Goal: Feedback & Contribution: Submit feedback/report problem

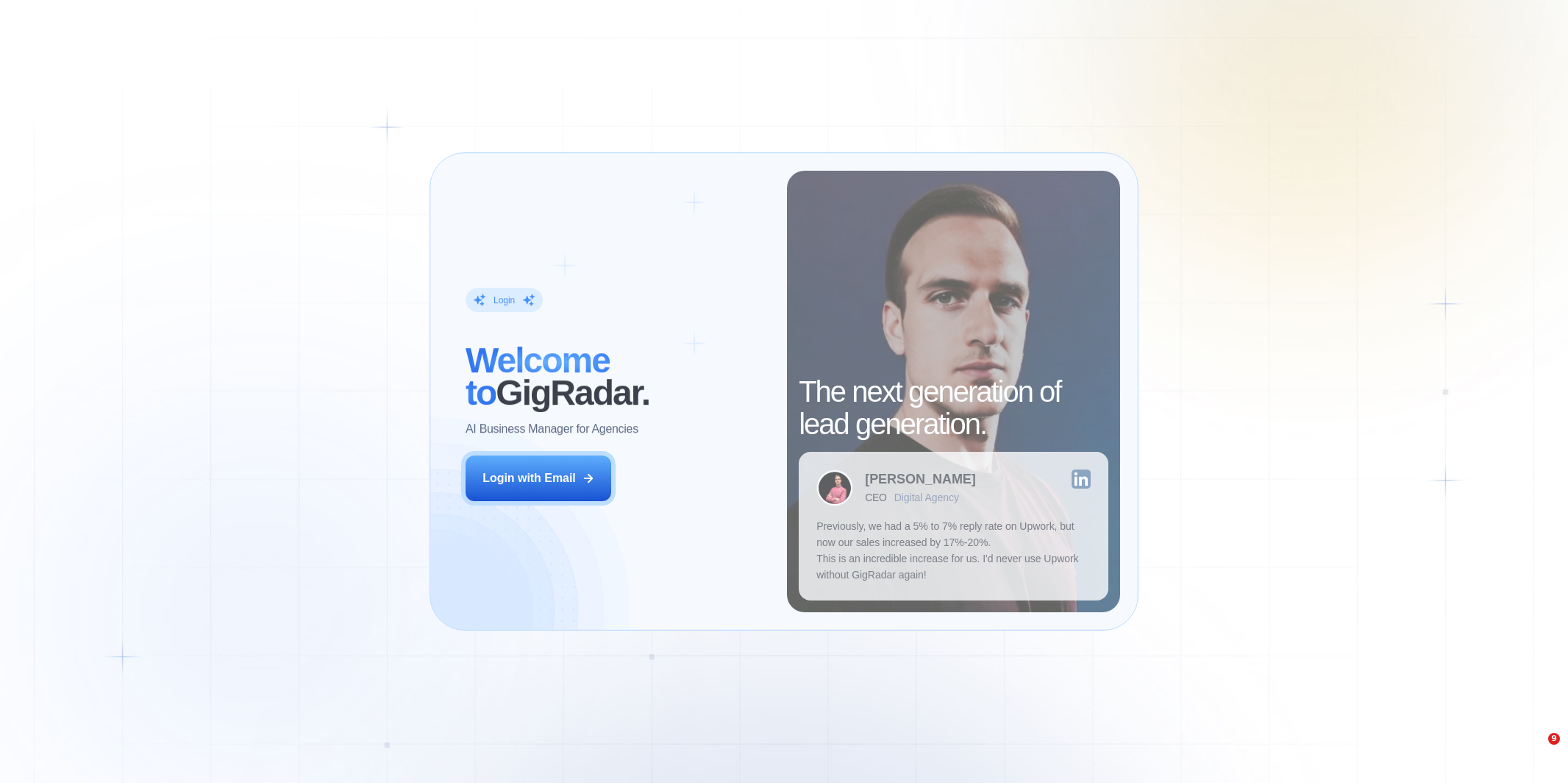
click at [564, 490] on button "Login with Email" at bounding box center [538, 477] width 145 height 46
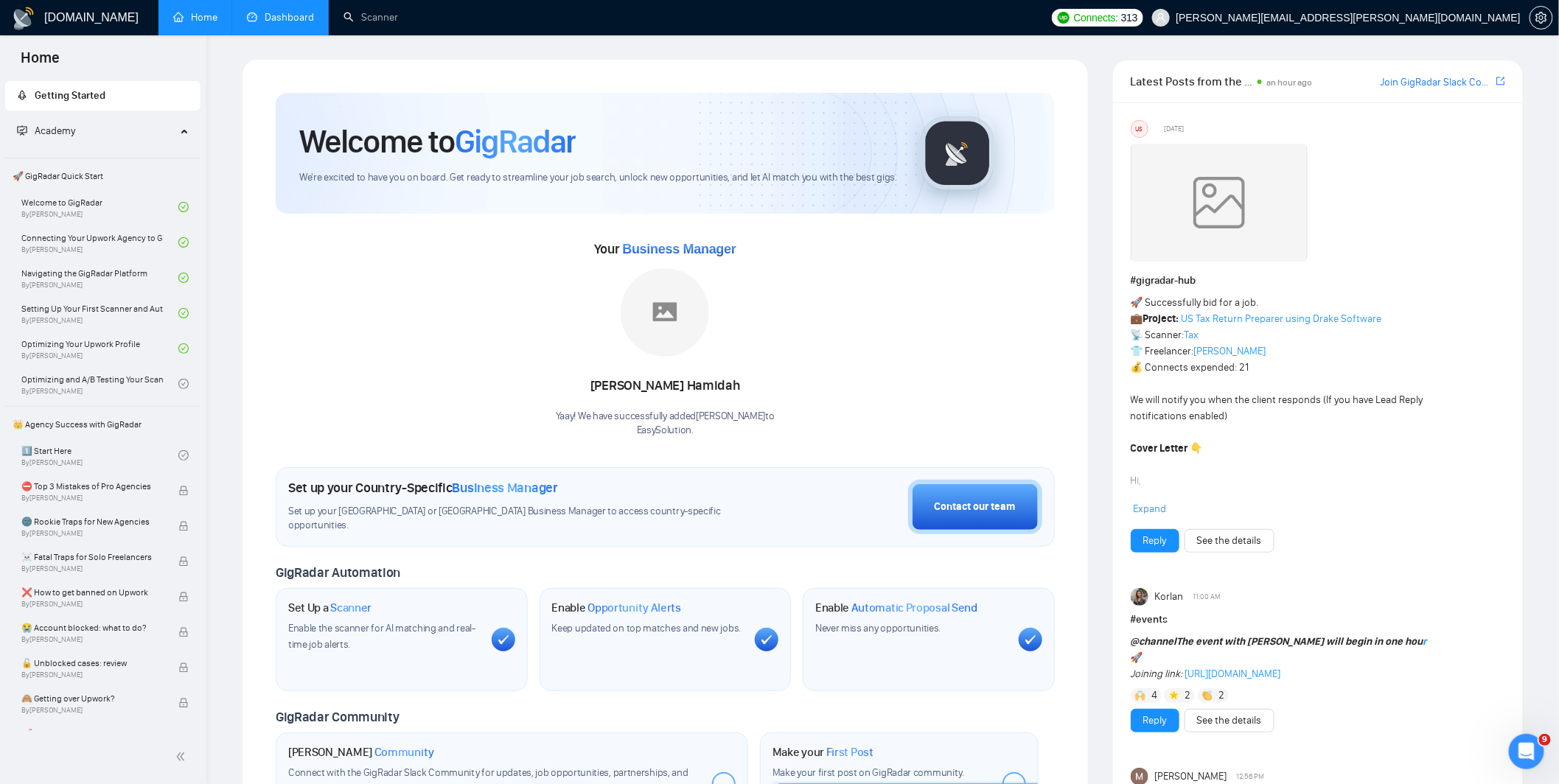
click at [284, 23] on link "Dashboard" at bounding box center [280, 17] width 67 height 12
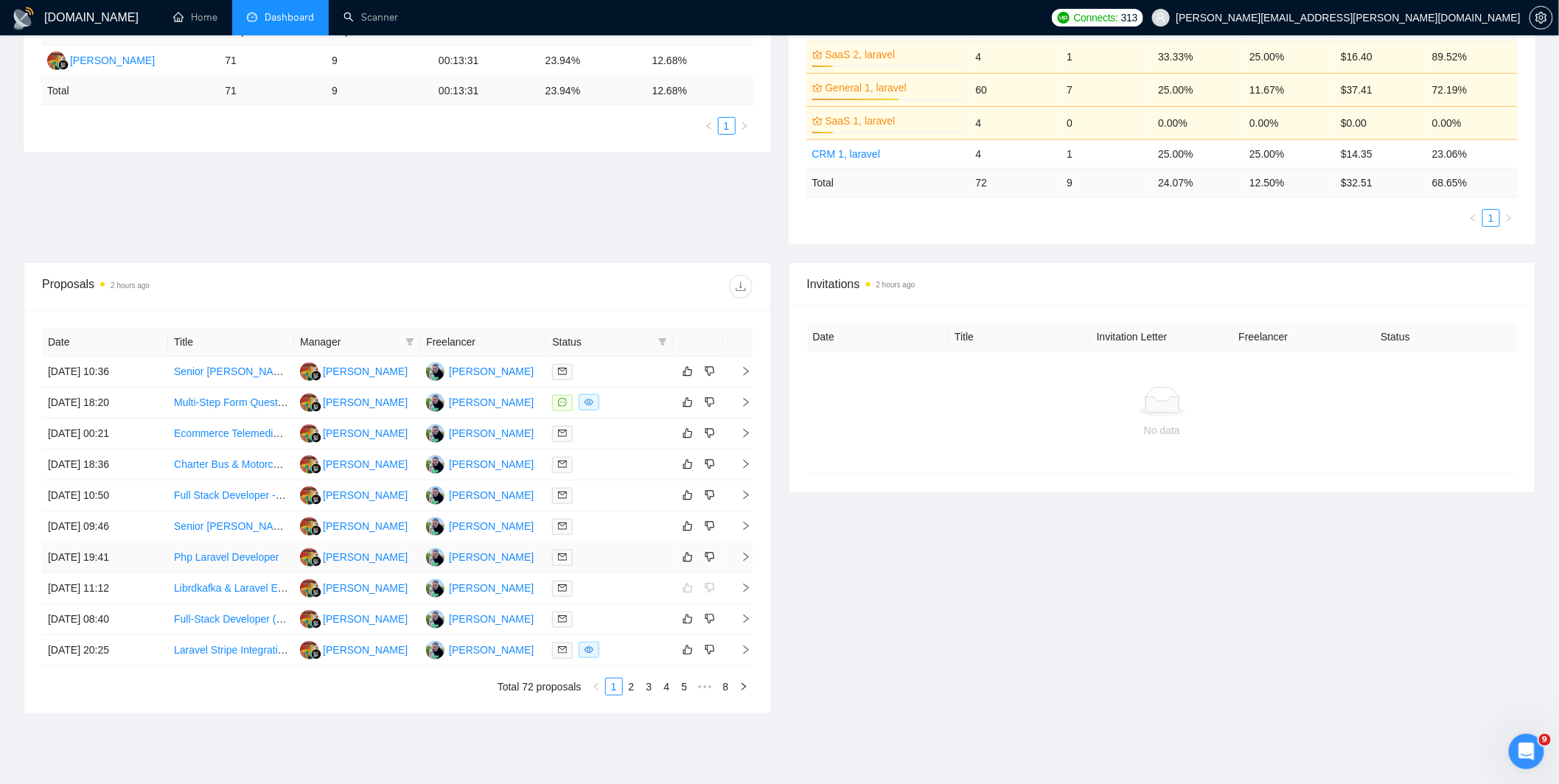
scroll to position [369, 0]
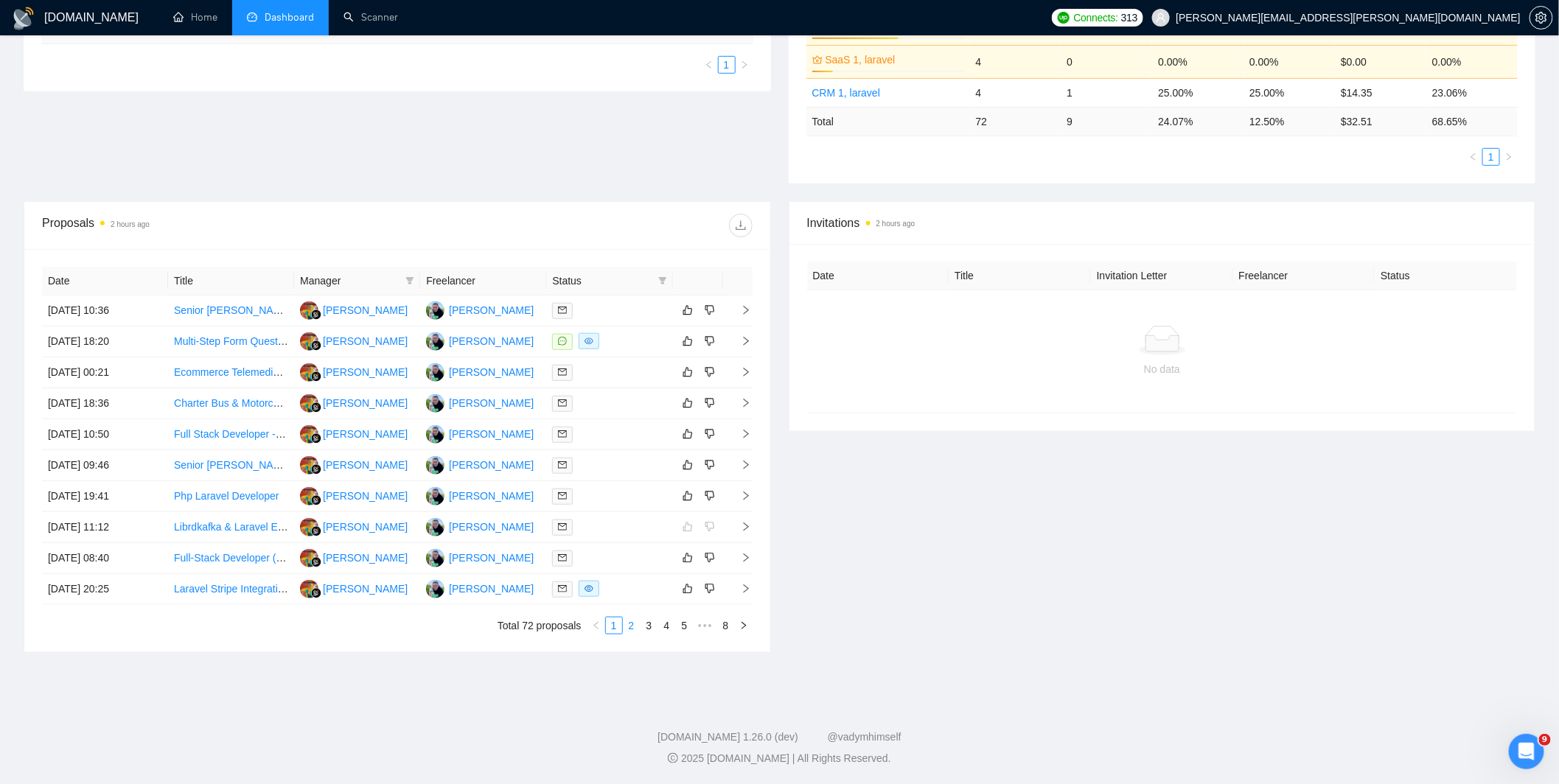
click at [629, 629] on link "2" at bounding box center [631, 624] width 16 height 16
click at [656, 624] on link "3" at bounding box center [649, 624] width 16 height 16
click at [666, 628] on link "4" at bounding box center [666, 624] width 16 height 16
click at [661, 624] on link "5" at bounding box center [666, 624] width 16 height 16
click at [638, 627] on link "3" at bounding box center [637, 624] width 16 height 16
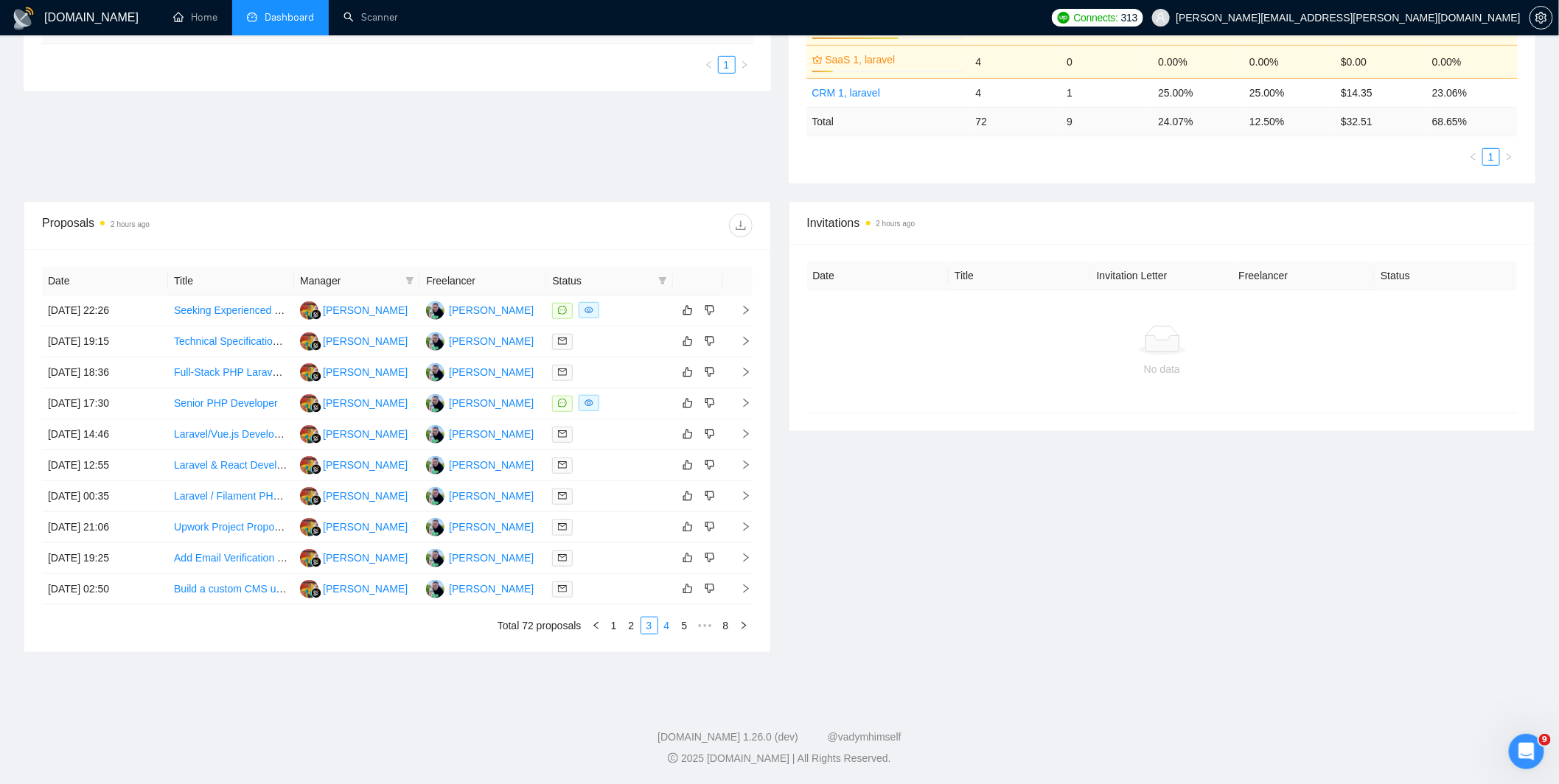
click at [660, 629] on link "4" at bounding box center [666, 624] width 16 height 16
click at [610, 468] on div at bounding box center [608, 465] width 114 height 17
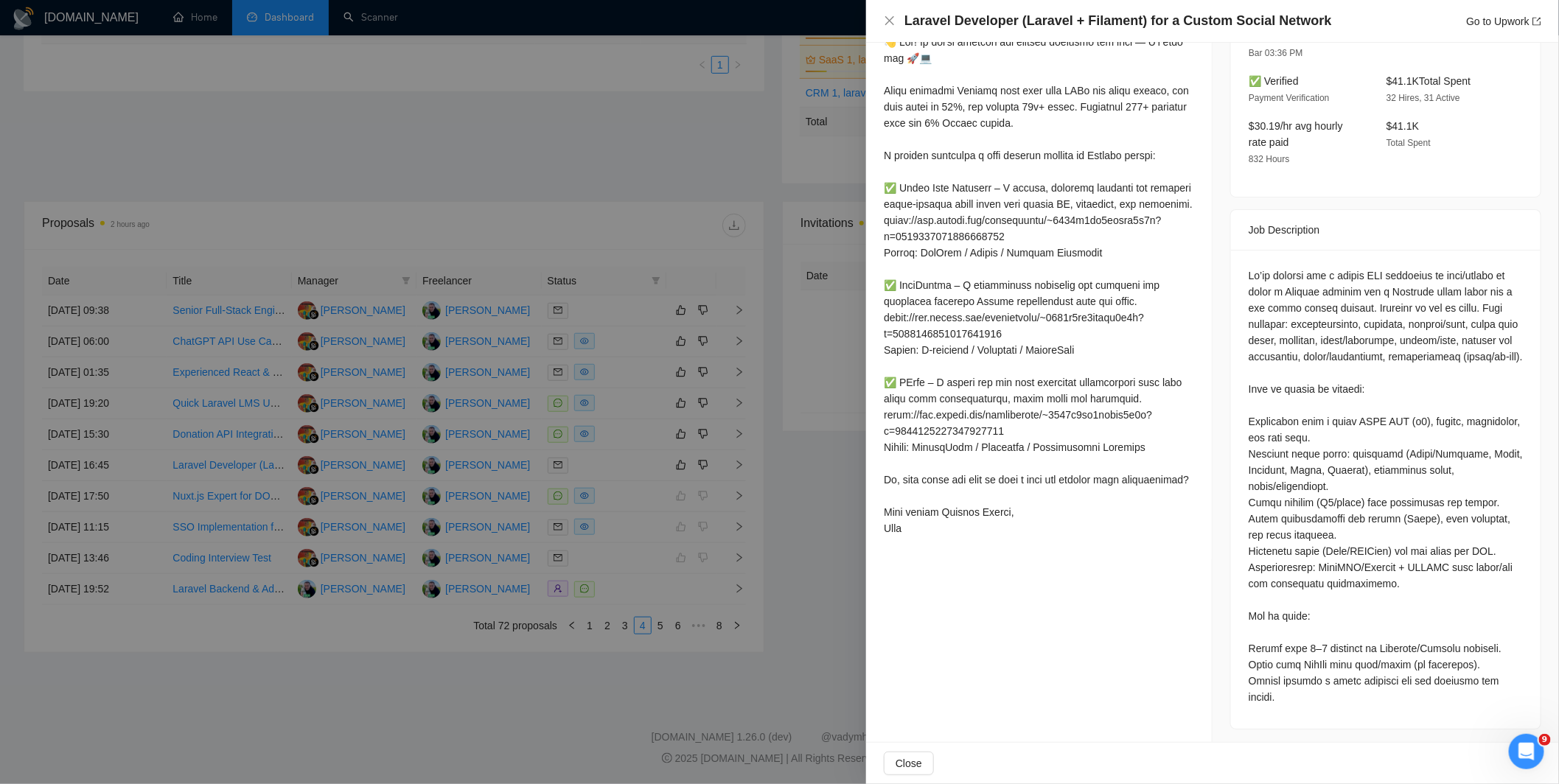
scroll to position [333, 0]
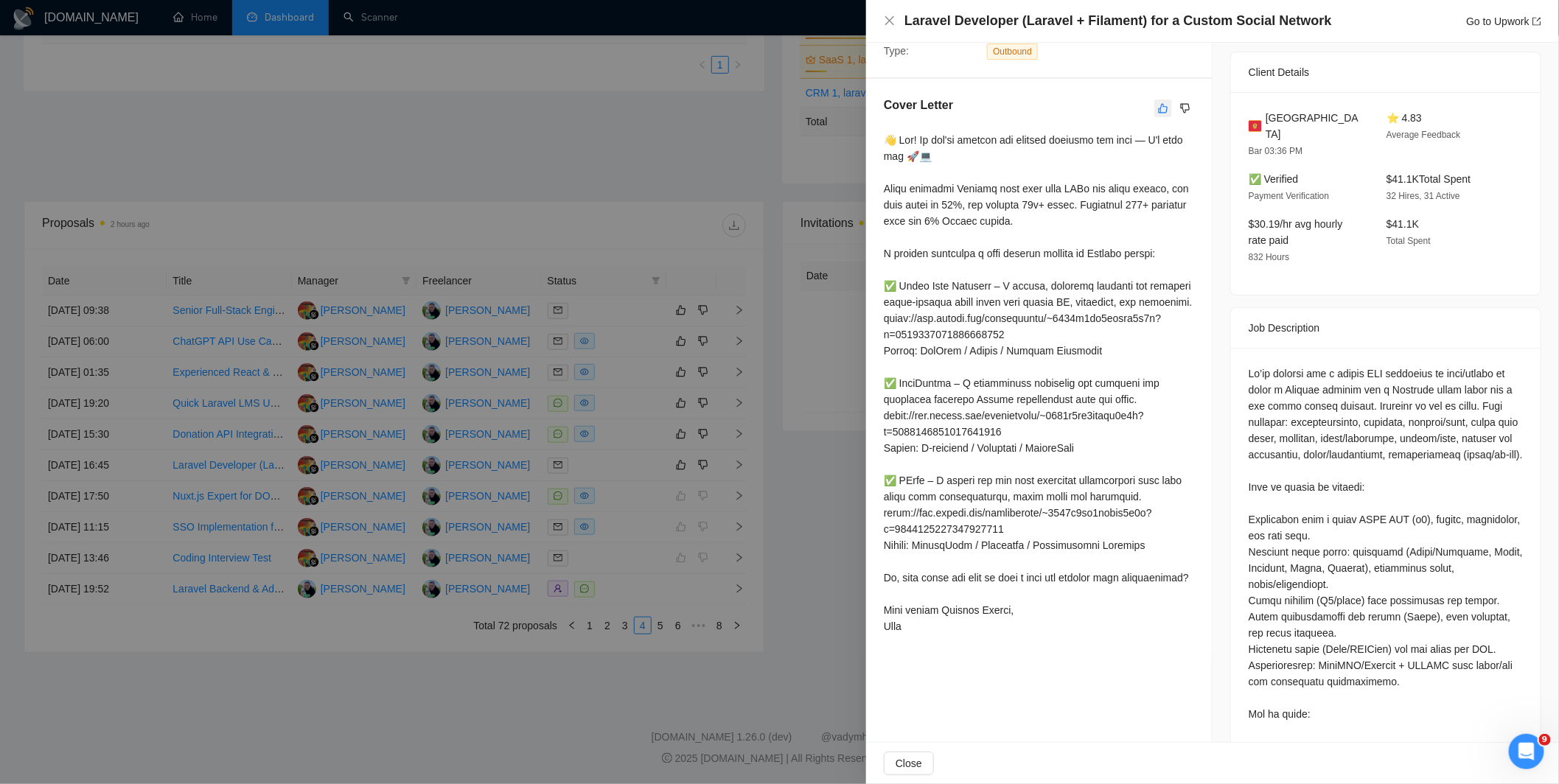
click at [1158, 106] on icon "like" at bounding box center [1163, 108] width 10 height 12
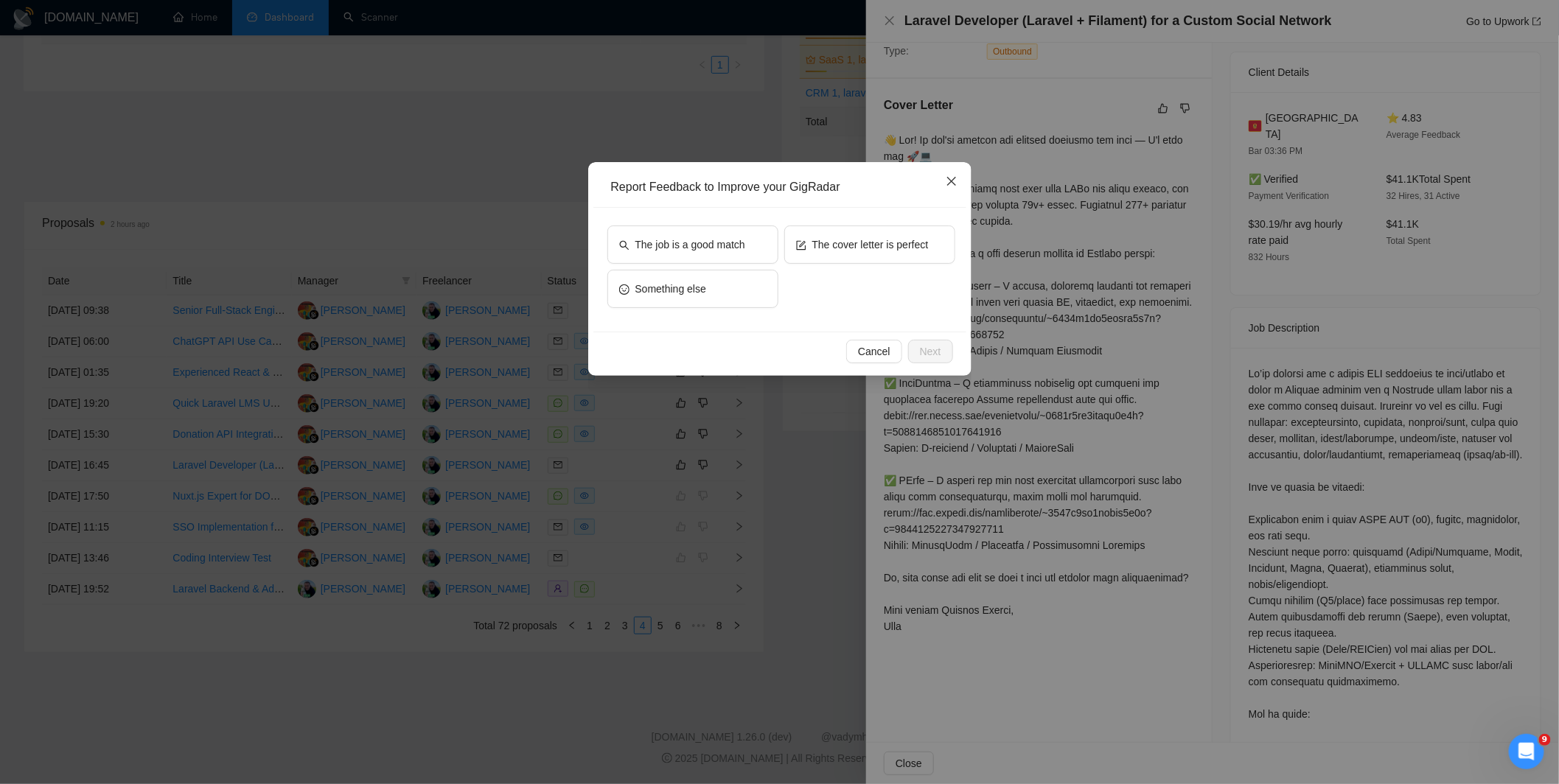
click at [962, 177] on span "Close" at bounding box center [952, 182] width 40 height 40
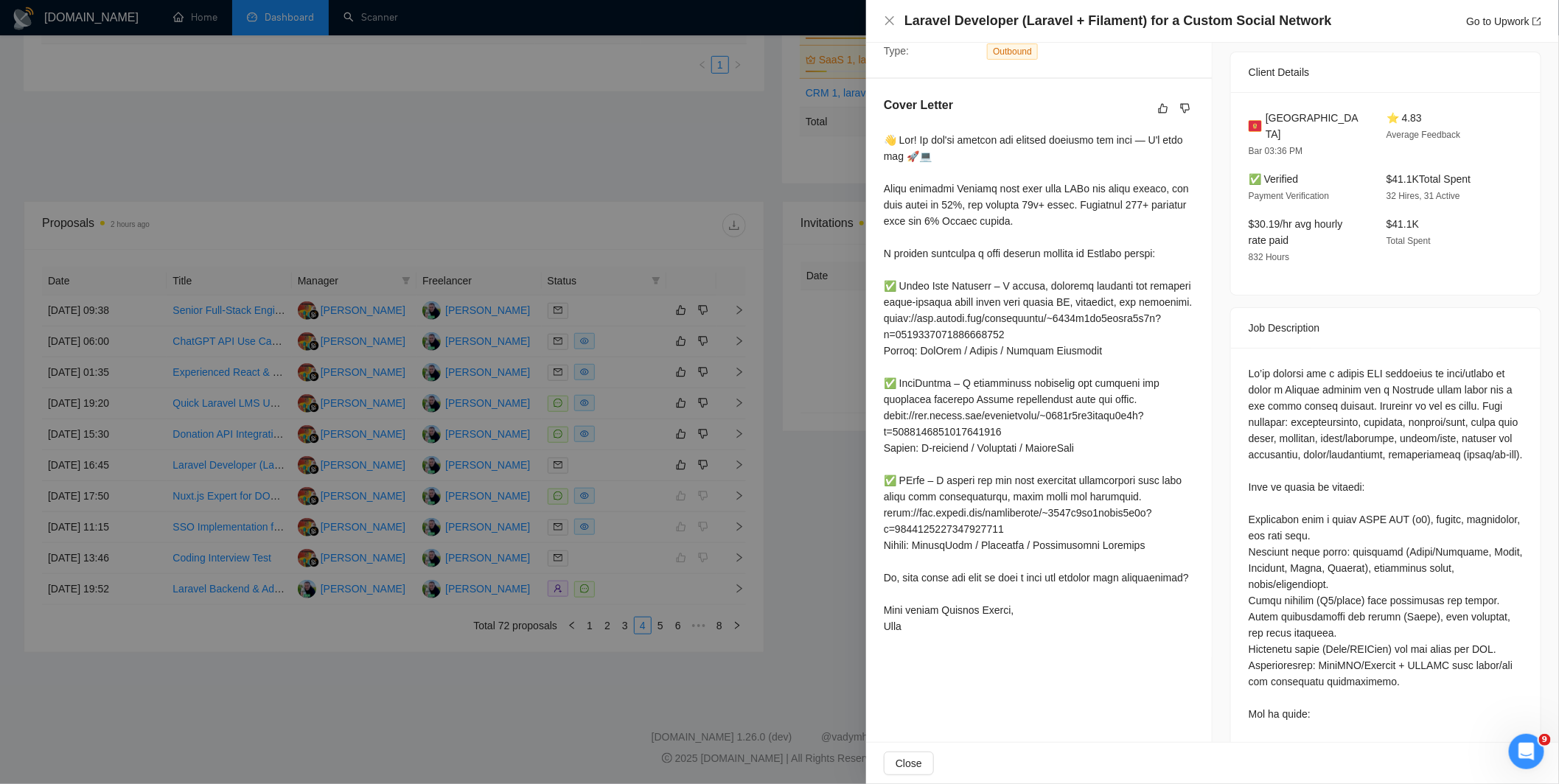
click at [808, 111] on div at bounding box center [780, 392] width 1559 height 784
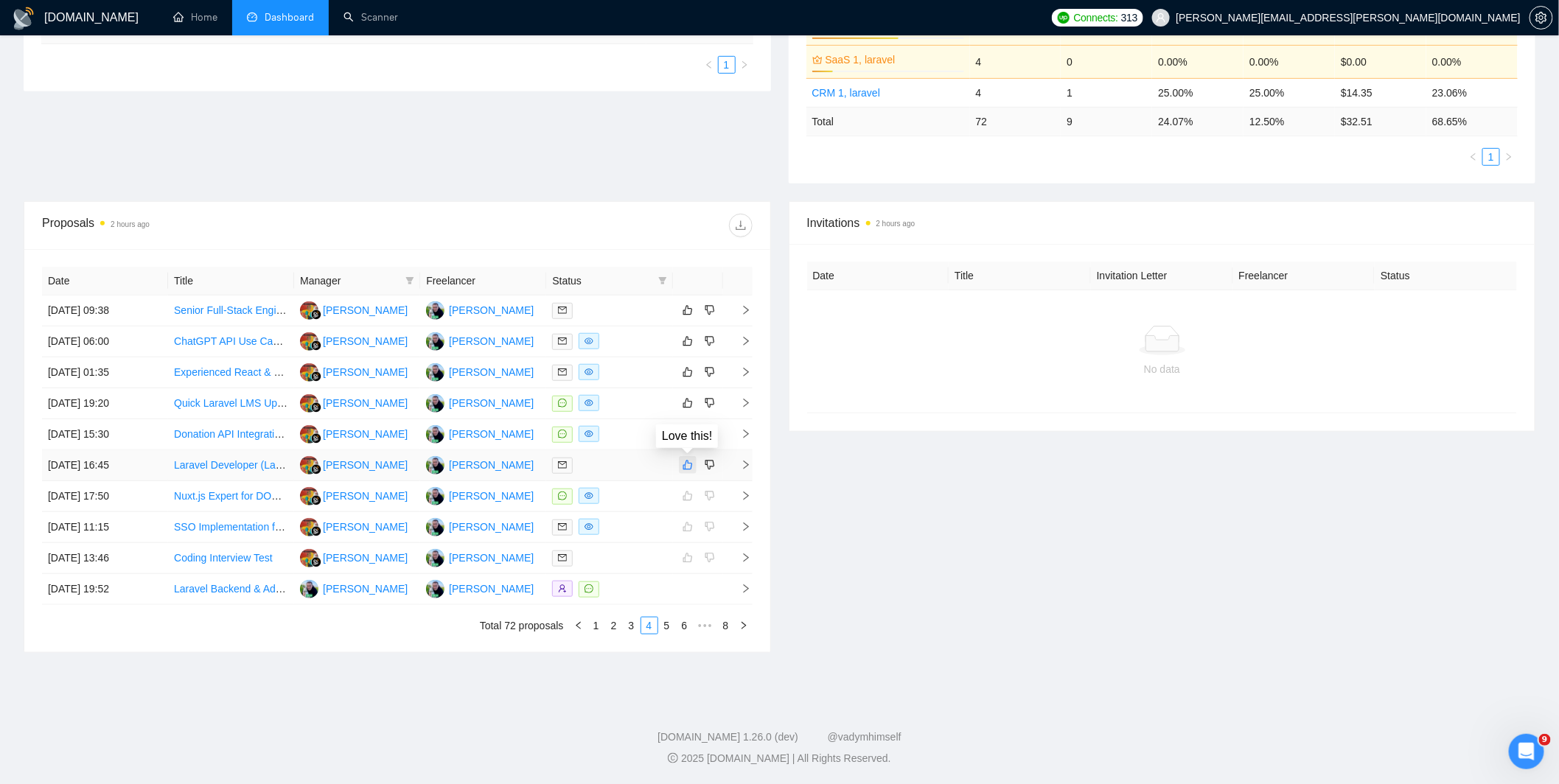
click at [686, 468] on icon "like" at bounding box center [687, 466] width 10 height 10
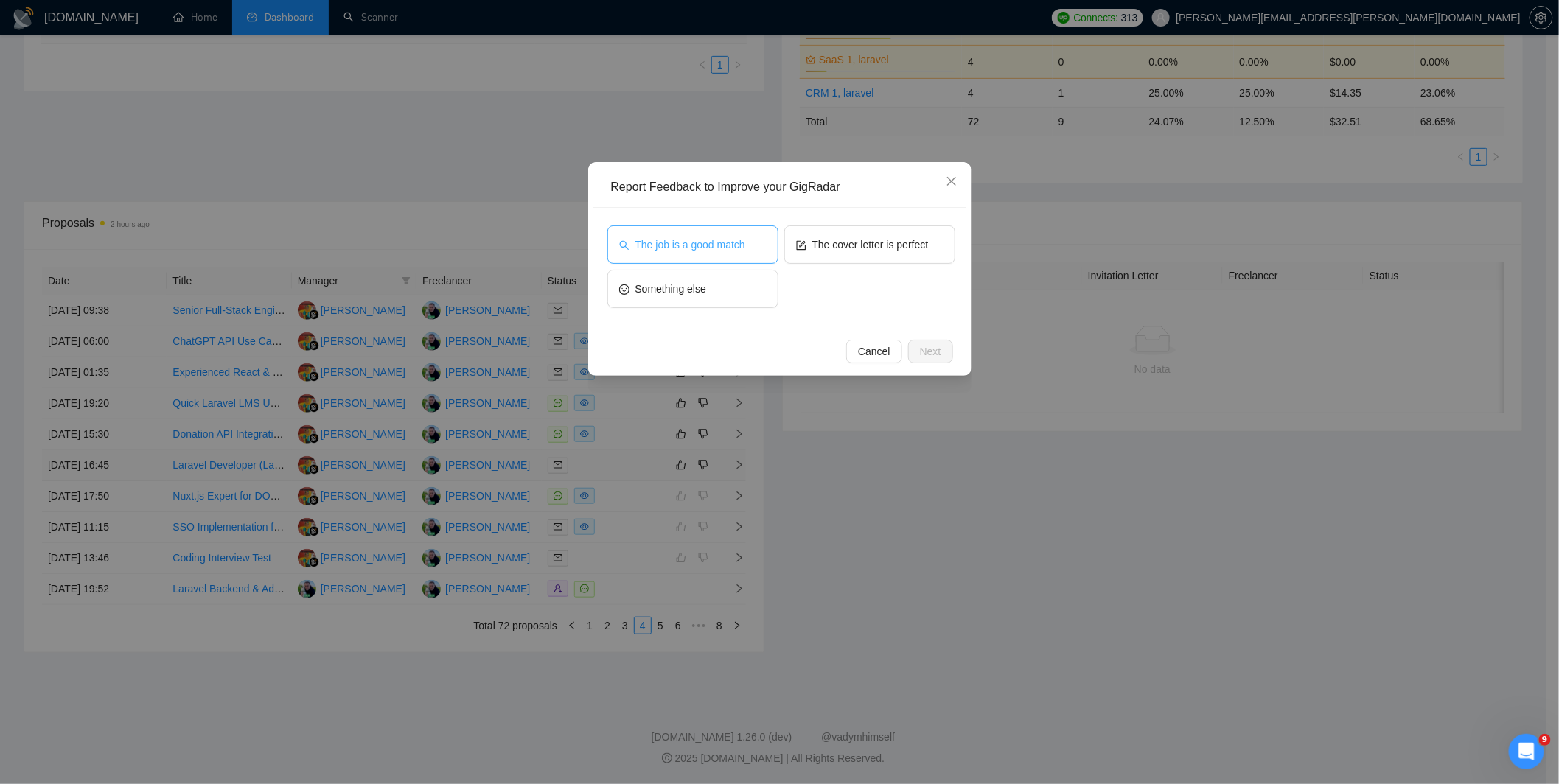
click at [739, 251] on span "The job is a good match" at bounding box center [690, 244] width 110 height 16
drag, startPoint x: 739, startPoint y: 251, endPoint x: 763, endPoint y: 244, distance: 25.0
click at [739, 250] on span "The job is a good match" at bounding box center [690, 244] width 110 height 16
click at [852, 244] on span "The cover letter is perfect" at bounding box center [870, 244] width 116 height 16
click at [722, 238] on span "The job is a good match" at bounding box center [690, 244] width 110 height 16
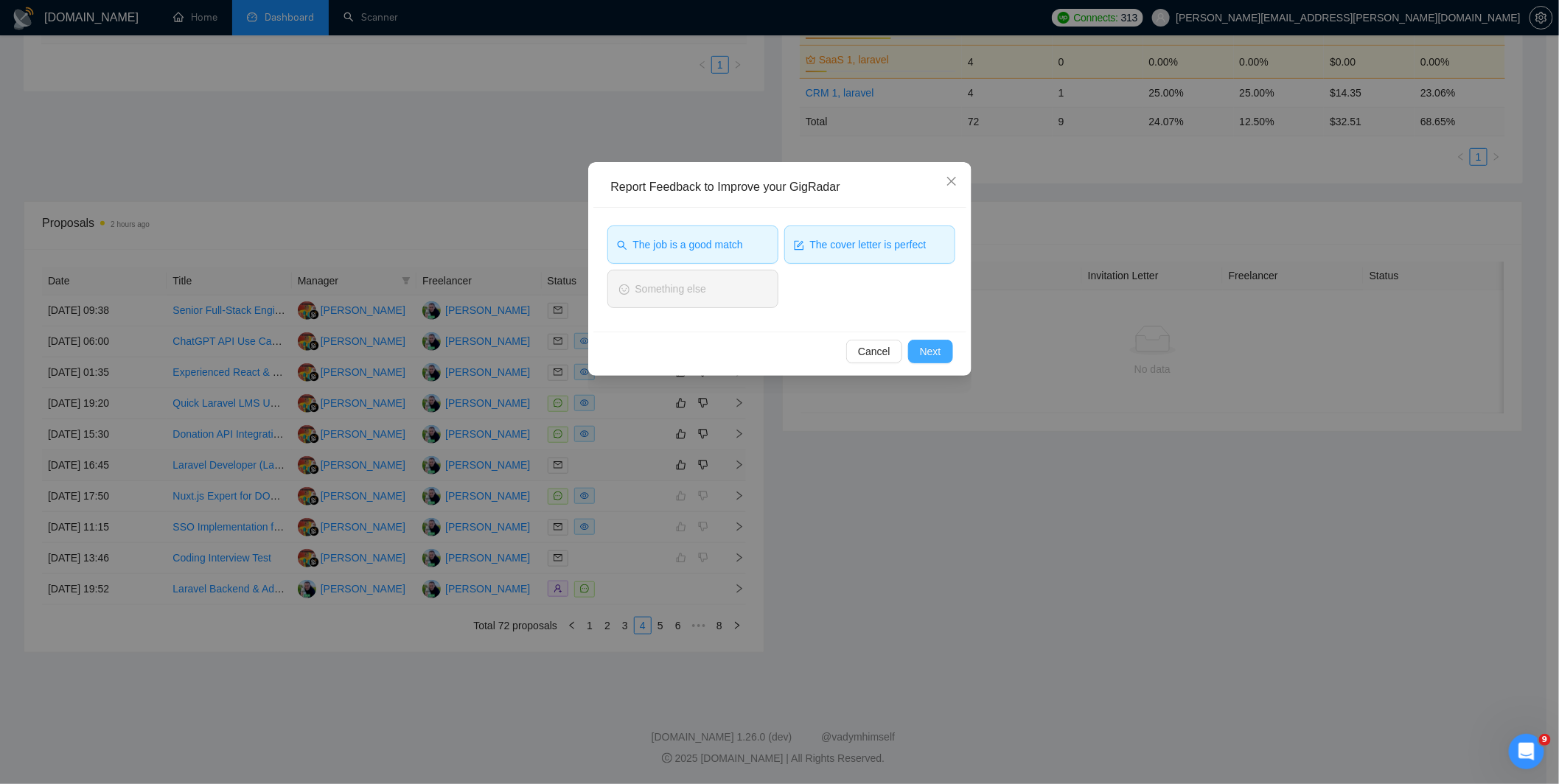
click at [923, 348] on span "Next" at bounding box center [931, 351] width 22 height 16
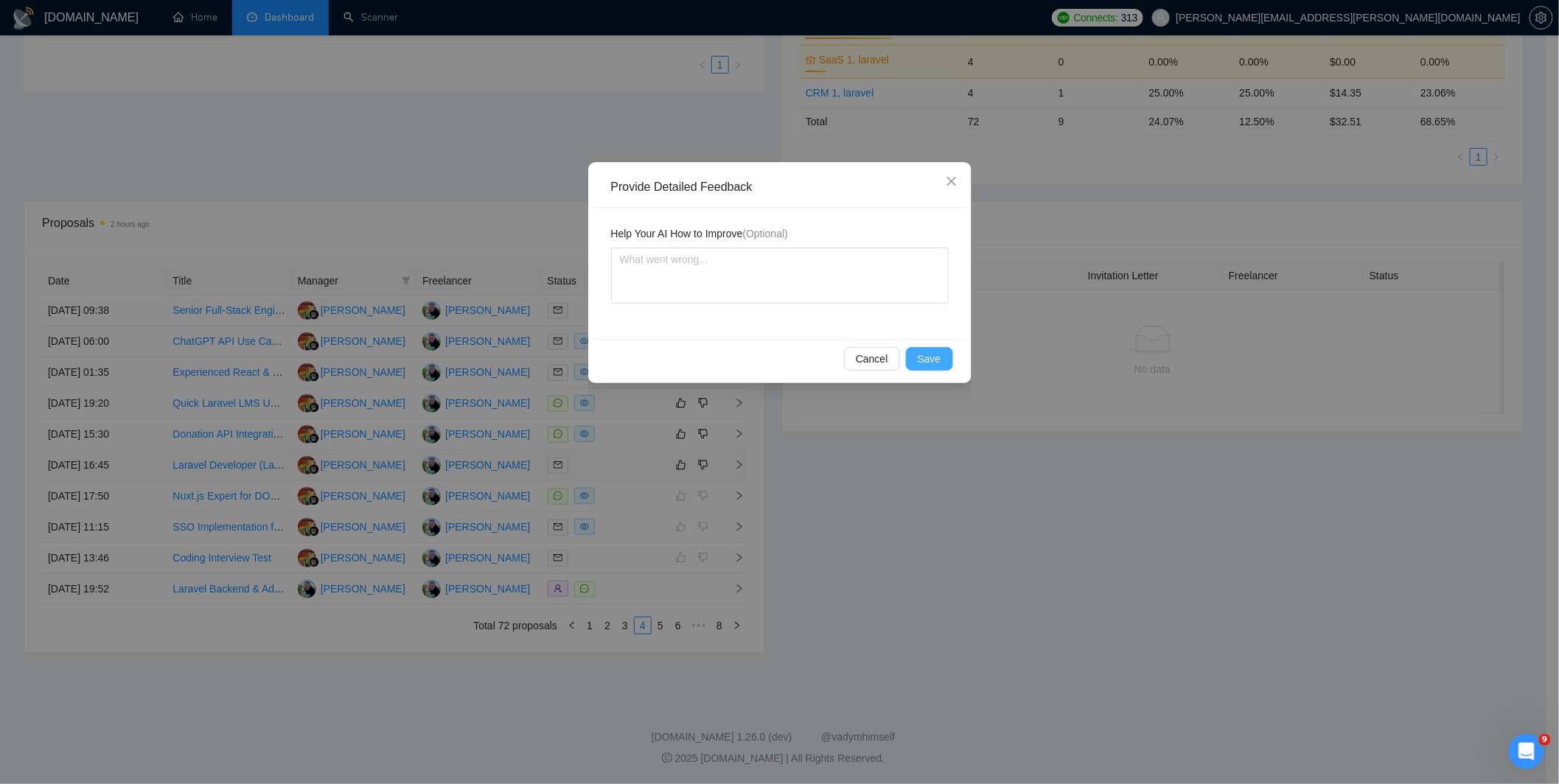
click at [918, 364] on span "Save" at bounding box center [929, 358] width 23 height 16
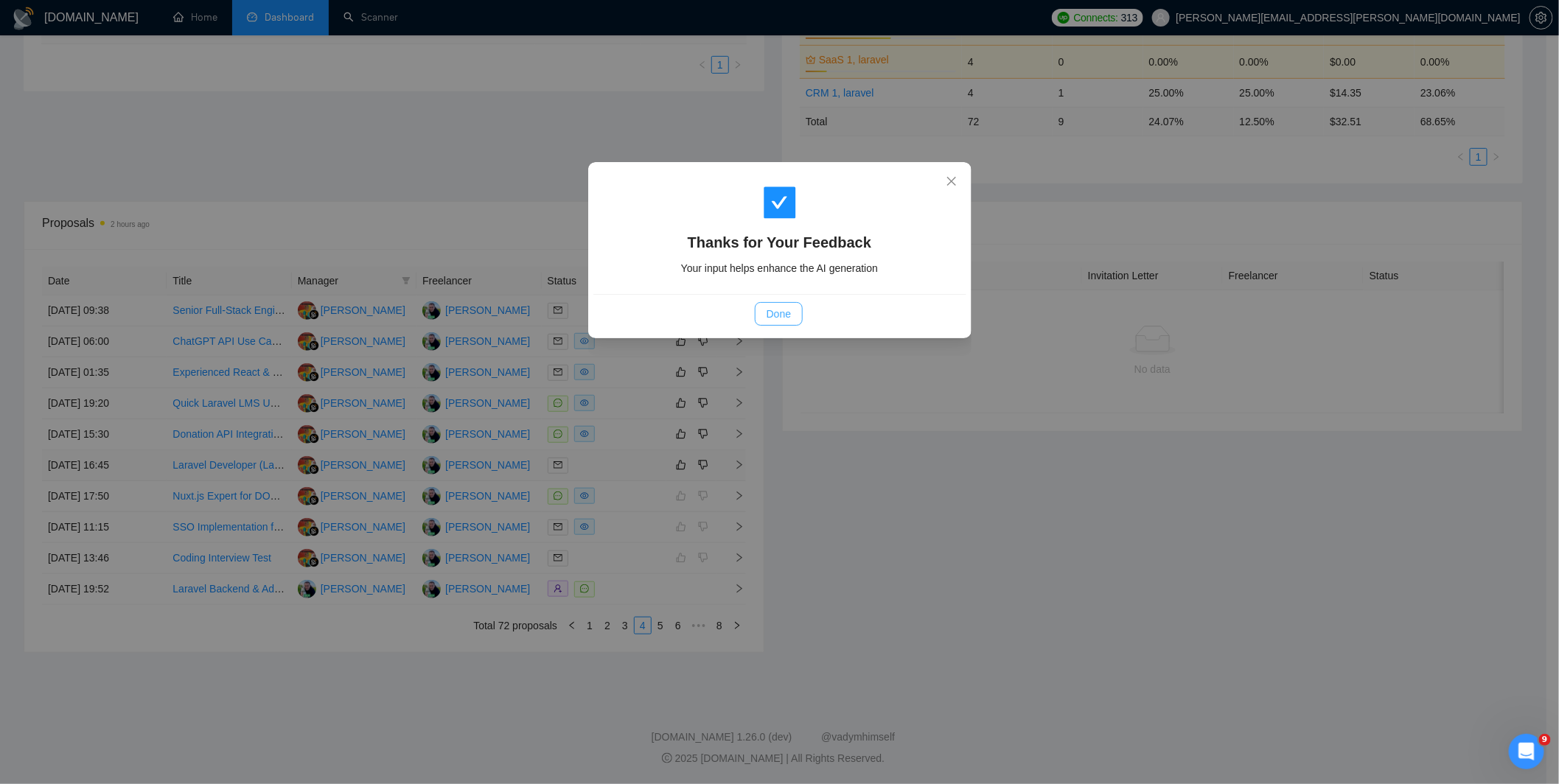
click at [772, 313] on span "Done" at bounding box center [778, 313] width 24 height 16
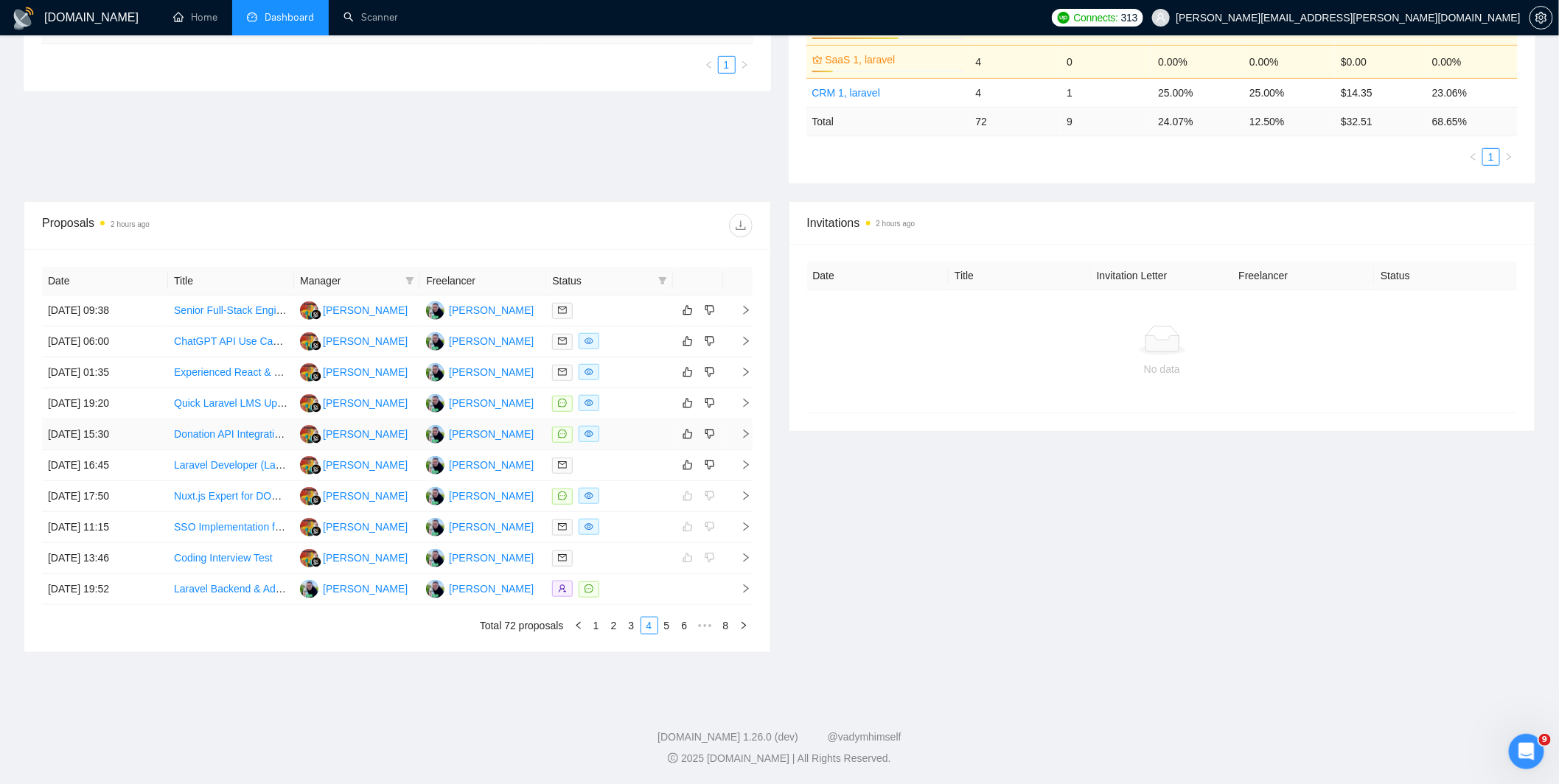
click at [637, 428] on div at bounding box center [608, 434] width 114 height 17
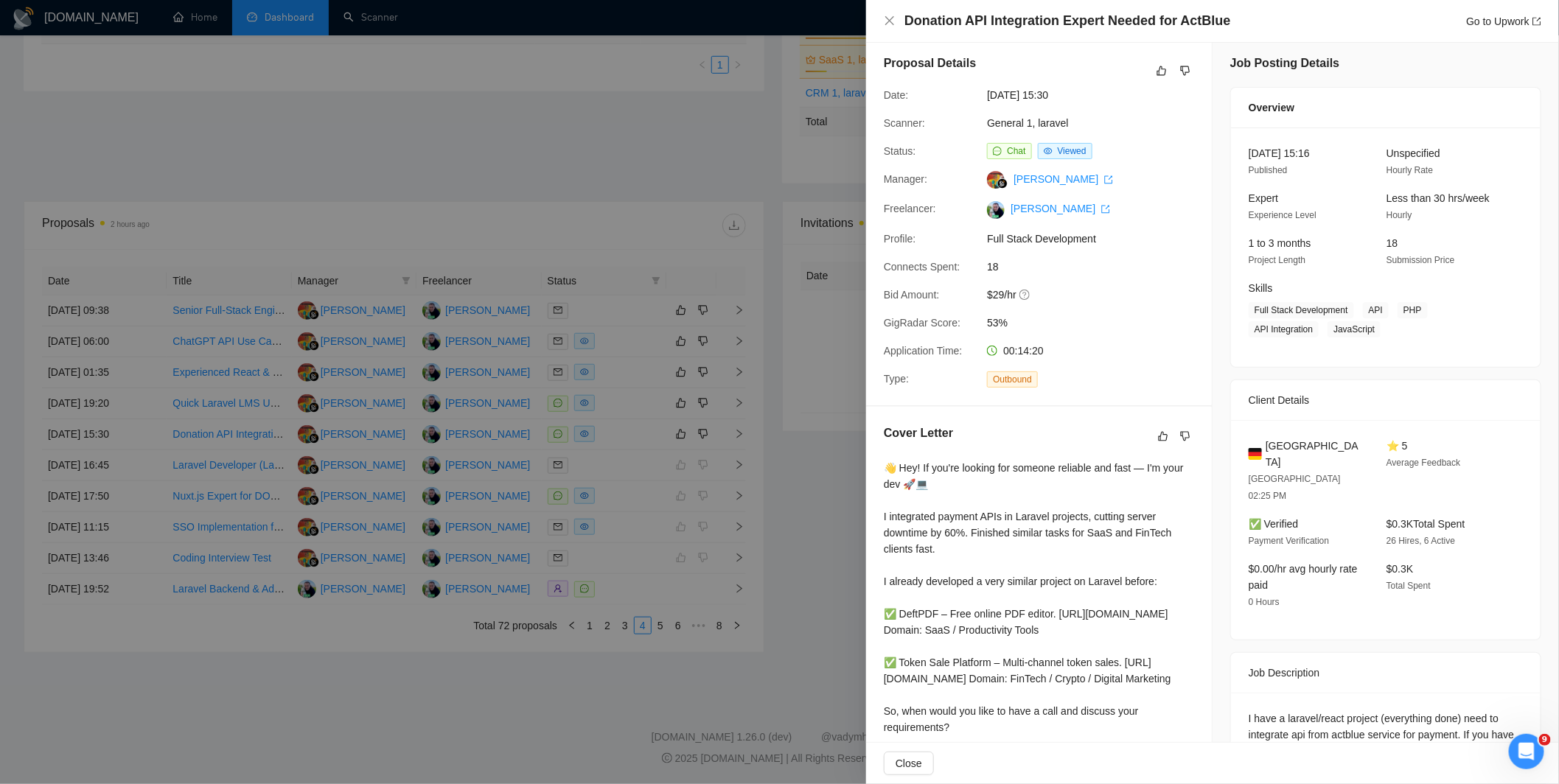
scroll to position [0, 0]
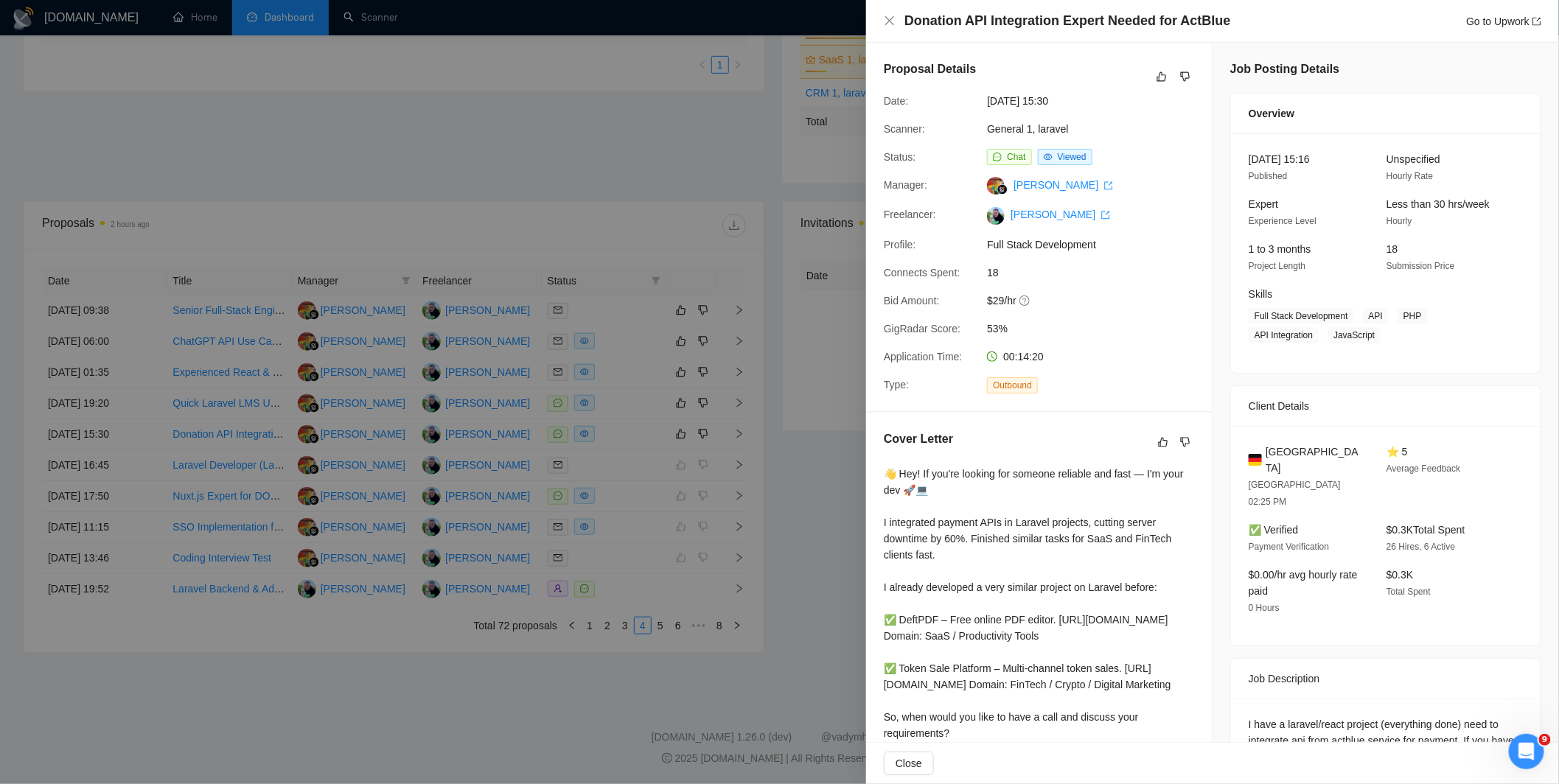
click at [640, 397] on div at bounding box center [780, 392] width 1559 height 784
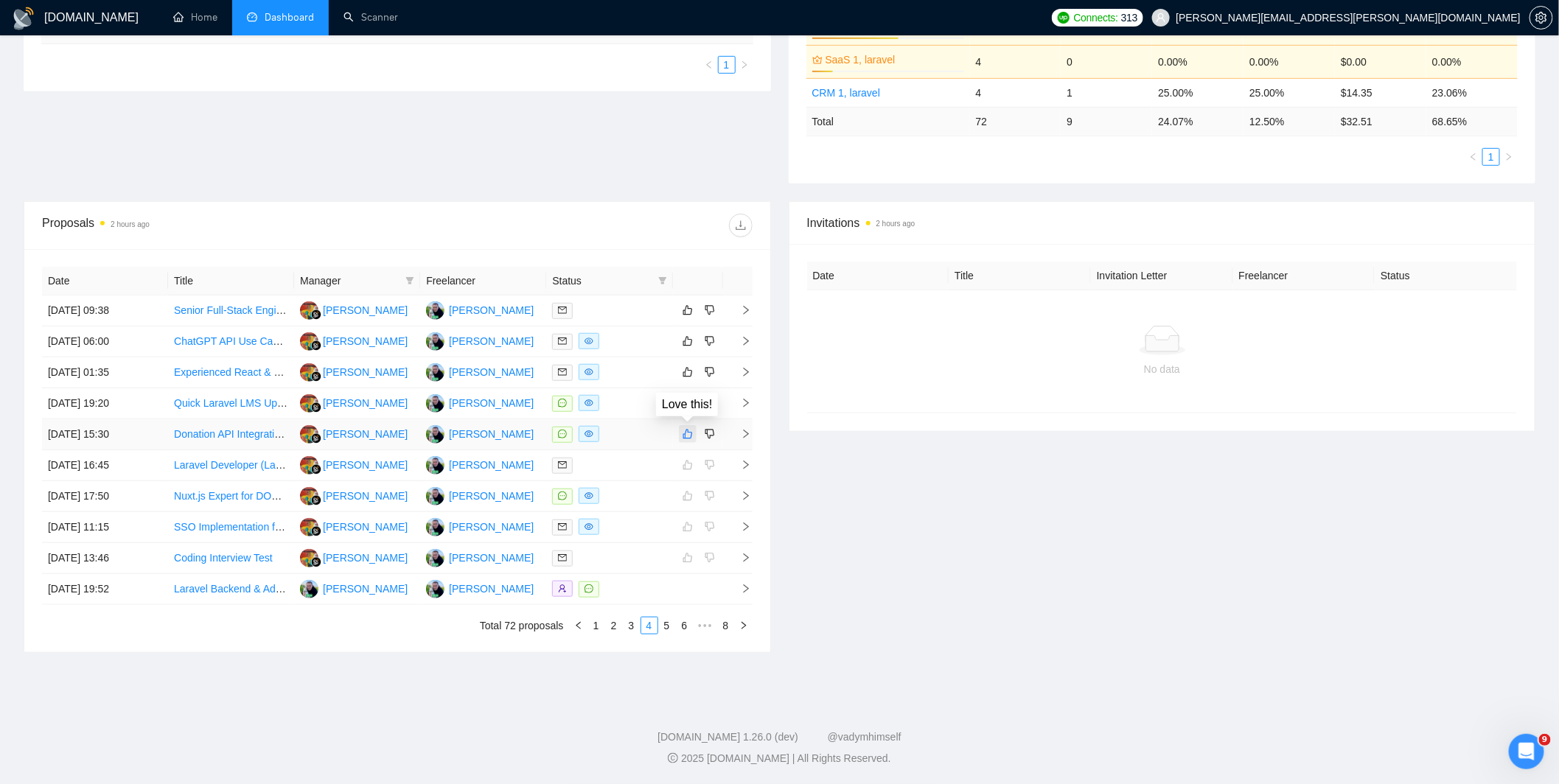
click at [681, 430] on button "button" at bounding box center [687, 433] width 17 height 17
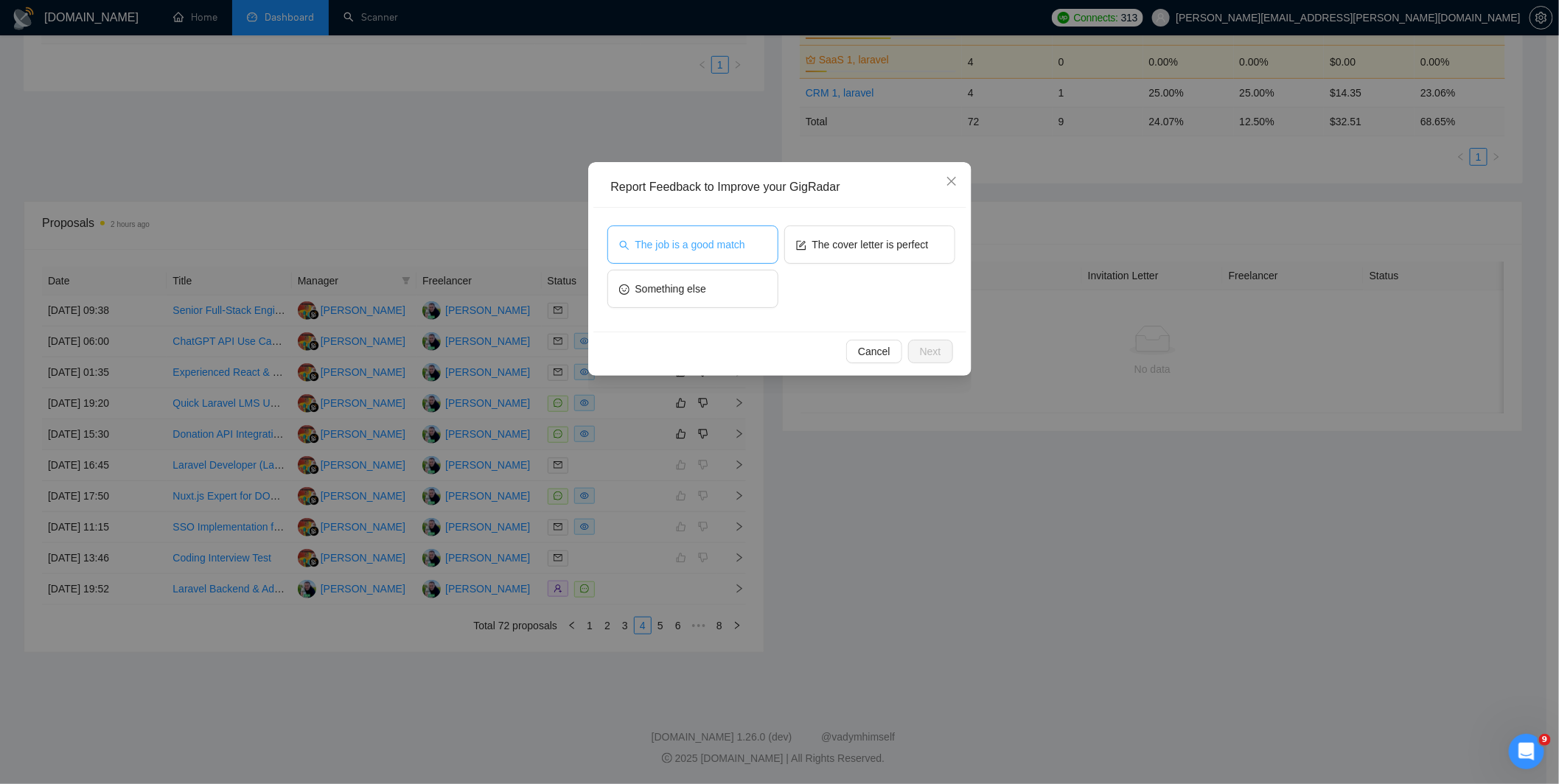
click at [733, 258] on button "The job is a good match" at bounding box center [693, 244] width 171 height 38
click at [874, 245] on span "The cover letter is perfect" at bounding box center [870, 244] width 116 height 16
drag, startPoint x: 927, startPoint y: 344, endPoint x: 883, endPoint y: 362, distance: 47.5
click at [928, 344] on span "Next" at bounding box center [931, 351] width 22 height 16
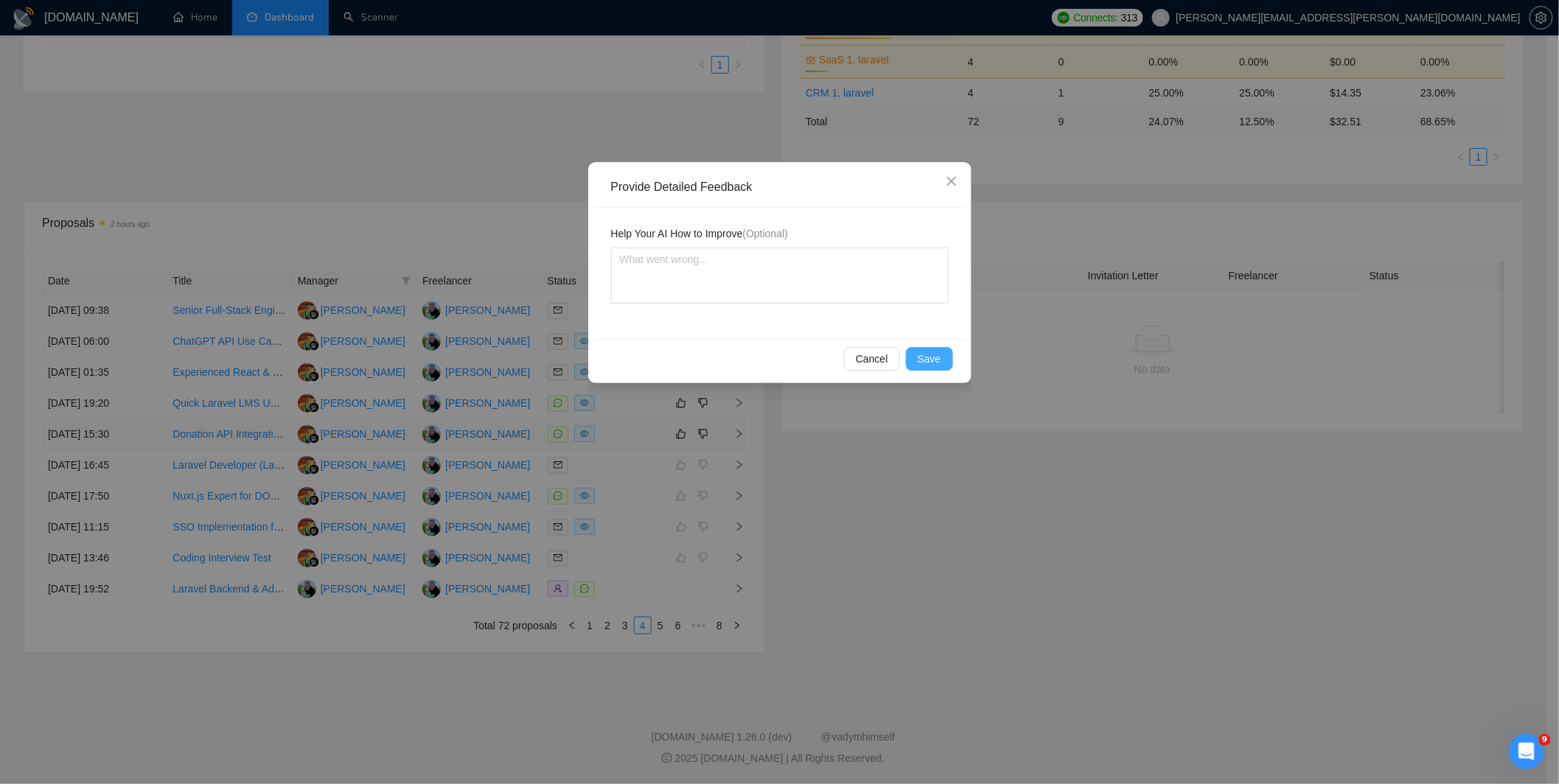
click at [923, 359] on span "Save" at bounding box center [929, 358] width 23 height 16
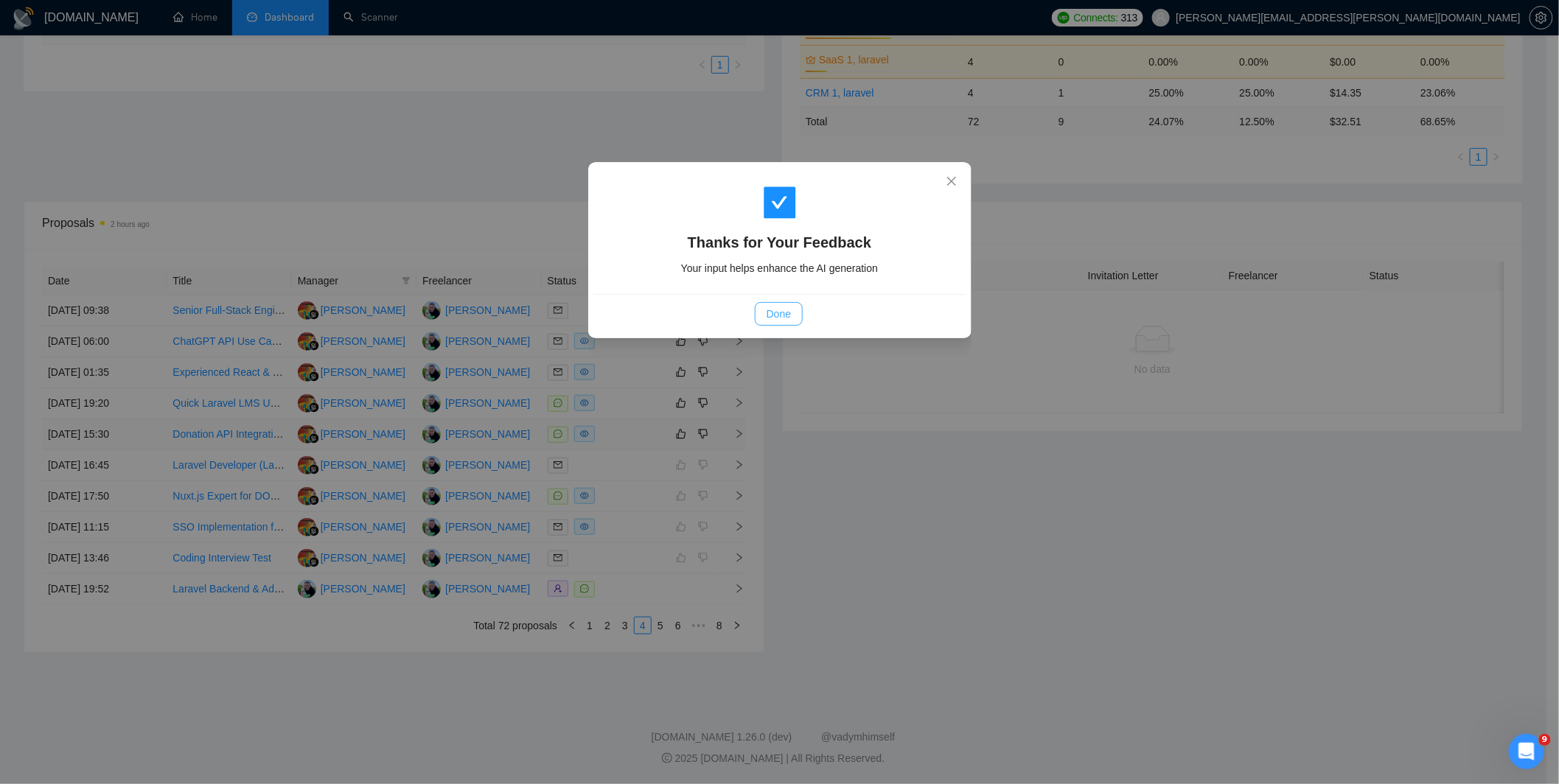
click at [786, 319] on span "Done" at bounding box center [778, 313] width 24 height 16
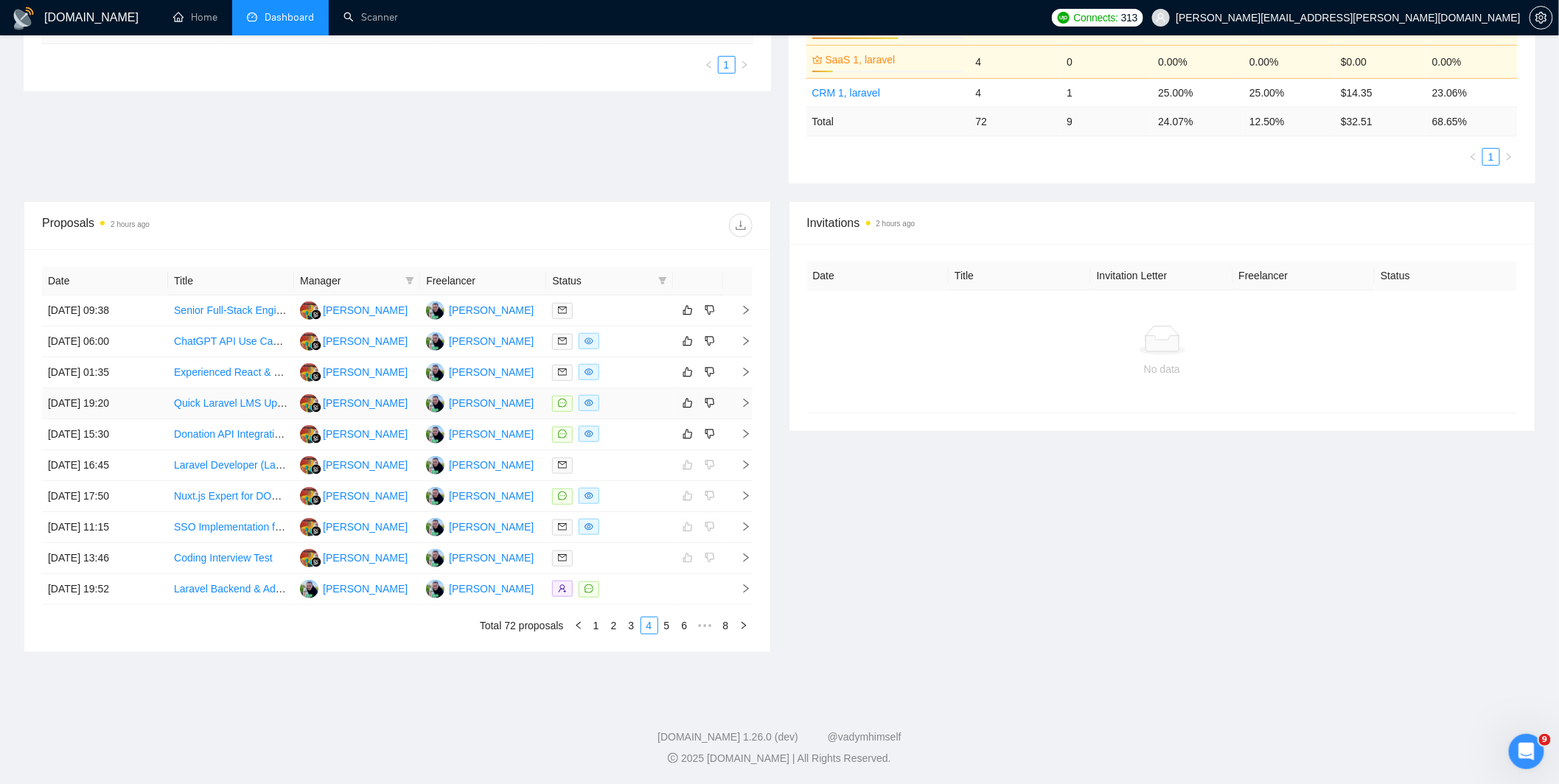
click at [641, 401] on div at bounding box center [608, 403] width 114 height 17
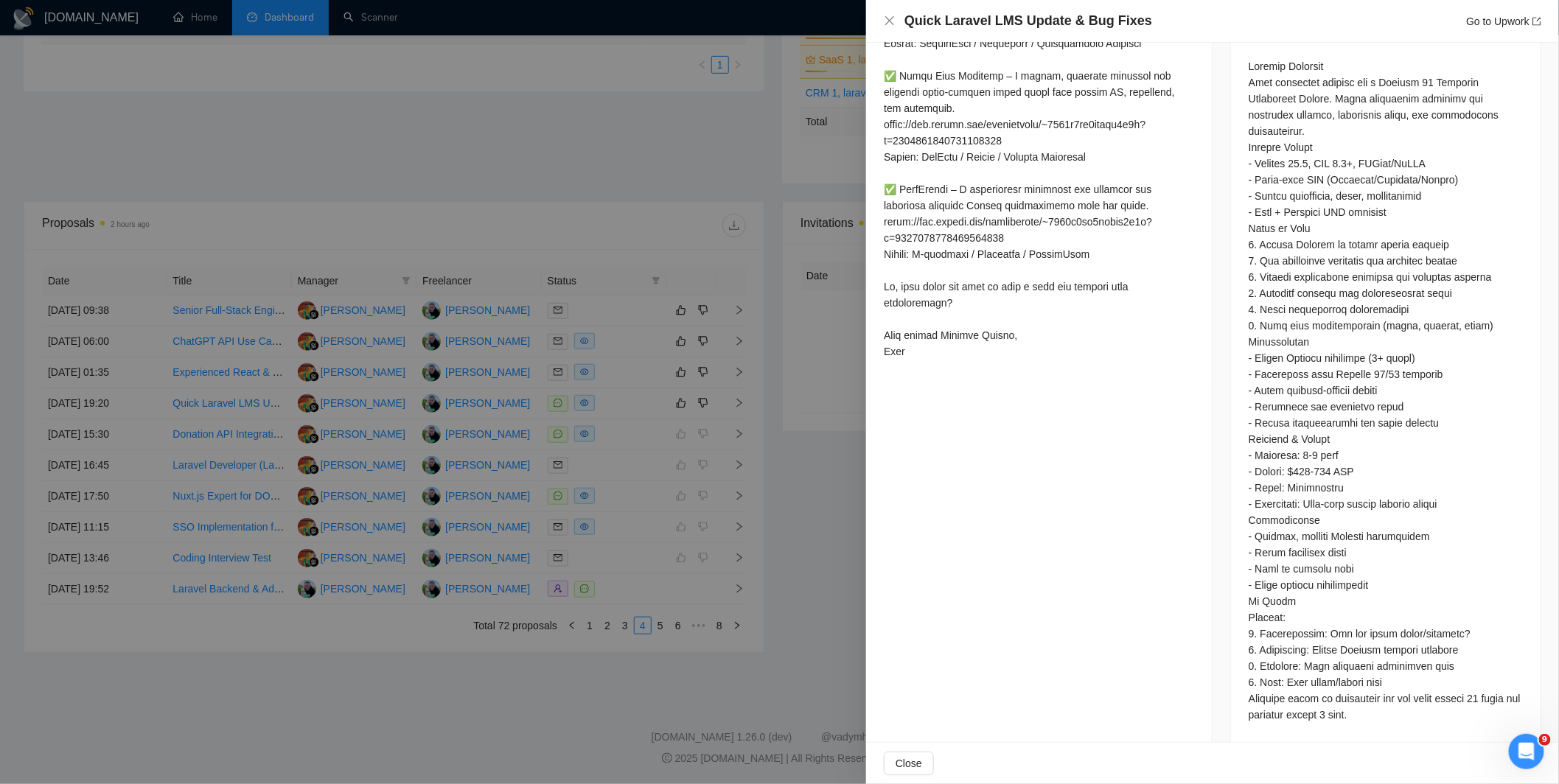
scroll to position [642, 0]
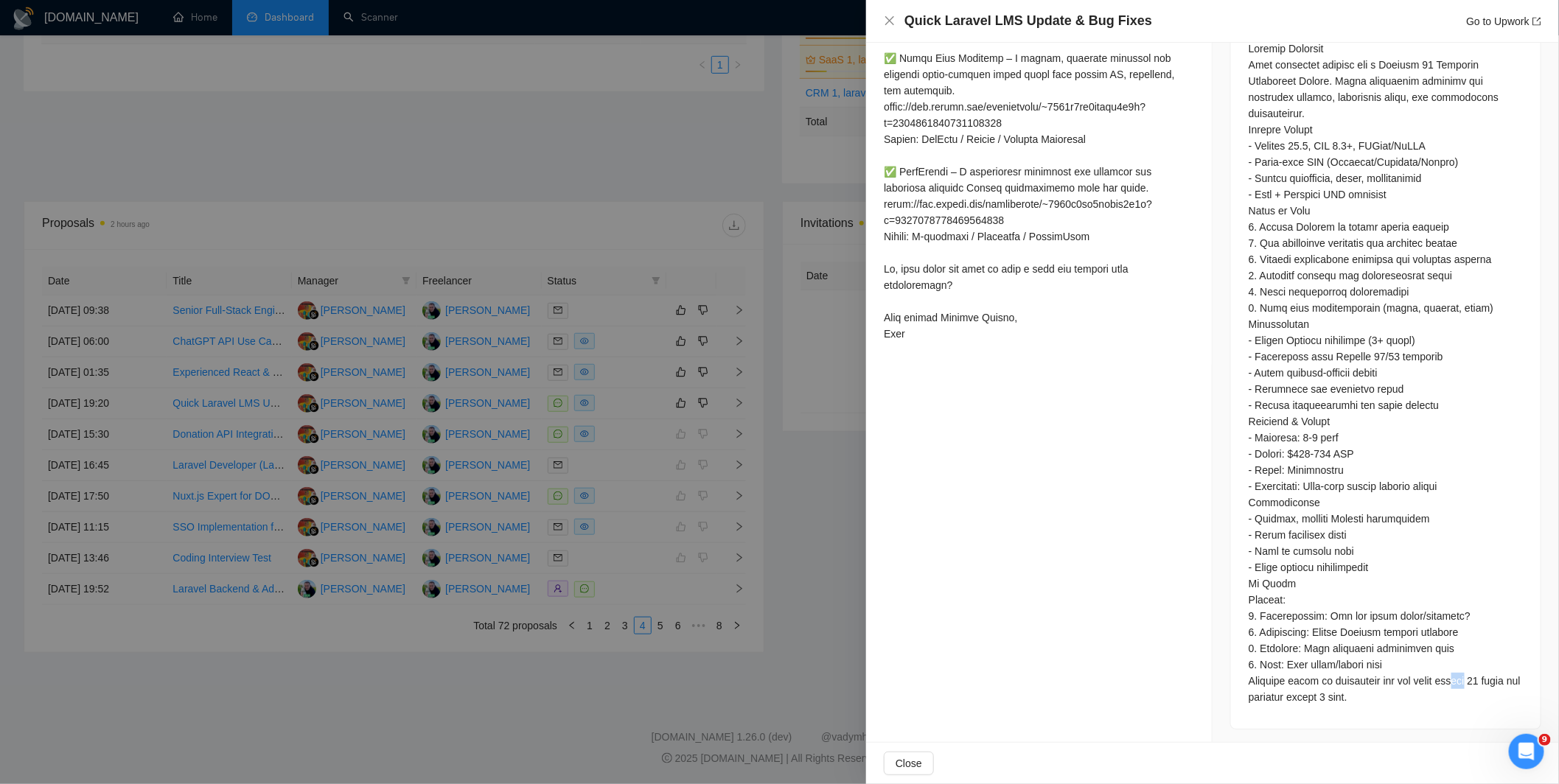
drag, startPoint x: 1457, startPoint y: 674, endPoint x: 1436, endPoint y: 674, distance: 21.0
click at [1438, 674] on div at bounding box center [1386, 372] width 275 height 664
click at [1437, 674] on div at bounding box center [1386, 372] width 275 height 664
click at [1436, 674] on div at bounding box center [1386, 372] width 275 height 664
click at [1443, 674] on div at bounding box center [1386, 372] width 275 height 664
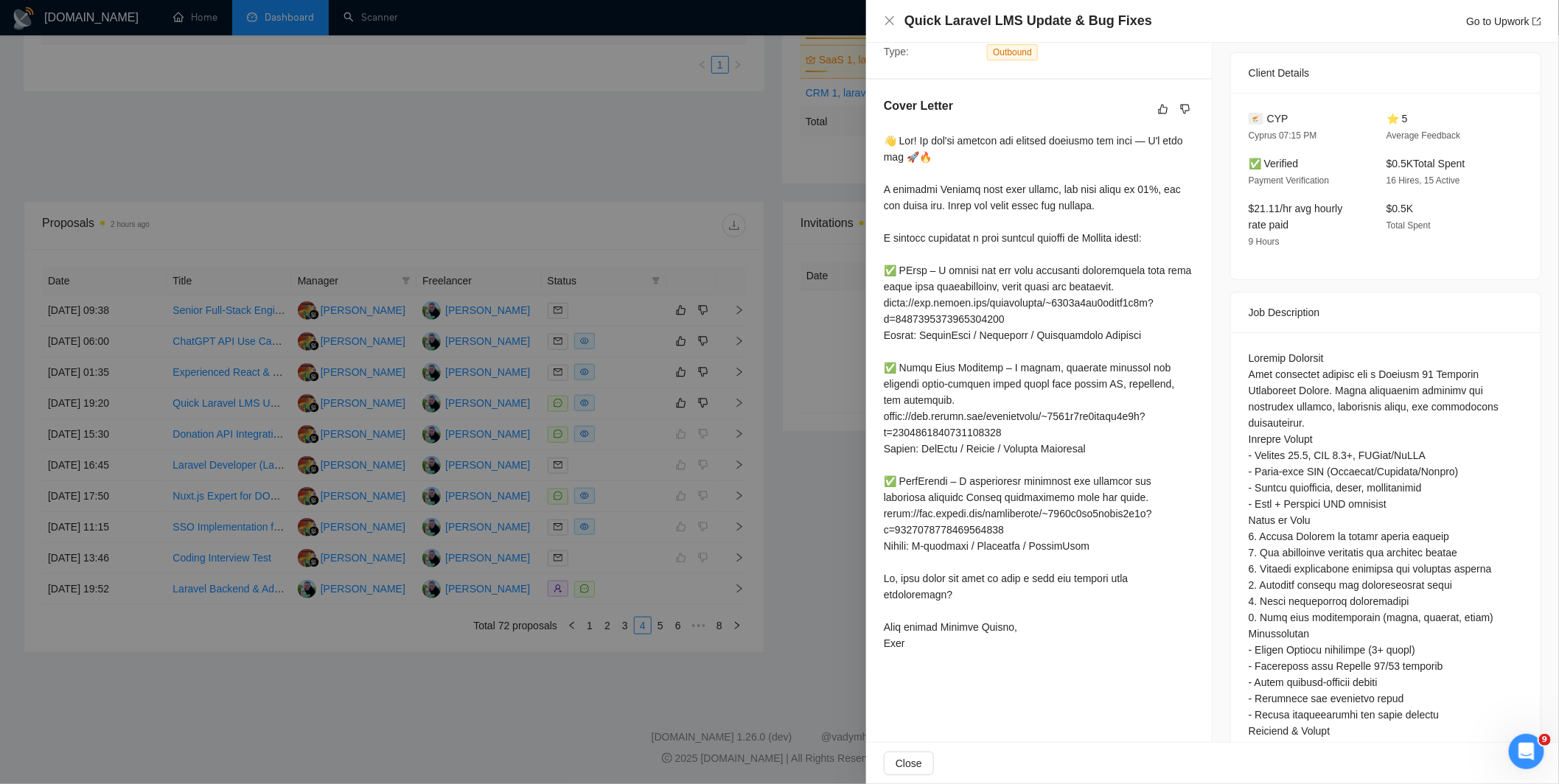
scroll to position [249, 0]
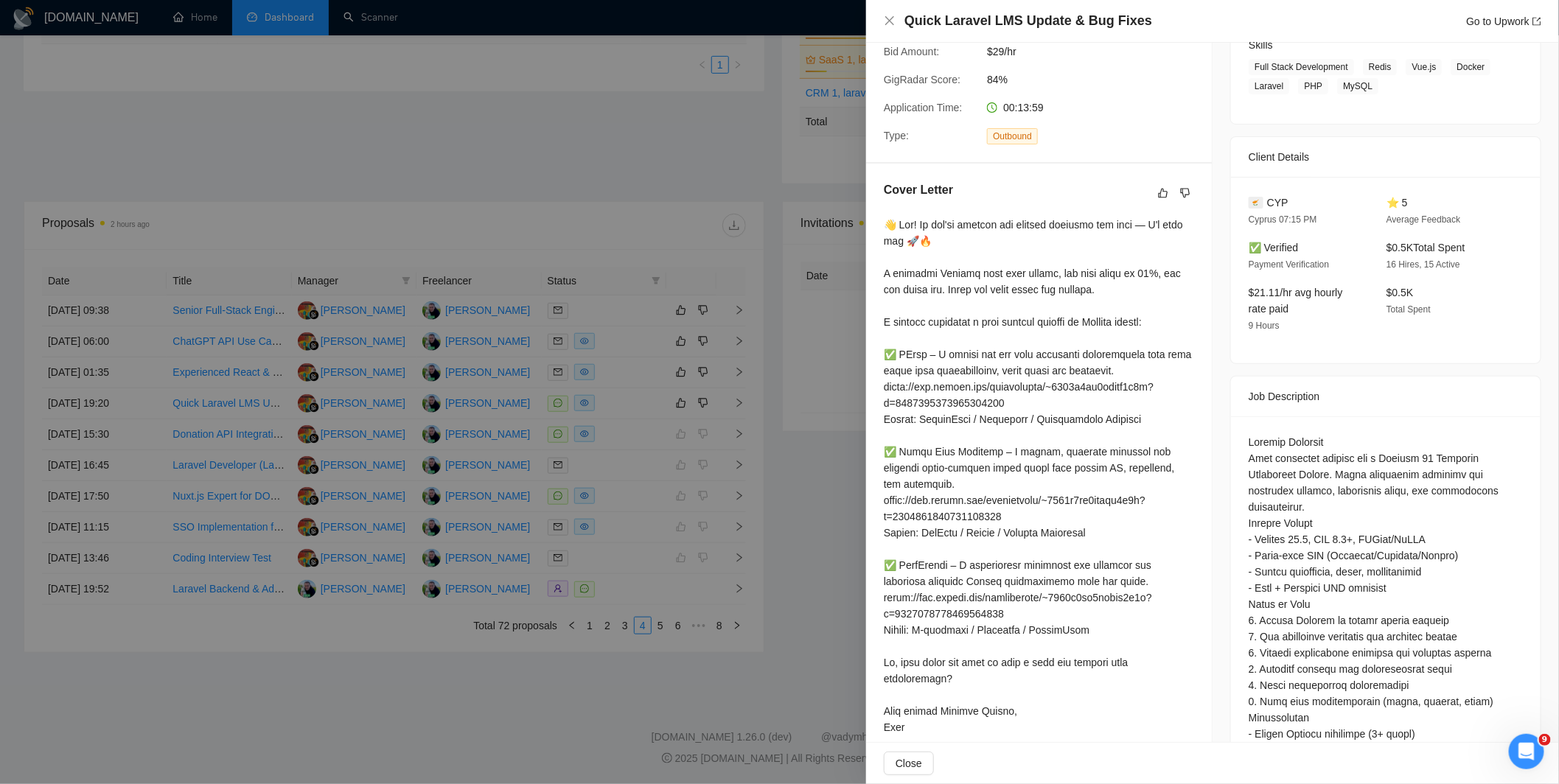
click at [812, 374] on div at bounding box center [780, 392] width 1559 height 784
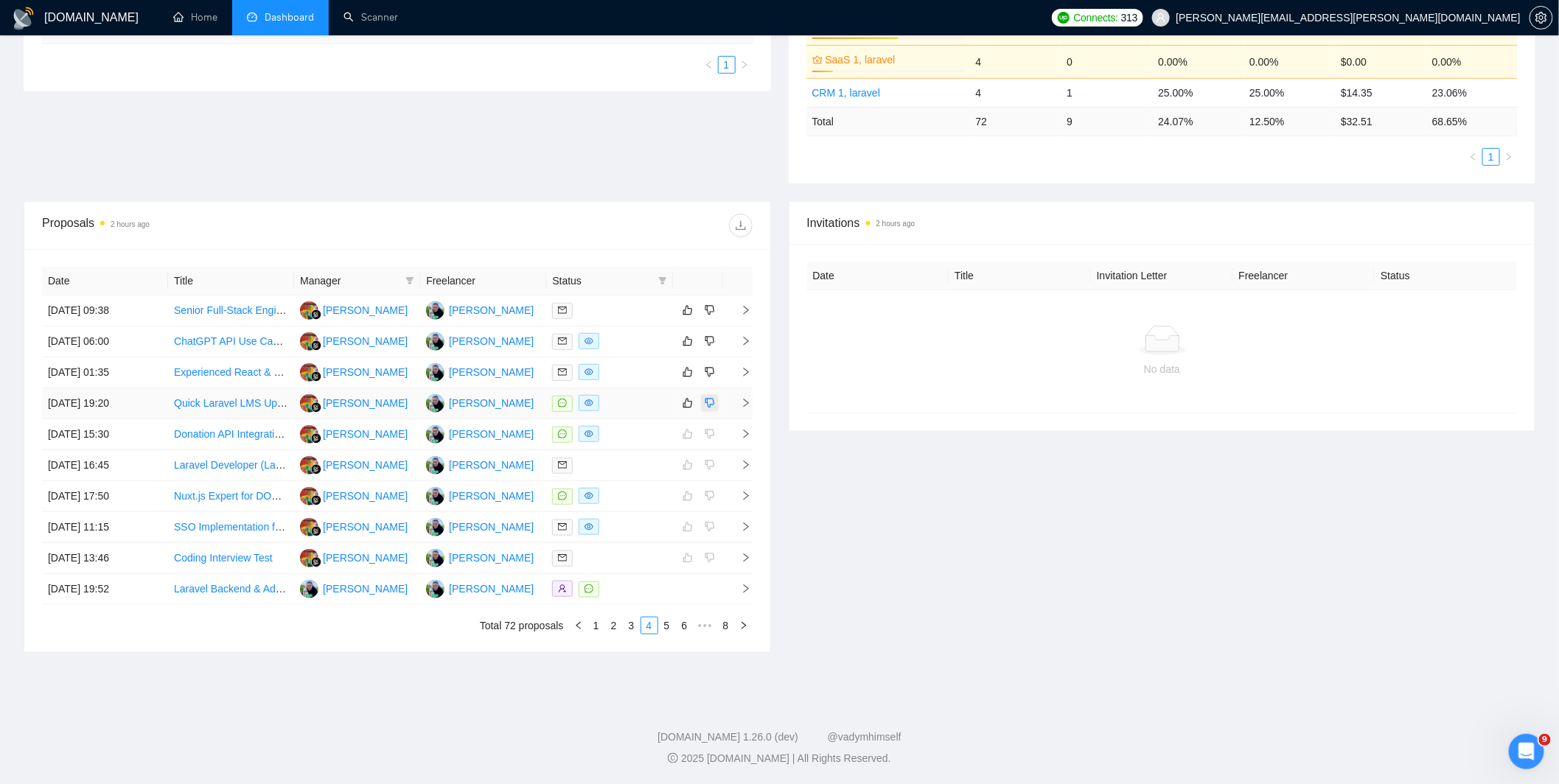
click at [710, 409] on button "button" at bounding box center [709, 402] width 17 height 17
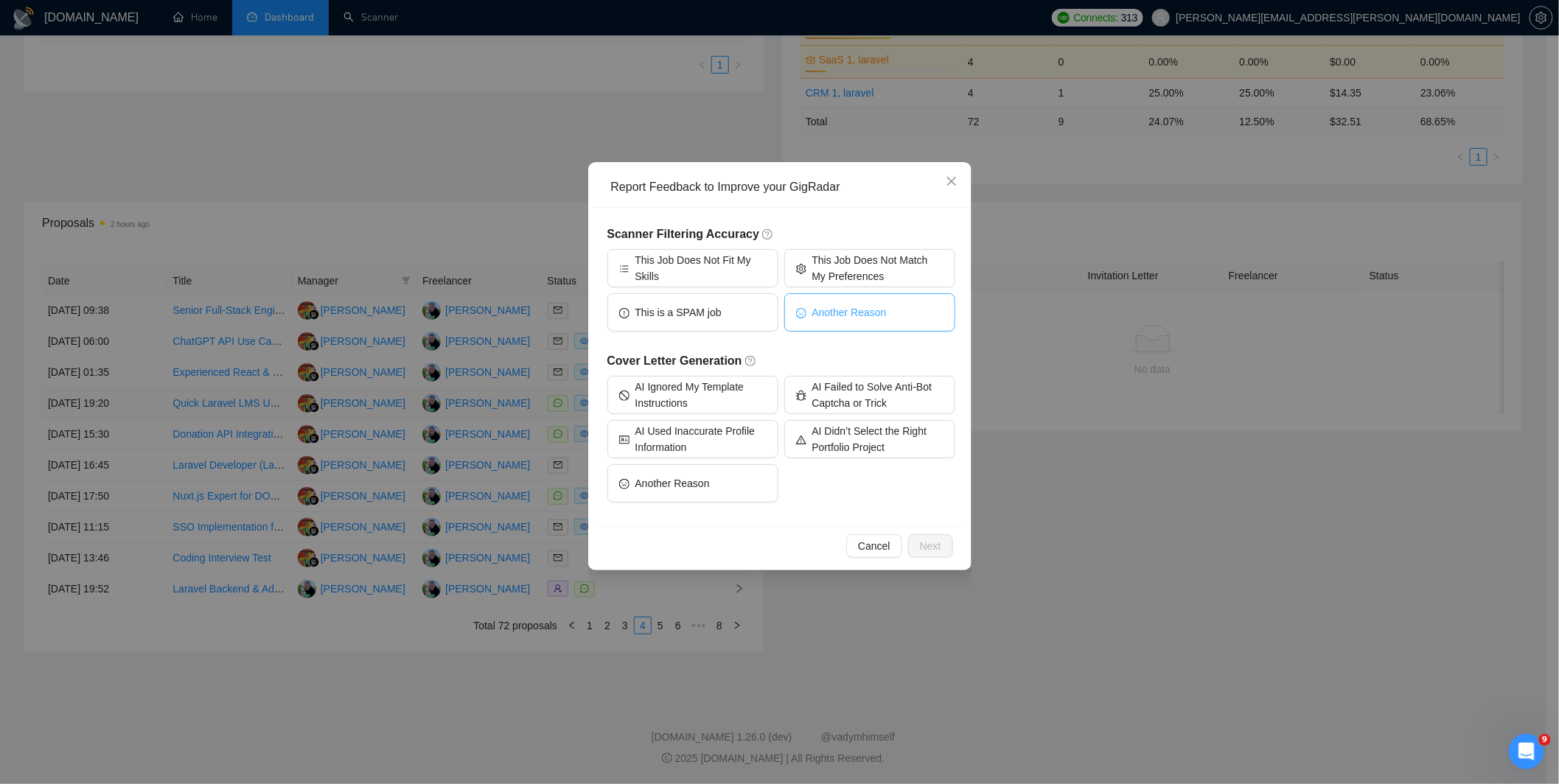
click at [873, 315] on span "Another Reason" at bounding box center [849, 312] width 74 height 16
click at [933, 540] on span "Next" at bounding box center [931, 545] width 22 height 16
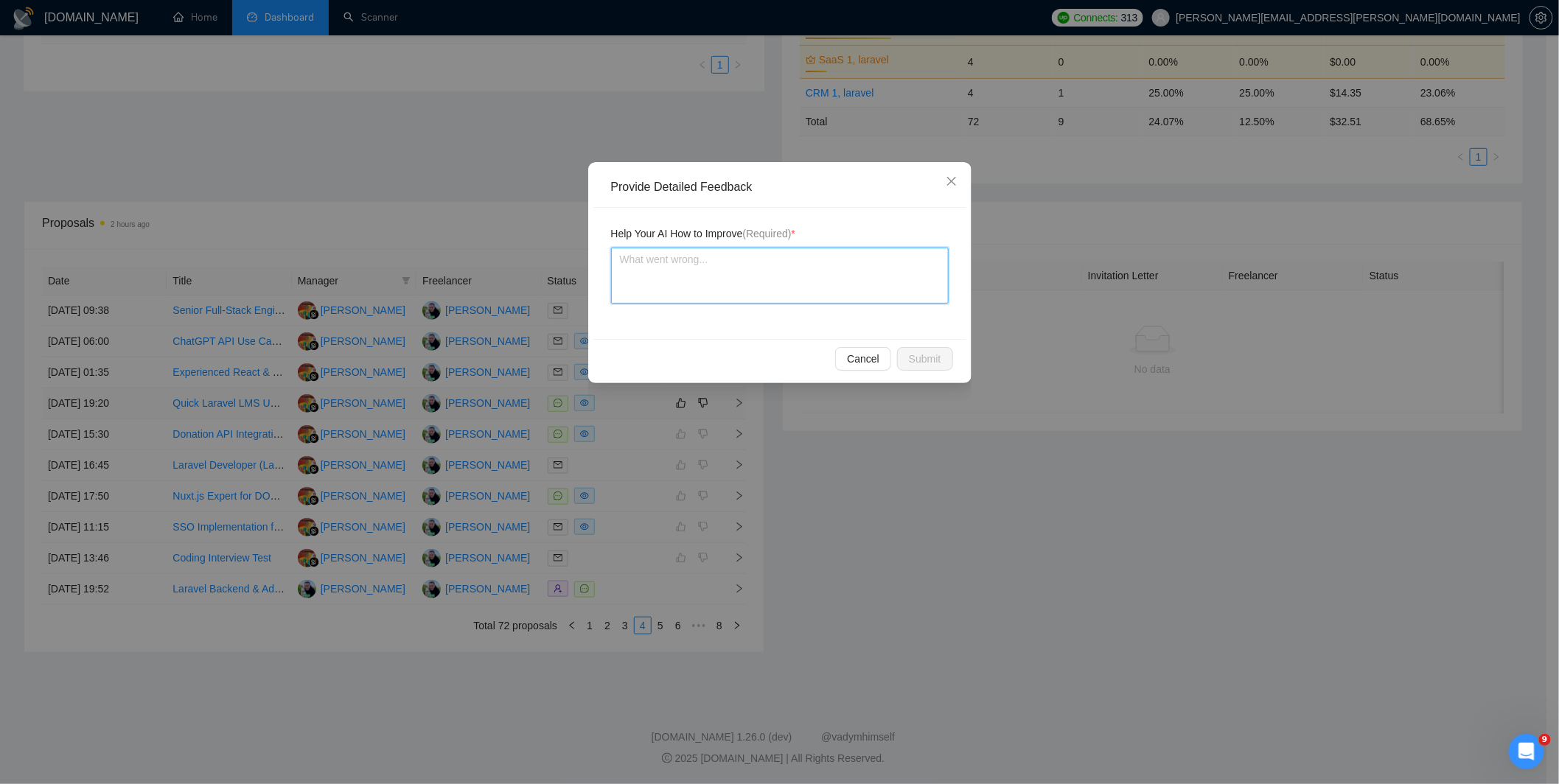
click at [742, 277] on textarea at bounding box center [780, 275] width 338 height 56
type textarea "I"
type textarea "I c"
type textarea "I ca"
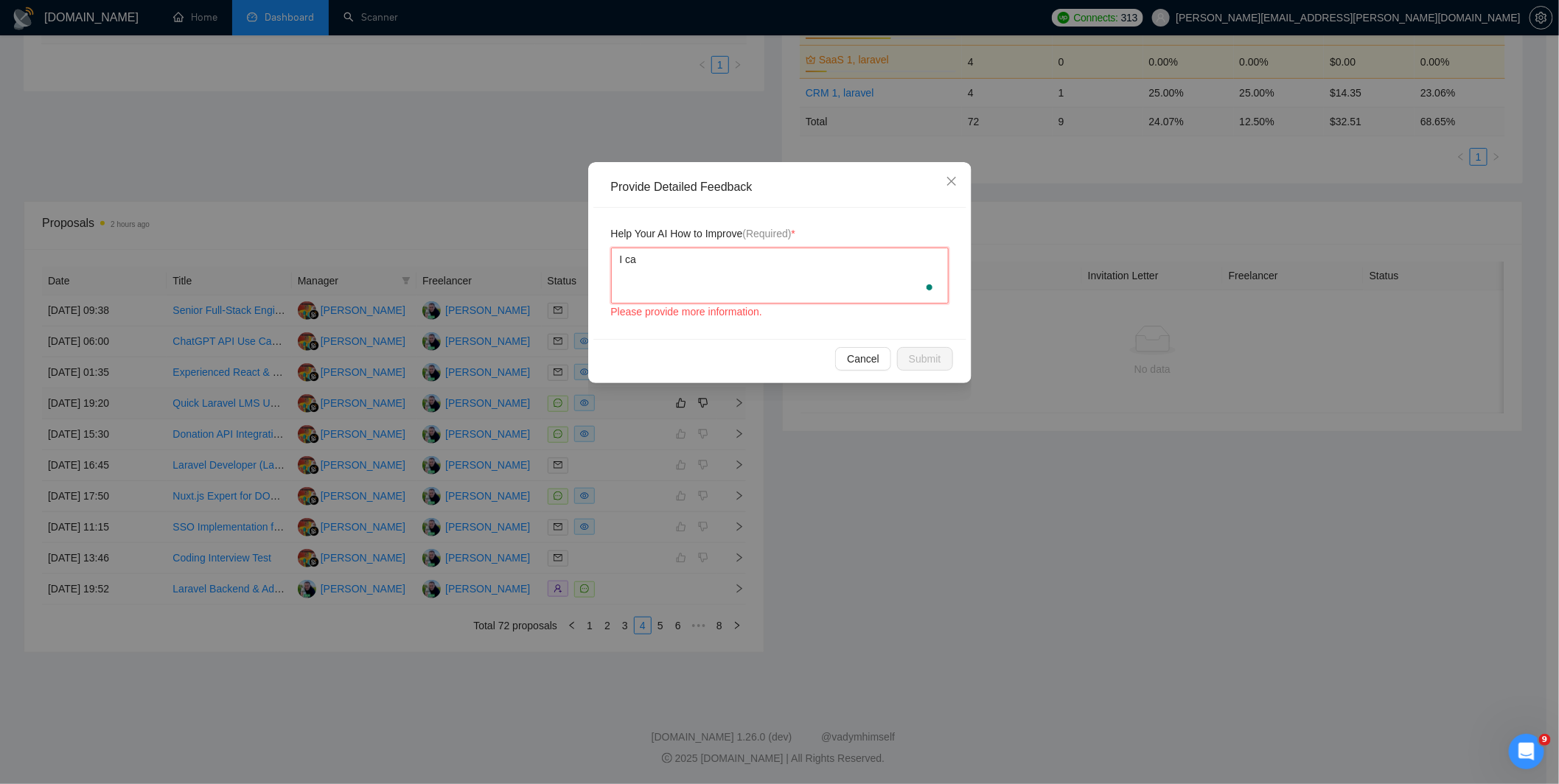
type textarea "I can"
type textarea "I cant"
type textarea "I can"
type textarea "I can't"
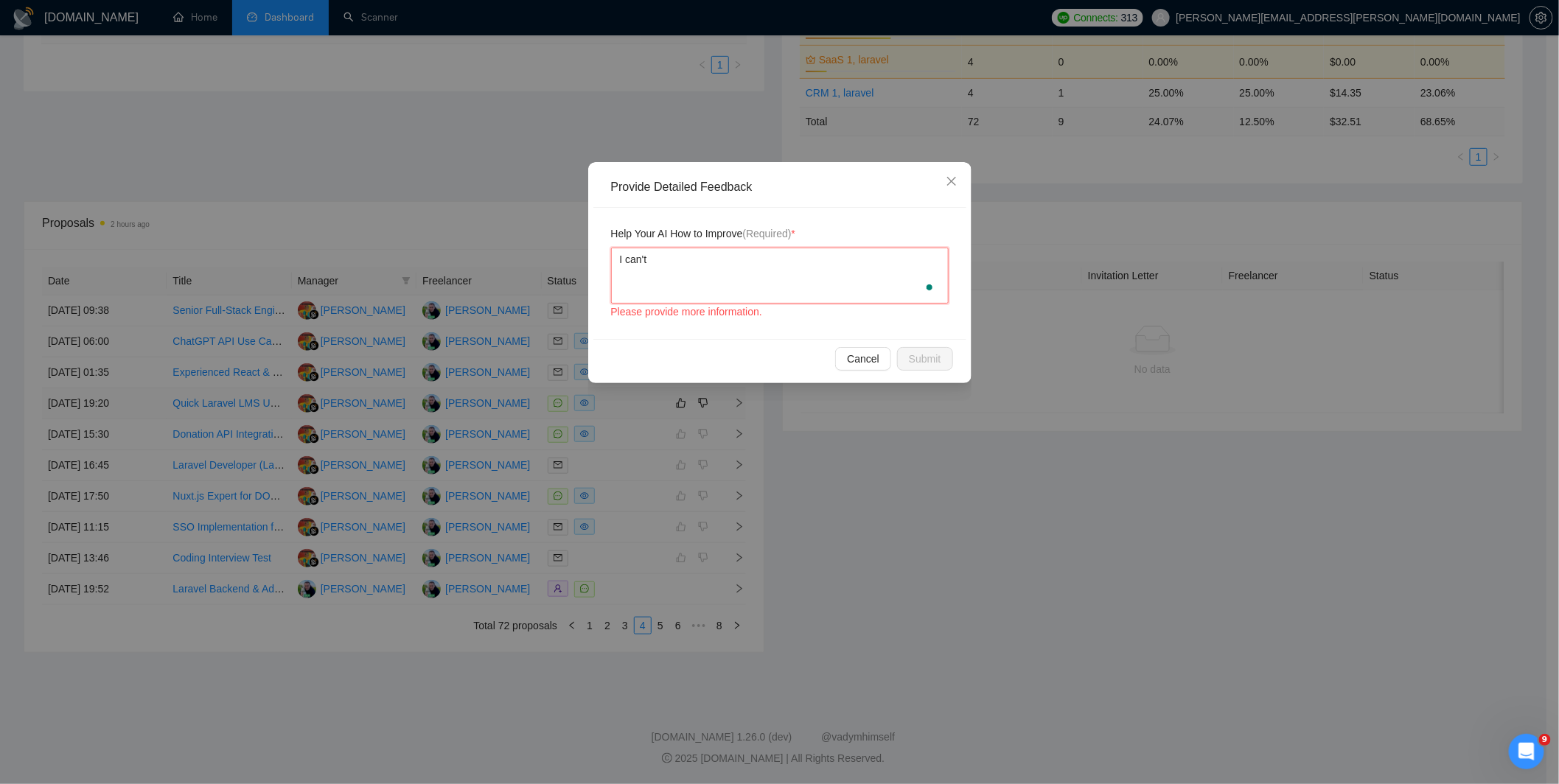
type textarea "I can't s"
type textarea "I can't st"
type textarea "I can't sta"
type textarea "I can't stat"
type textarea "I can't sta"
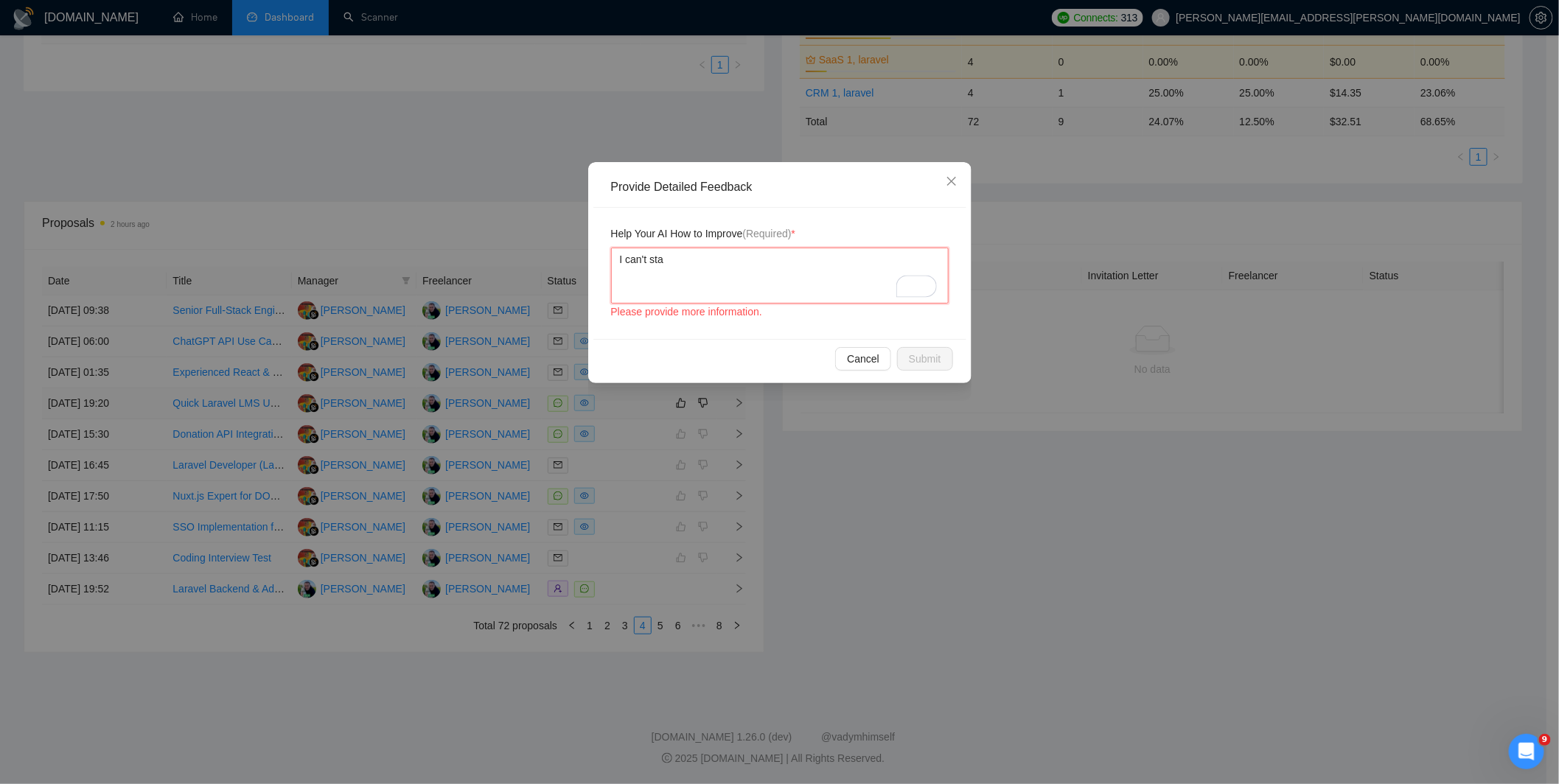
type textarea "I can't star"
type textarea "I can't start"
type textarea "I can't start so"
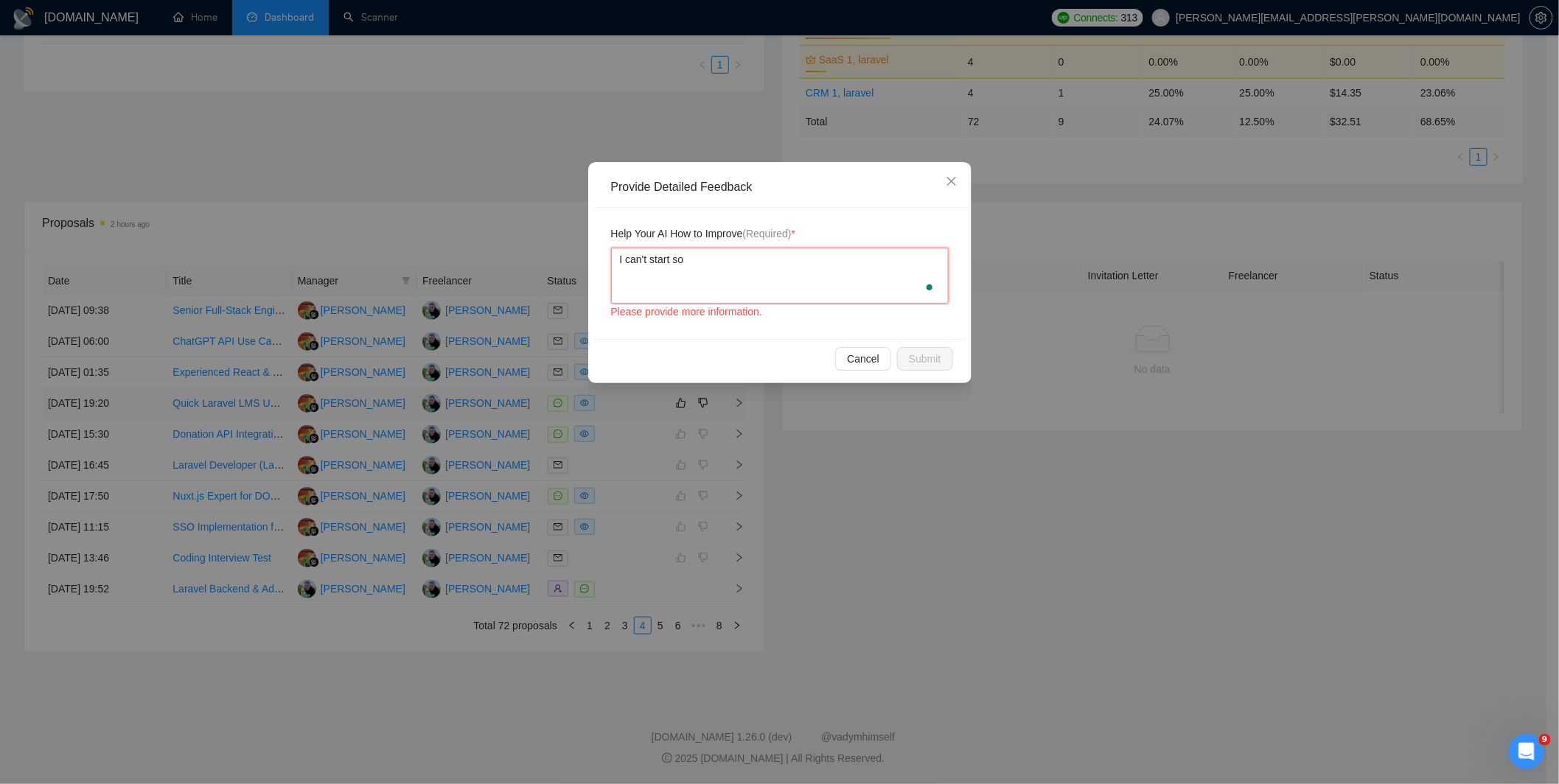
type textarea "I can't start so f"
type textarea "I can't start so fa"
type textarea "I can't start so fas"
type textarea "I can't start so fast"
click at [933, 355] on span "Submit" at bounding box center [924, 358] width 32 height 16
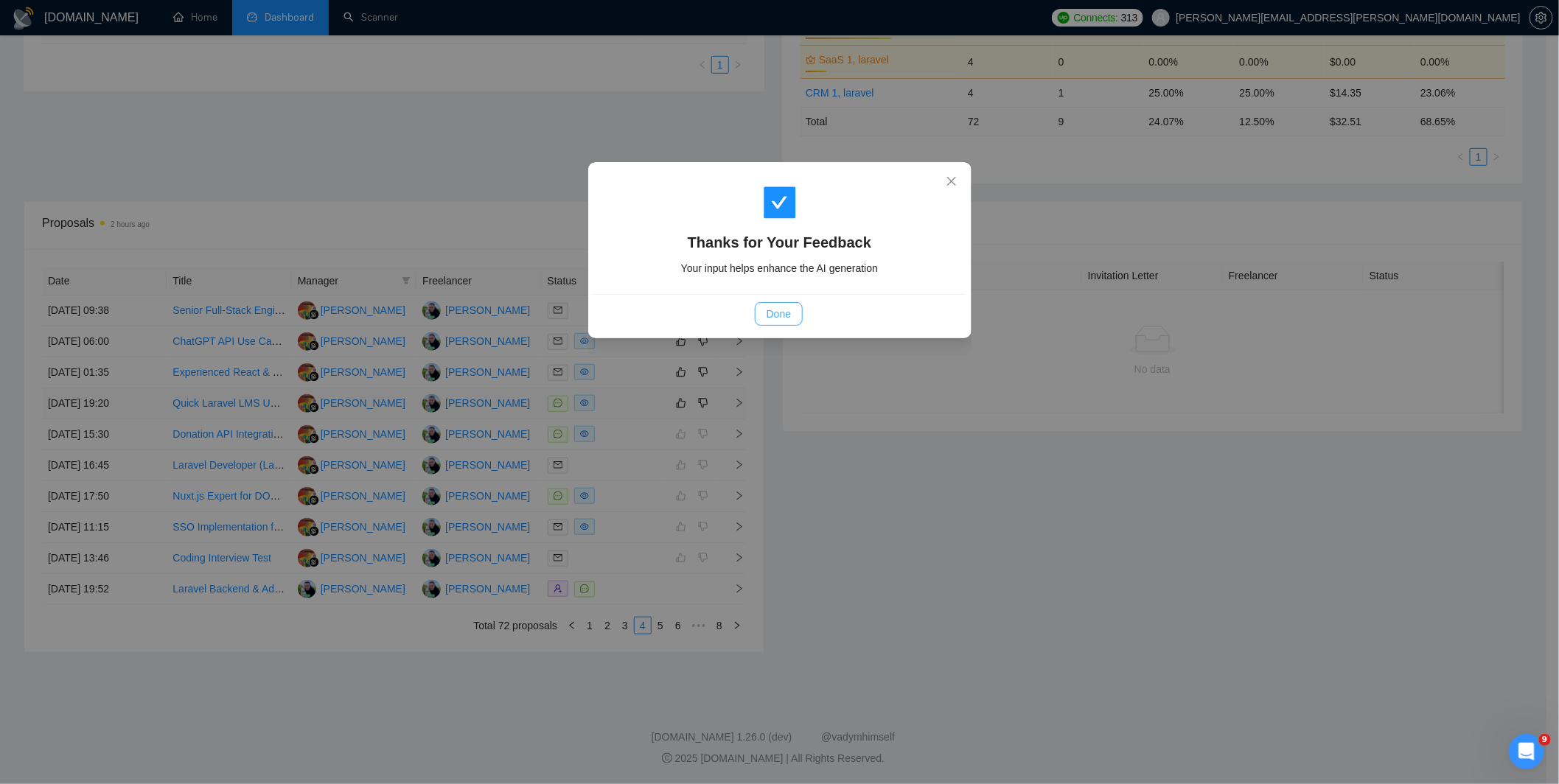
click at [784, 306] on button "Done" at bounding box center [779, 313] width 48 height 23
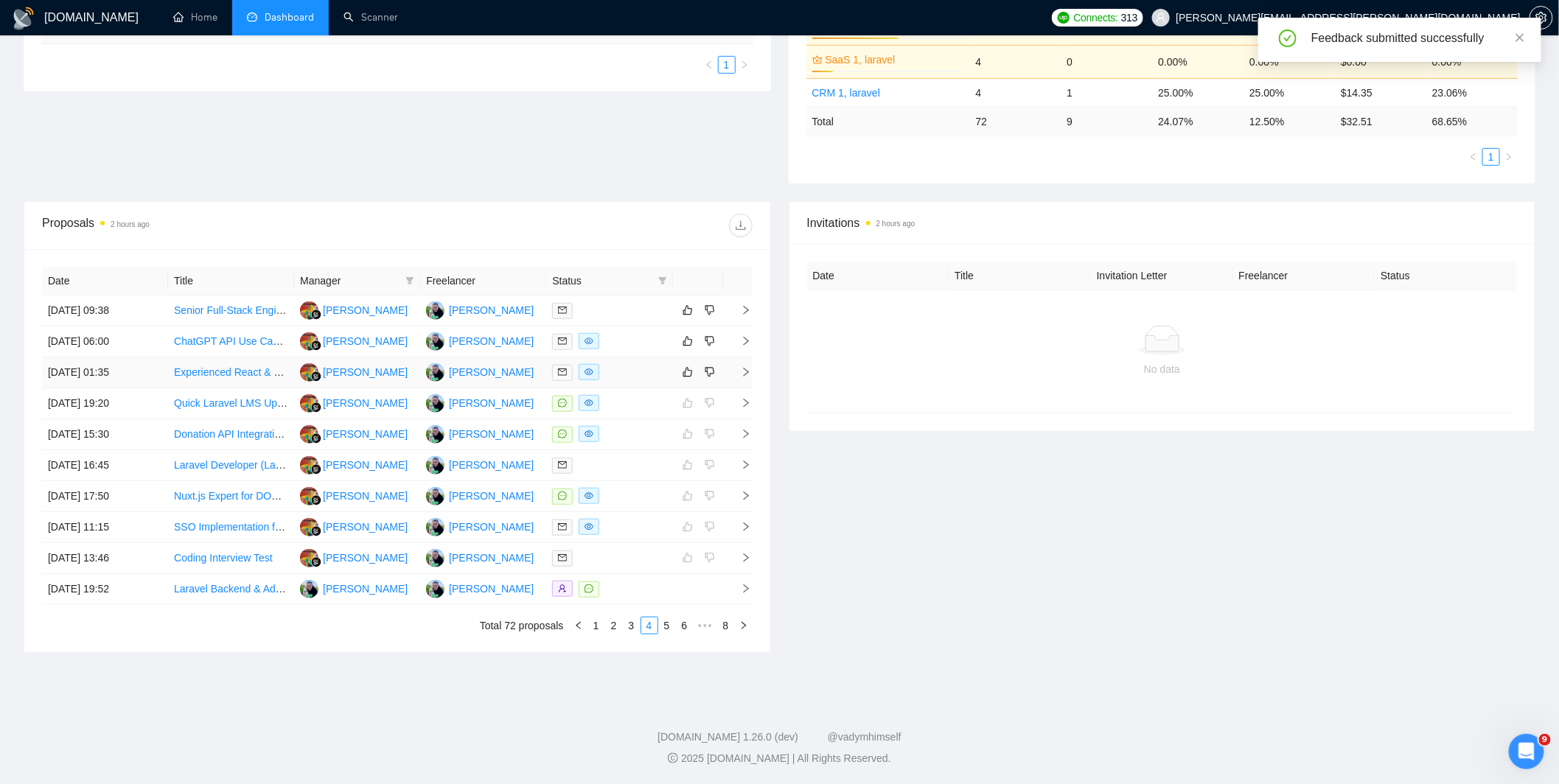
click at [644, 366] on div at bounding box center [608, 372] width 114 height 17
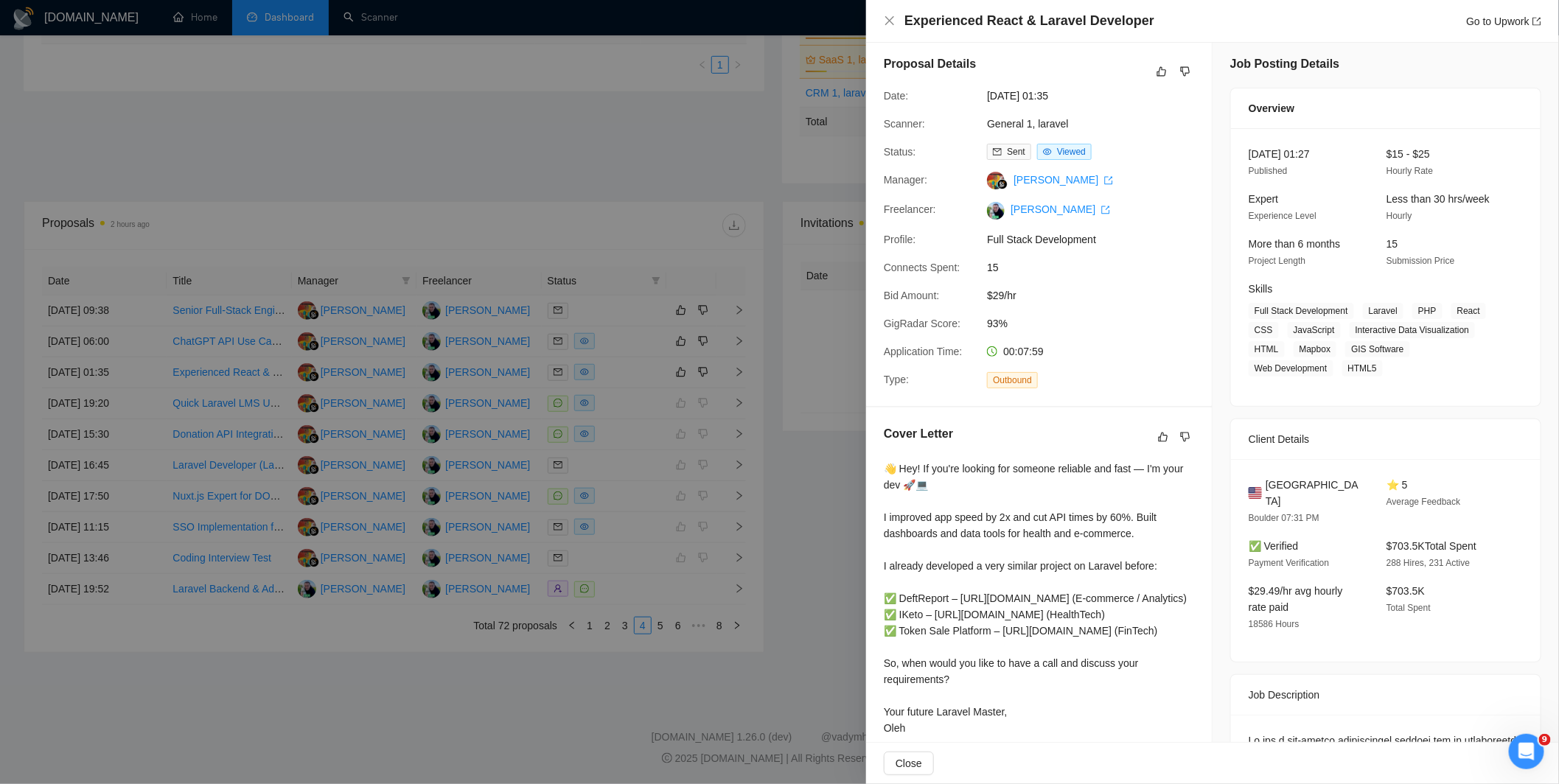
scroll to position [0, 0]
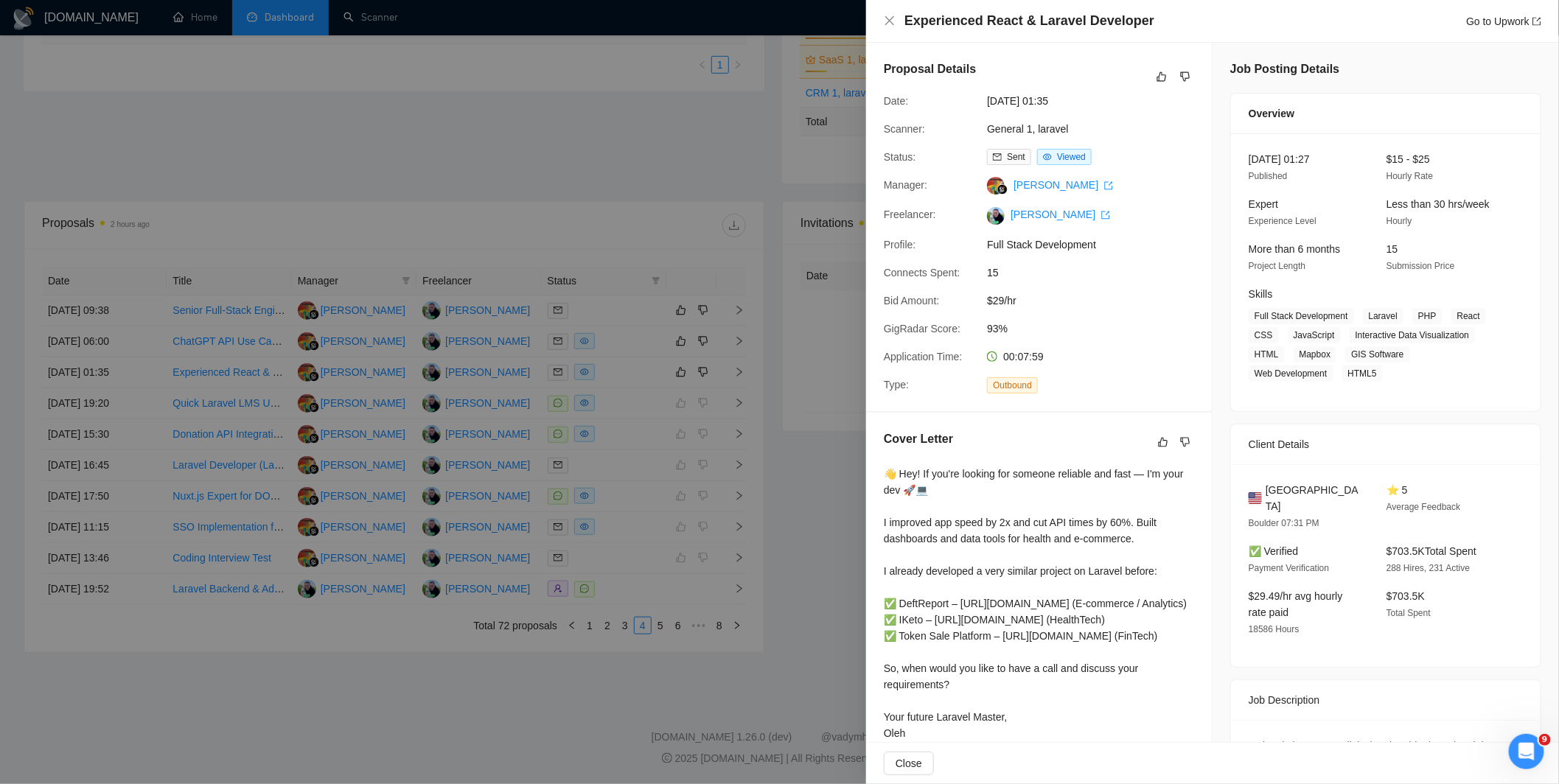
click at [794, 371] on div at bounding box center [780, 392] width 1559 height 784
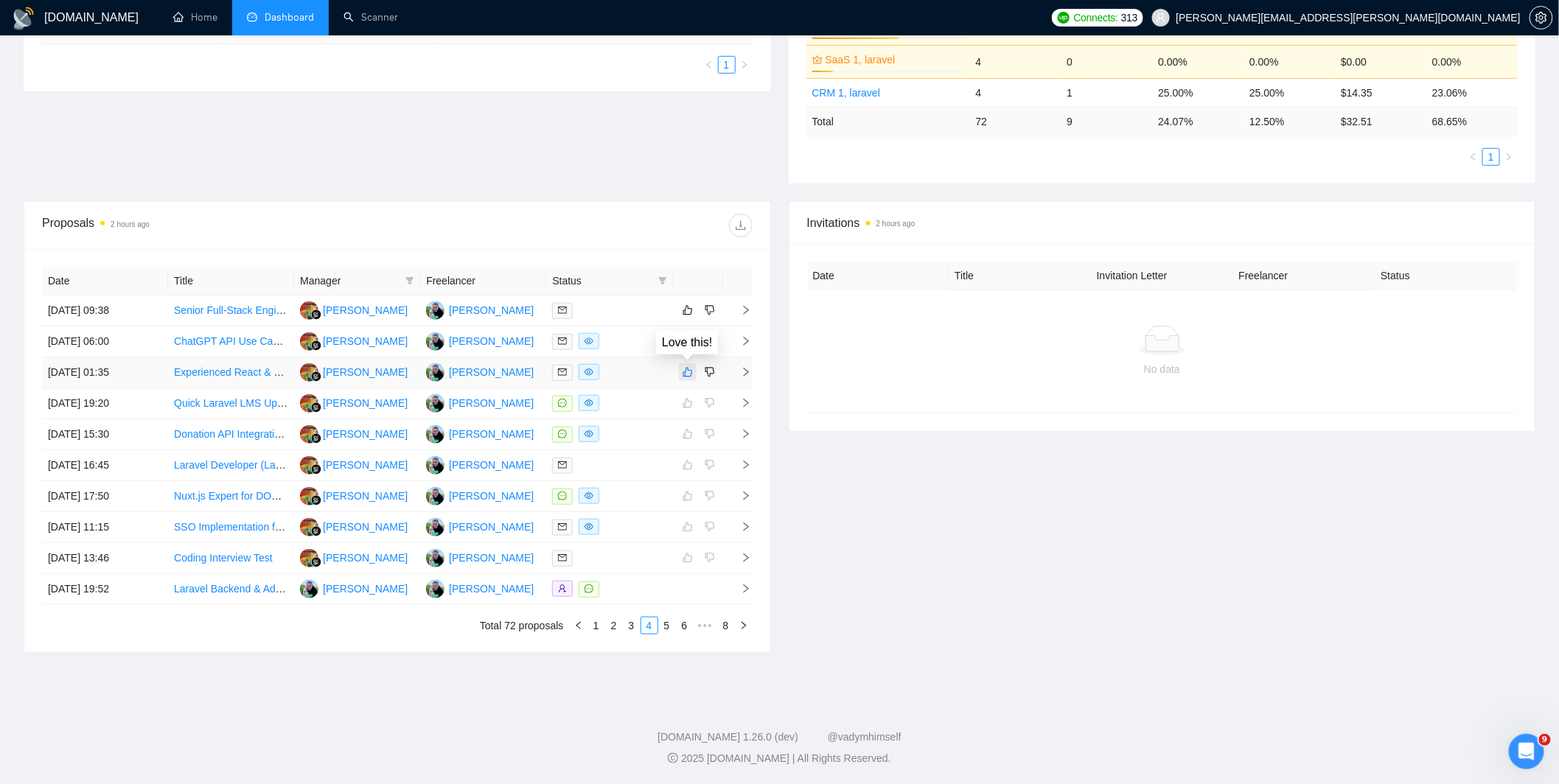
click at [682, 371] on icon "like" at bounding box center [687, 372] width 10 height 12
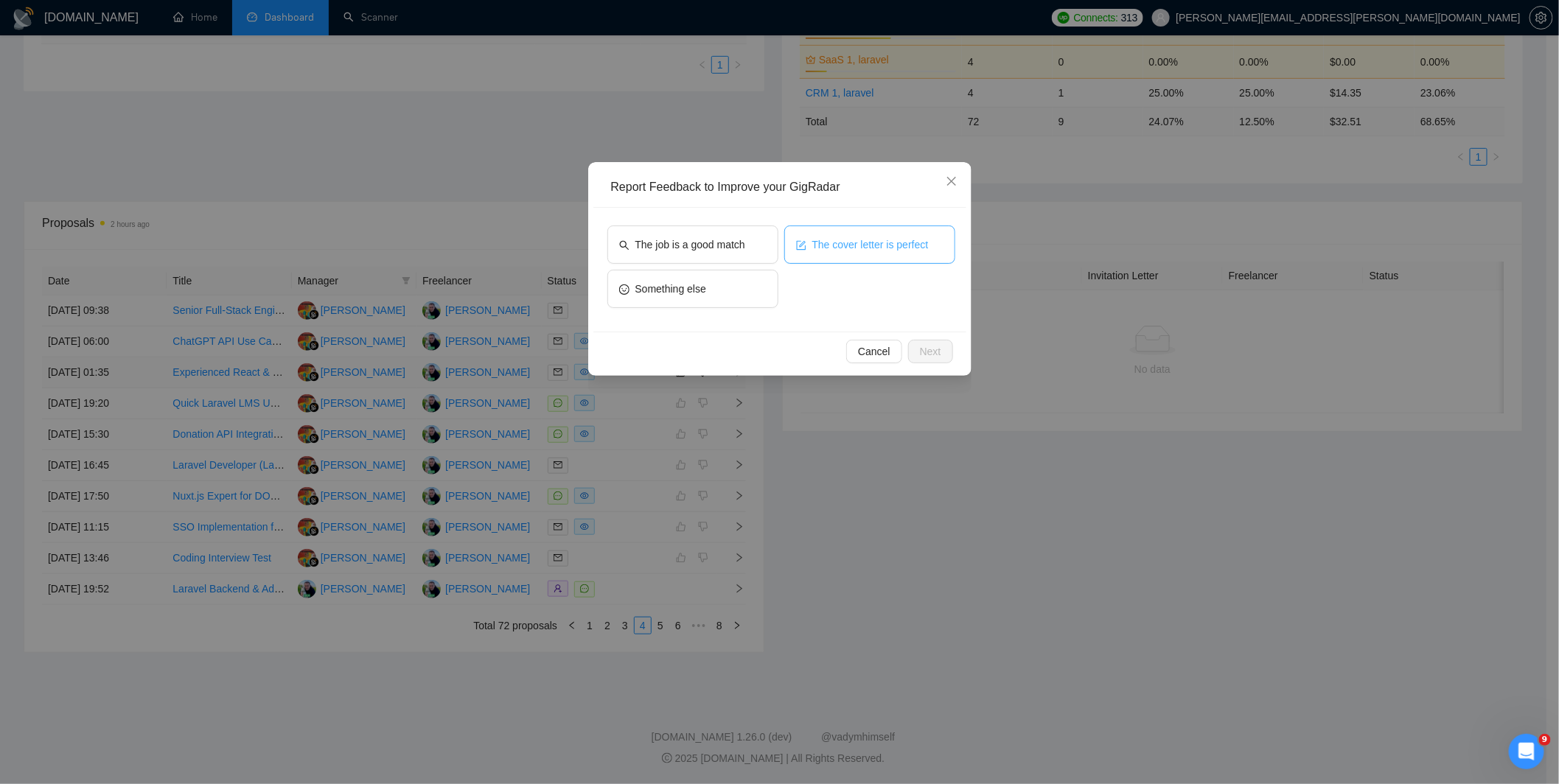
click at [872, 243] on span "The cover letter is perfect" at bounding box center [870, 244] width 116 height 16
click at [733, 229] on button "The job is a good match" at bounding box center [693, 244] width 171 height 38
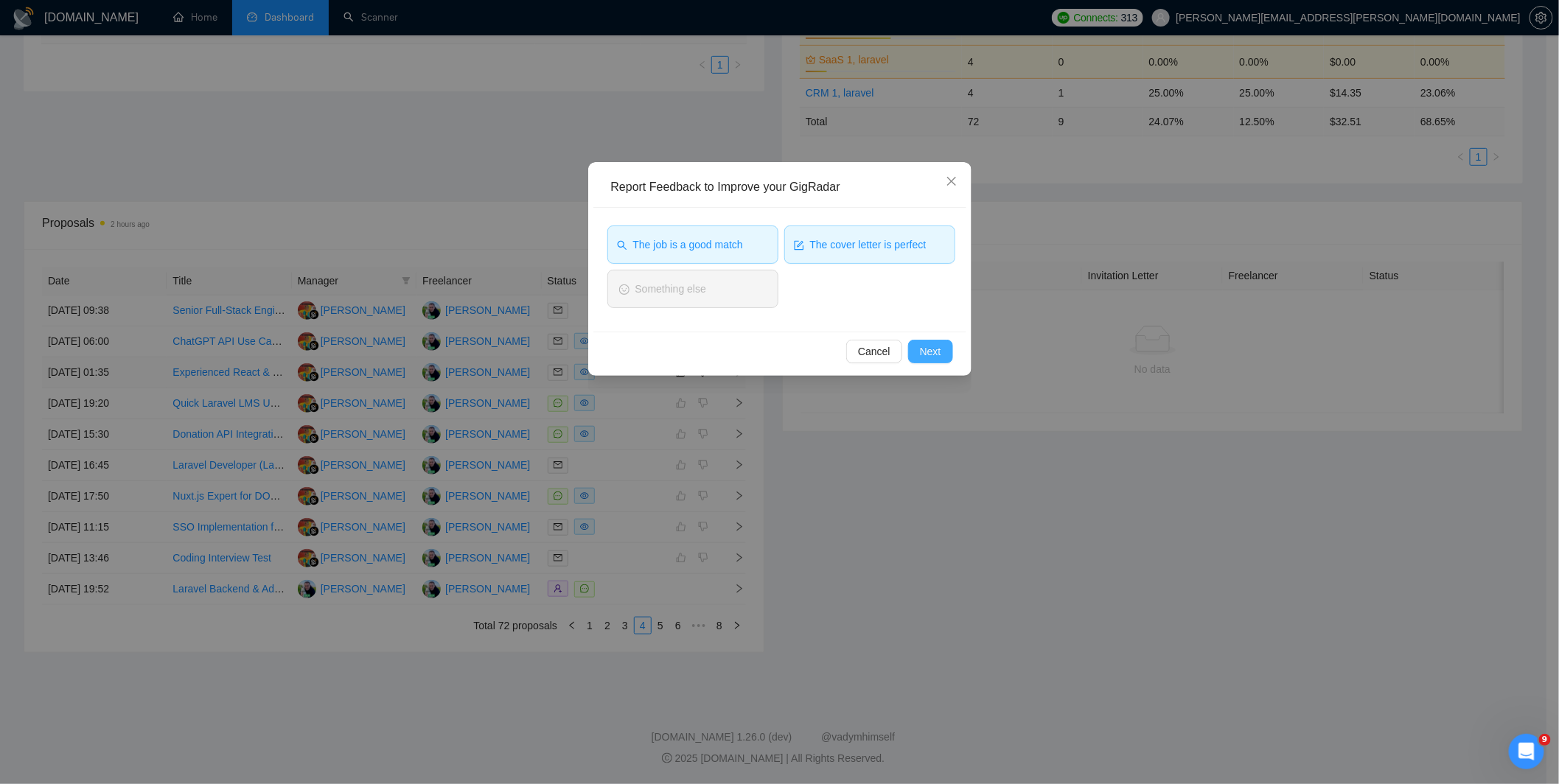
click at [933, 354] on span "Next" at bounding box center [931, 351] width 22 height 16
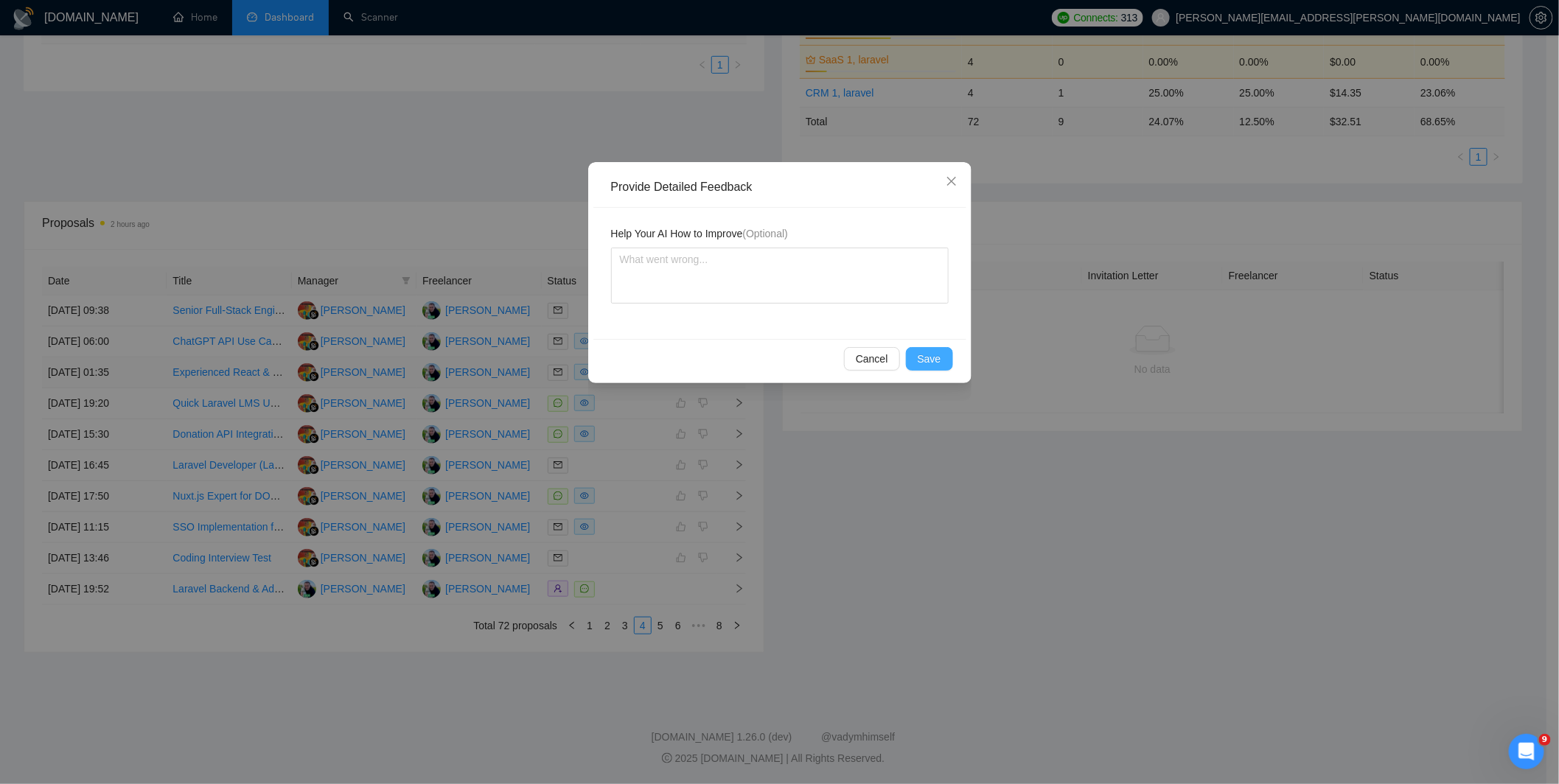
click at [924, 357] on span "Save" at bounding box center [929, 358] width 23 height 16
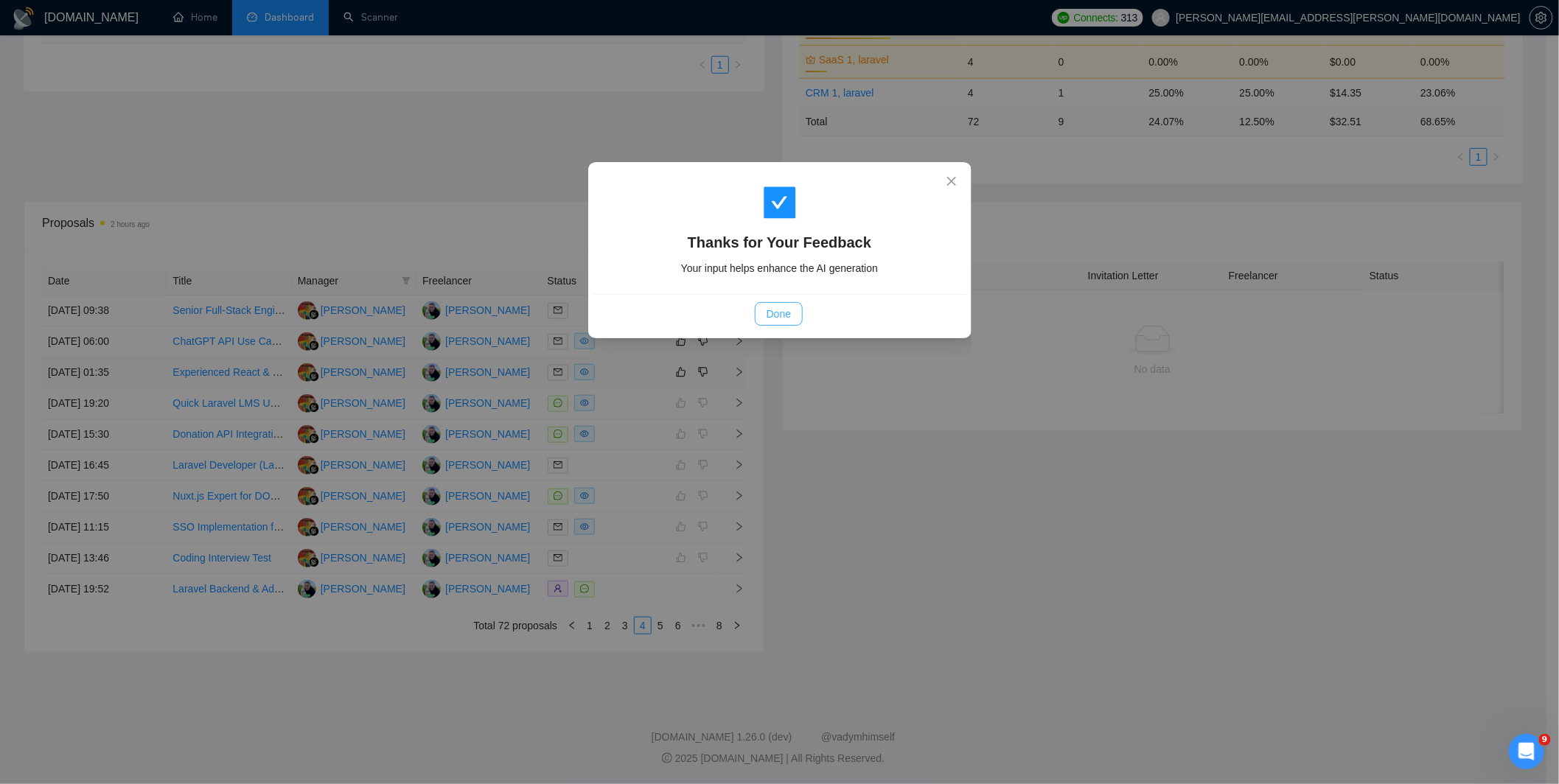
click at [780, 312] on span "Done" at bounding box center [778, 313] width 24 height 16
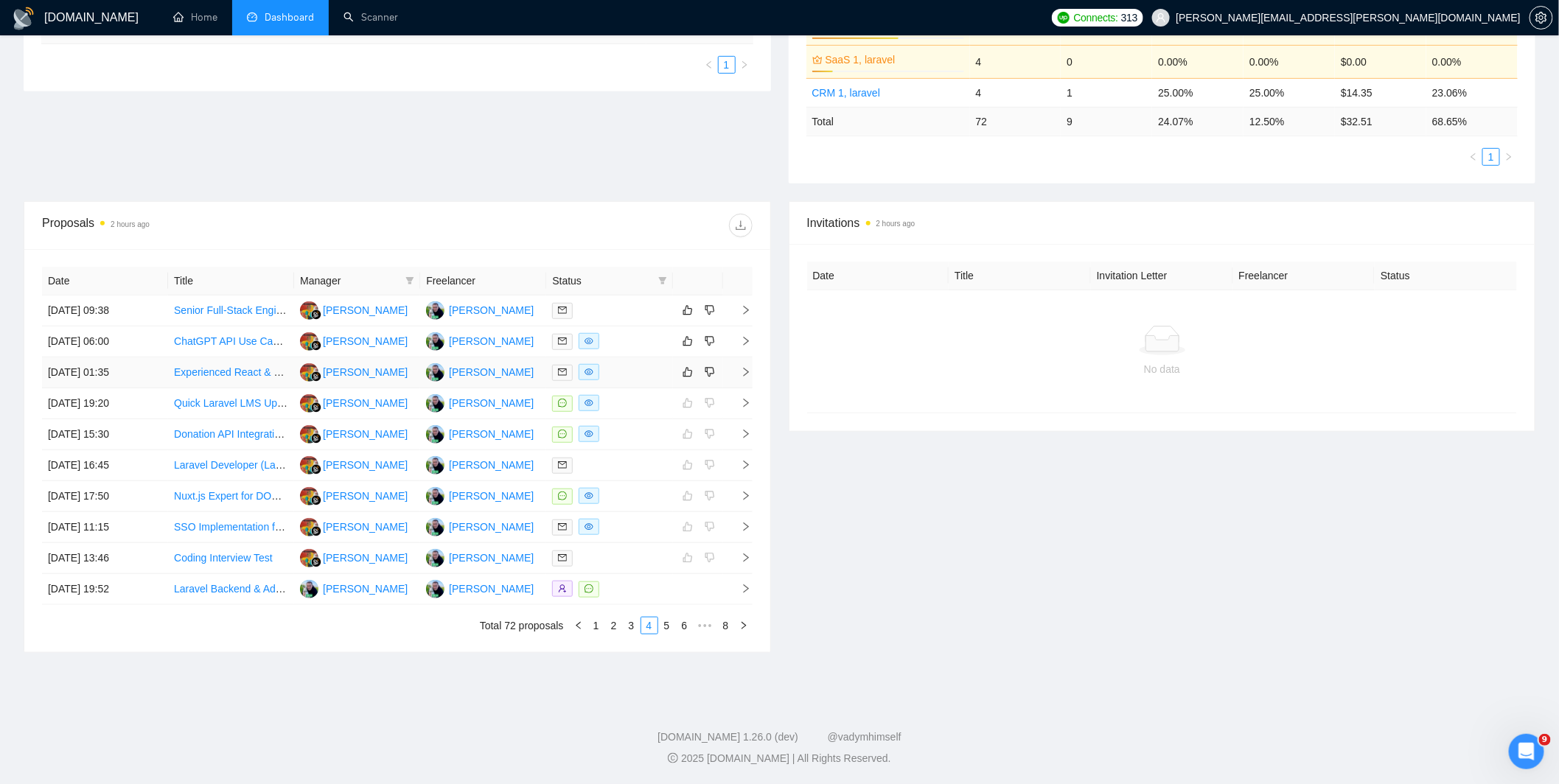
click at [640, 369] on div at bounding box center [608, 372] width 114 height 17
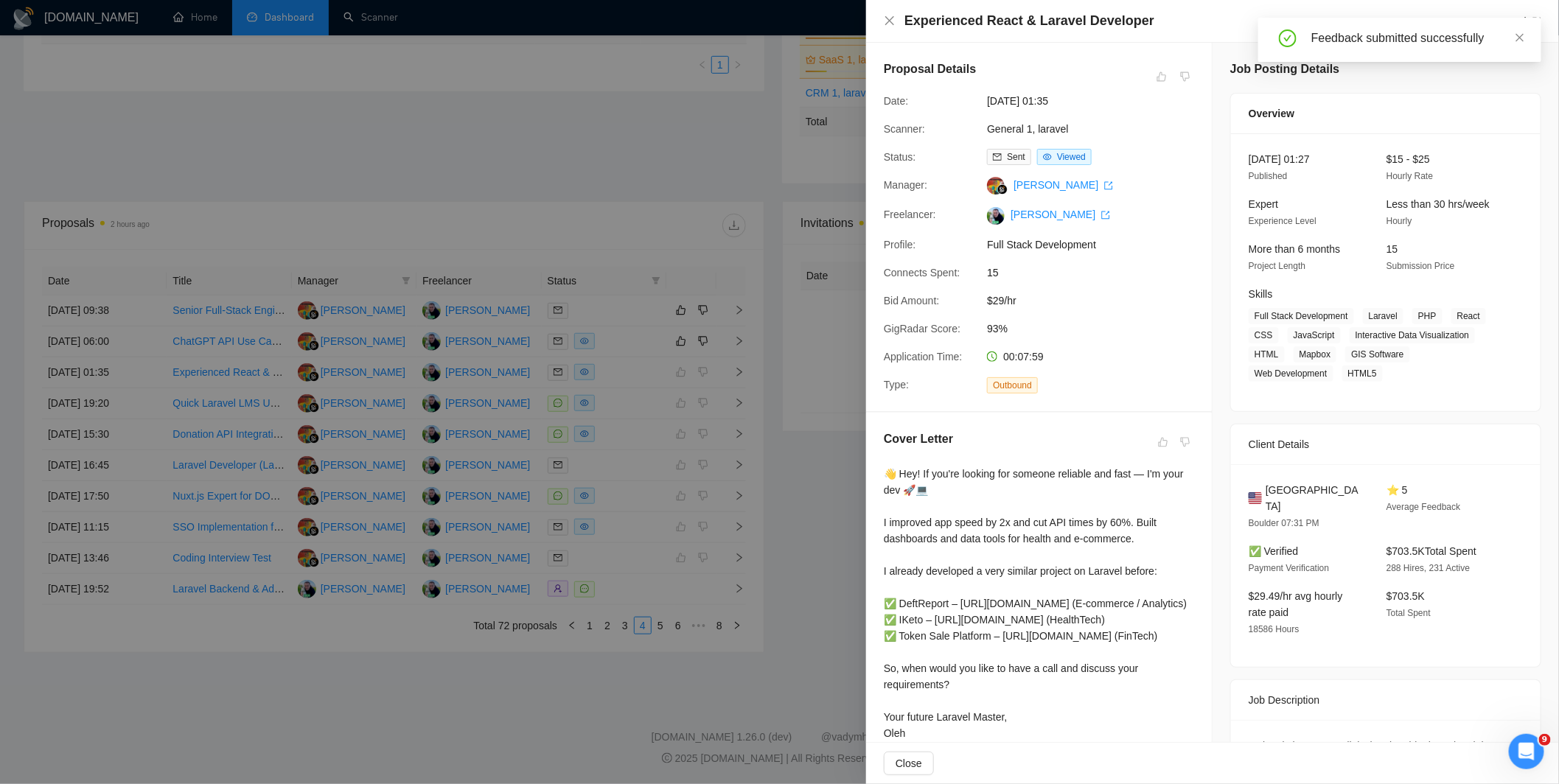
click at [755, 474] on div at bounding box center [780, 392] width 1559 height 784
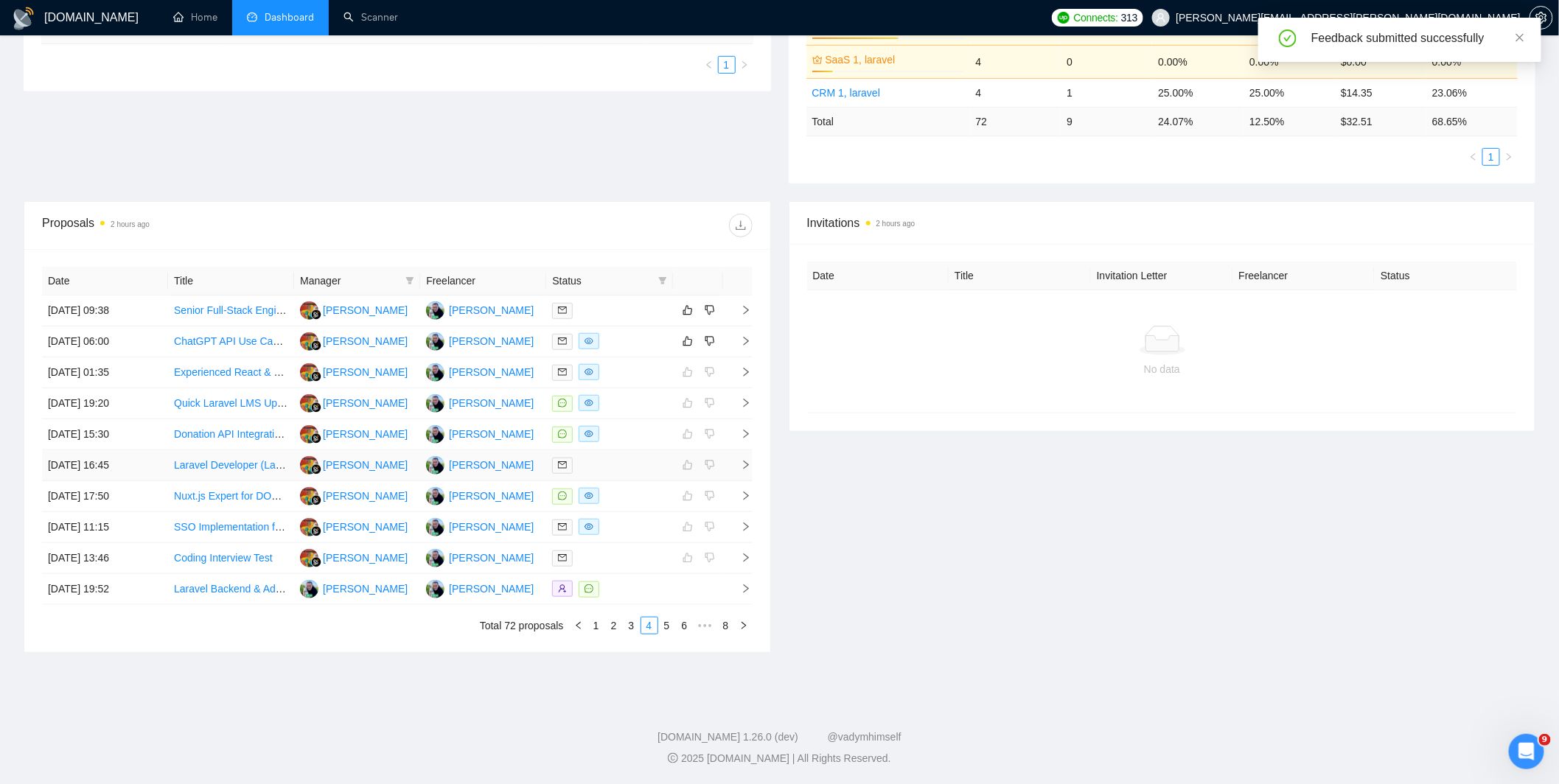
scroll to position [270, 0]
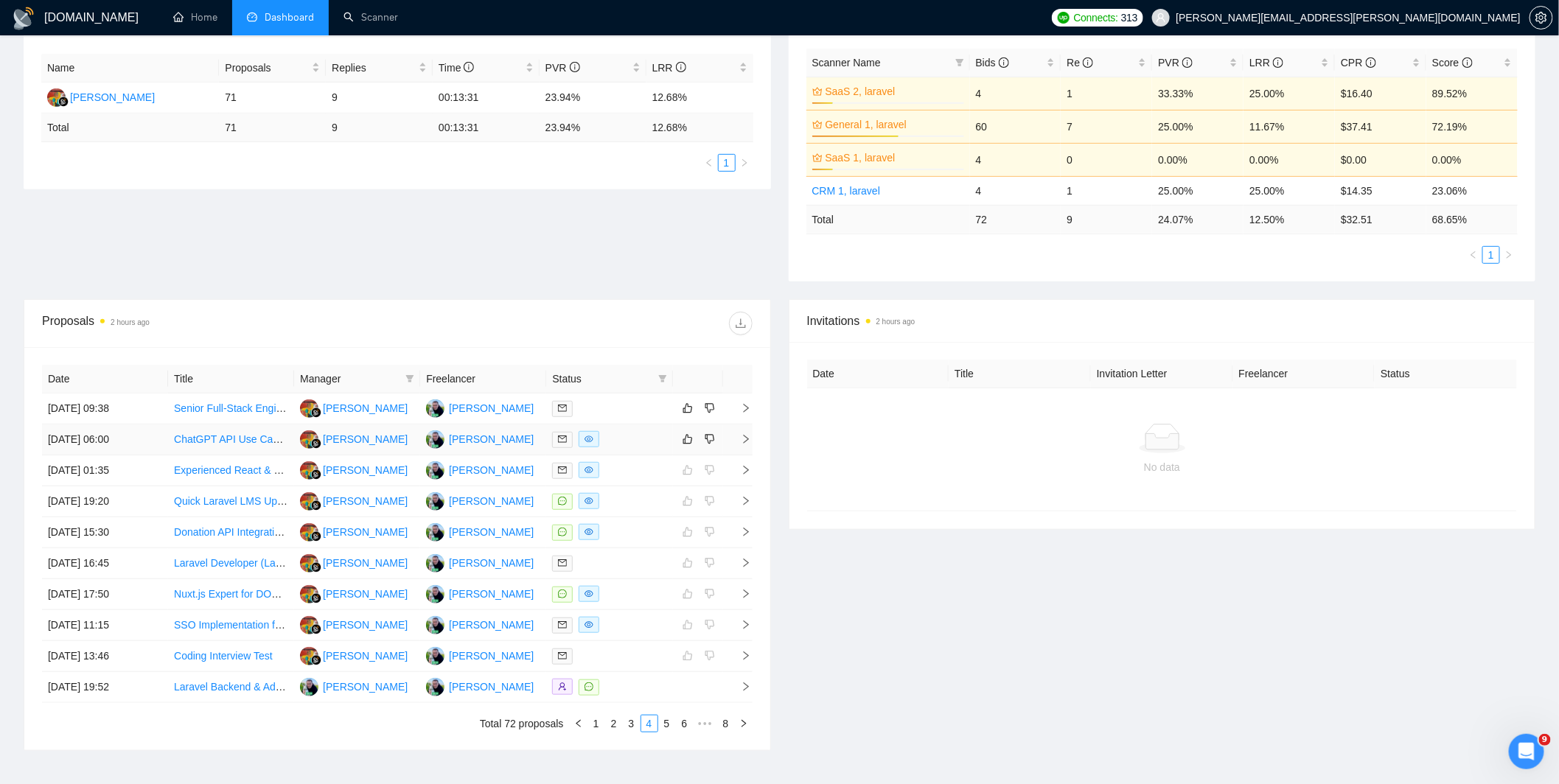
click at [636, 446] on div at bounding box center [608, 439] width 114 height 17
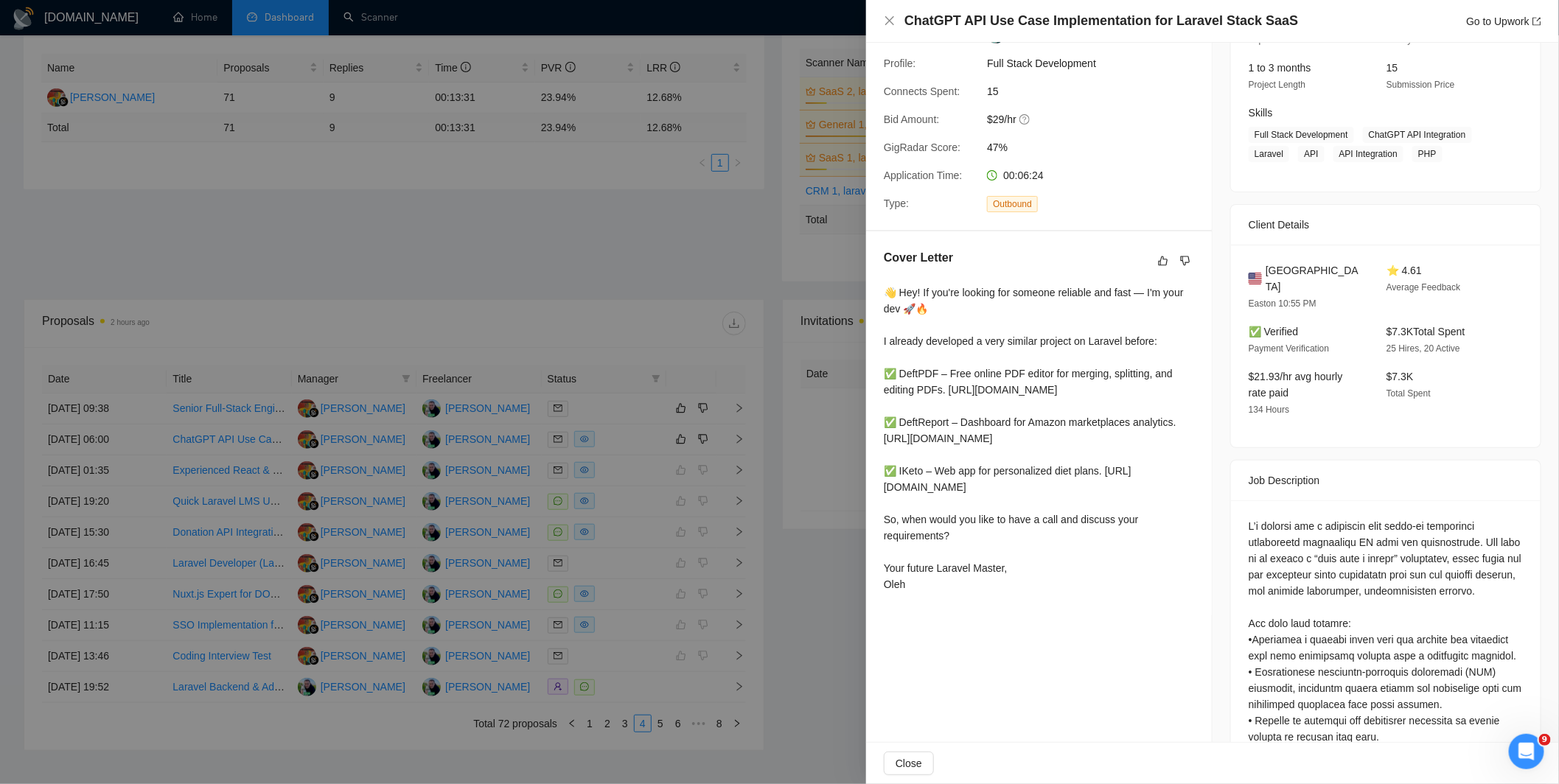
scroll to position [294, 0]
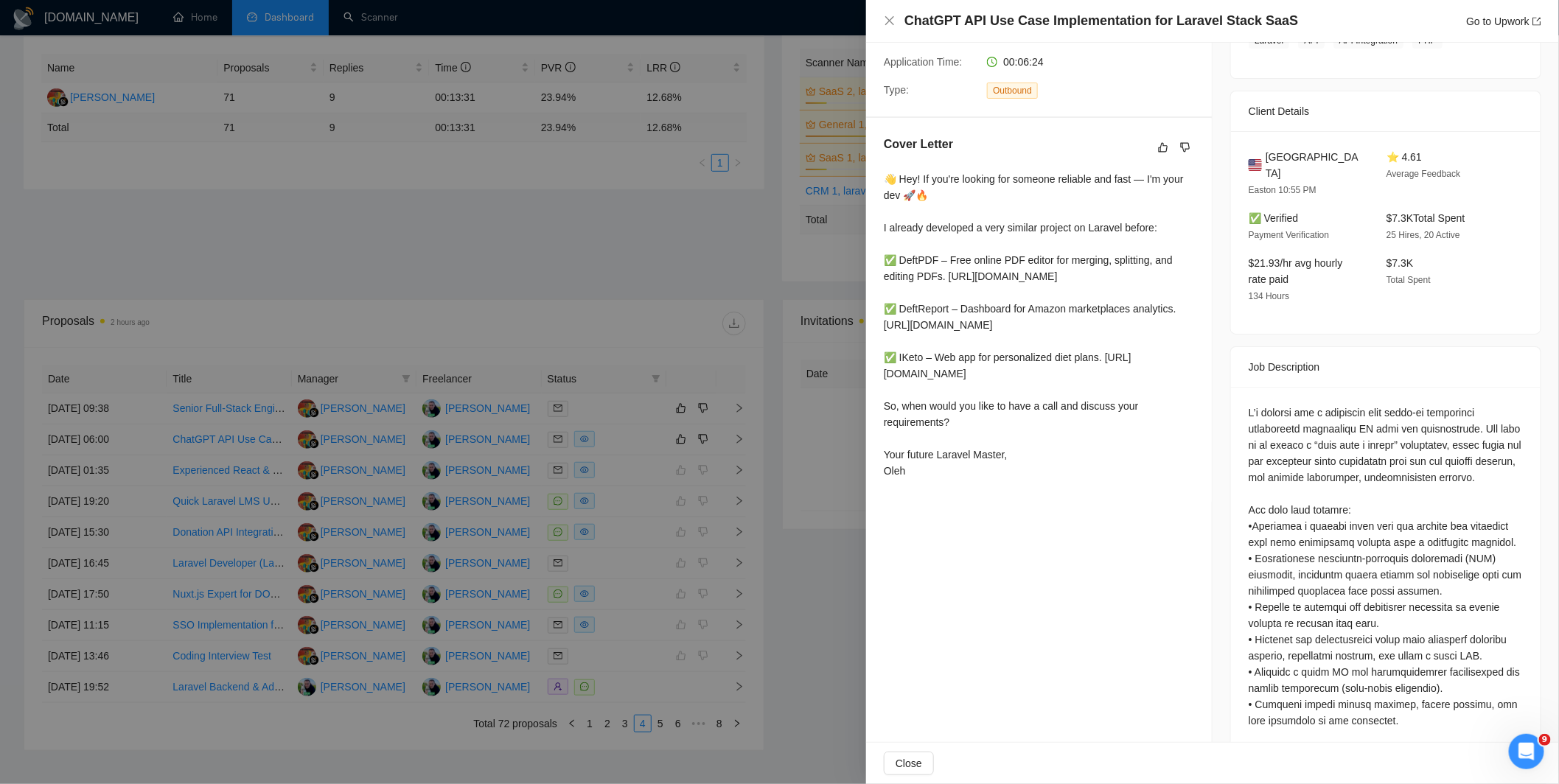
click at [1472, 540] on div at bounding box center [1386, 768] width 275 height 729
copy div "RAG"
click at [651, 518] on div at bounding box center [780, 392] width 1559 height 784
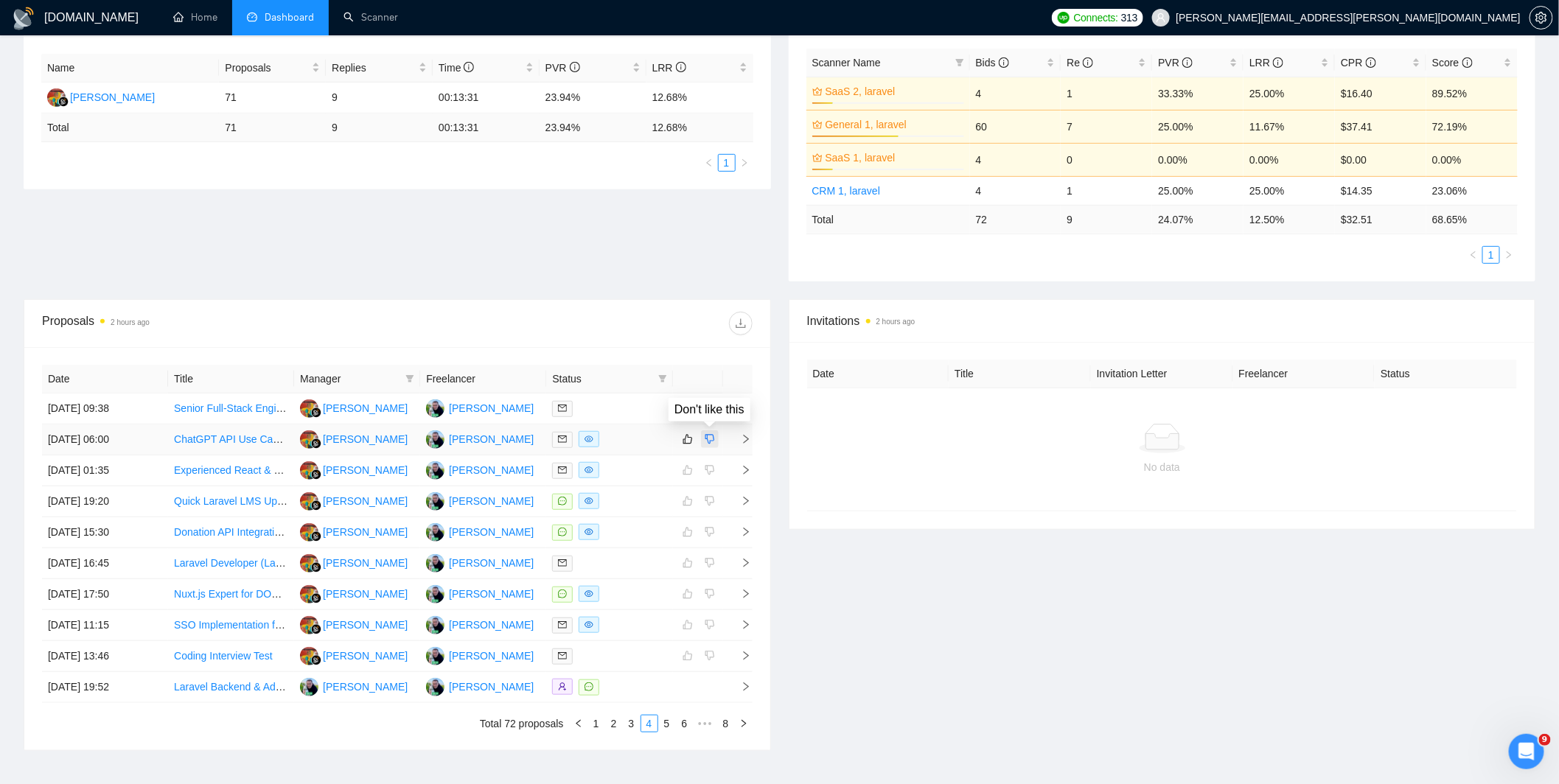
click at [709, 442] on icon "dislike" at bounding box center [710, 439] width 10 height 12
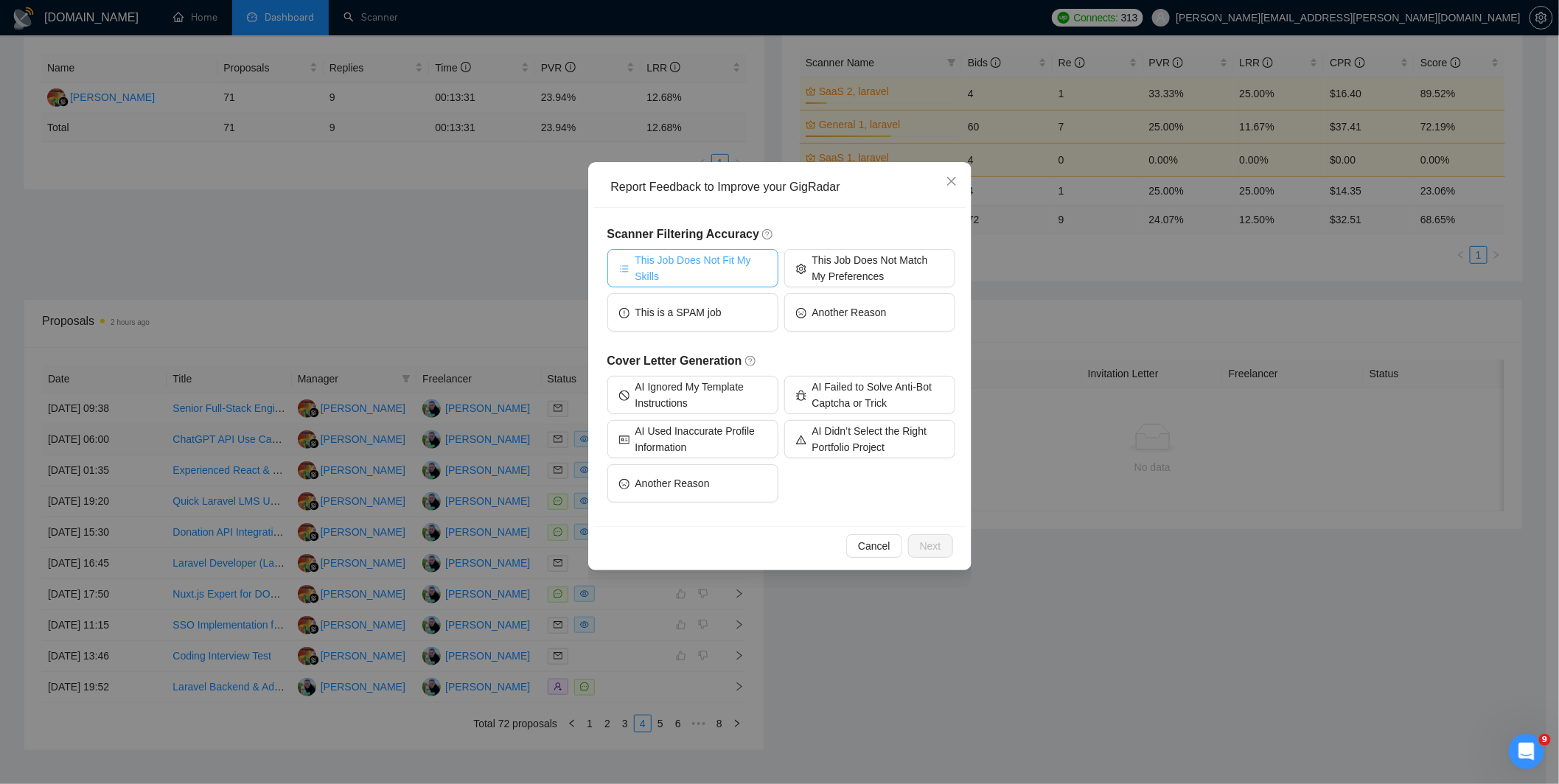
click at [733, 278] on span "This Job Does Not Fit My Skills" at bounding box center [701, 268] width 131 height 32
click at [733, 278] on span "This Job Does Not Fit My Skills" at bounding box center [700, 268] width 136 height 32
click at [689, 485] on span "Another Reason" at bounding box center [672, 482] width 74 height 16
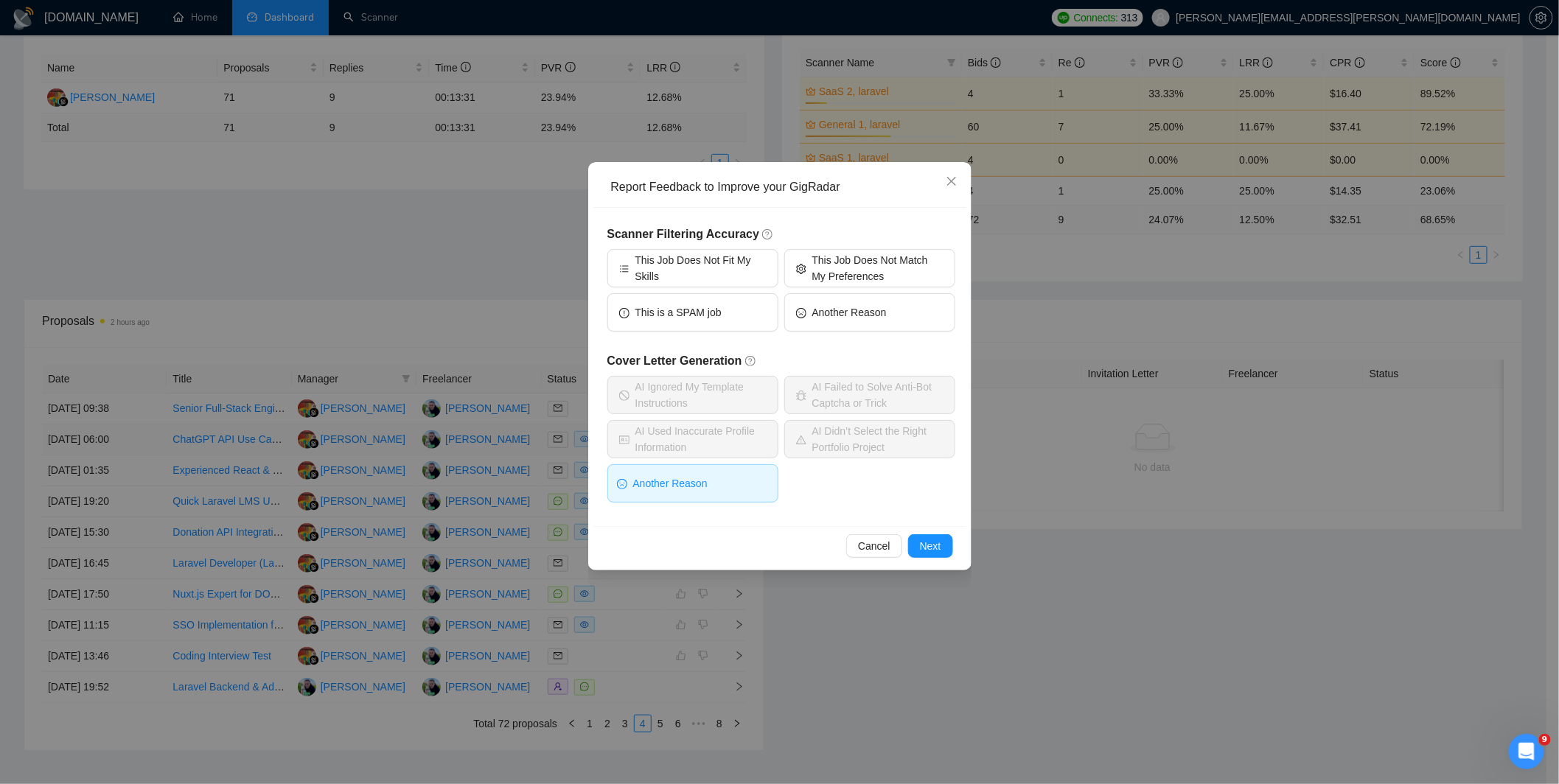
click at [716, 481] on button "Another Reason" at bounding box center [693, 483] width 171 height 38
click at [745, 487] on button "Another Reason" at bounding box center [693, 483] width 171 height 38
click at [700, 259] on span "This Job Does Not Fit My Skills" at bounding box center [701, 268] width 131 height 32
click at [745, 499] on button "Another Reason" at bounding box center [693, 483] width 171 height 38
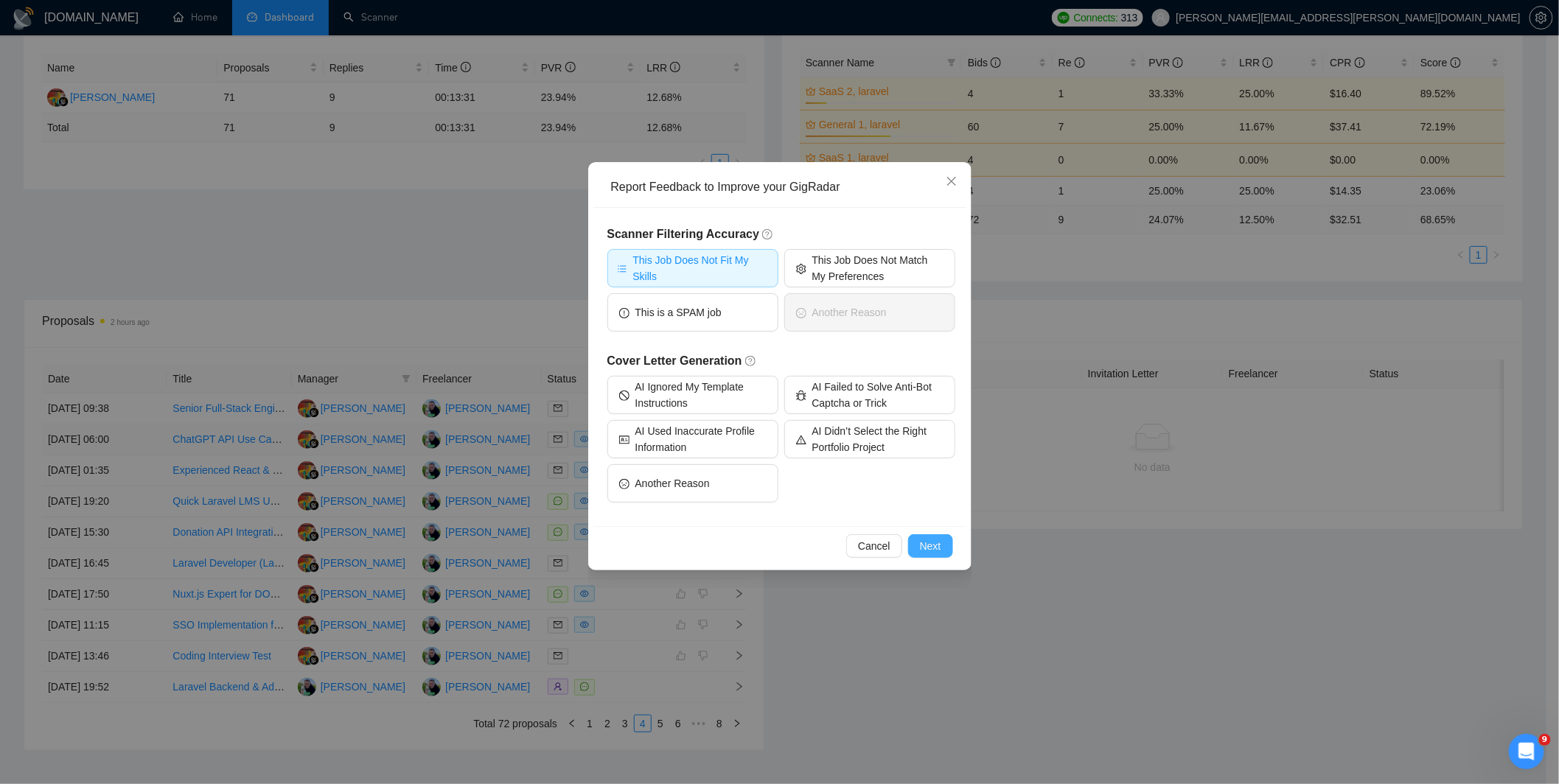
click at [920, 544] on span "Next" at bounding box center [931, 545] width 22 height 16
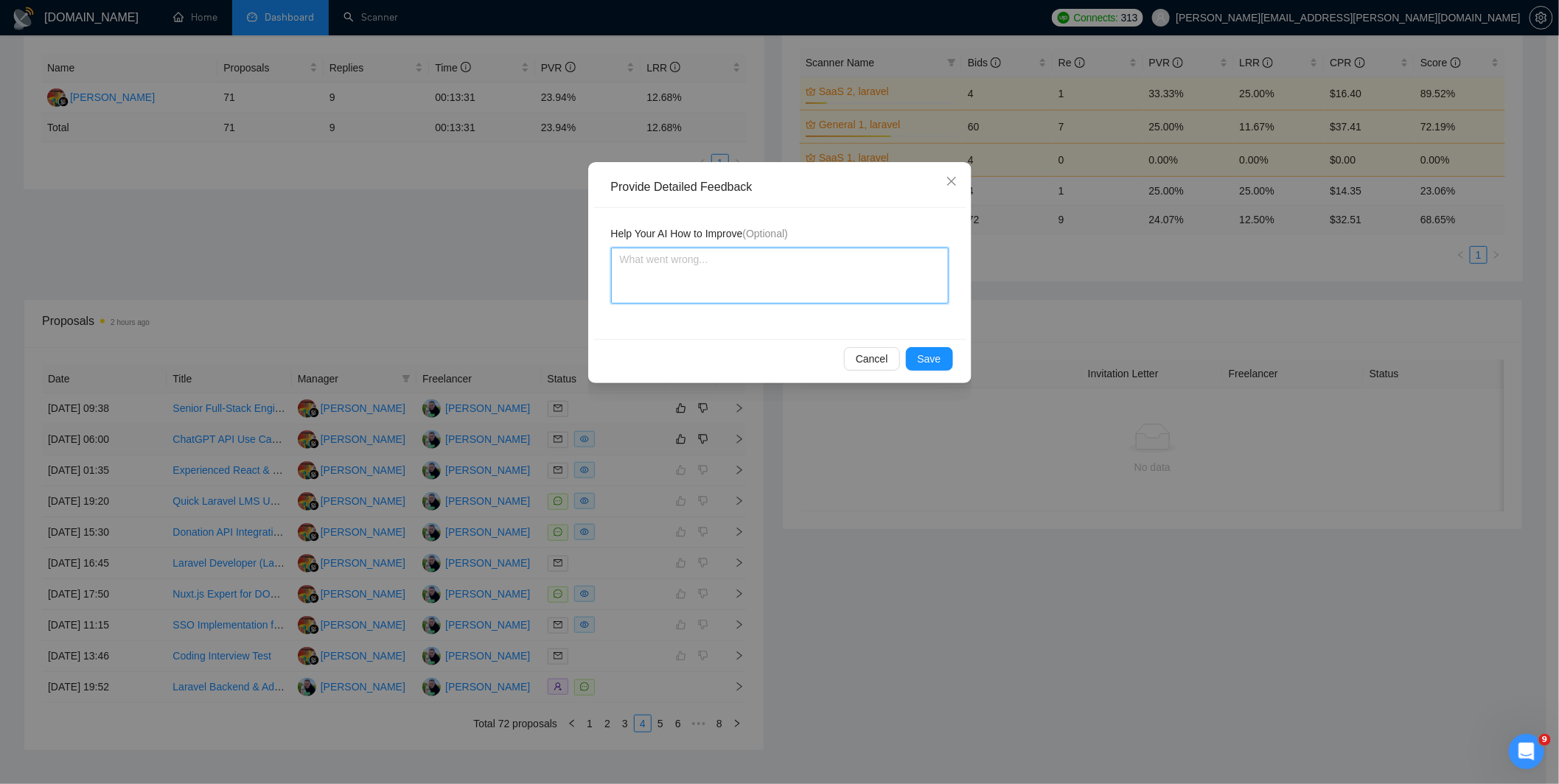
click at [666, 281] on textarea at bounding box center [780, 275] width 338 height 56
type textarea "I"
type textarea "I d"
type textarea "I do"
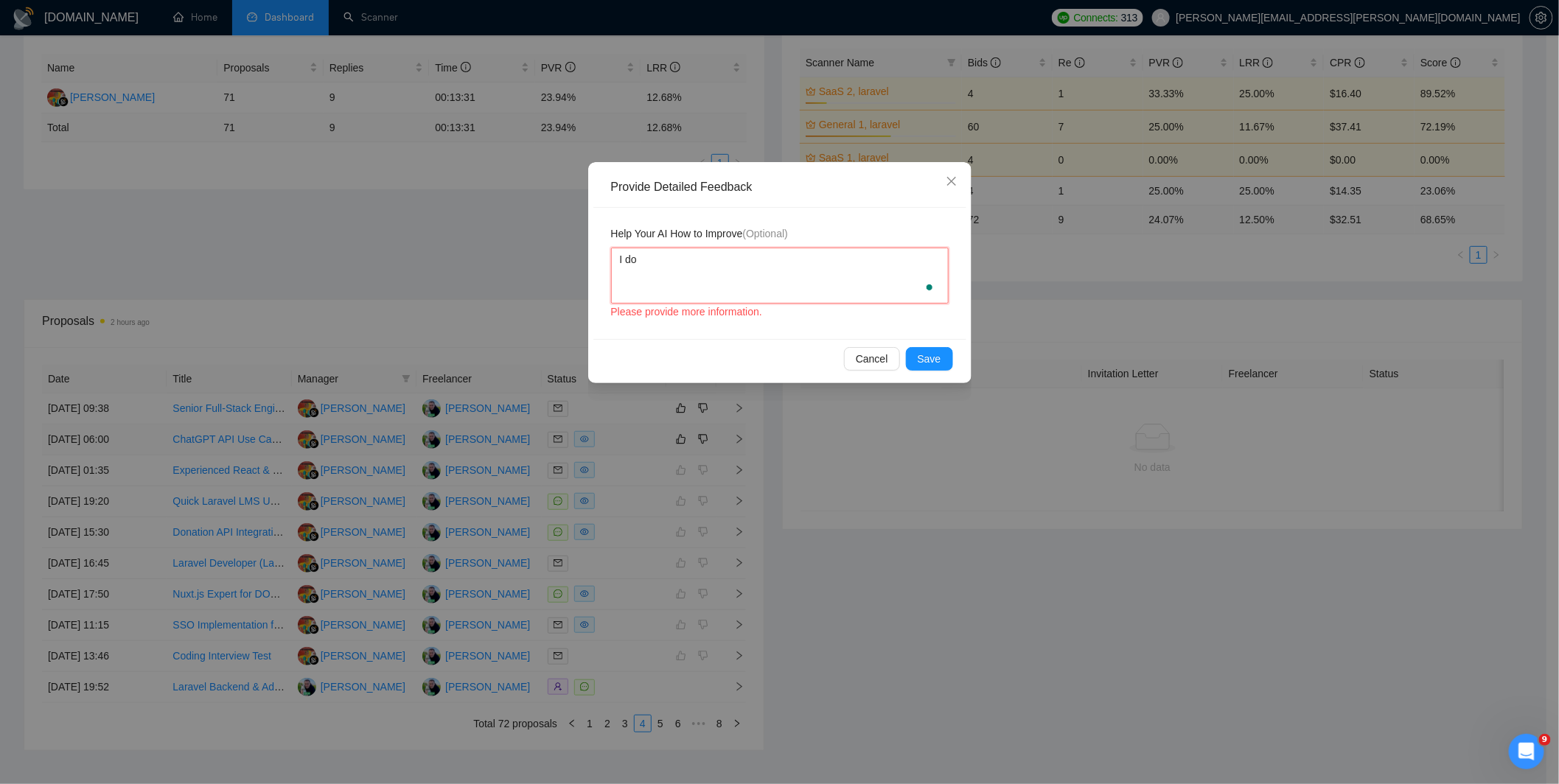
type textarea "I don"
type textarea "I don'"
type textarea "I don't"
type textarea "I don't k"
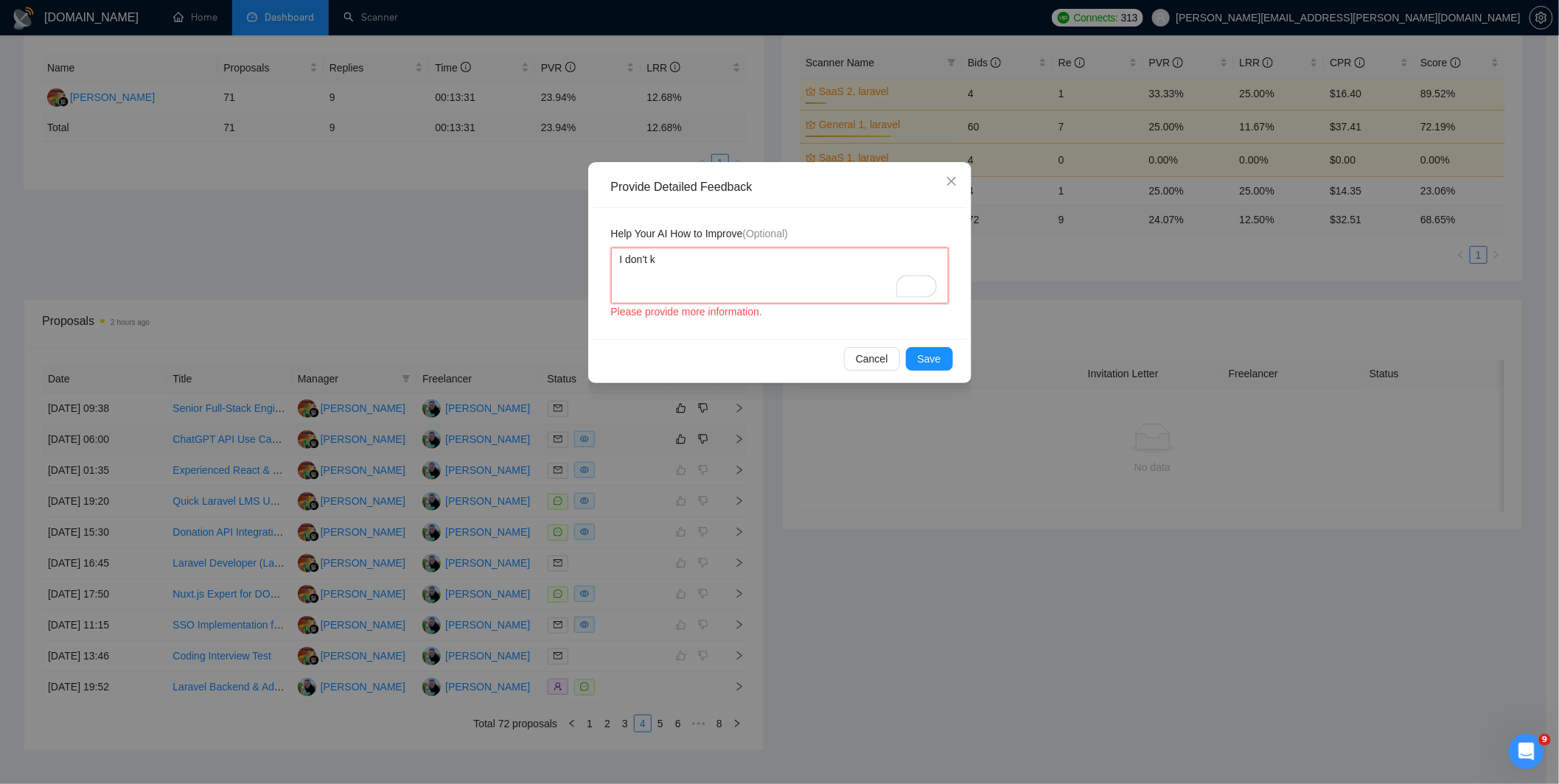
type textarea "I don't kn"
type textarea "I don't kno"
type textarea "I don't kn"
type textarea "I don't knw"
type textarea "I don't kn"
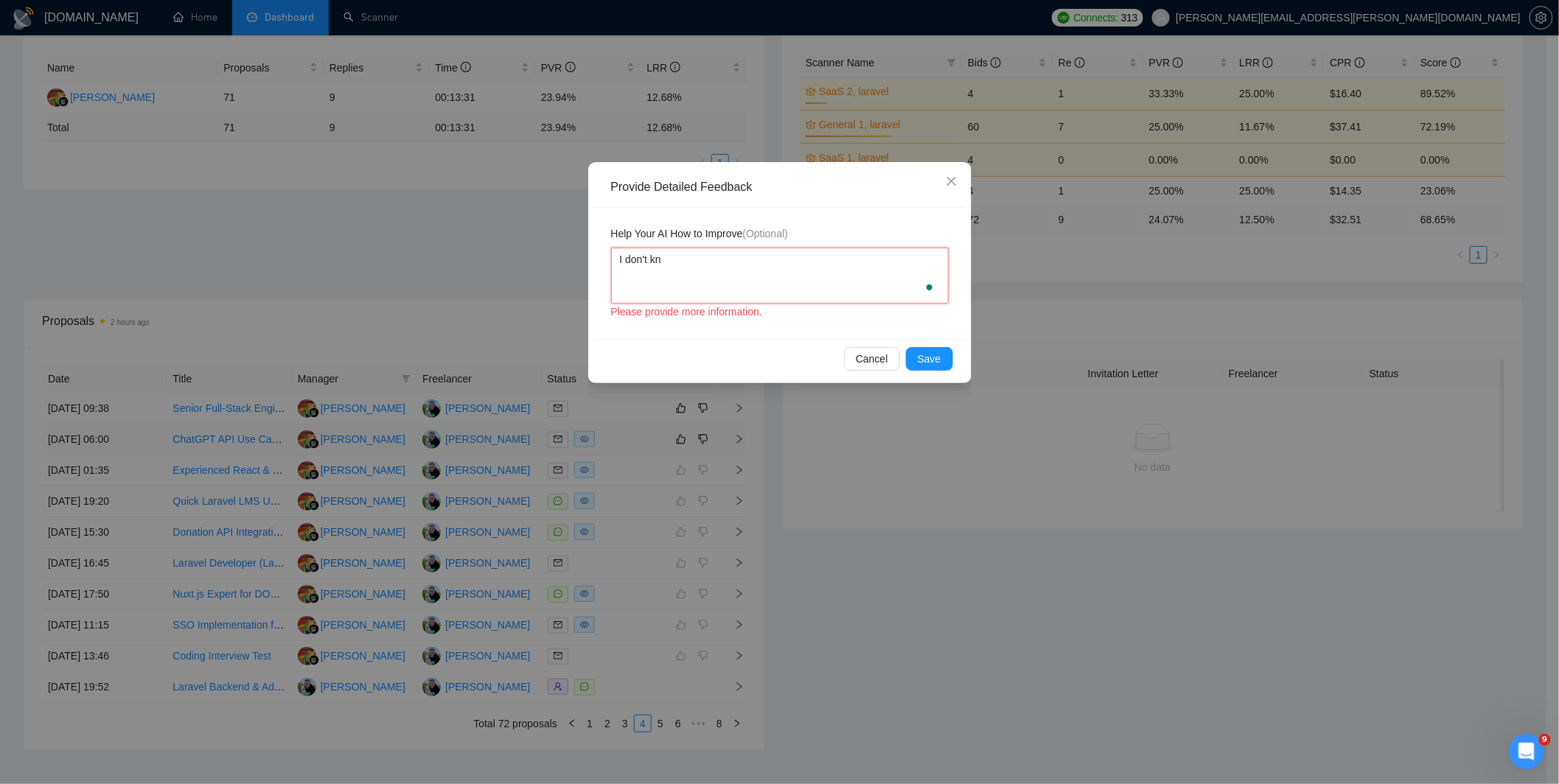
type textarea "I don't kno"
type textarea "I don't know"
paste textarea "RAG"
type textarea "I don't know RAG"
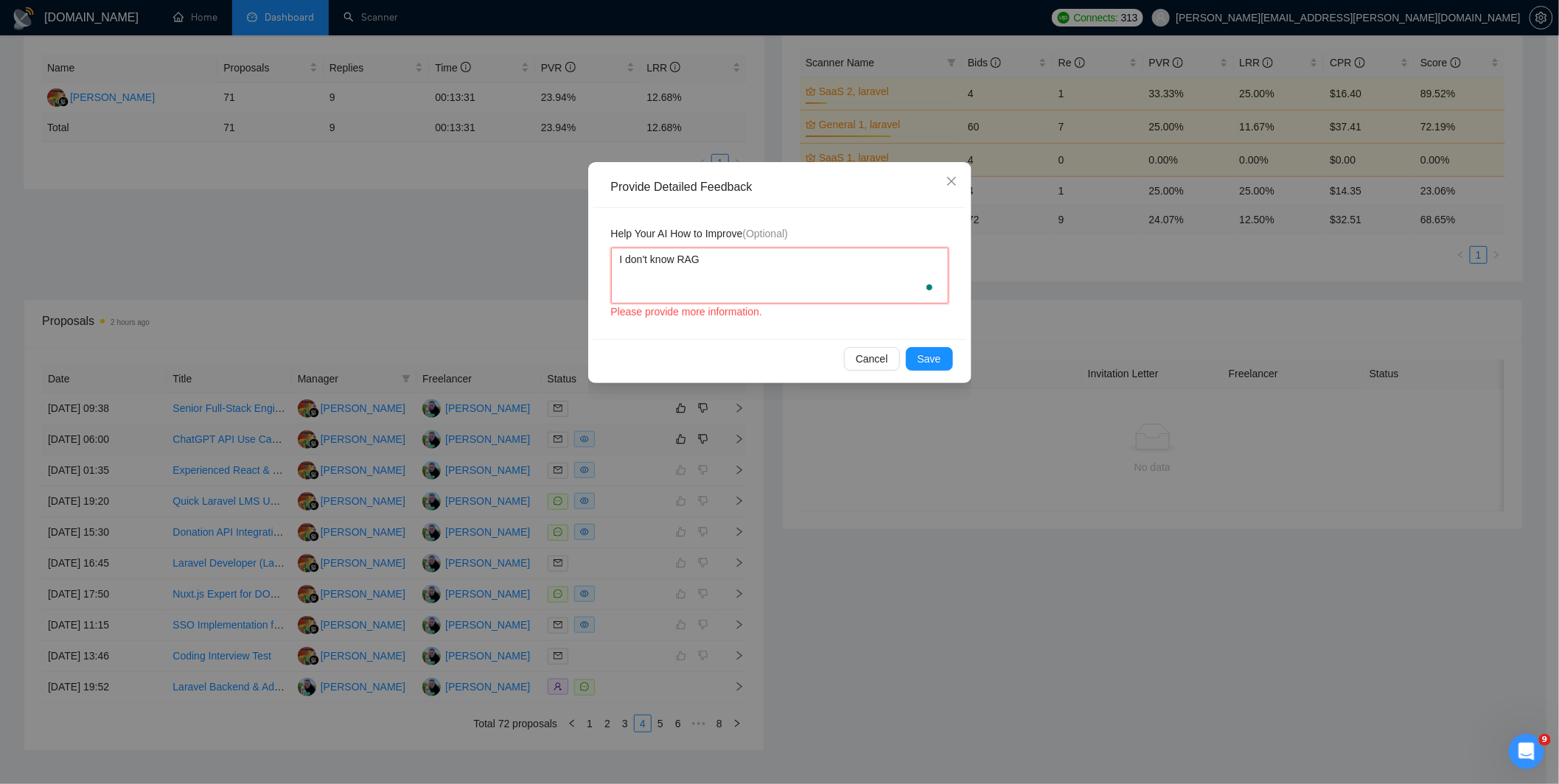
type textarea "I don't know RAG"
type textarea "I don't know RAG i"
type textarea "I don't know RAG"
type textarea "I don't know RAG s"
type textarea "I don't know RAG"
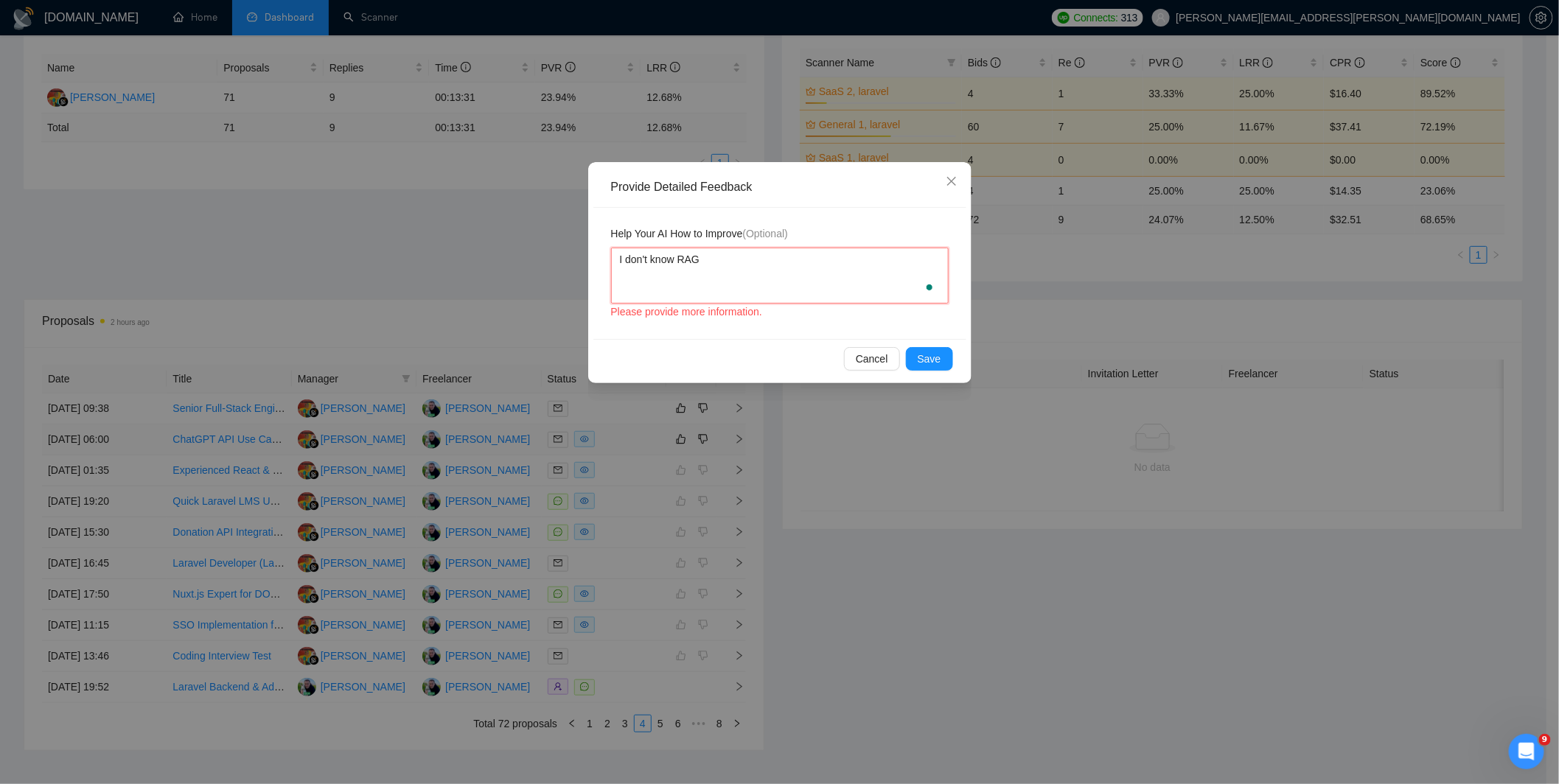
type textarea "I don't know RAG"
type textarea "I don't know h RAG"
type textarea "I don't know ho RAG"
type textarea "I don't know how RAG"
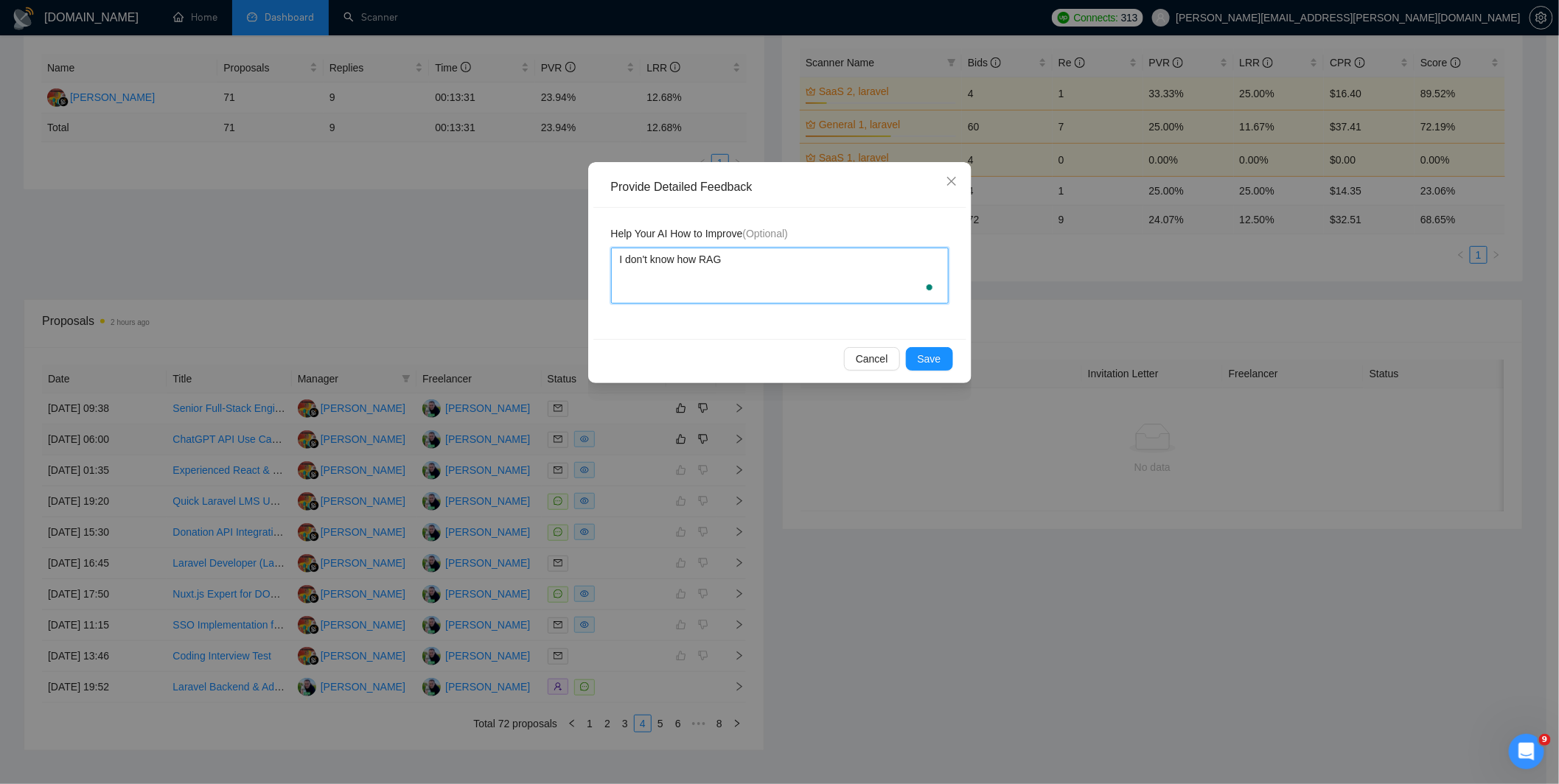
type textarea "I don't know how RAG"
type textarea "I don't know how t RAG"
type textarea "I don't know how to RAG"
type textarea "I don't know how to w RAG"
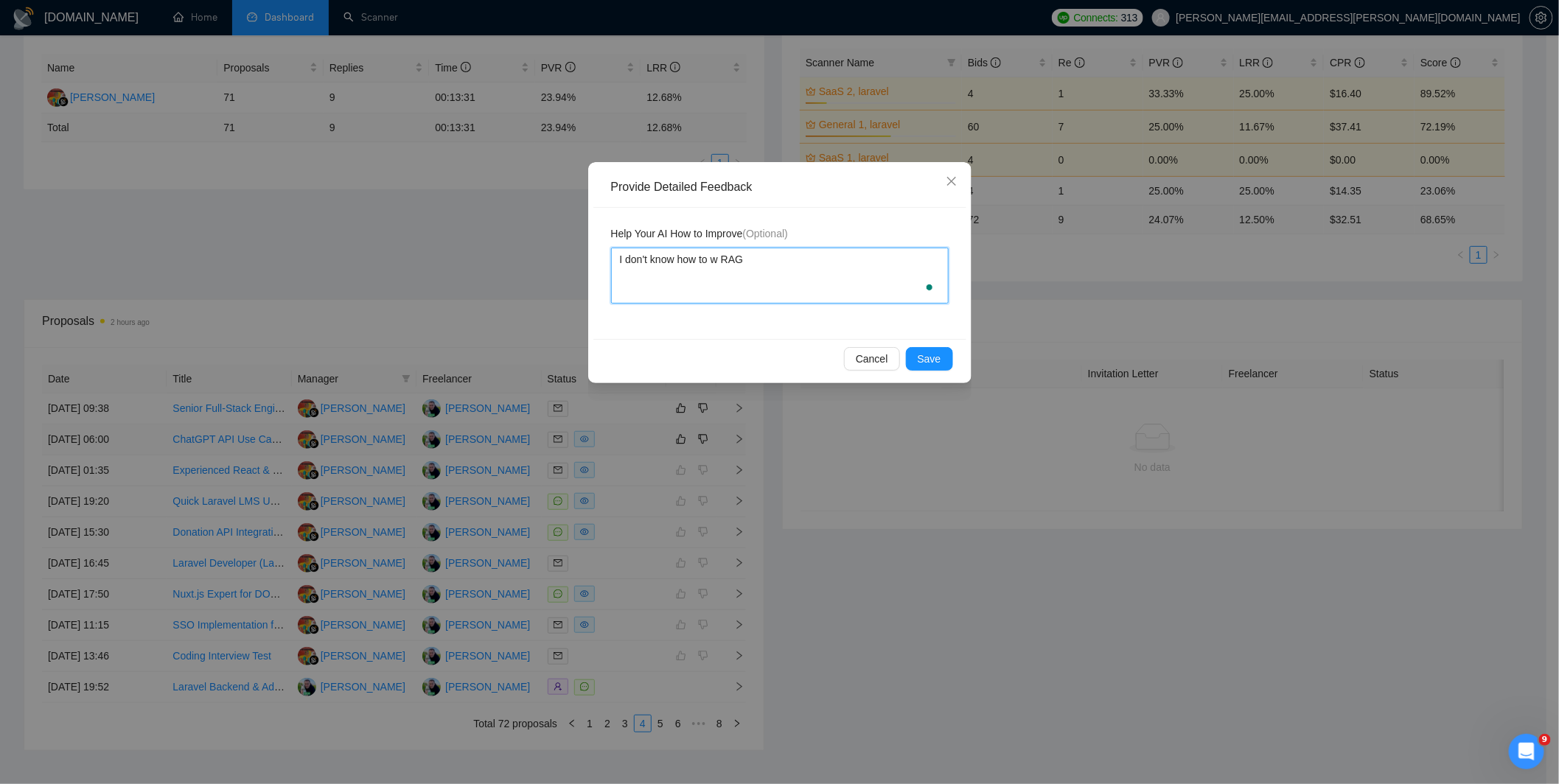
type textarea "I don't know how to wo RAG"
type textarea "I don't know how to wor RAG"
type textarea "I don't know how to work RAG"
type textarea "I don't know how to work w RAG"
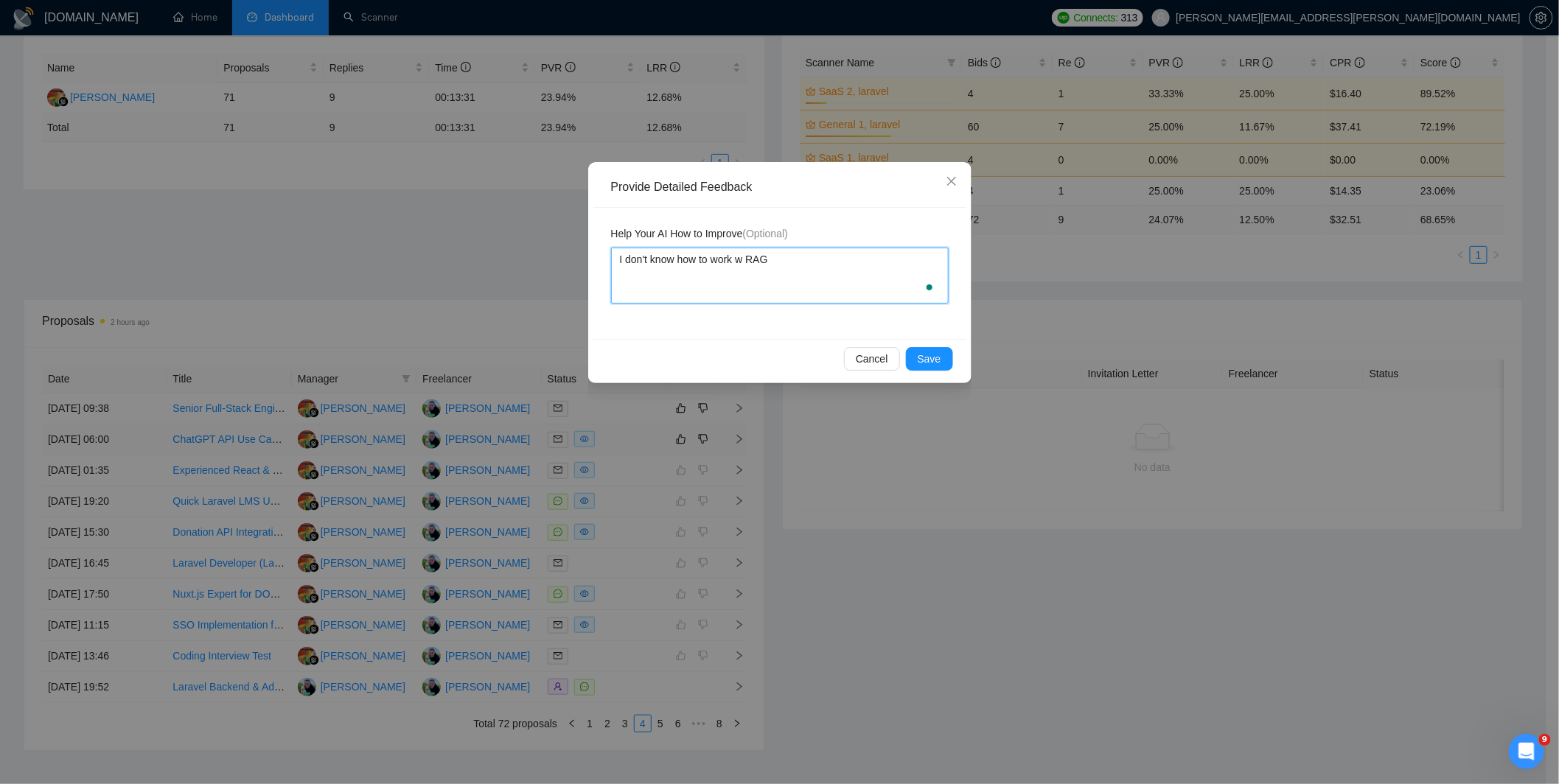
type textarea "I don't know how to work wi RAG"
type textarea "I don't know how to work wit RAG"
type textarea "I don't know how to work with RAG"
click at [913, 363] on button "Save" at bounding box center [929, 358] width 47 height 23
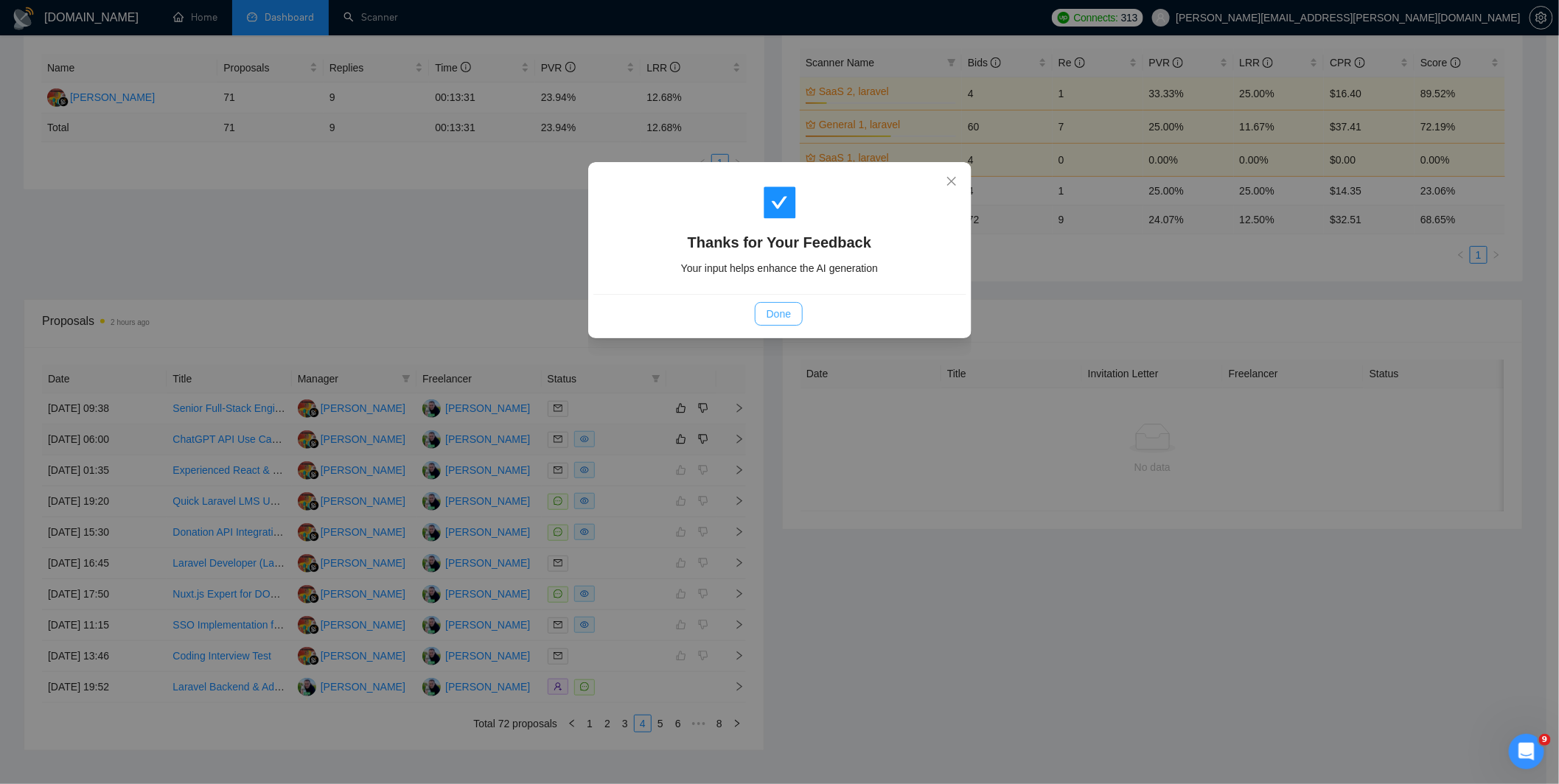
click at [783, 304] on button "Done" at bounding box center [779, 313] width 48 height 23
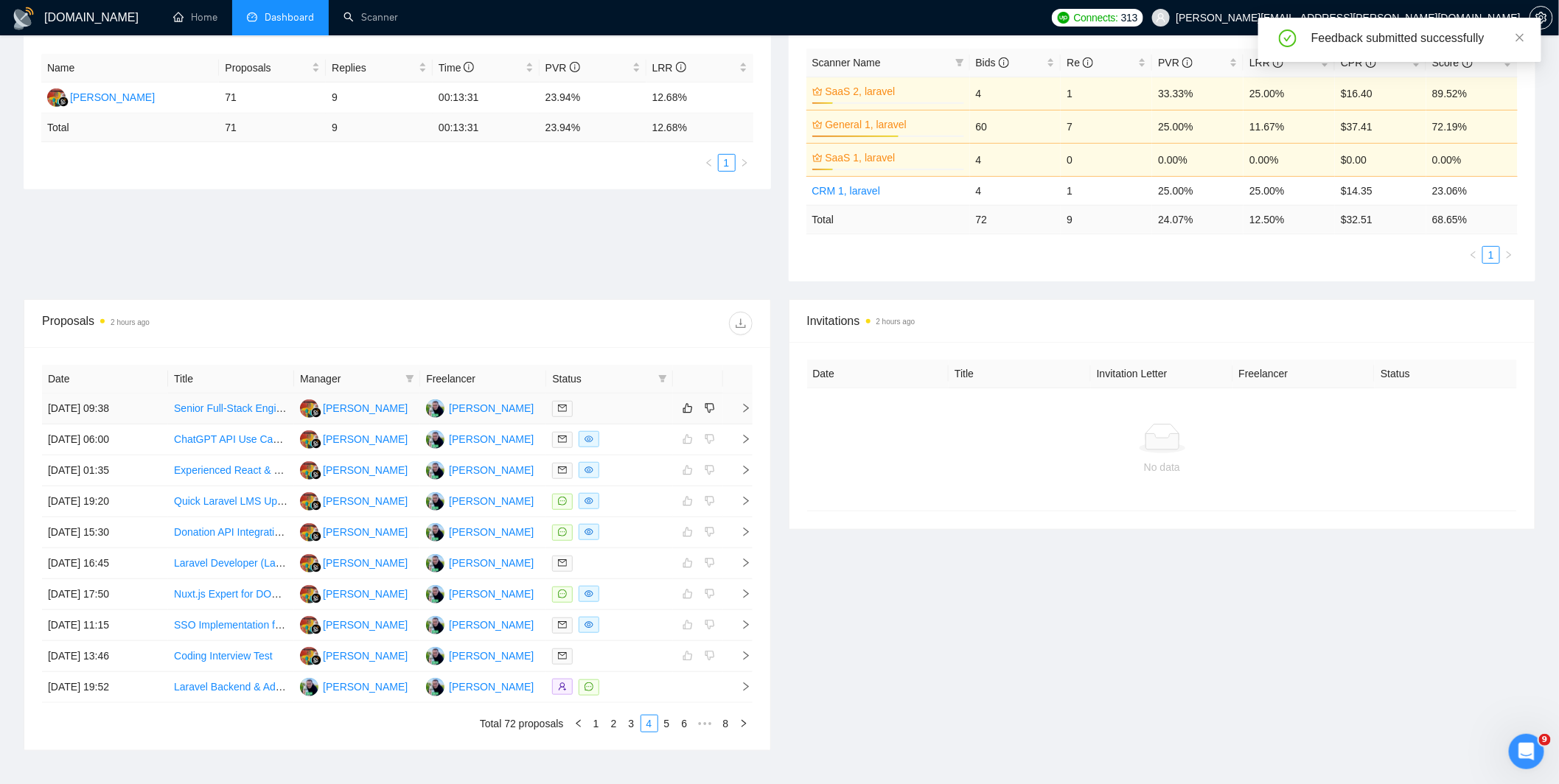
click at [607, 410] on div at bounding box center [608, 408] width 114 height 17
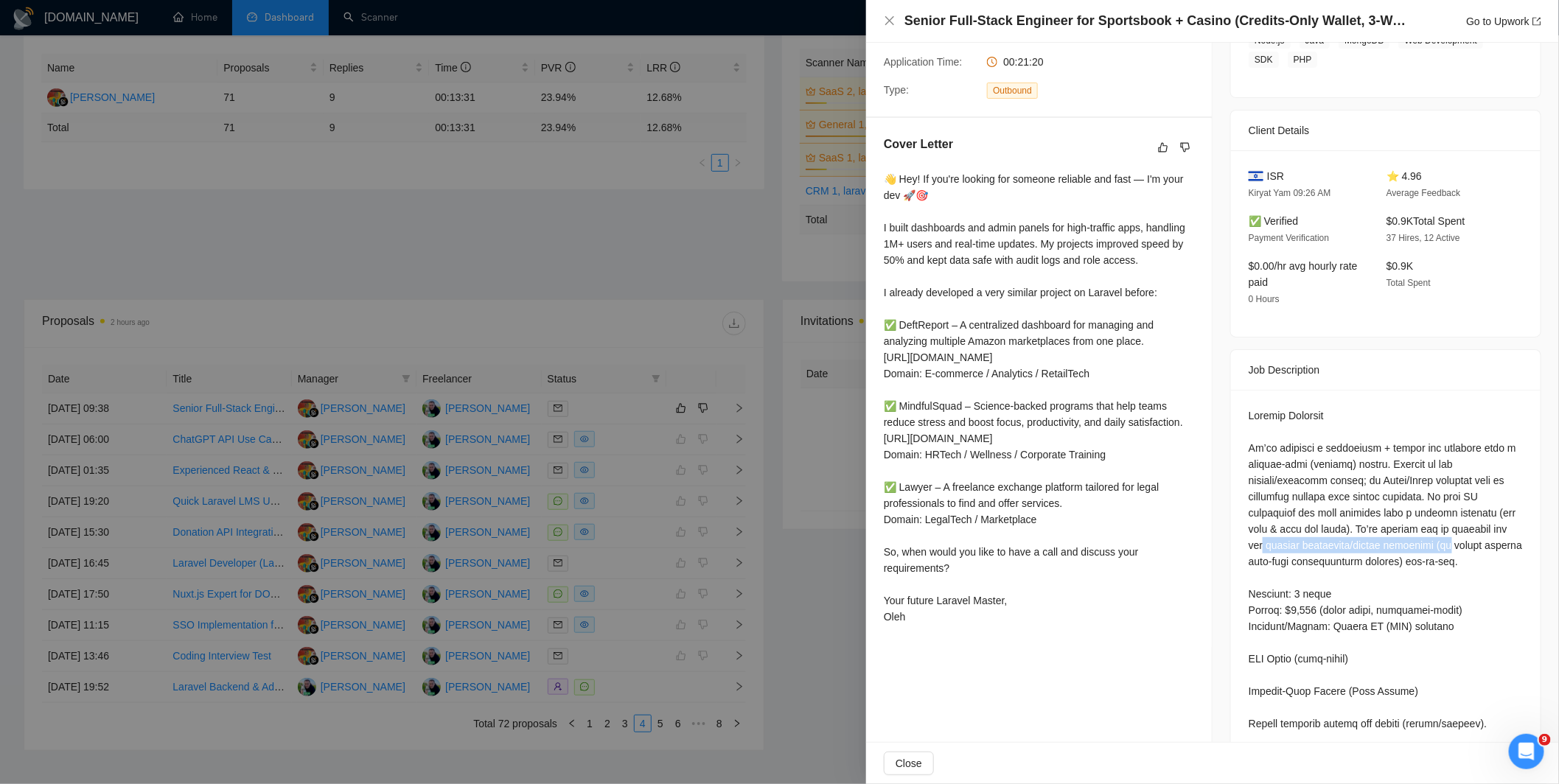
drag, startPoint x: 1297, startPoint y: 542, endPoint x: 1446, endPoint y: 546, distance: 149.1
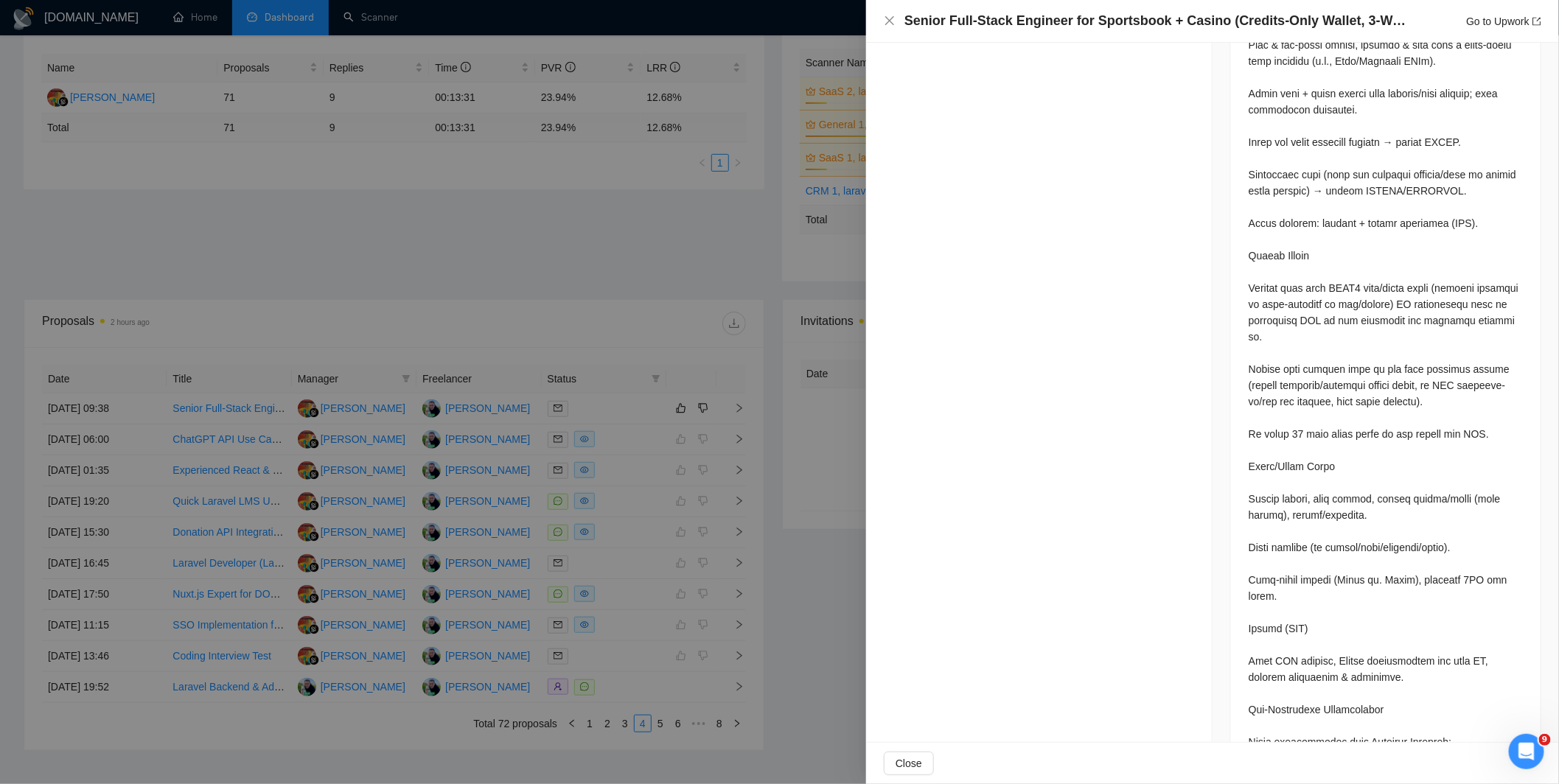
scroll to position [1078, 0]
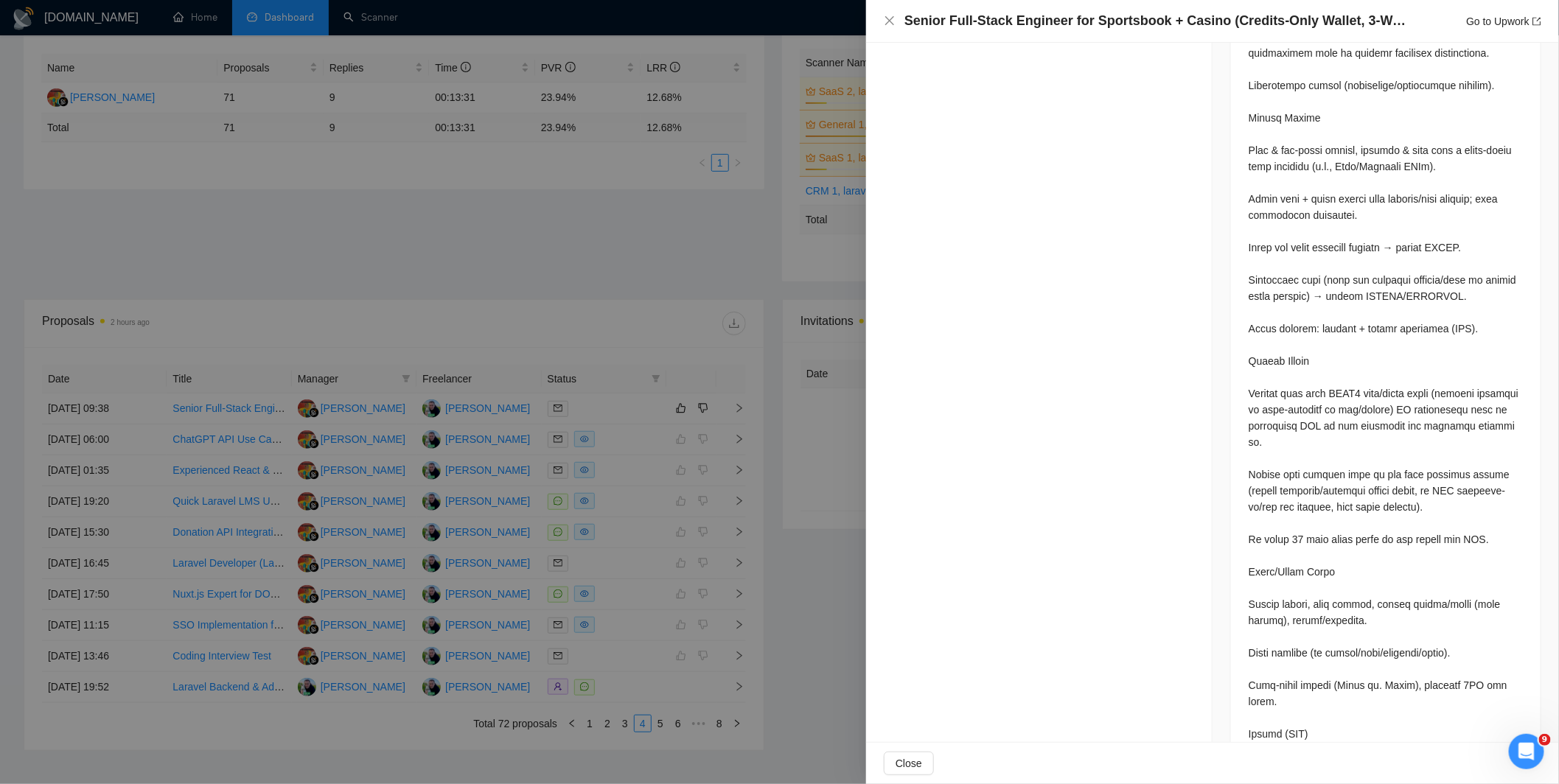
click at [752, 511] on div at bounding box center [780, 392] width 1559 height 784
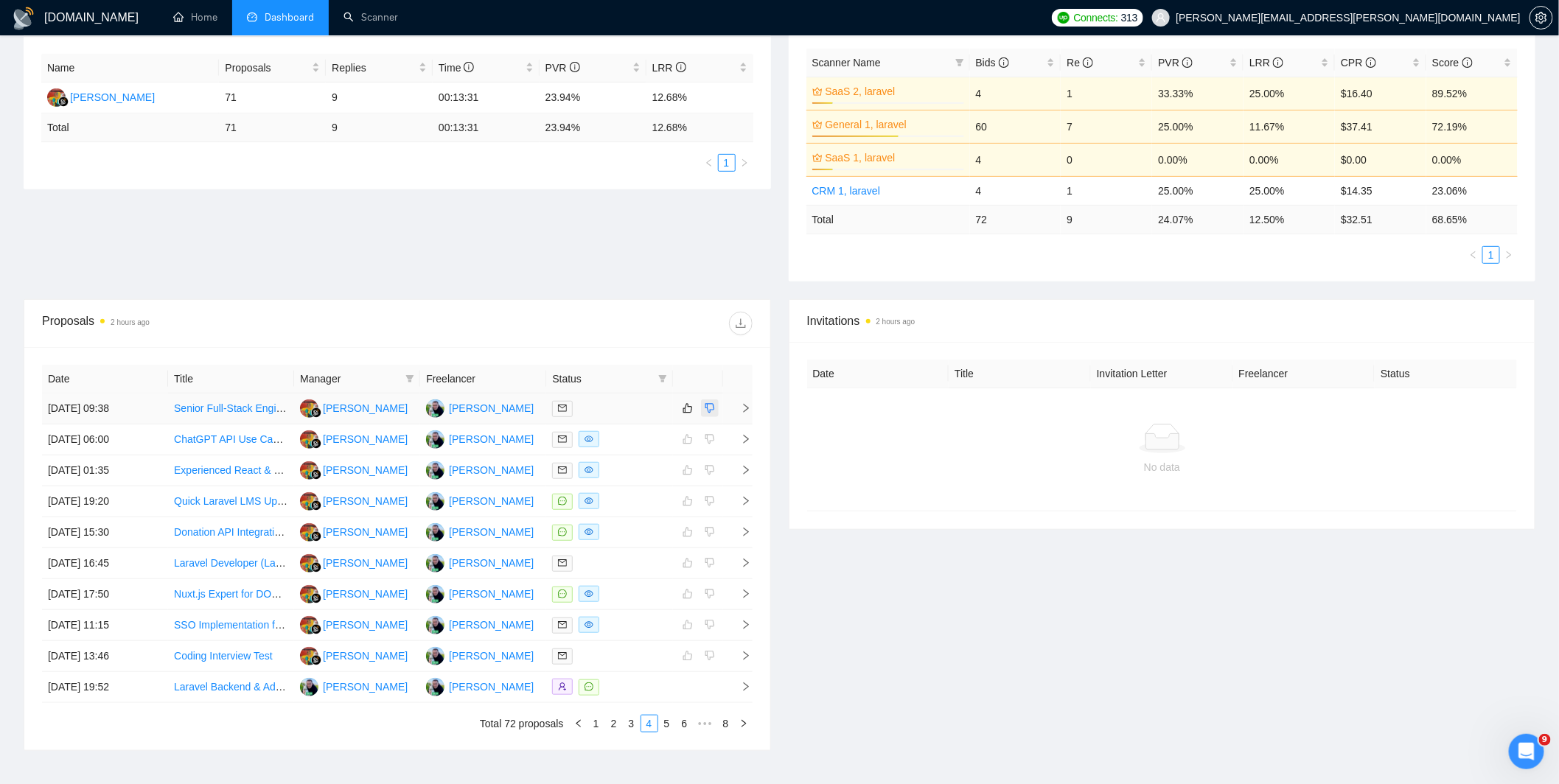
click at [708, 406] on icon "dislike" at bounding box center [710, 408] width 10 height 12
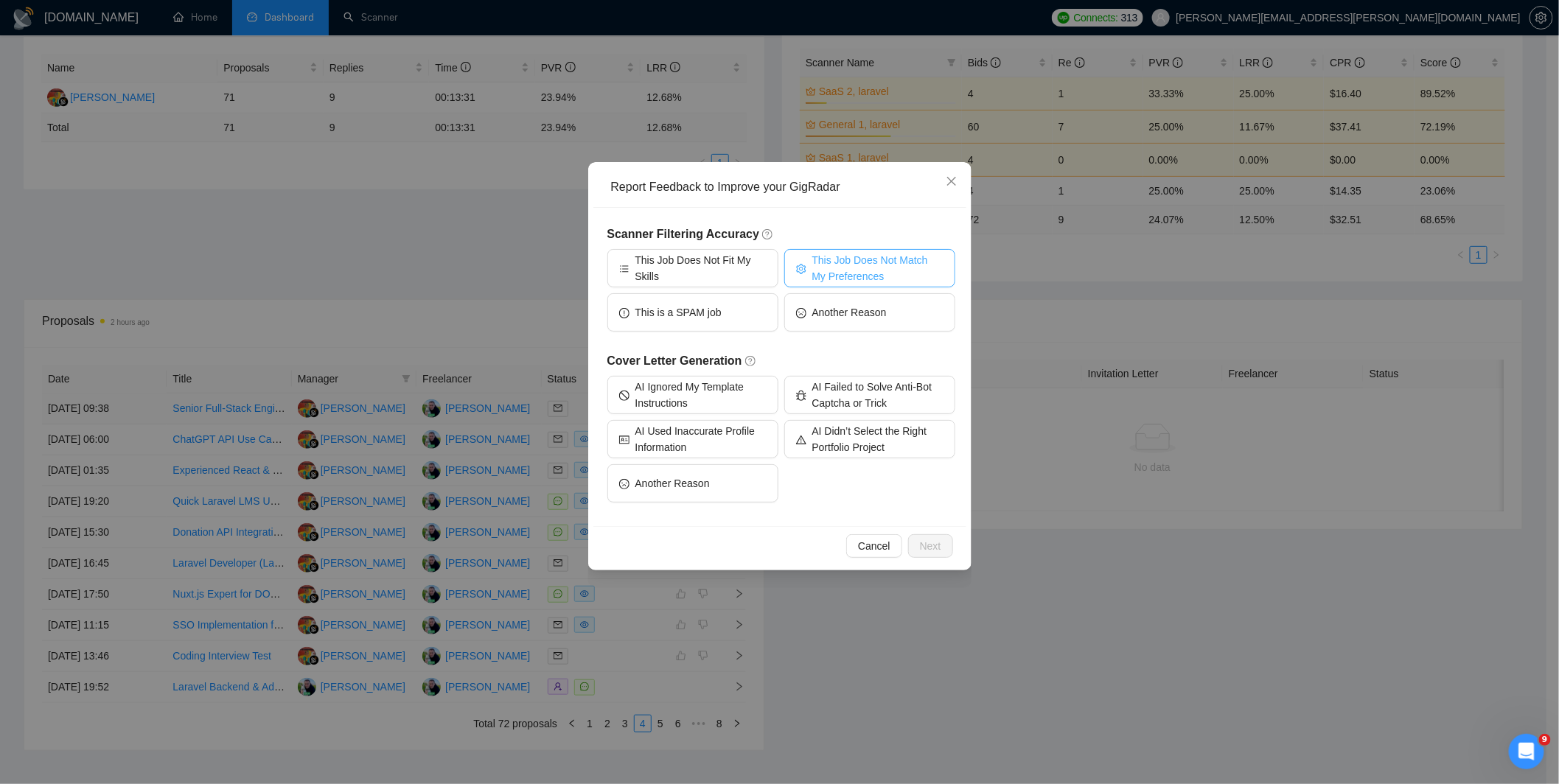
click at [898, 274] on span "This Job Does Not Match My Preferences" at bounding box center [878, 268] width 131 height 32
click at [934, 539] on span "Next" at bounding box center [931, 545] width 22 height 16
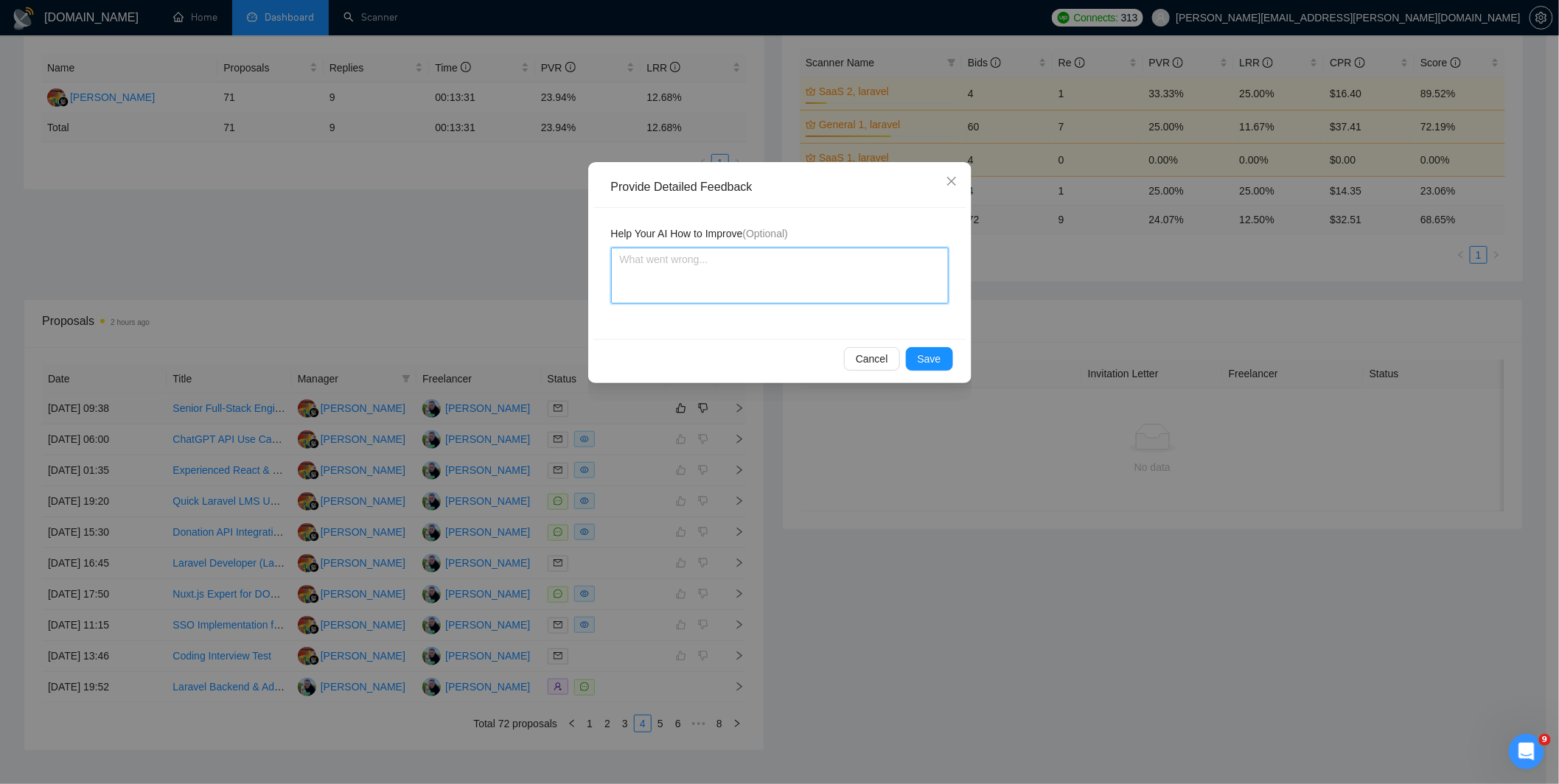
click at [749, 282] on textarea at bounding box center [780, 275] width 338 height 56
type textarea "T"
type textarea "To"
type textarea "Too"
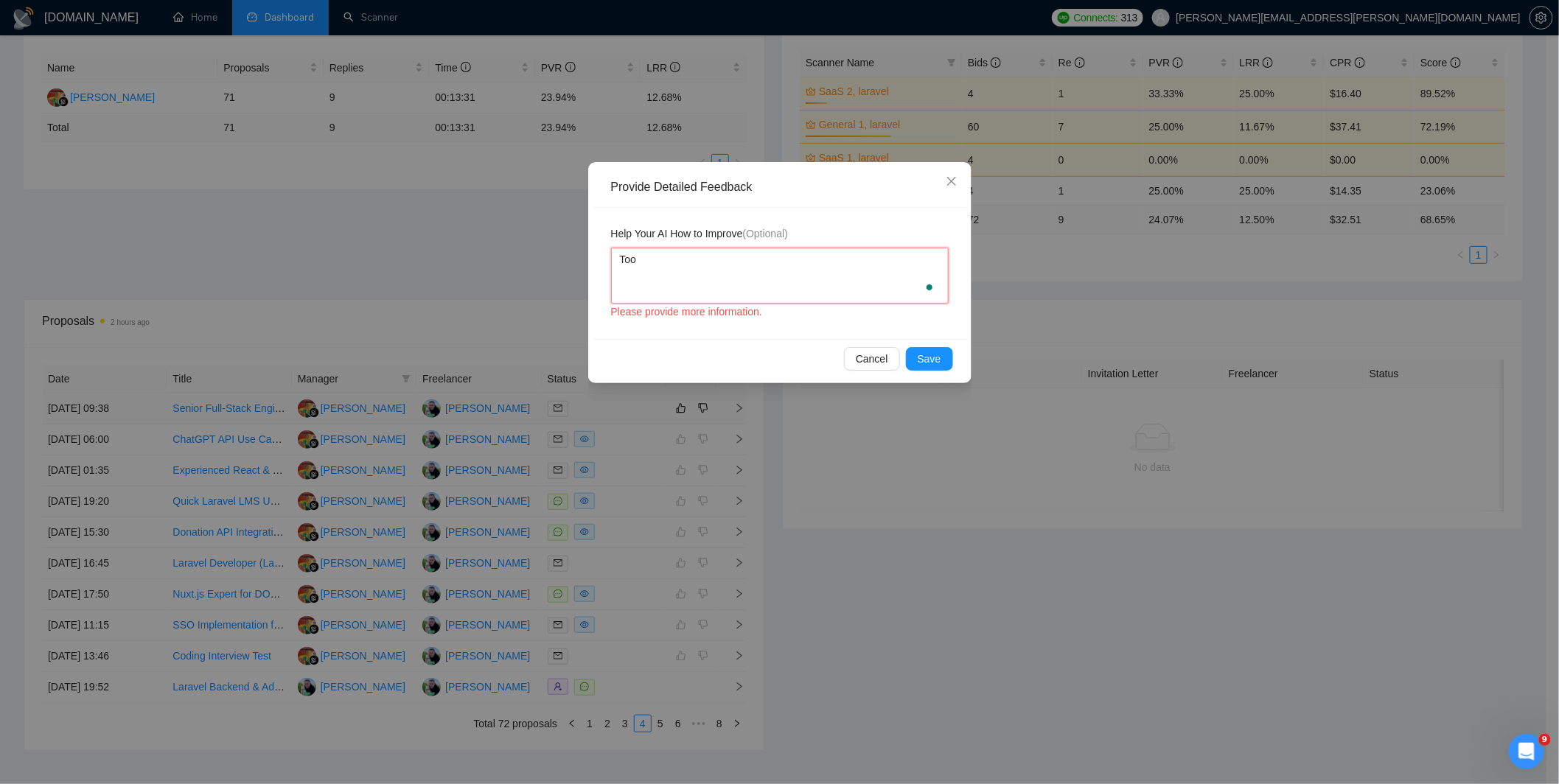
type textarea "Too l"
type textarea "Too lo"
type textarea "Too low"
type textarea "Too low b"
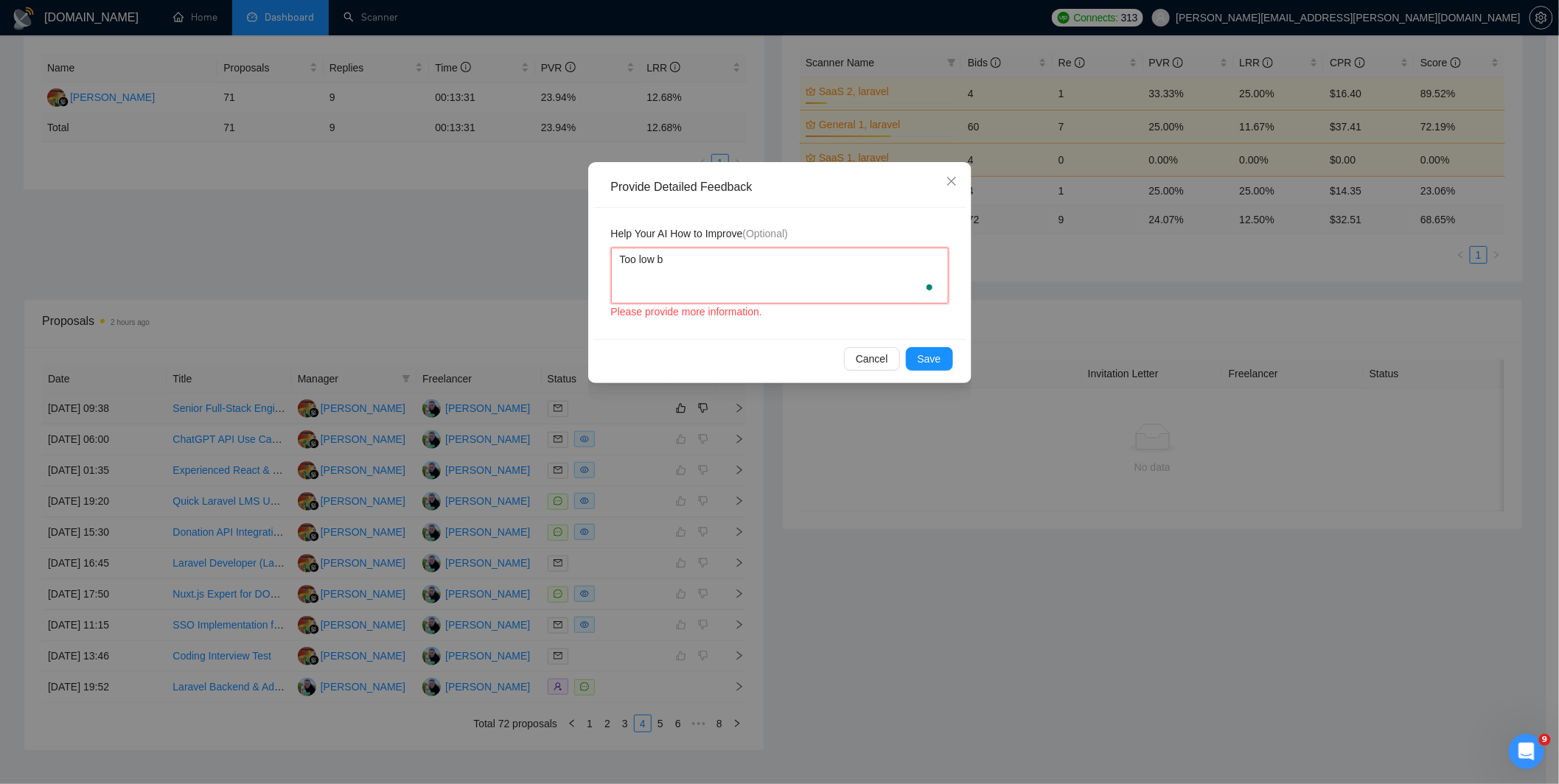
type textarea "Too low bu"
type textarea "Too low bud"
type textarea "Too low budg"
type textarea "Too low budge"
type textarea "Too low budget"
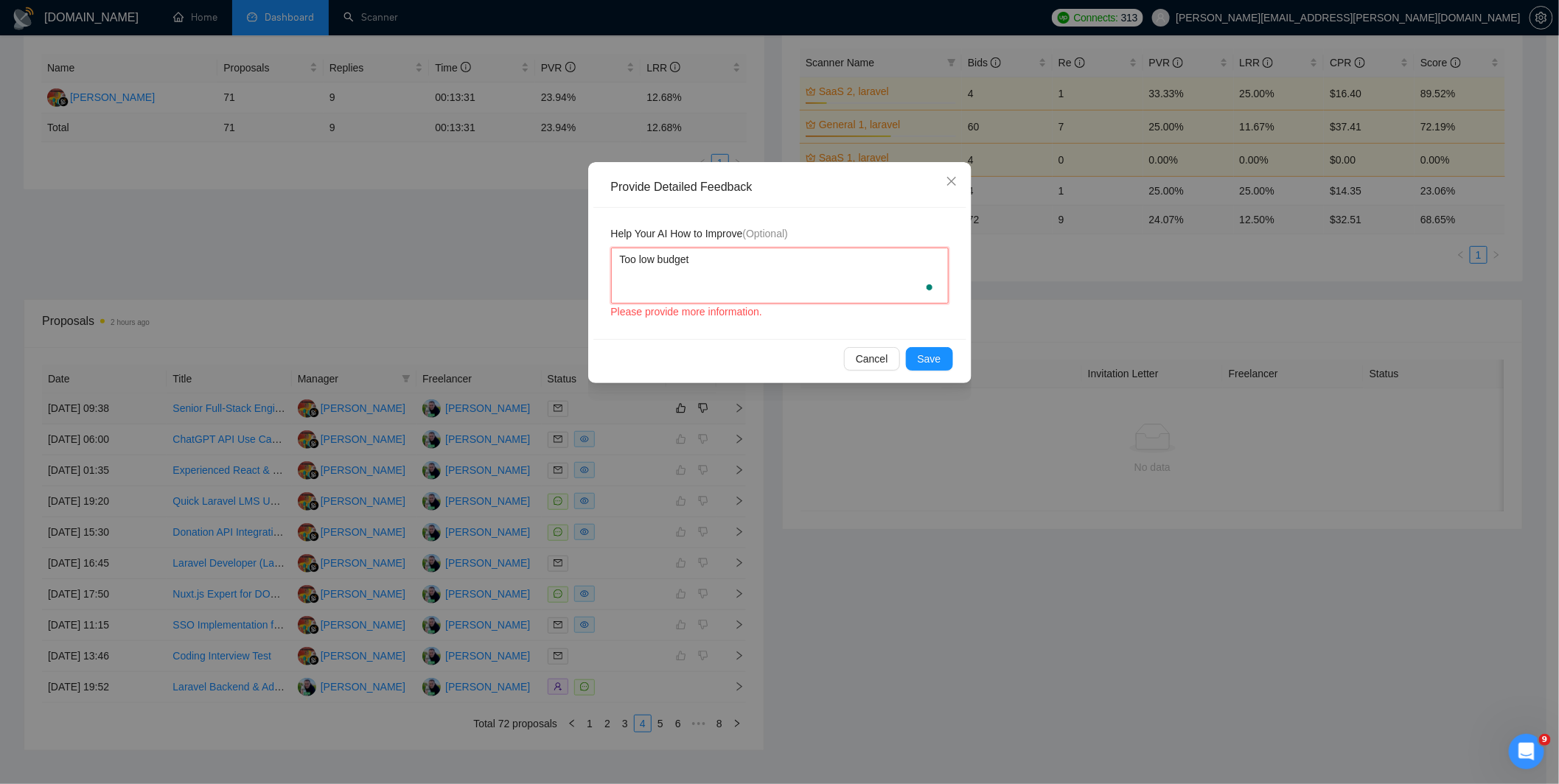
type textarea "Too low budget"
type textarea "Too low budget f"
type textarea "Too low budget fo"
type textarea "Too low budget for"
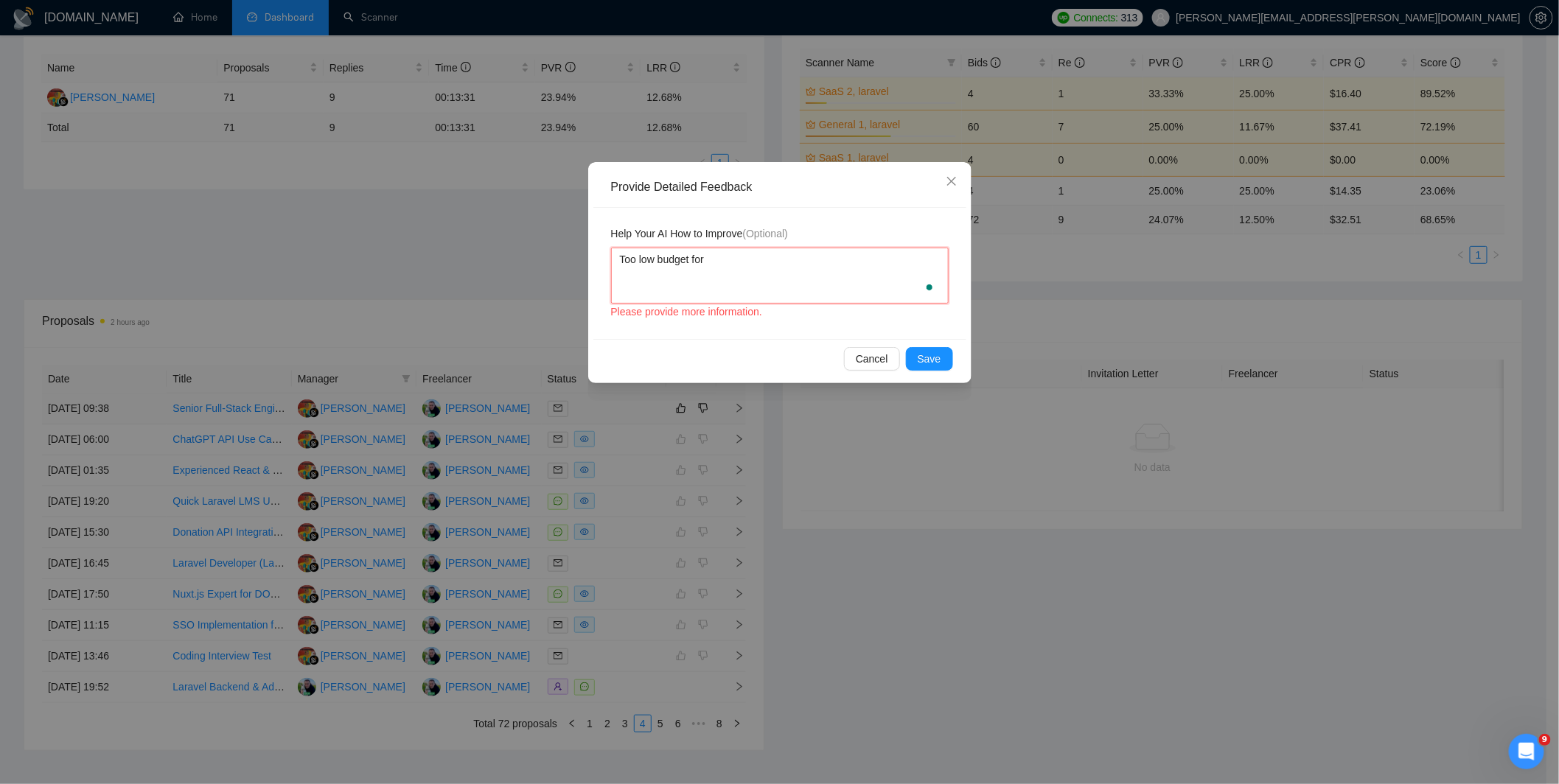
type textarea "Too low budget for s"
type textarea "Too low budget for su"
type textarea "Too low budget for suc"
type textarea "Too low budget for such"
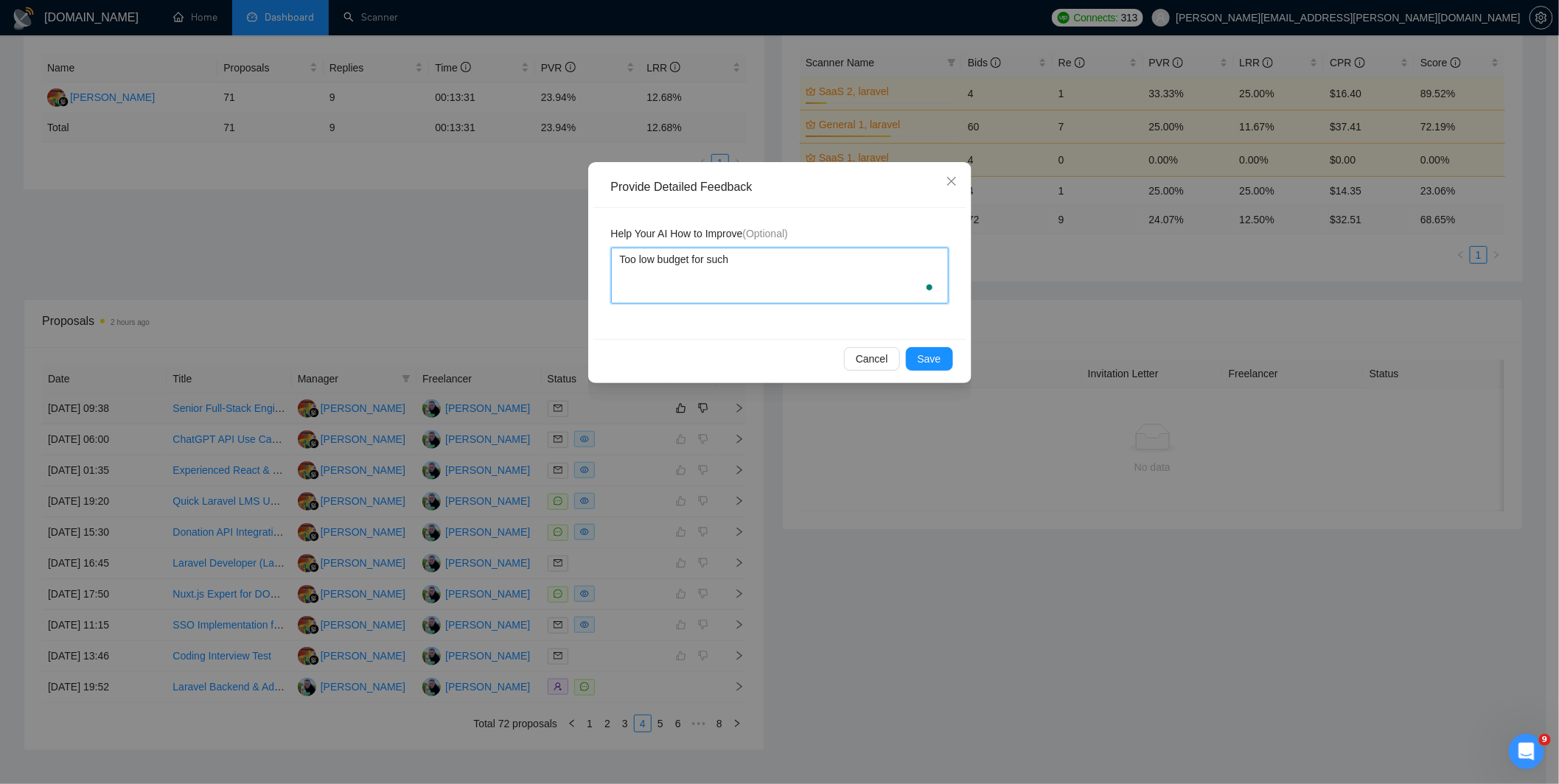
type textarea "Too low budget for such s"
type textarea "Too low budget for such sc"
type textarea "Too low budget for such sco"
type textarea "Too low budget for such scop"
type textarea "Too low budget for such scope"
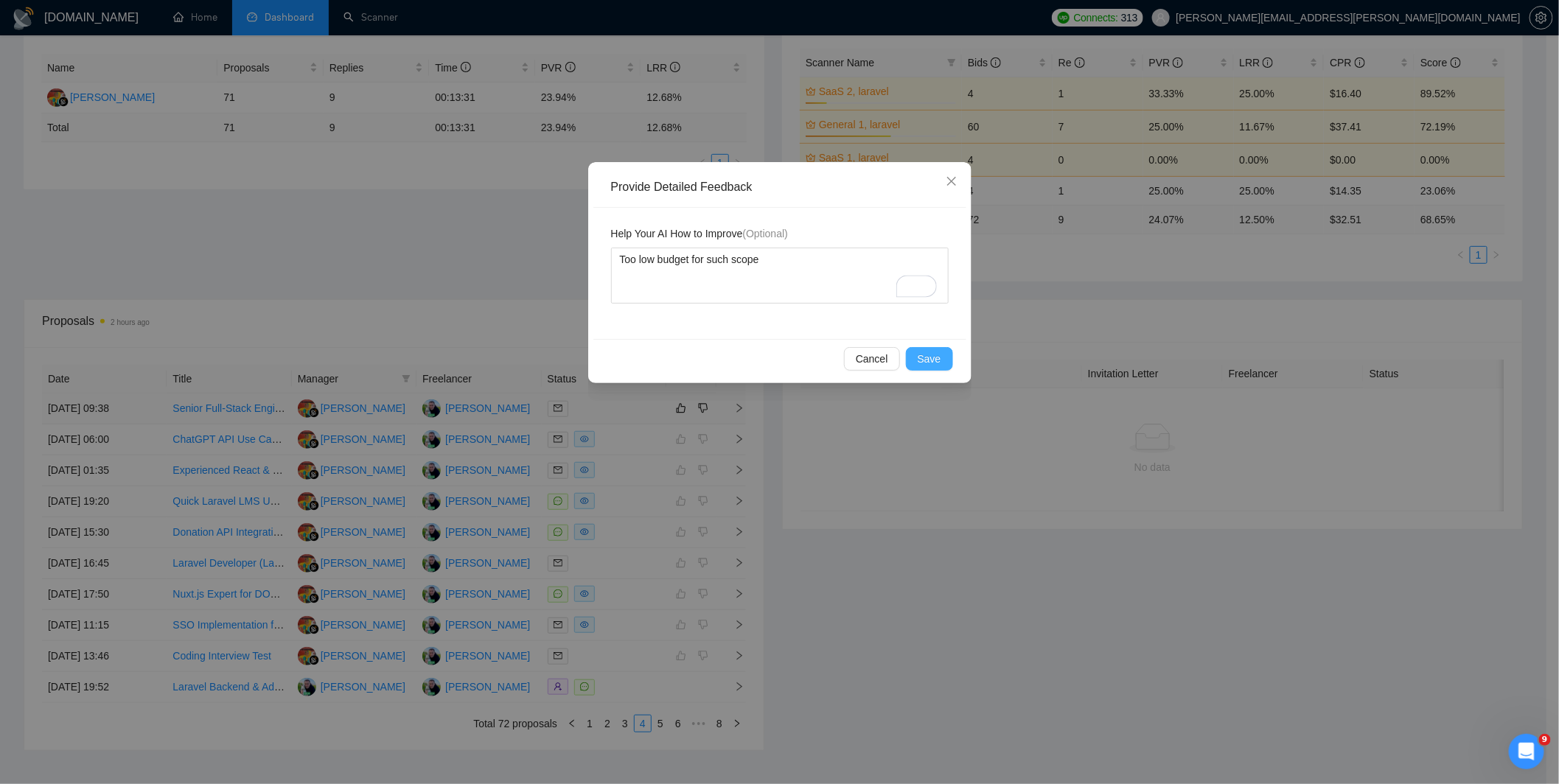
click at [932, 352] on span "Save" at bounding box center [929, 358] width 23 height 16
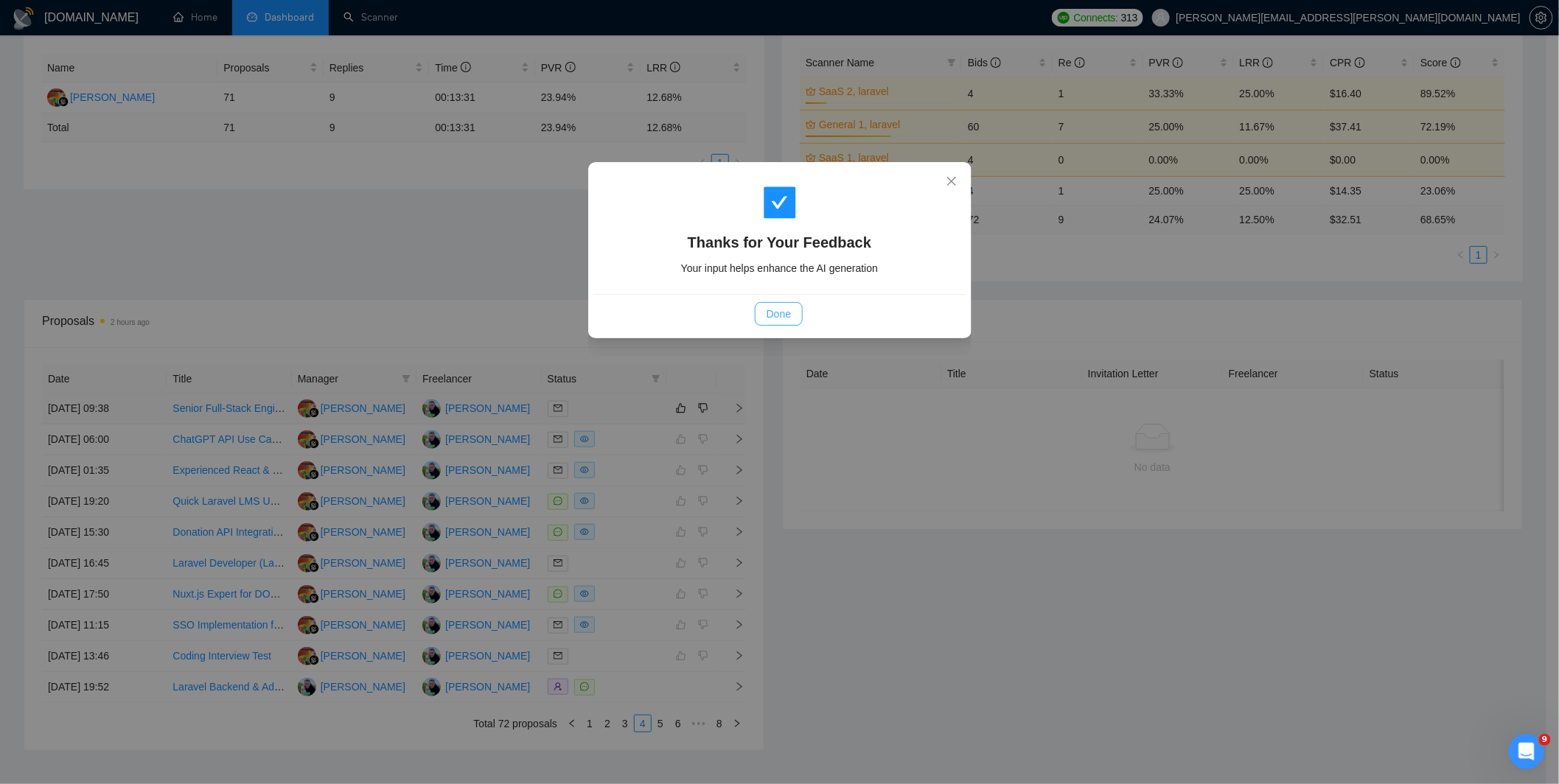
click at [778, 311] on span "Done" at bounding box center [778, 313] width 24 height 16
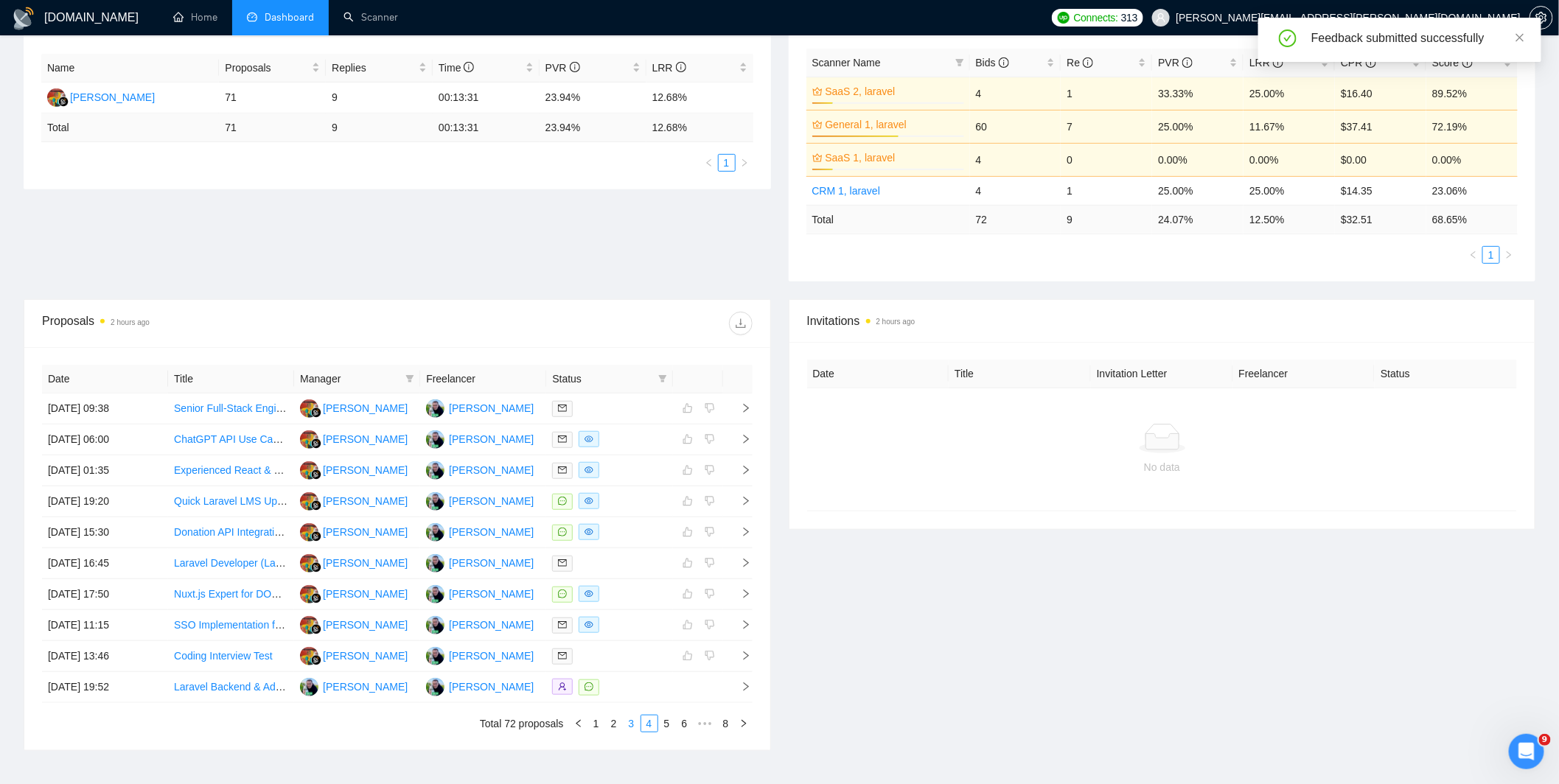
click at [629, 722] on link "3" at bounding box center [631, 722] width 16 height 16
click at [611, 686] on div at bounding box center [608, 687] width 114 height 17
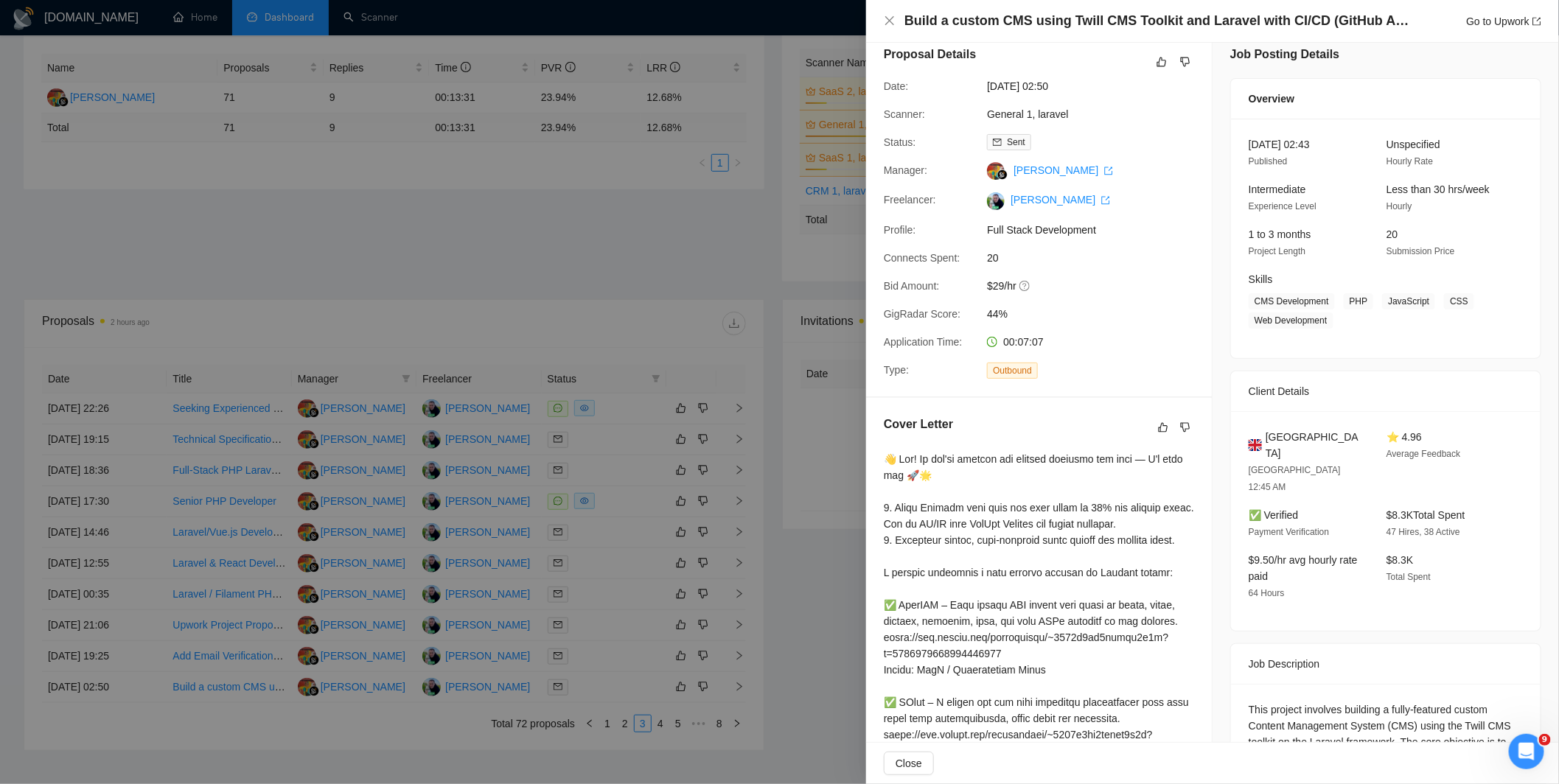
scroll to position [0, 0]
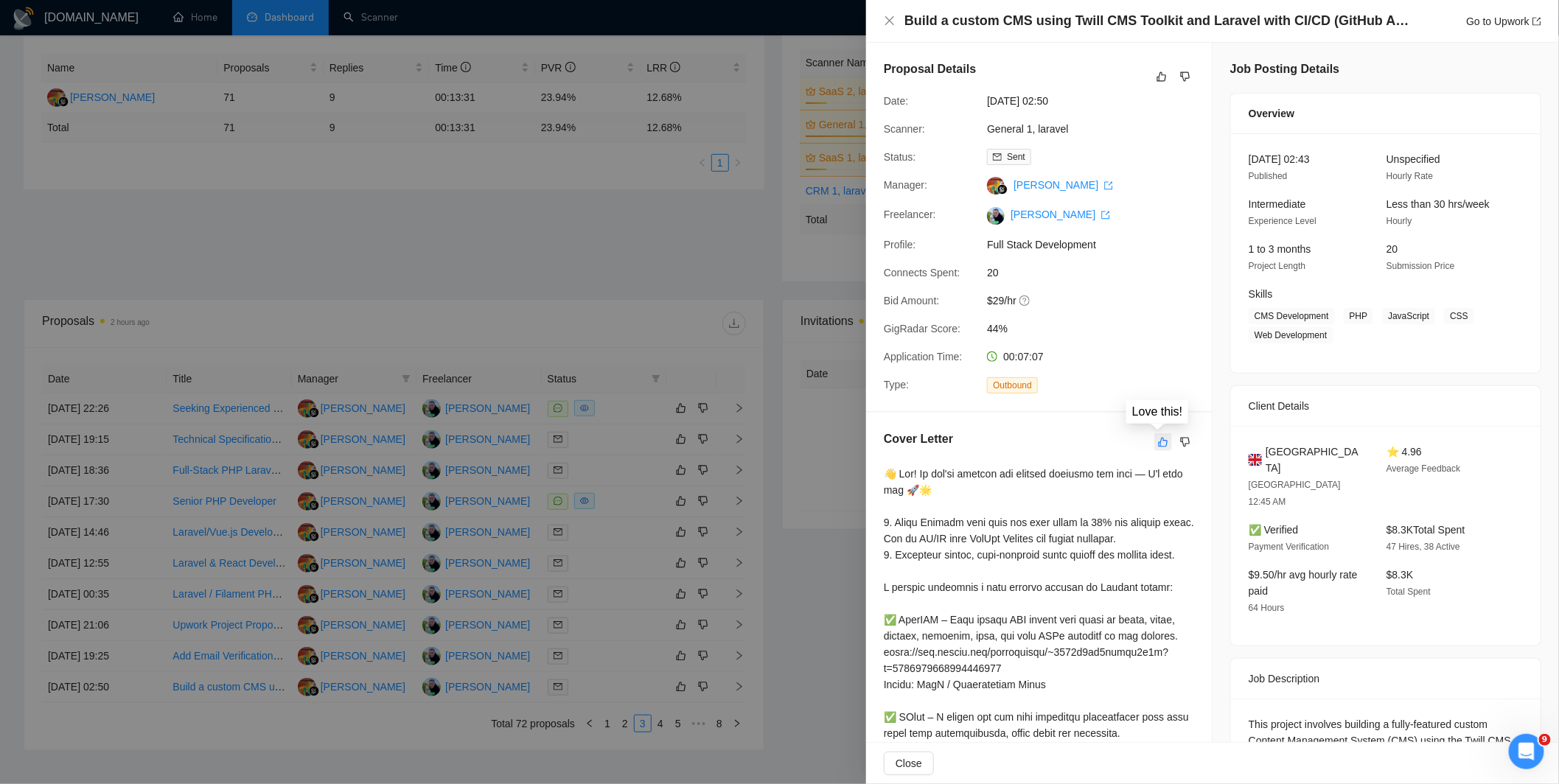
click at [1158, 439] on icon "like" at bounding box center [1163, 441] width 10 height 12
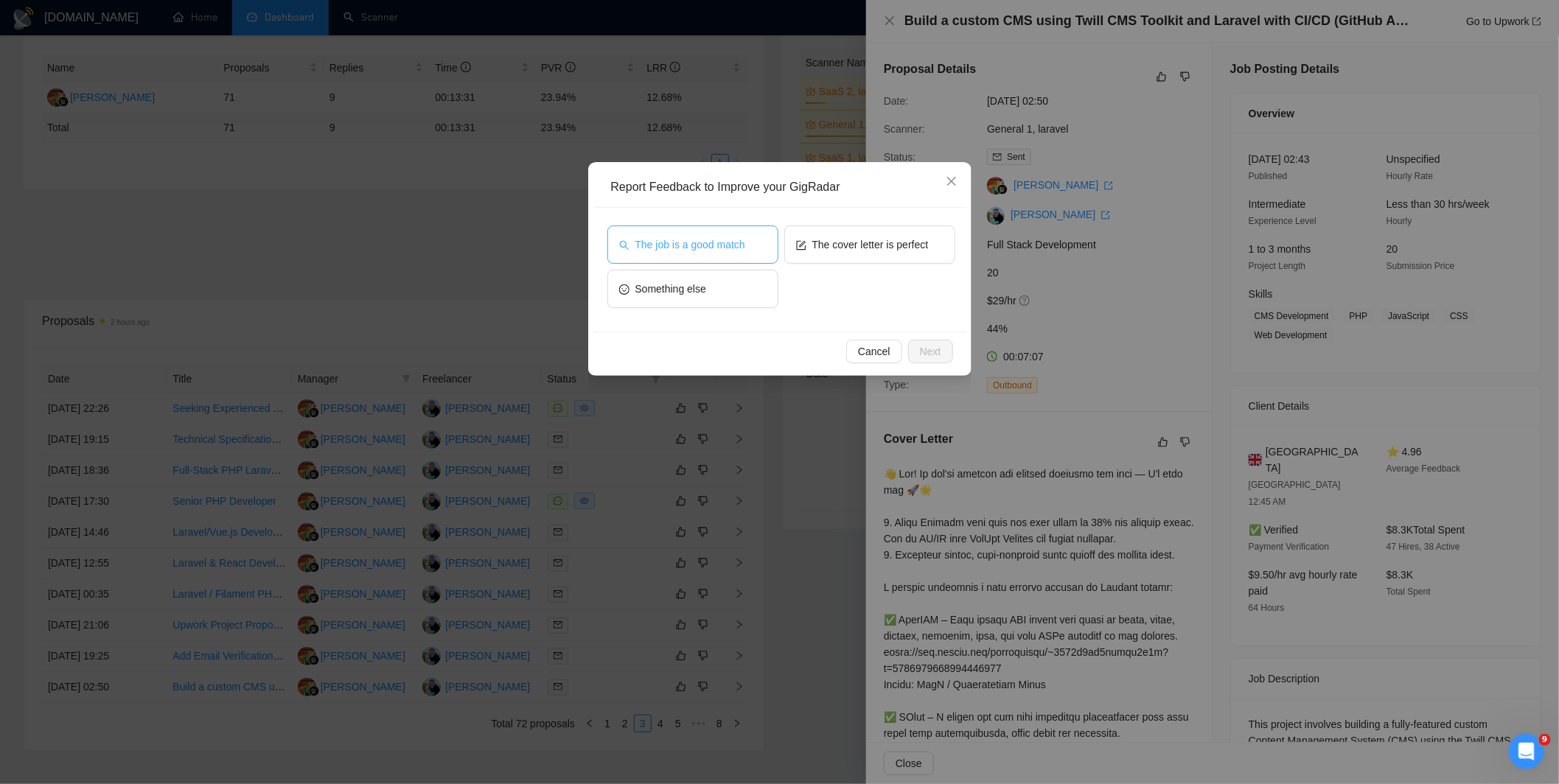
click at [740, 244] on span "The job is a good match" at bounding box center [690, 244] width 110 height 16
click at [888, 254] on button "The cover letter is perfect" at bounding box center [870, 244] width 171 height 38
click at [941, 351] on button "Next" at bounding box center [930, 351] width 45 height 23
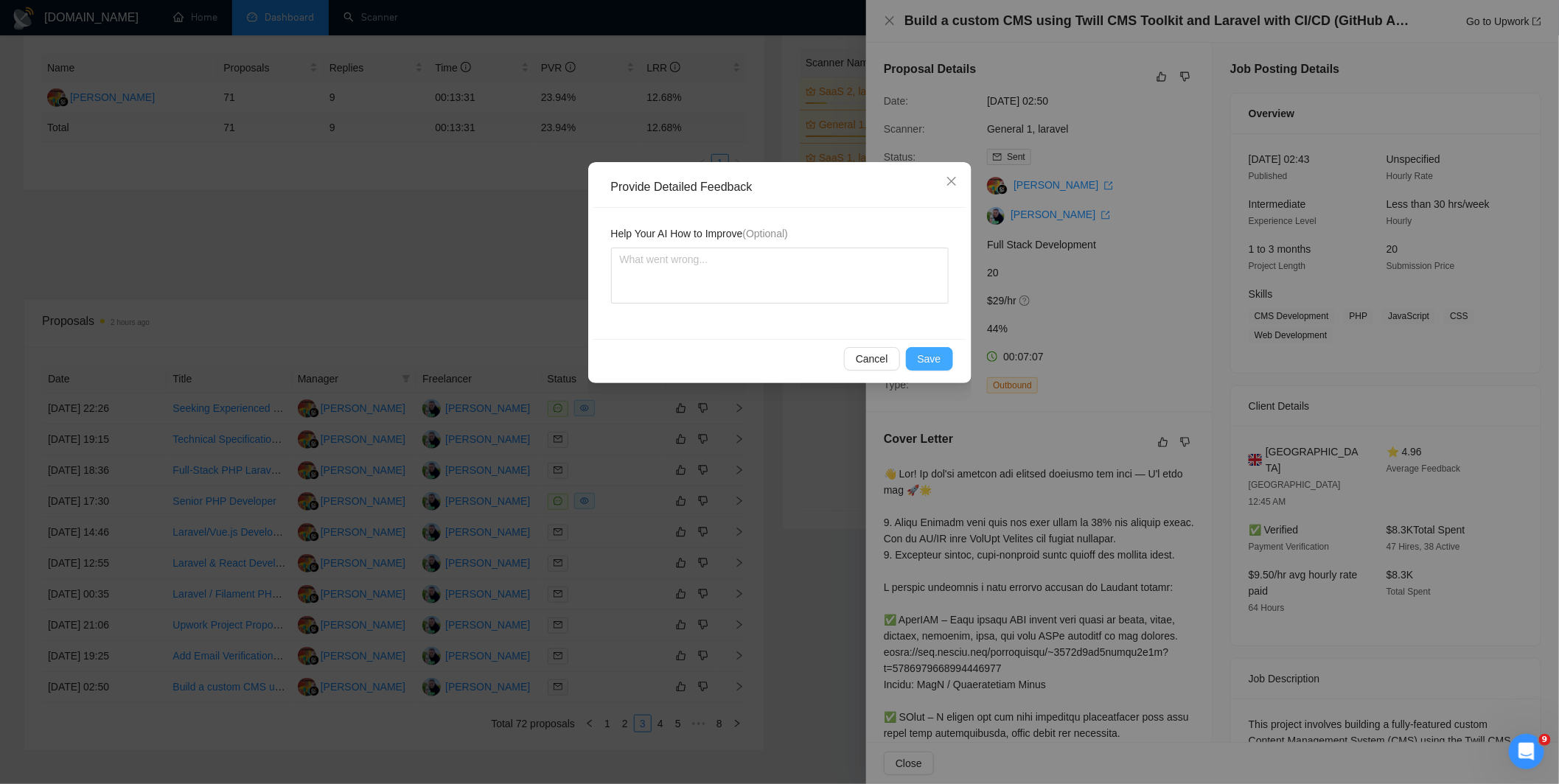
click at [913, 352] on button "Save" at bounding box center [929, 358] width 47 height 23
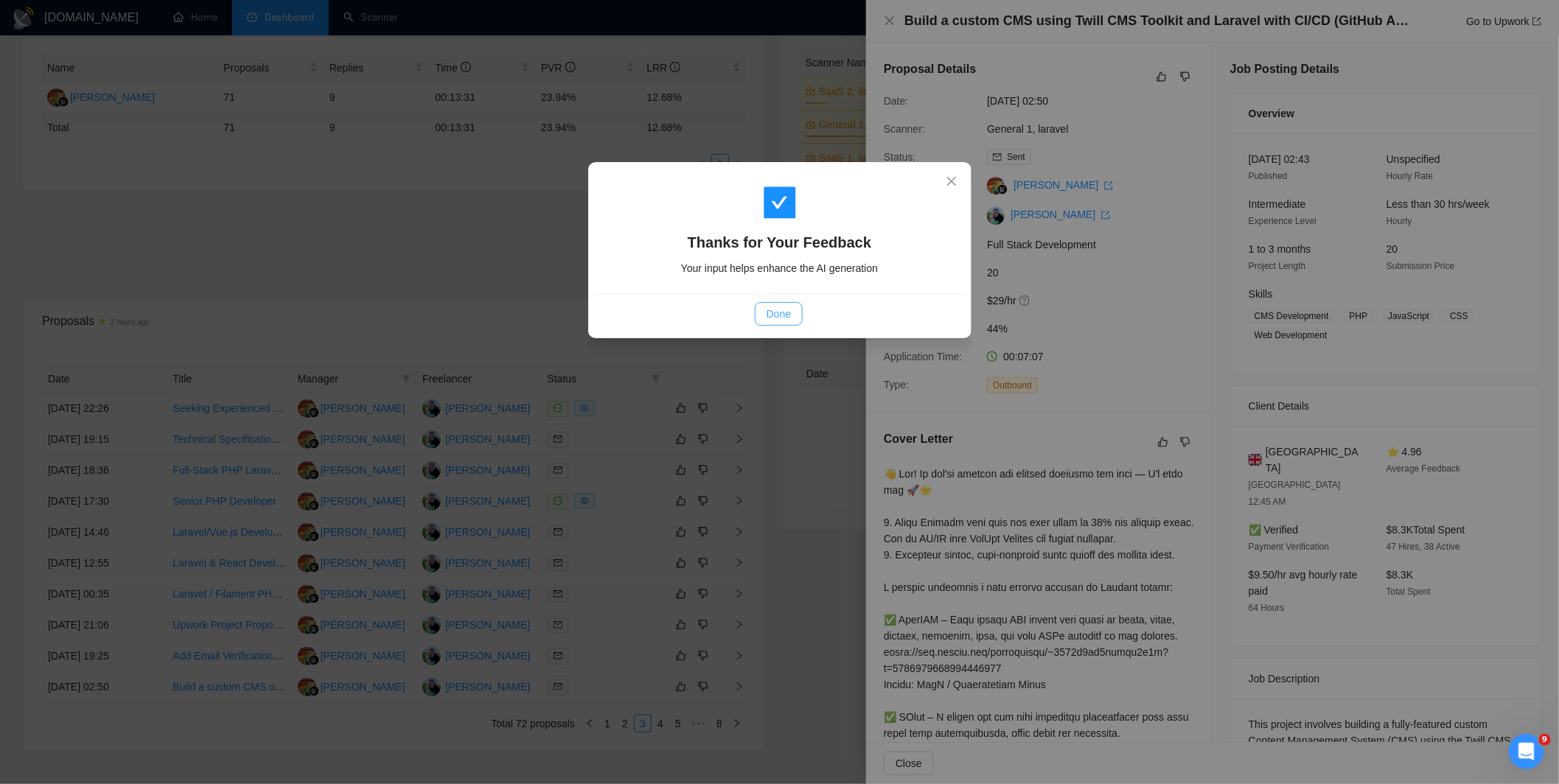
click at [765, 313] on button "Done" at bounding box center [779, 313] width 48 height 23
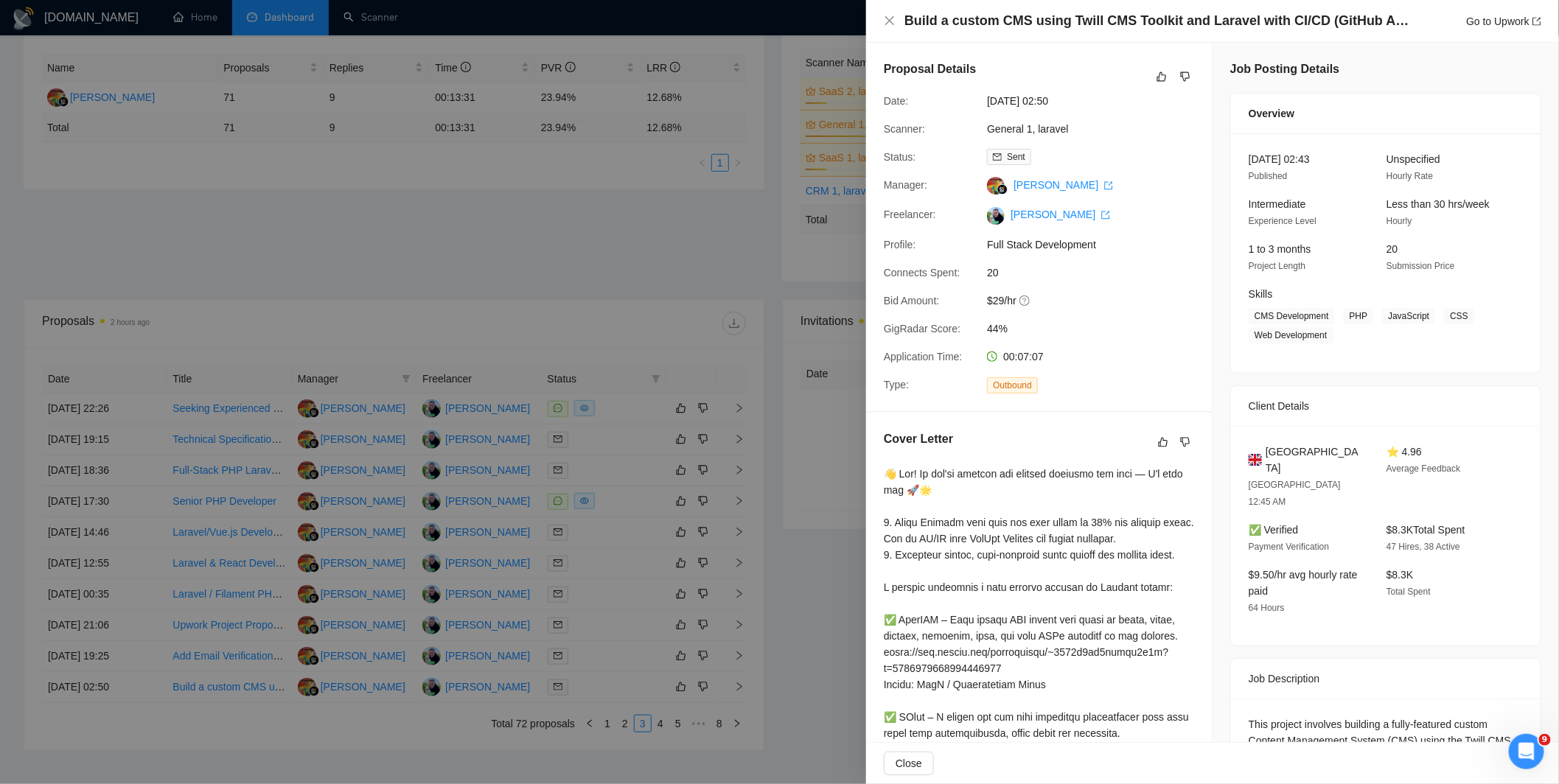
click at [647, 627] on div at bounding box center [780, 392] width 1559 height 784
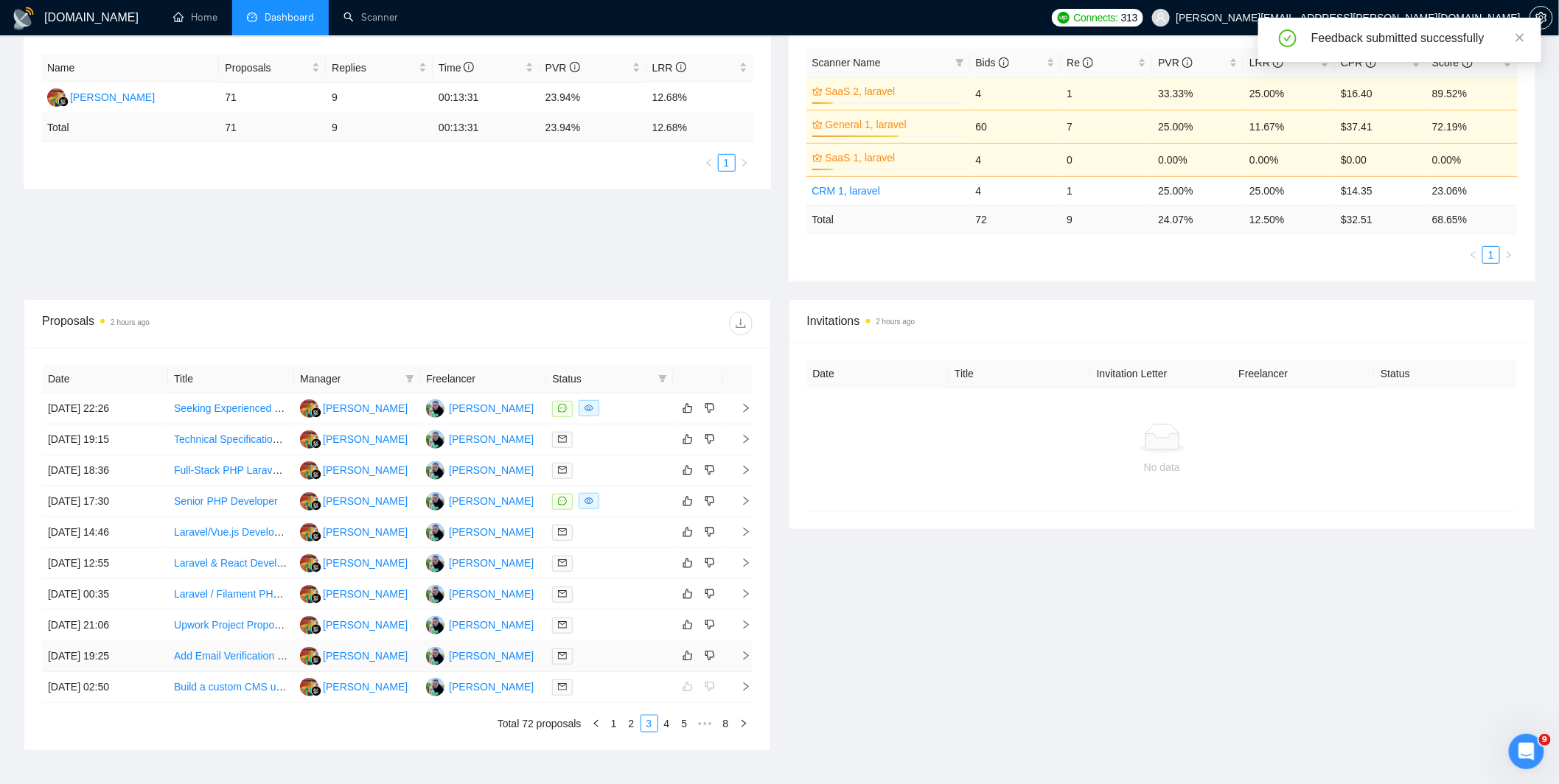
click at [607, 657] on div at bounding box center [608, 656] width 114 height 17
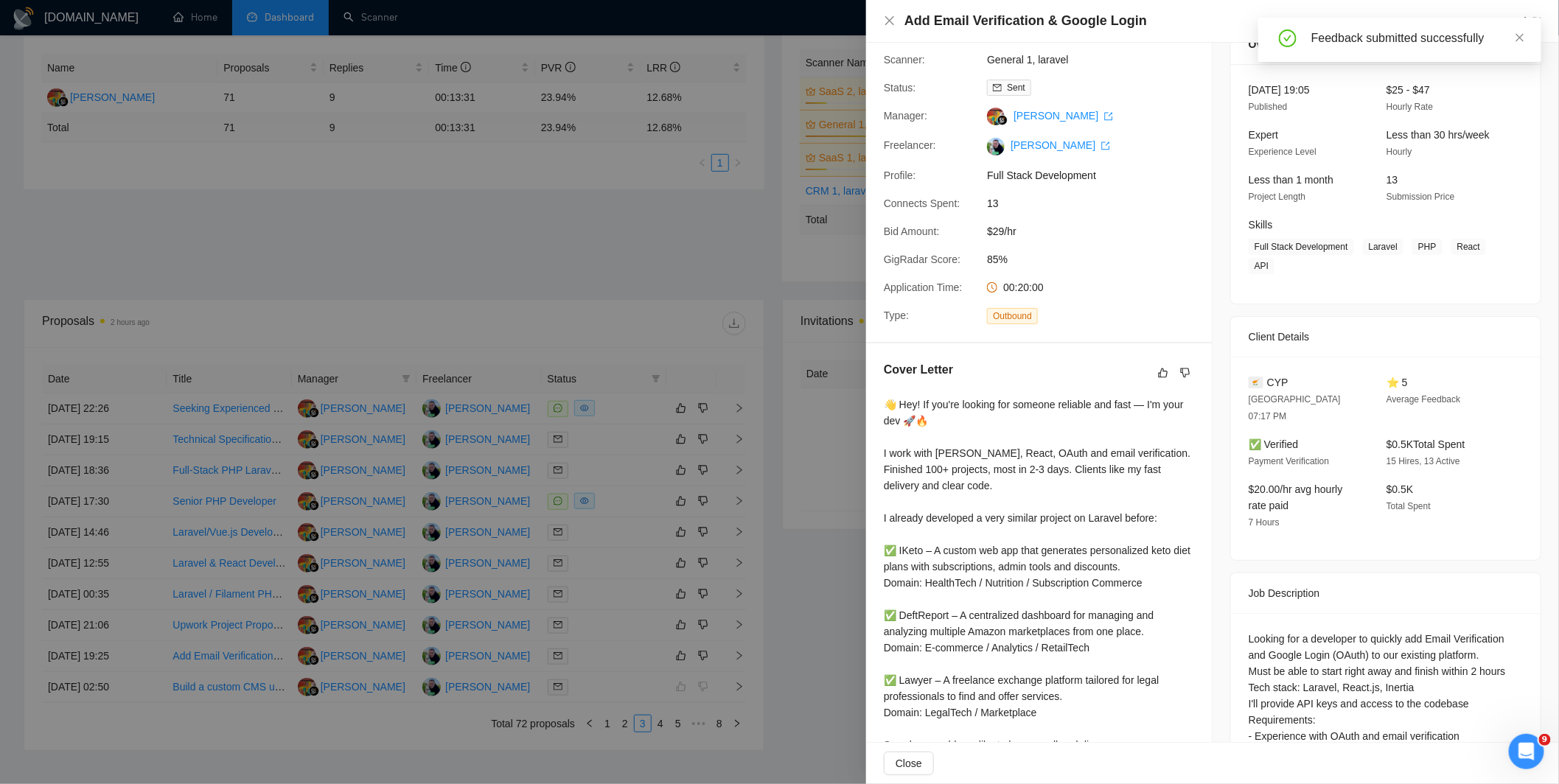
scroll to position [167, 0]
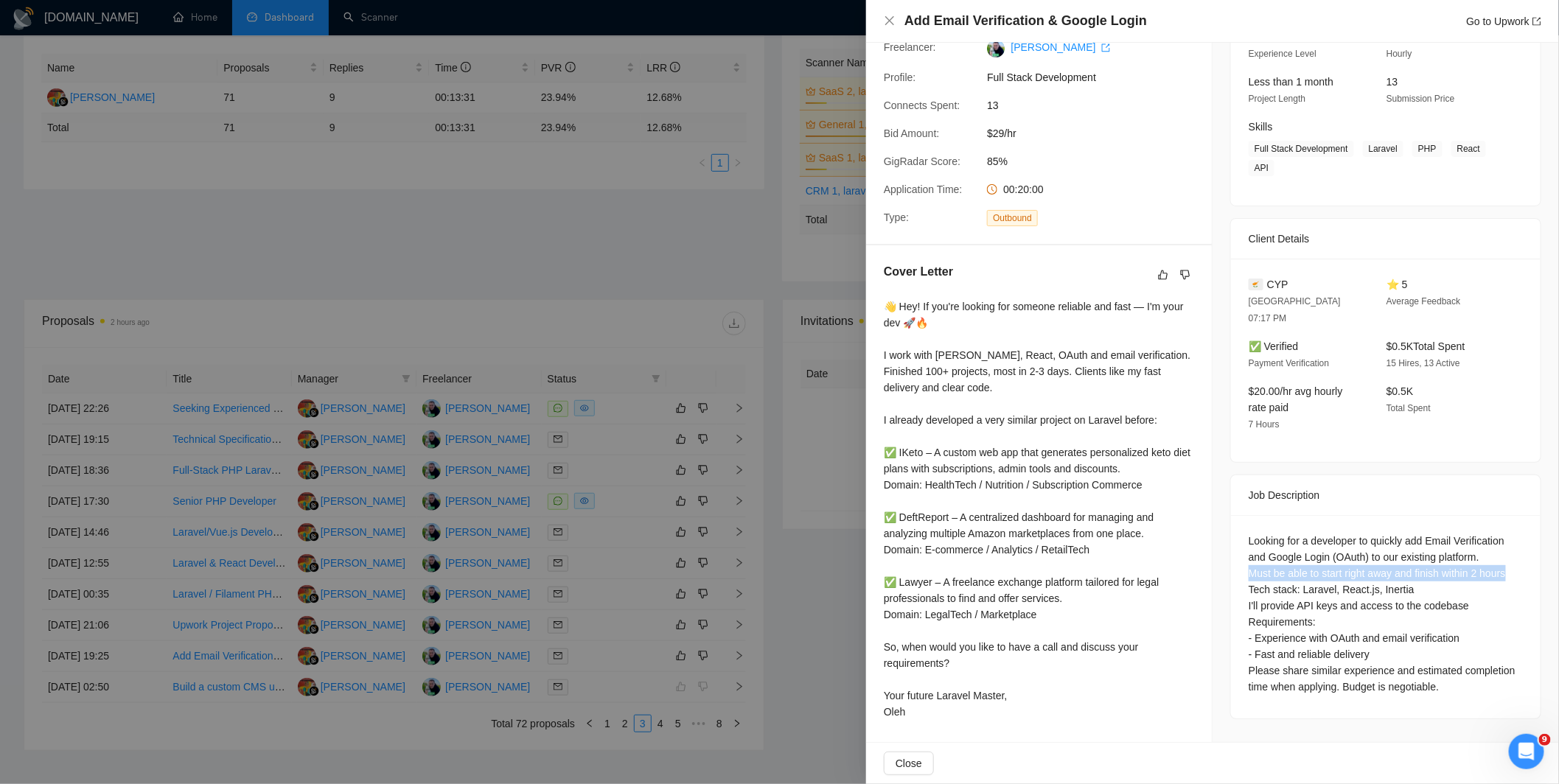
drag, startPoint x: 1243, startPoint y: 551, endPoint x: 1501, endPoint y: 548, distance: 258.0
click at [1501, 548] on div "Looking for a developer to quickly add Email Verification and Google Login (OAu…" at bounding box center [1386, 613] width 275 height 162
copy div "Must be able to start right away and finish within 2 hours"
click at [1180, 273] on icon "dislike" at bounding box center [1185, 274] width 10 height 12
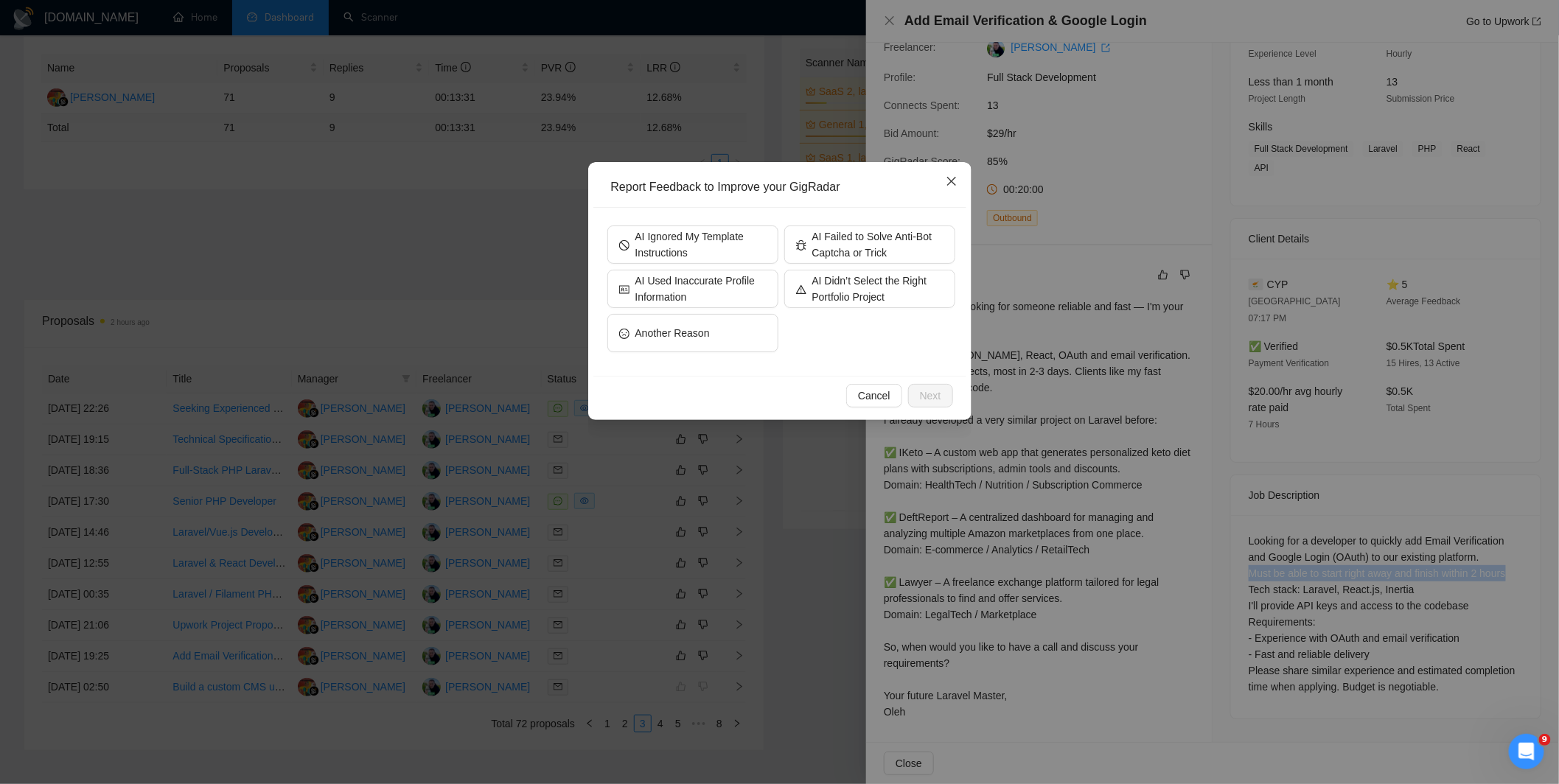
click at [946, 181] on icon "close" at bounding box center [952, 181] width 12 height 12
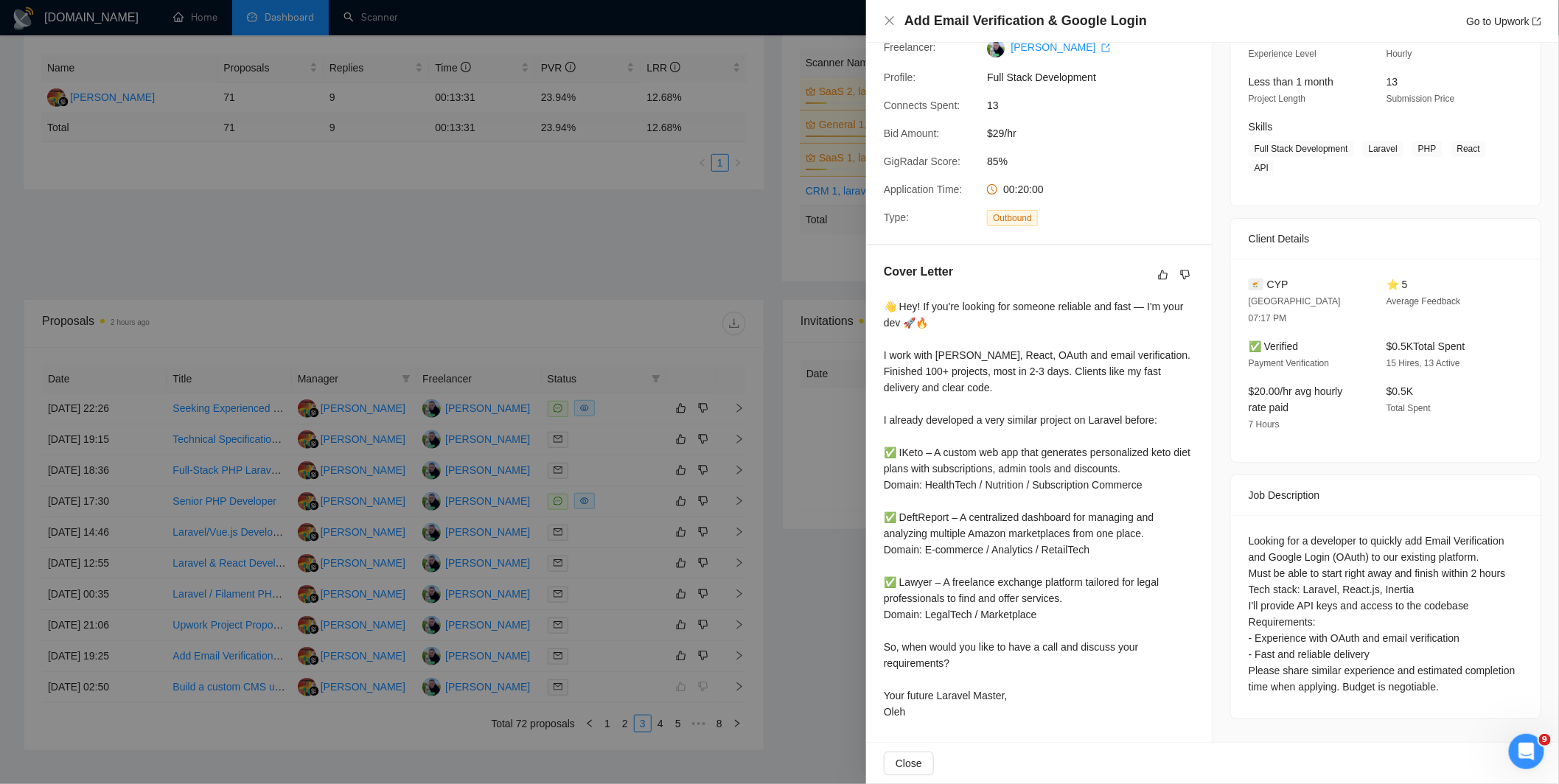
click at [727, 506] on div at bounding box center [780, 392] width 1559 height 784
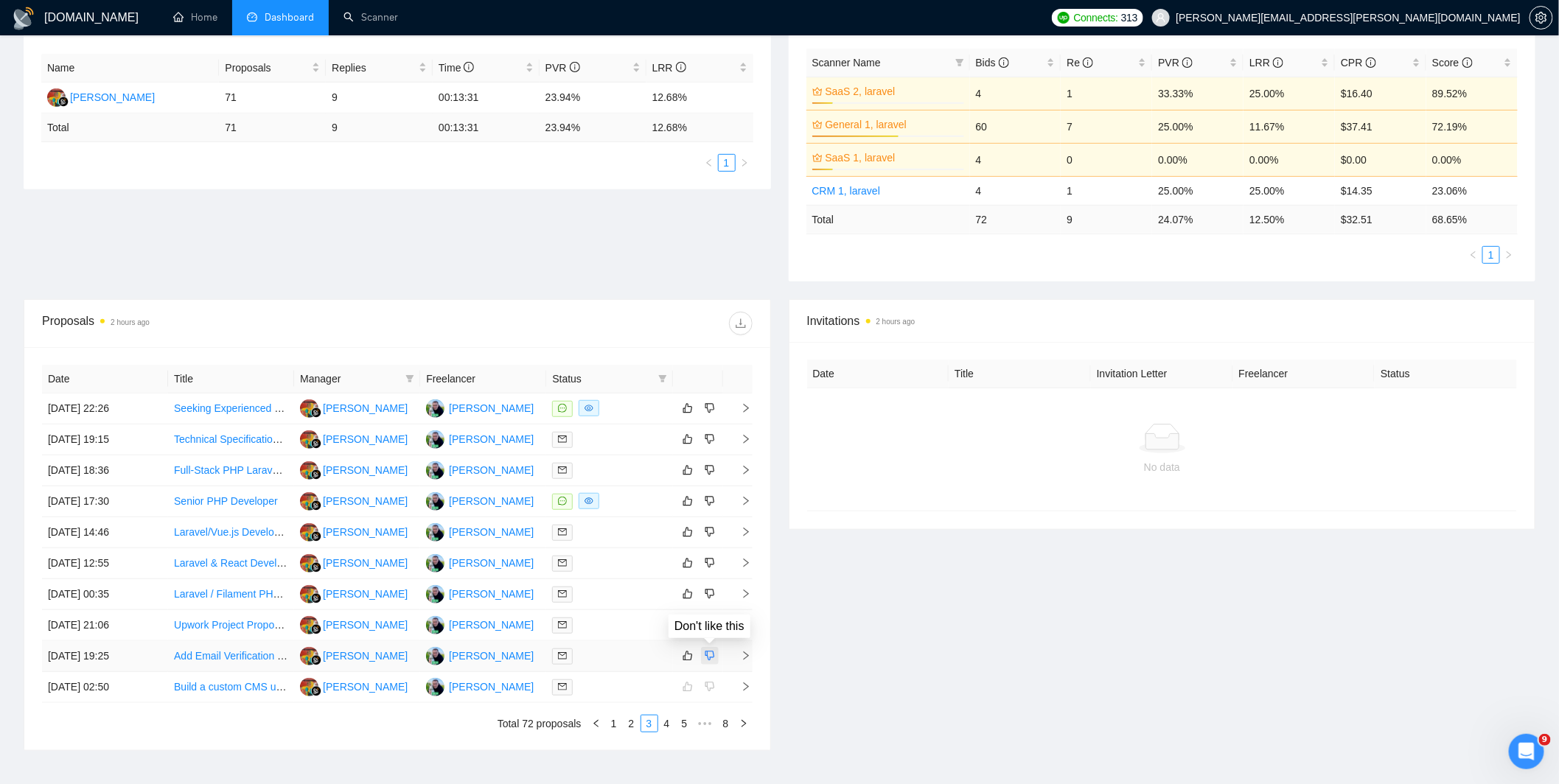
click at [708, 656] on icon "dislike" at bounding box center [710, 655] width 10 height 12
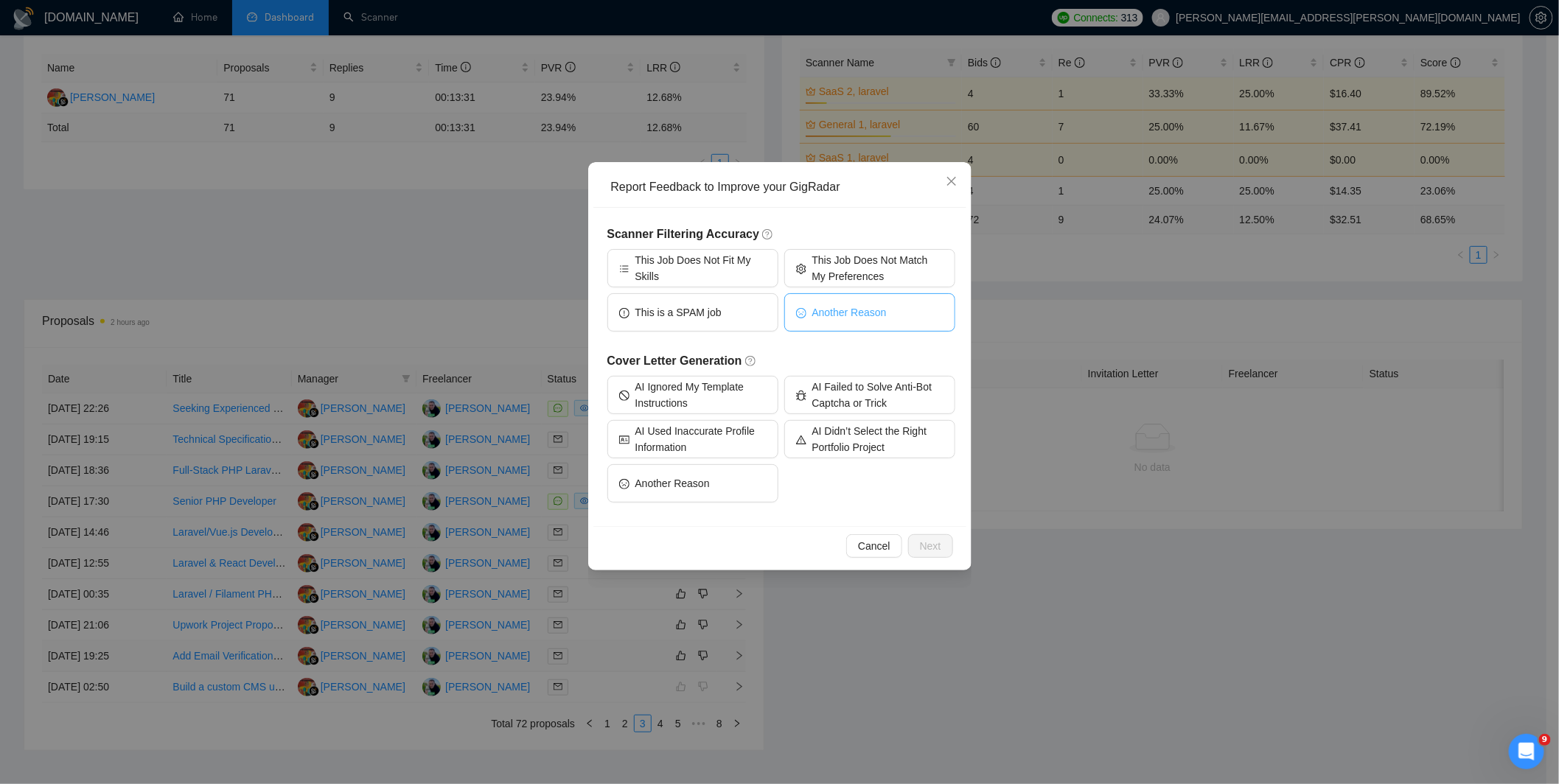
click at [848, 317] on span "Another Reason" at bounding box center [849, 312] width 74 height 16
click at [927, 547] on span "Next" at bounding box center [931, 545] width 22 height 16
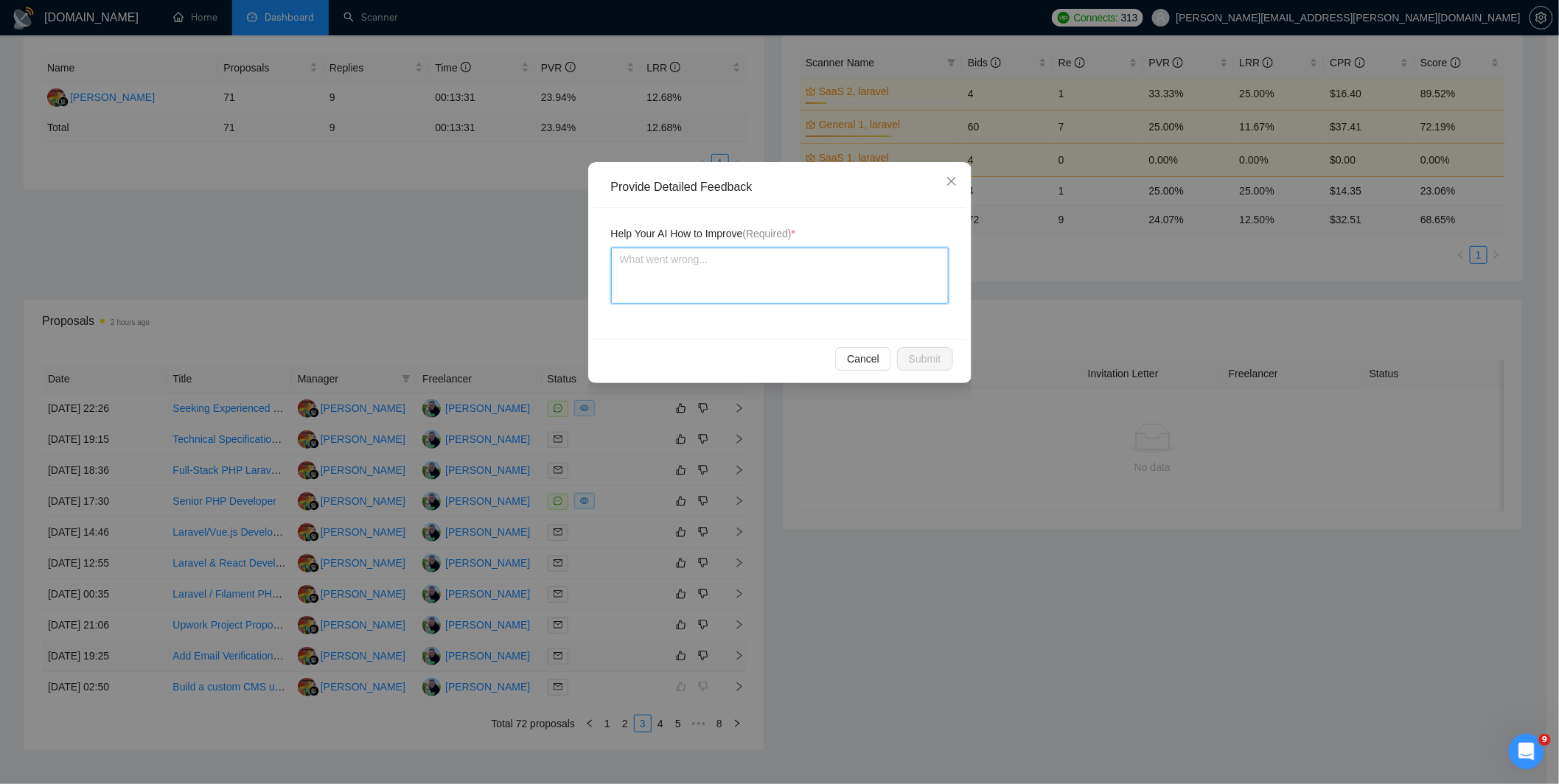
click at [752, 259] on textarea at bounding box center [780, 275] width 338 height 56
type textarea "b"
type textarea "be"
type textarea "bec"
type textarea "beca"
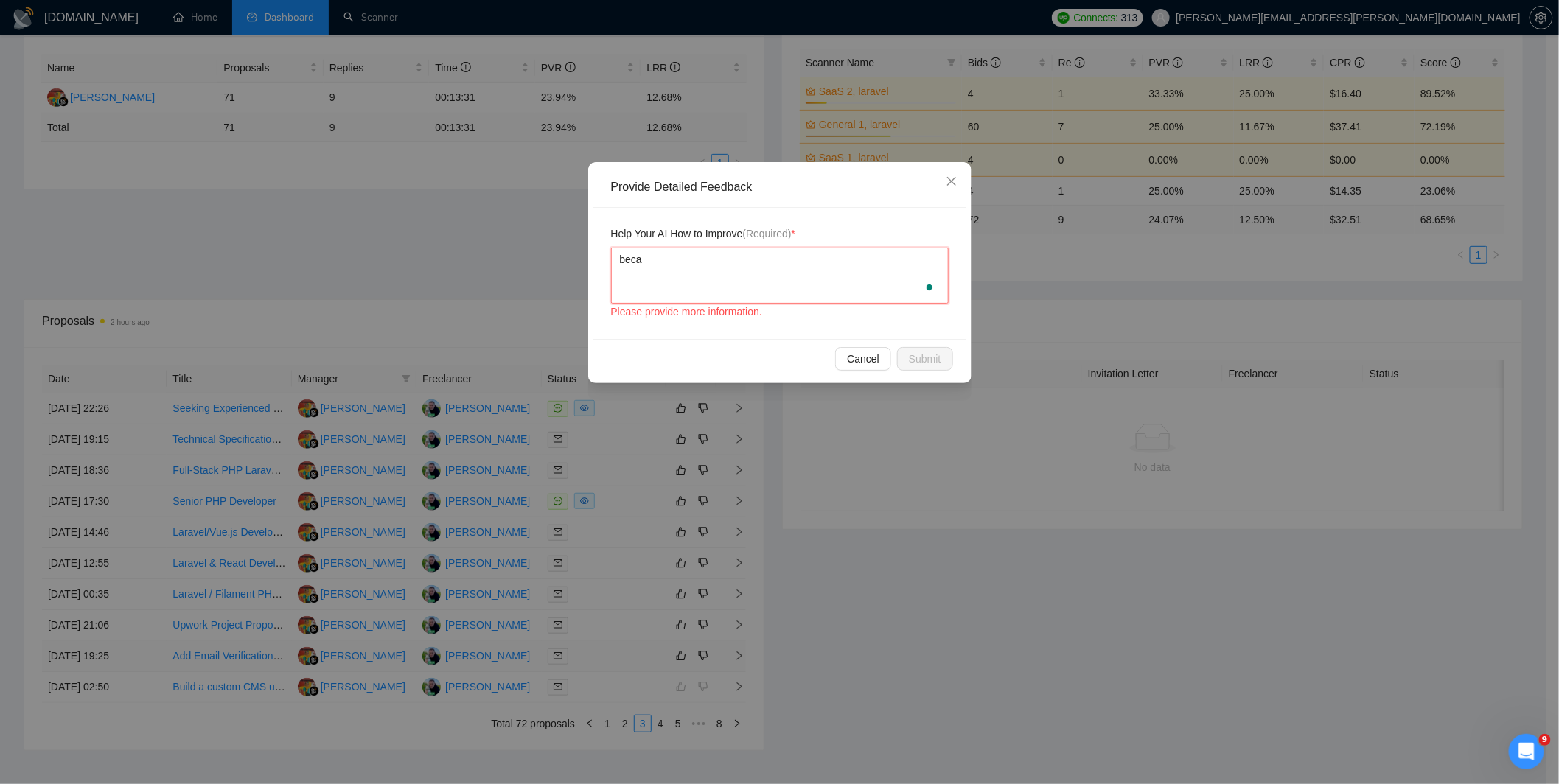
type textarea "becau"
type textarea "becaus"
type textarea "because"
paste textarea "Must be able to start right away and finish within 2 hours"
click at [927, 358] on span "Submit" at bounding box center [924, 358] width 32 height 16
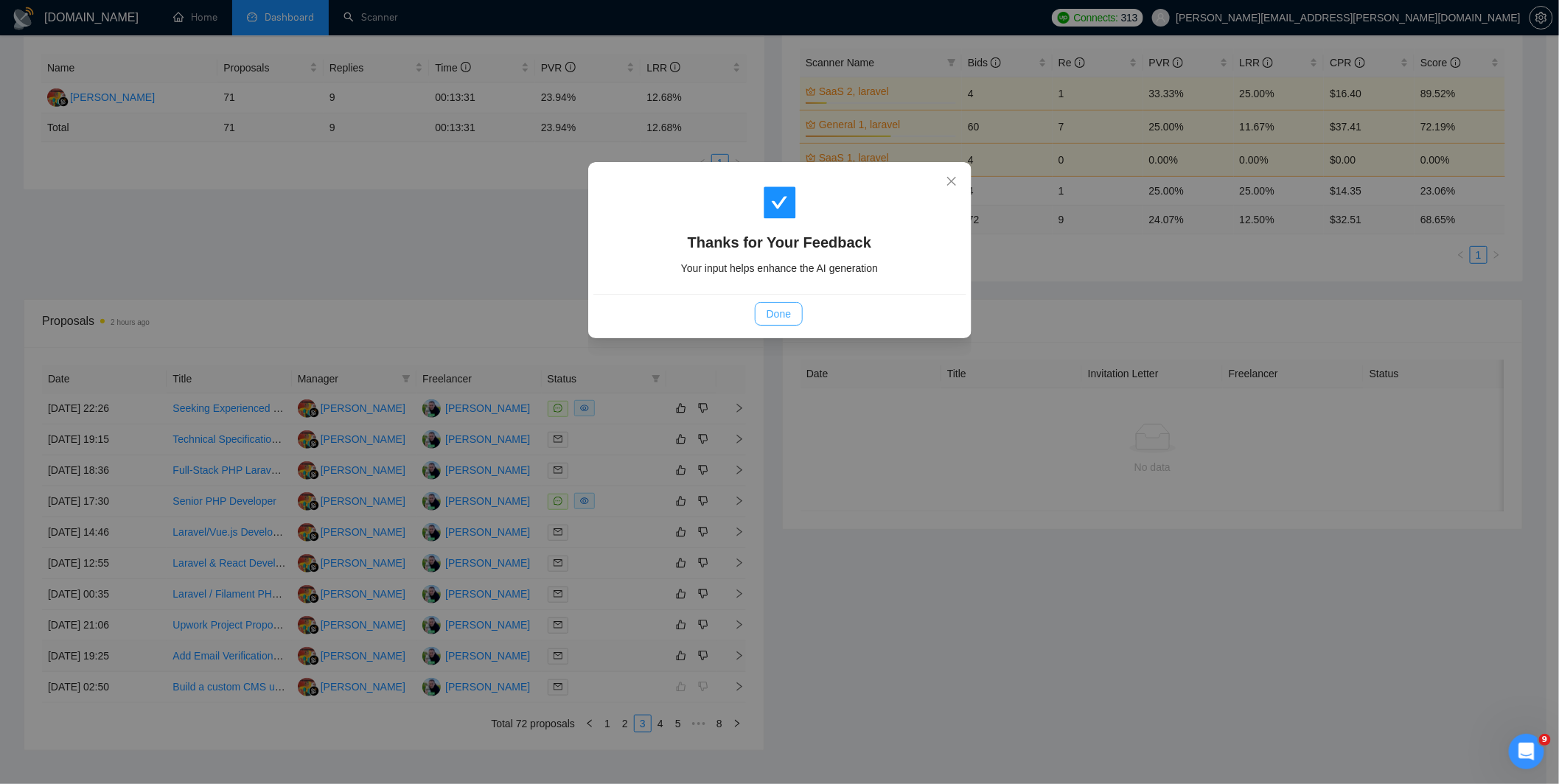
click at [791, 315] on span "Done" at bounding box center [778, 313] width 24 height 16
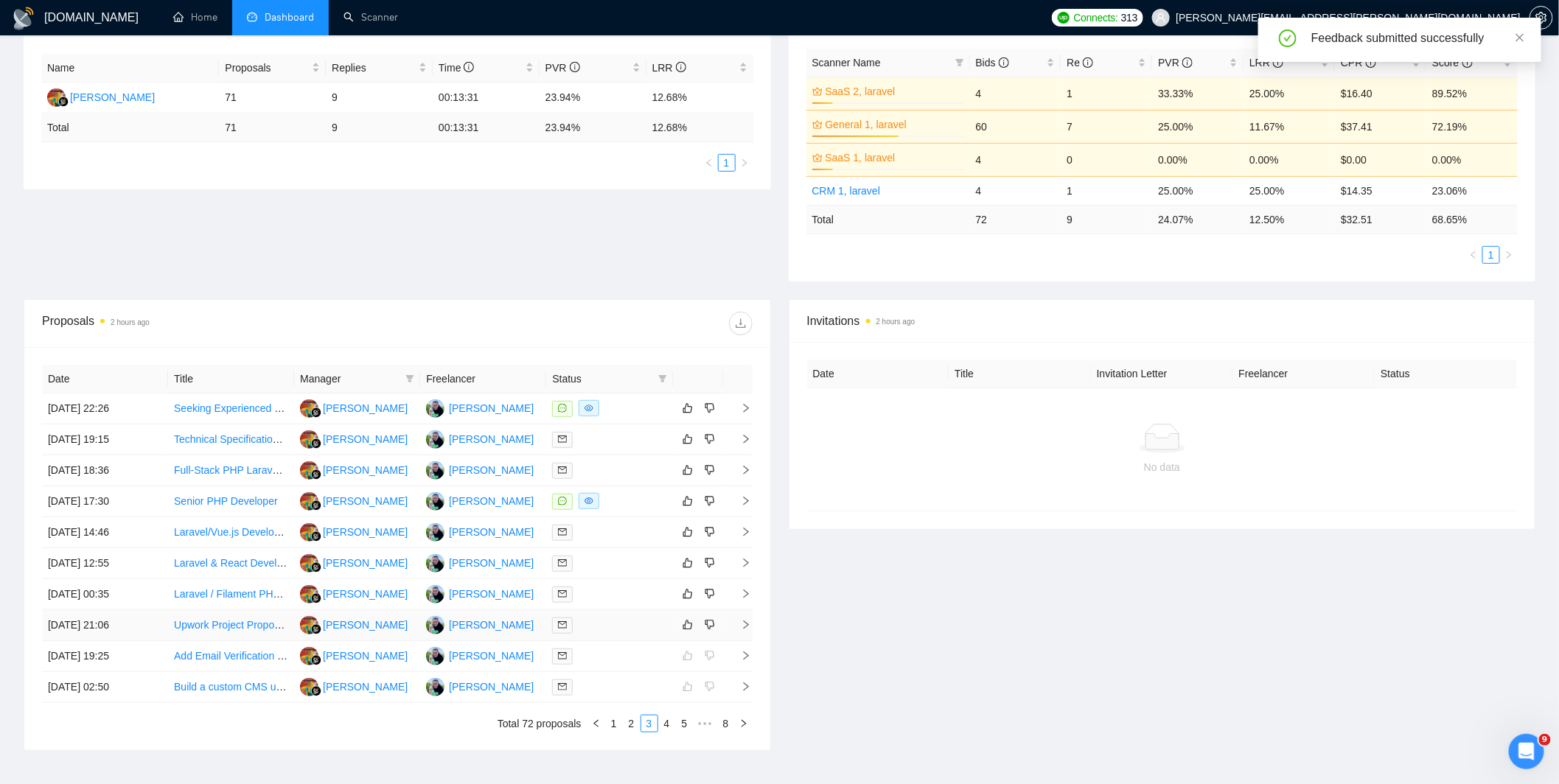
click at [610, 629] on div at bounding box center [608, 624] width 114 height 17
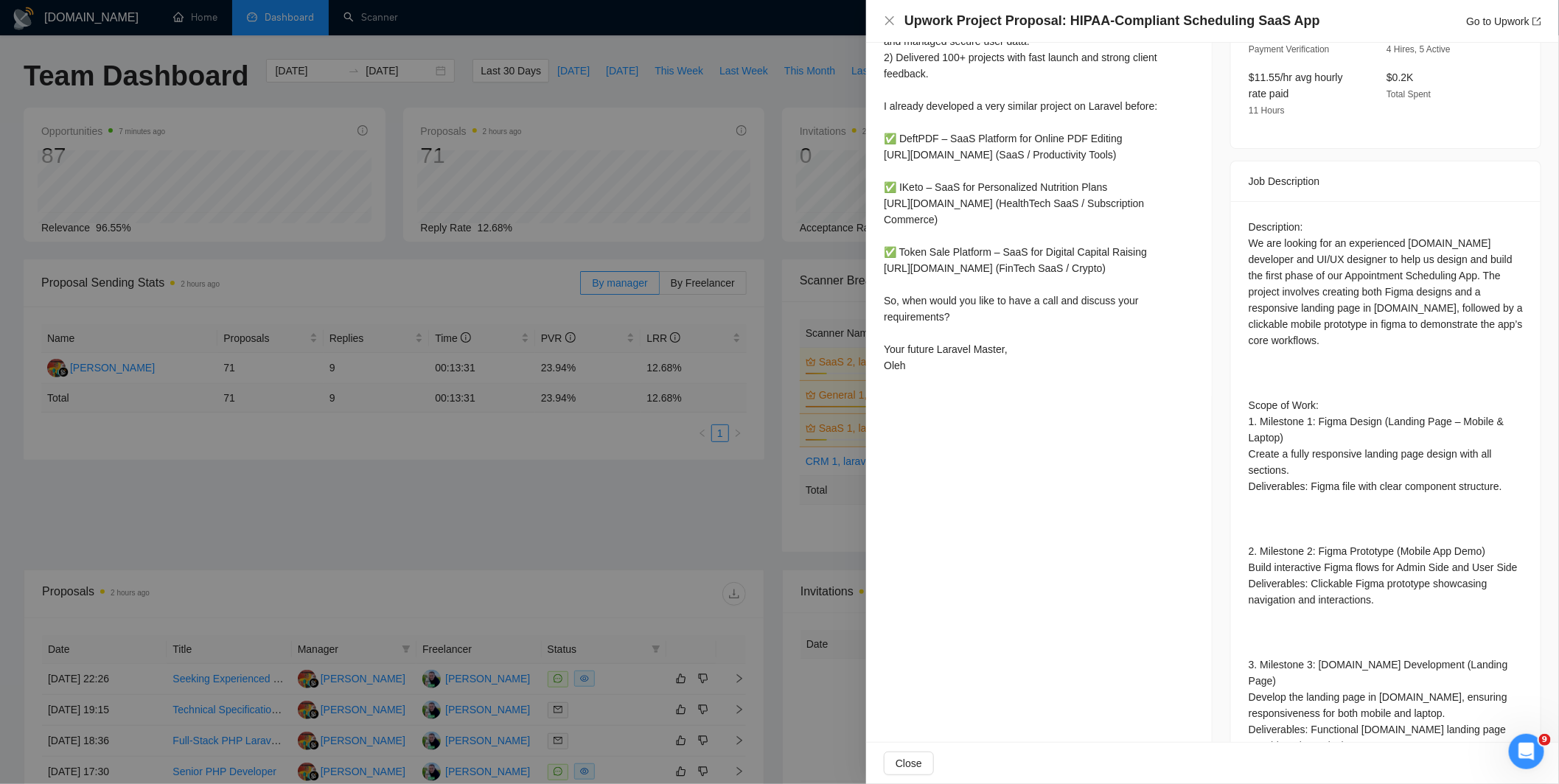
scroll to position [513, 0]
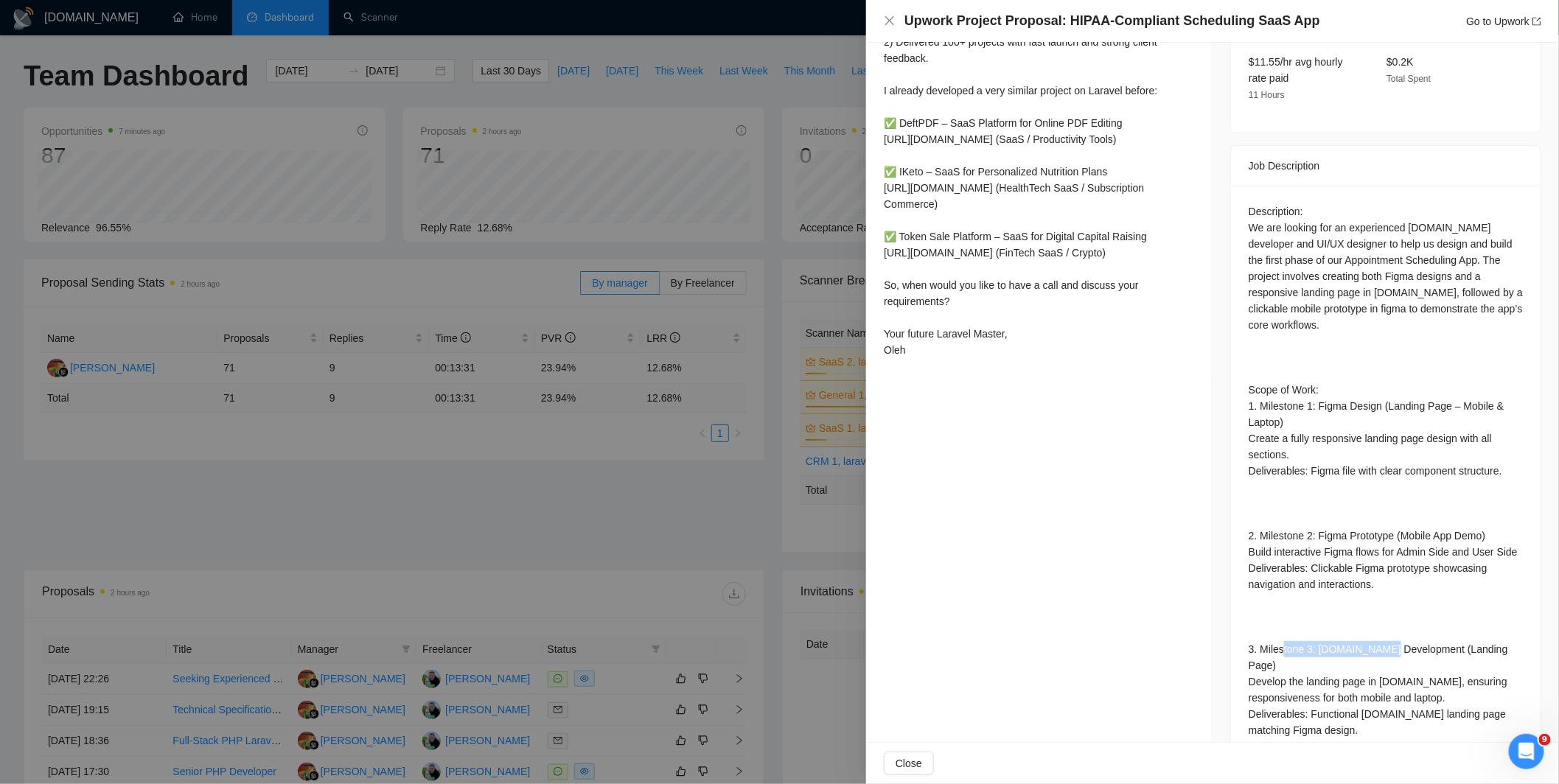
drag, startPoint x: 1314, startPoint y: 624, endPoint x: 1418, endPoint y: 627, distance: 104.0
click at [1418, 627] on div "Description: We are looking for an experienced [DOMAIN_NAME] developer and UI/U…" at bounding box center [1386, 470] width 275 height 535
copy div "[DOMAIN_NAME] Development"
click at [750, 376] on div at bounding box center [780, 392] width 1559 height 784
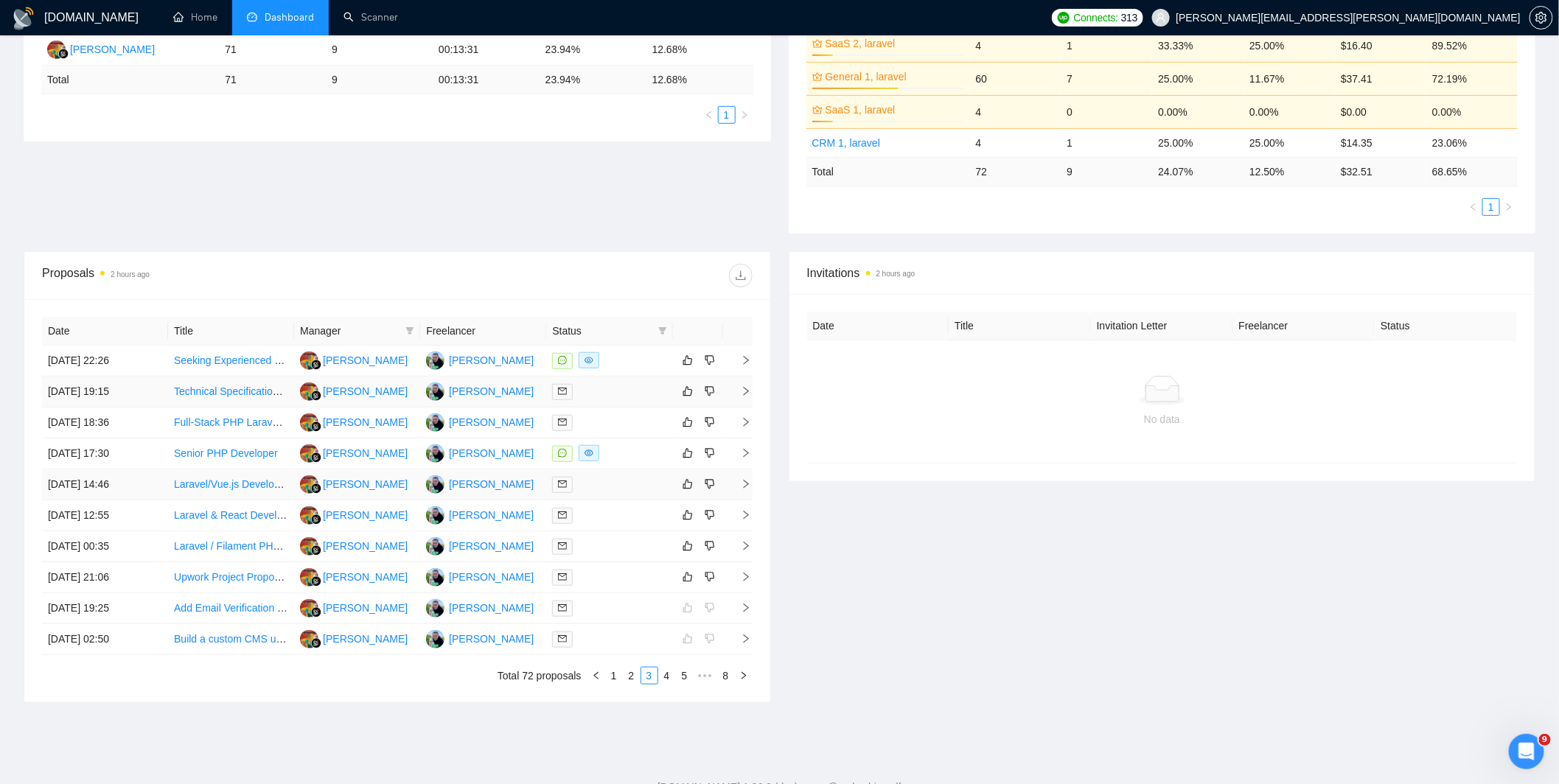
scroll to position [369, 0]
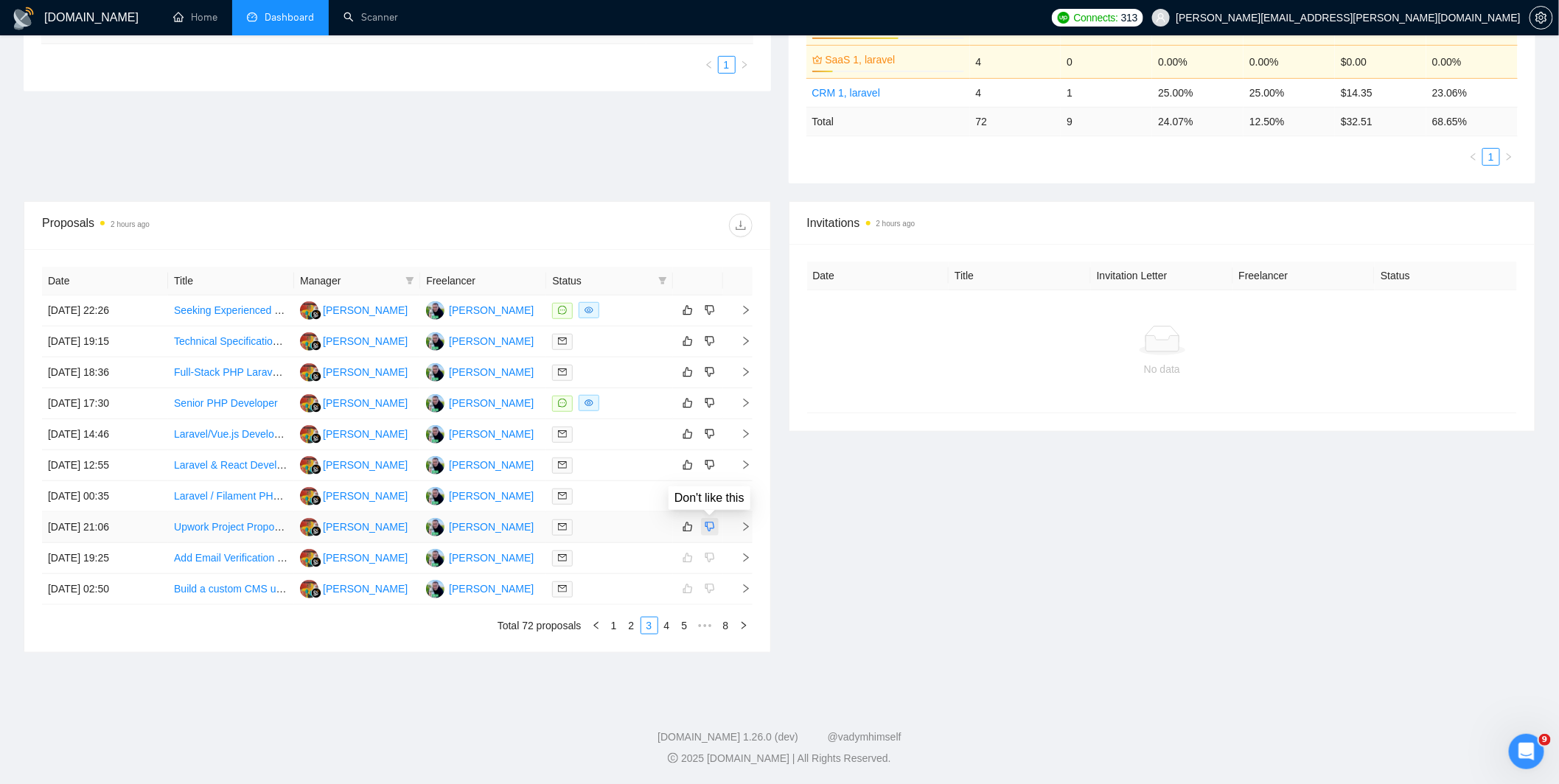
click at [708, 525] on icon "dislike" at bounding box center [710, 526] width 10 height 12
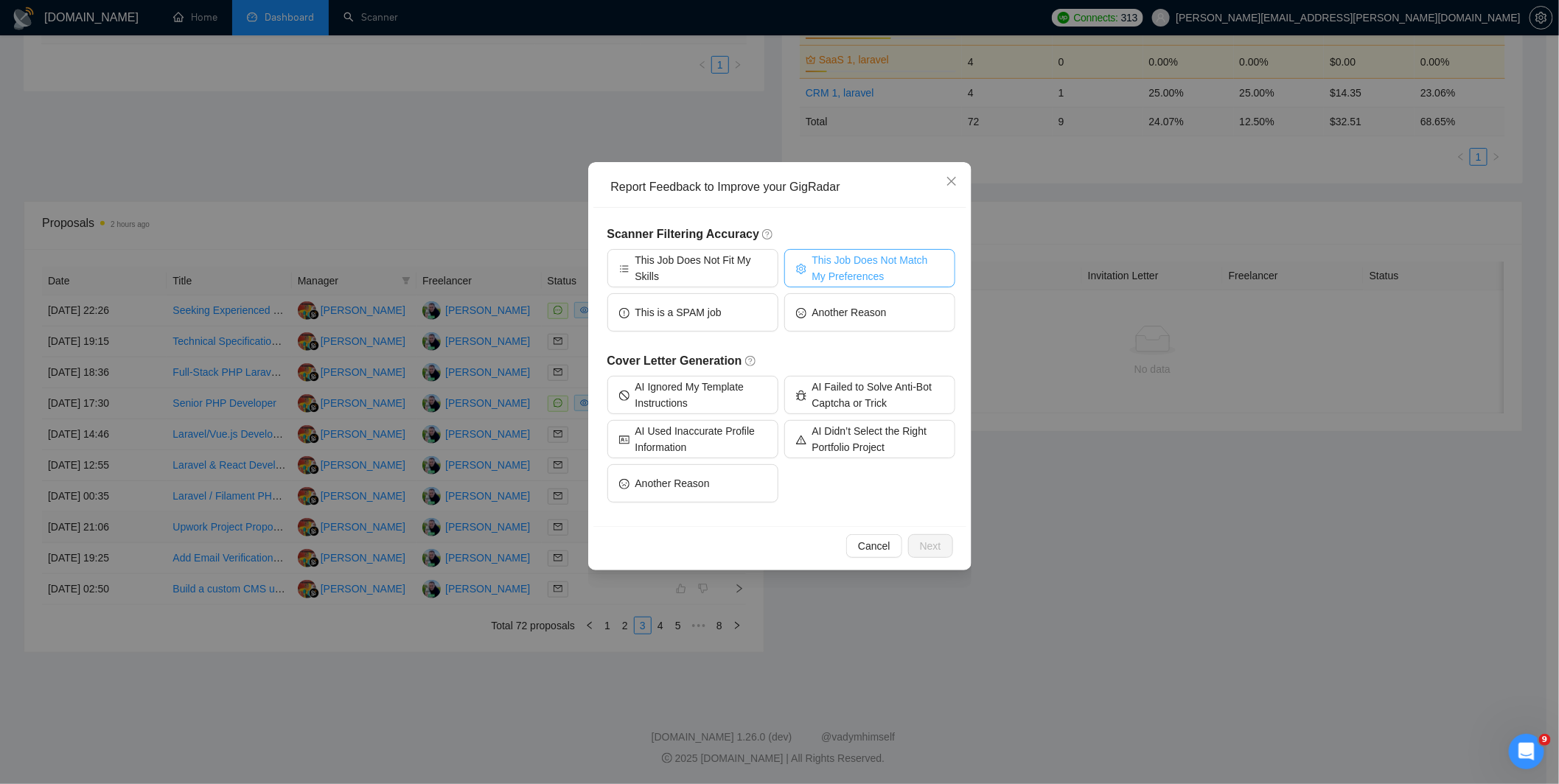
click at [881, 274] on span "This Job Does Not Match My Preferences" at bounding box center [878, 268] width 131 height 32
click at [923, 547] on span "Next" at bounding box center [931, 545] width 22 height 16
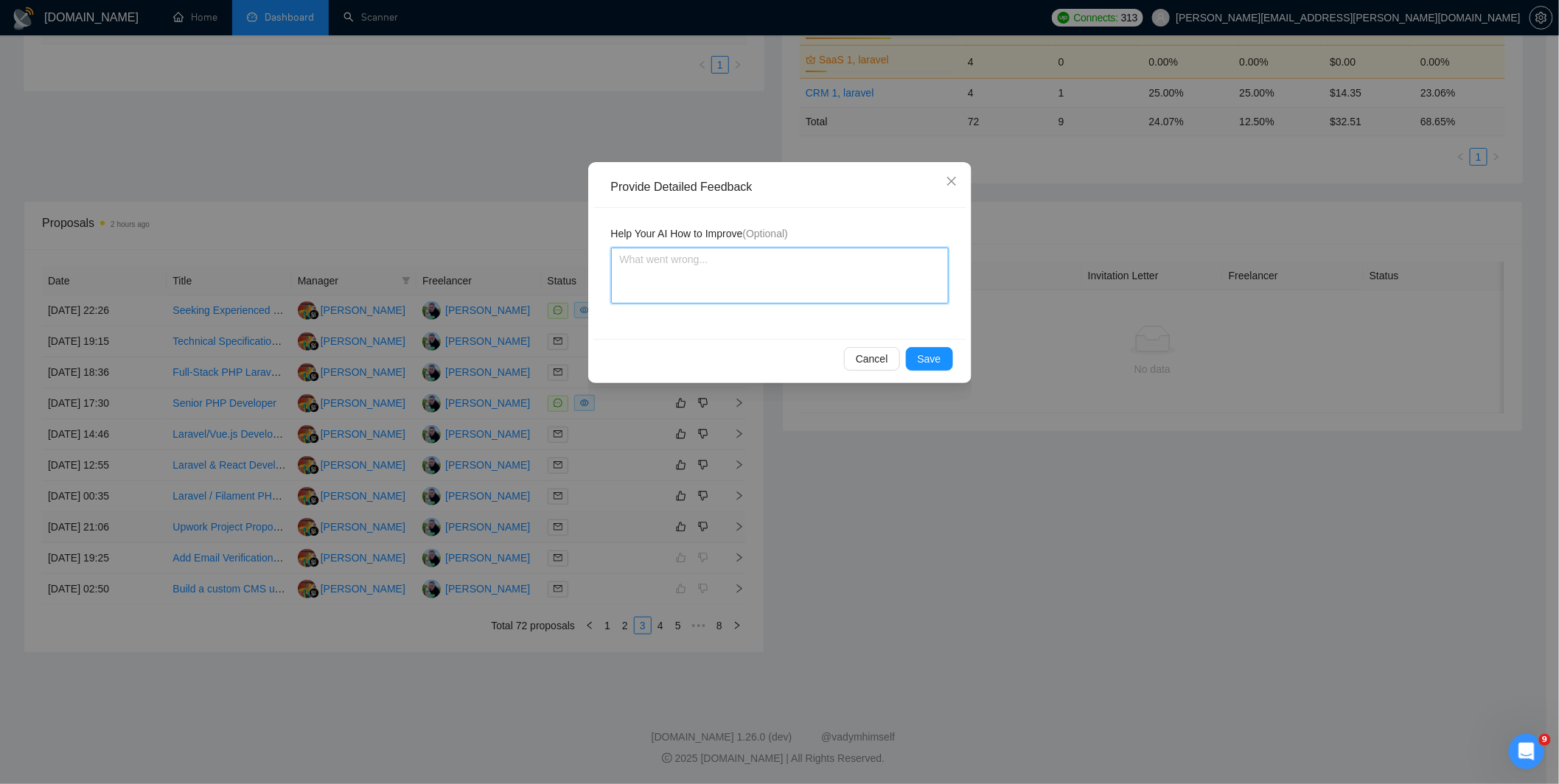
click at [715, 270] on textarea at bounding box center [780, 275] width 338 height 56
paste textarea "[DOMAIN_NAME] Development"
click at [931, 358] on span "Save" at bounding box center [929, 358] width 23 height 16
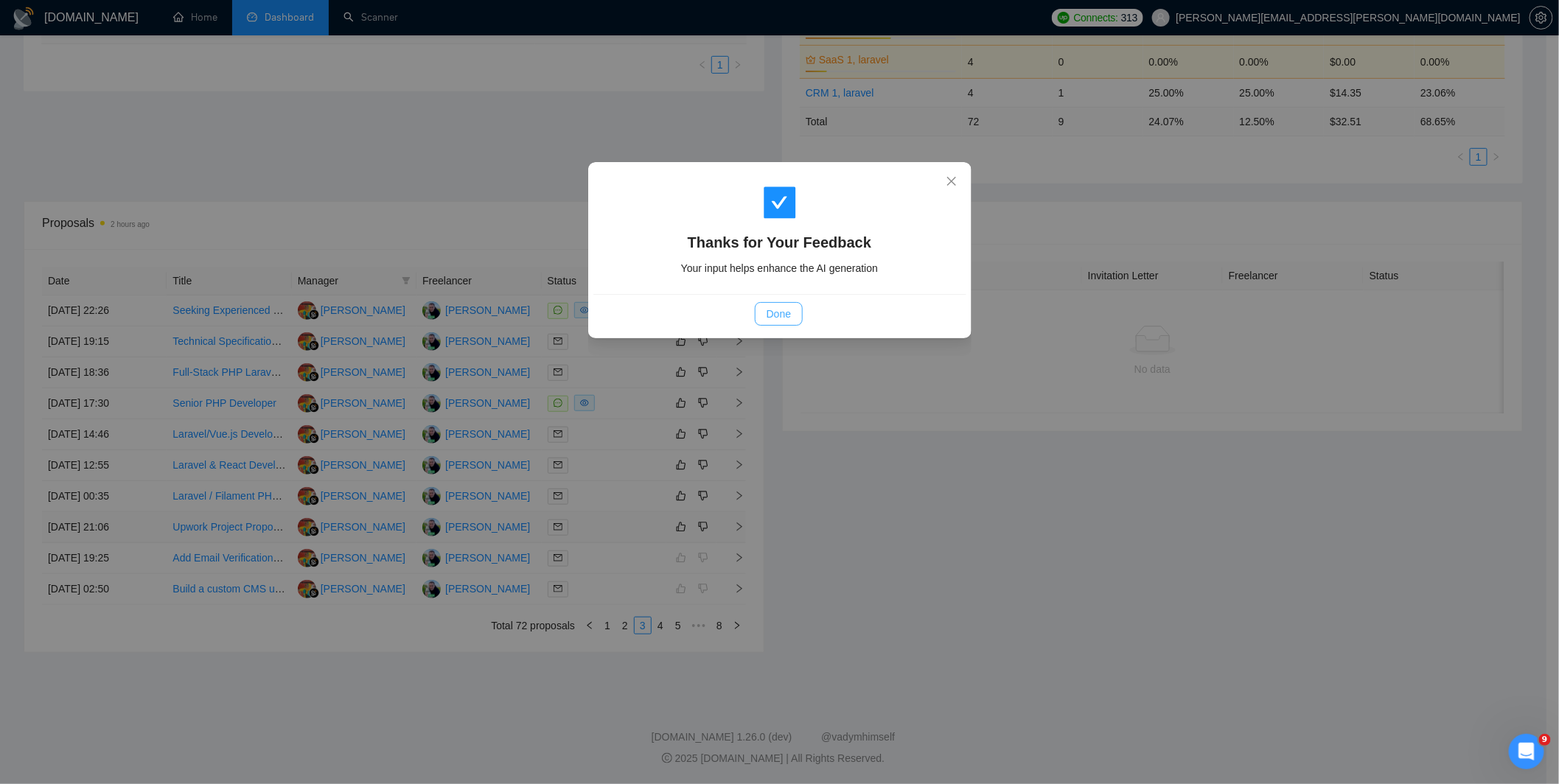
click at [776, 317] on span "Done" at bounding box center [778, 313] width 24 height 16
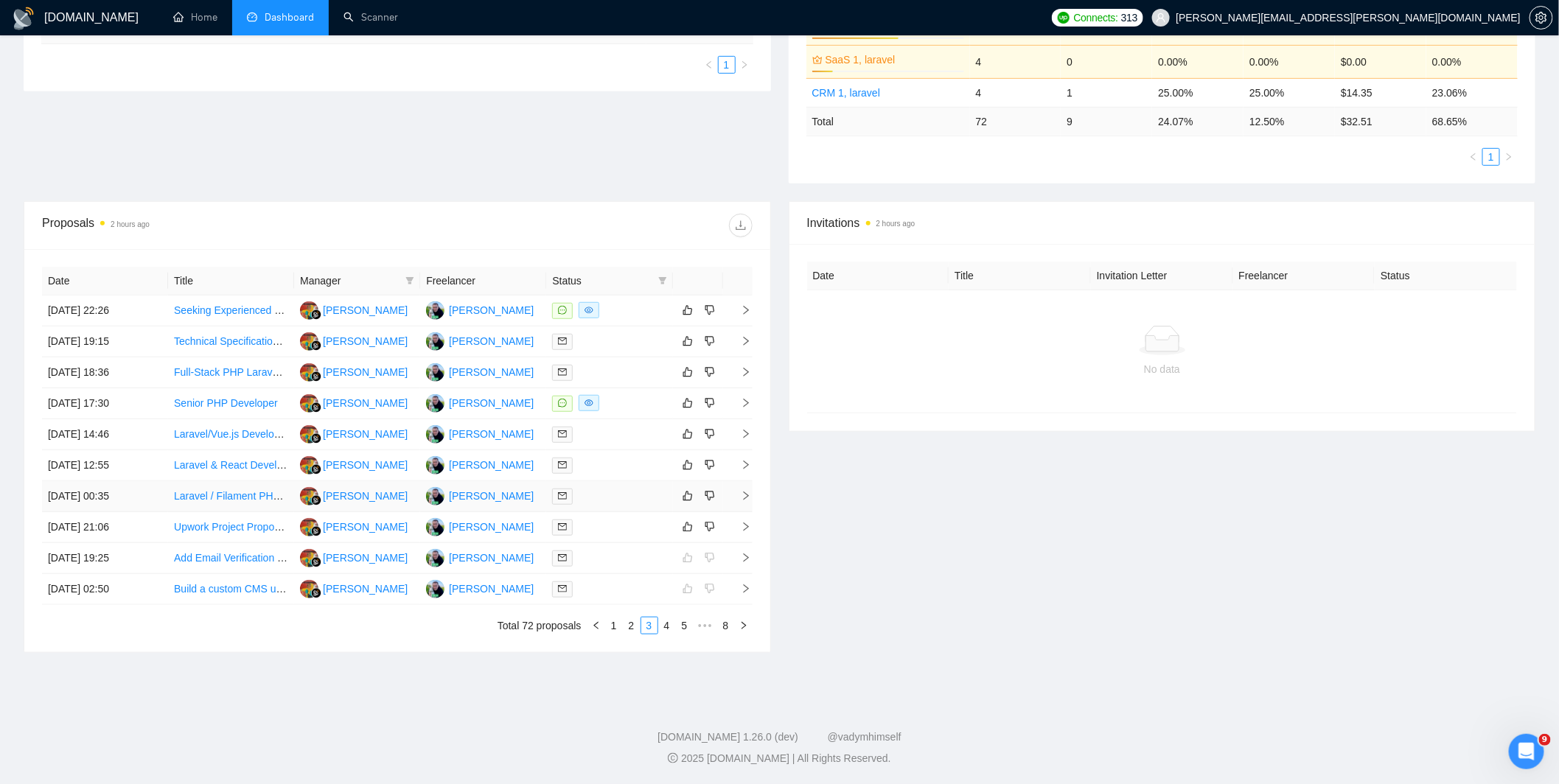
click at [625, 491] on div at bounding box center [608, 496] width 114 height 17
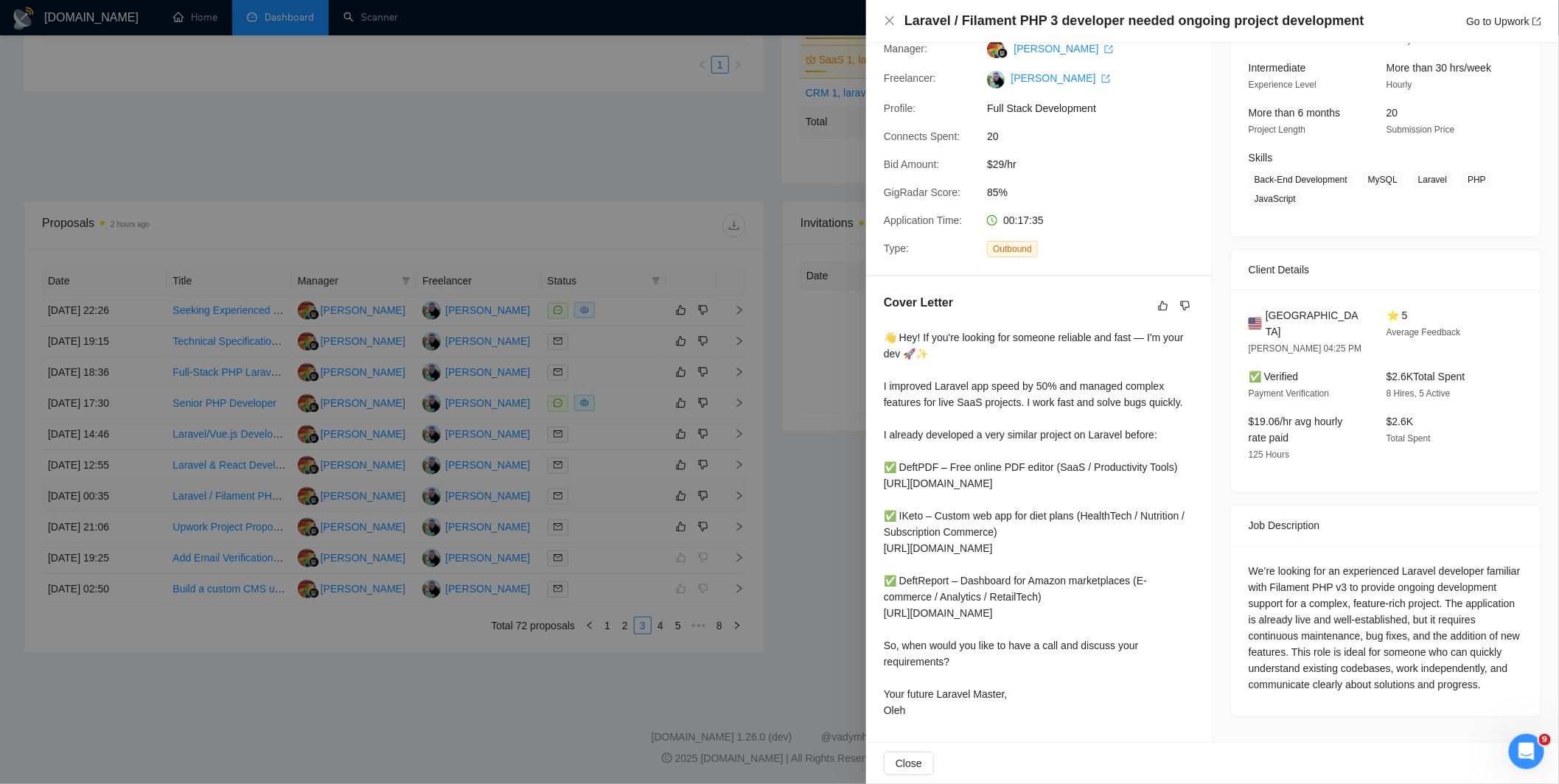
scroll to position [184, 0]
click at [770, 390] on div at bounding box center [780, 392] width 1559 height 784
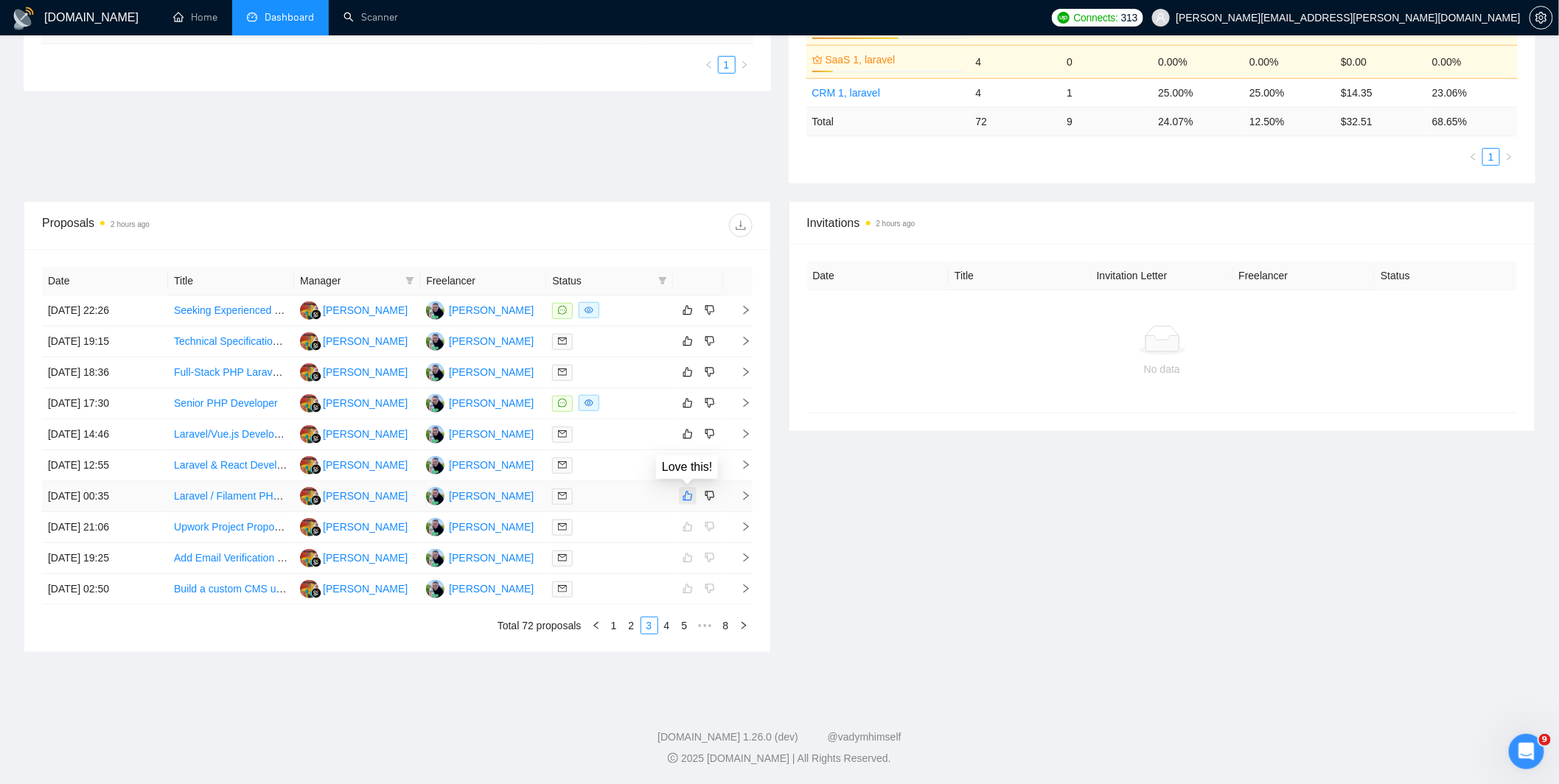
click at [689, 498] on icon "like" at bounding box center [687, 496] width 10 height 12
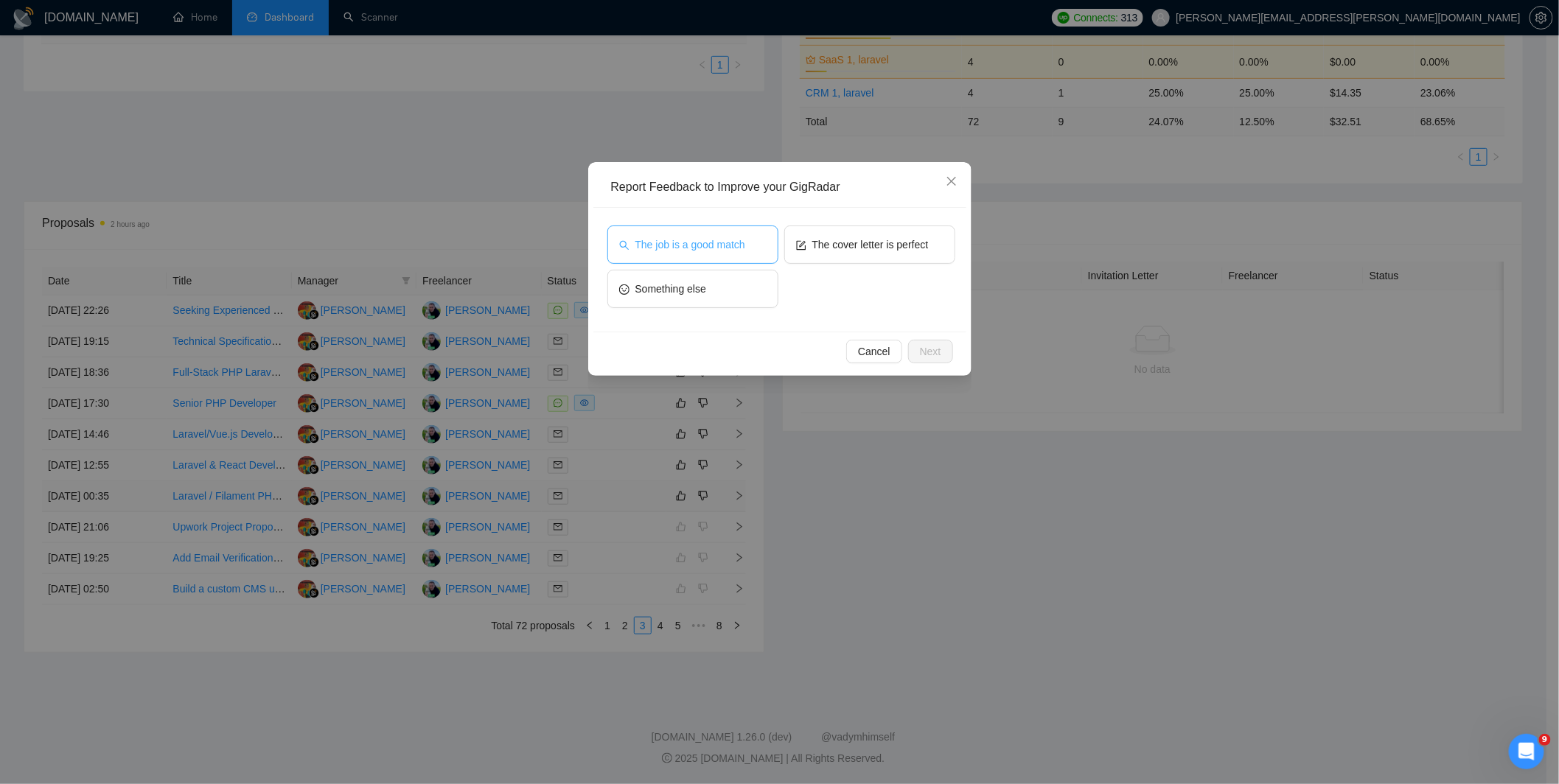
click at [717, 244] on span "The job is a good match" at bounding box center [690, 244] width 110 height 16
click at [896, 254] on button "The cover letter is perfect" at bounding box center [870, 244] width 171 height 38
click at [934, 354] on span "Next" at bounding box center [931, 351] width 22 height 16
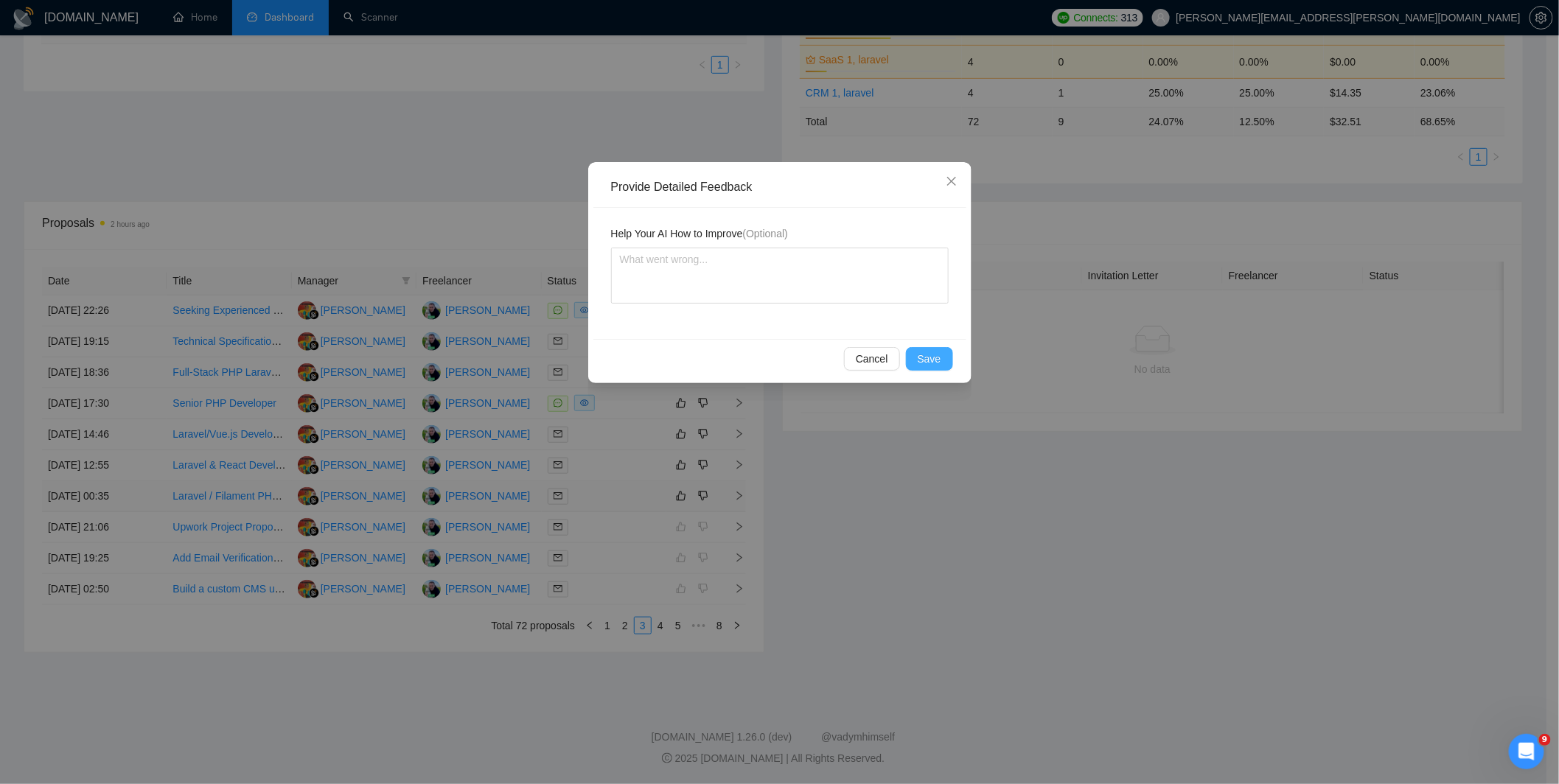
click at [942, 351] on button "Save" at bounding box center [929, 358] width 47 height 23
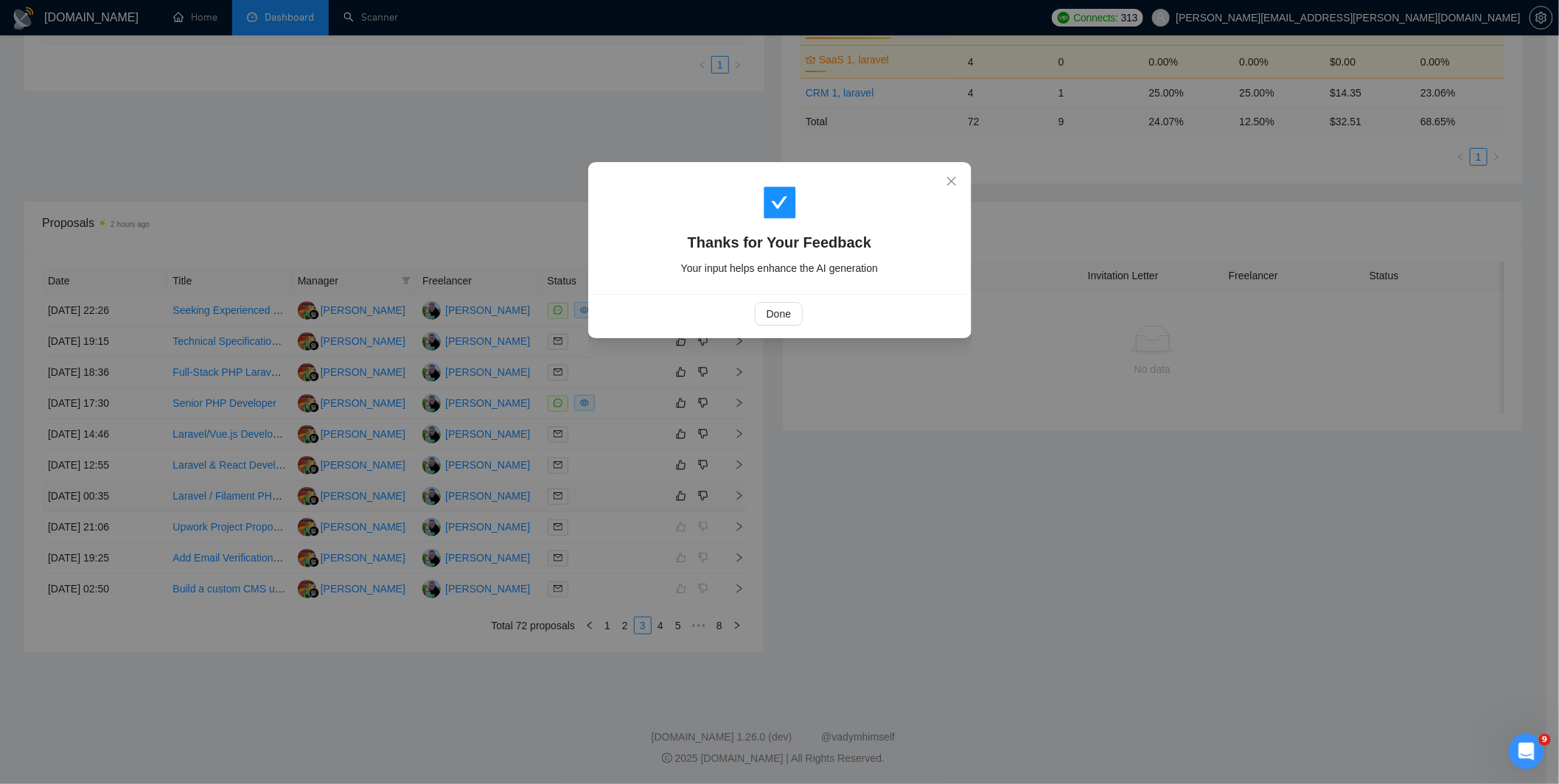
click at [733, 447] on div "Thanks for Your Feedback Your input helps enhance the AI generation Done" at bounding box center [780, 392] width 1559 height 784
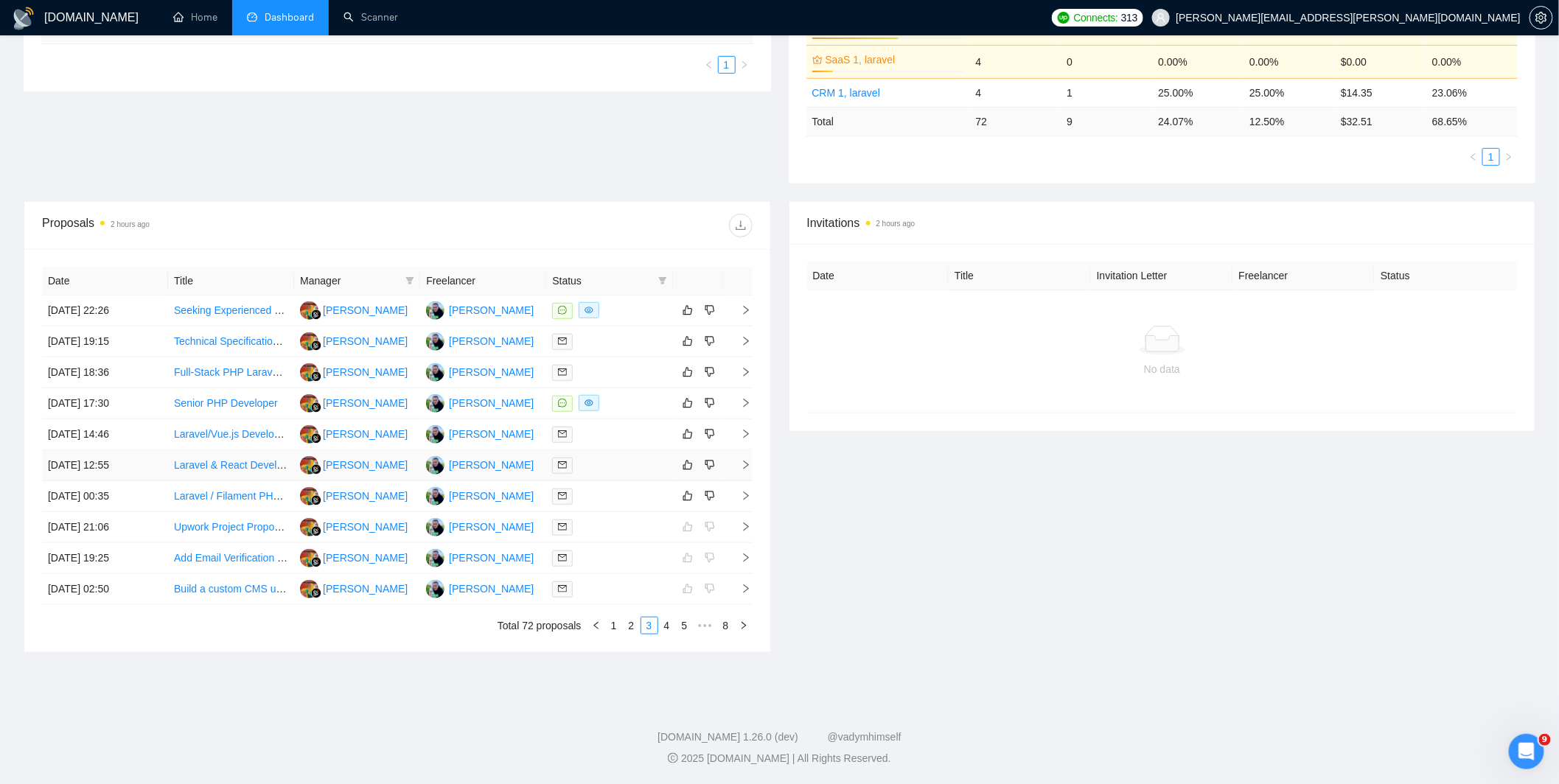
click at [621, 464] on div at bounding box center [608, 465] width 114 height 17
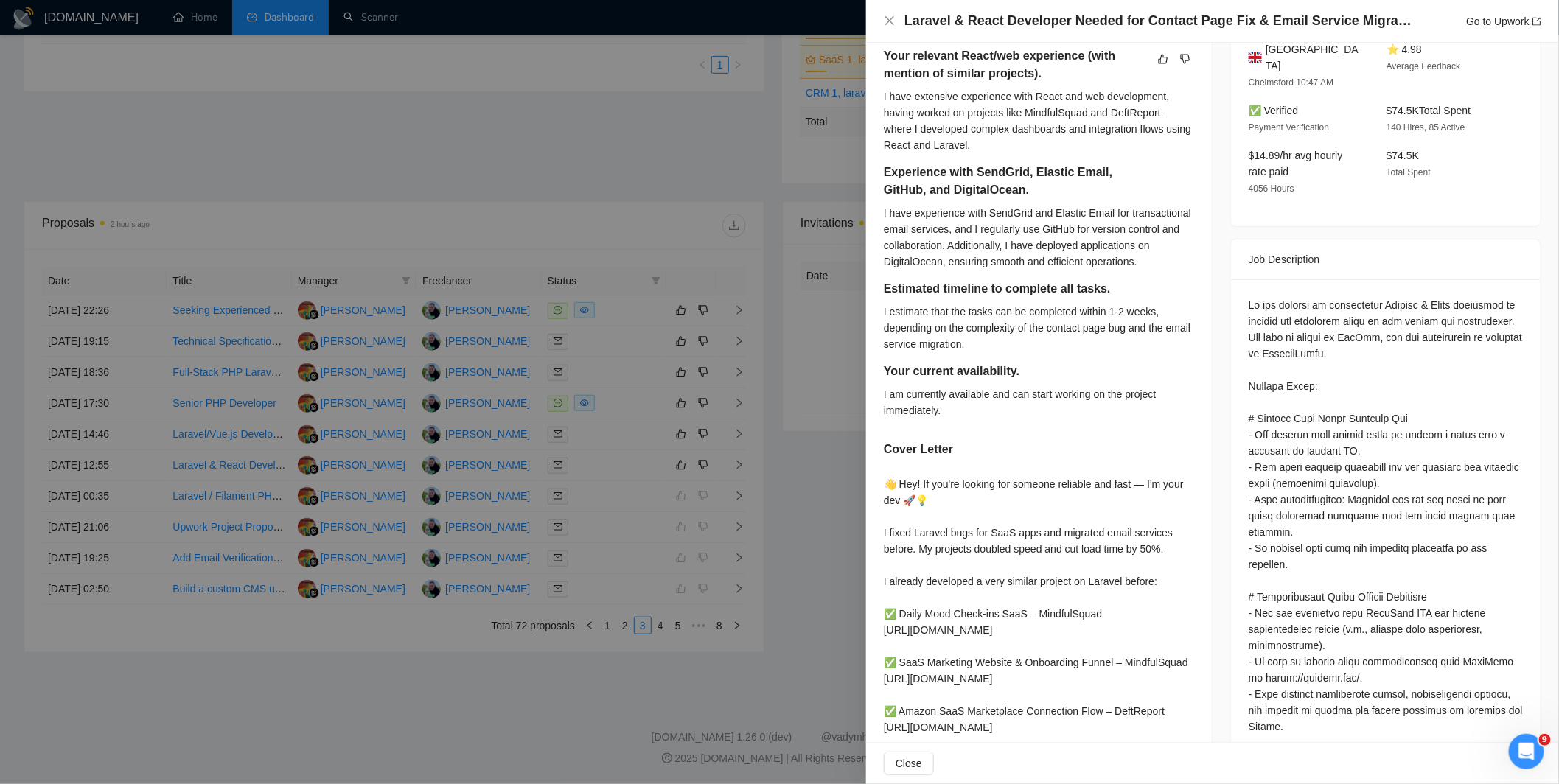
scroll to position [265, 0]
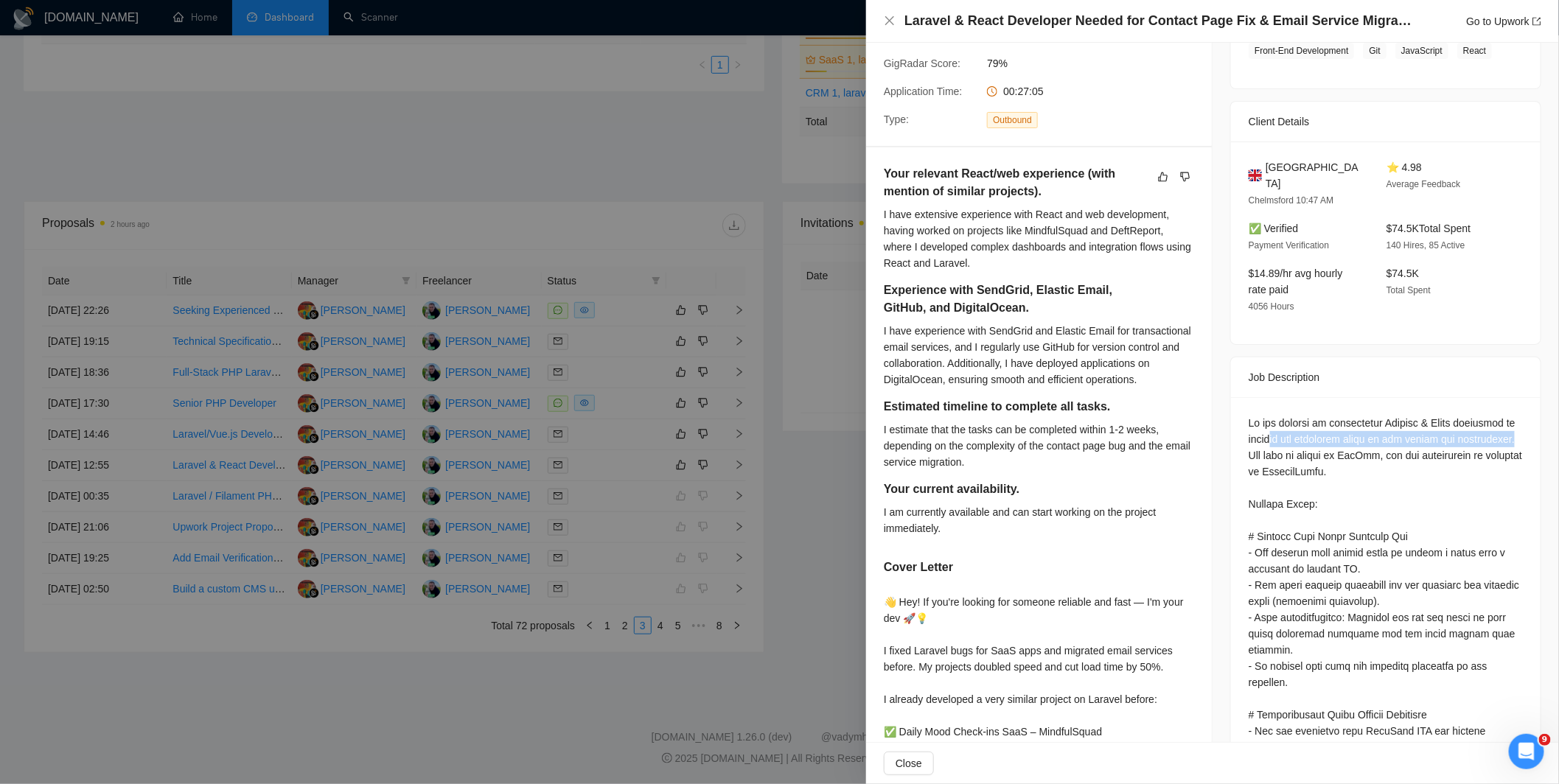
drag, startPoint x: 1345, startPoint y: 417, endPoint x: 1316, endPoint y: 432, distance: 32.6
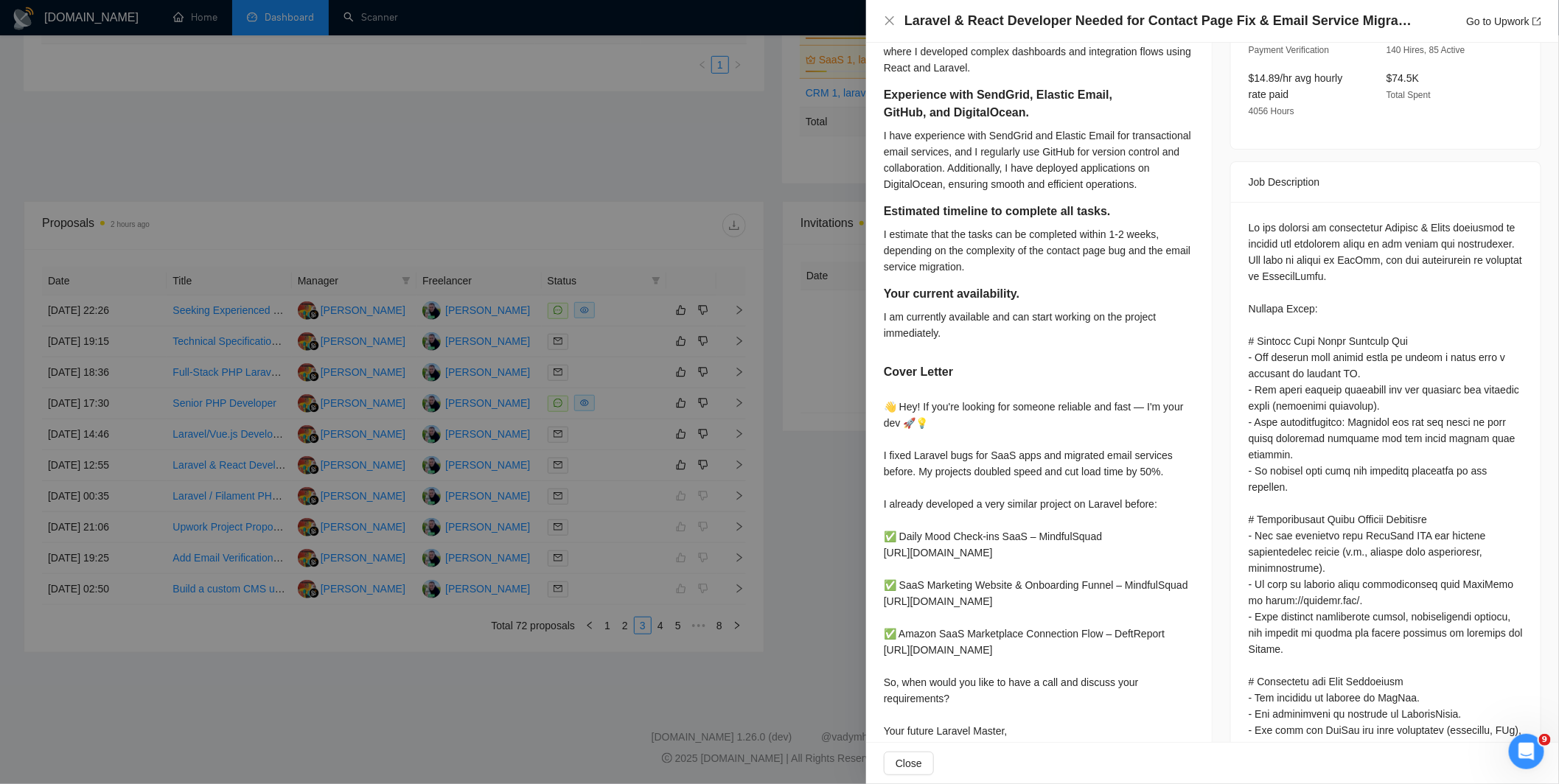
scroll to position [461, 0]
click at [797, 442] on div at bounding box center [780, 392] width 1559 height 784
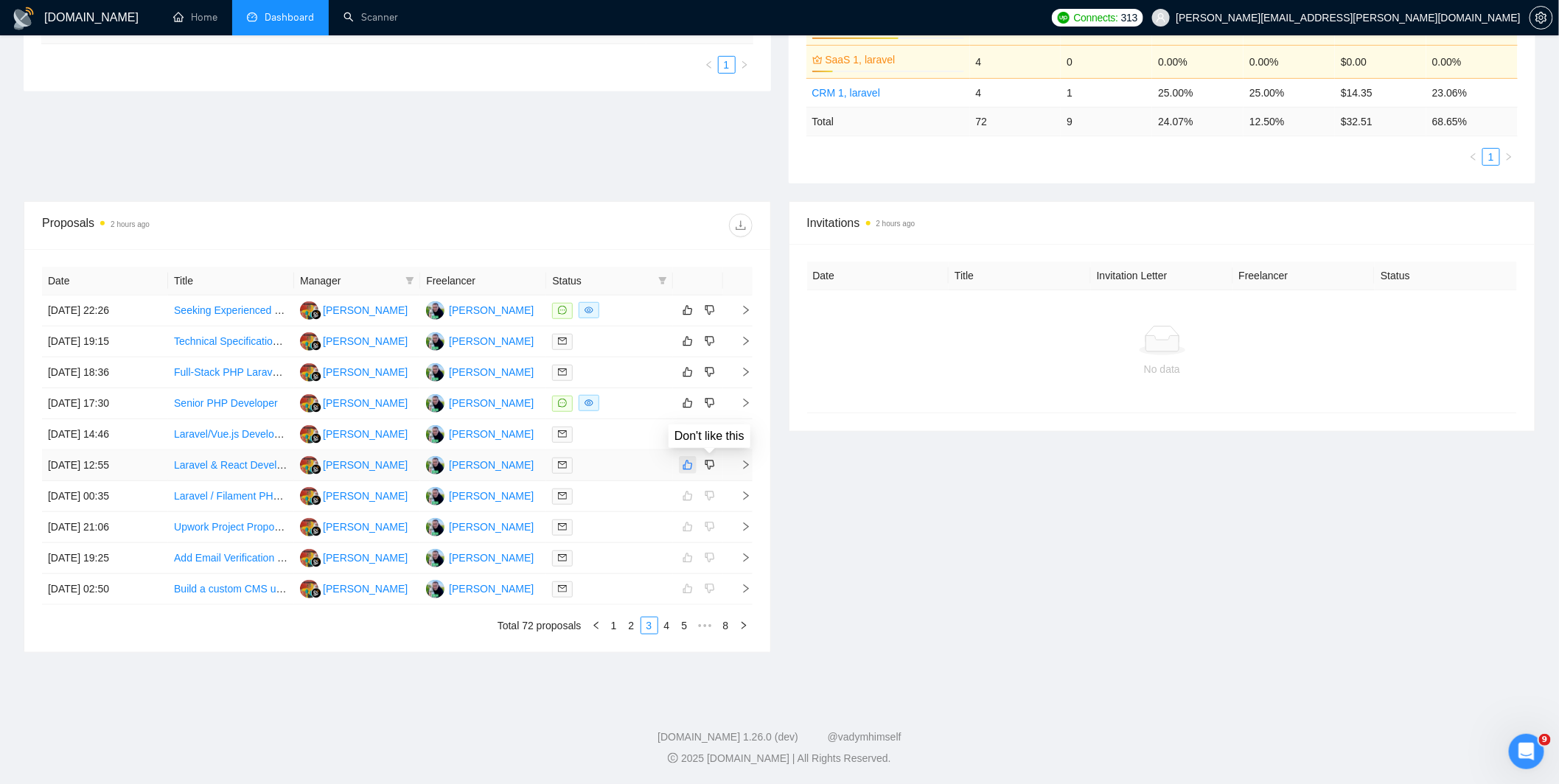
click at [689, 466] on icon "like" at bounding box center [687, 465] width 10 height 12
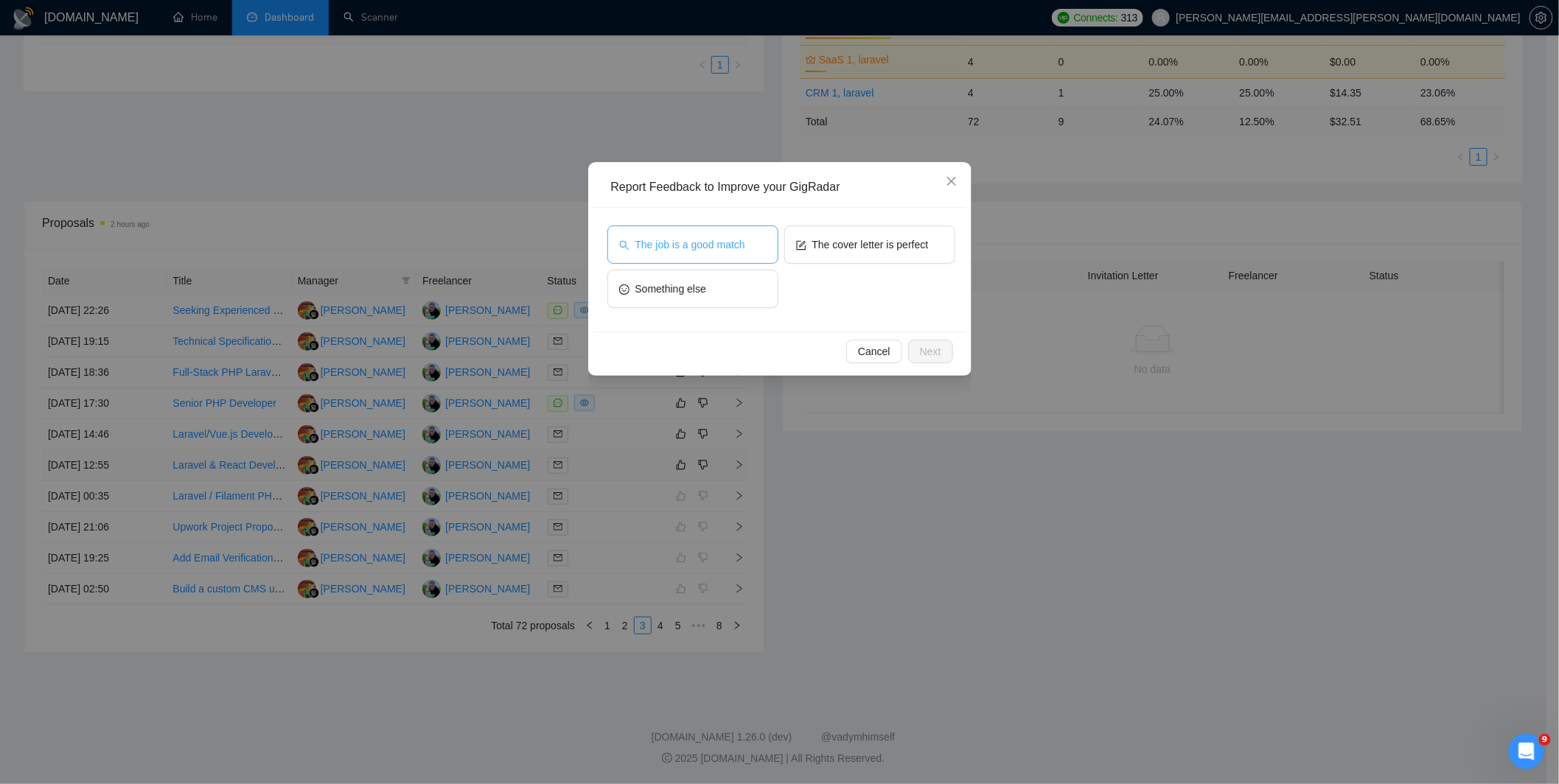
click at [726, 261] on button "The job is a good match" at bounding box center [693, 244] width 171 height 38
click at [875, 254] on button "The cover letter is perfect" at bounding box center [870, 244] width 171 height 38
click at [948, 357] on button "Next" at bounding box center [930, 351] width 45 height 23
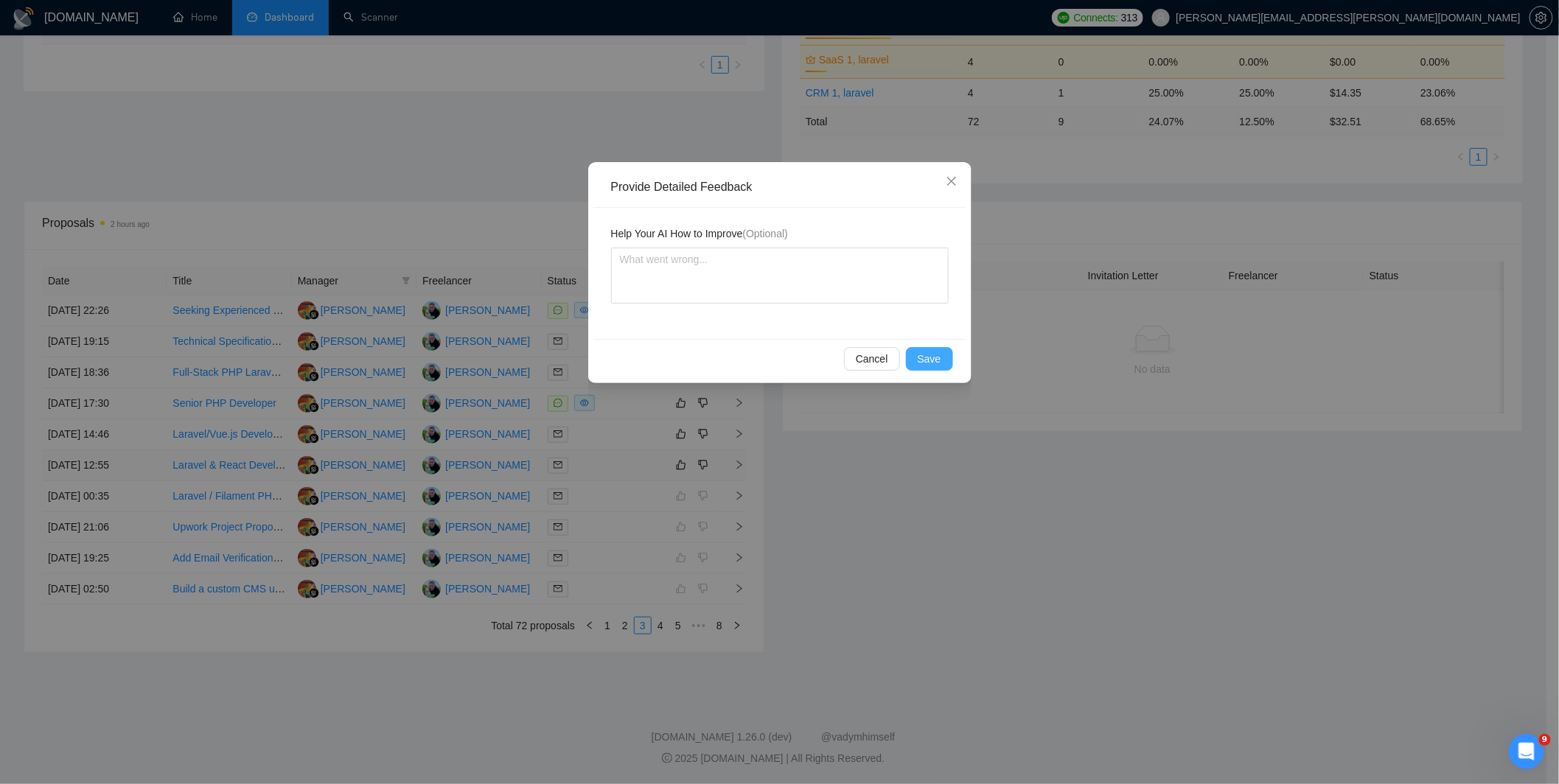
click at [937, 362] on span "Save" at bounding box center [929, 358] width 23 height 16
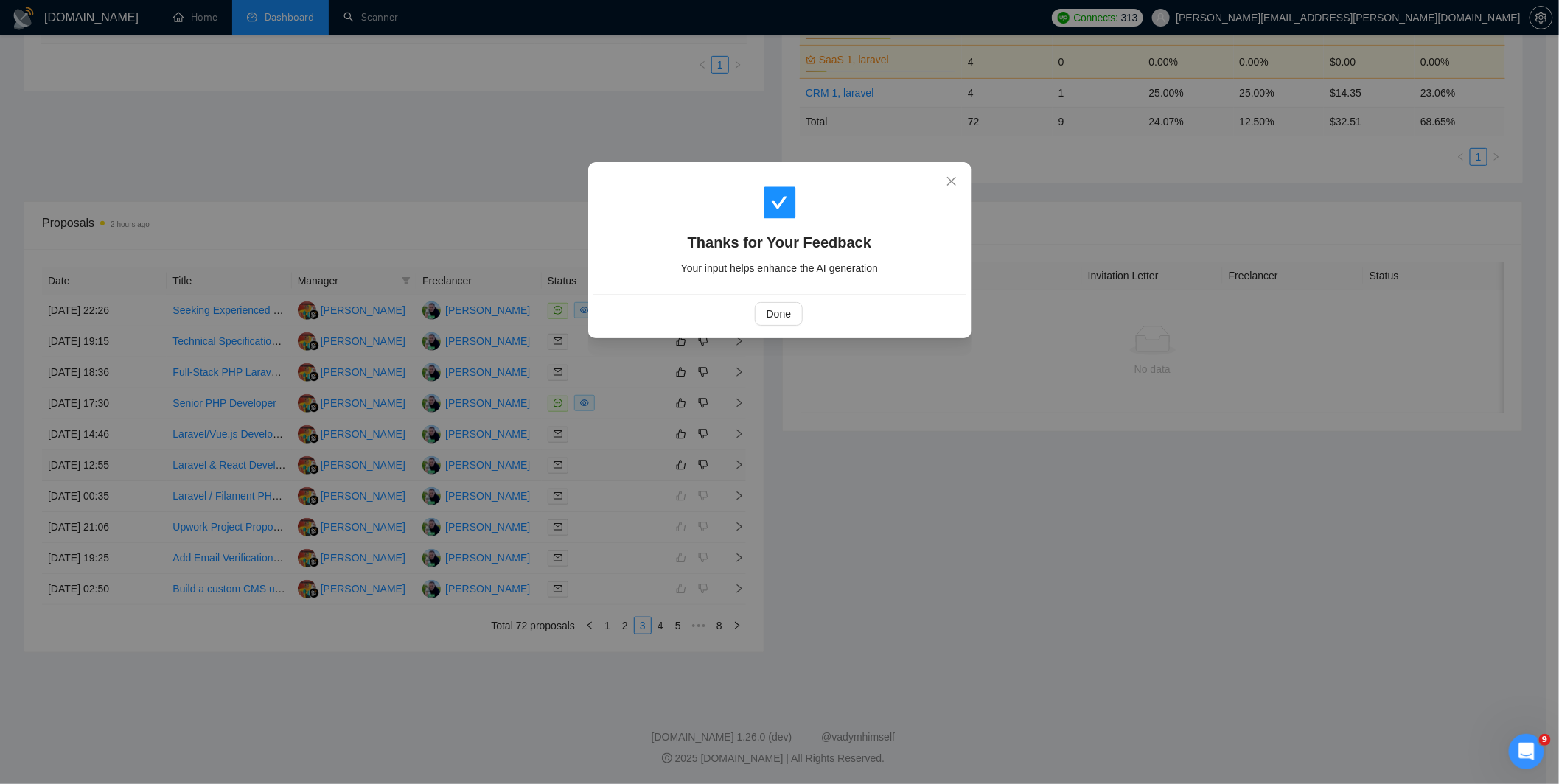
click at [623, 425] on div "Thanks for Your Feedback Your input helps enhance the AI generation Done" at bounding box center [780, 392] width 1559 height 784
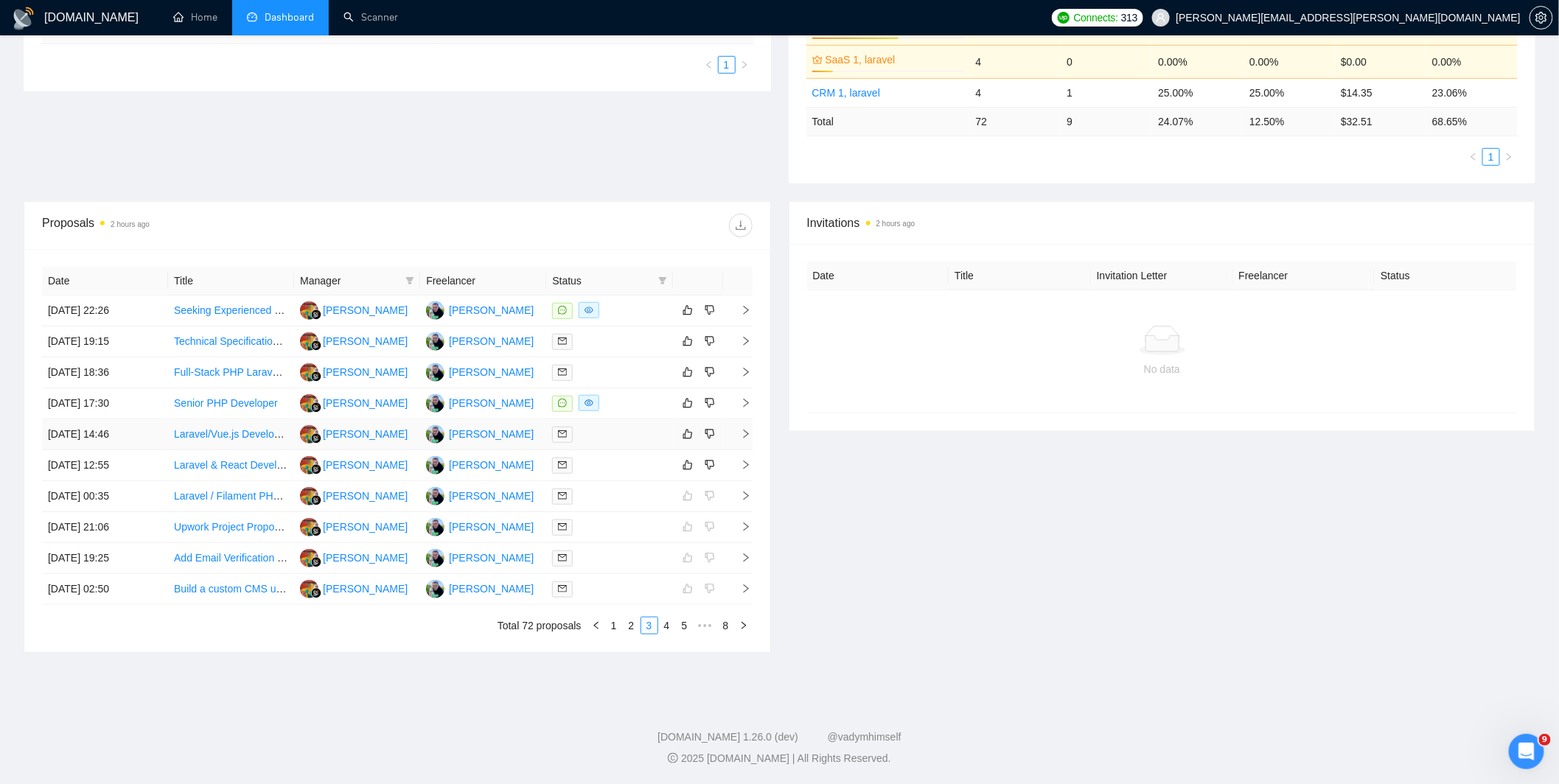
click at [634, 431] on div at bounding box center [608, 434] width 114 height 17
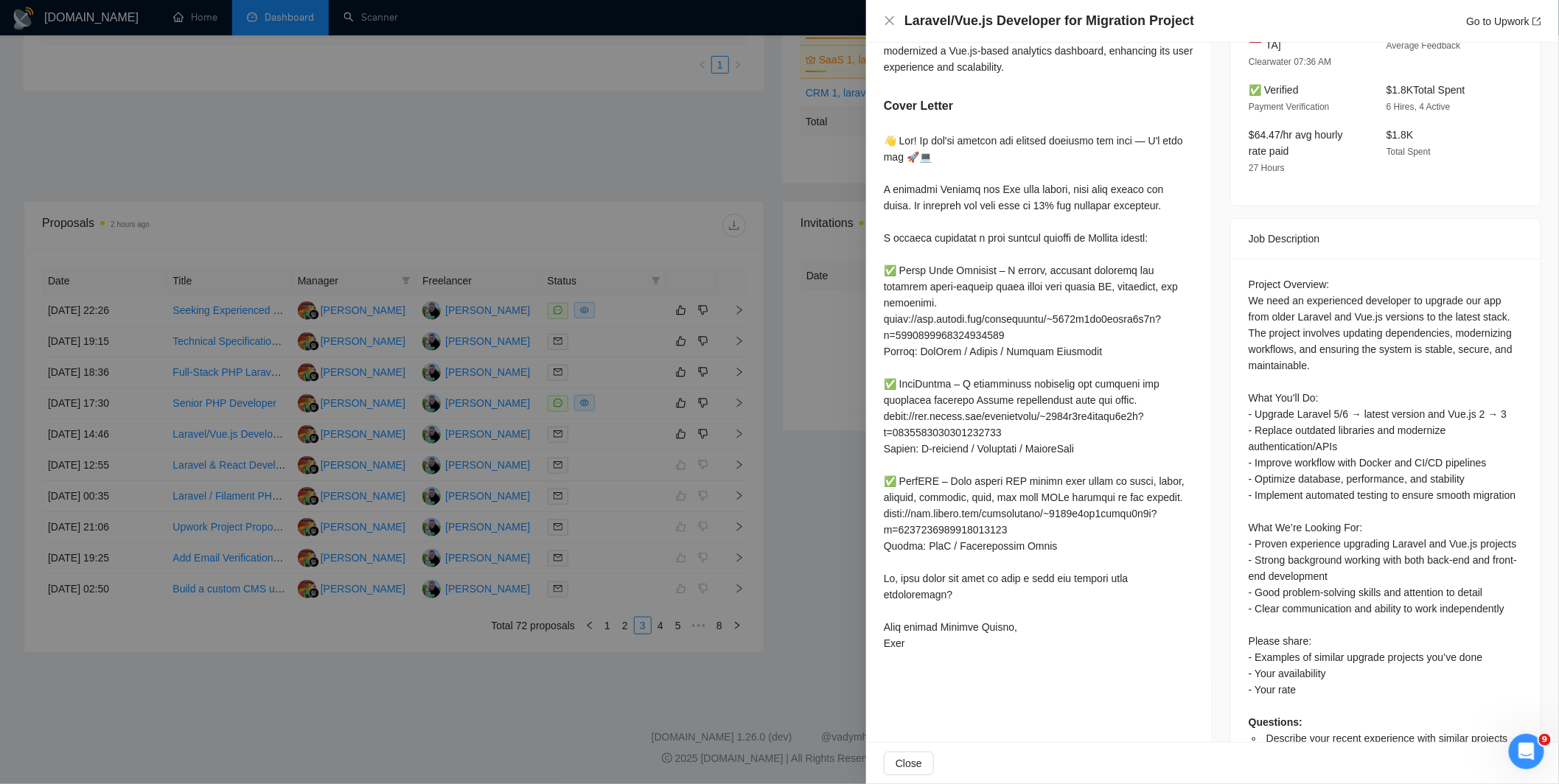
scroll to position [506, 0]
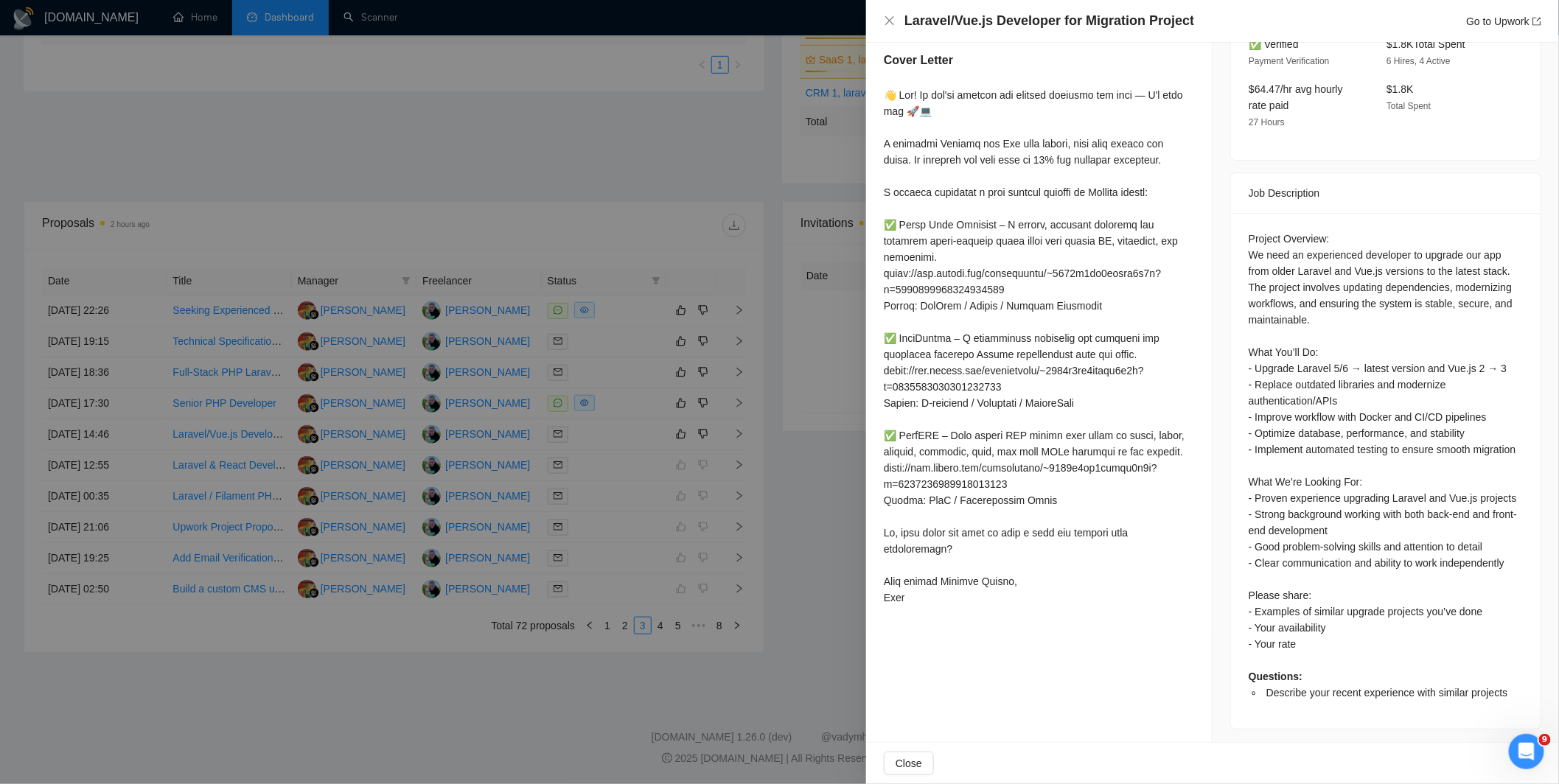
click at [739, 447] on div at bounding box center [780, 392] width 1559 height 784
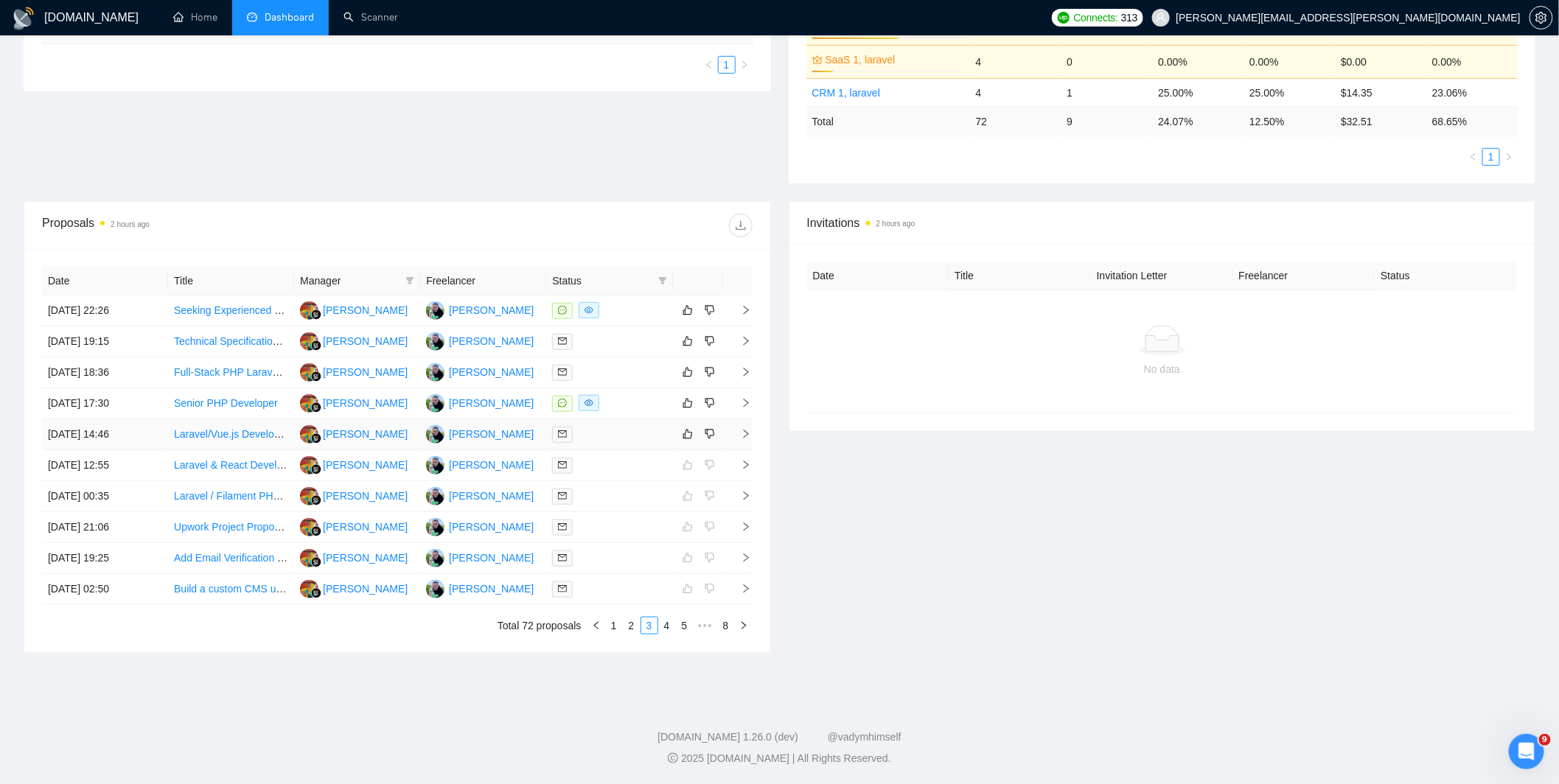
click at [615, 430] on div at bounding box center [608, 434] width 114 height 17
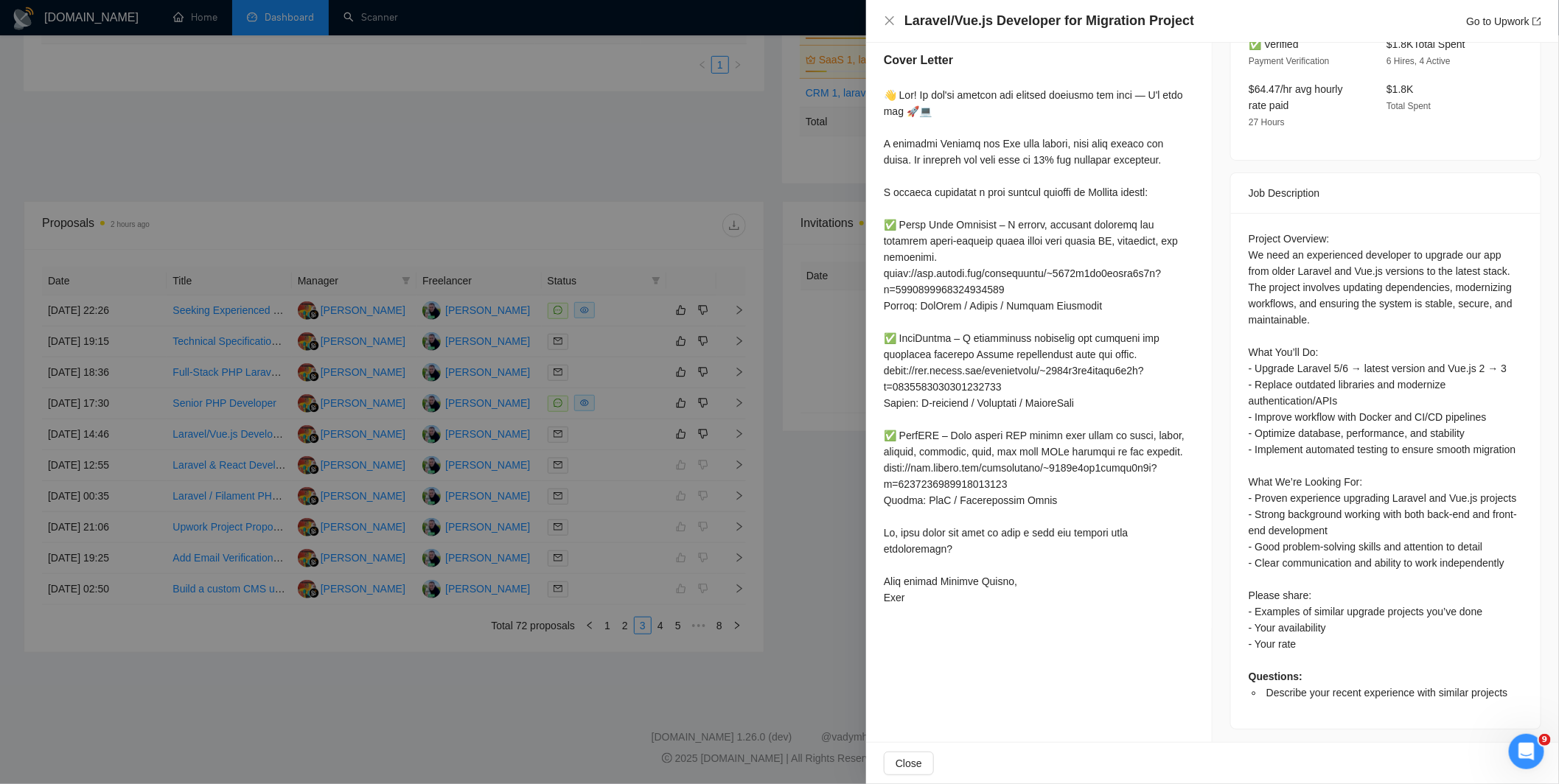
click at [679, 447] on div at bounding box center [780, 392] width 1559 height 784
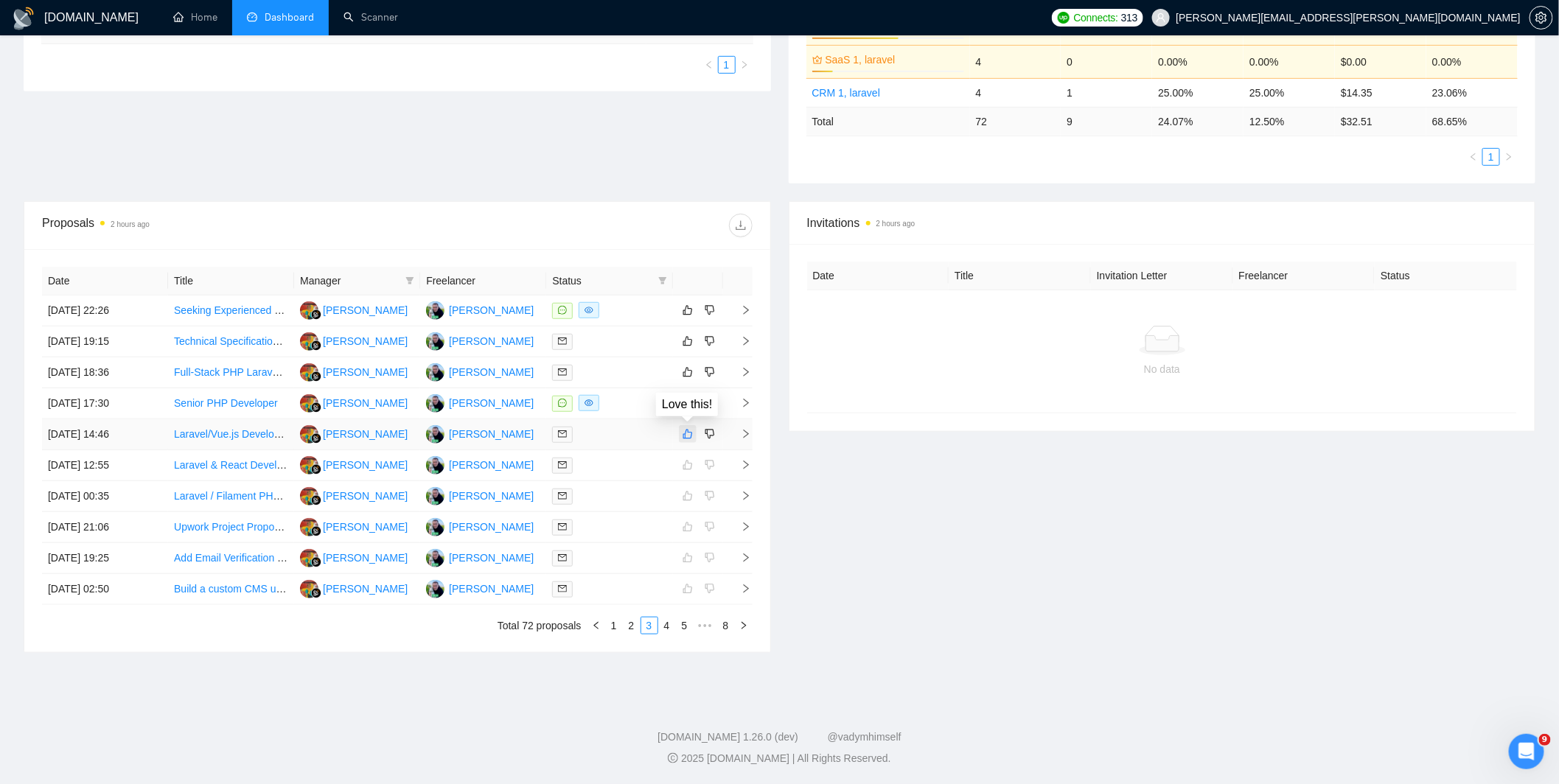
click at [684, 435] on icon "like" at bounding box center [687, 434] width 10 height 12
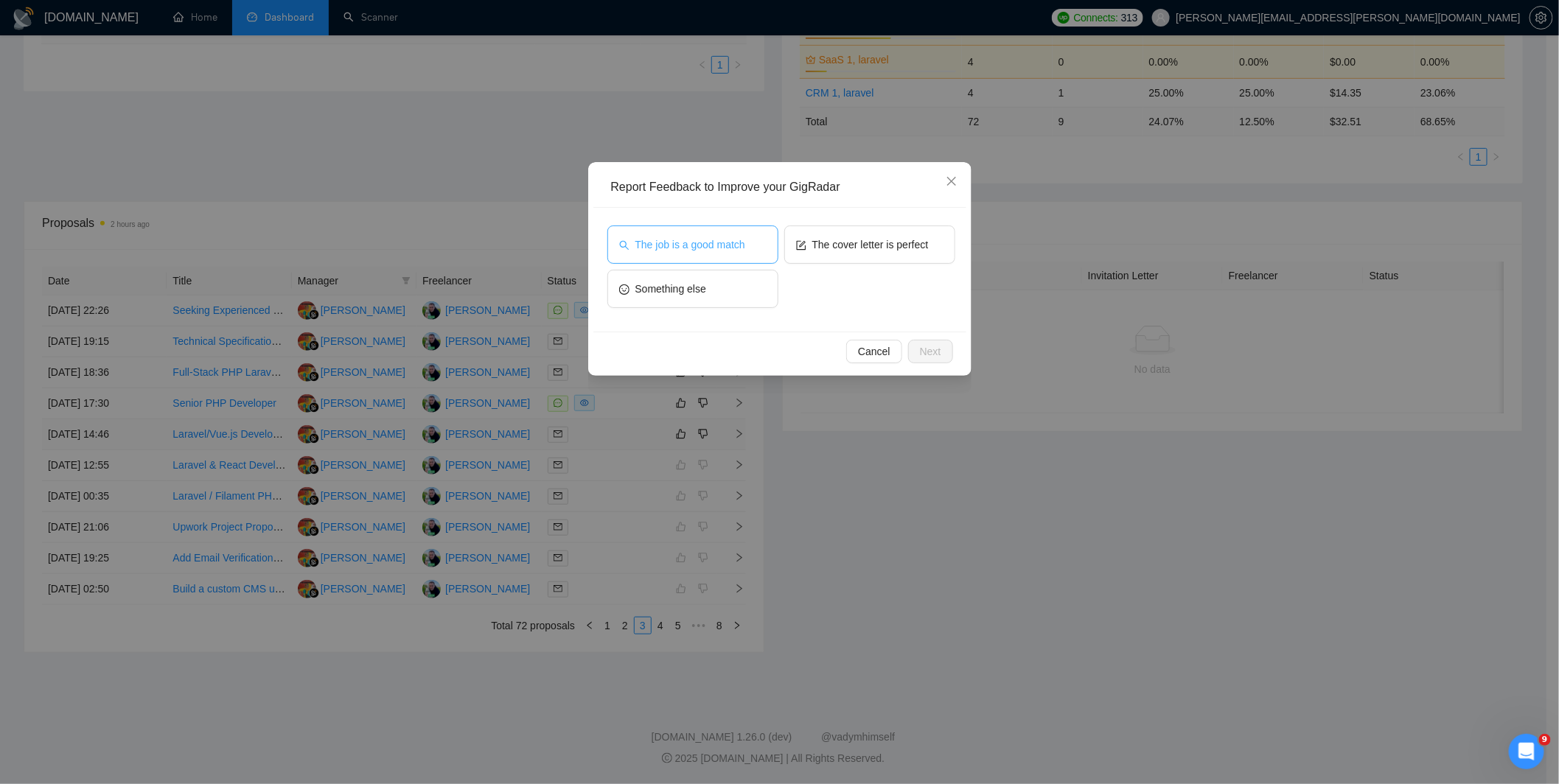
click at [735, 239] on span "The job is a good match" at bounding box center [690, 244] width 110 height 16
click at [846, 240] on span "The cover letter is perfect" at bounding box center [870, 244] width 116 height 16
click at [933, 344] on span "Next" at bounding box center [931, 351] width 22 height 16
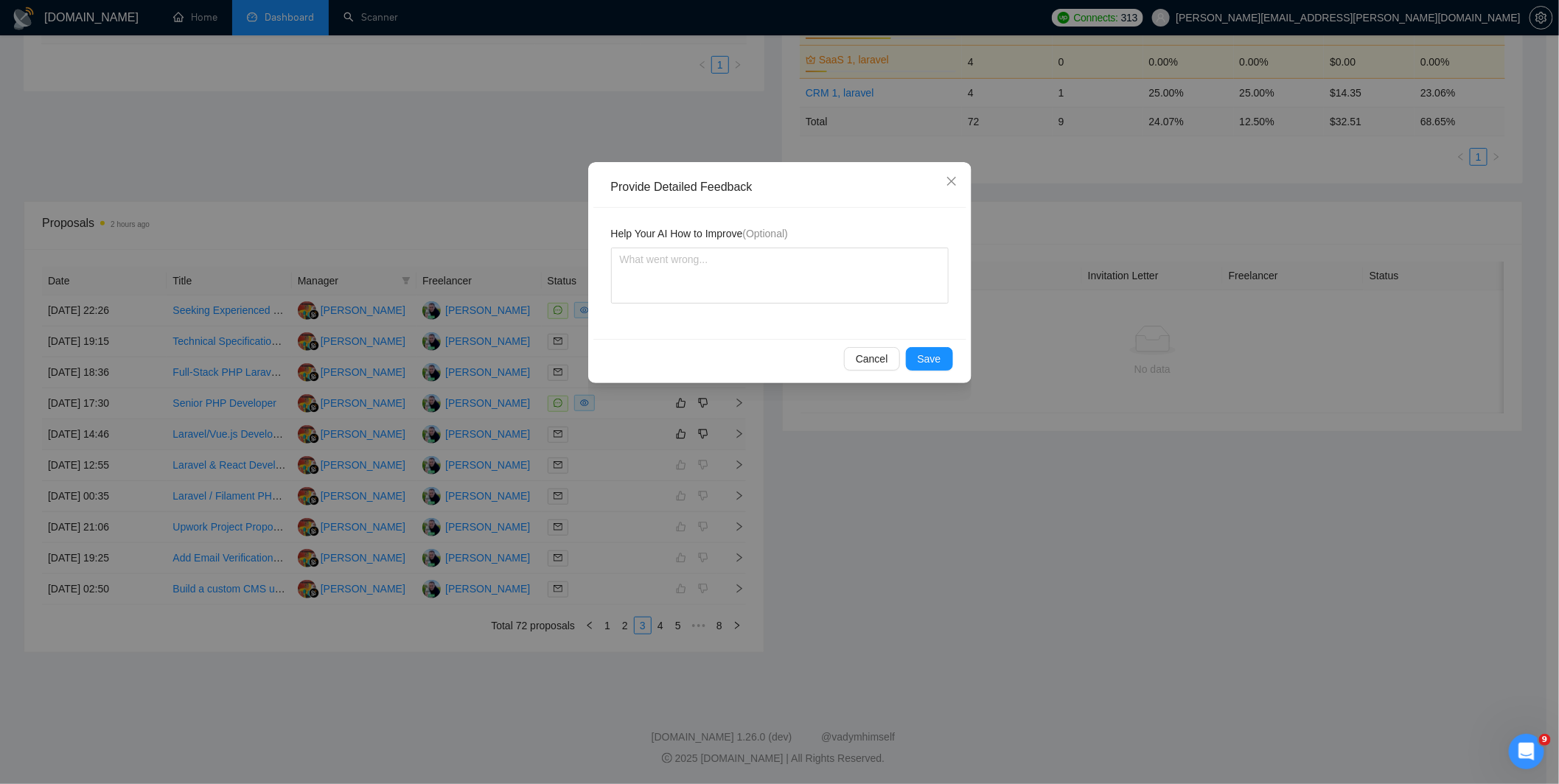
click at [631, 442] on div "Provide Detailed Feedback Help Your AI How to Improve (Optional) Cancel Save" at bounding box center [780, 392] width 1559 height 784
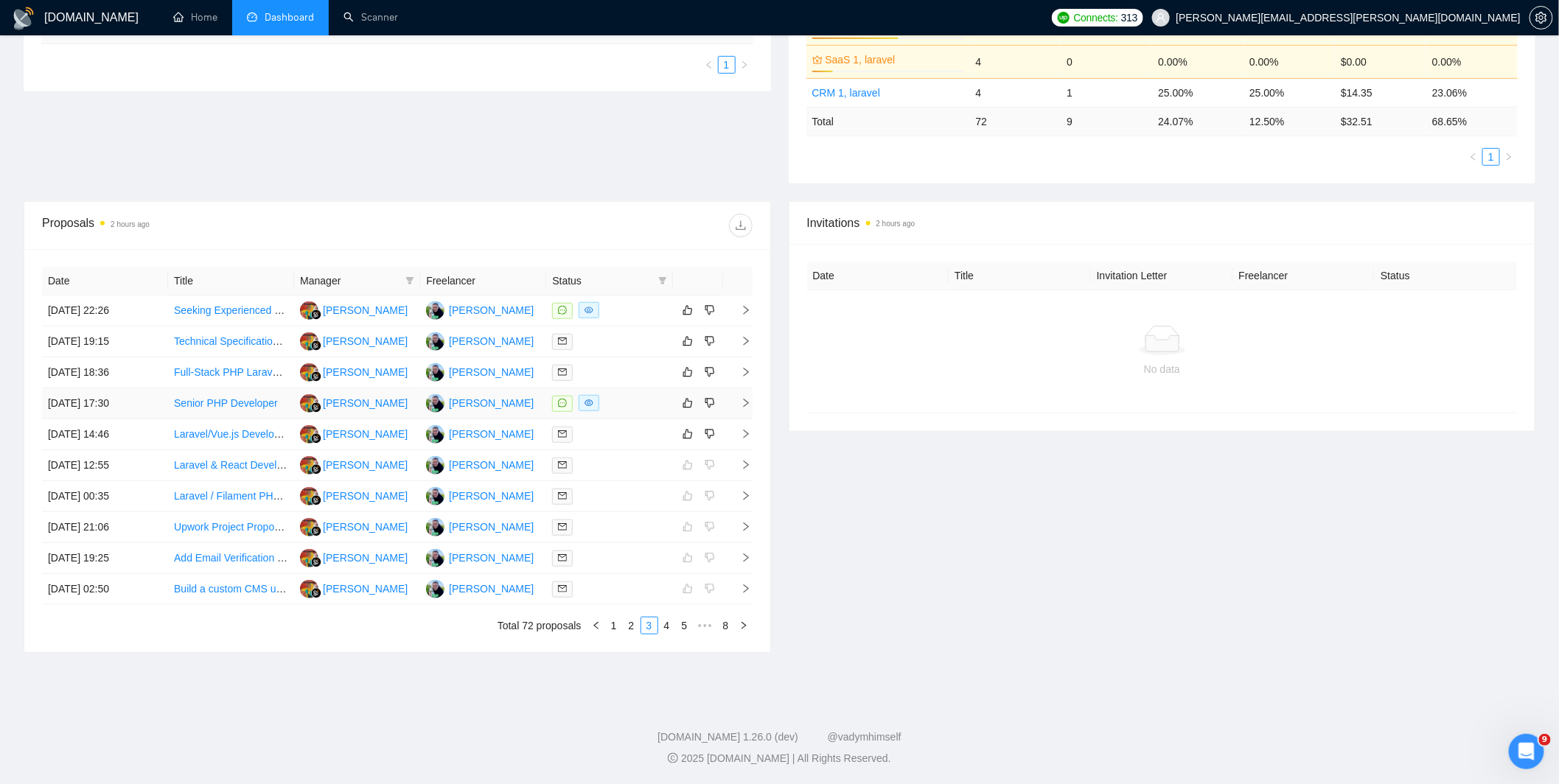
click at [636, 402] on div at bounding box center [608, 403] width 114 height 17
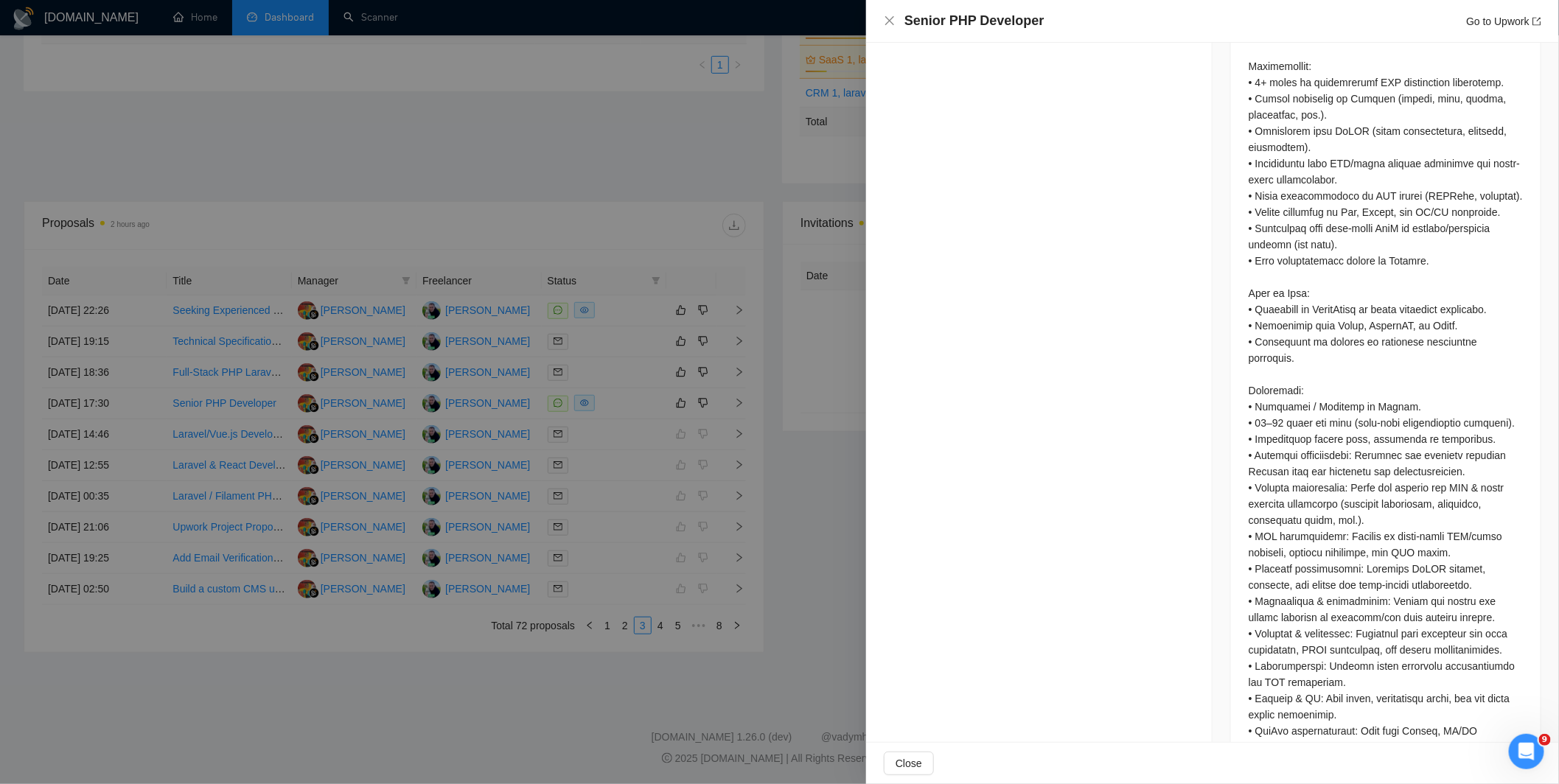
scroll to position [1014, 0]
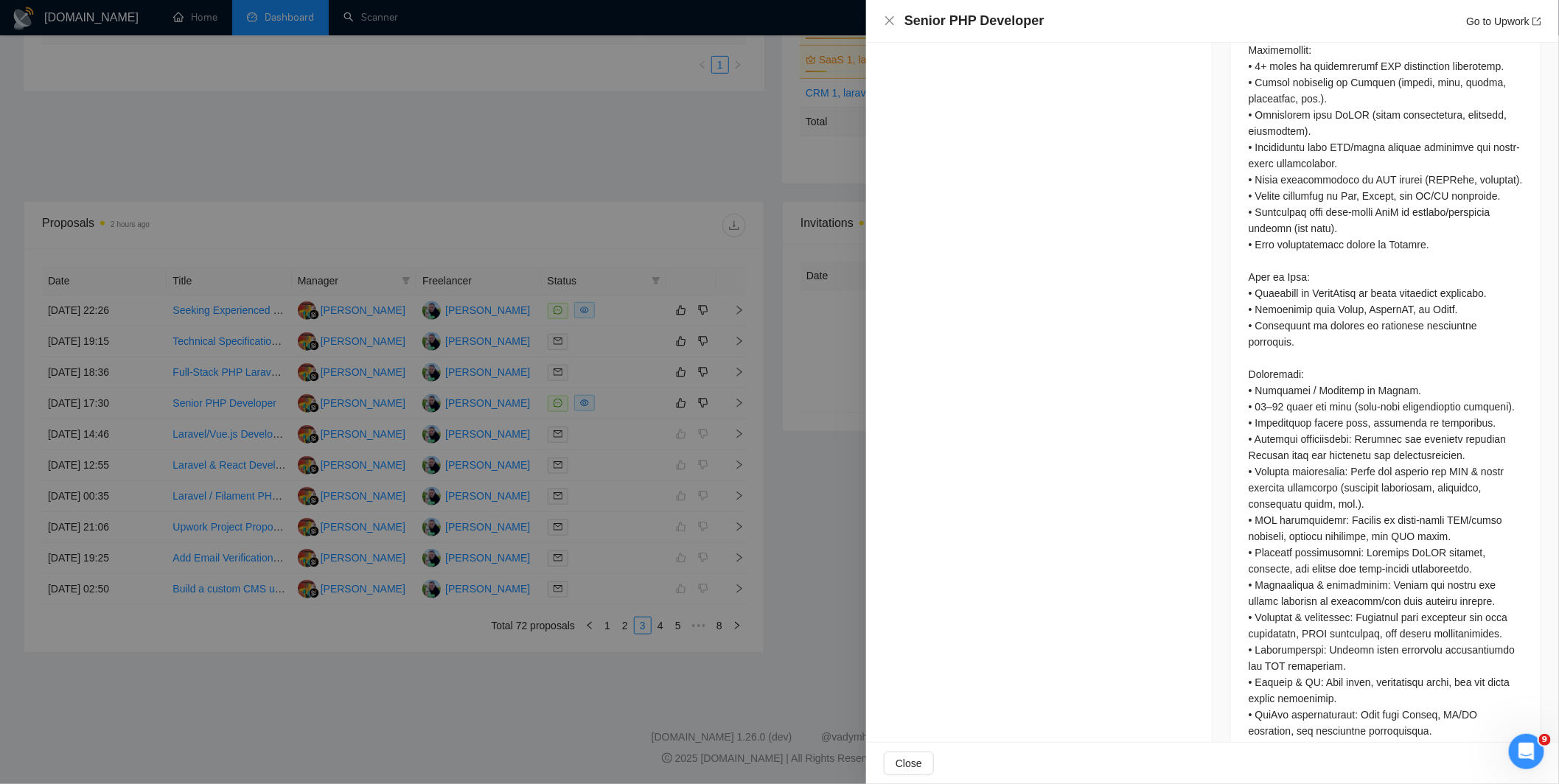
click at [796, 403] on div at bounding box center [780, 392] width 1559 height 784
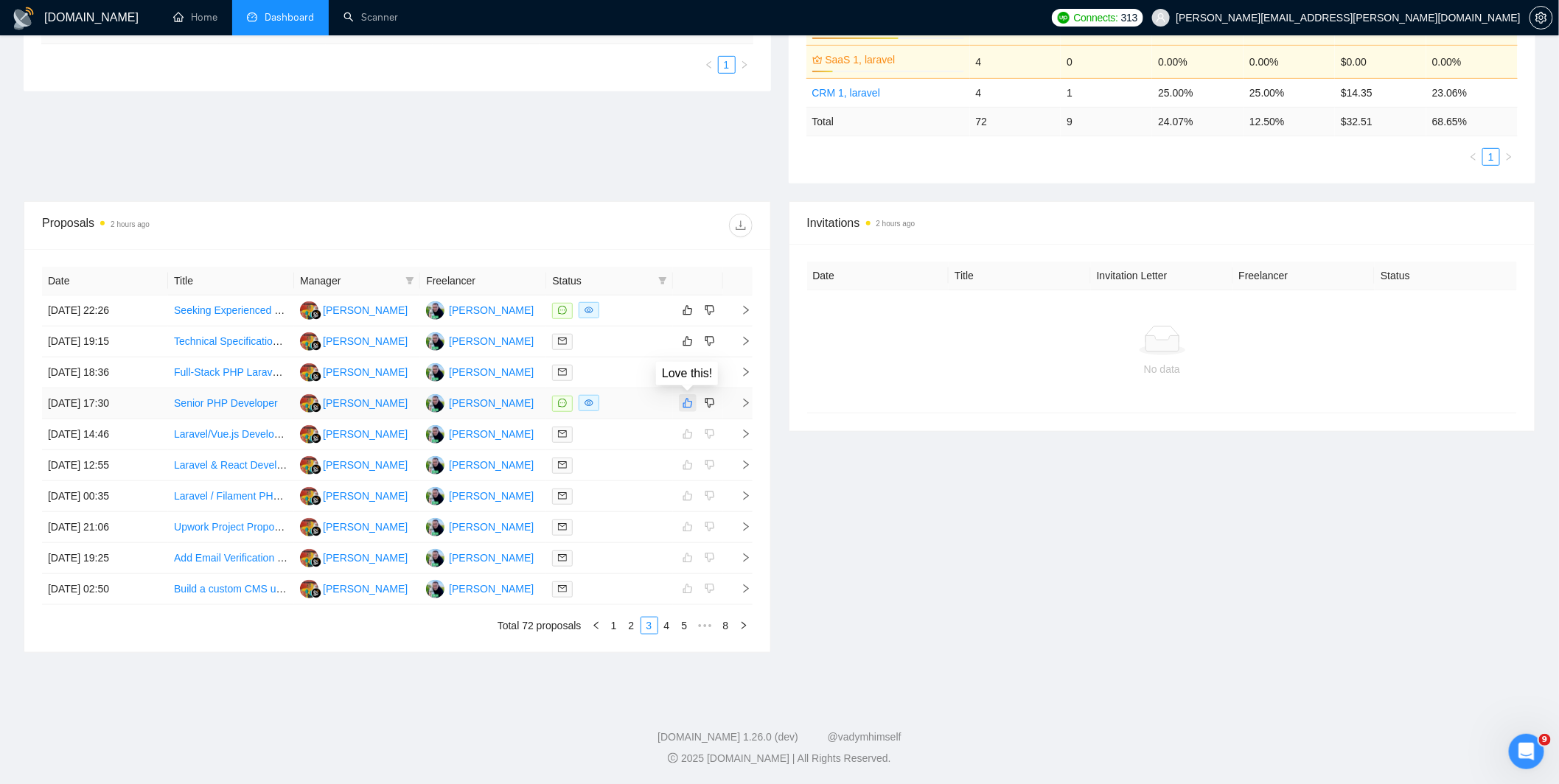
click at [689, 403] on icon "like" at bounding box center [687, 402] width 10 height 12
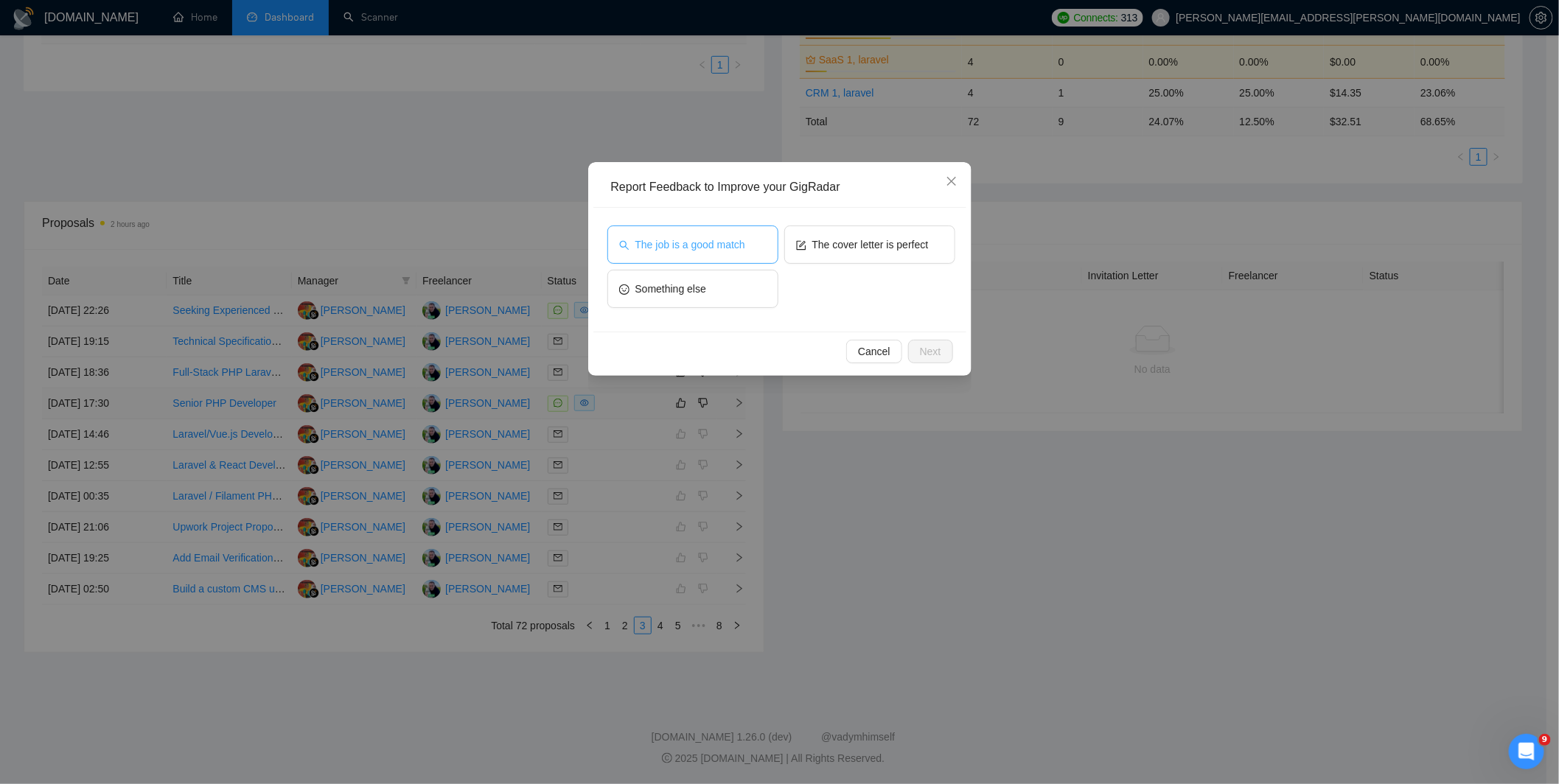
click at [710, 254] on button "The job is a good match" at bounding box center [693, 244] width 171 height 38
click at [836, 249] on span "The cover letter is perfect" at bounding box center [870, 244] width 116 height 16
click at [941, 348] on button "Next" at bounding box center [930, 351] width 45 height 23
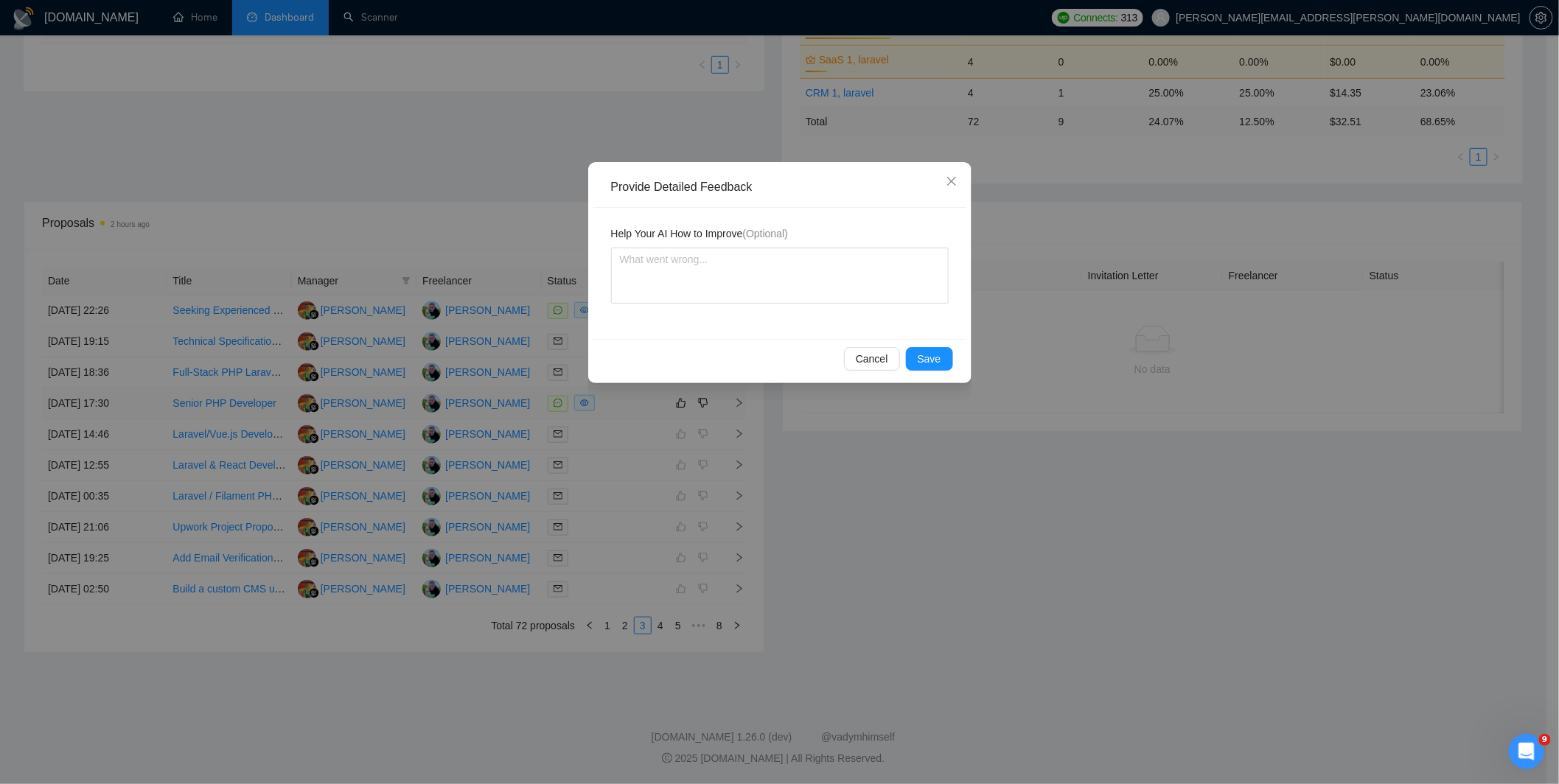
click at [567, 436] on div "Provide Detailed Feedback Help Your AI How to Improve (Optional) Cancel Save" at bounding box center [780, 392] width 1559 height 784
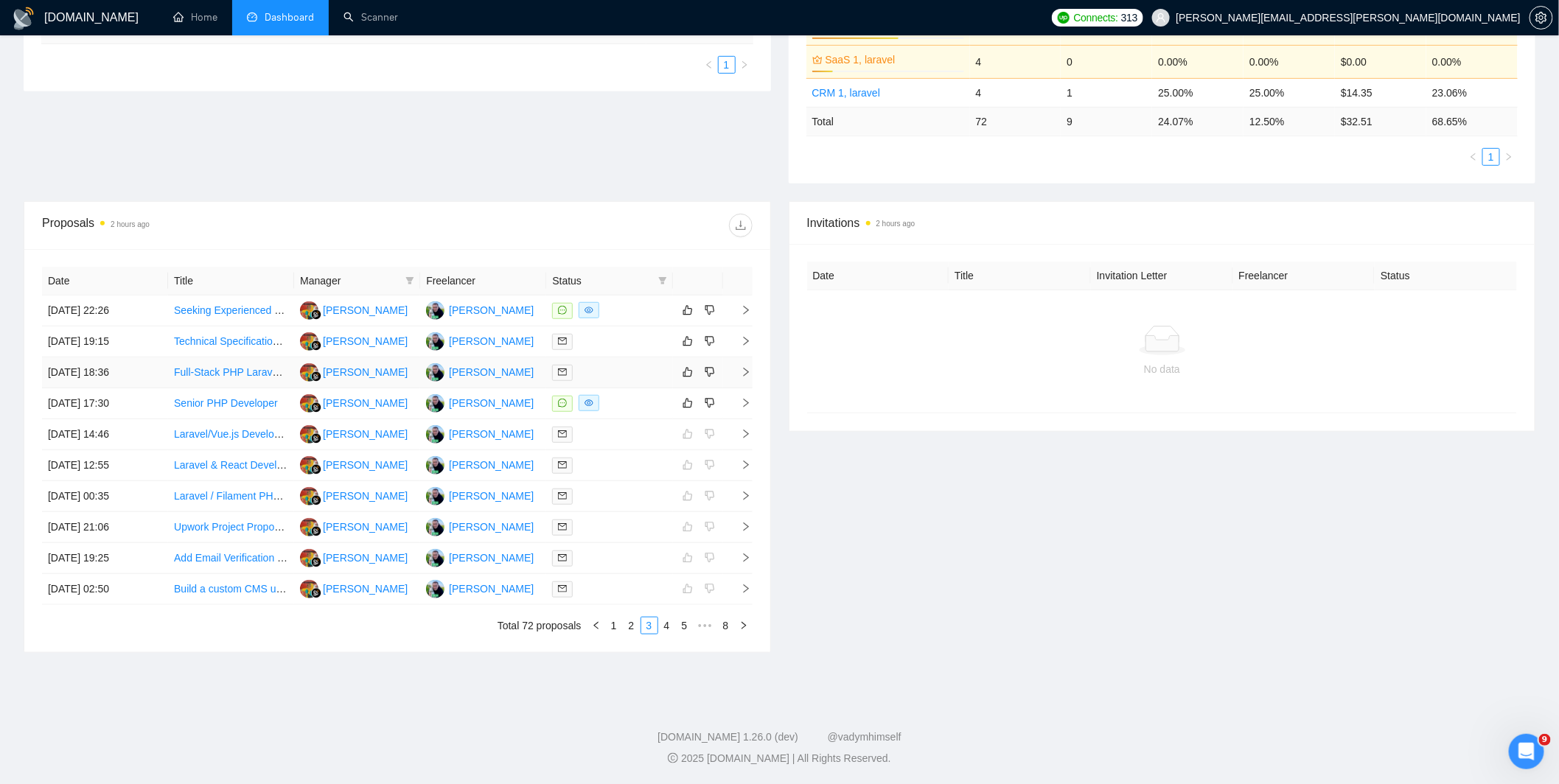
click at [606, 368] on div at bounding box center [608, 372] width 114 height 17
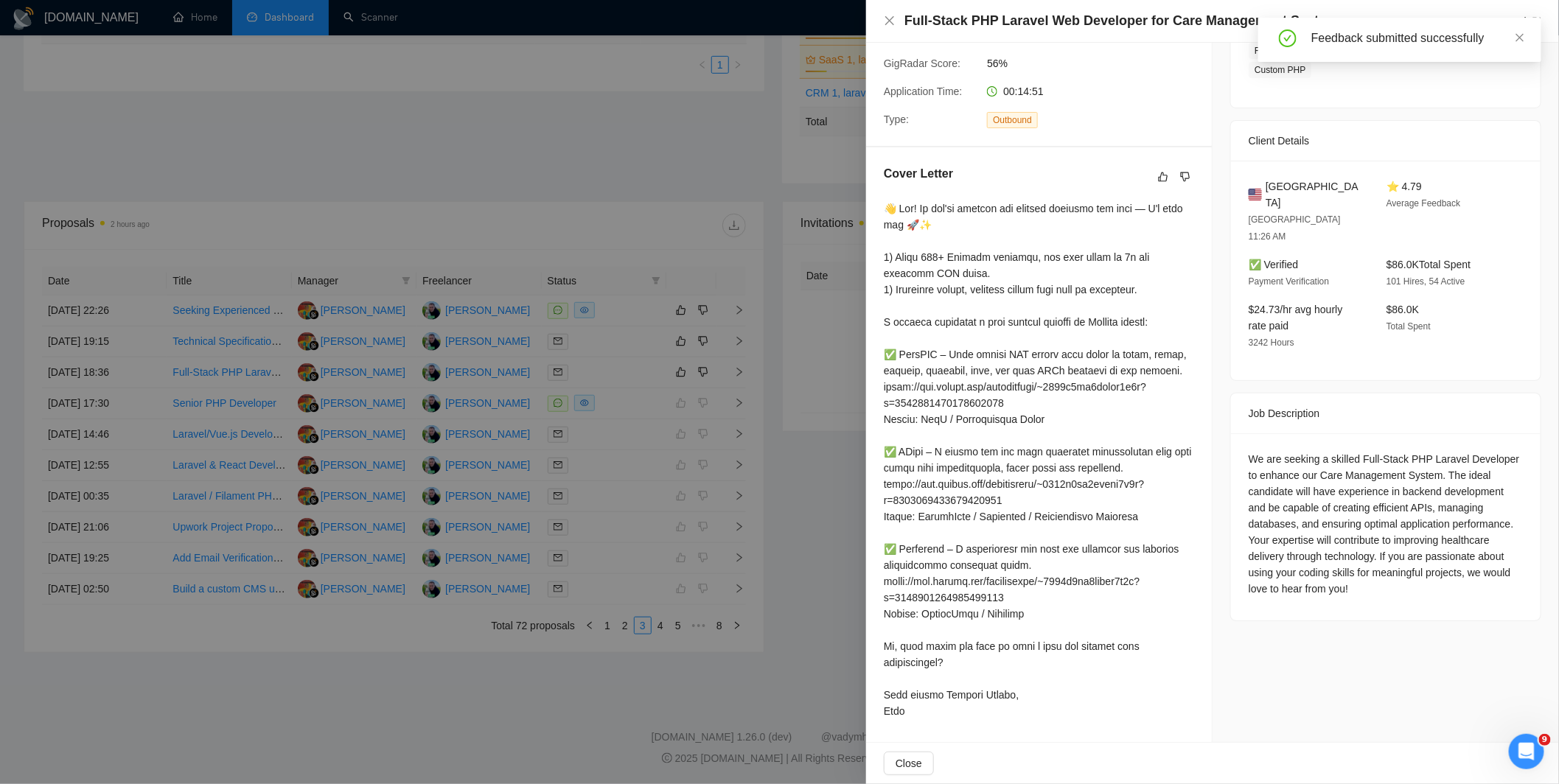
click at [667, 432] on div at bounding box center [780, 392] width 1559 height 784
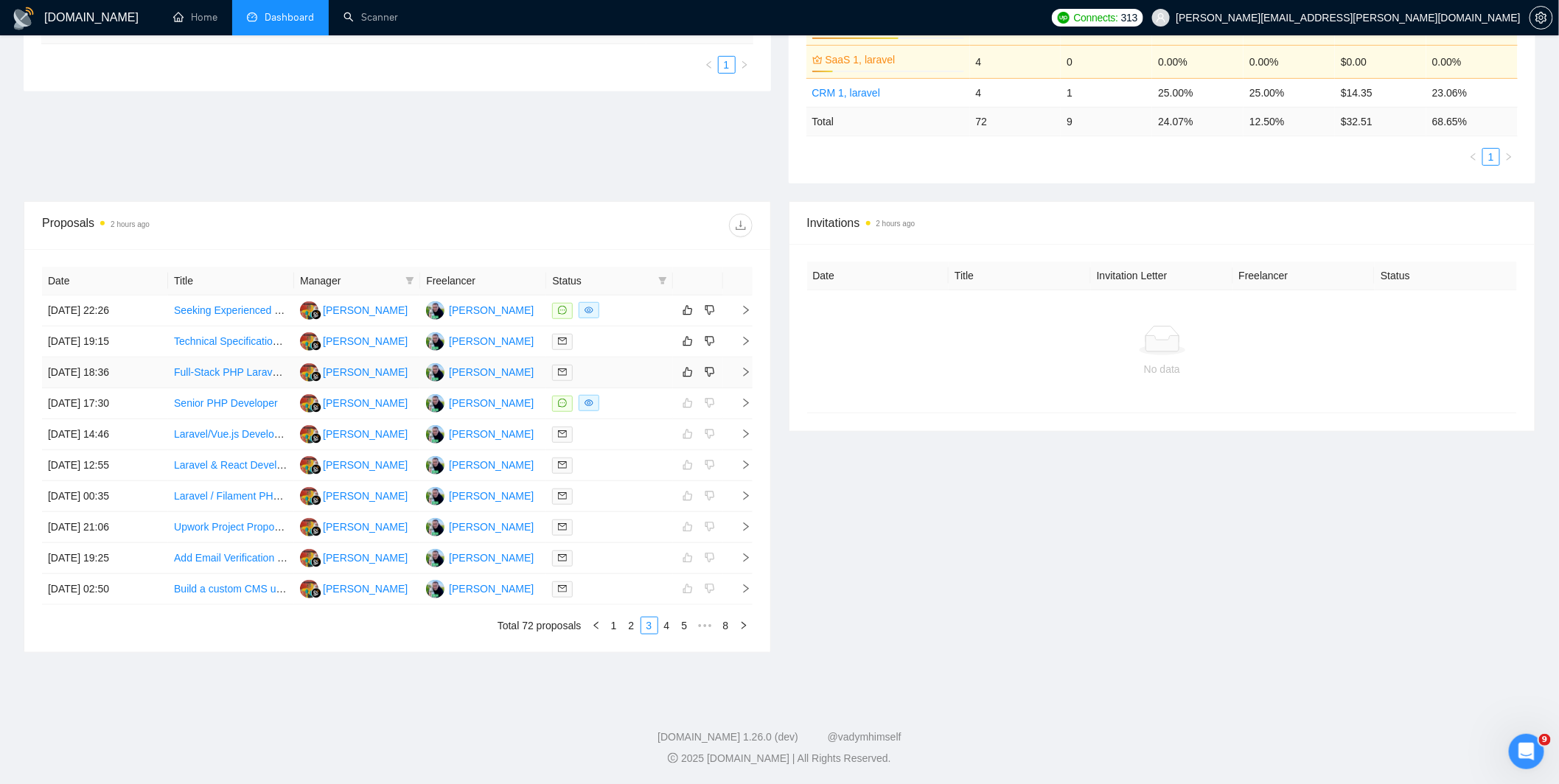
click at [614, 366] on div at bounding box center [608, 372] width 114 height 17
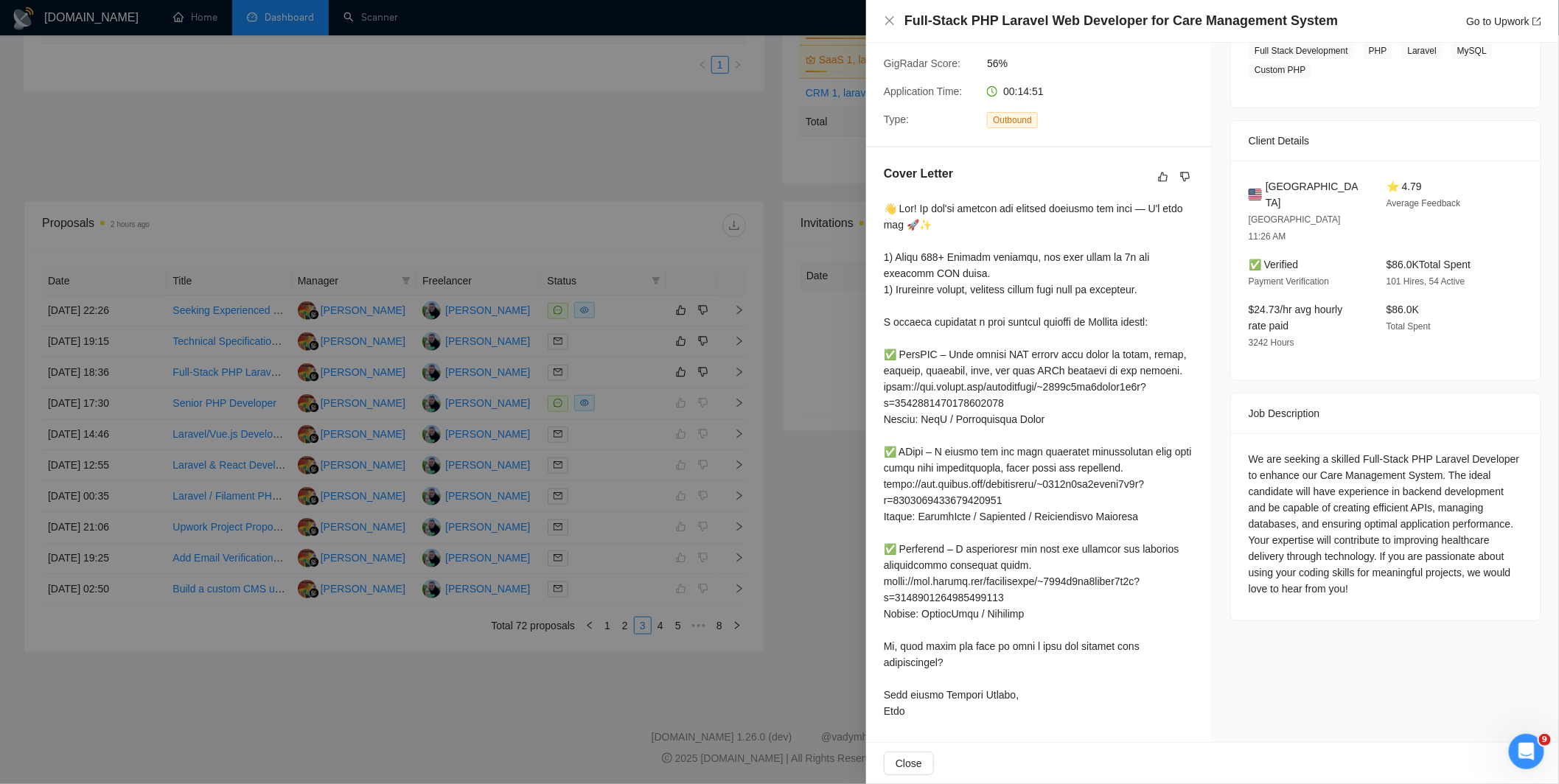
click at [728, 338] on div at bounding box center [780, 392] width 1559 height 784
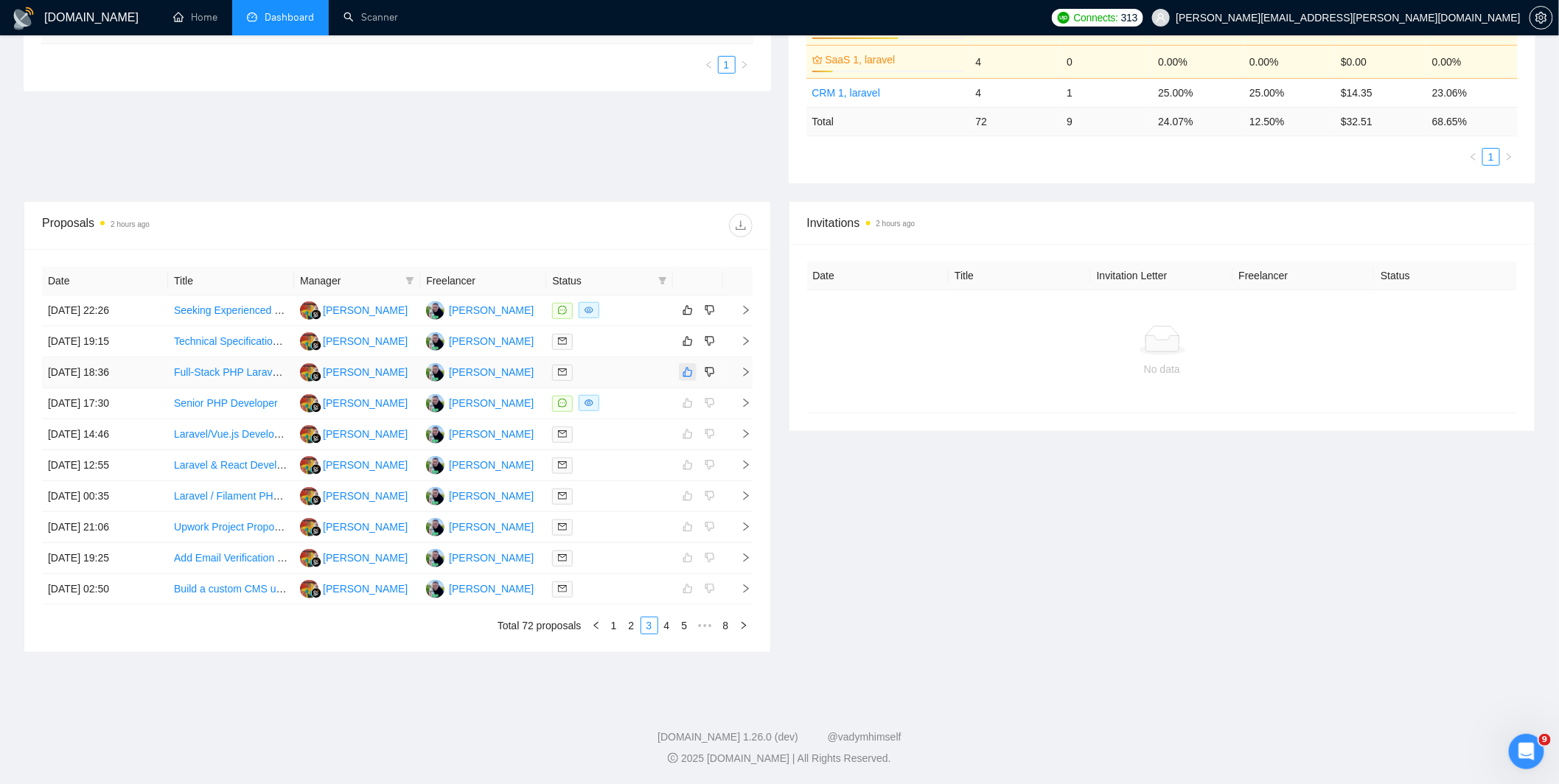
click at [687, 373] on icon "like" at bounding box center [687, 372] width 10 height 12
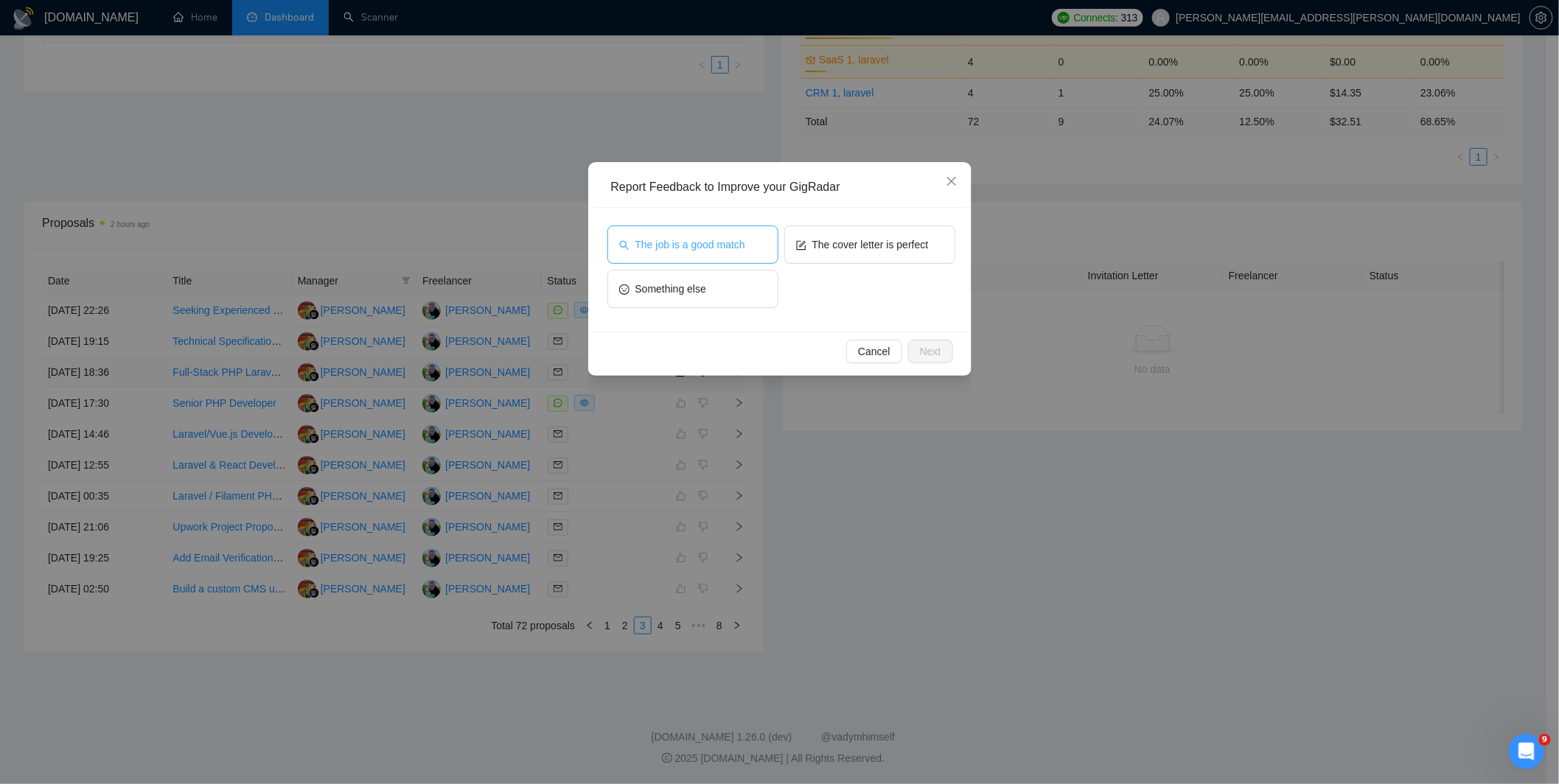
click at [713, 236] on span "The job is a good match" at bounding box center [690, 244] width 110 height 16
click at [864, 236] on span "The cover letter is perfect" at bounding box center [870, 244] width 116 height 16
click at [922, 349] on span "Next" at bounding box center [931, 351] width 22 height 16
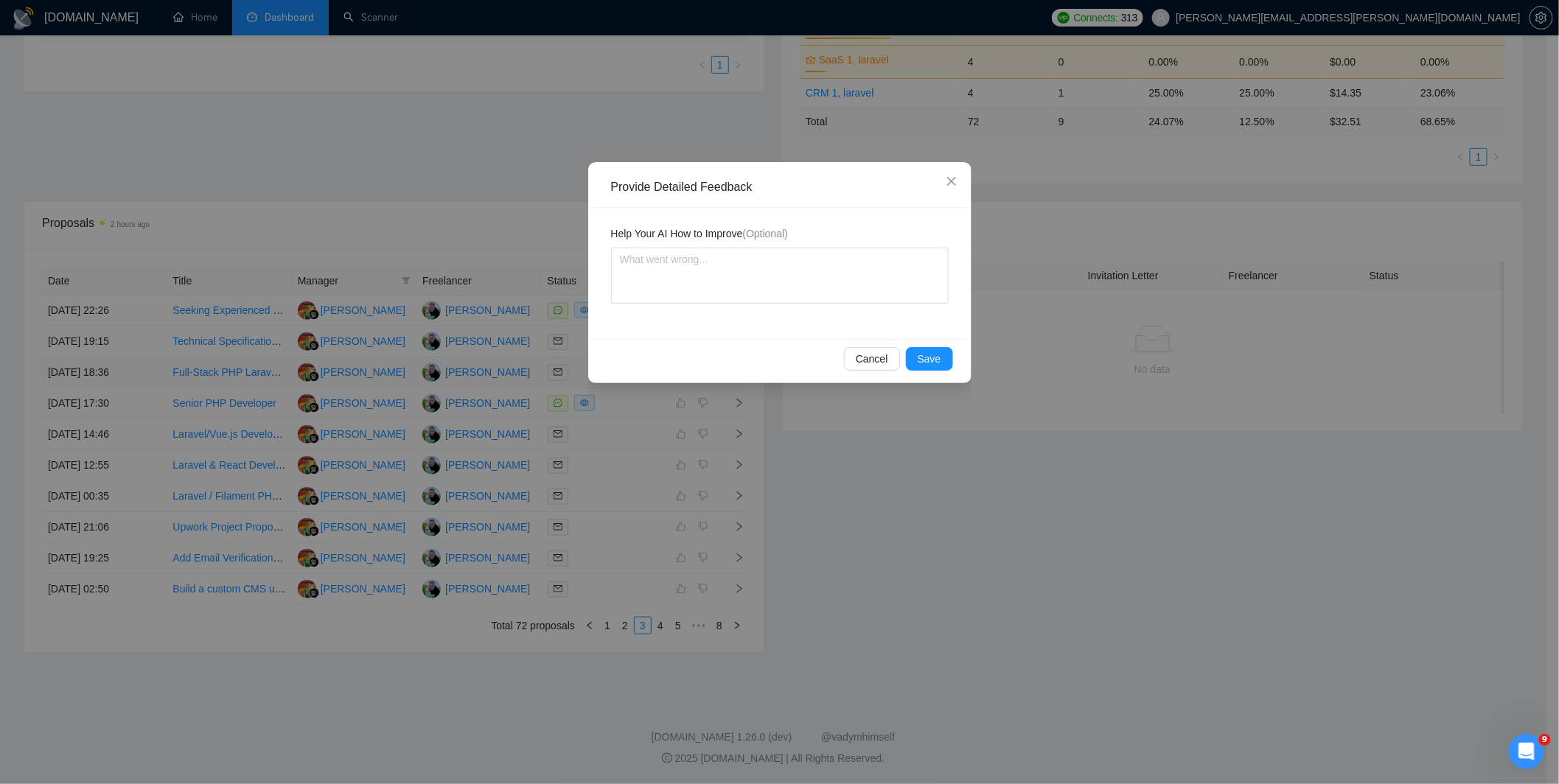
click at [685, 468] on div "Provide Detailed Feedback Help Your AI How to Improve (Optional) Cancel Save" at bounding box center [780, 392] width 1559 height 784
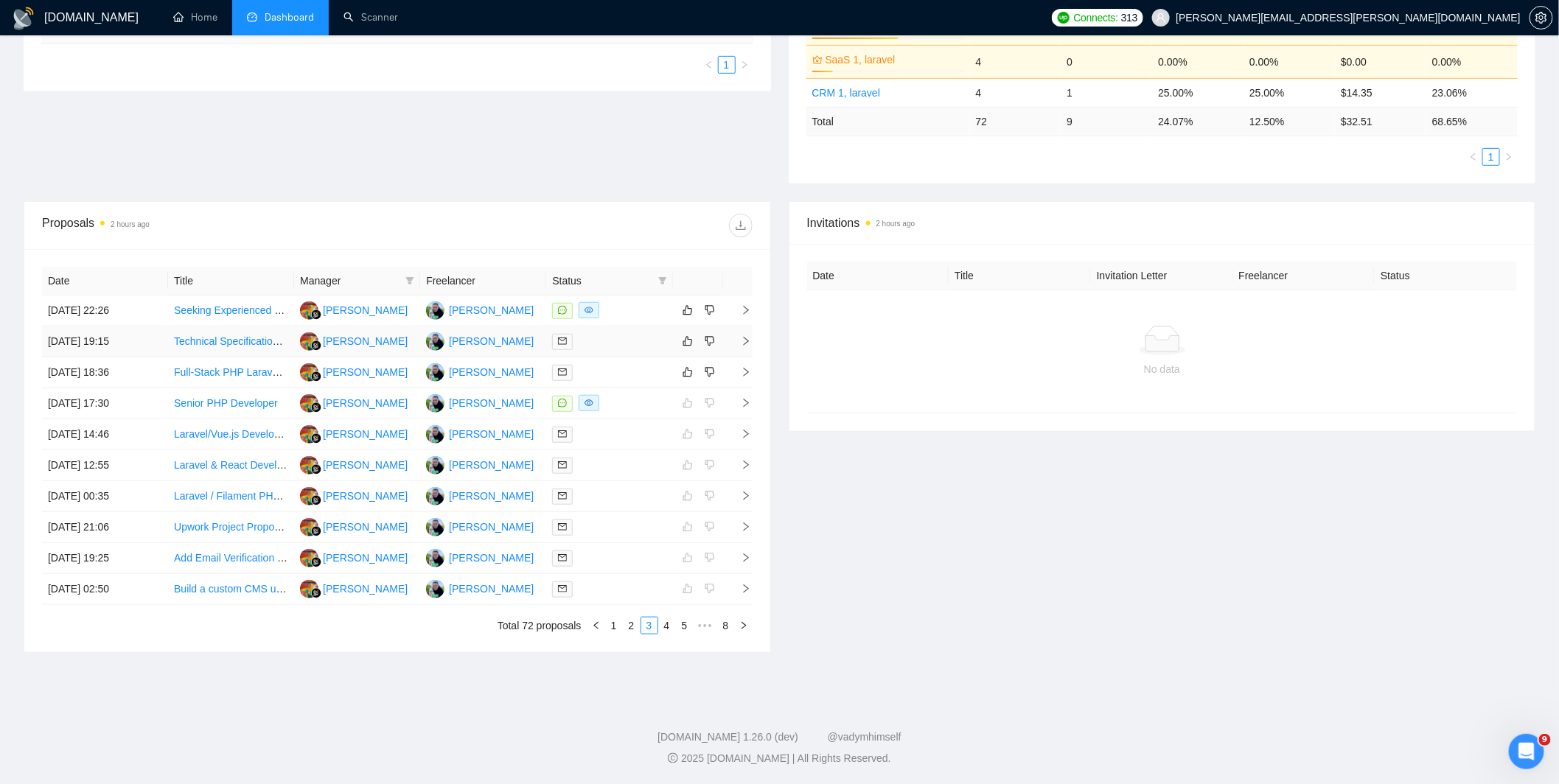
click at [603, 333] on div at bounding box center [608, 341] width 114 height 17
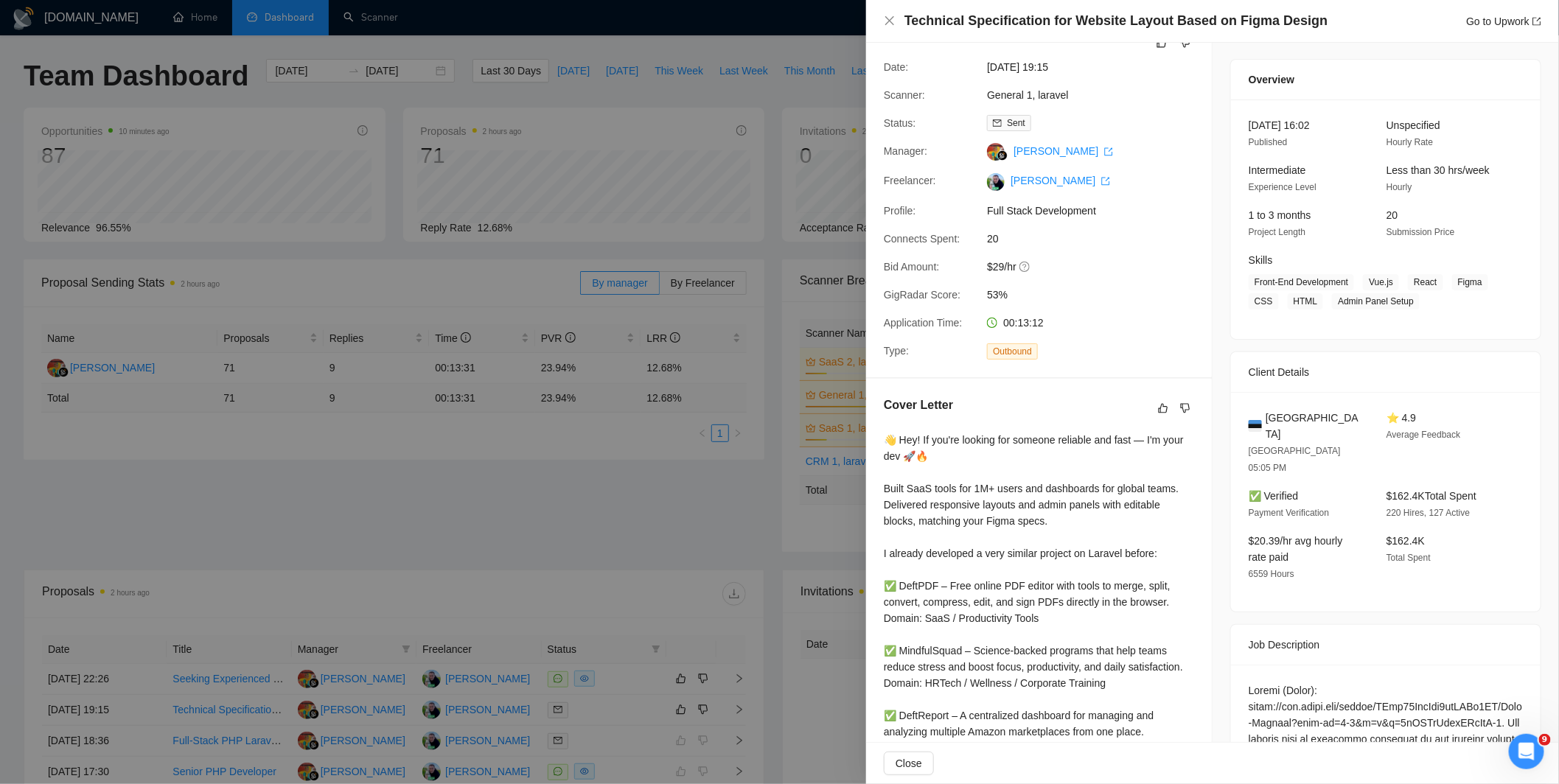
scroll to position [0, 0]
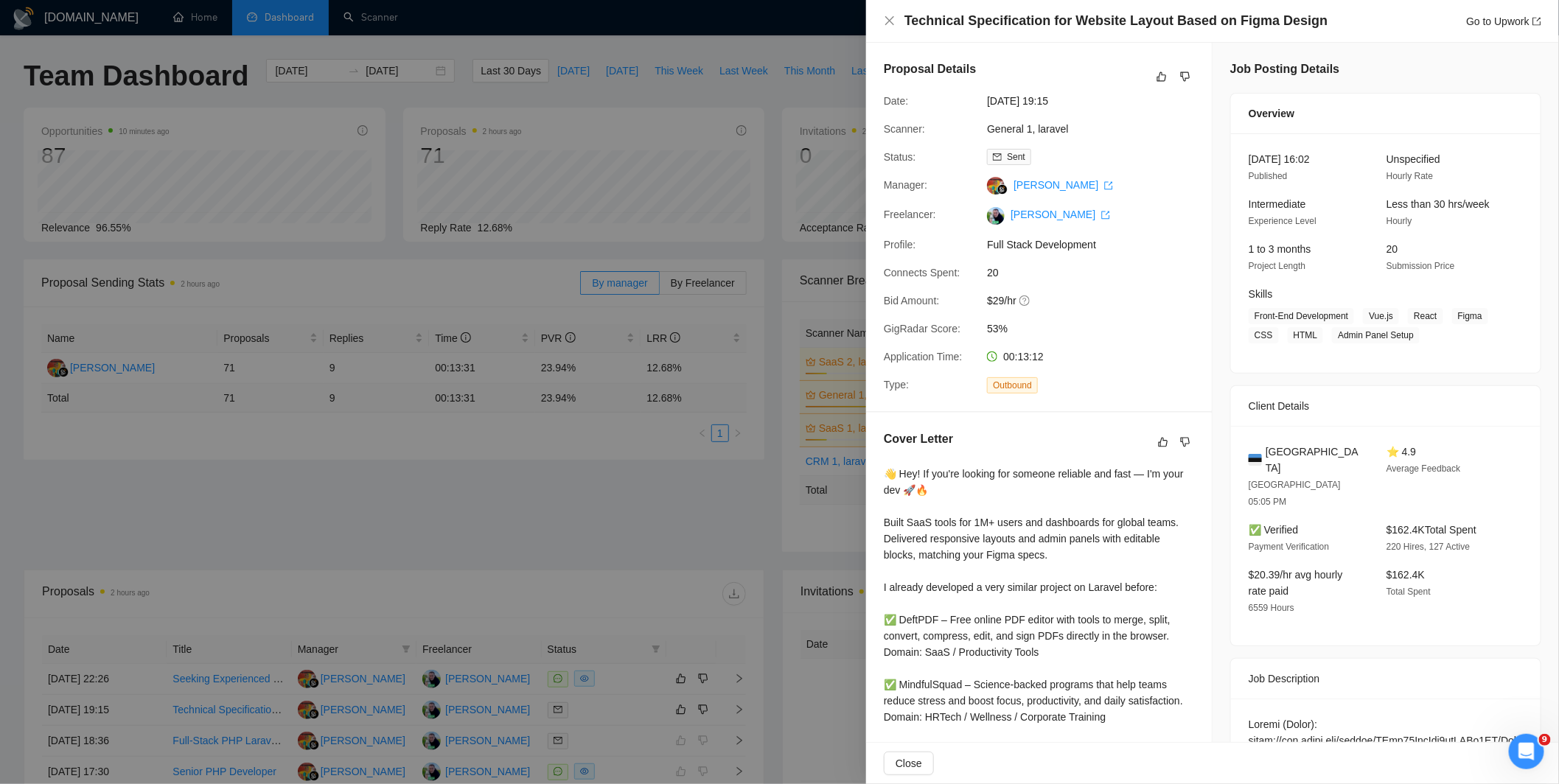
click at [737, 492] on div at bounding box center [780, 392] width 1559 height 784
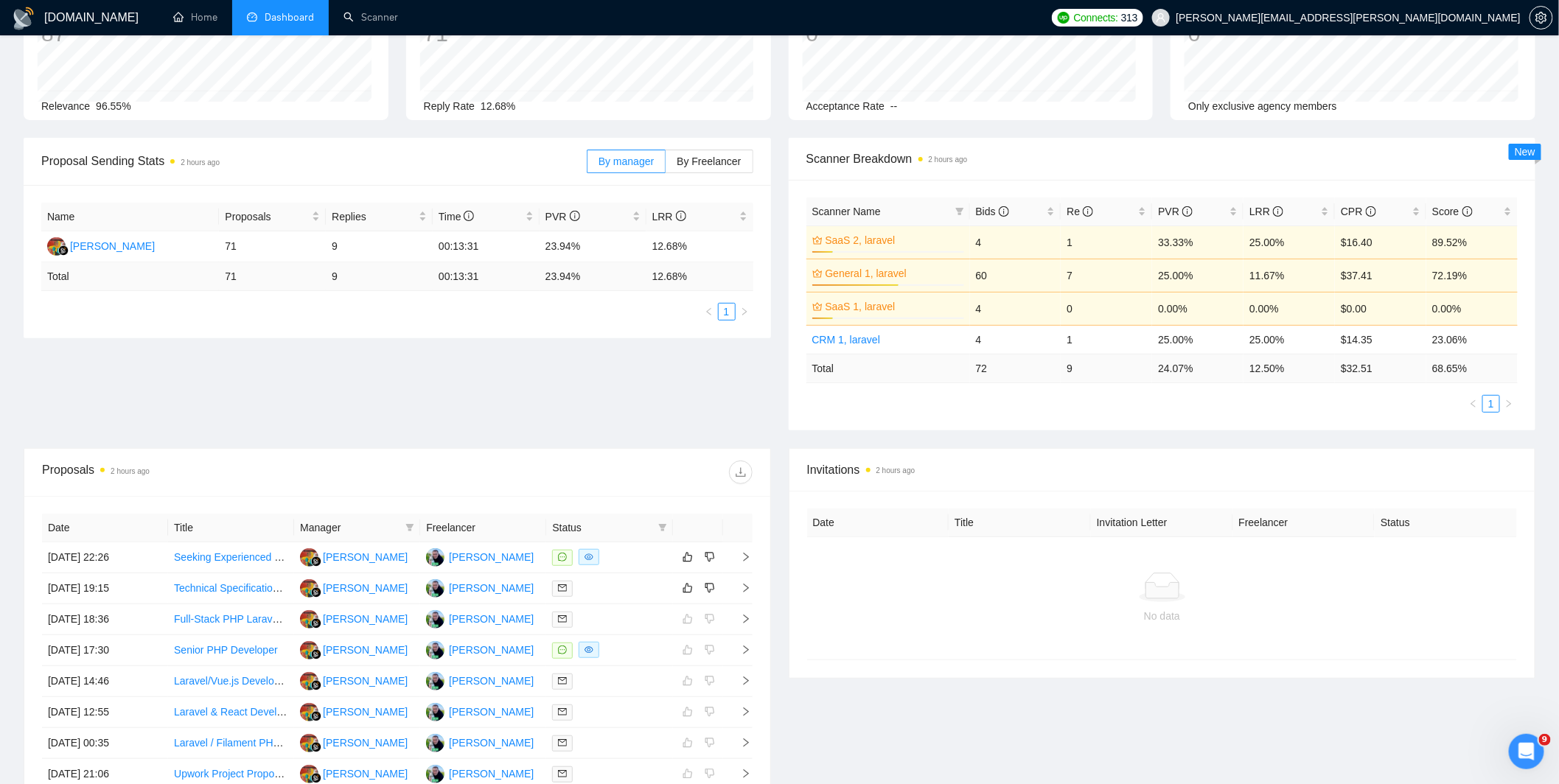
scroll to position [369, 0]
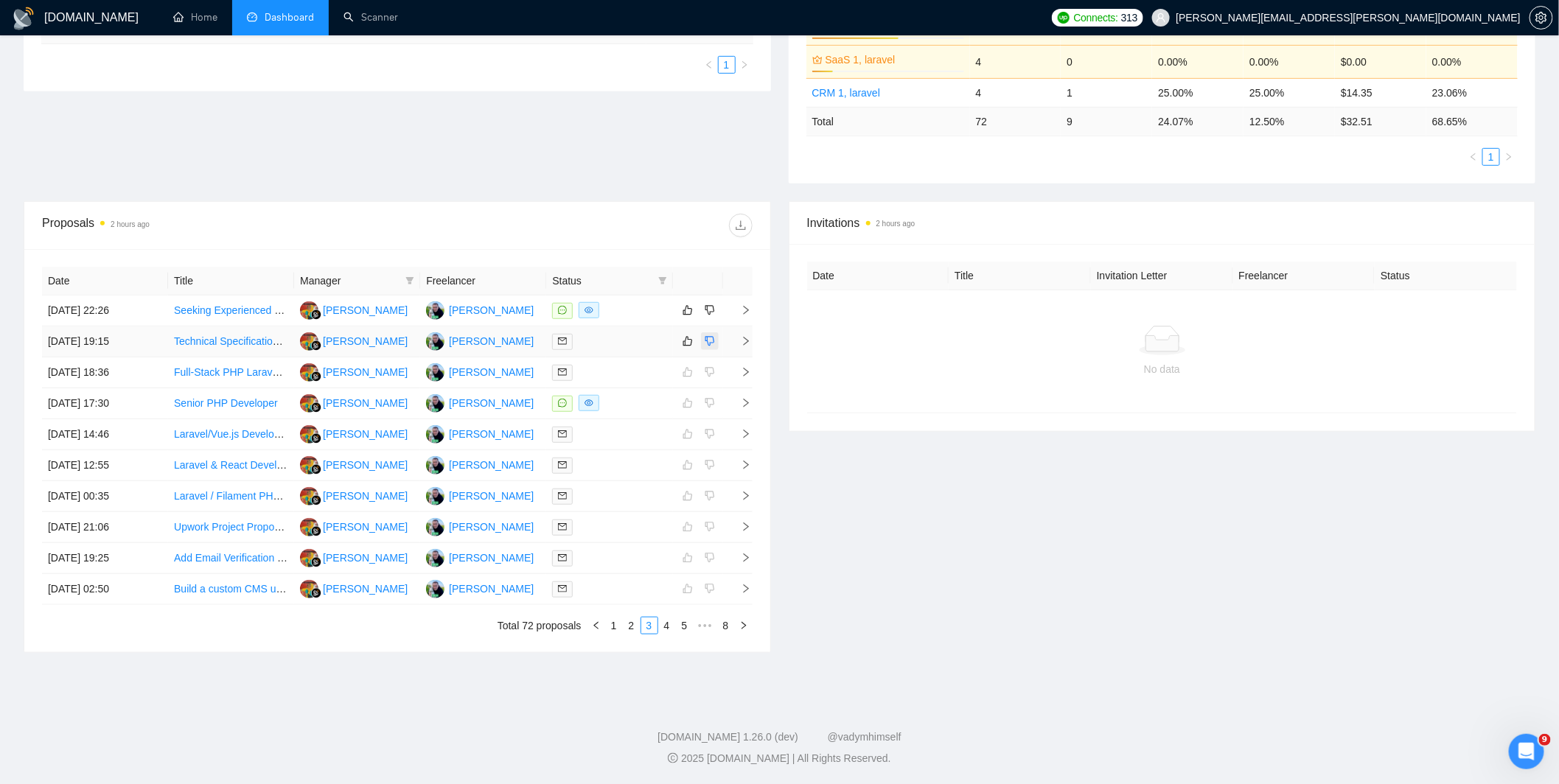
click at [710, 346] on icon "dislike" at bounding box center [710, 341] width 10 height 12
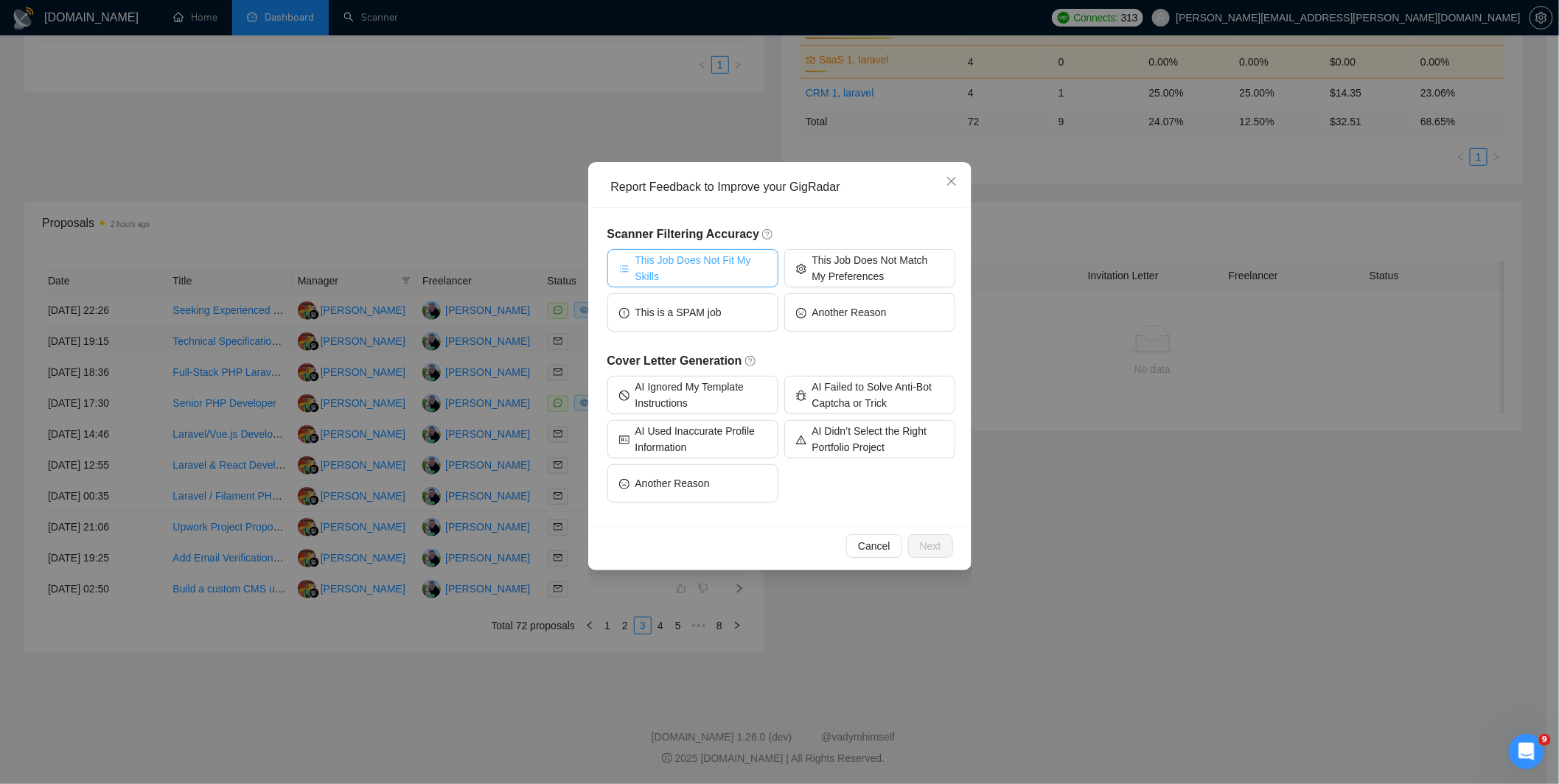
click at [755, 271] on span "This Job Does Not Fit My Skills" at bounding box center [701, 268] width 131 height 32
click at [920, 540] on span "Next" at bounding box center [931, 545] width 22 height 16
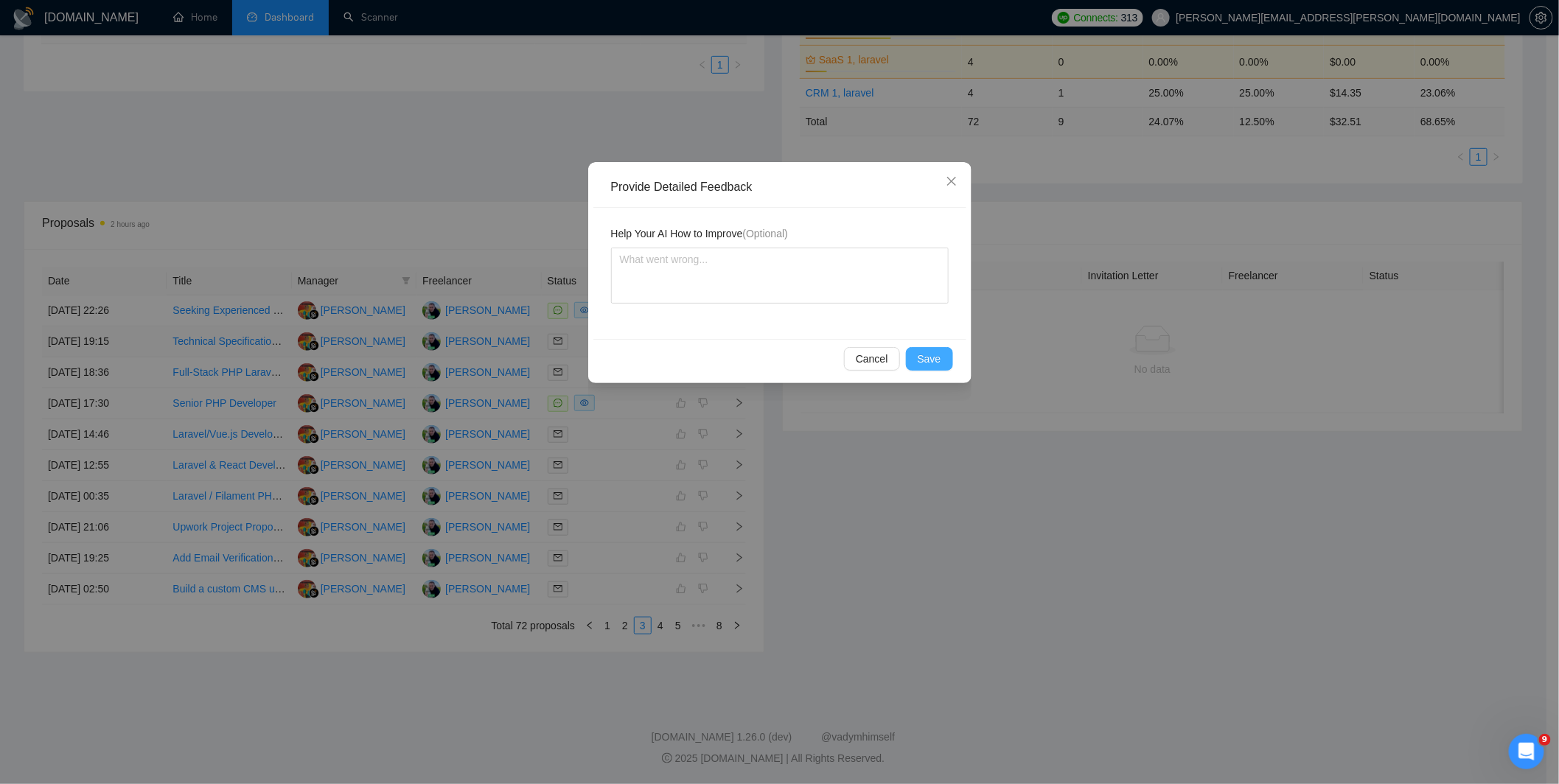
click at [923, 356] on span "Save" at bounding box center [929, 358] width 23 height 16
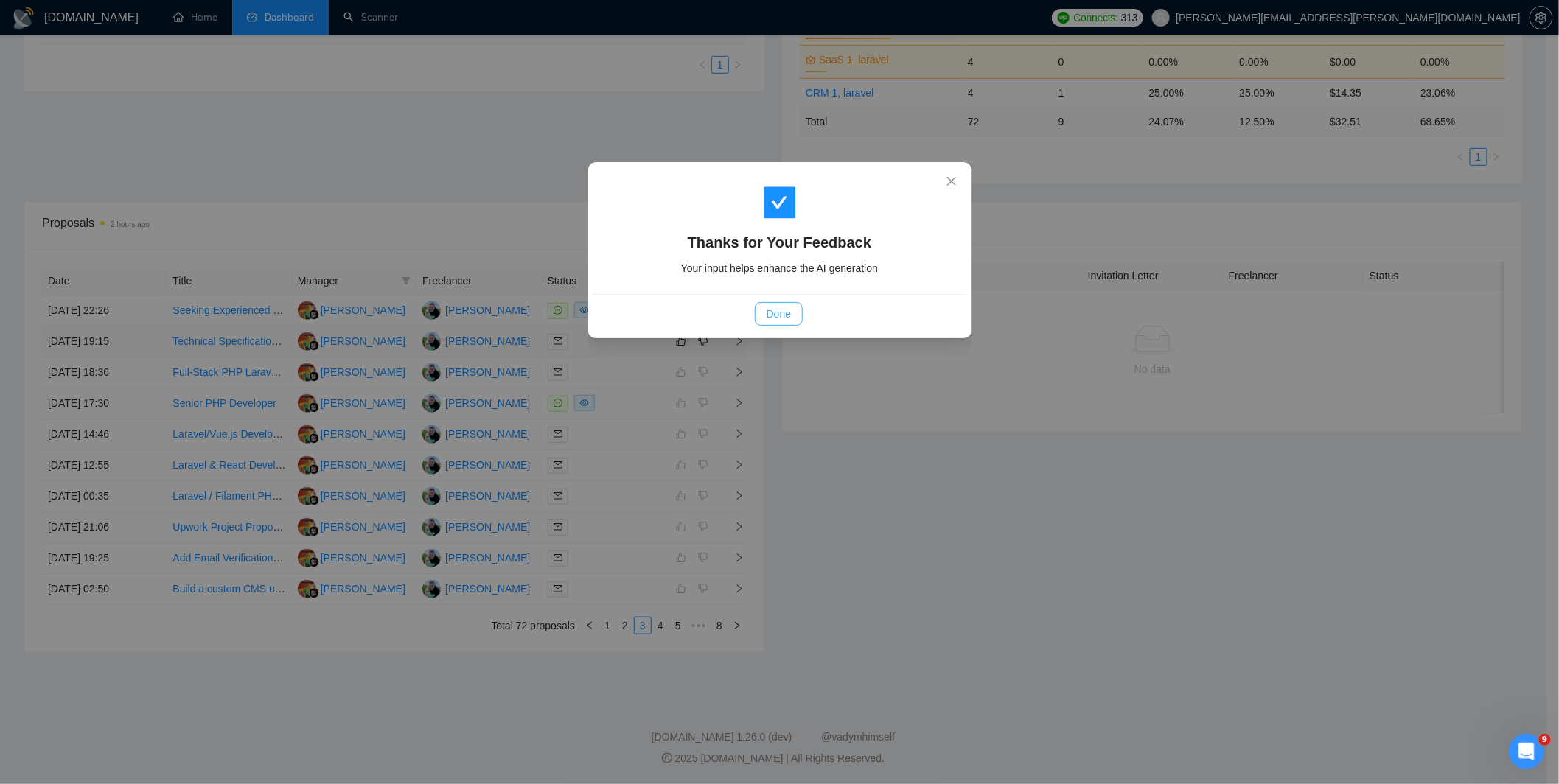
click at [758, 314] on button "Done" at bounding box center [779, 313] width 48 height 23
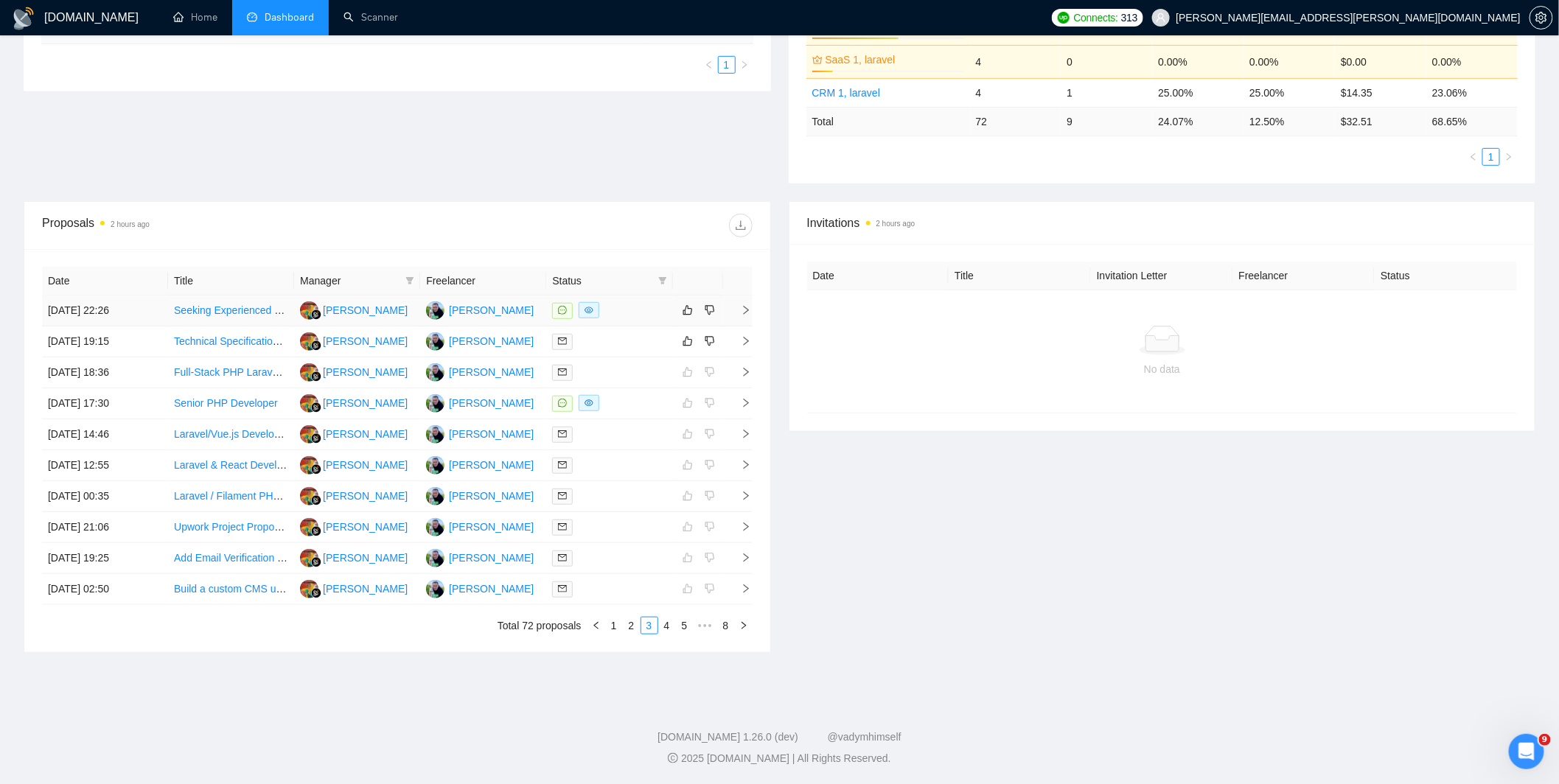
click at [649, 311] on div at bounding box center [608, 310] width 114 height 17
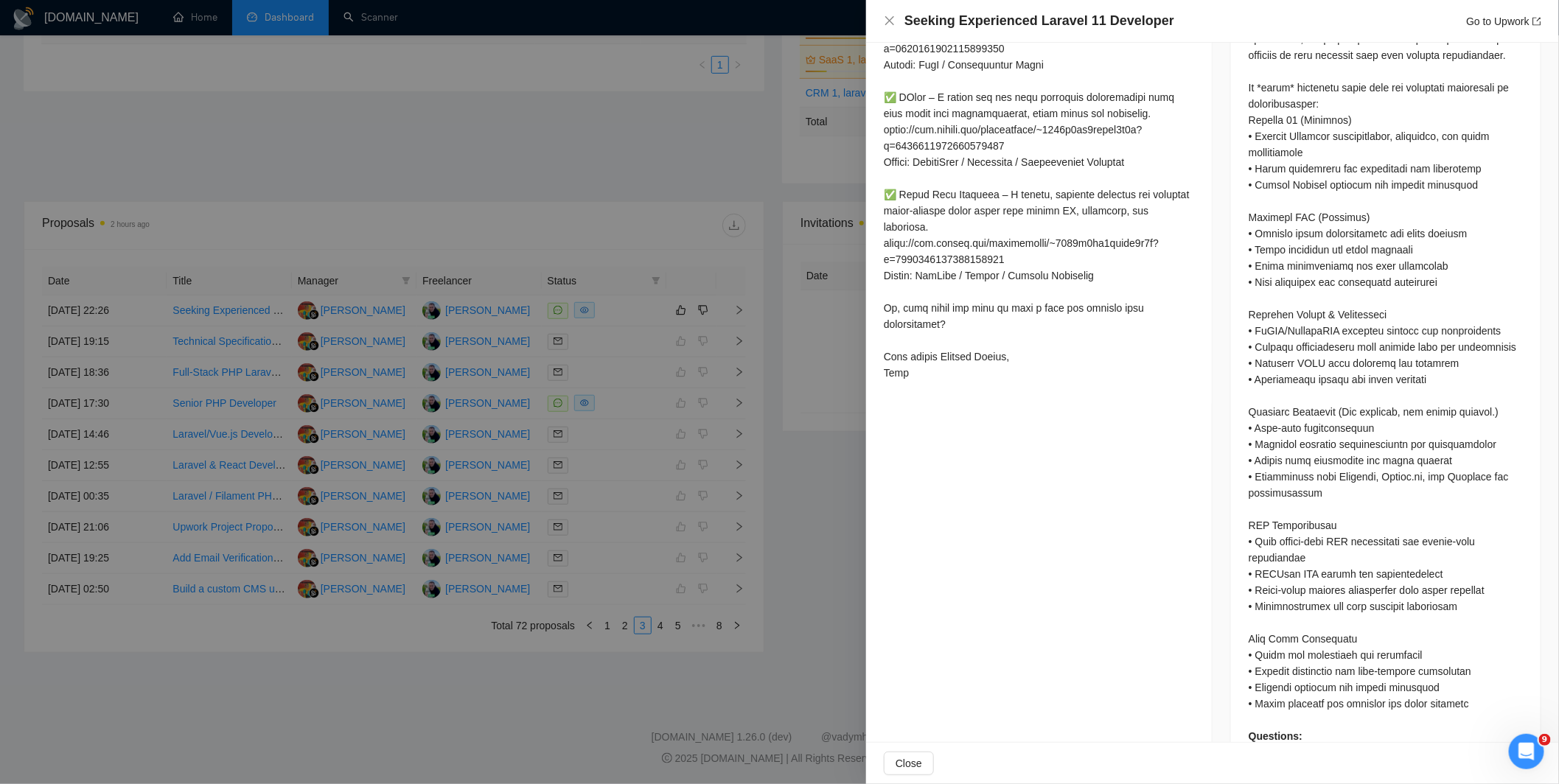
scroll to position [884, 0]
click at [724, 409] on div at bounding box center [780, 392] width 1559 height 784
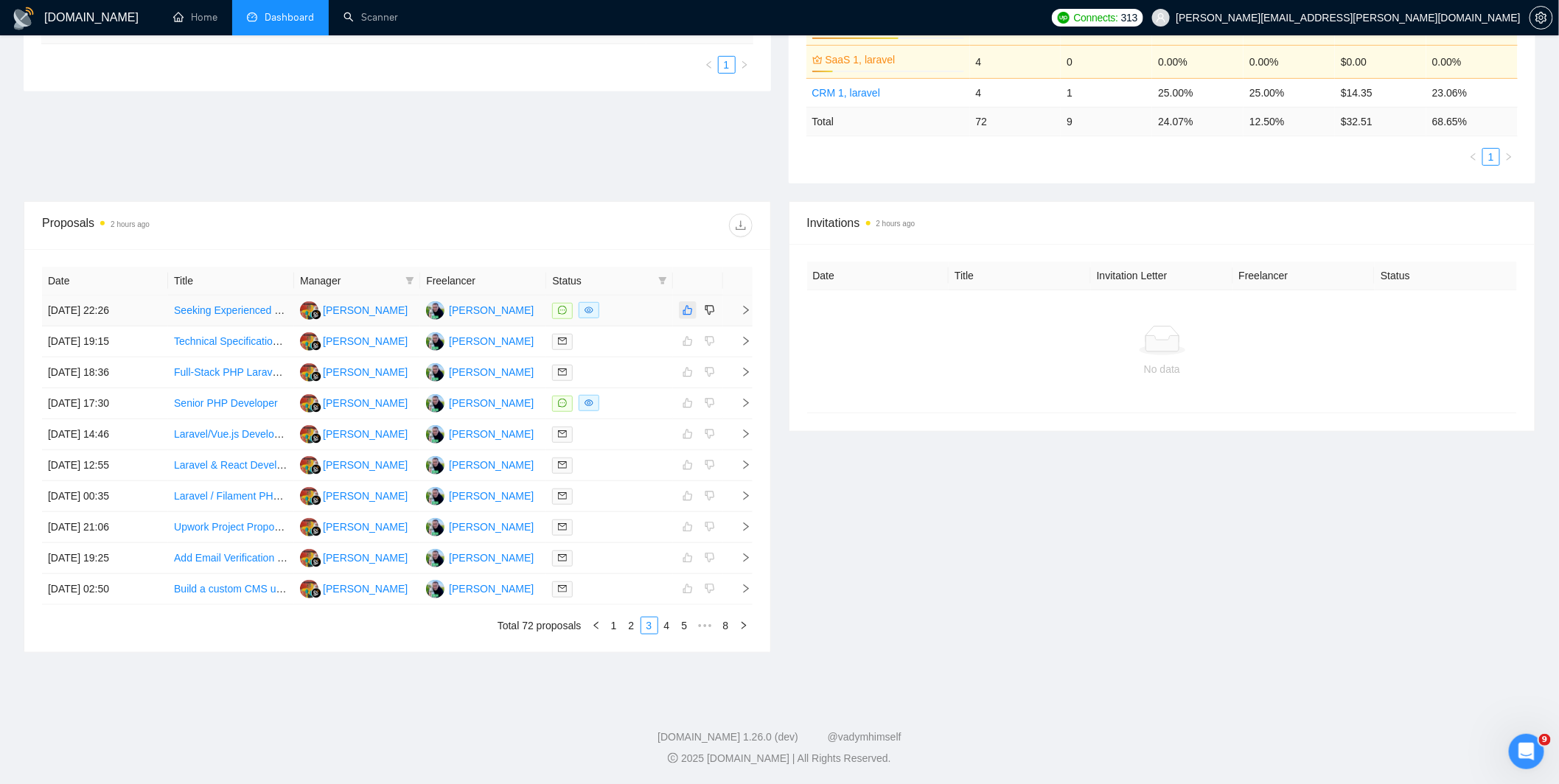
click at [682, 312] on icon "like" at bounding box center [687, 311] width 10 height 10
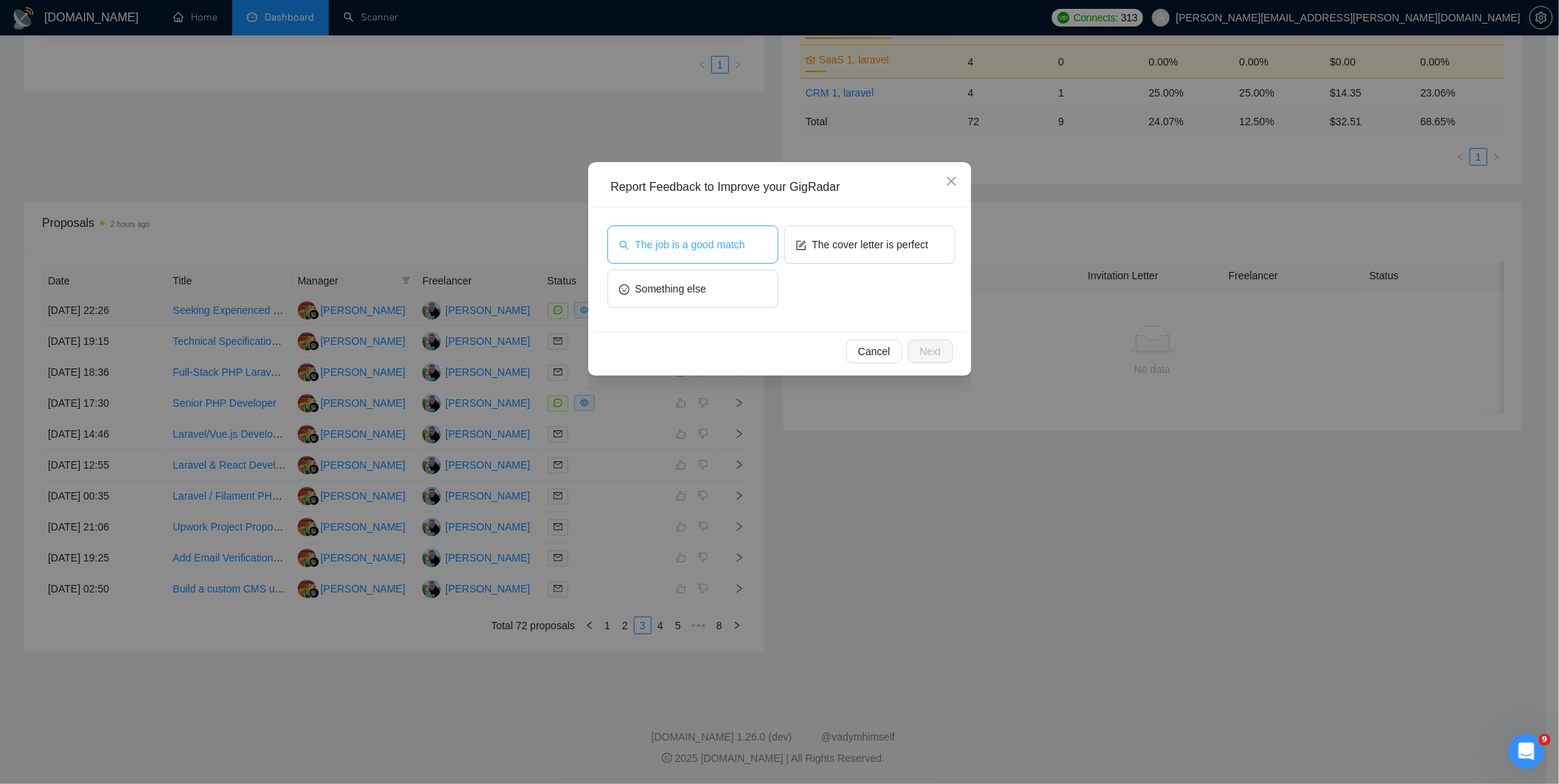
click at [708, 247] on span "The job is a good match" at bounding box center [690, 244] width 110 height 16
click at [932, 236] on button "The cover letter is perfect" at bounding box center [870, 244] width 171 height 38
click at [918, 349] on button "Next" at bounding box center [930, 351] width 45 height 23
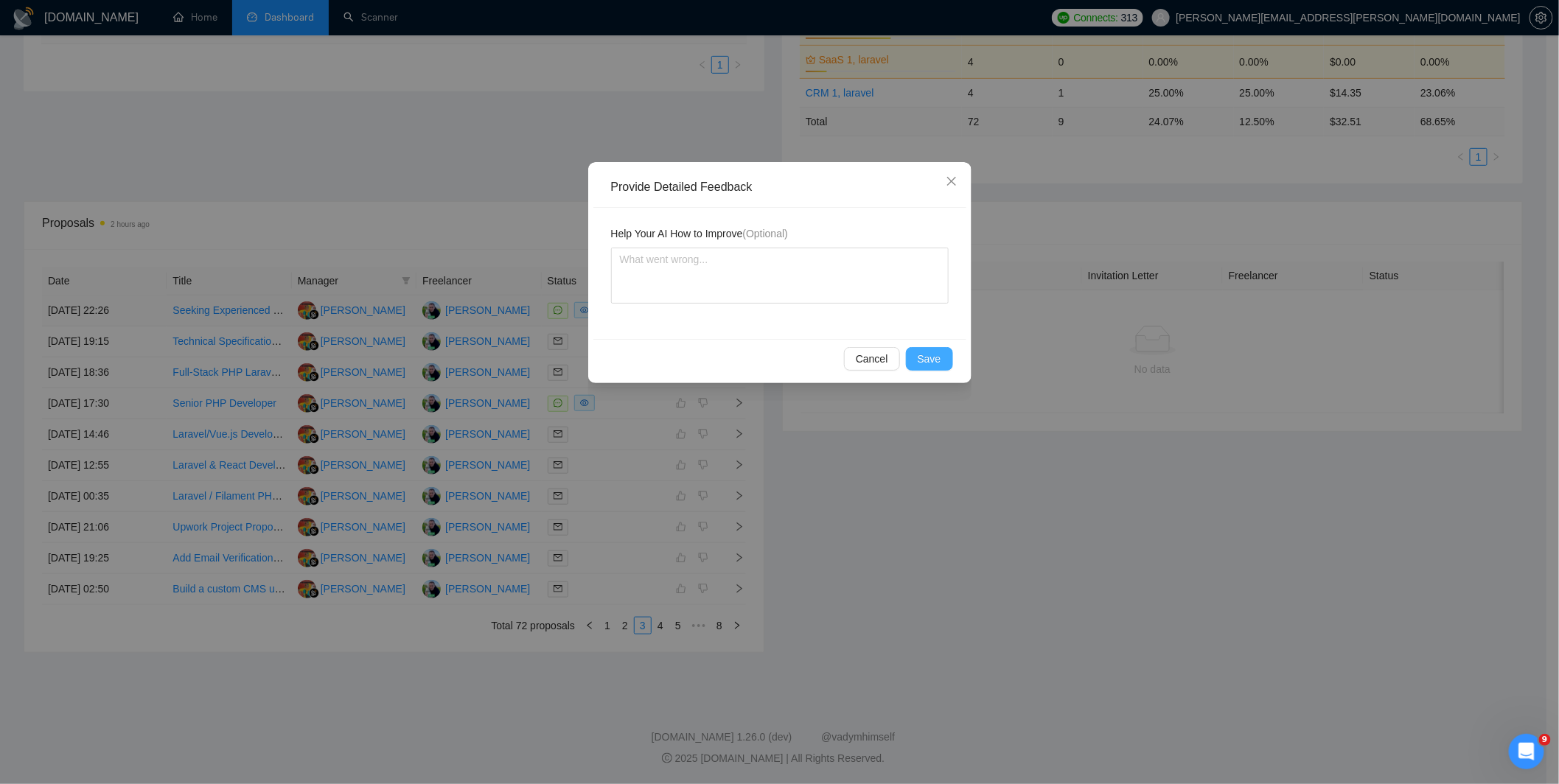
drag, startPoint x: 946, startPoint y: 350, endPoint x: 932, endPoint y: 363, distance: 19.1
click at [946, 351] on button "Save" at bounding box center [929, 358] width 47 height 23
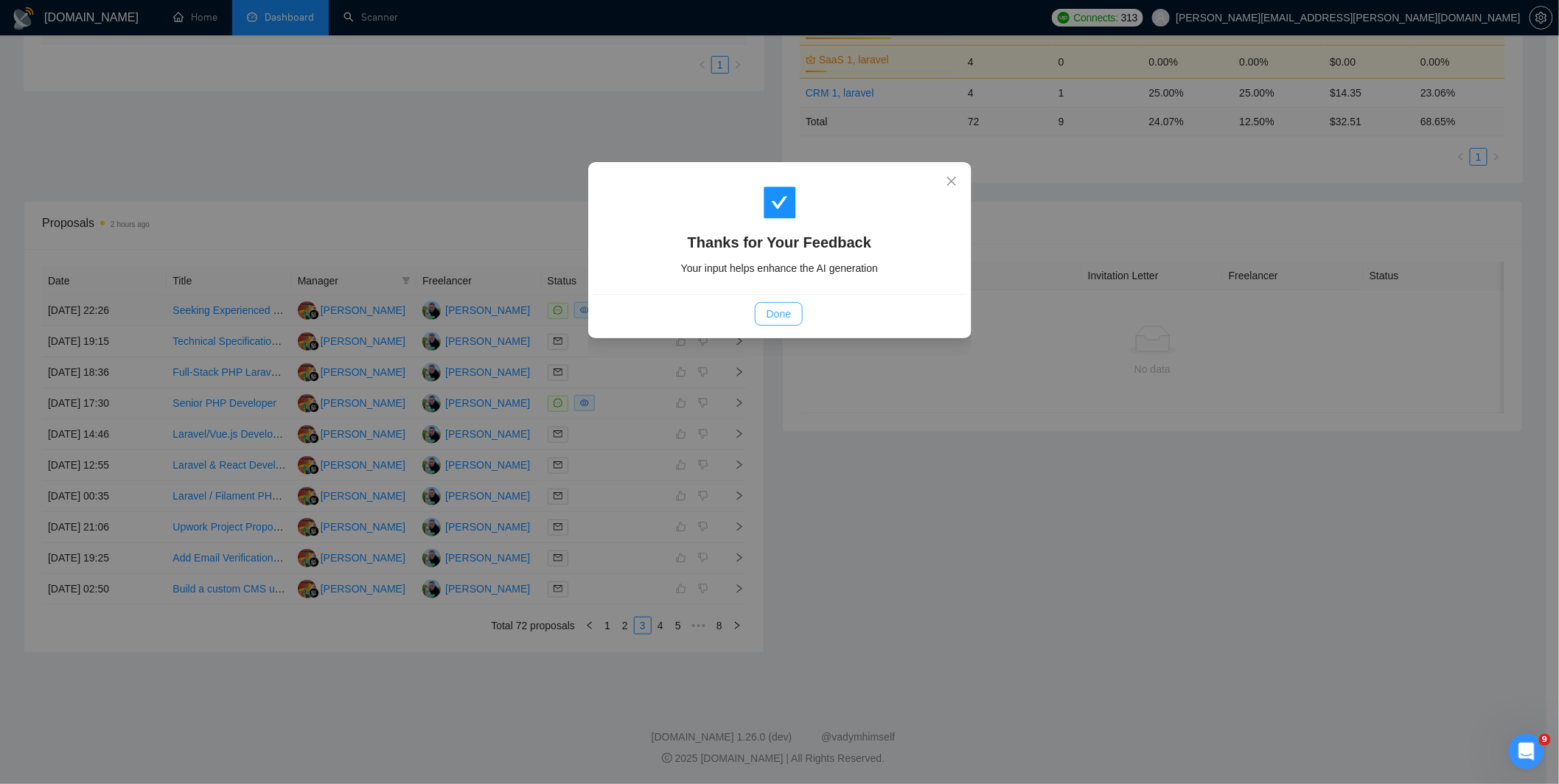
click at [780, 314] on span "Done" at bounding box center [778, 313] width 24 height 16
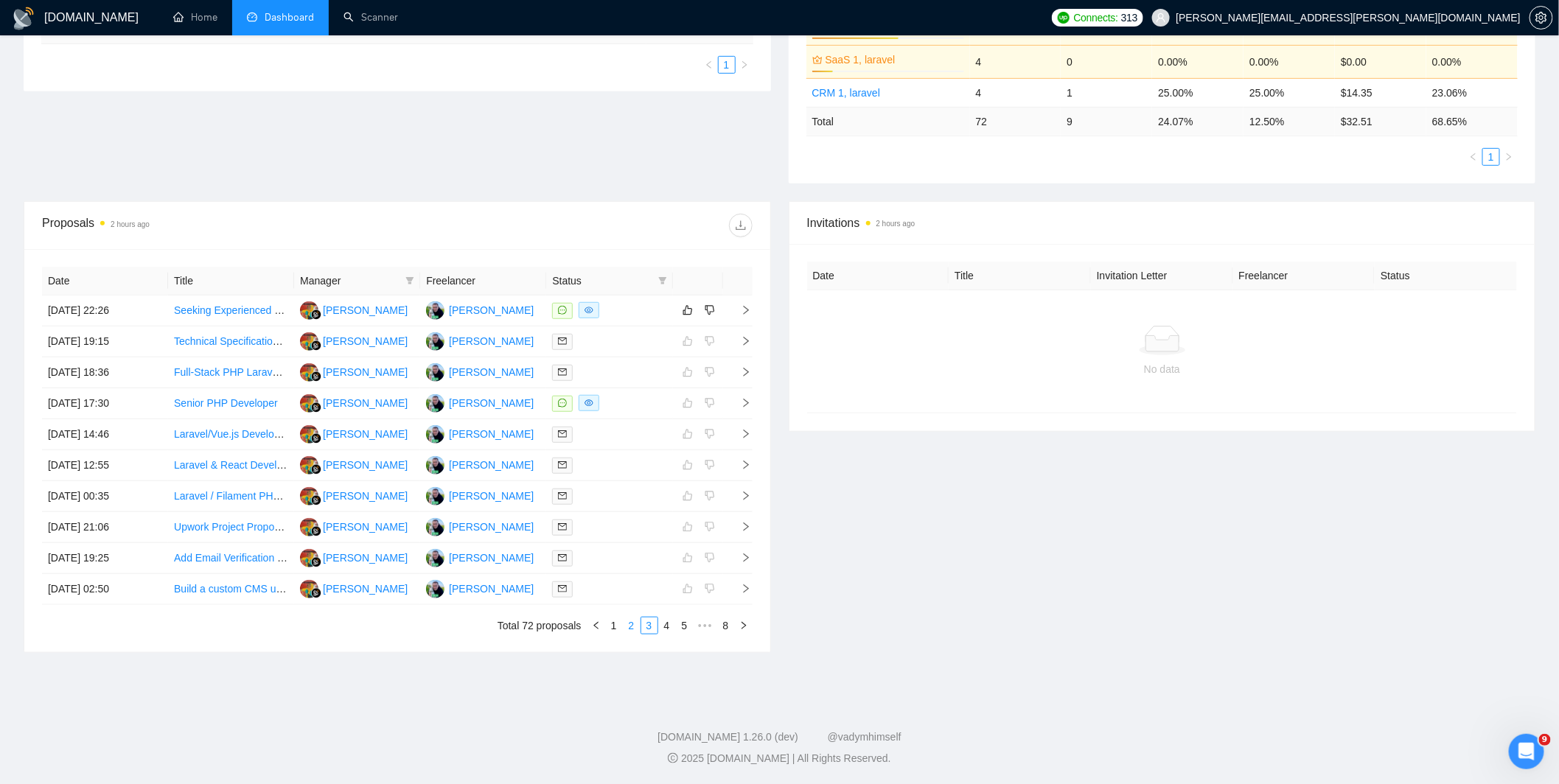
click at [632, 624] on link "2" at bounding box center [631, 624] width 16 height 16
click at [631, 592] on div at bounding box center [608, 589] width 114 height 17
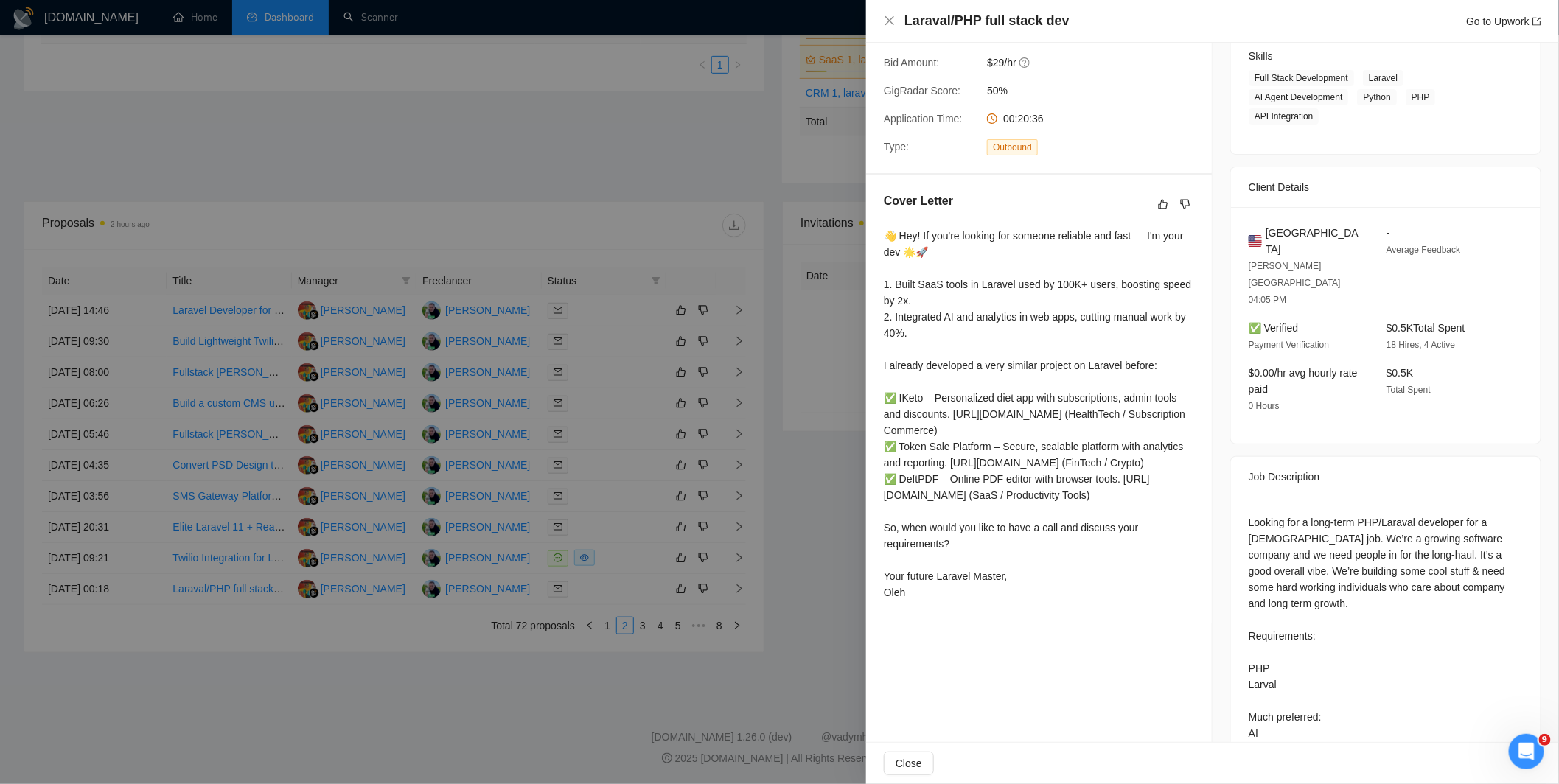
scroll to position [274, 0]
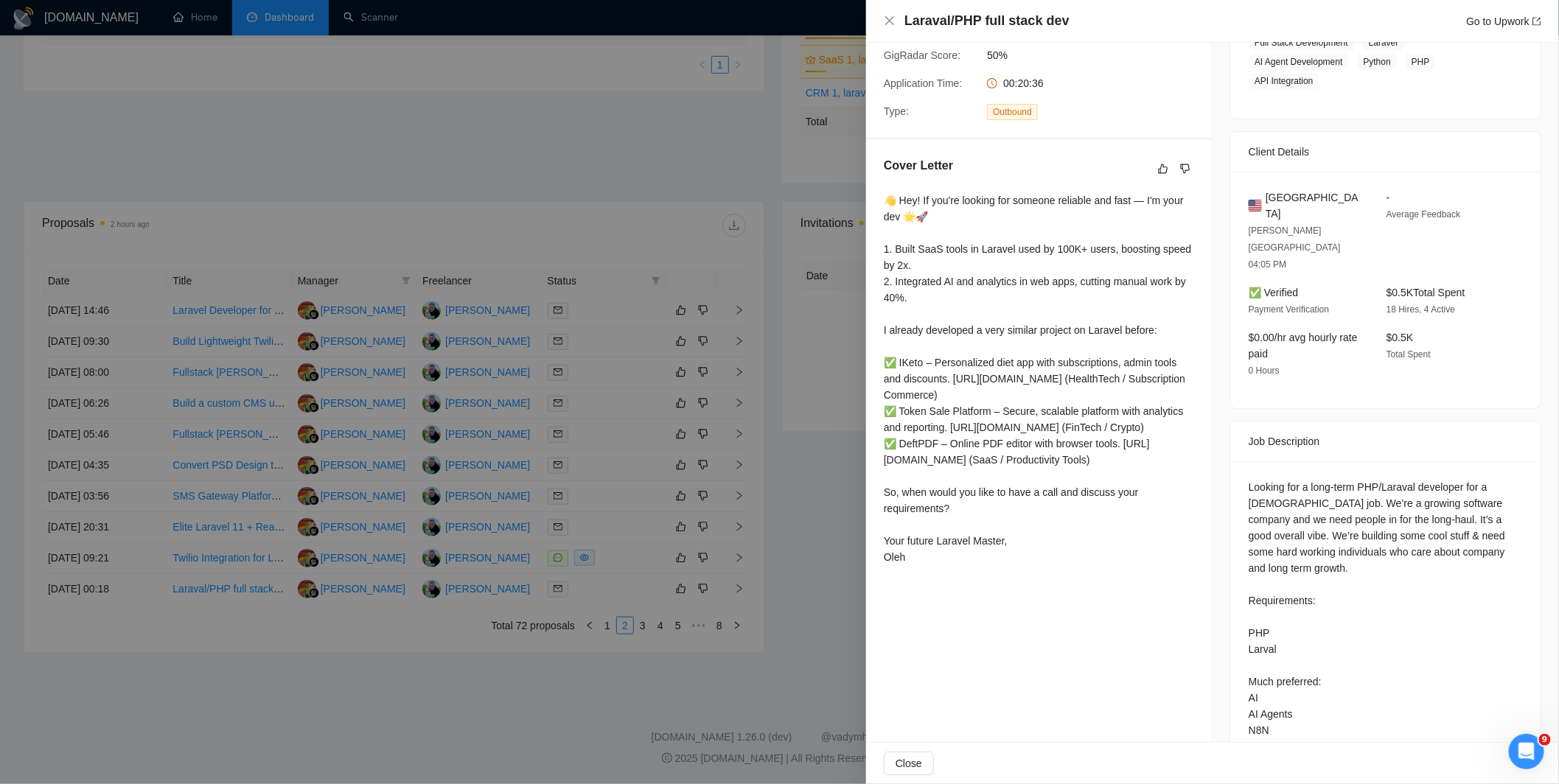
click at [707, 451] on div at bounding box center [780, 392] width 1559 height 784
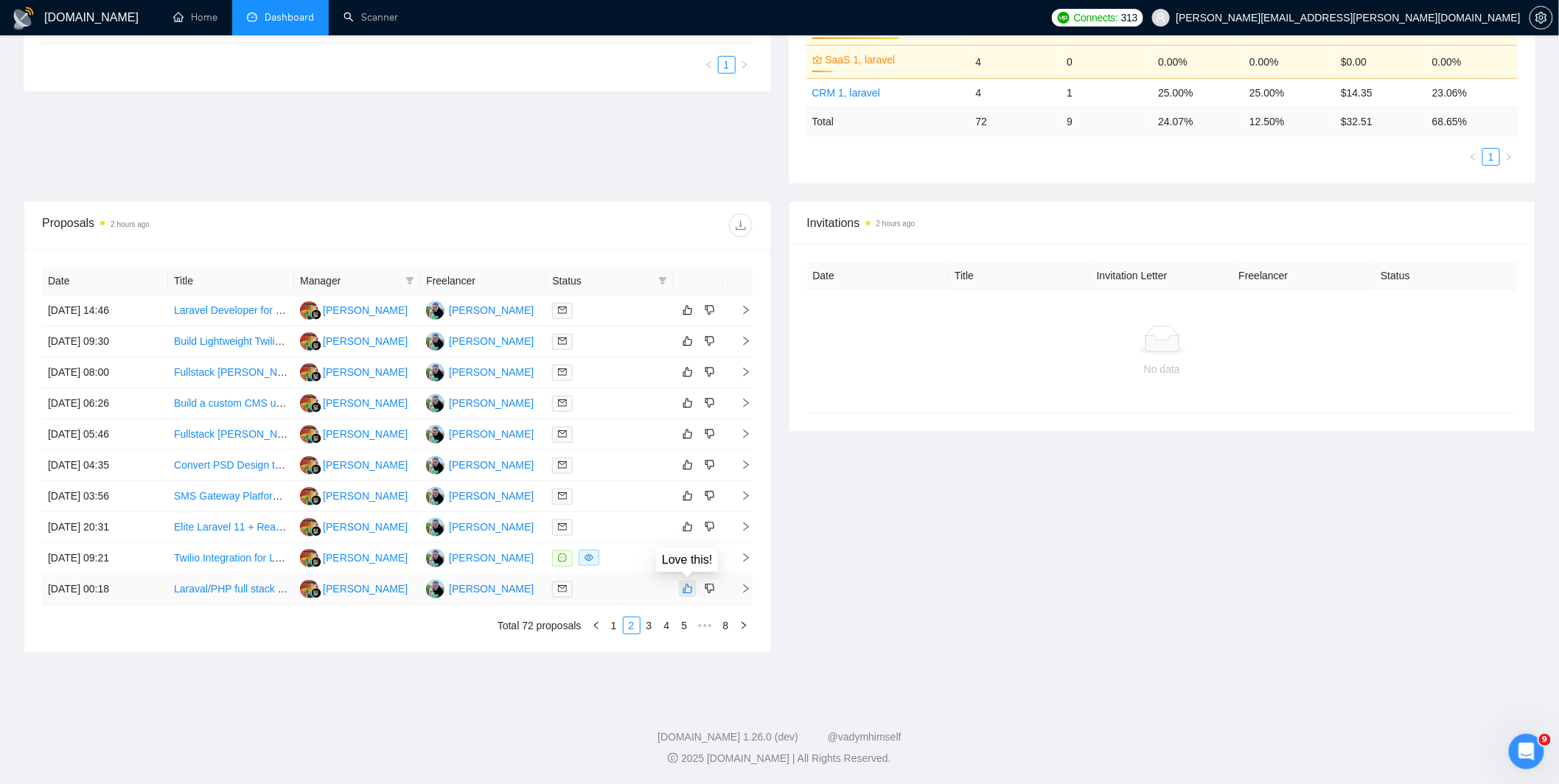
click at [683, 592] on icon "like" at bounding box center [687, 589] width 10 height 12
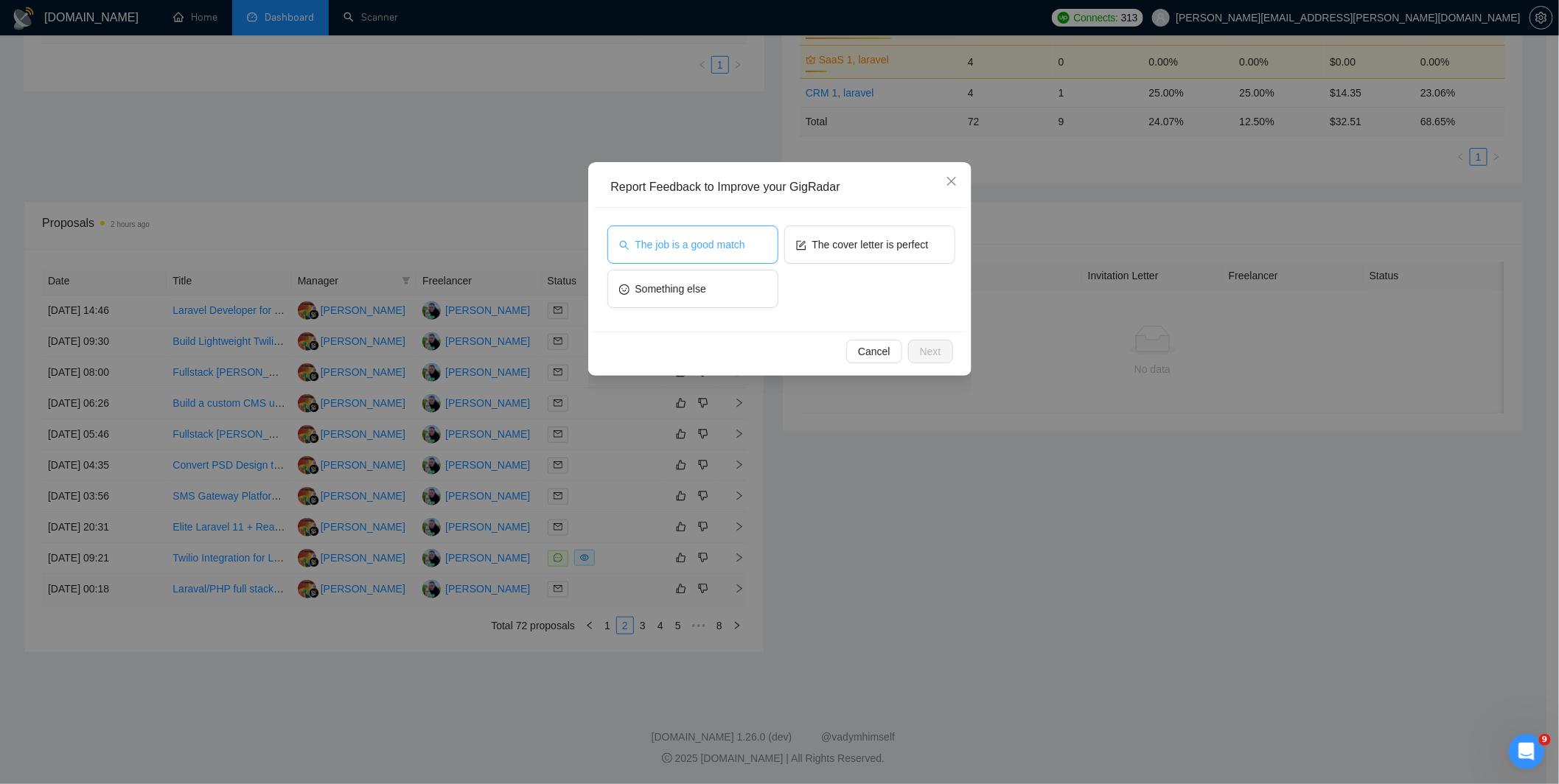
click at [745, 233] on button "The job is a good match" at bounding box center [693, 244] width 171 height 38
click at [868, 250] on span "The cover letter is perfect" at bounding box center [870, 244] width 116 height 16
click at [938, 353] on span "Next" at bounding box center [931, 351] width 22 height 16
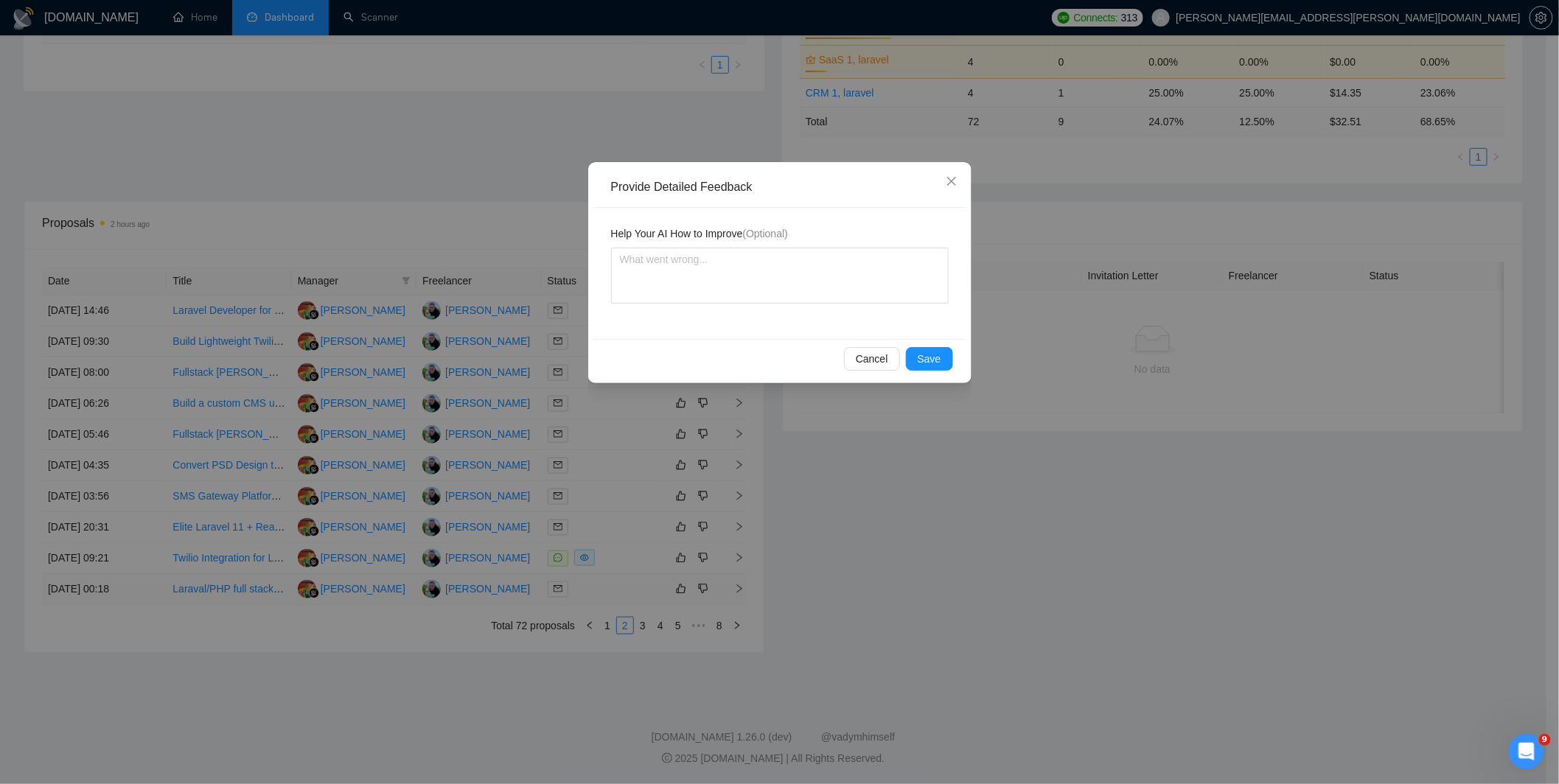
click at [703, 490] on div "Provide Detailed Feedback Help Your AI How to Improve (Optional) Cancel Save" at bounding box center [780, 392] width 1559 height 784
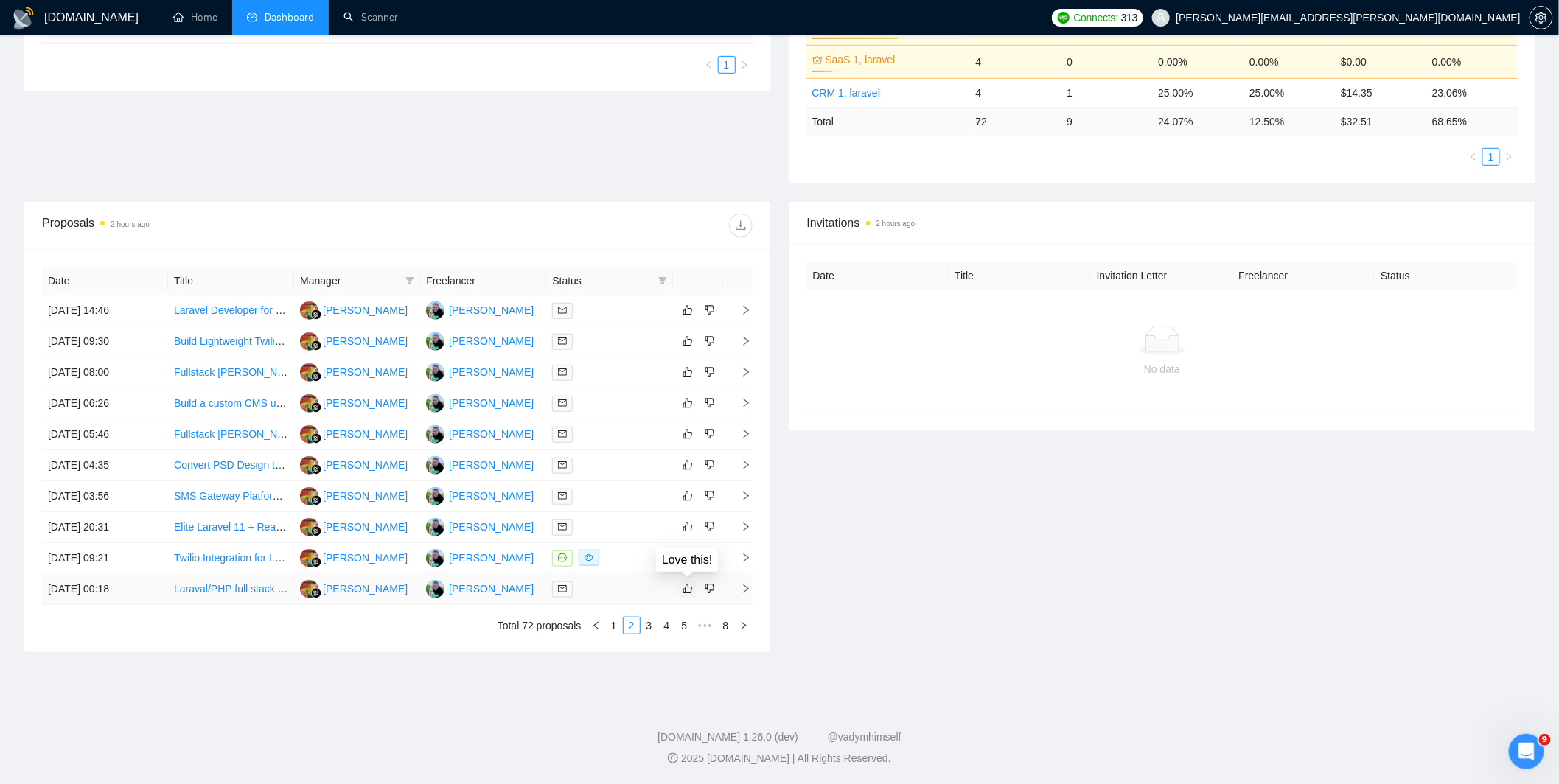
click at [682, 590] on icon "like" at bounding box center [687, 589] width 10 height 12
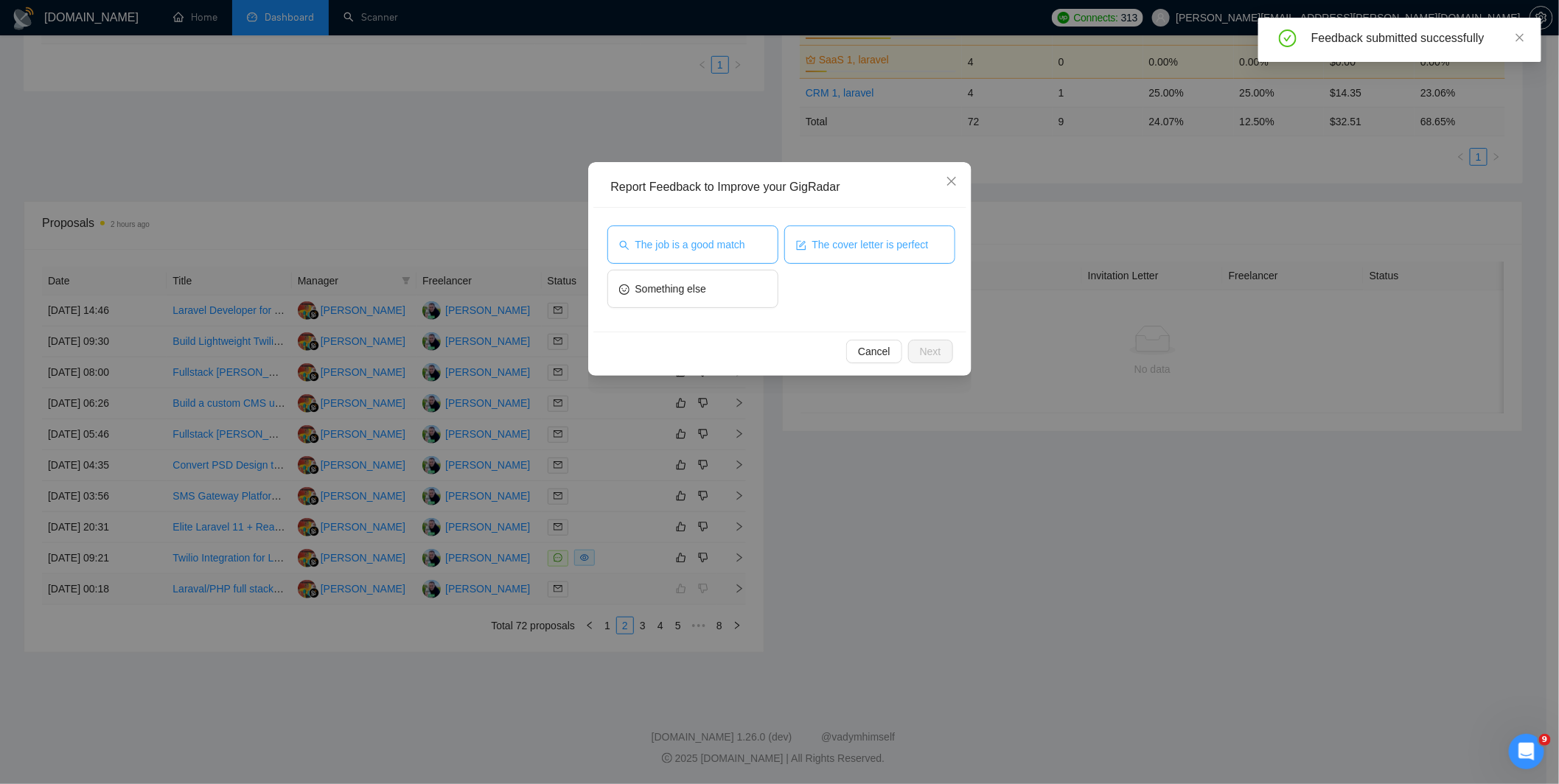
drag, startPoint x: 752, startPoint y: 251, endPoint x: 849, endPoint y: 246, distance: 97.1
click at [755, 251] on button "The job is a good match" at bounding box center [693, 244] width 171 height 38
click at [849, 246] on span "The cover letter is perfect" at bounding box center [870, 244] width 116 height 16
click at [927, 350] on span "Next" at bounding box center [931, 351] width 22 height 16
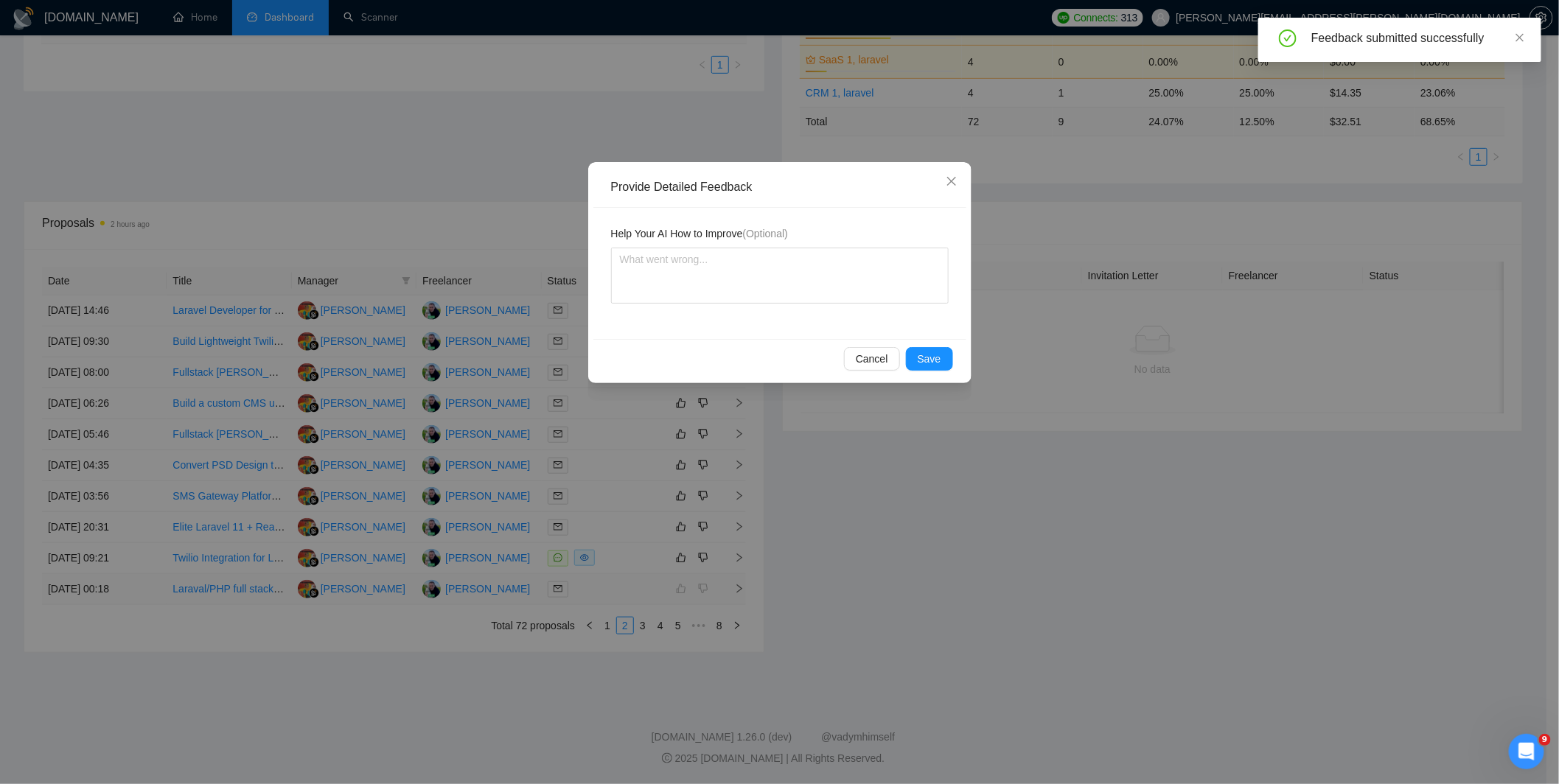
click at [831, 474] on div "Provide Detailed Feedback Help Your AI How to Improve (Optional) Cancel Save" at bounding box center [780, 392] width 1559 height 784
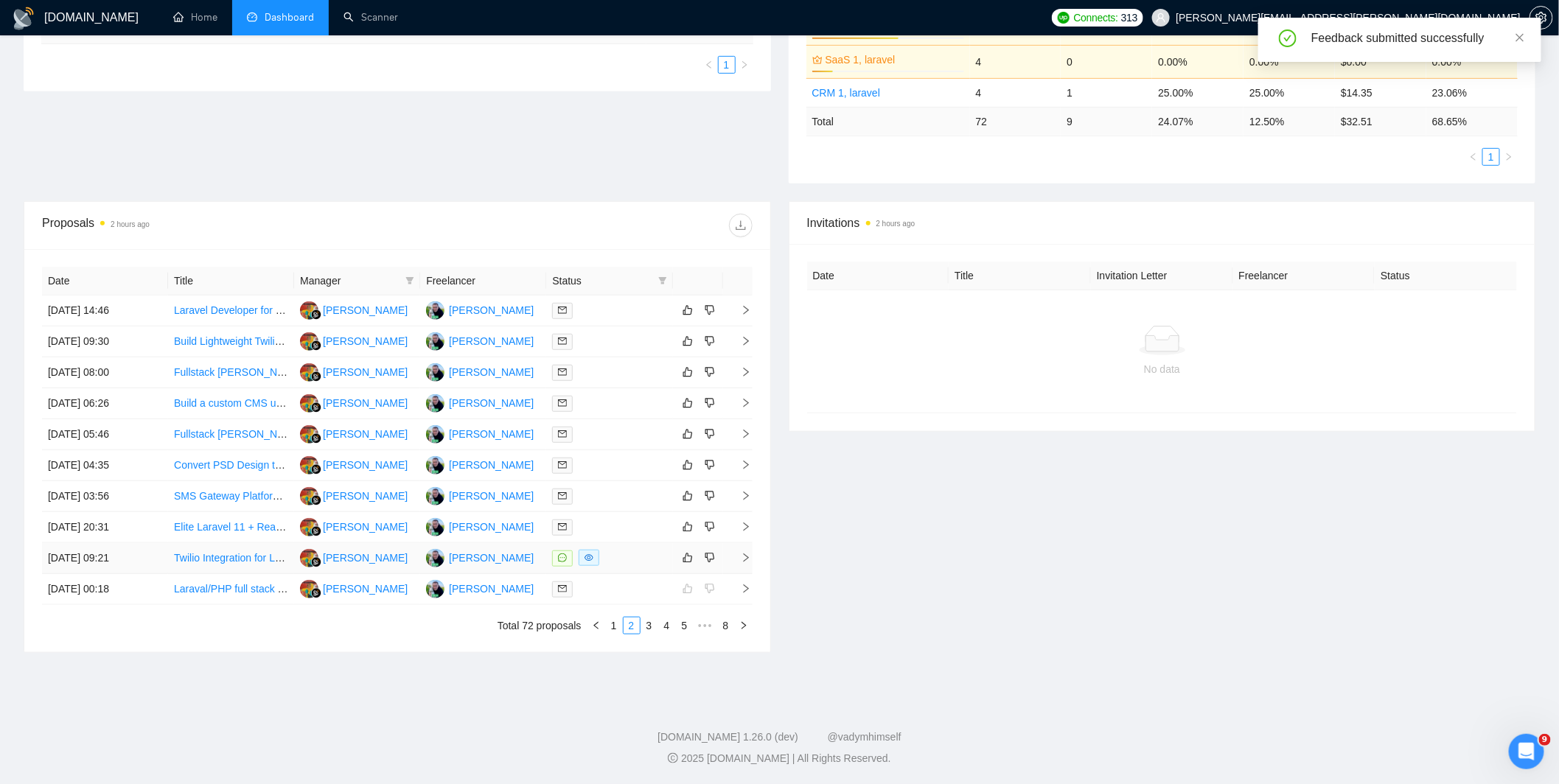
click at [625, 555] on div at bounding box center [608, 558] width 114 height 17
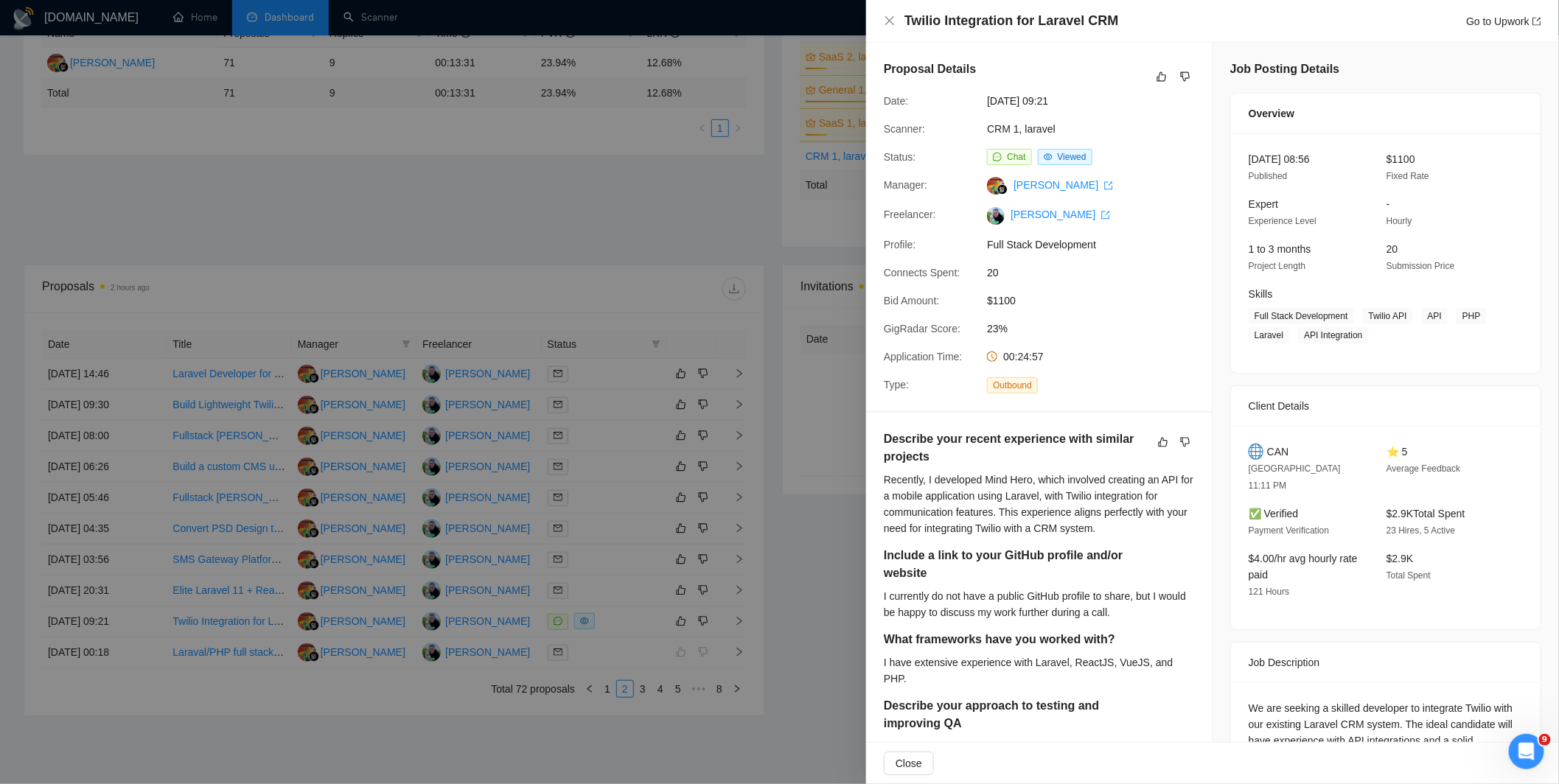
scroll to position [270, 0]
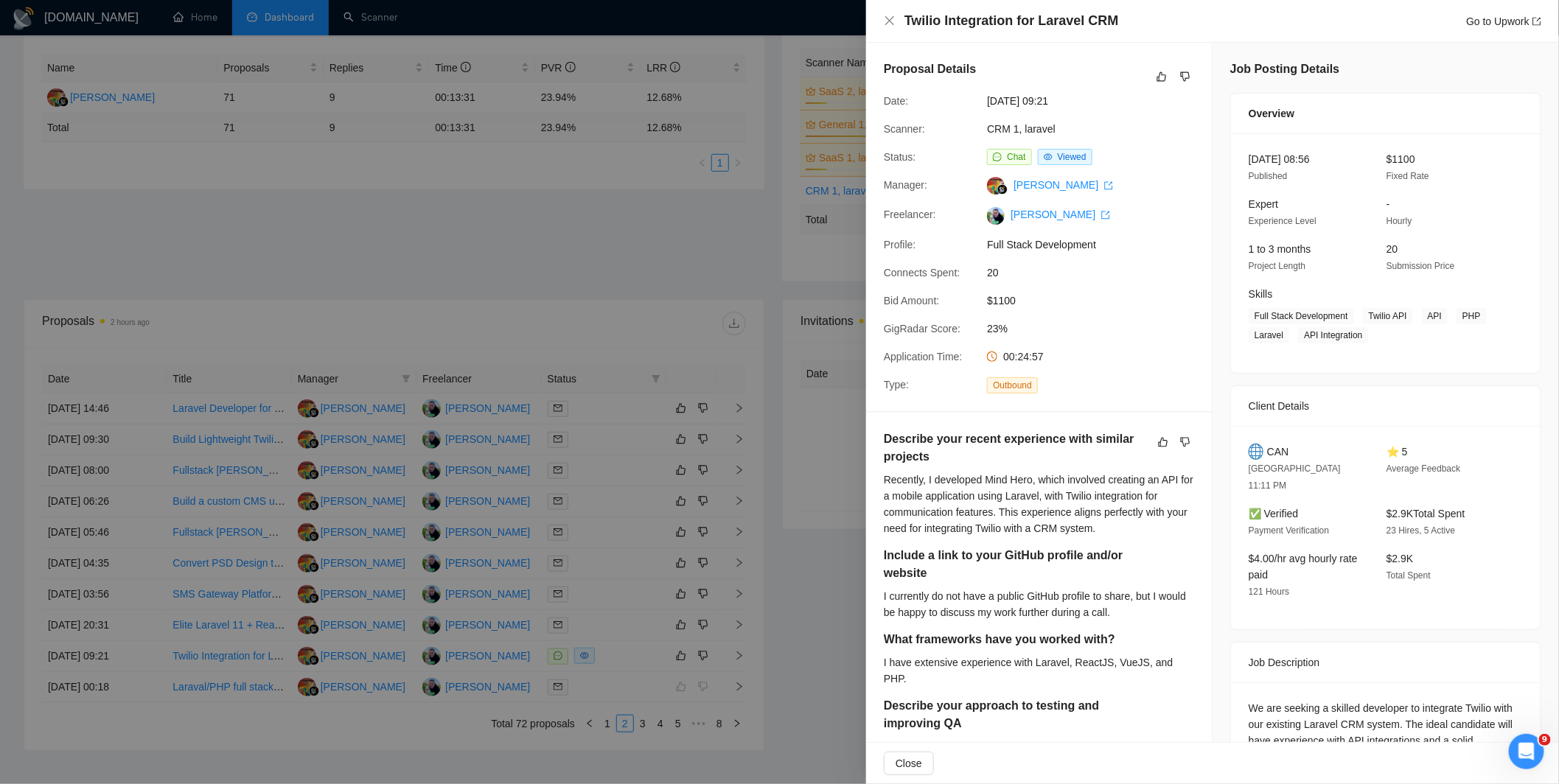
click at [802, 433] on div at bounding box center [780, 392] width 1559 height 784
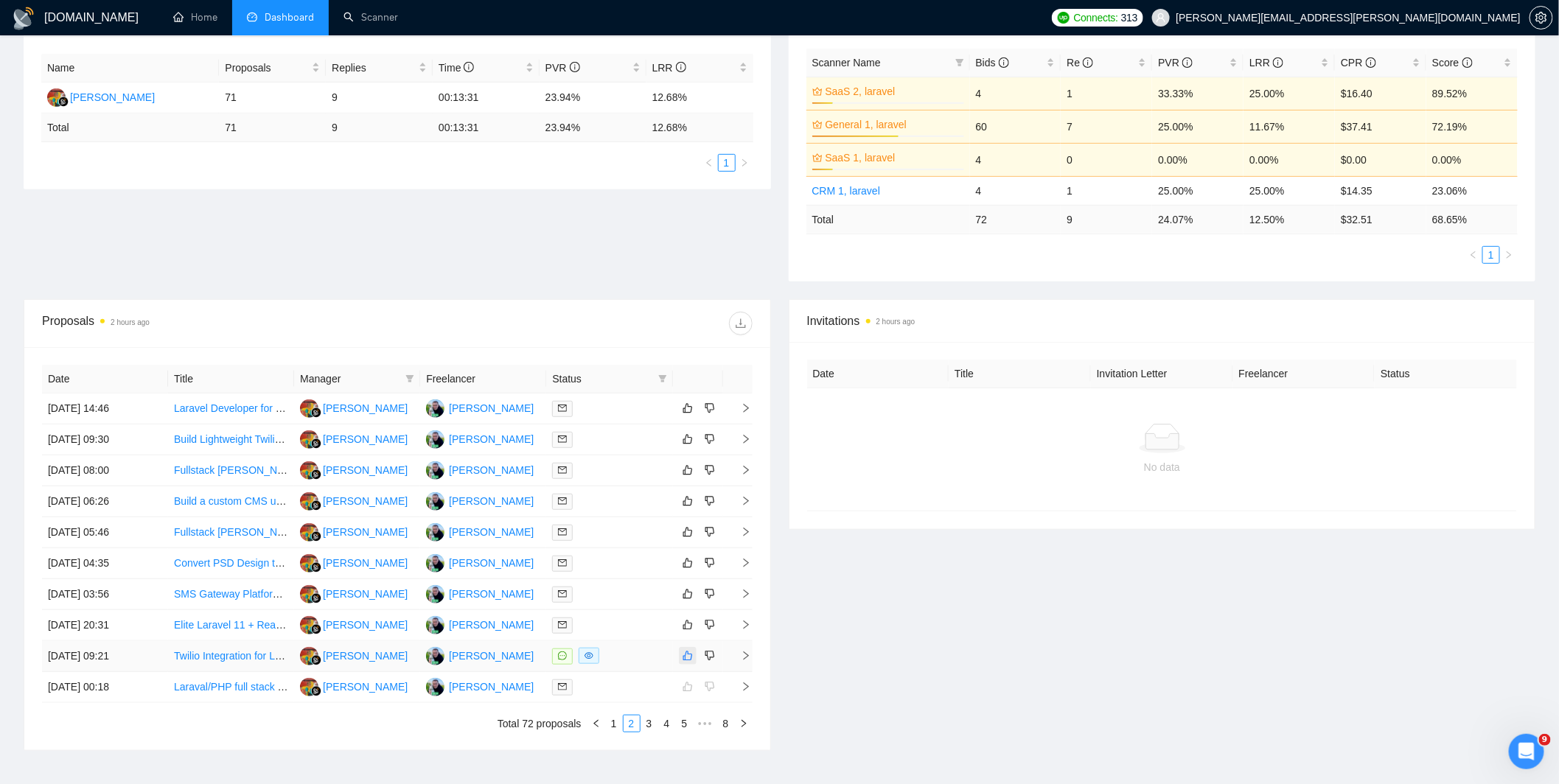
click at [691, 660] on icon "like" at bounding box center [687, 655] width 10 height 12
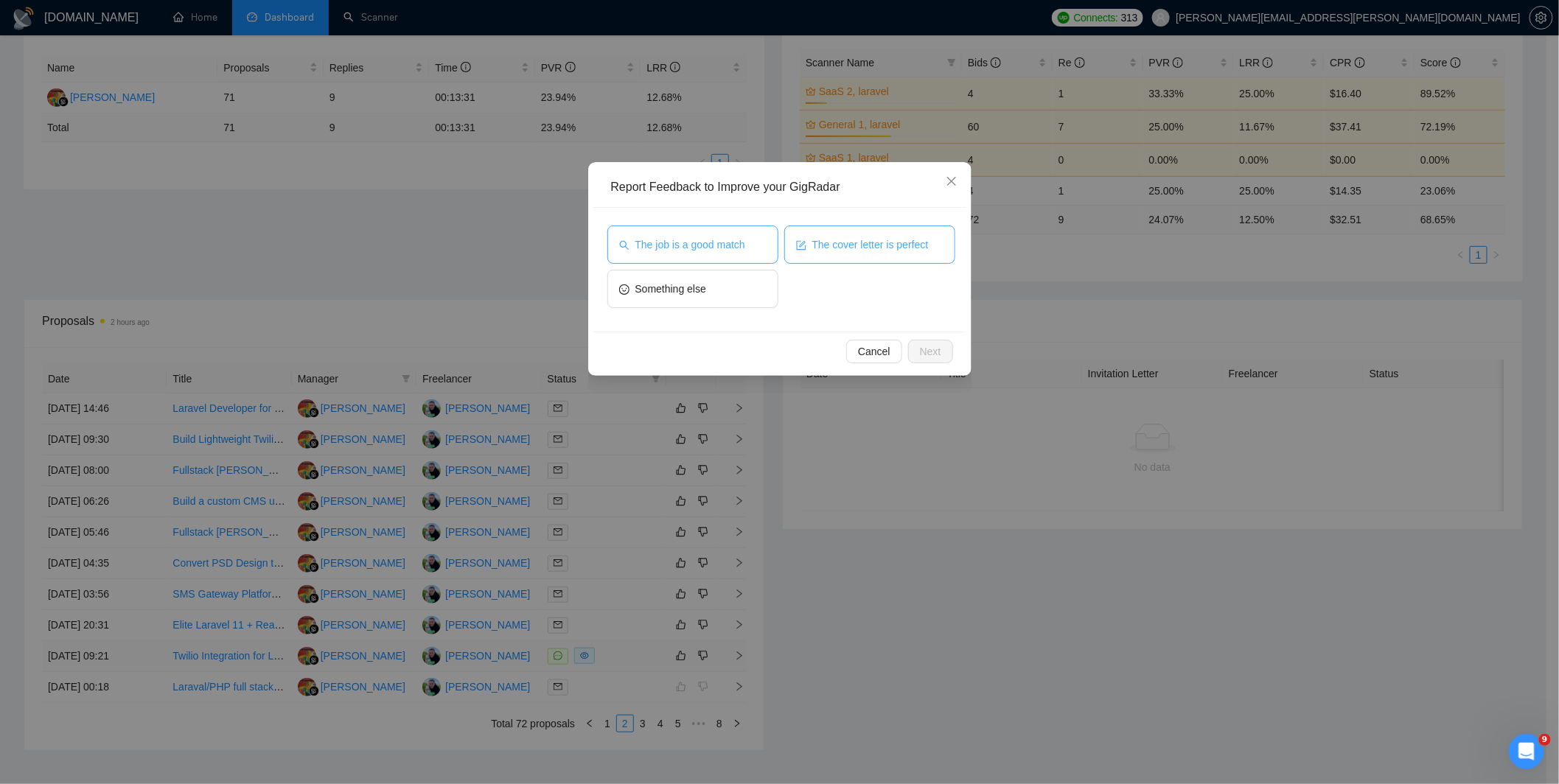
click at [750, 243] on button "The job is a good match" at bounding box center [693, 244] width 171 height 38
click at [844, 244] on span "The cover letter is perfect" at bounding box center [870, 244] width 116 height 16
click at [923, 349] on span "Next" at bounding box center [931, 351] width 22 height 16
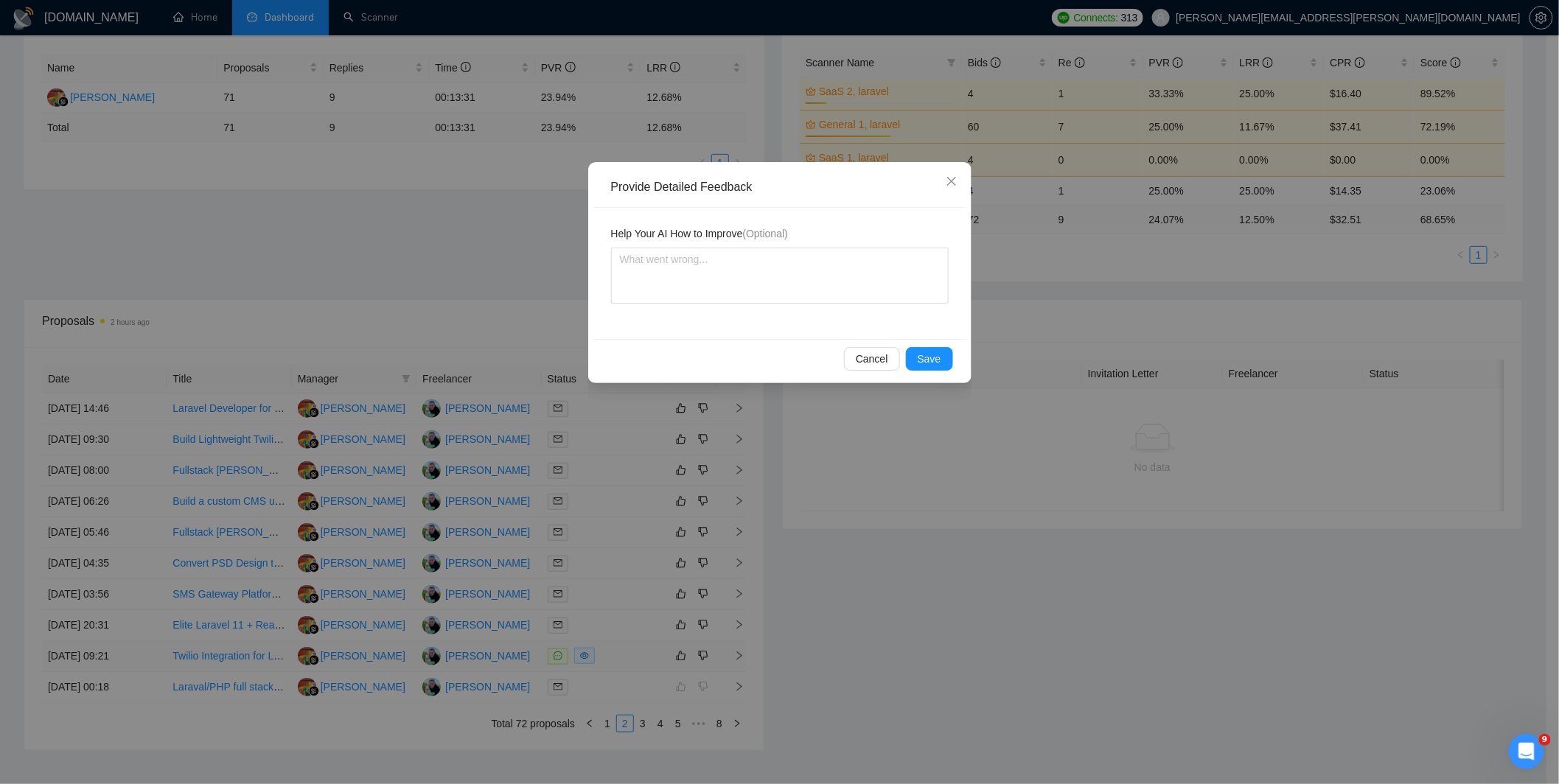
click at [672, 568] on div "Provide Detailed Feedback Help Your AI How to Improve (Optional) Cancel Save" at bounding box center [780, 392] width 1559 height 784
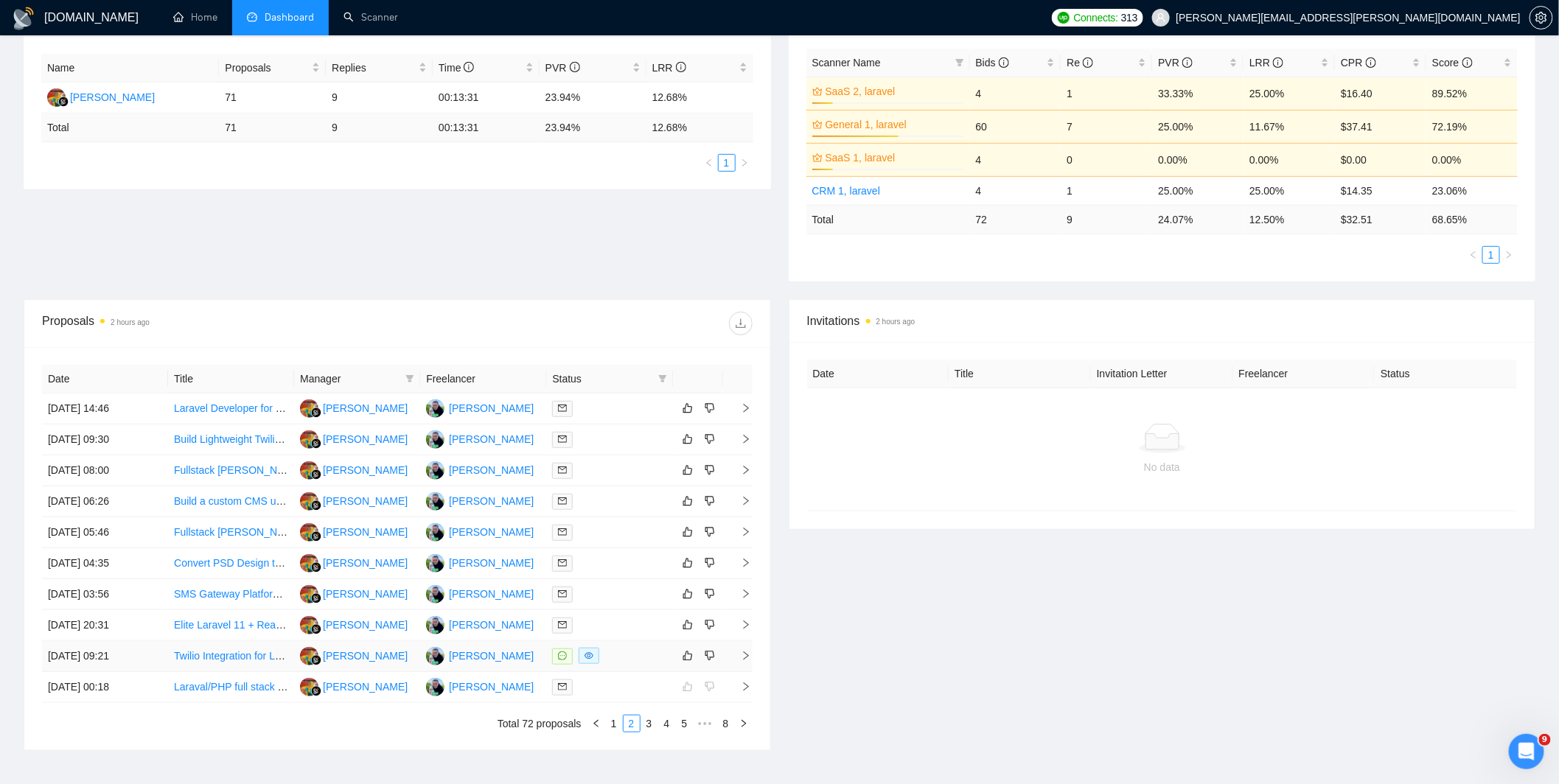
click at [631, 656] on div at bounding box center [608, 656] width 114 height 17
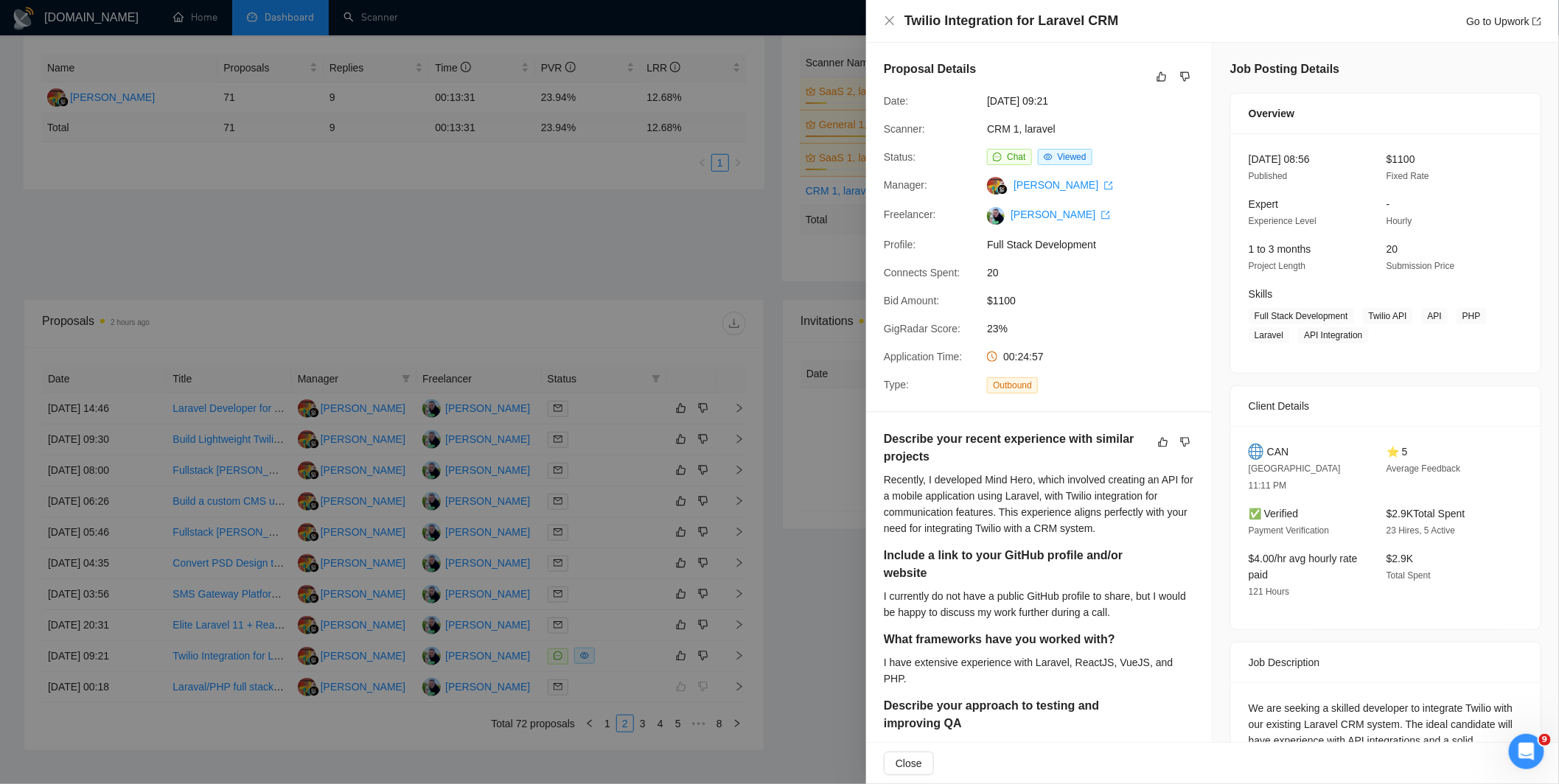
click at [737, 524] on div at bounding box center [780, 392] width 1559 height 784
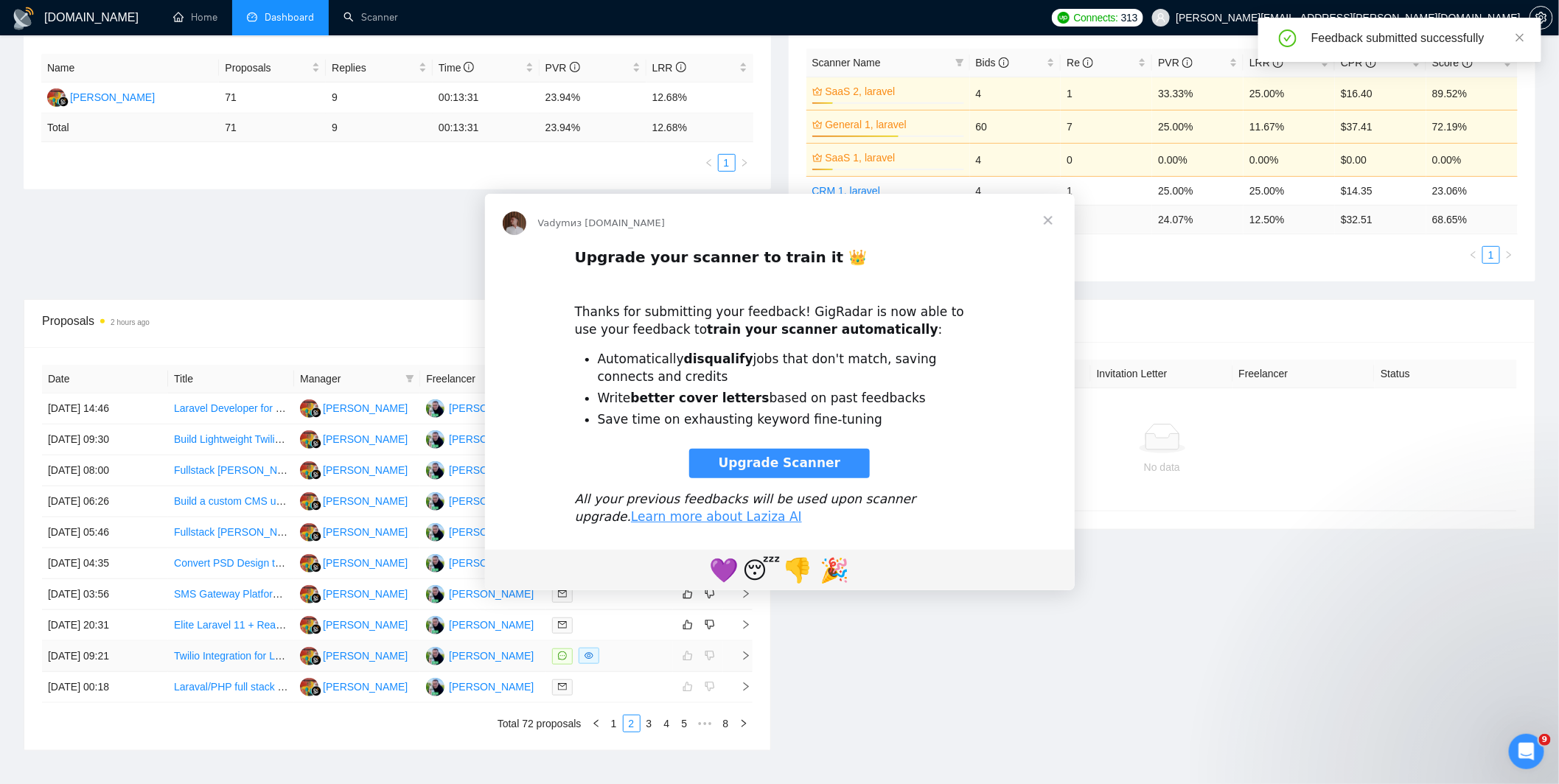
scroll to position [0, 0]
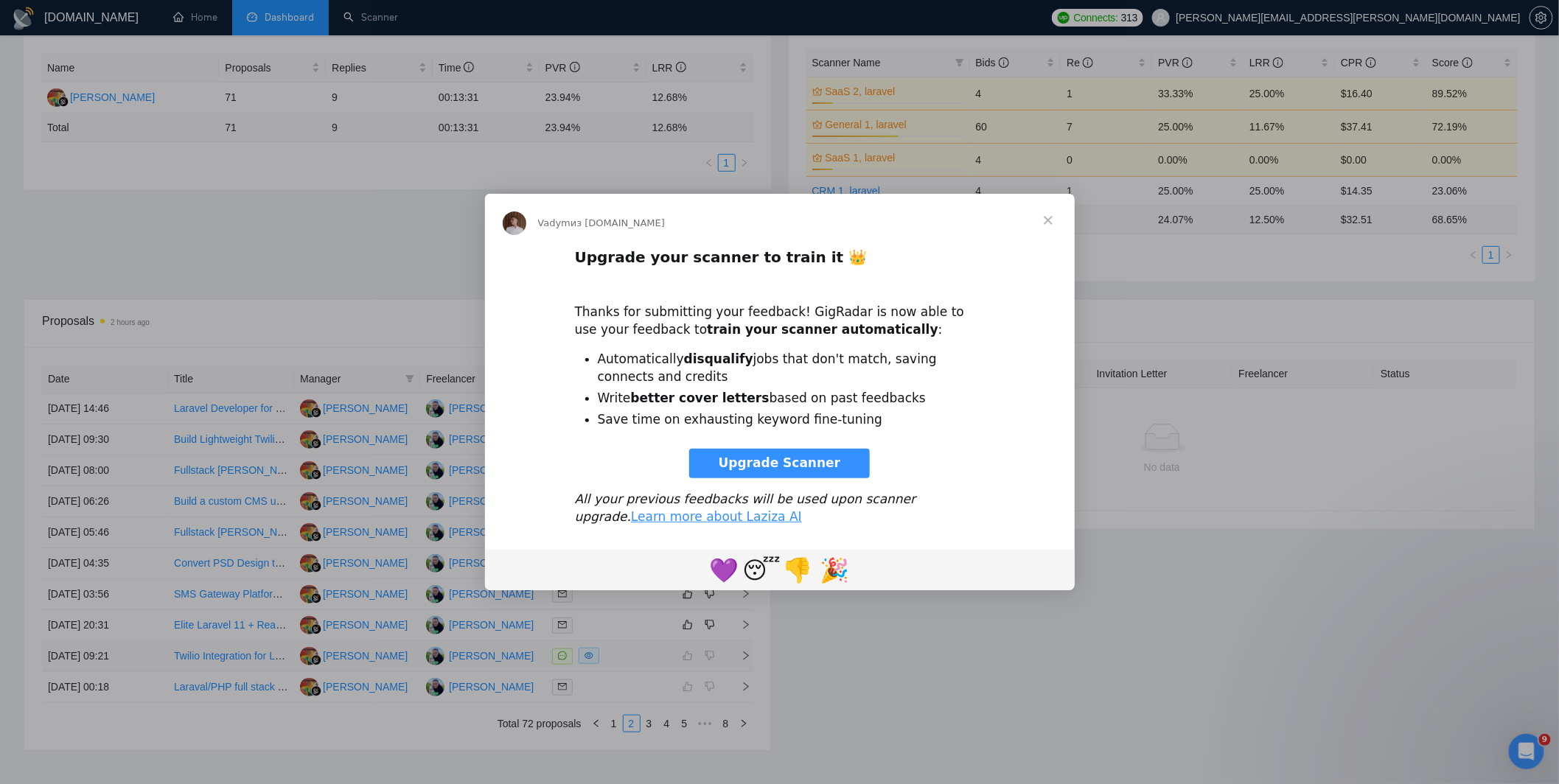
click at [797, 464] on span "Upgrade Scanner" at bounding box center [780, 462] width 122 height 15
click at [1048, 218] on span "Закрыть" at bounding box center [1048, 220] width 53 height 53
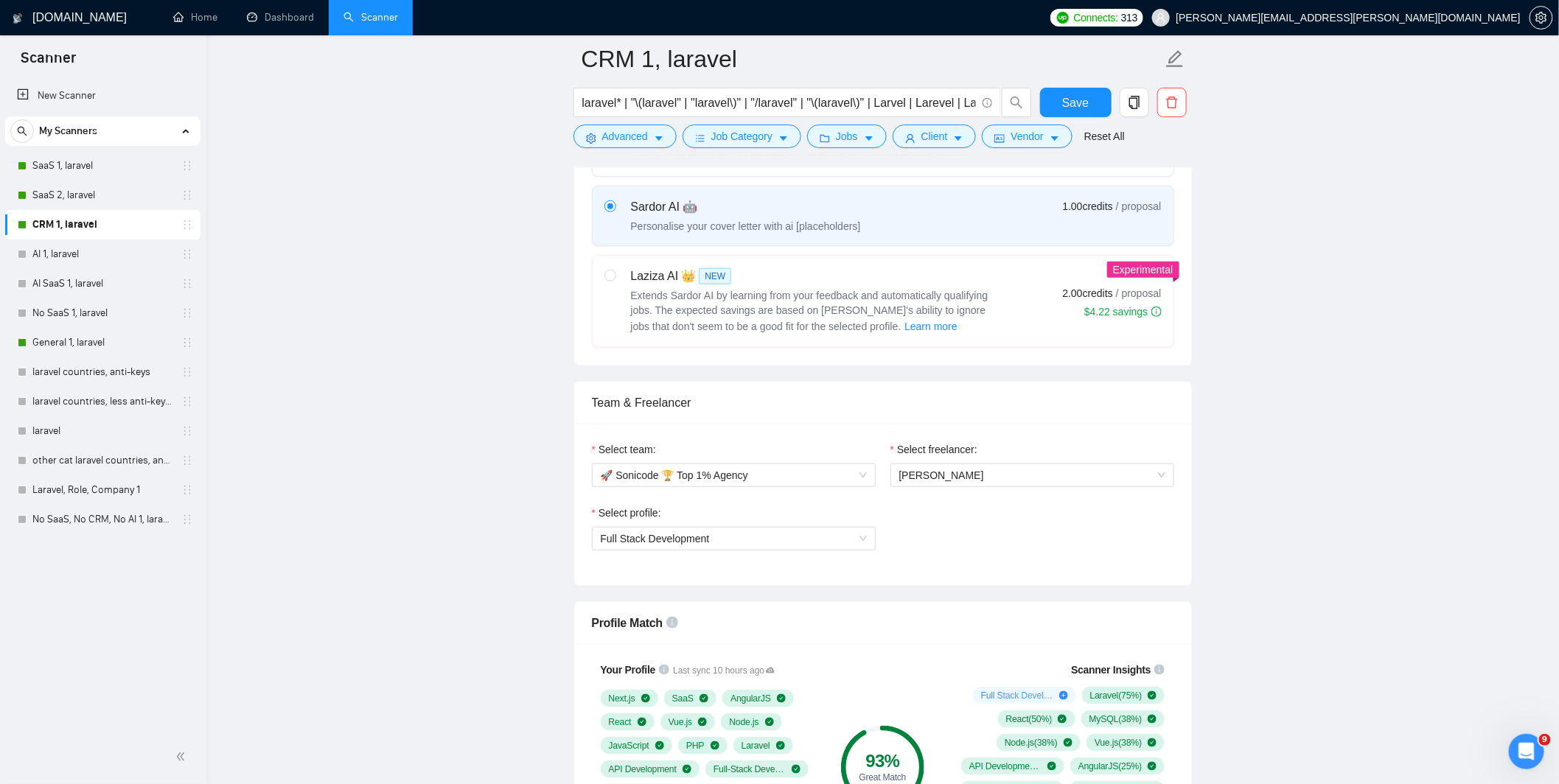
scroll to position [491, 0]
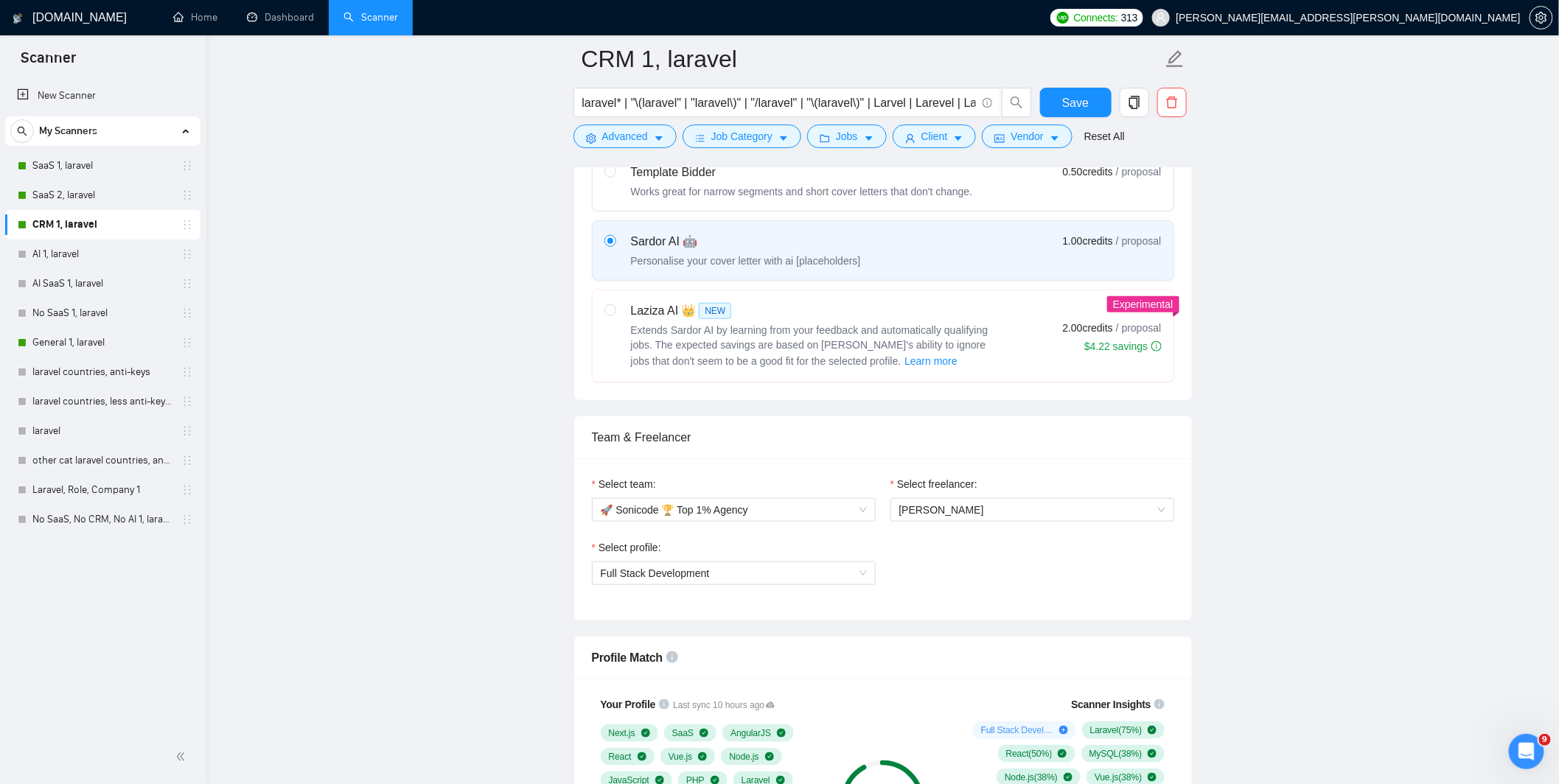
click at [632, 319] on div "Laziza AI 👑 NEW" at bounding box center [814, 310] width 369 height 17
click at [615, 314] on input "radio" at bounding box center [609, 309] width 10 height 10
radio input "true"
radio input "false"
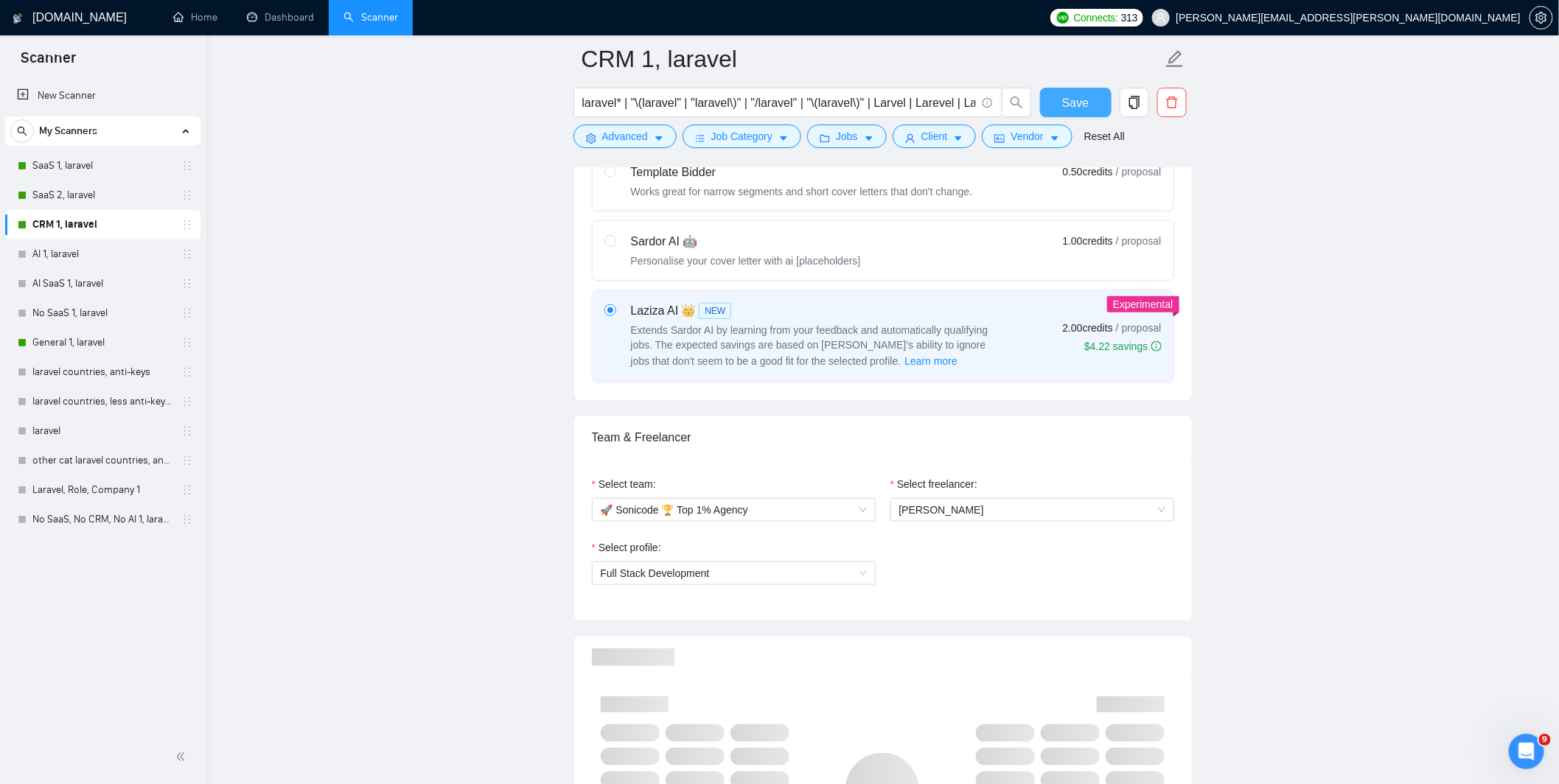
click at [1067, 98] on span "Save" at bounding box center [1075, 103] width 27 height 18
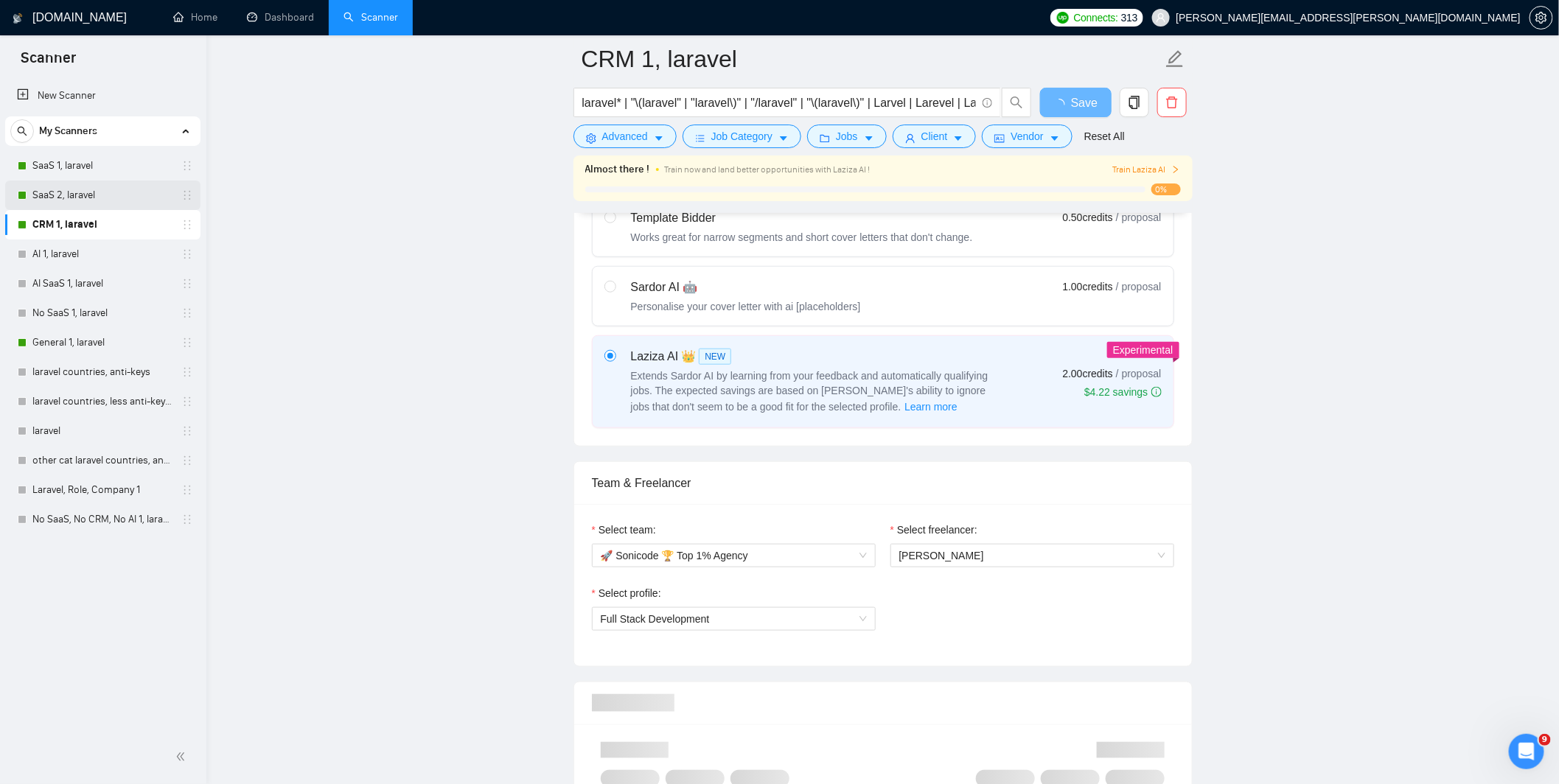
click at [75, 195] on link "SaaS 2, laravel" at bounding box center [102, 195] width 140 height 29
click at [67, 197] on link "SaaS 2, laravel" at bounding box center [102, 195] width 140 height 29
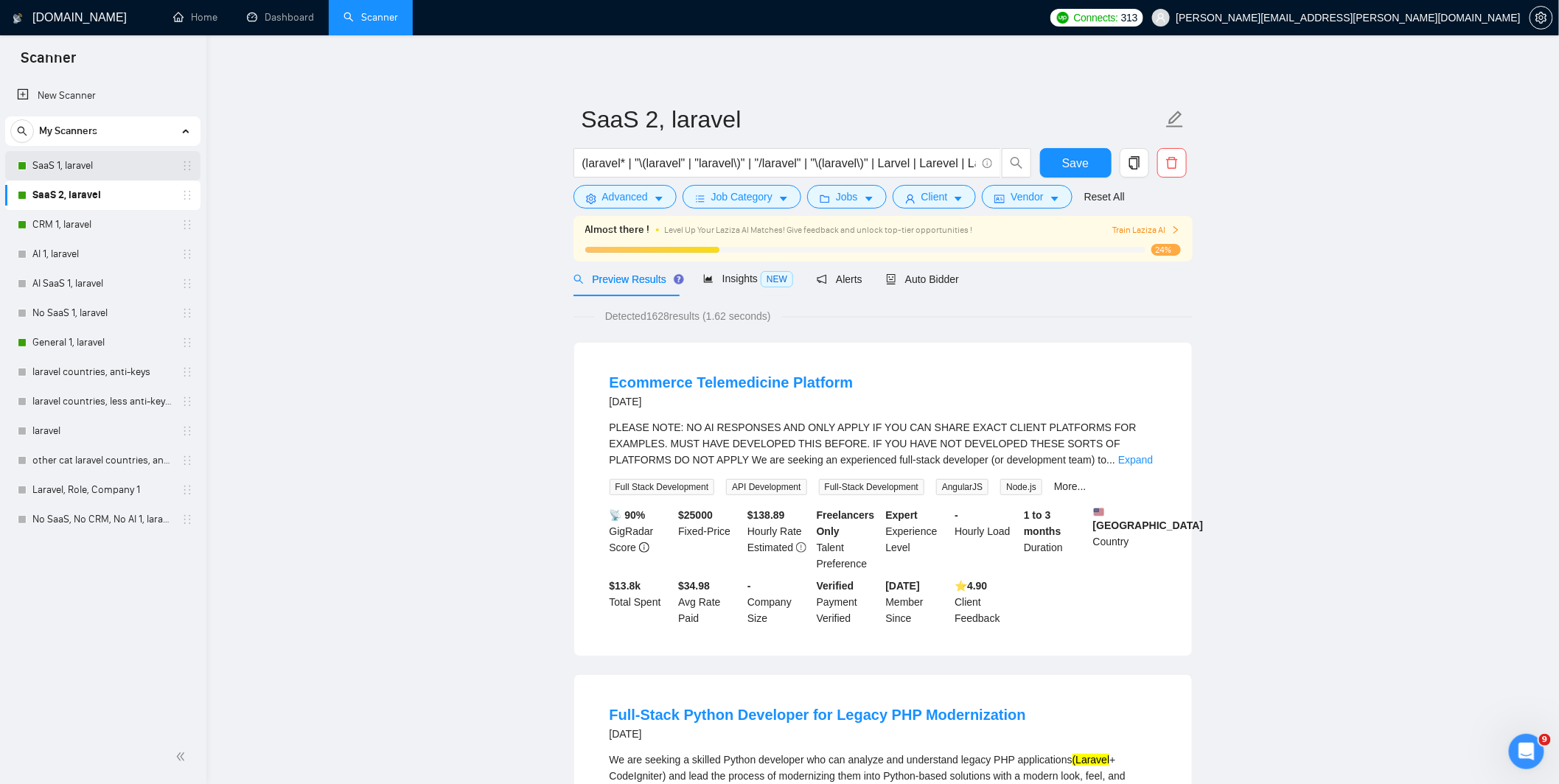
click at [67, 165] on link "SaaS 1, laravel" at bounding box center [102, 165] width 140 height 29
click at [74, 344] on link "General 1, laravel" at bounding box center [102, 342] width 140 height 29
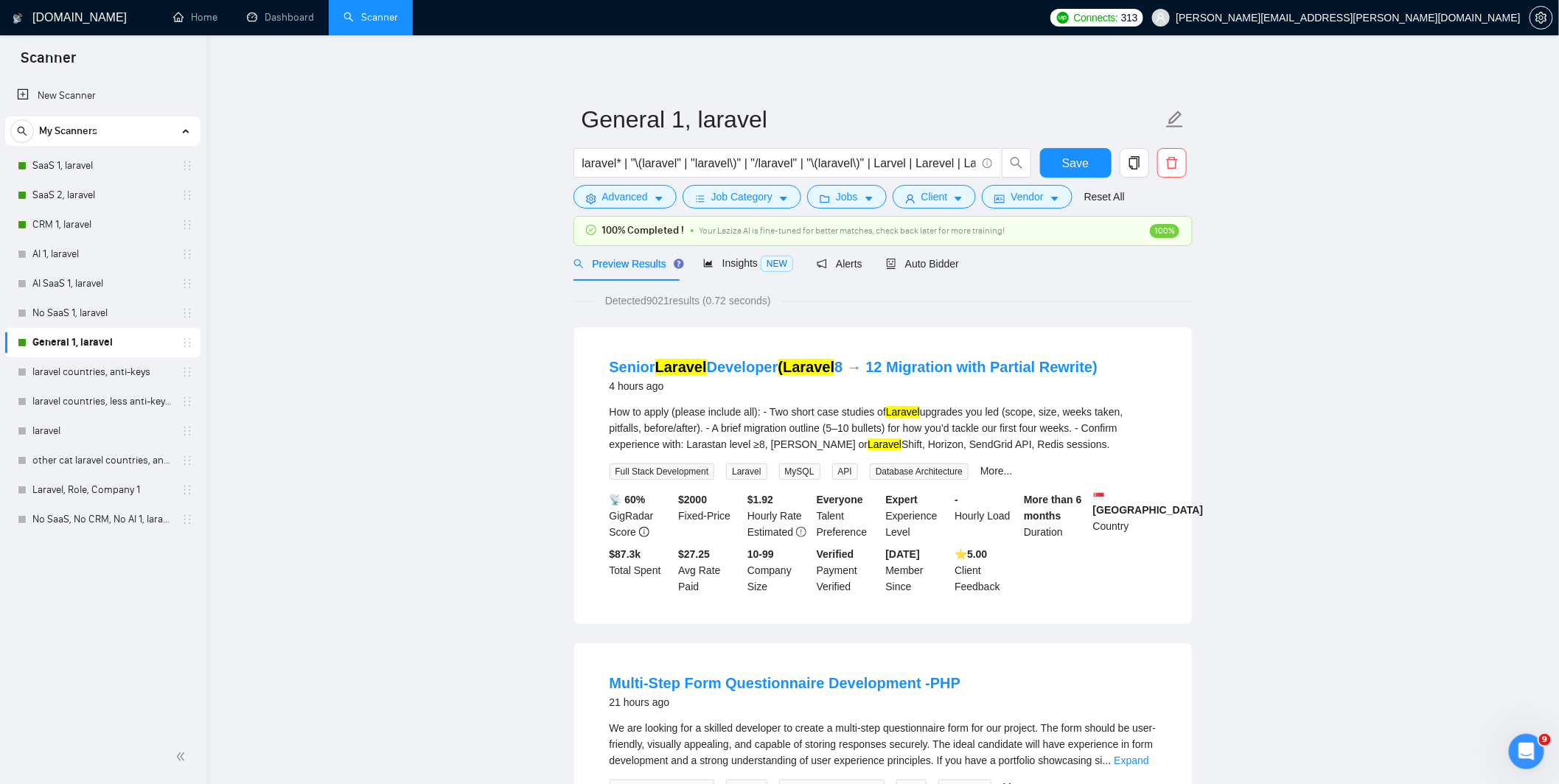
drag, startPoint x: 279, startPoint y: 74, endPoint x: 275, endPoint y: 42, distance: 32.2
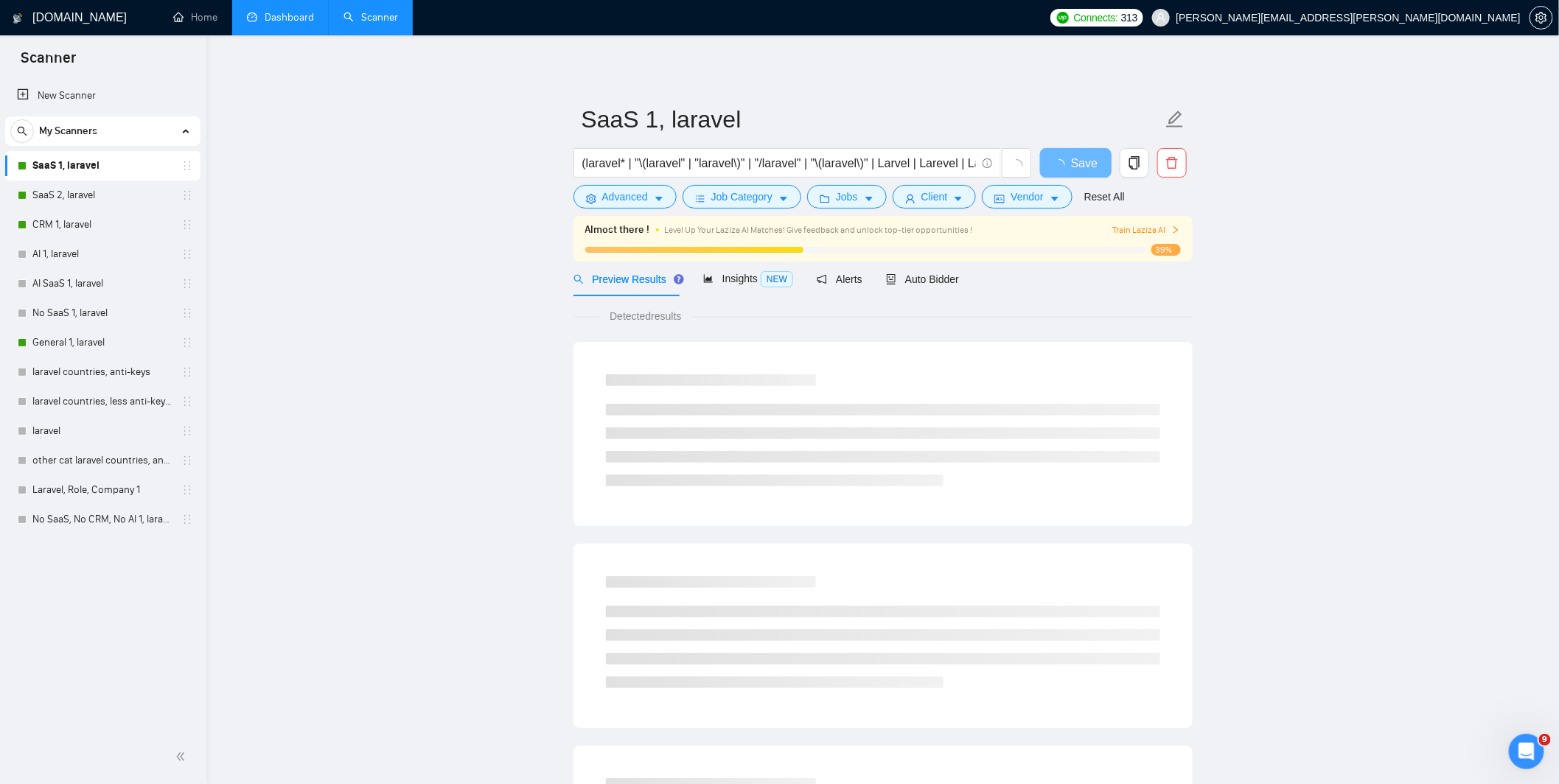
click at [279, 23] on link "Dashboard" at bounding box center [280, 17] width 67 height 12
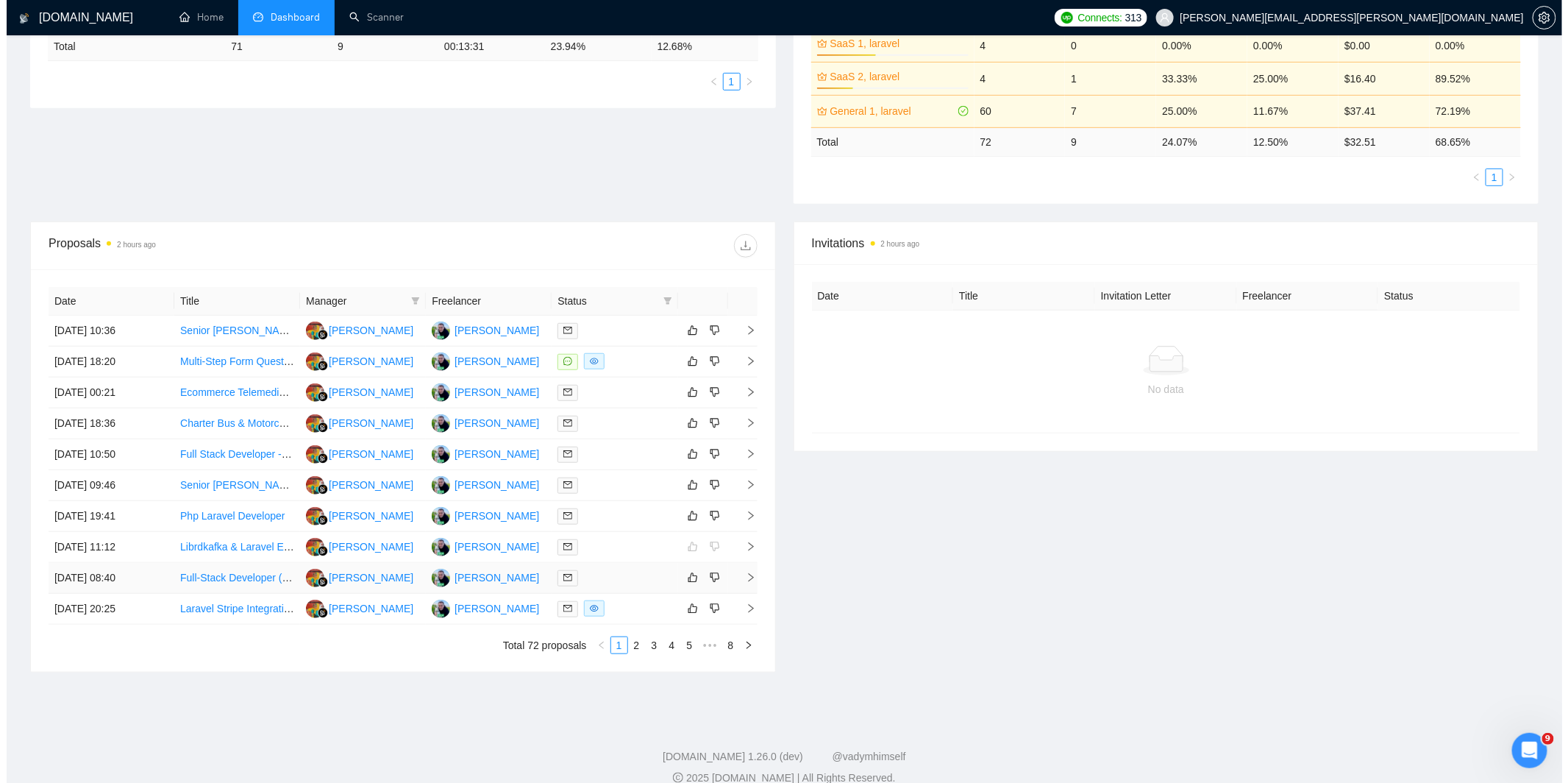
scroll to position [371, 0]
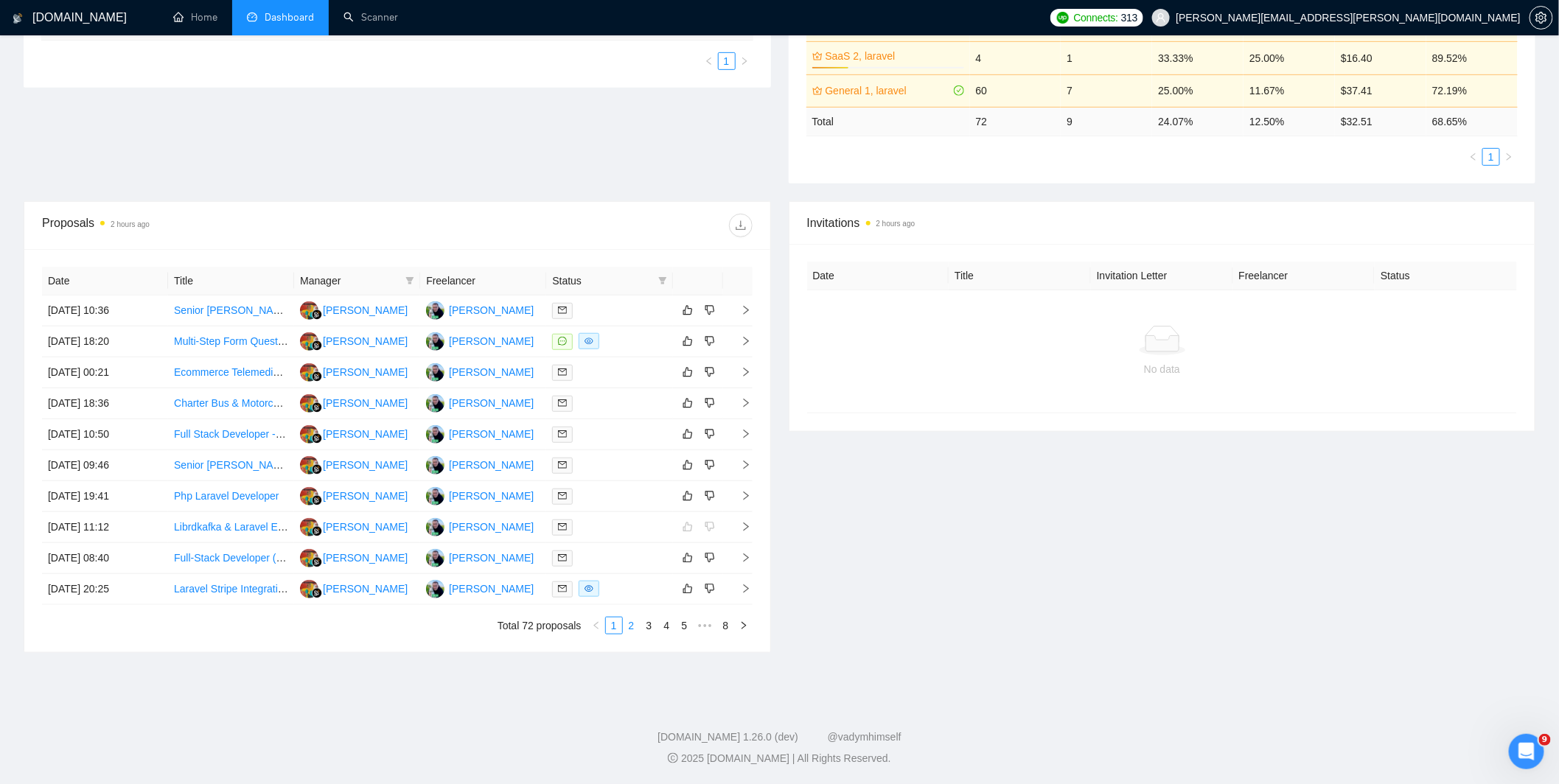
click at [632, 628] on link "2" at bounding box center [631, 624] width 16 height 16
click at [616, 521] on div at bounding box center [608, 527] width 114 height 17
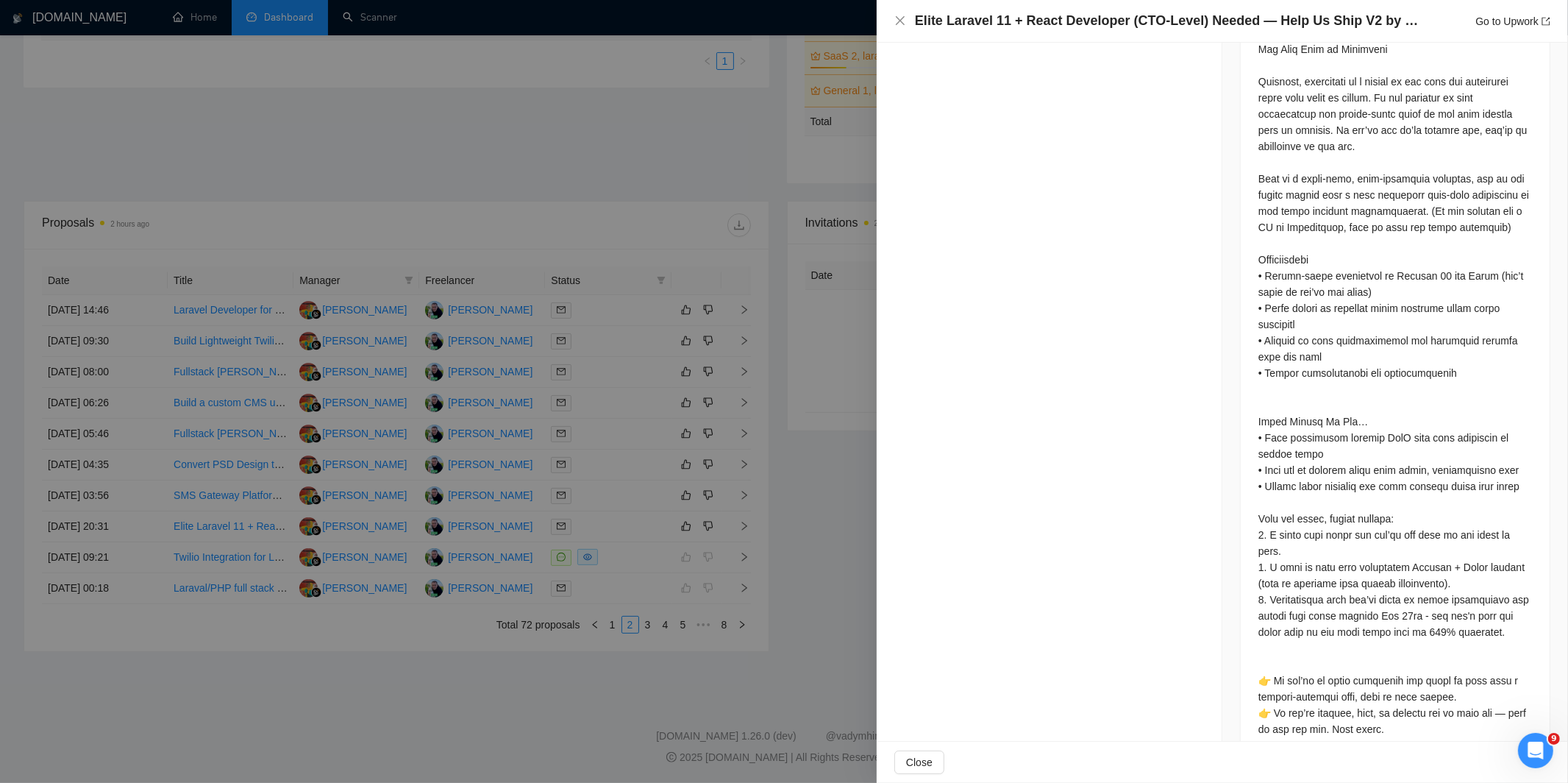
scroll to position [1127, 0]
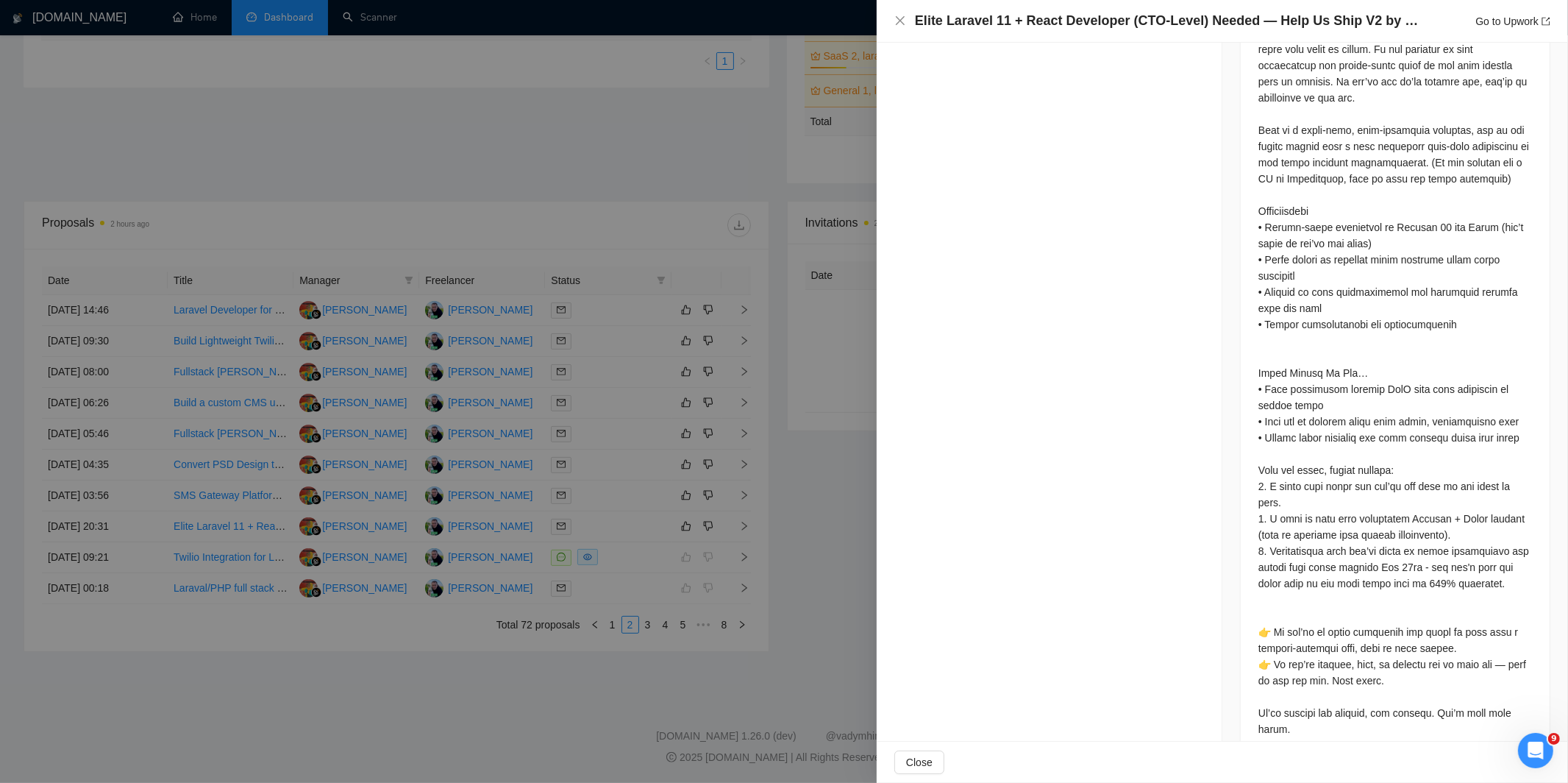
click at [591, 519] on div at bounding box center [784, 391] width 1568 height 783
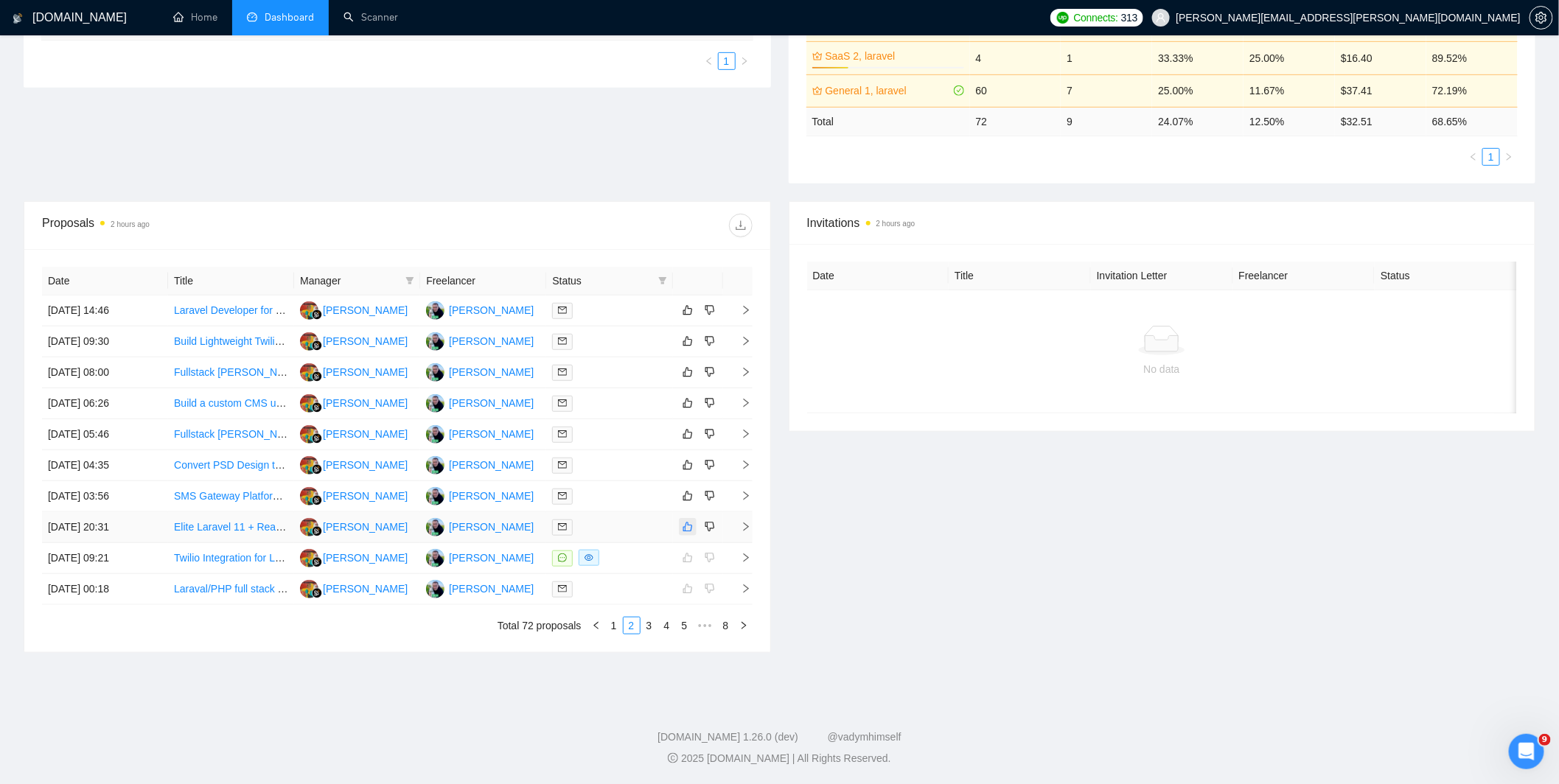
click at [689, 531] on icon "like" at bounding box center [687, 527] width 10 height 10
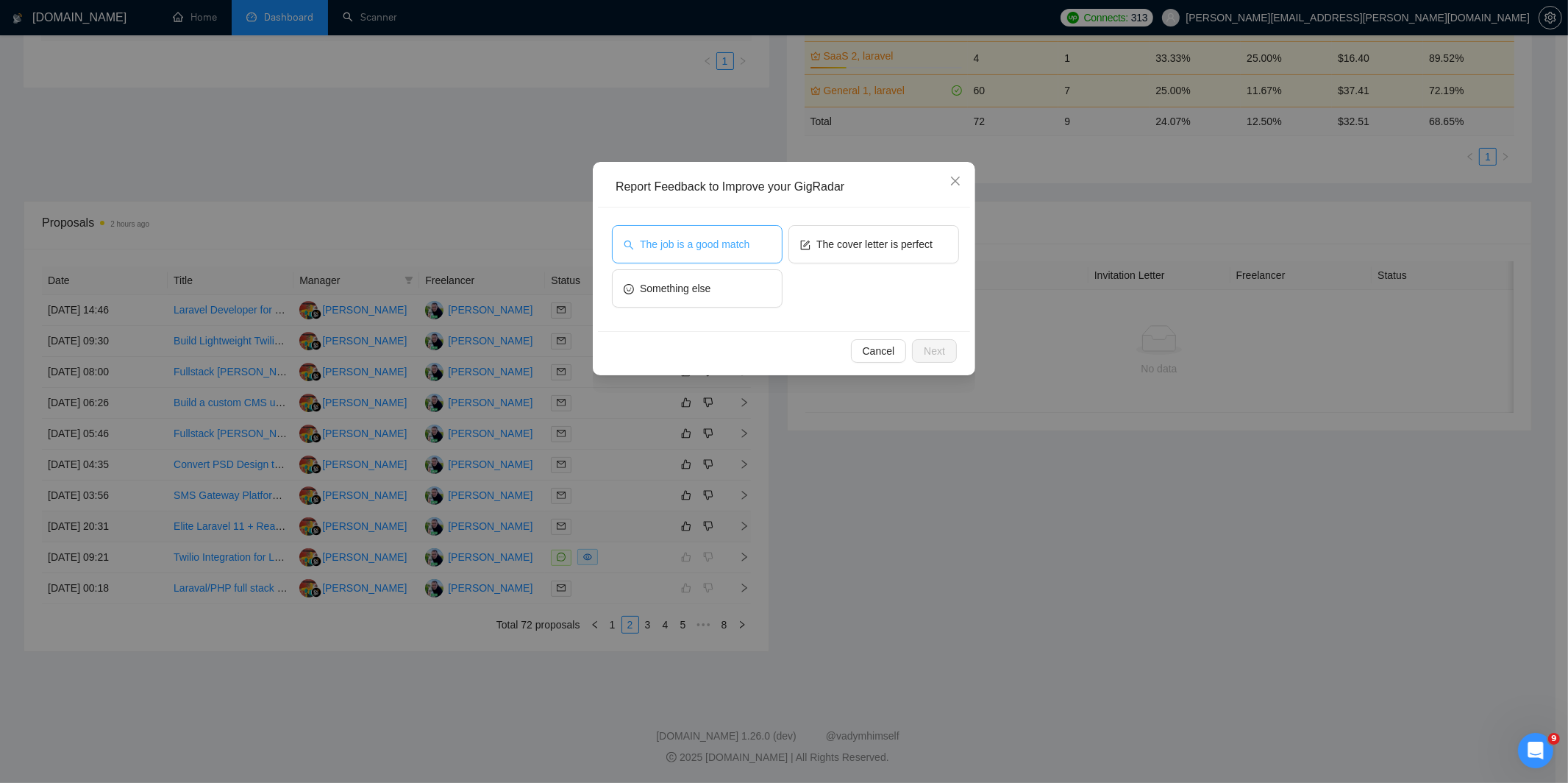
click at [711, 261] on button "The job is a good match" at bounding box center [697, 244] width 171 height 38
click at [876, 245] on span "The cover letter is perfect" at bounding box center [874, 243] width 116 height 16
click at [936, 339] on button "Next" at bounding box center [934, 350] width 45 height 23
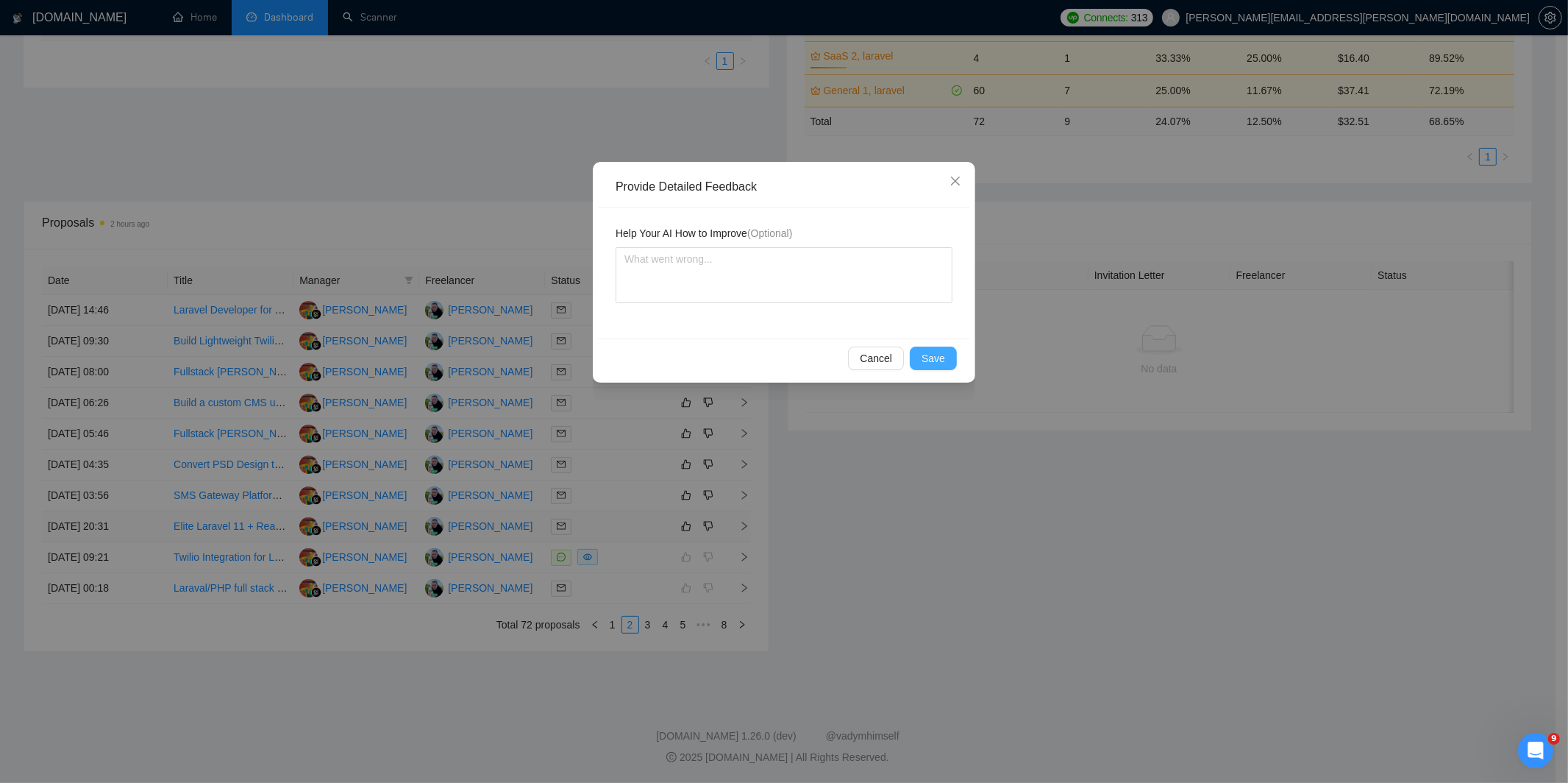
click at [921, 363] on span "Save" at bounding box center [933, 358] width 23 height 16
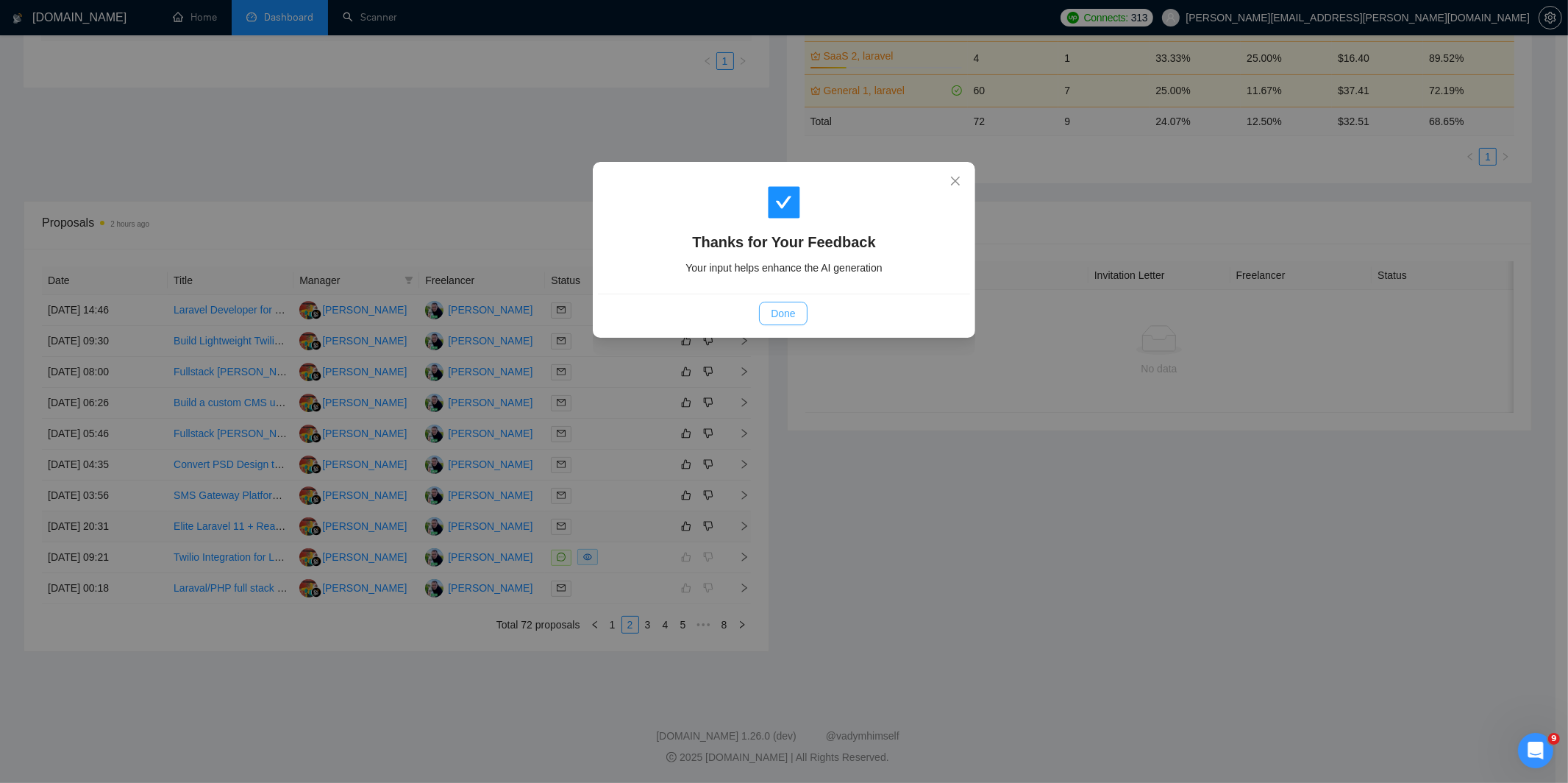
click at [774, 317] on span "Done" at bounding box center [782, 313] width 24 height 16
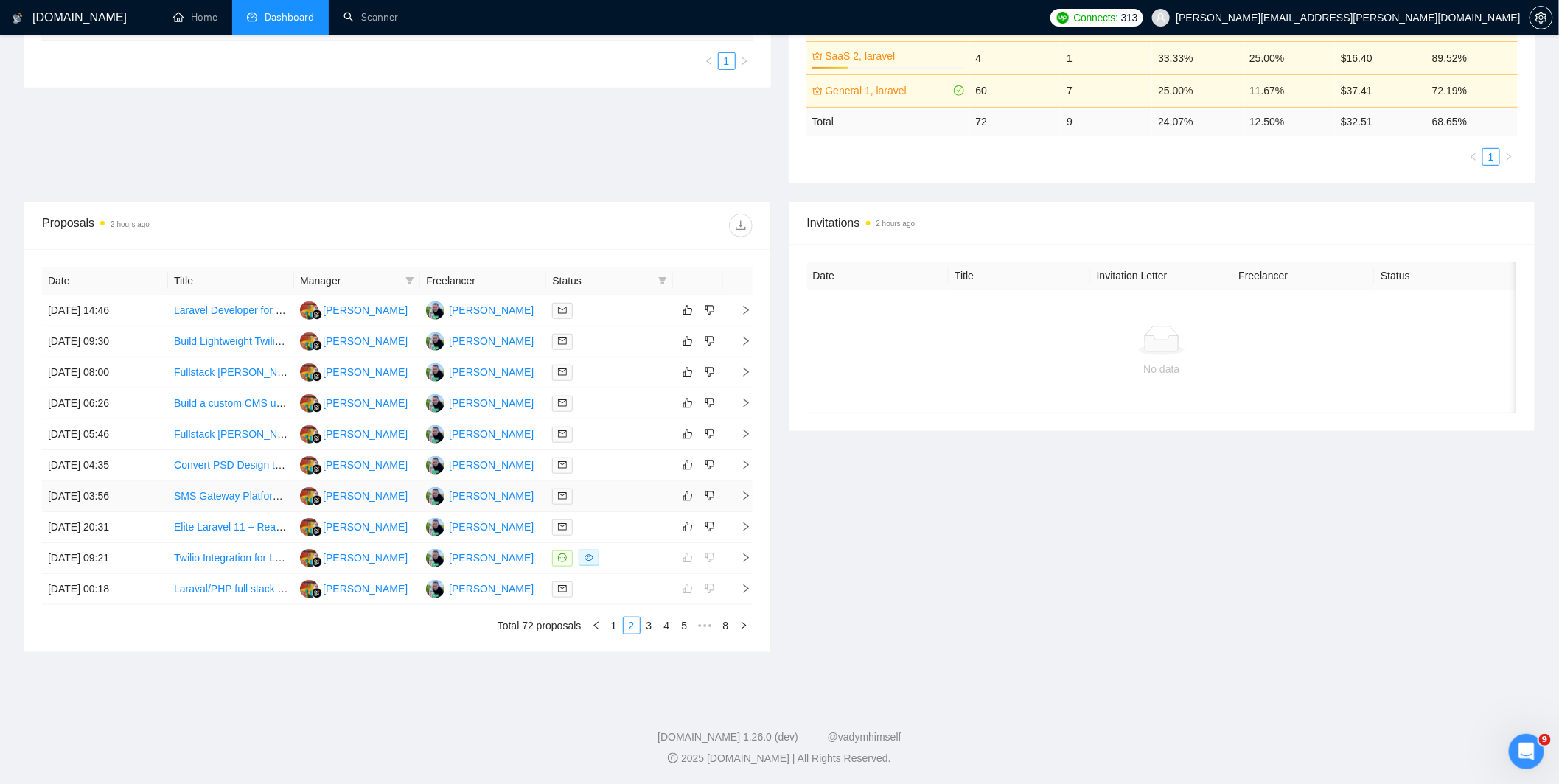
click at [624, 501] on div at bounding box center [608, 496] width 114 height 17
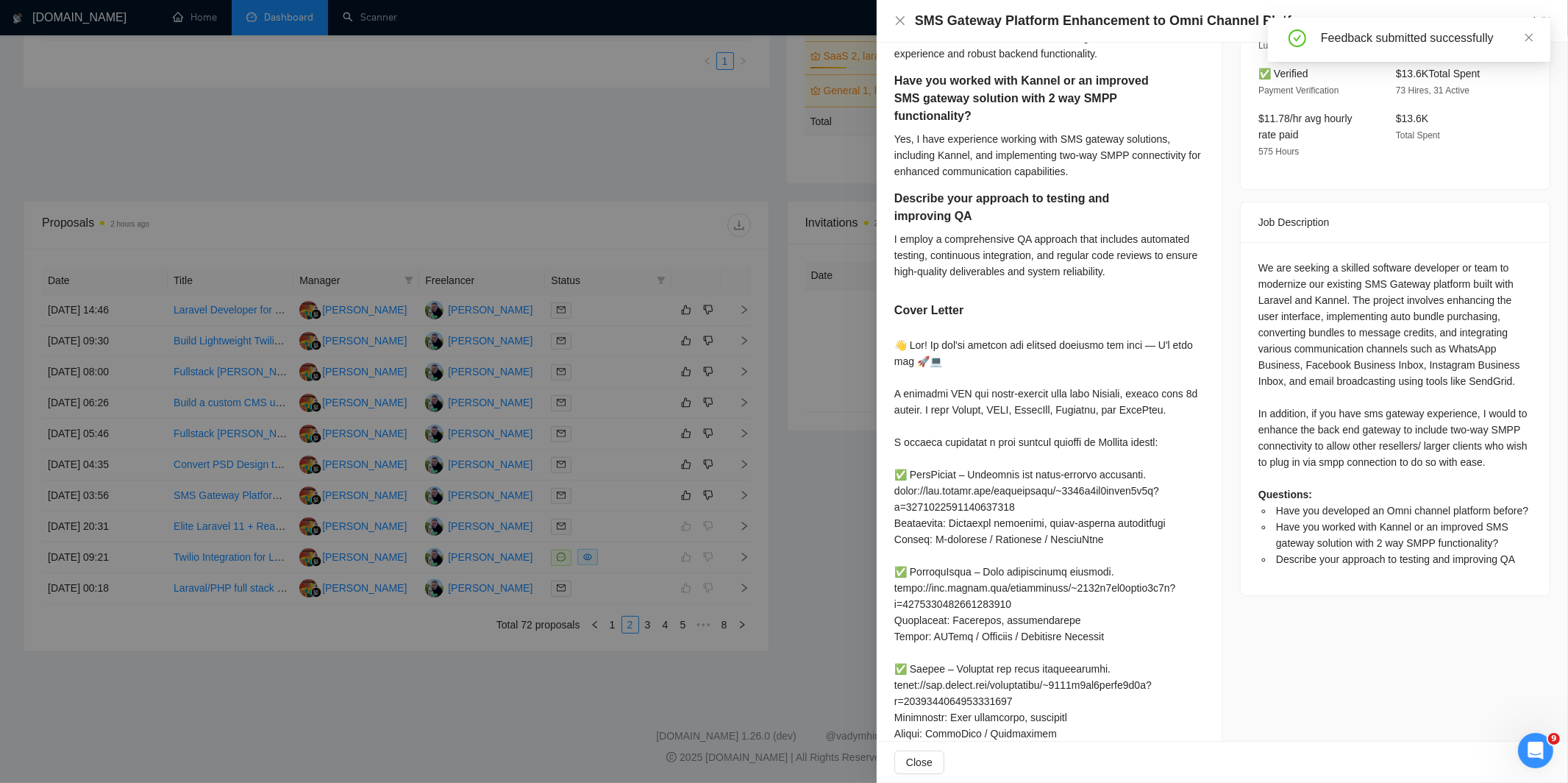
scroll to position [398, 0]
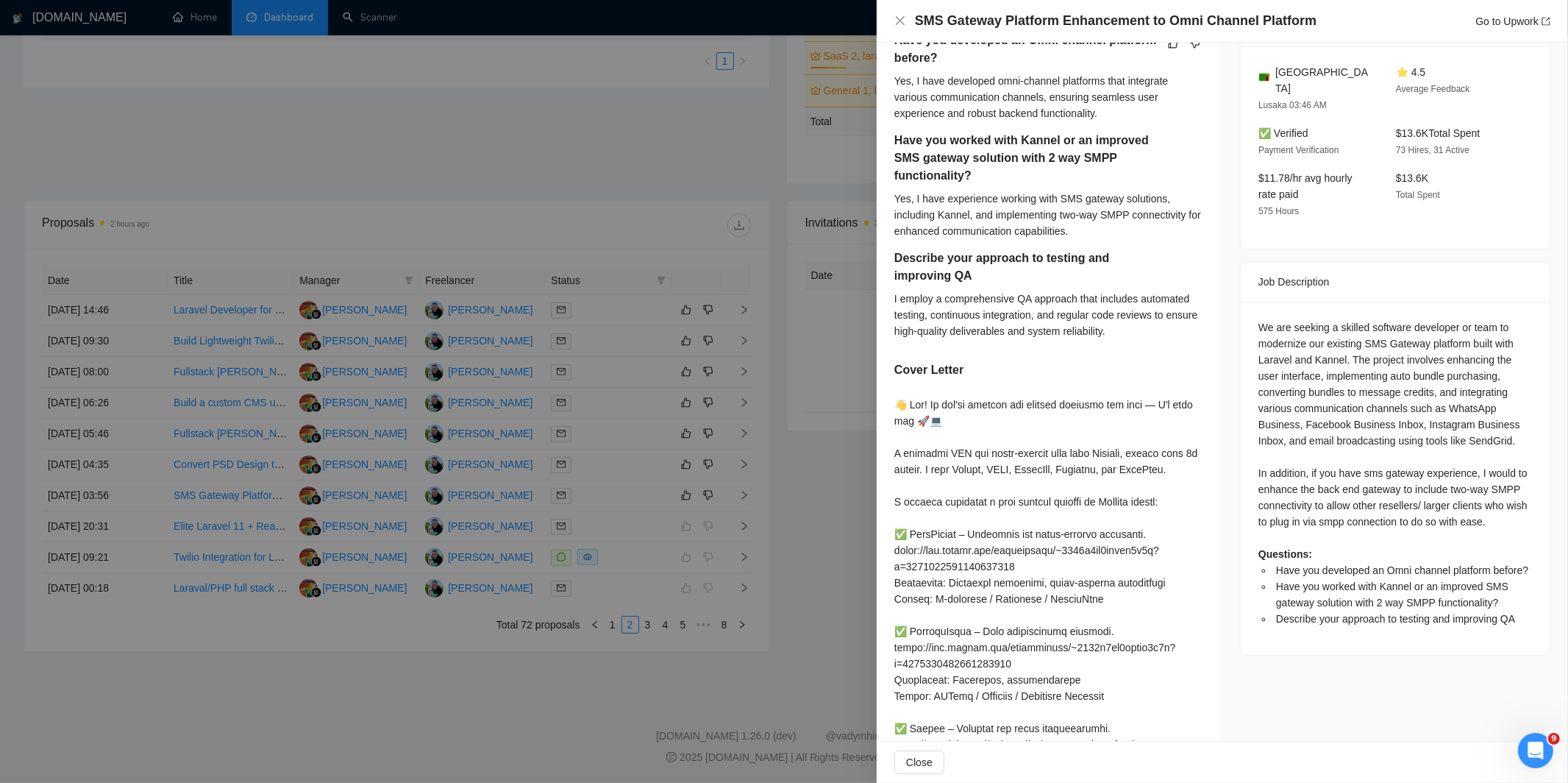
click at [622, 452] on div at bounding box center [784, 391] width 1568 height 783
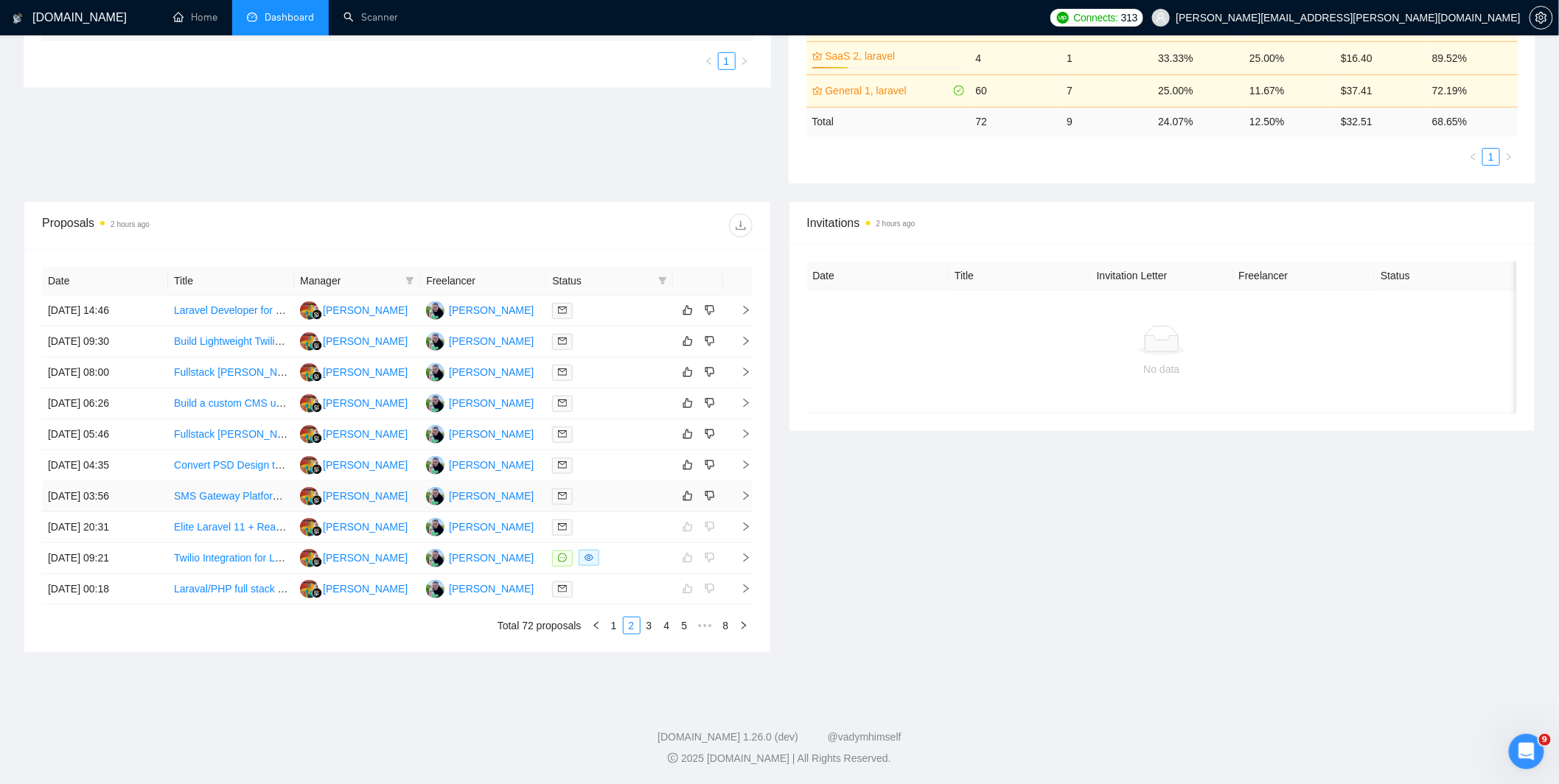
click at [606, 495] on div at bounding box center [608, 496] width 114 height 17
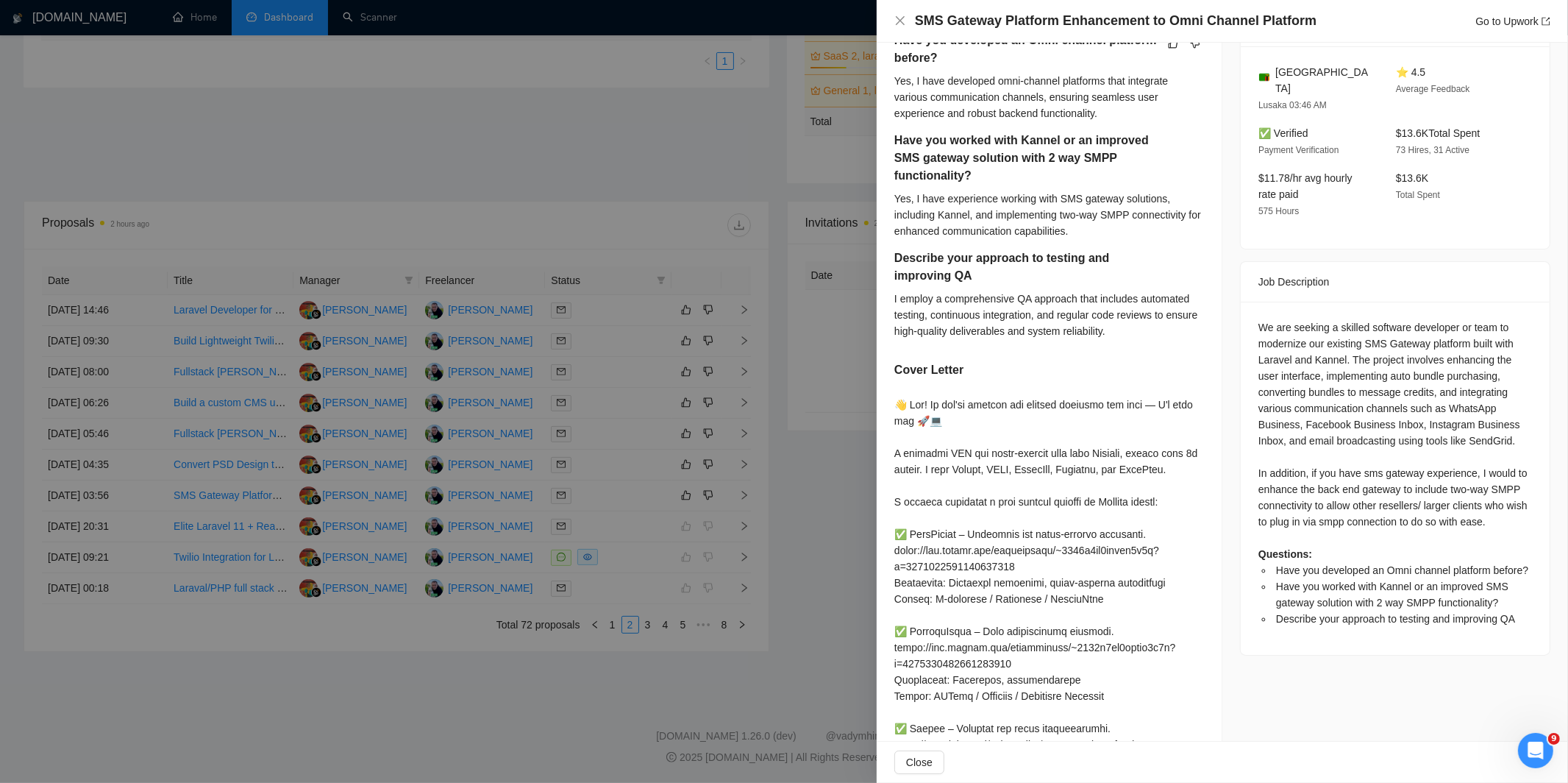
click at [711, 379] on div at bounding box center [784, 391] width 1568 height 783
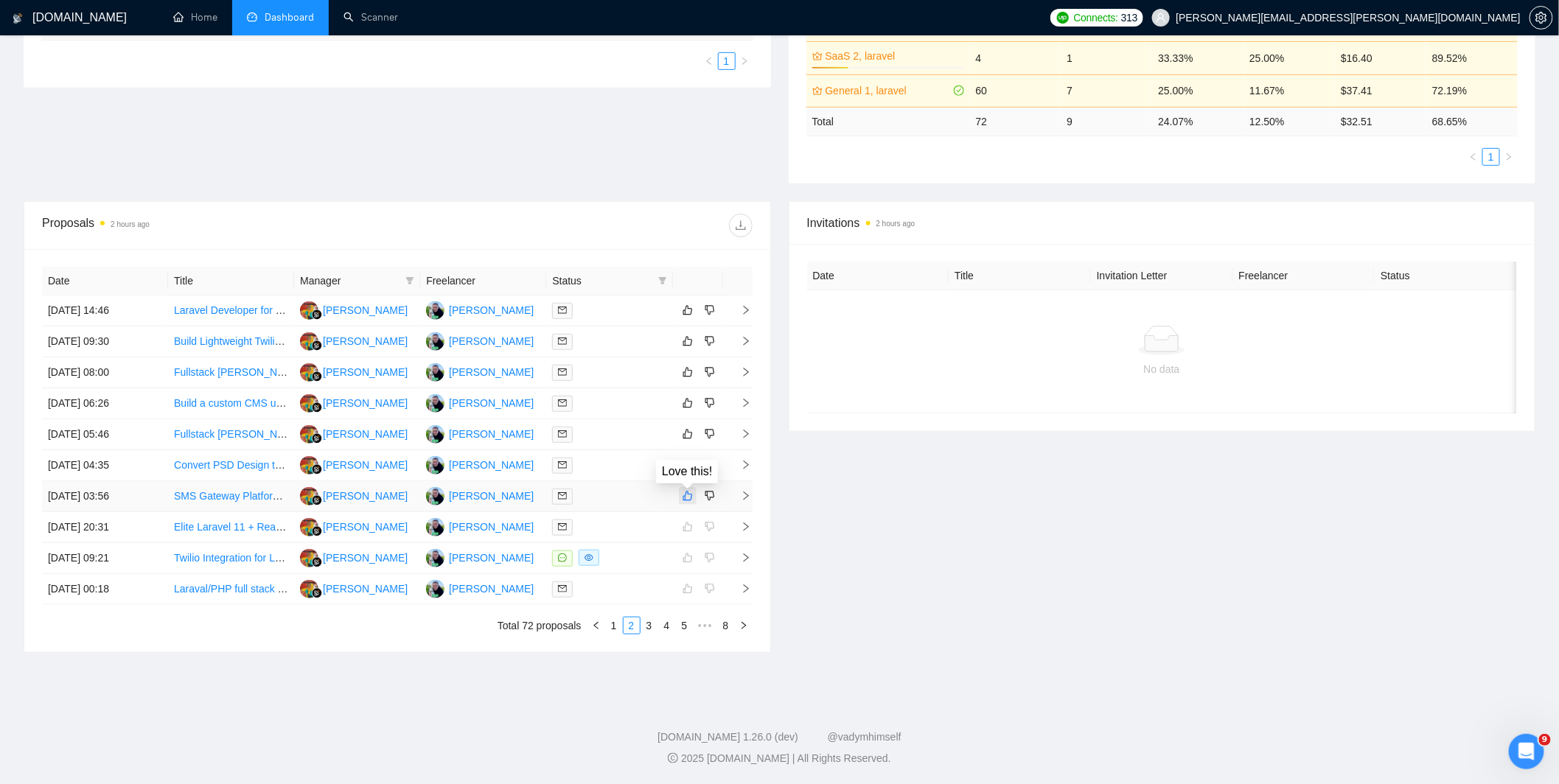
click at [694, 499] on button "button" at bounding box center [687, 496] width 17 height 17
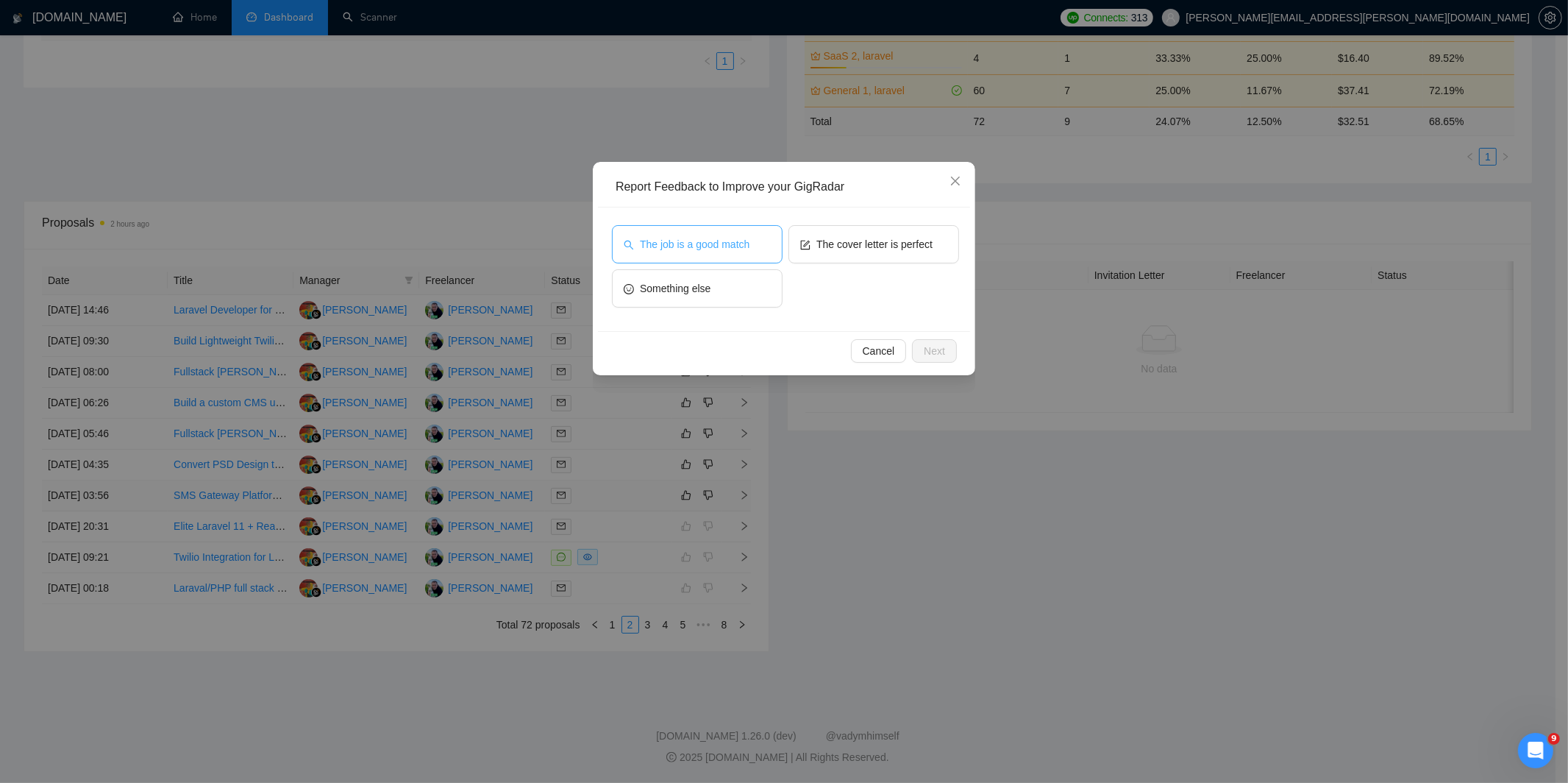
click at [776, 238] on button "The job is a good match" at bounding box center [697, 244] width 171 height 38
click at [850, 241] on span "The cover letter is perfect" at bounding box center [874, 243] width 116 height 16
click at [939, 355] on span "Next" at bounding box center [935, 350] width 22 height 16
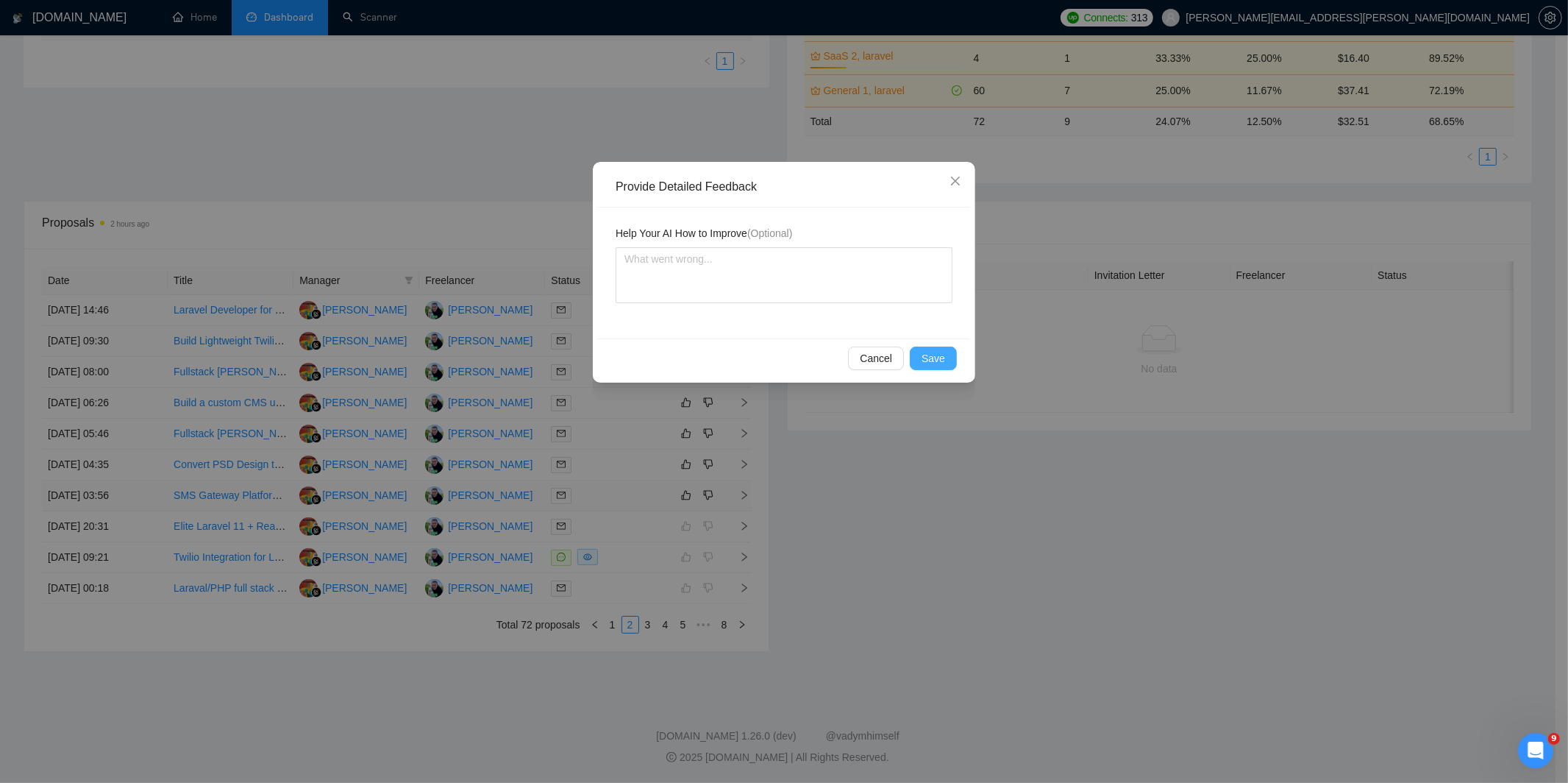
drag, startPoint x: 950, startPoint y: 354, endPoint x: 935, endPoint y: 362, distance: 17.0
click at [950, 355] on button "Save" at bounding box center [933, 358] width 47 height 23
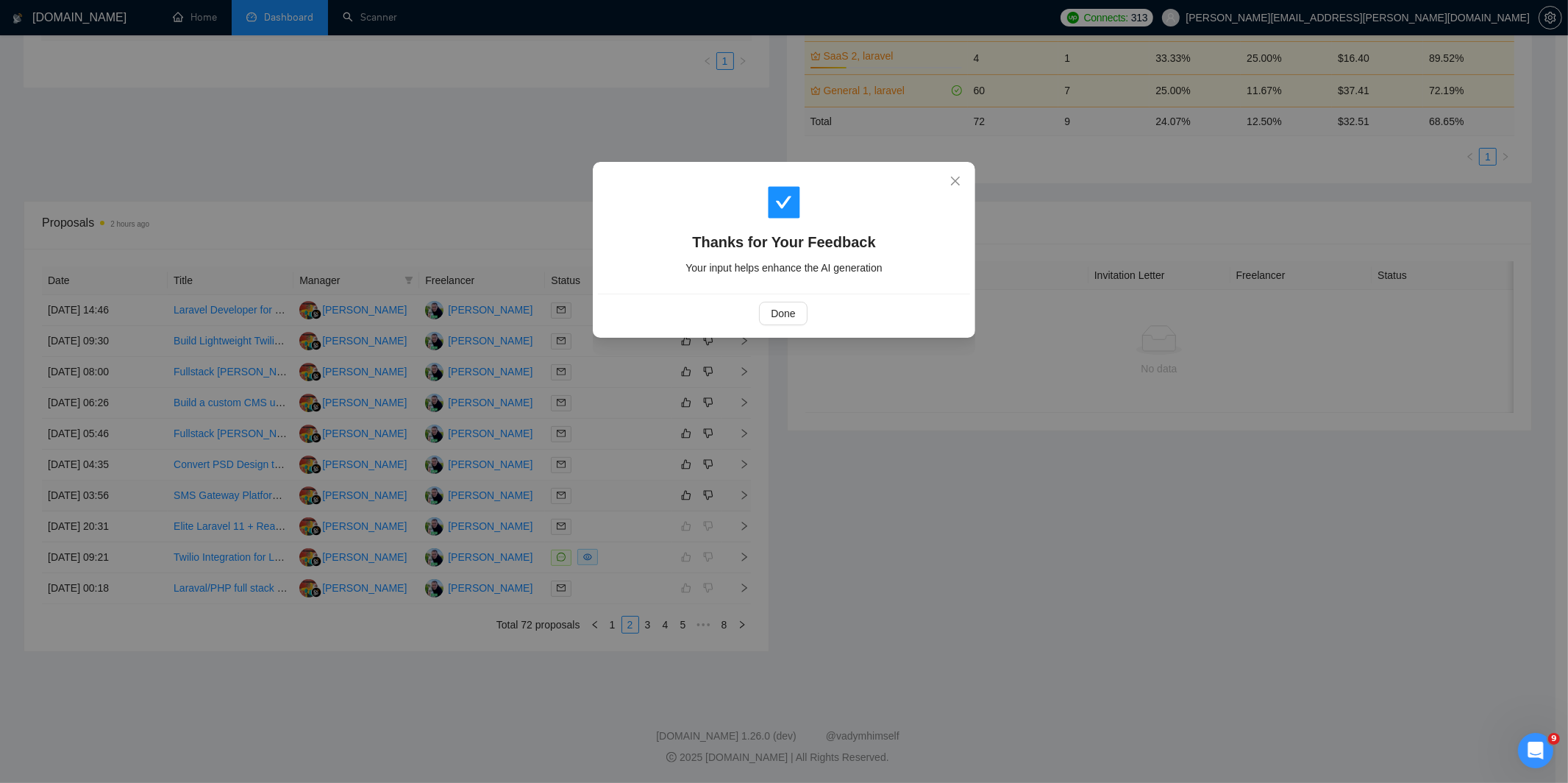
click at [671, 468] on div "Thanks for Your Feedback Your input helps enhance the AI generation Done" at bounding box center [784, 391] width 1568 height 783
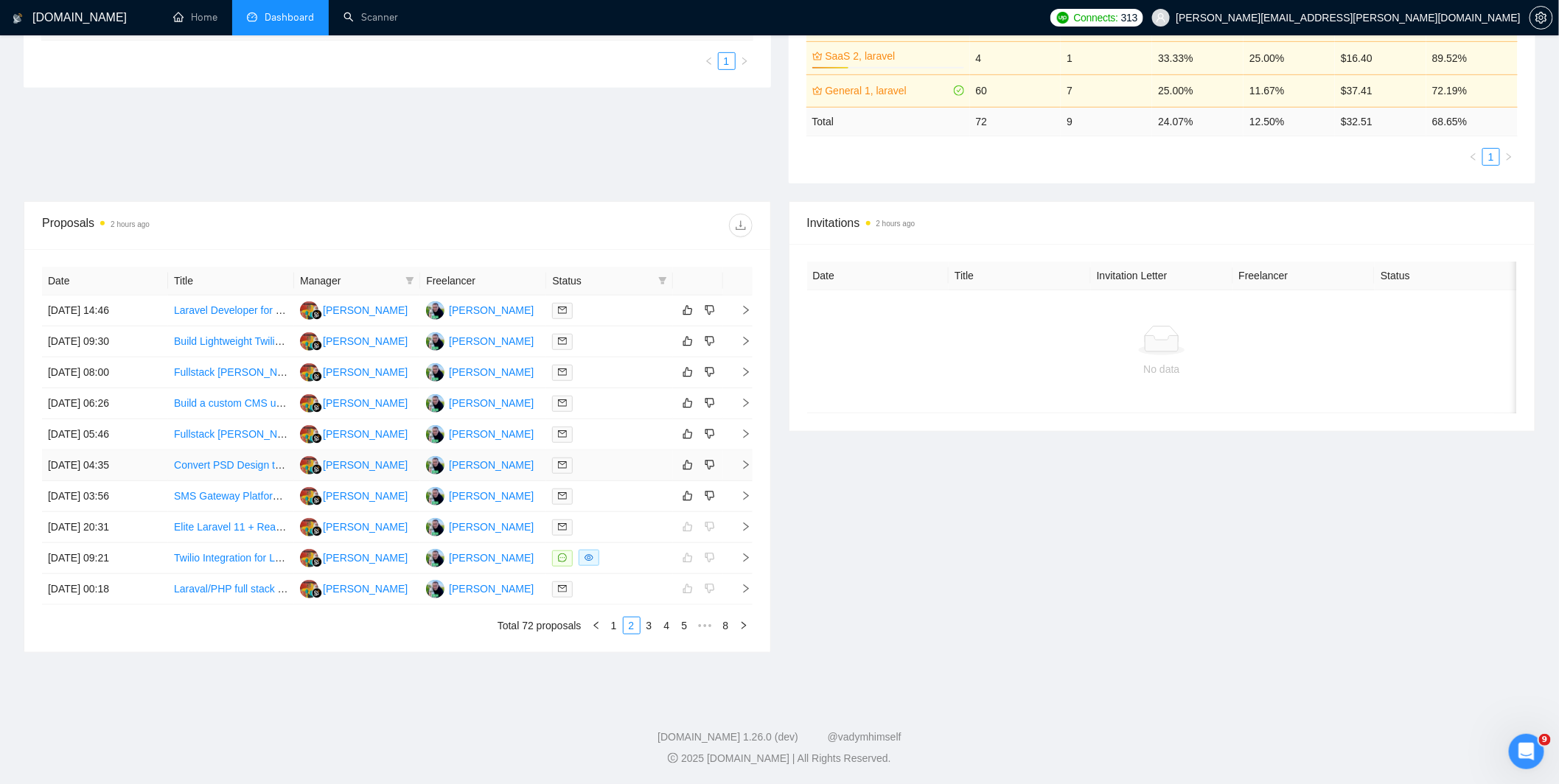
click at [616, 468] on div at bounding box center [608, 465] width 114 height 17
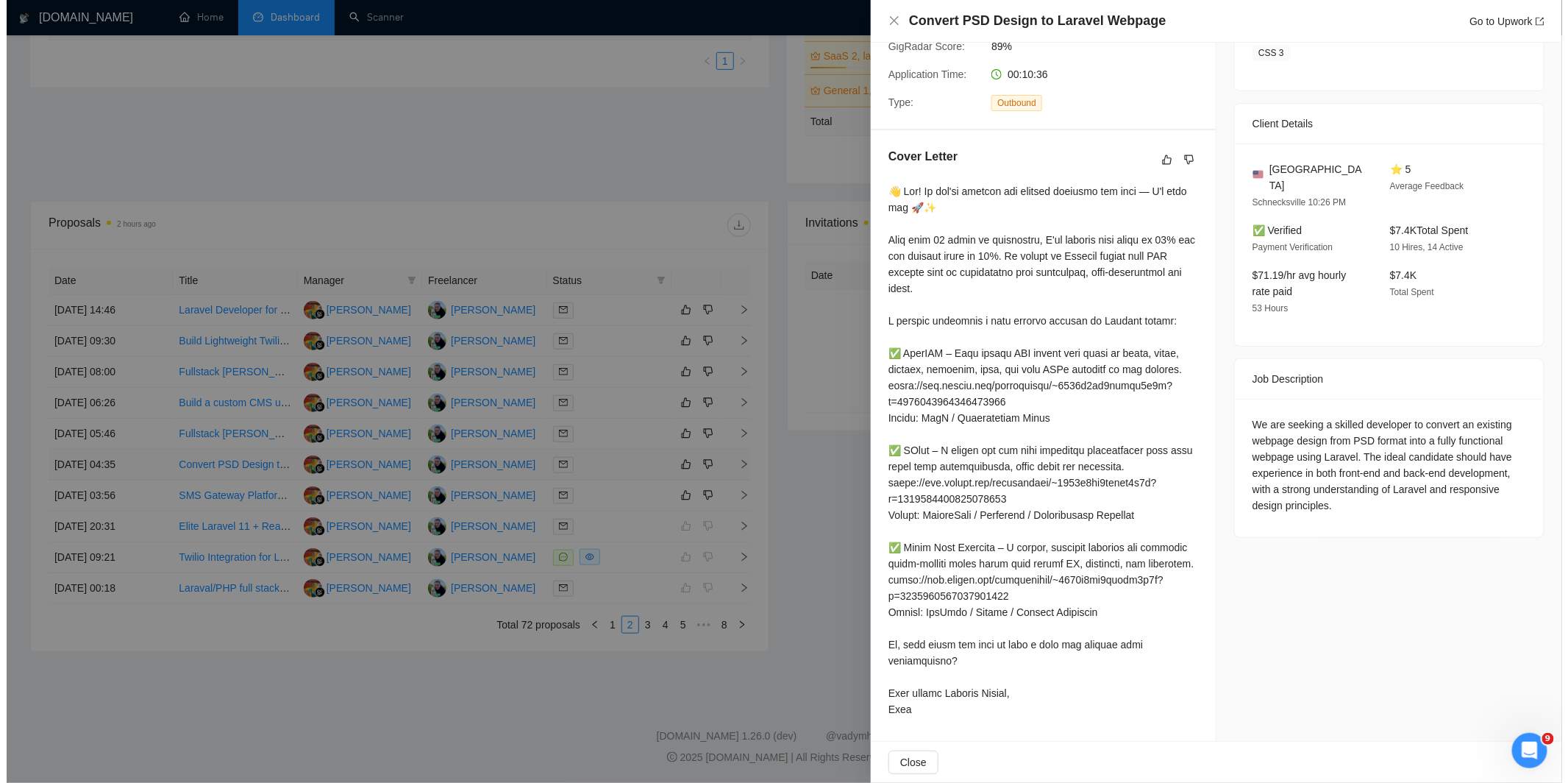
scroll to position [296, 0]
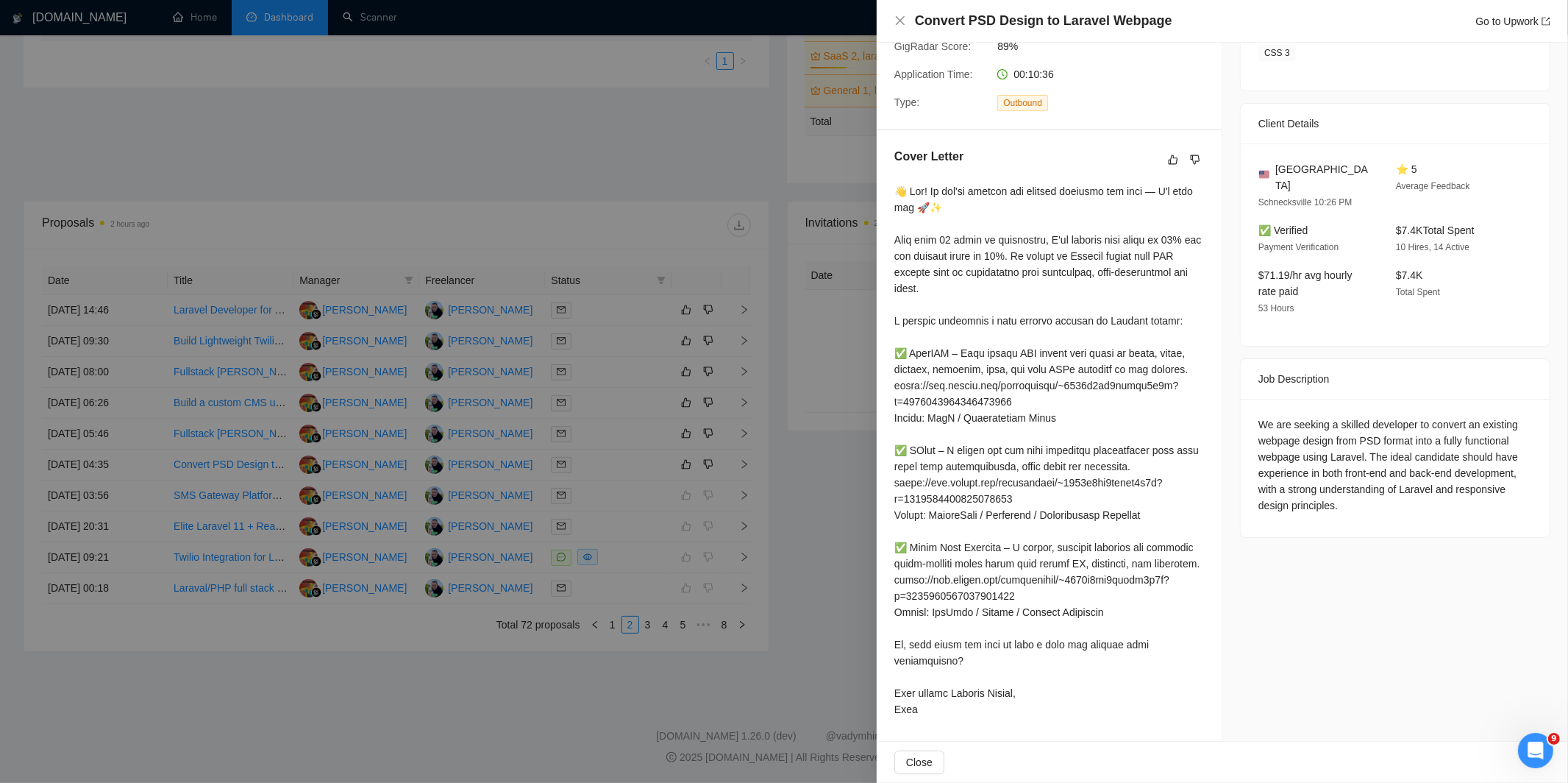
click at [538, 443] on div at bounding box center [784, 391] width 1568 height 783
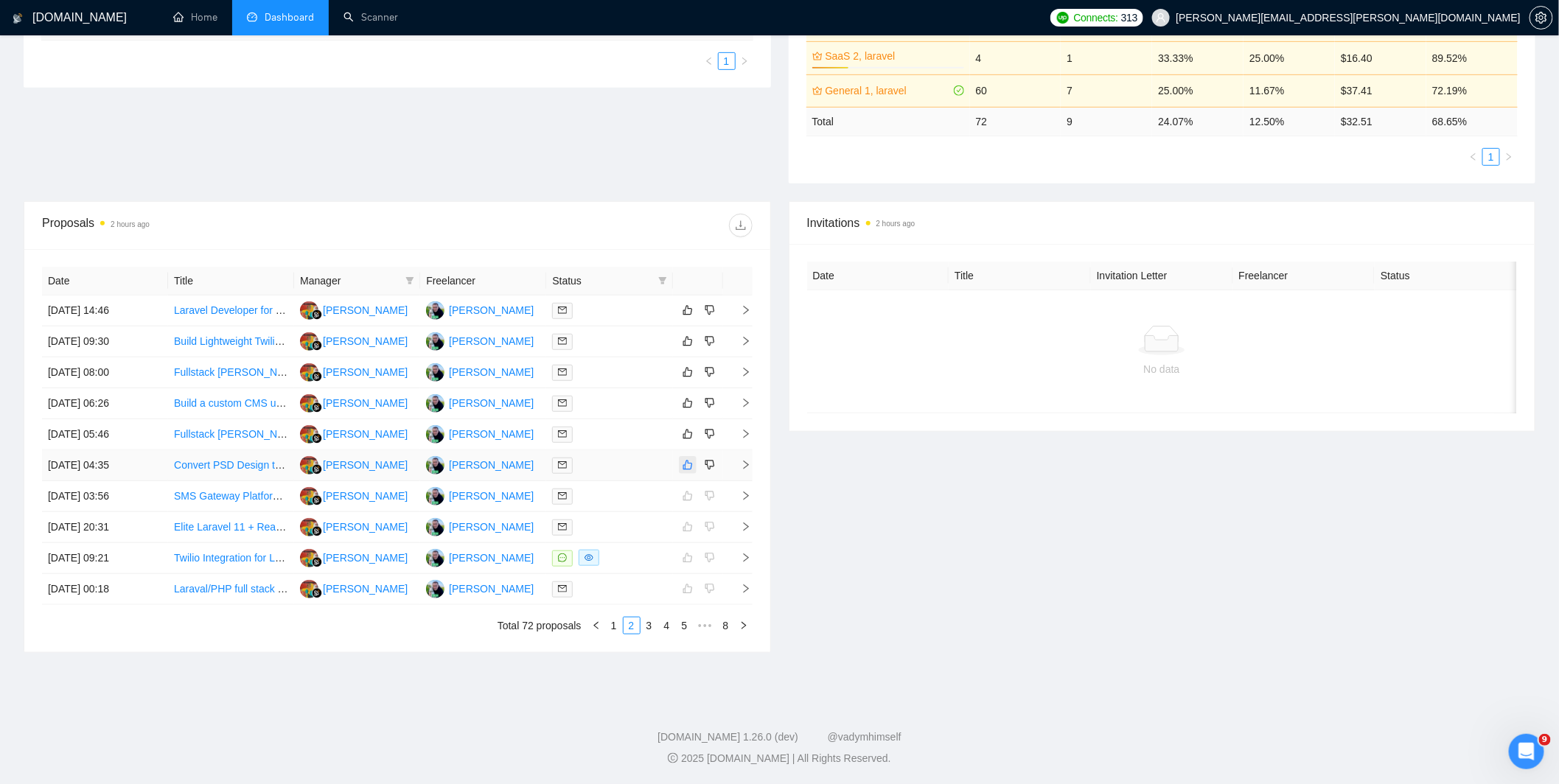
click at [685, 466] on icon "like" at bounding box center [687, 465] width 10 height 12
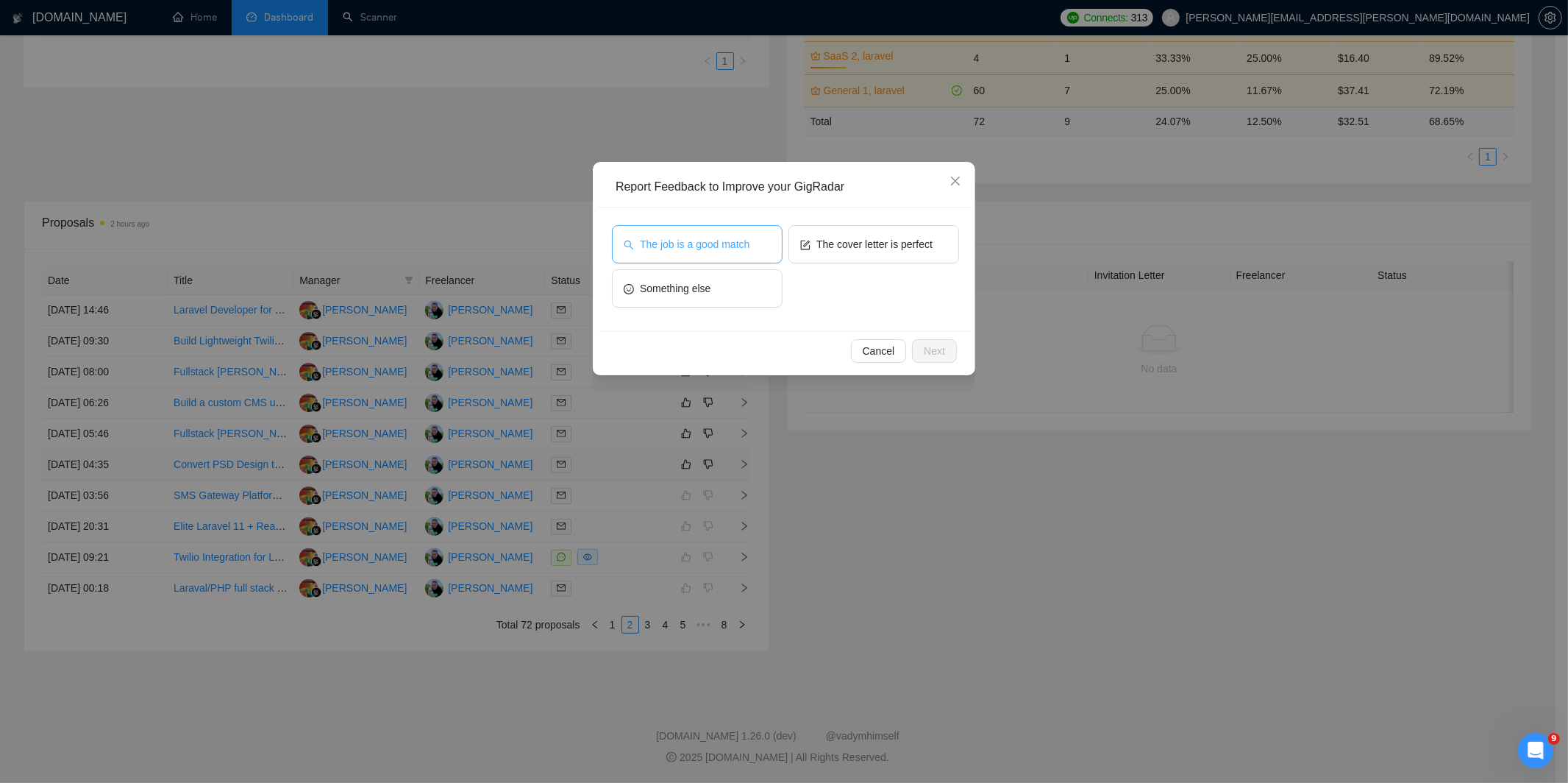
click at [703, 247] on span "The job is a good match" at bounding box center [695, 243] width 110 height 16
click at [863, 247] on span "The cover letter is perfect" at bounding box center [874, 243] width 116 height 16
click at [941, 355] on span "Next" at bounding box center [935, 350] width 22 height 16
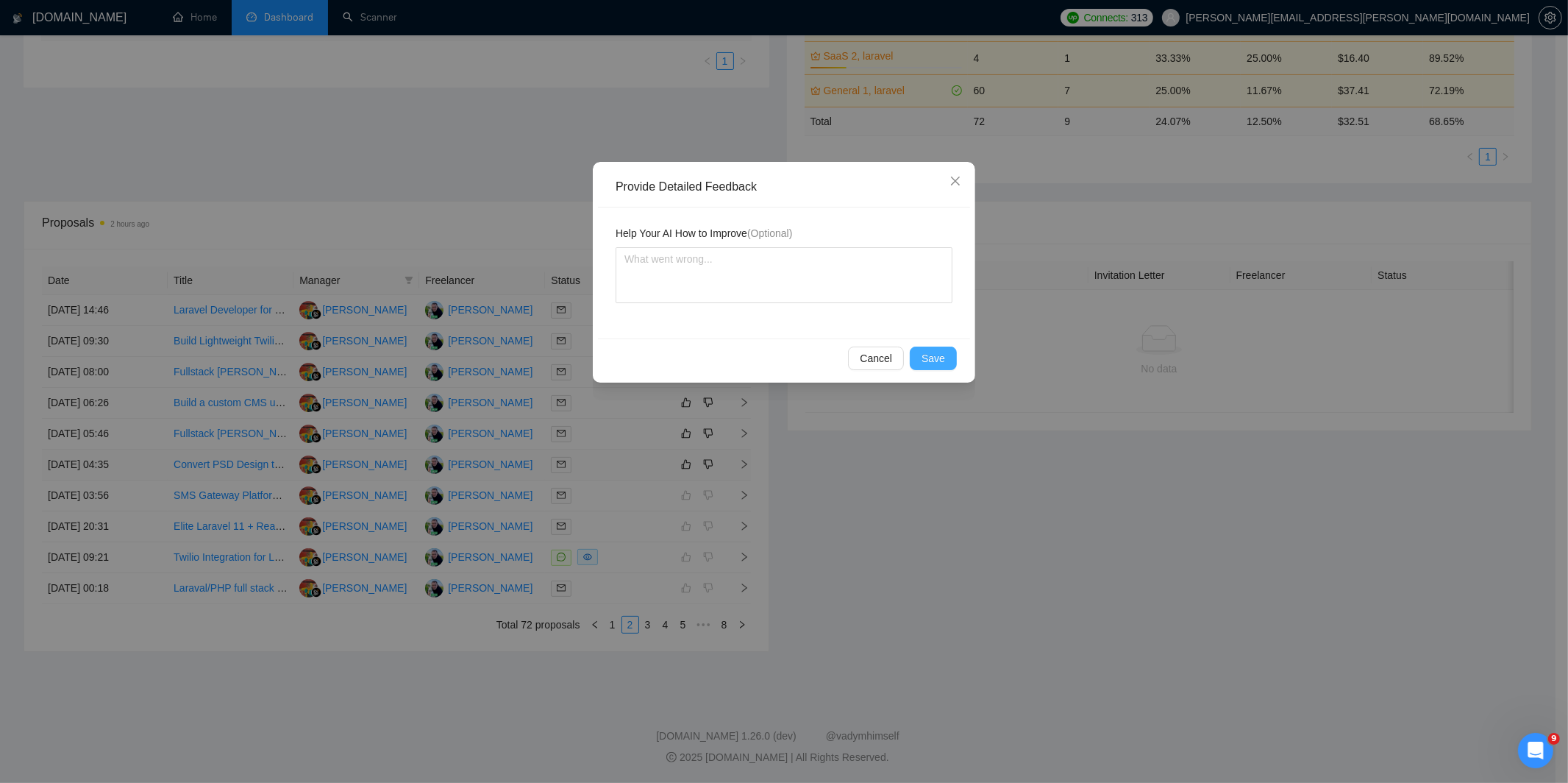
click at [921, 353] on span "Save" at bounding box center [933, 358] width 23 height 16
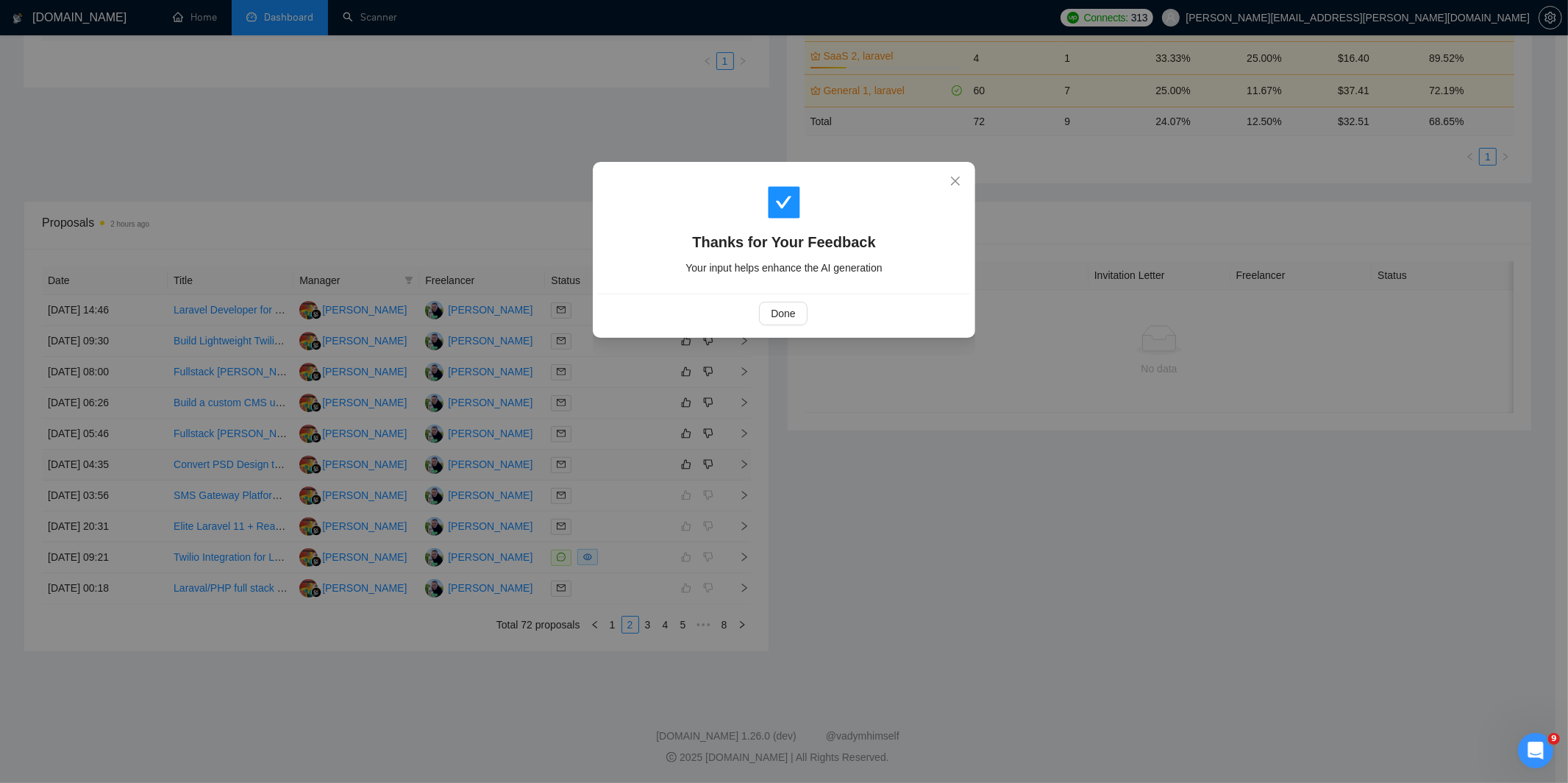
click at [716, 478] on div "Thanks for Your Feedback Your input helps enhance the AI generation Done" at bounding box center [784, 391] width 1568 height 783
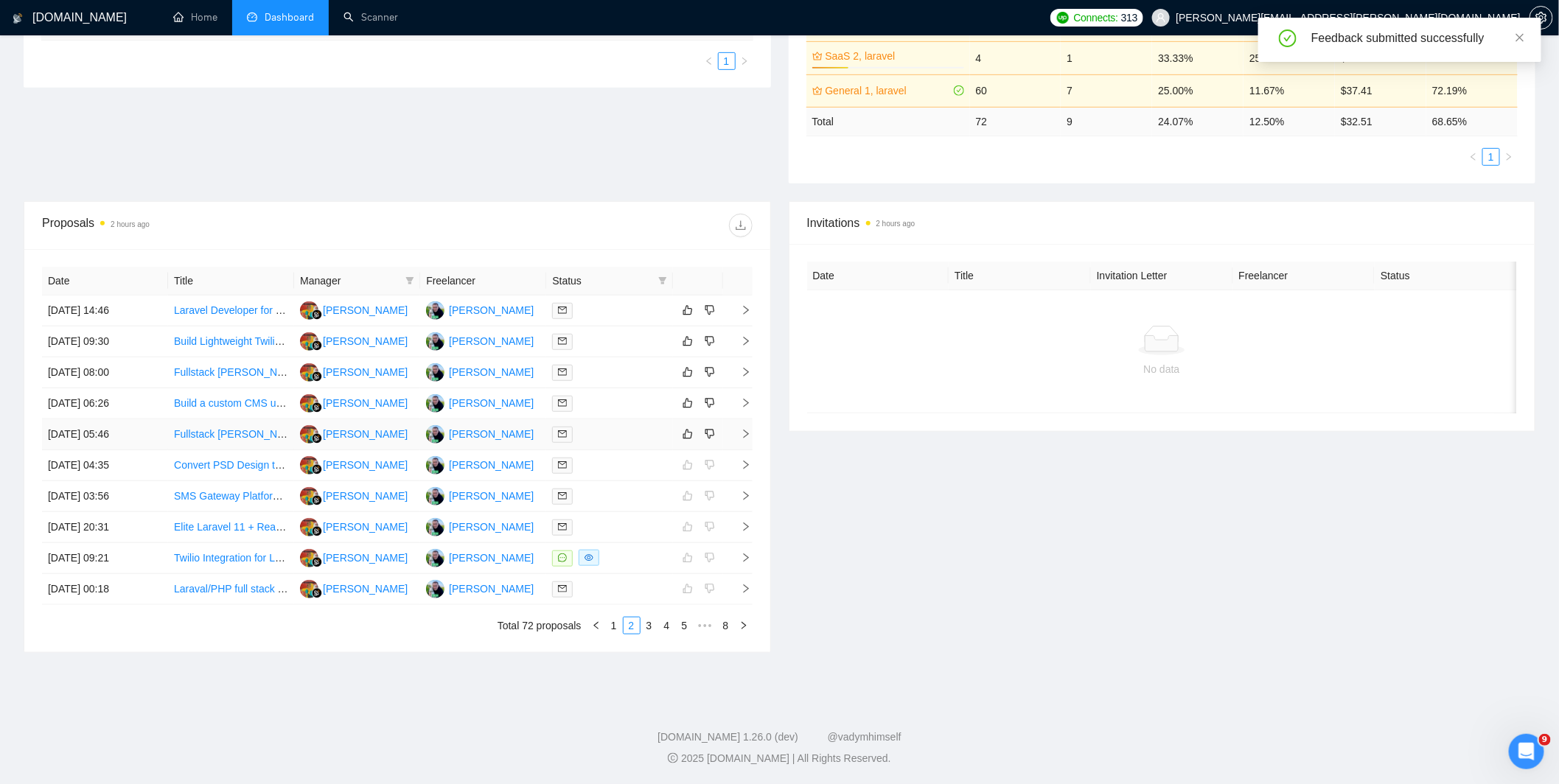
click at [642, 440] on div at bounding box center [608, 434] width 114 height 17
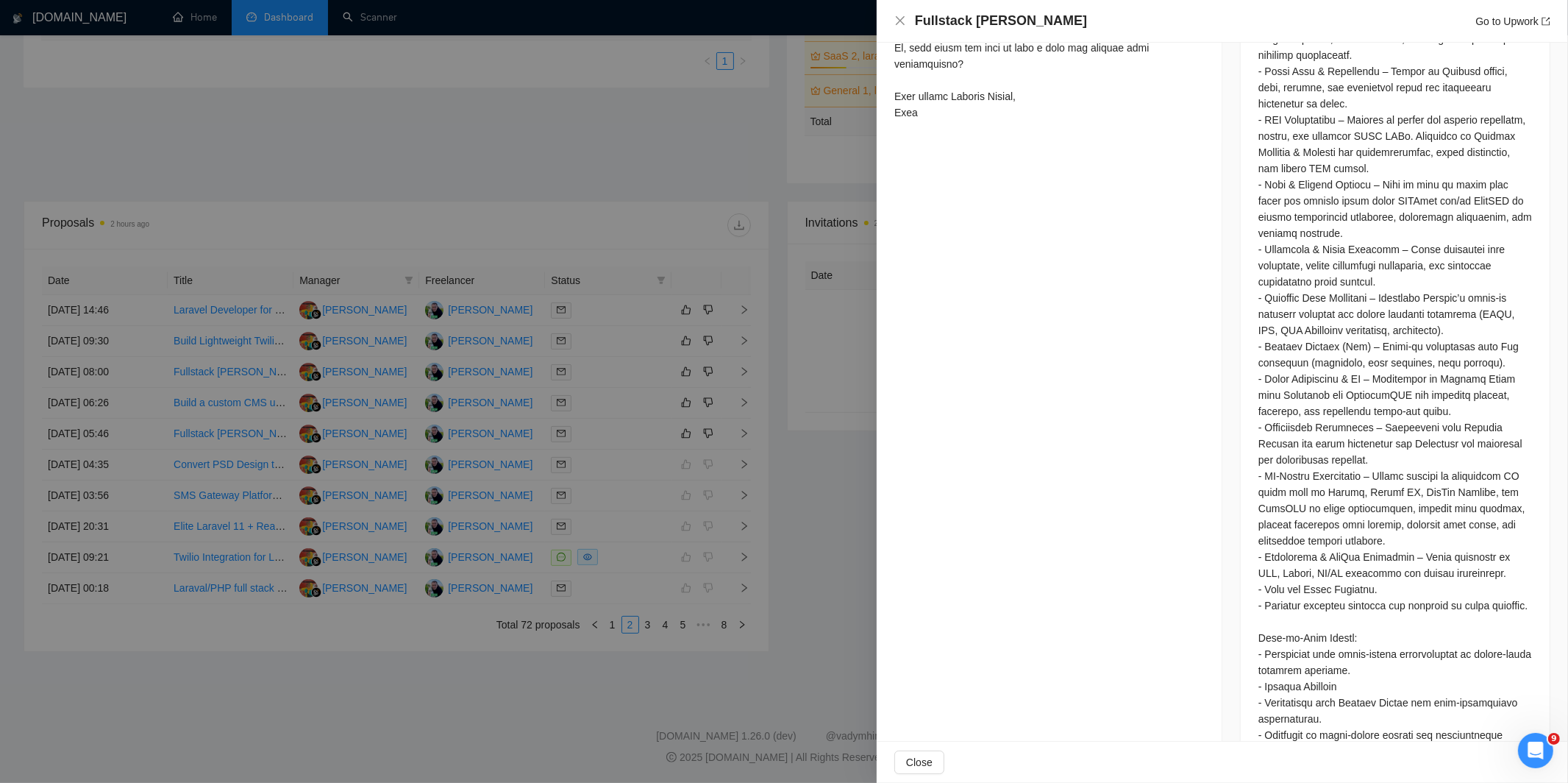
scroll to position [965, 0]
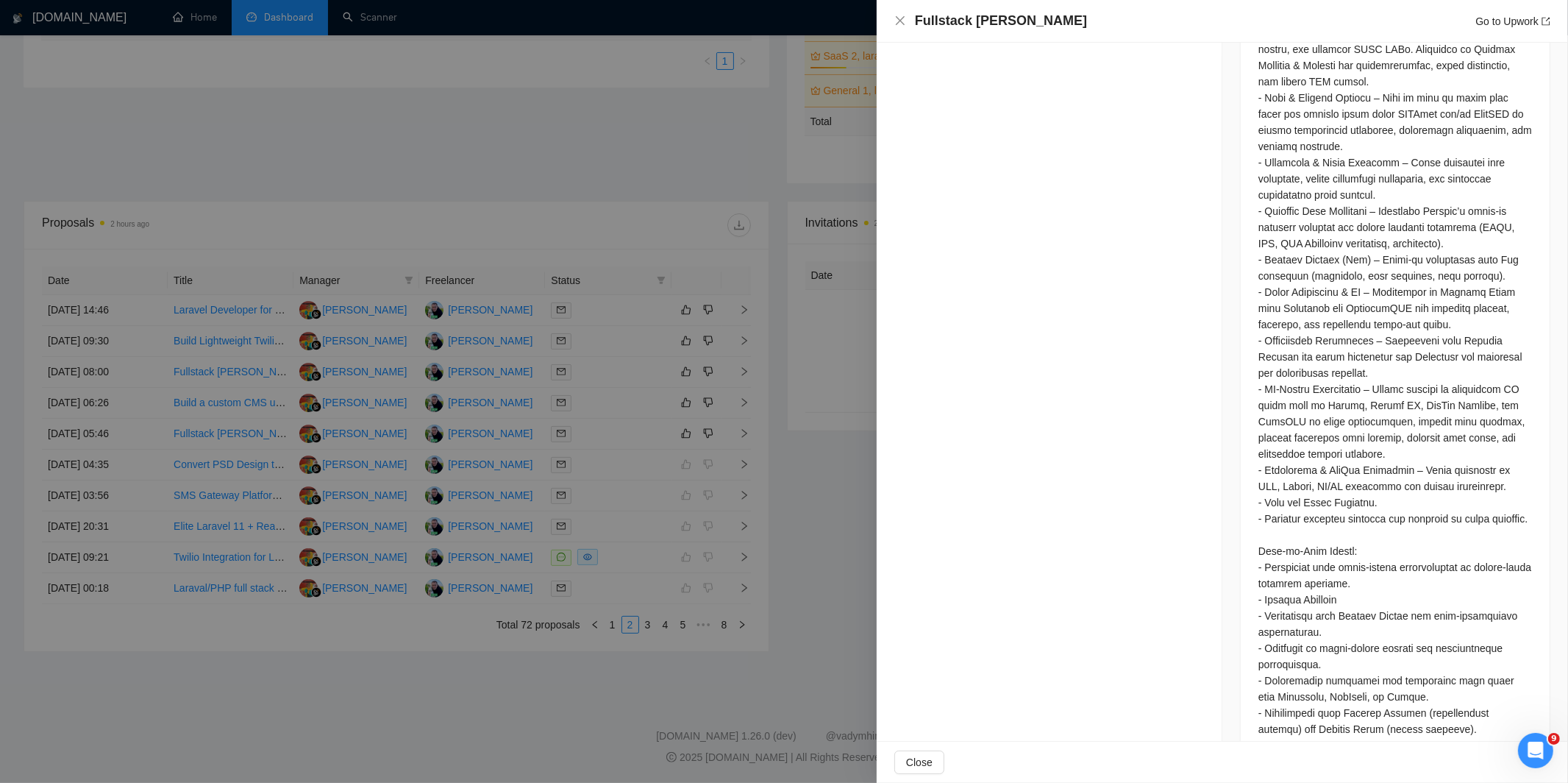
click at [697, 350] on div at bounding box center [784, 391] width 1568 height 783
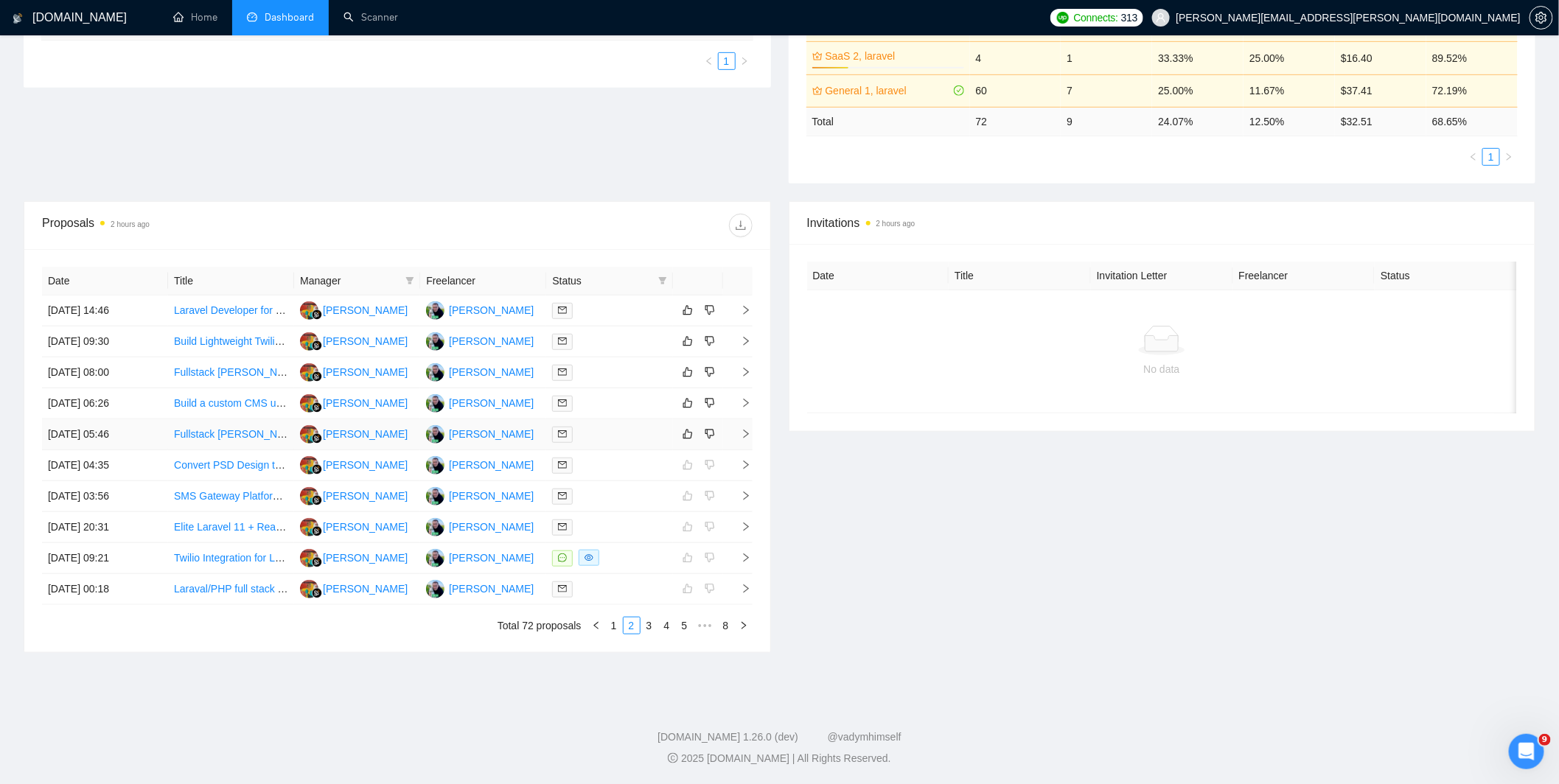
click at [627, 431] on div at bounding box center [608, 434] width 114 height 17
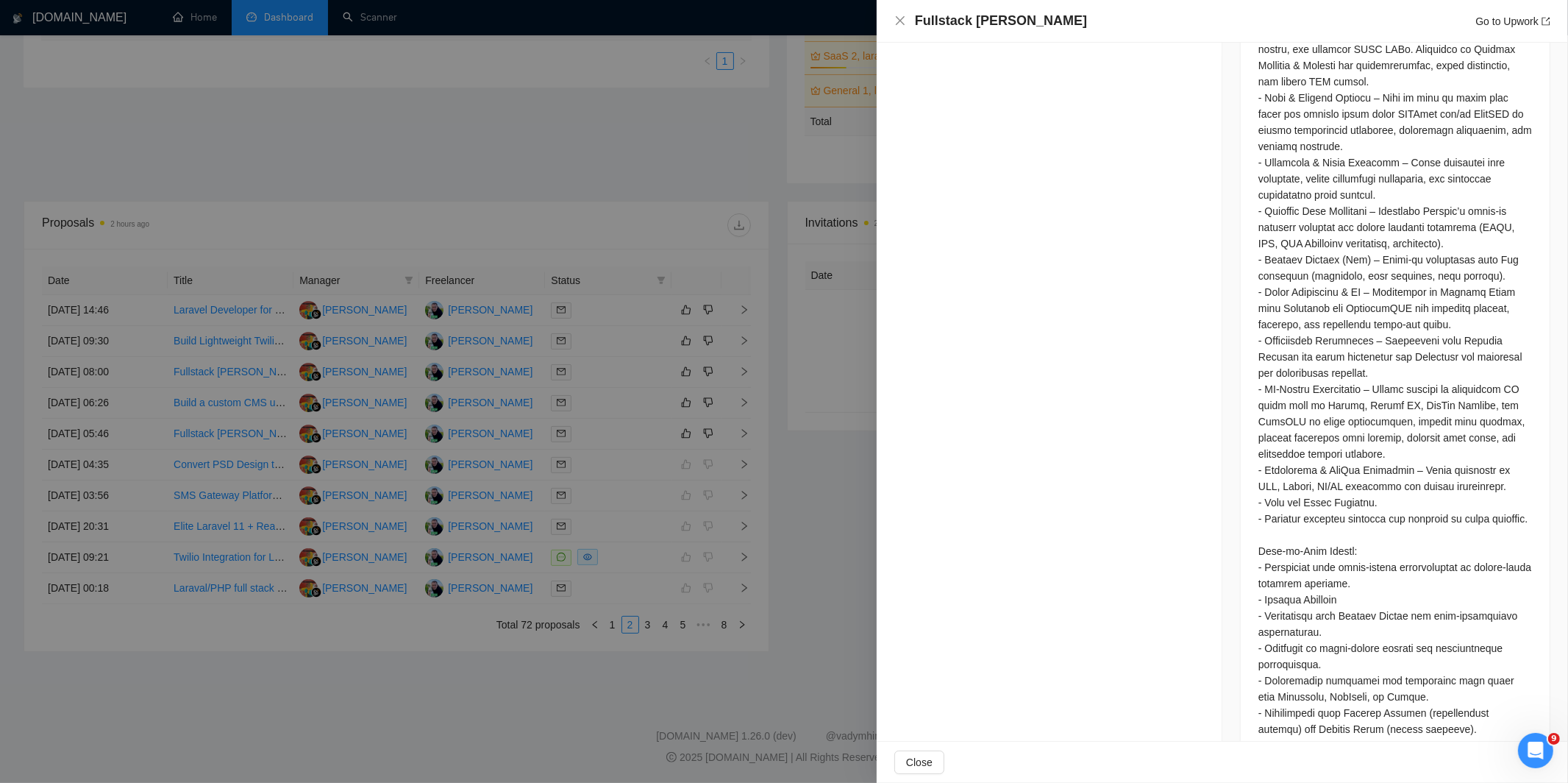
click at [775, 248] on div at bounding box center [784, 391] width 1568 height 783
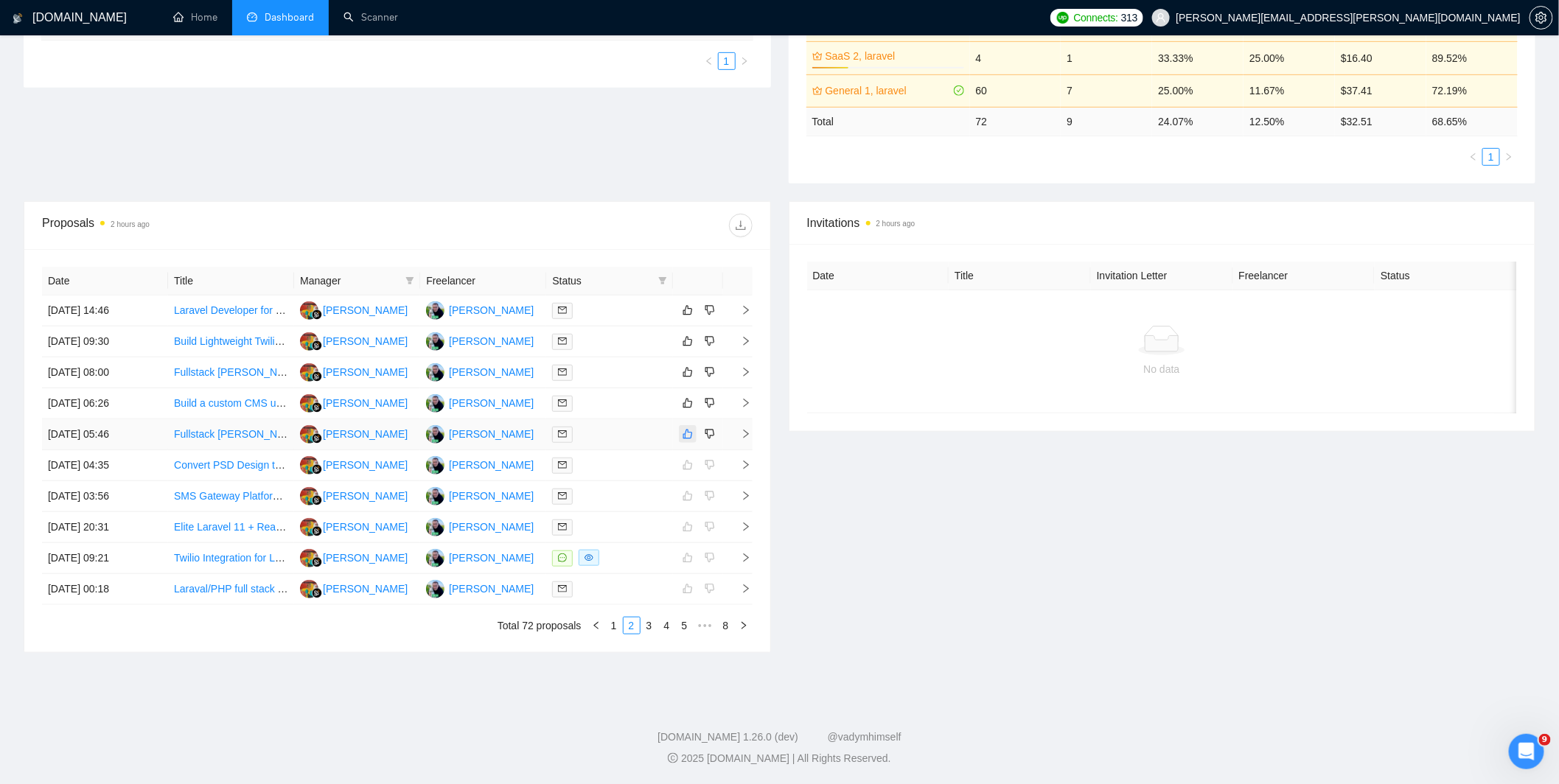
click at [686, 436] on icon "like" at bounding box center [687, 434] width 10 height 12
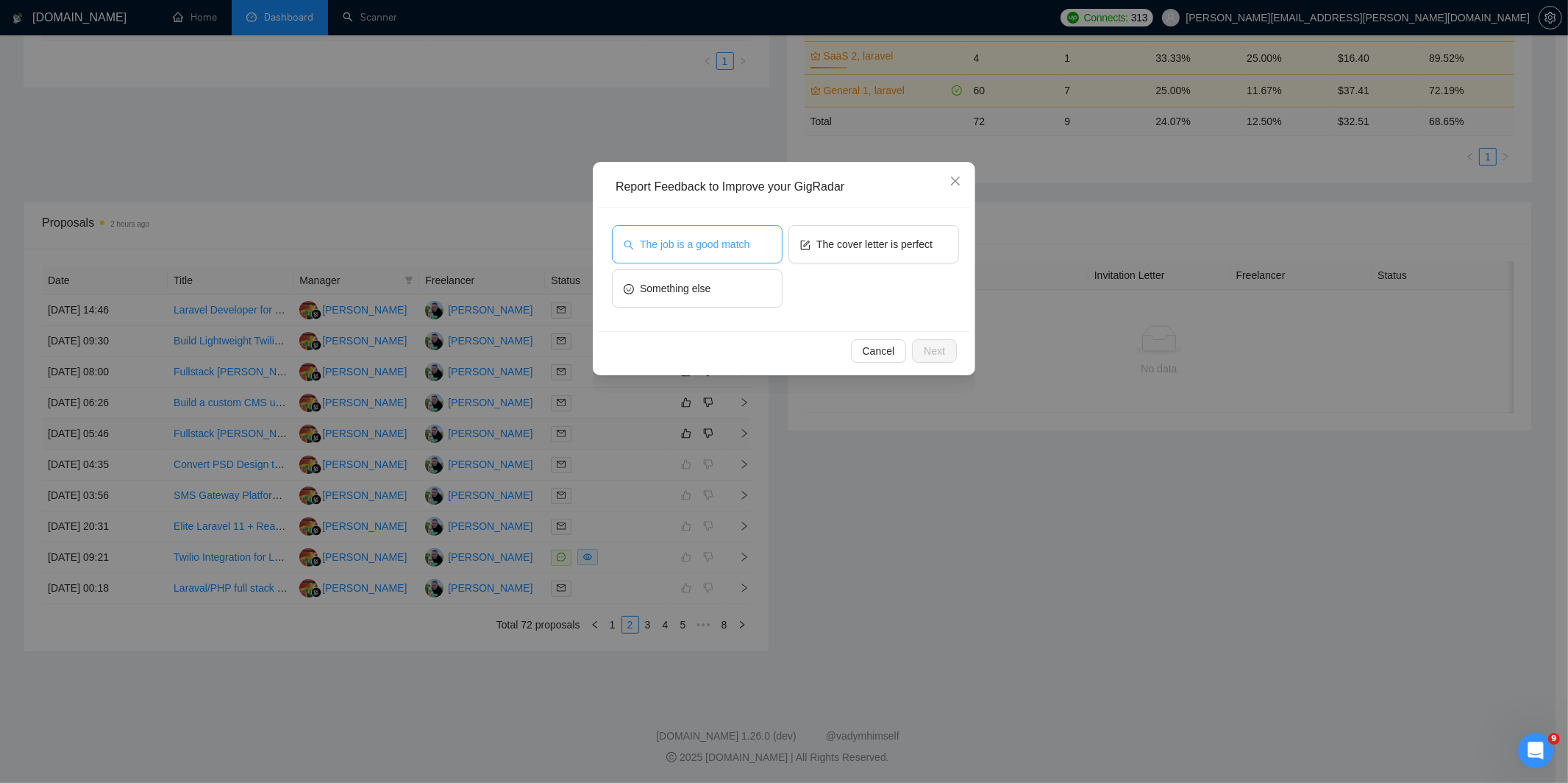
click at [694, 247] on span "The job is a good match" at bounding box center [695, 243] width 110 height 16
click at [860, 242] on span "The cover letter is perfect" at bounding box center [874, 243] width 116 height 16
click at [928, 344] on span "Next" at bounding box center [935, 350] width 22 height 16
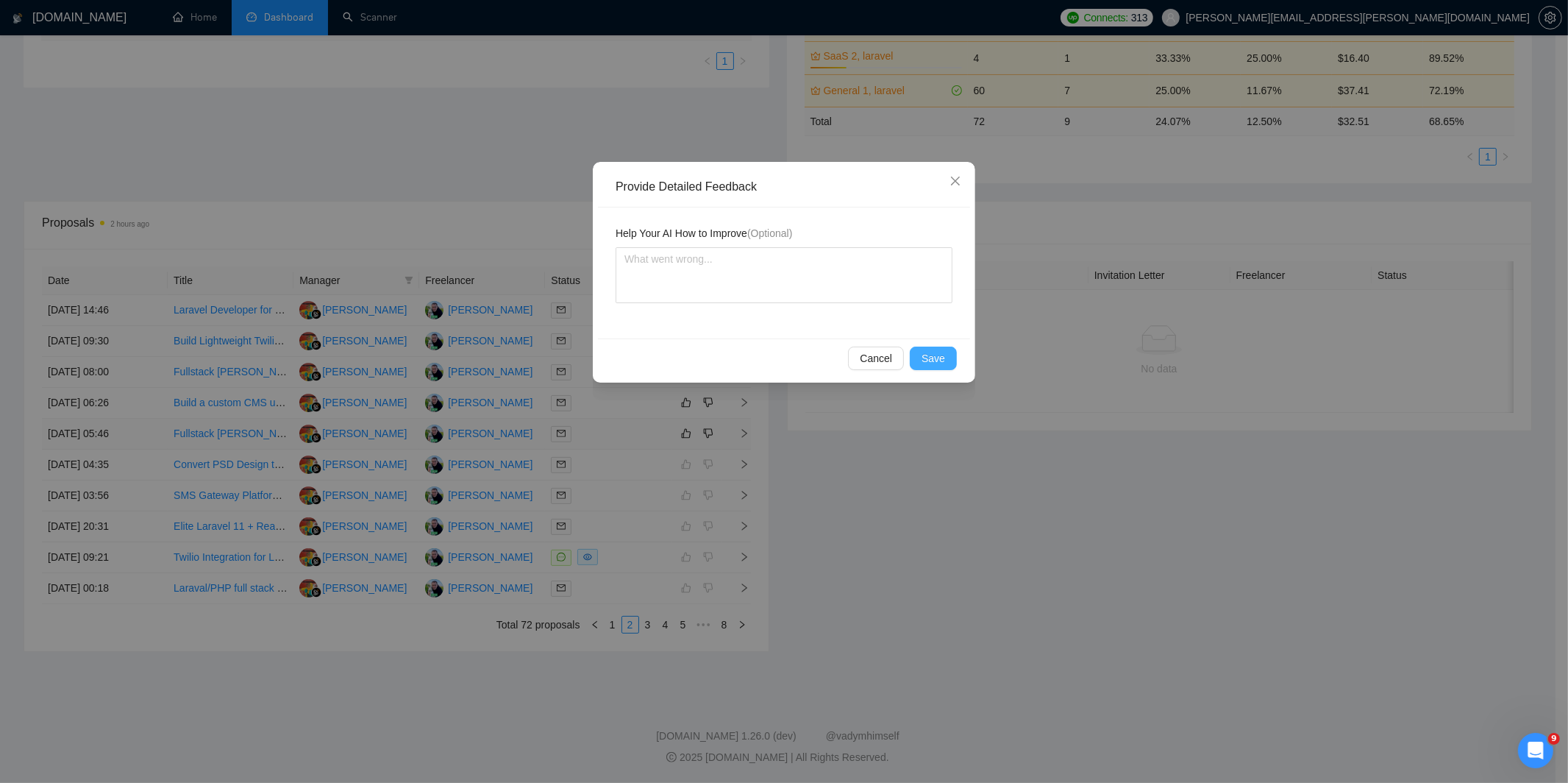
click at [929, 353] on span "Save" at bounding box center [933, 358] width 23 height 16
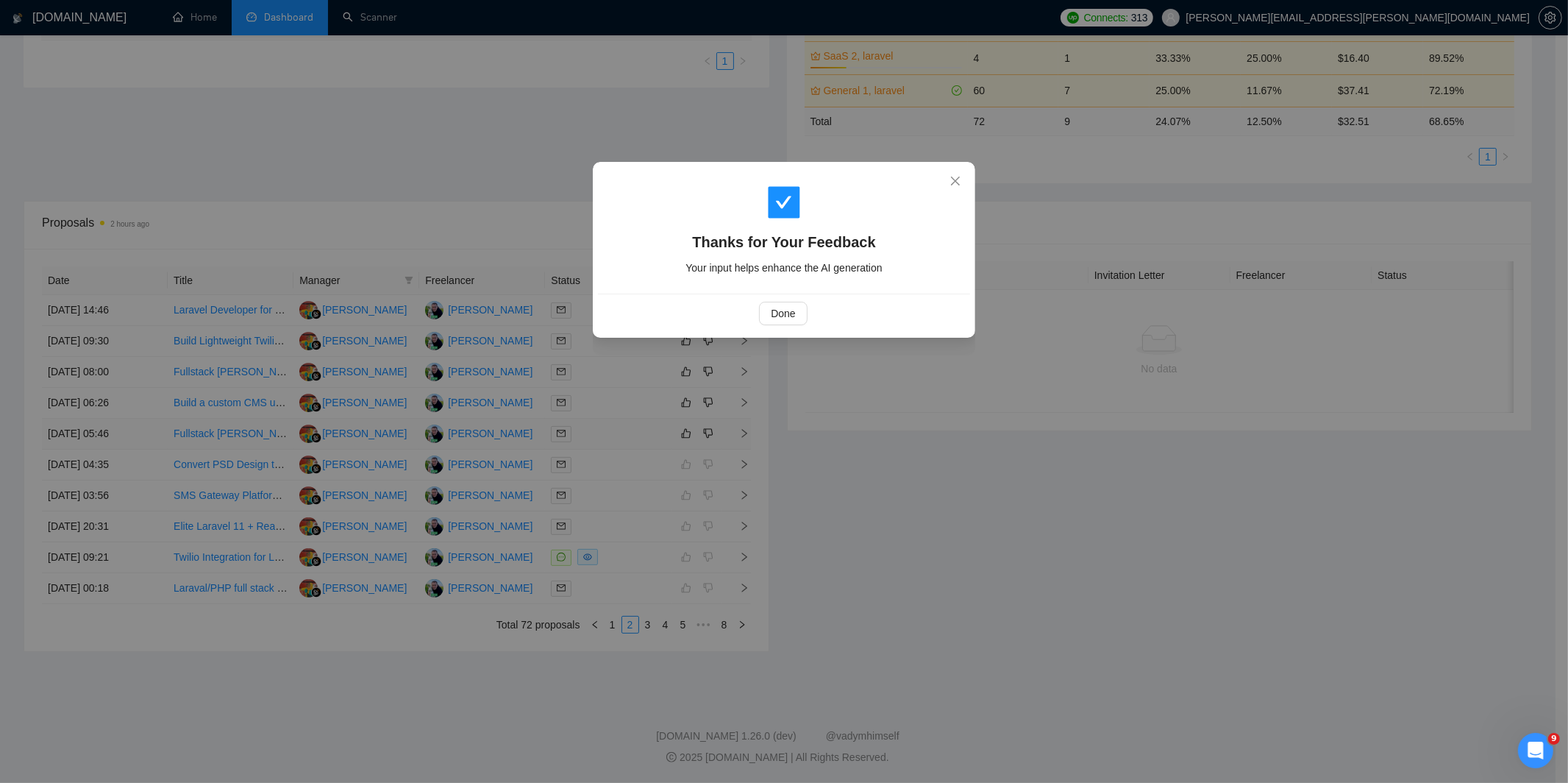
click at [646, 465] on div "Thanks for Your Feedback Your input helps enhance the AI generation Done" at bounding box center [784, 391] width 1568 height 783
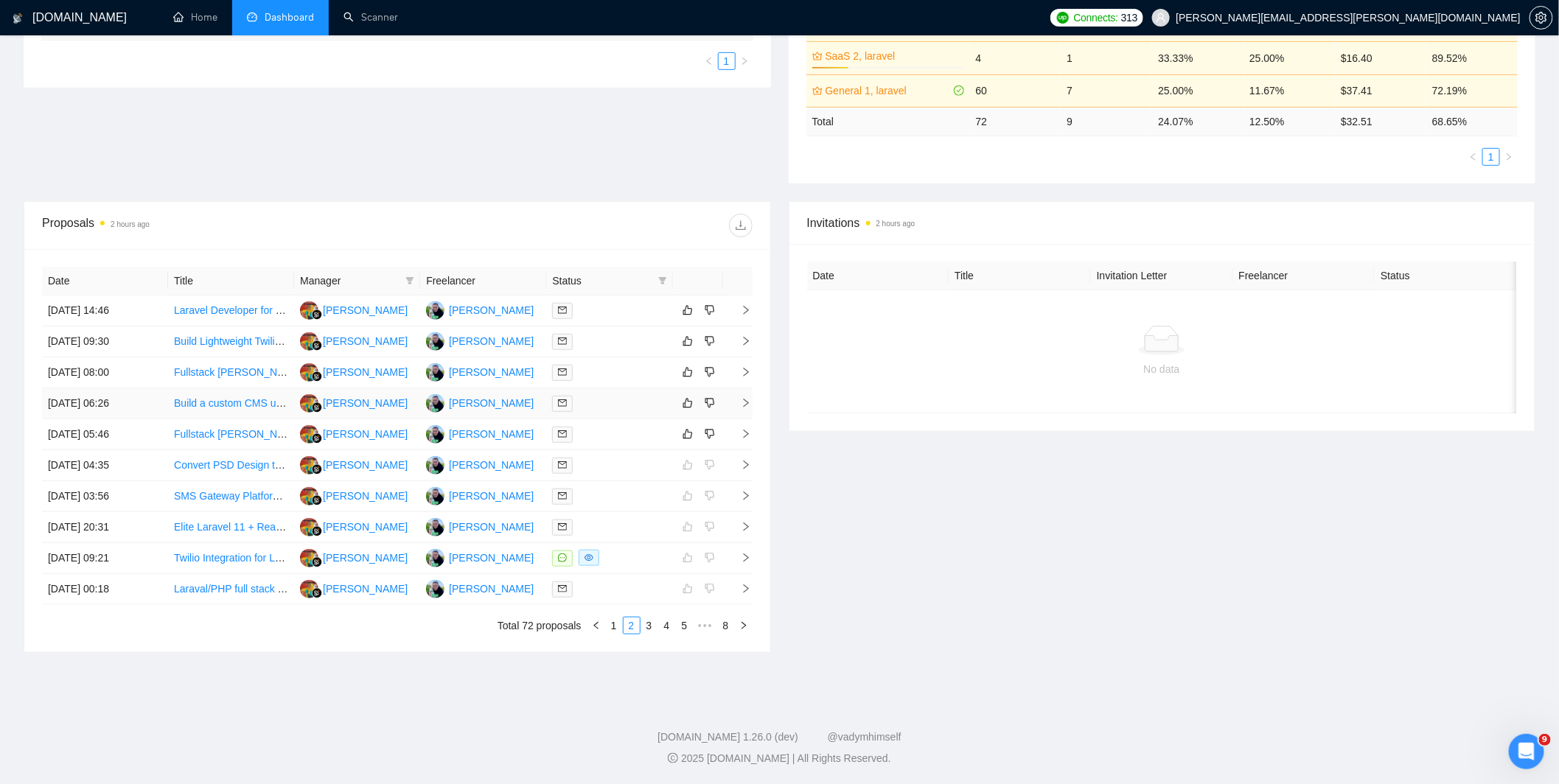
click at [643, 400] on div at bounding box center [608, 403] width 114 height 17
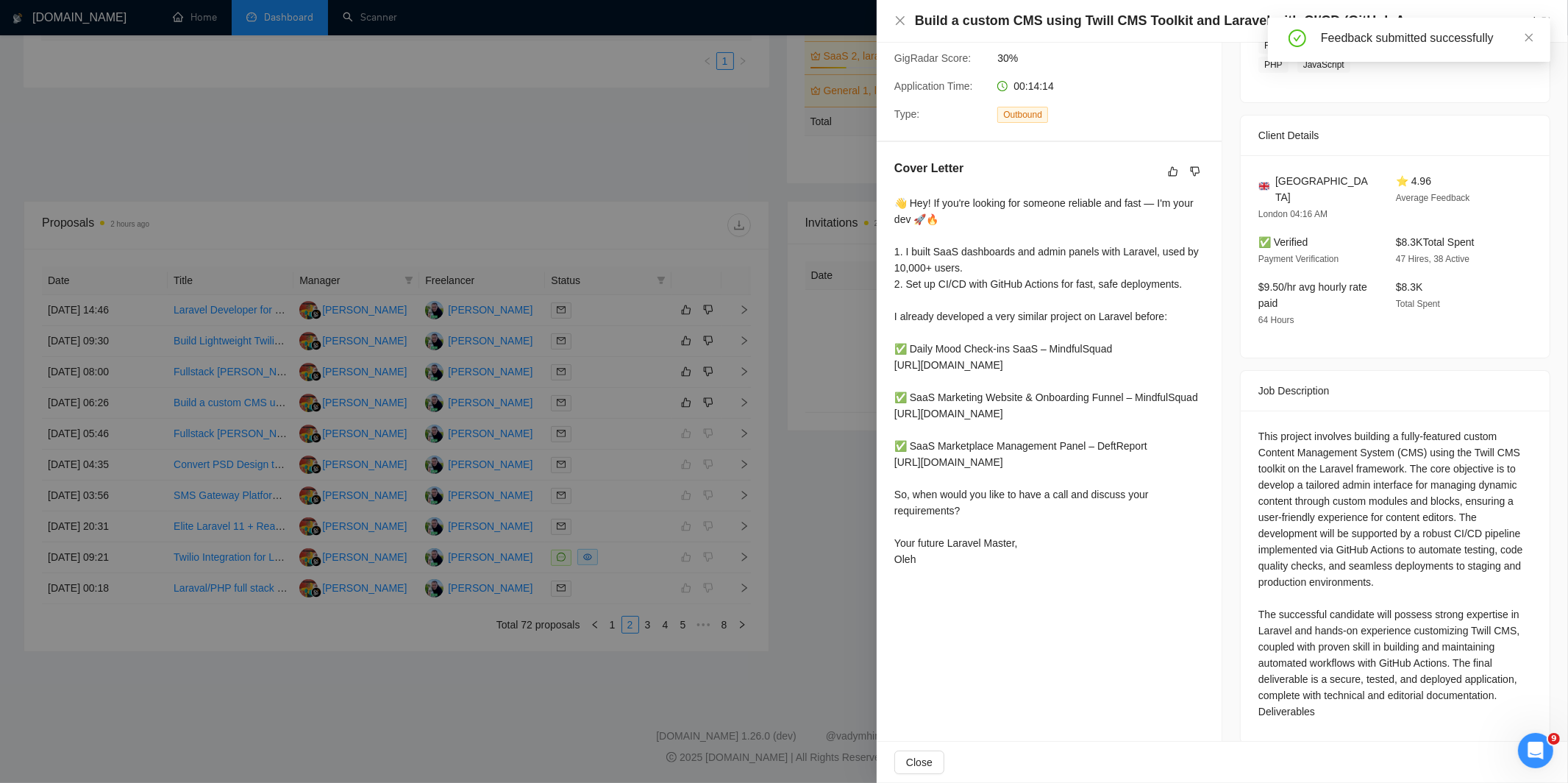
scroll to position [269, 0]
click at [705, 501] on div at bounding box center [784, 391] width 1568 height 783
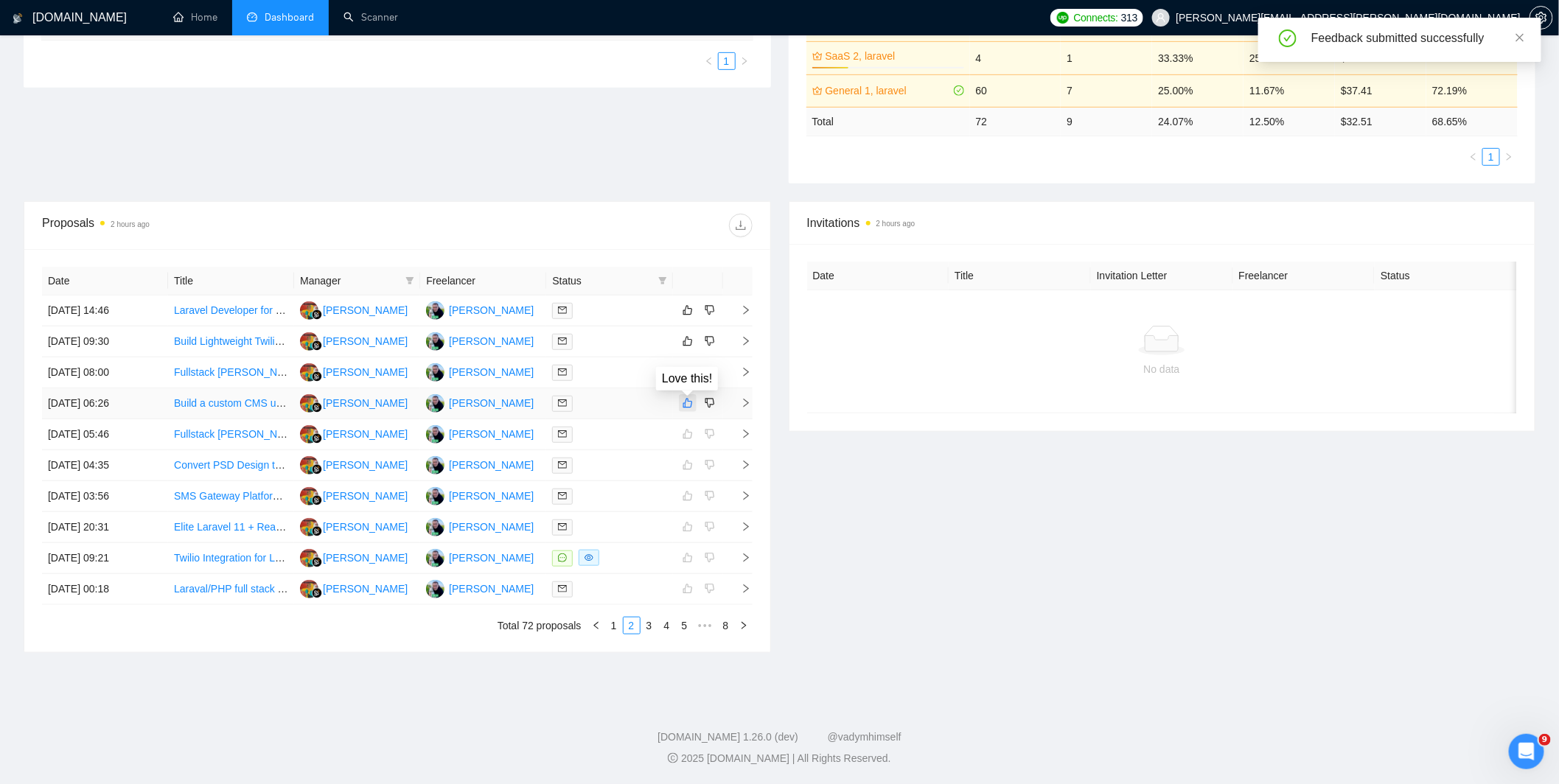
click at [689, 400] on icon "like" at bounding box center [687, 402] width 10 height 12
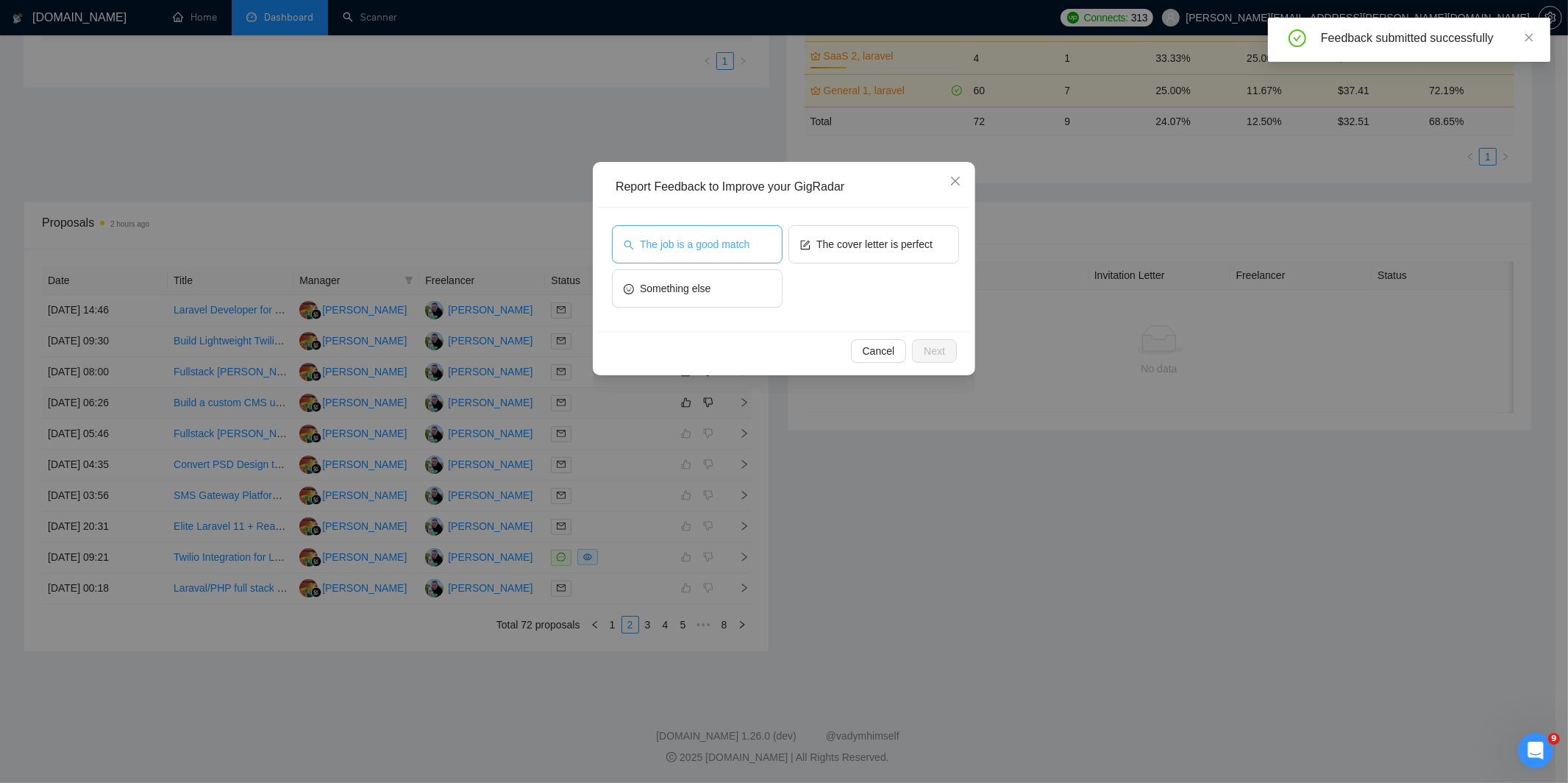
click at [711, 241] on span "The job is a good match" at bounding box center [695, 243] width 110 height 16
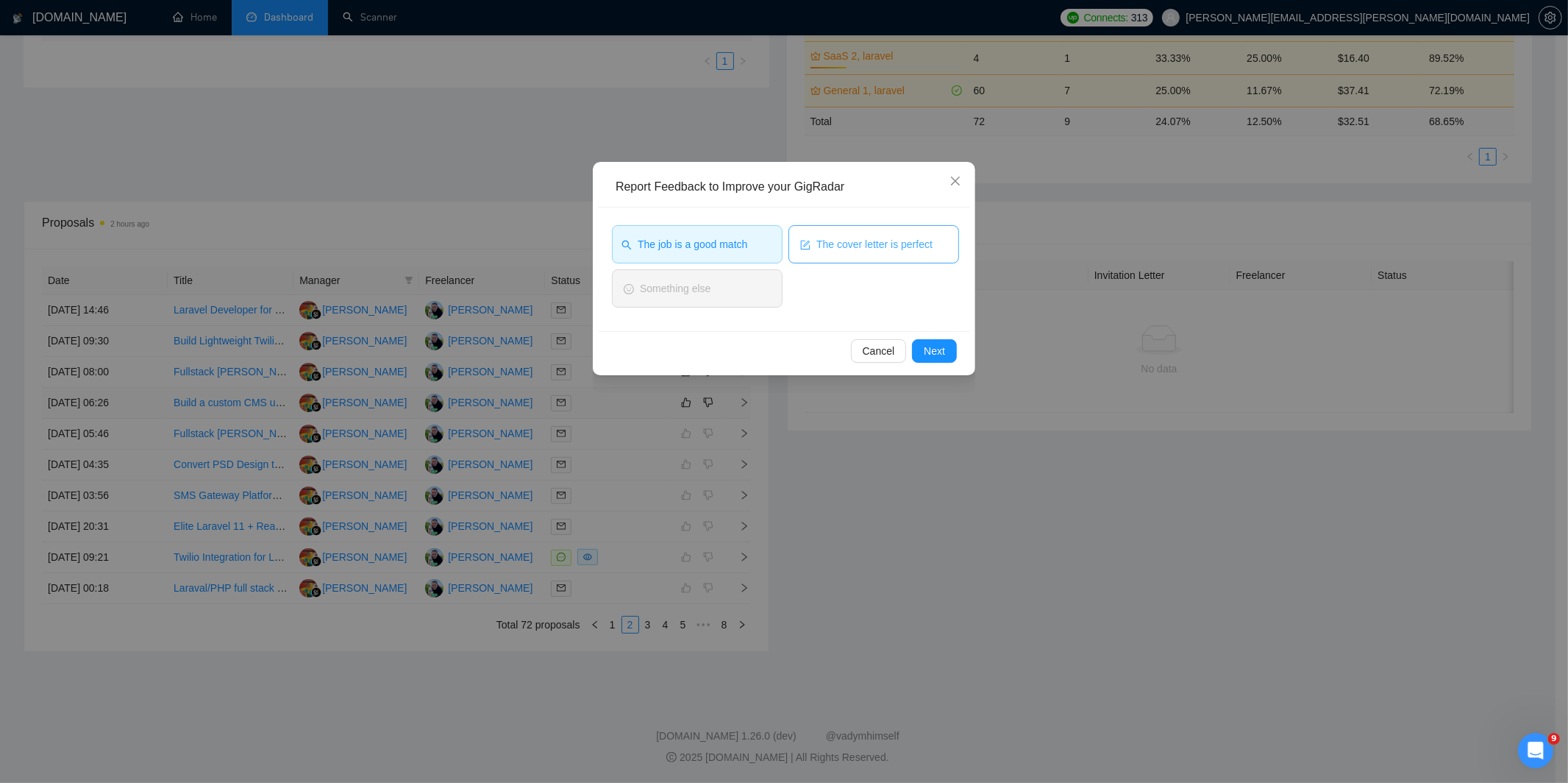
click at [888, 251] on span "The cover letter is perfect" at bounding box center [874, 243] width 116 height 16
click at [947, 349] on button "Next" at bounding box center [934, 350] width 45 height 23
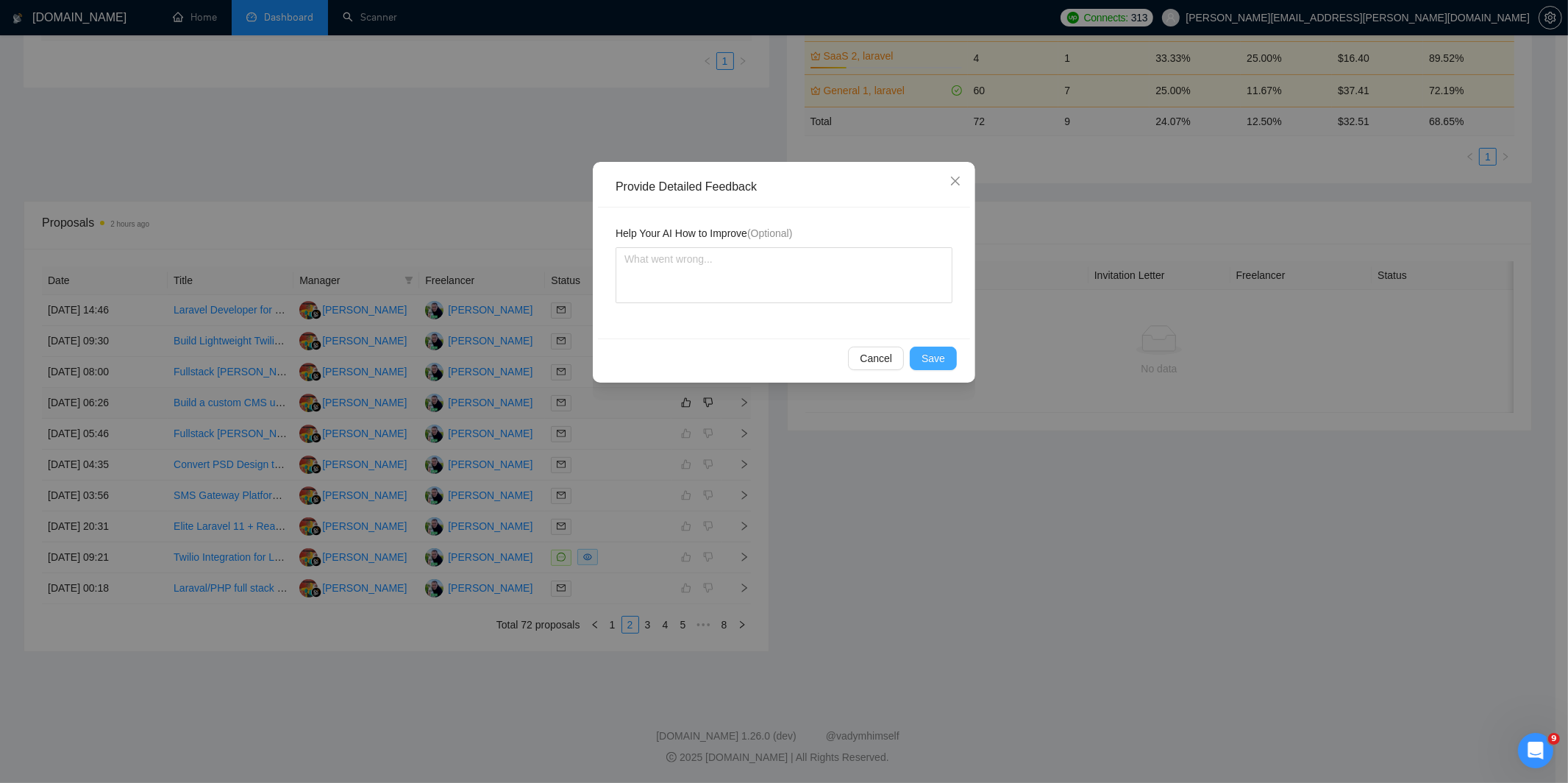
click at [937, 360] on span "Save" at bounding box center [933, 358] width 23 height 16
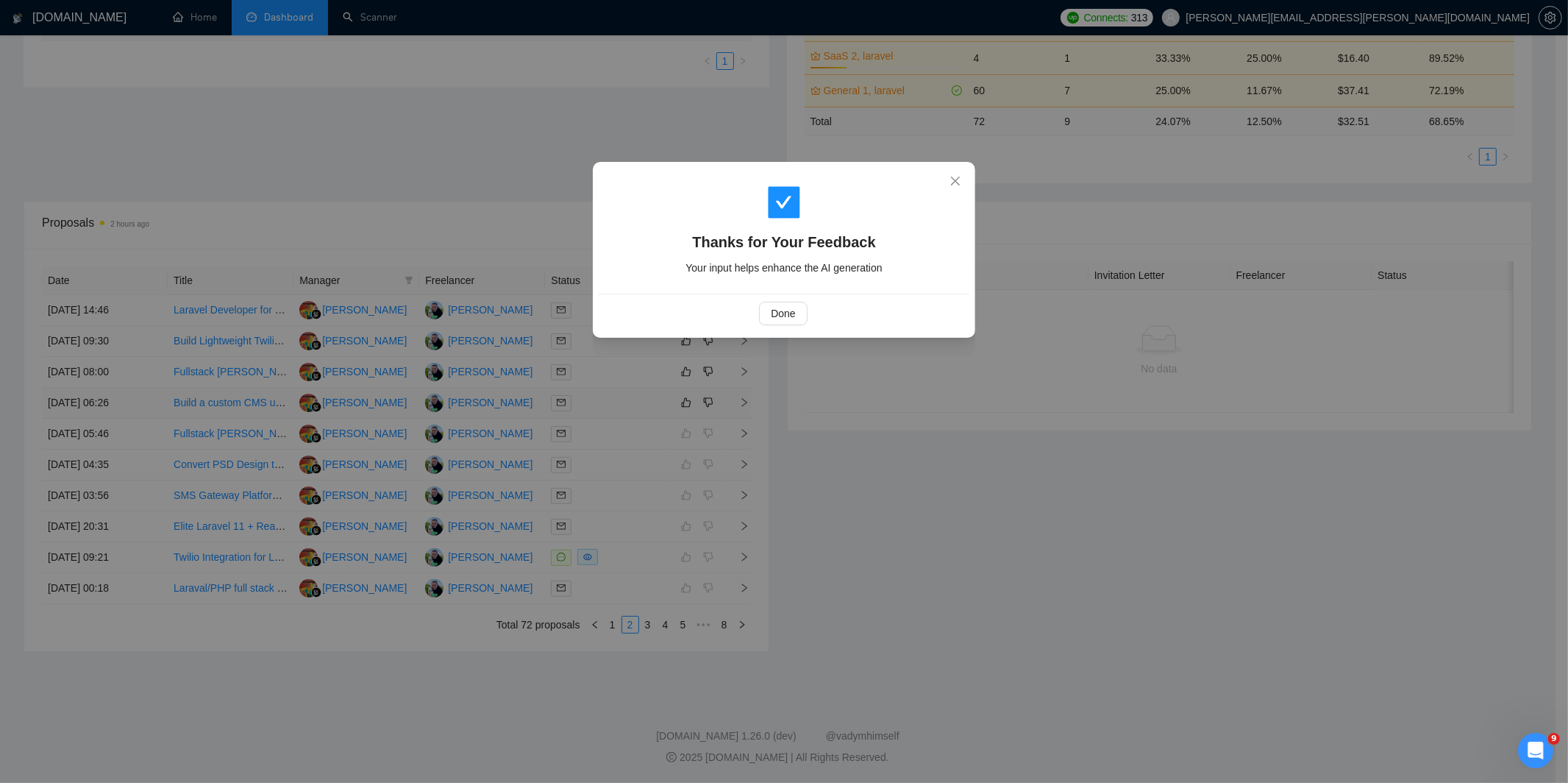
click at [563, 437] on div "Thanks for Your Feedback Your input helps enhance the AI generation Done" at bounding box center [784, 391] width 1568 height 783
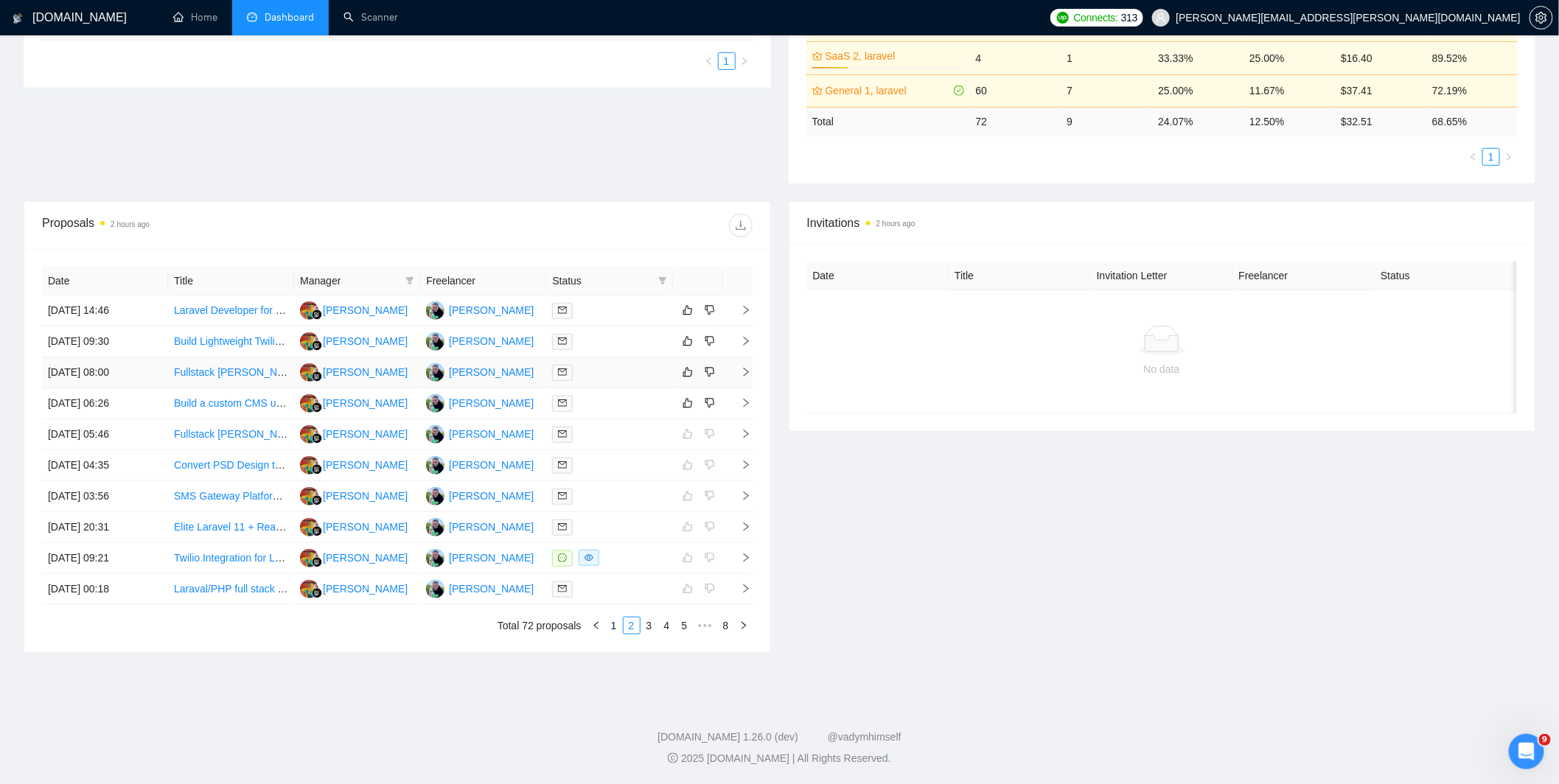
click at [616, 364] on div at bounding box center [608, 372] width 114 height 17
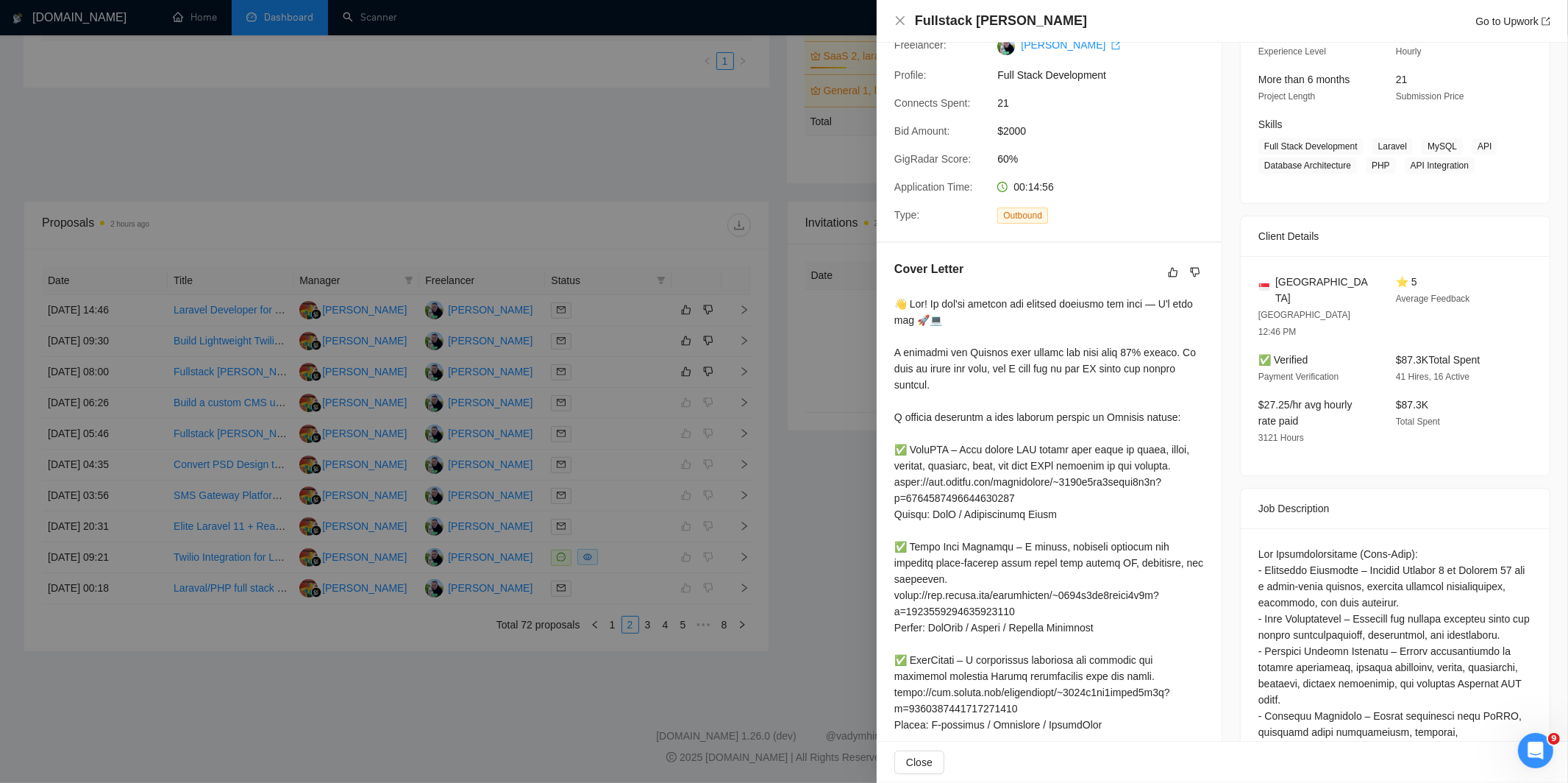
scroll to position [0, 0]
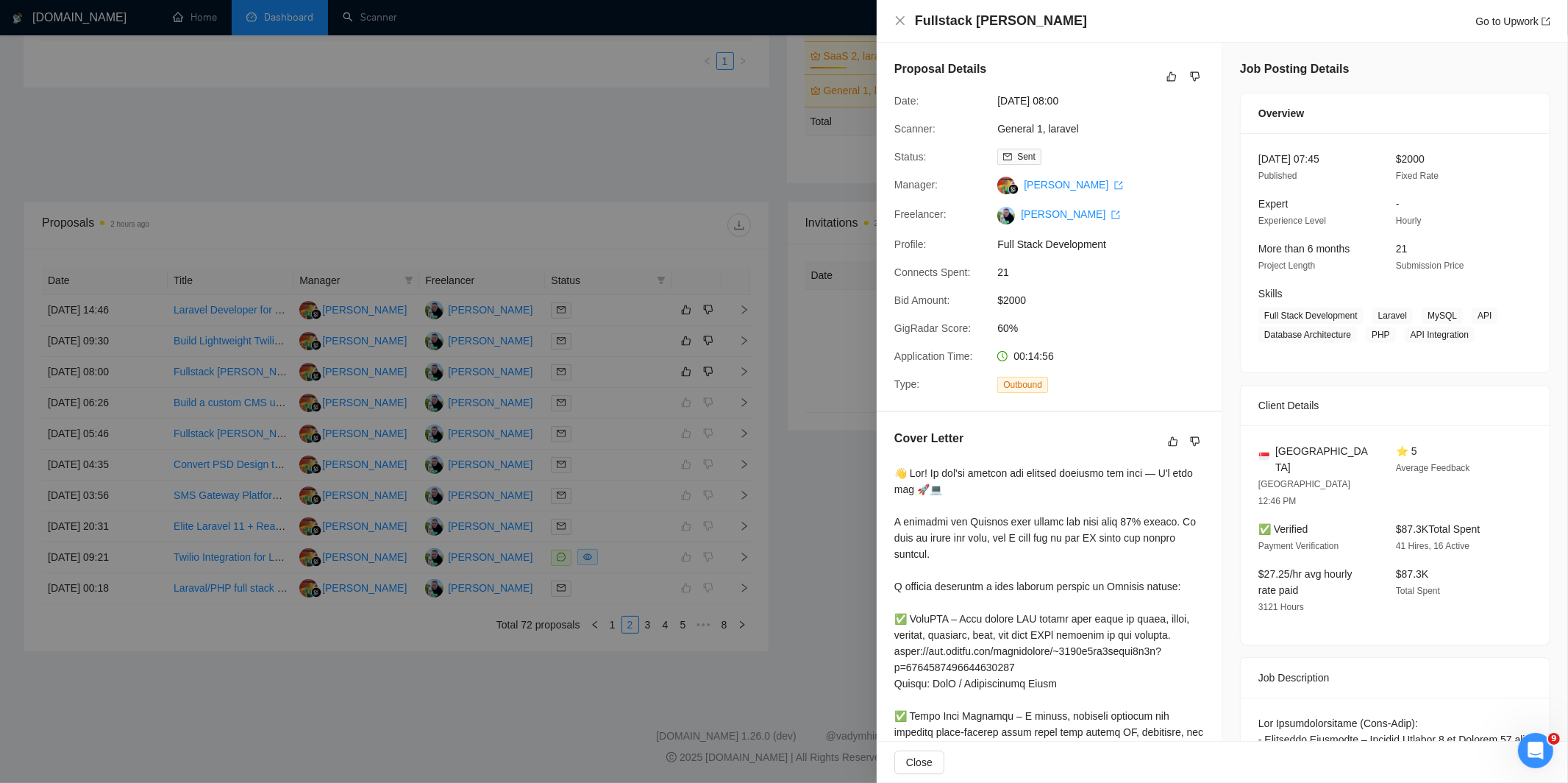
click at [829, 283] on div at bounding box center [784, 391] width 1568 height 783
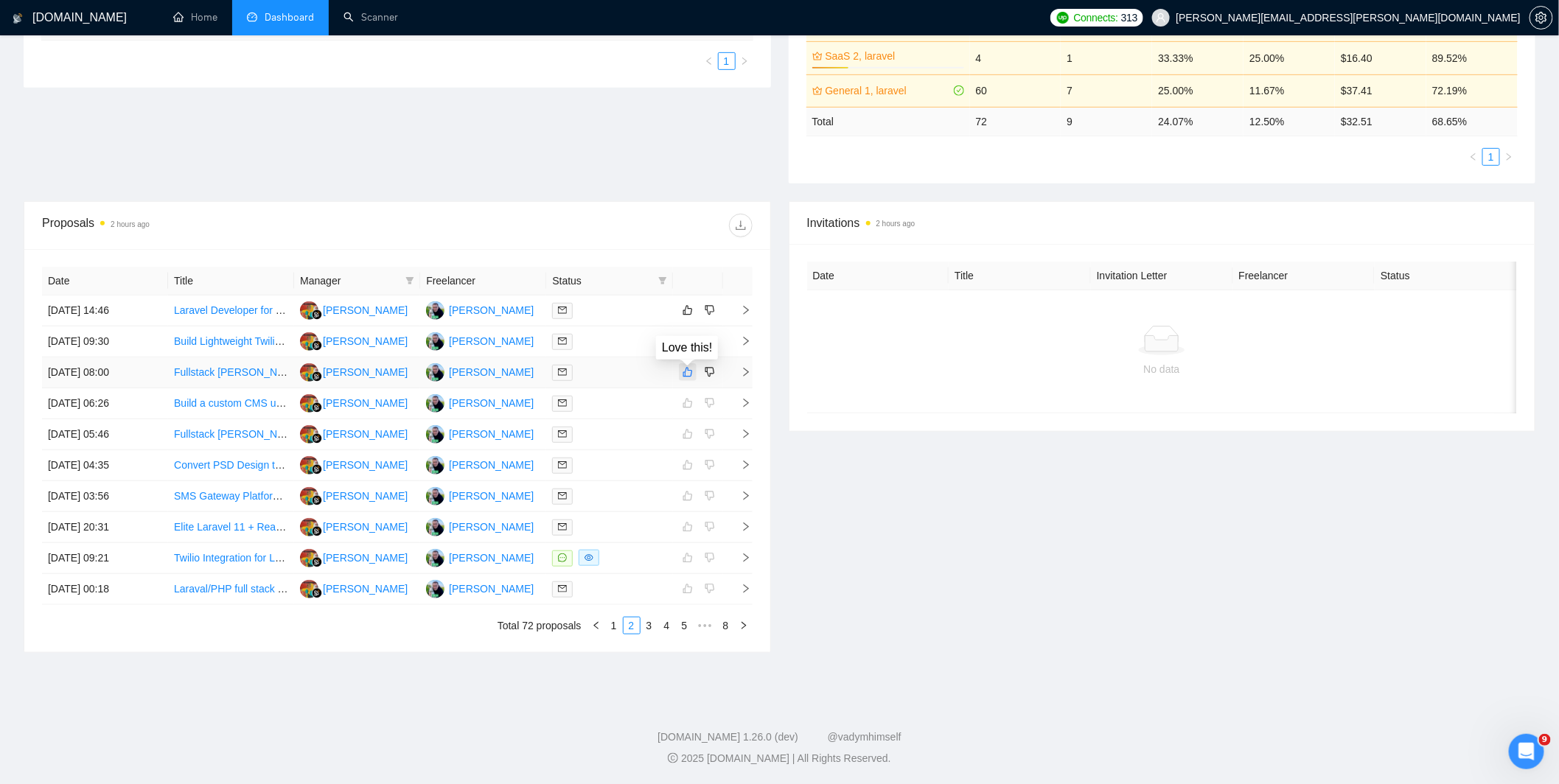
click at [682, 376] on icon "like" at bounding box center [687, 372] width 10 height 12
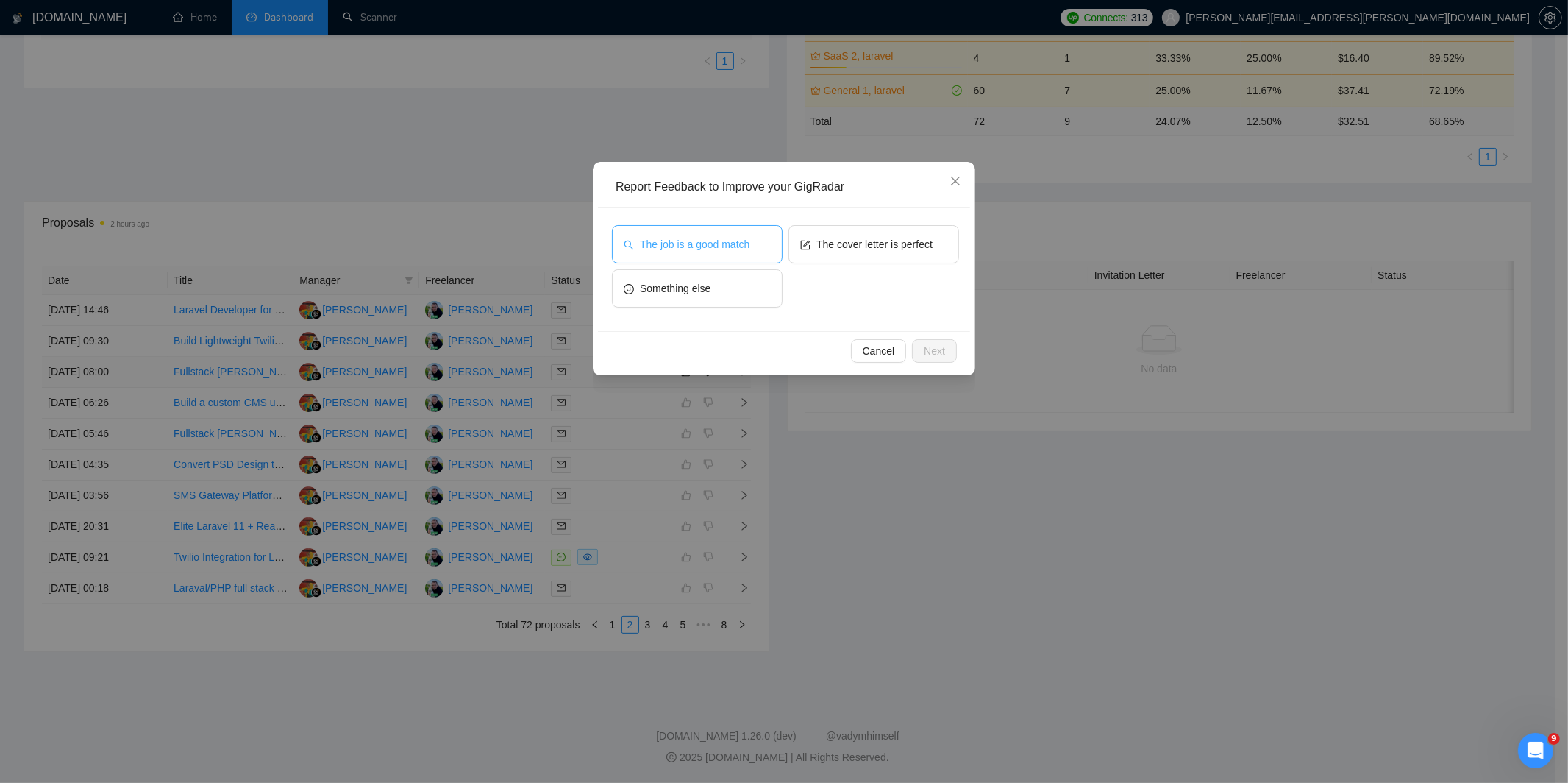
click at [747, 236] on span "The job is a good match" at bounding box center [695, 243] width 110 height 16
drag, startPoint x: 870, startPoint y: 244, endPoint x: 898, endPoint y: 288, distance: 52.2
click at [870, 243] on span "The cover letter is perfect" at bounding box center [874, 243] width 116 height 16
click at [935, 359] on button "Next" at bounding box center [934, 350] width 45 height 23
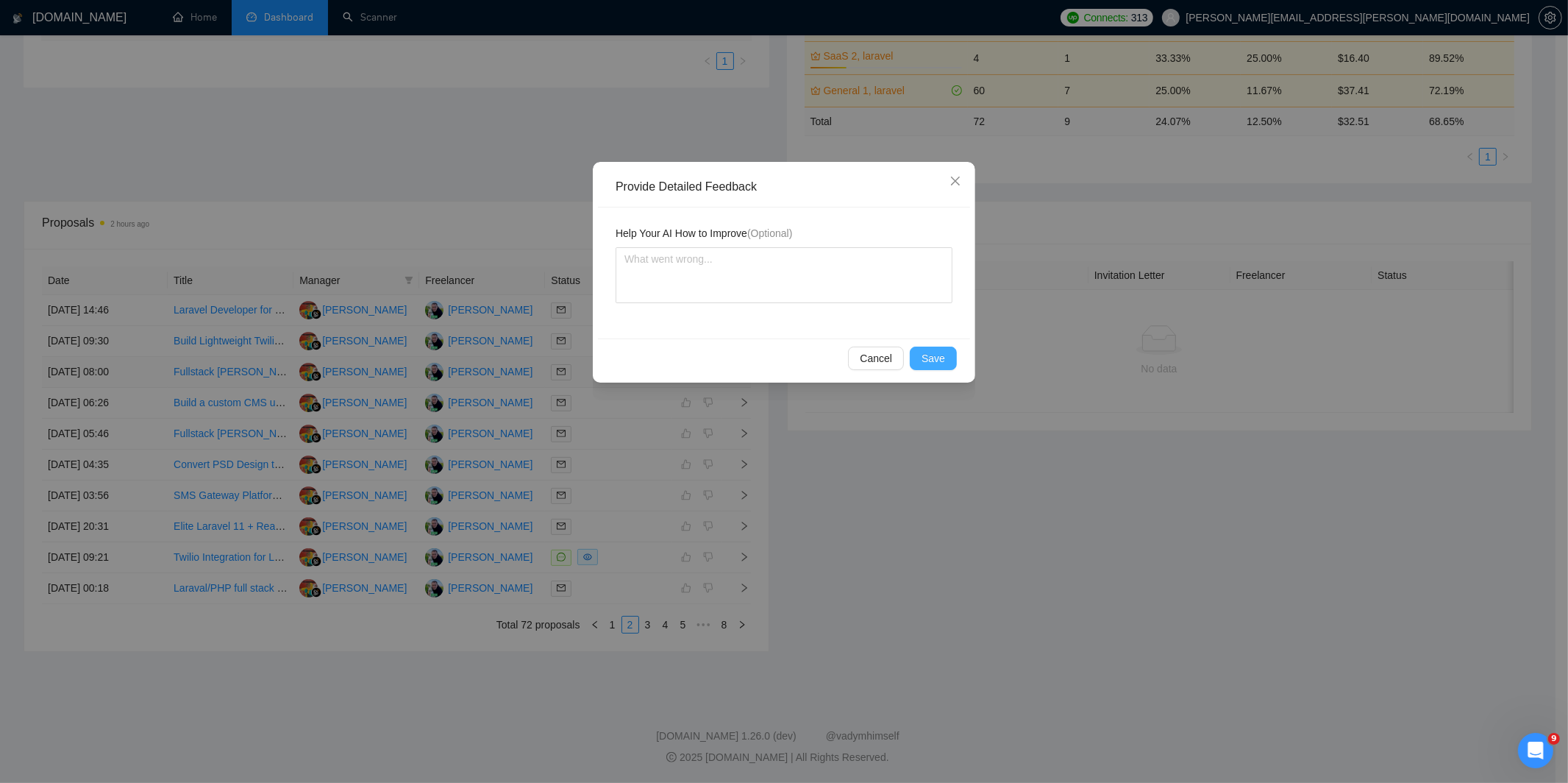
click at [953, 359] on button "Save" at bounding box center [933, 358] width 47 height 23
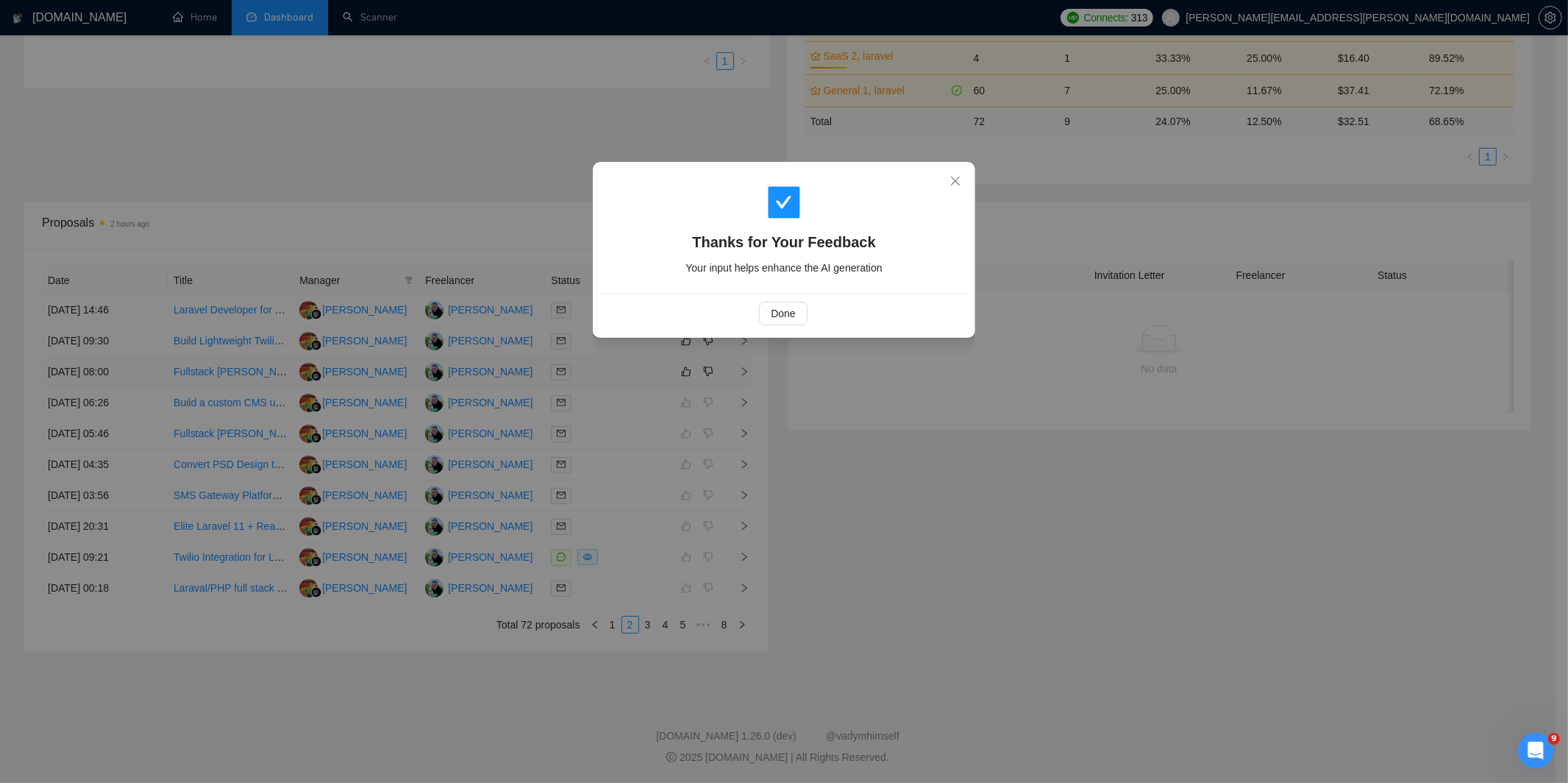
click at [598, 409] on div "Thanks for Your Feedback Your input helps enhance the AI generation Done" at bounding box center [784, 391] width 1568 height 783
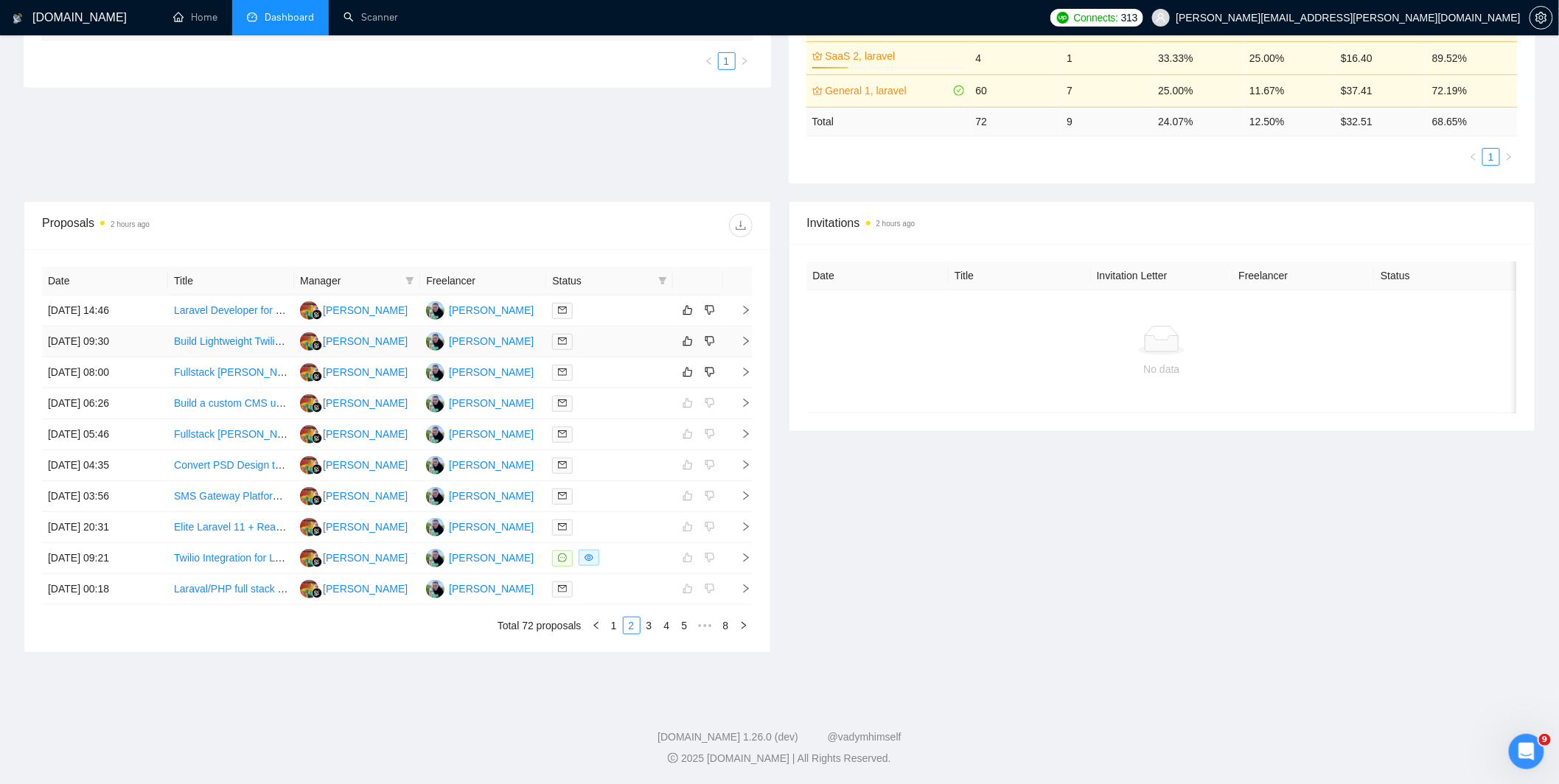
click at [624, 333] on div at bounding box center [608, 341] width 114 height 17
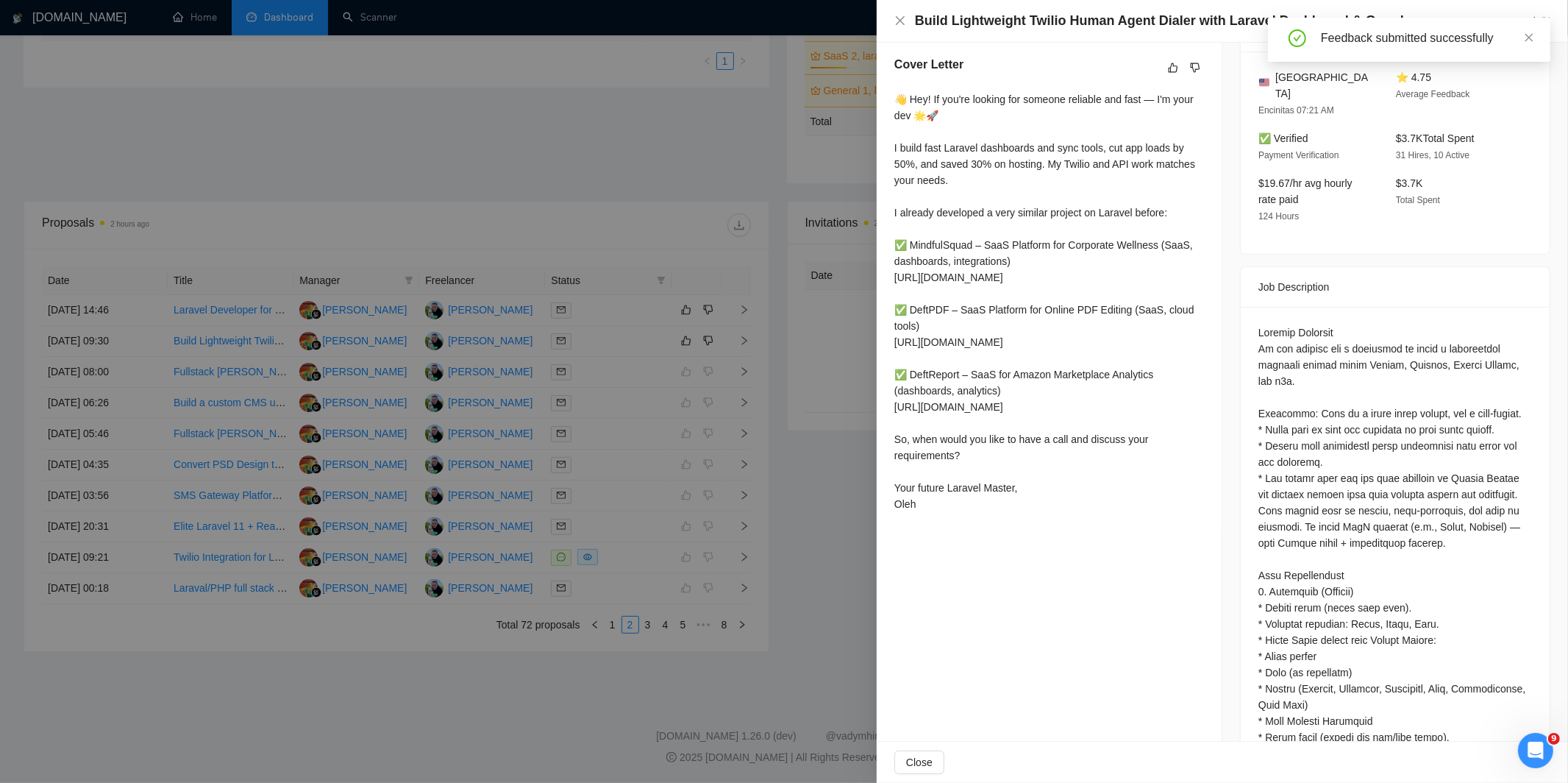
scroll to position [392, 0]
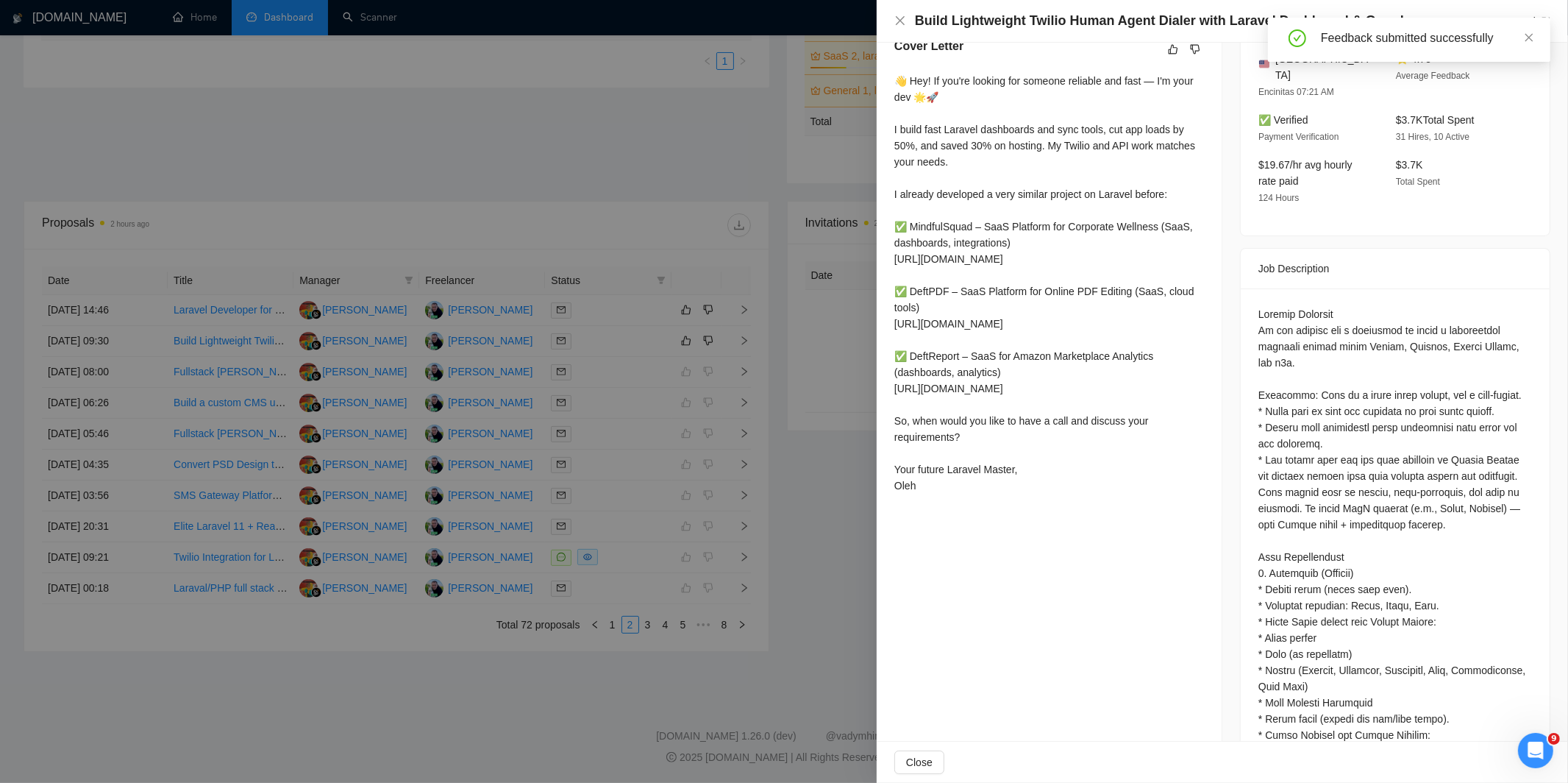
click at [758, 414] on div at bounding box center [784, 391] width 1568 height 783
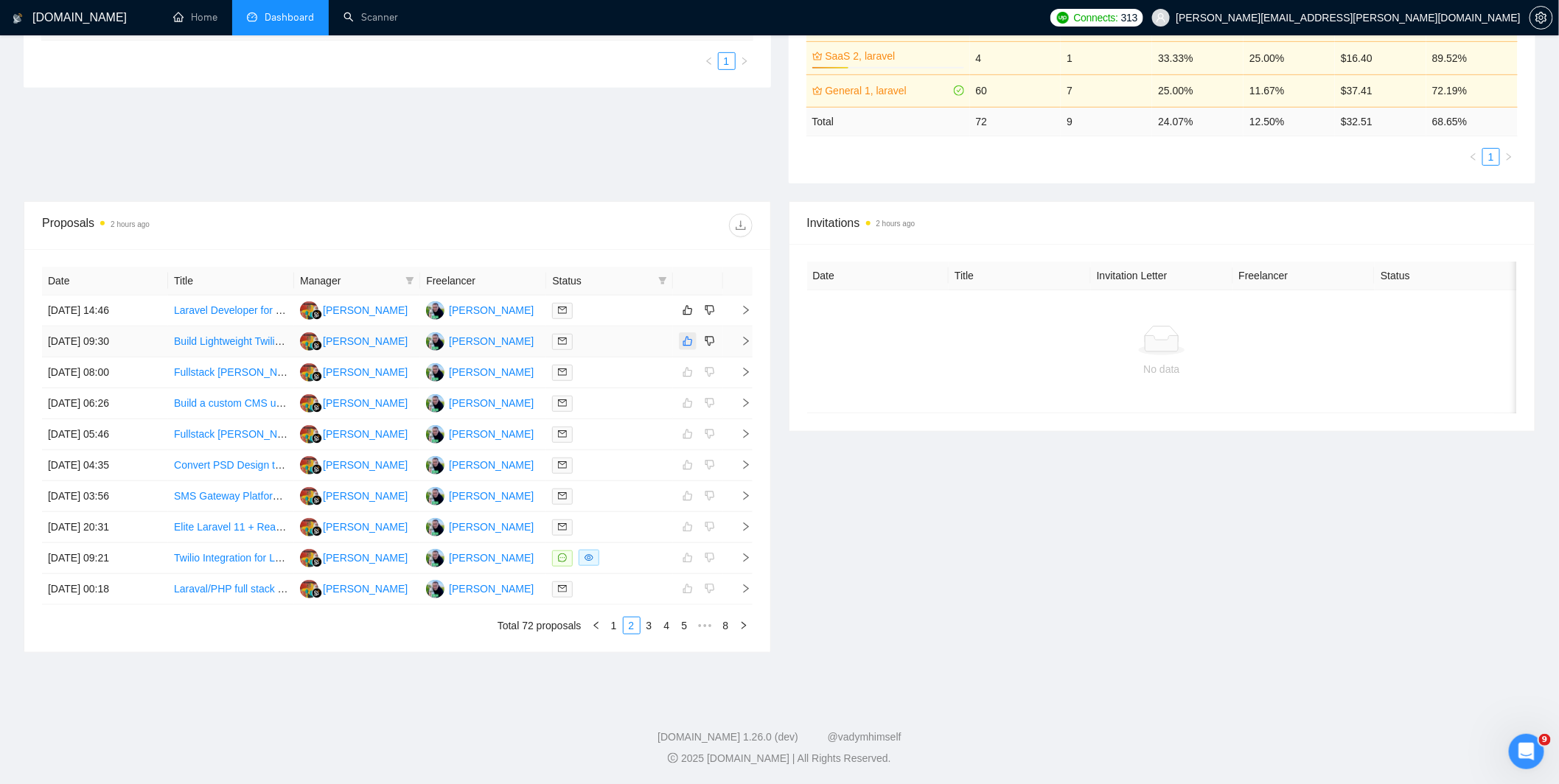
click at [689, 340] on icon "like" at bounding box center [687, 341] width 10 height 12
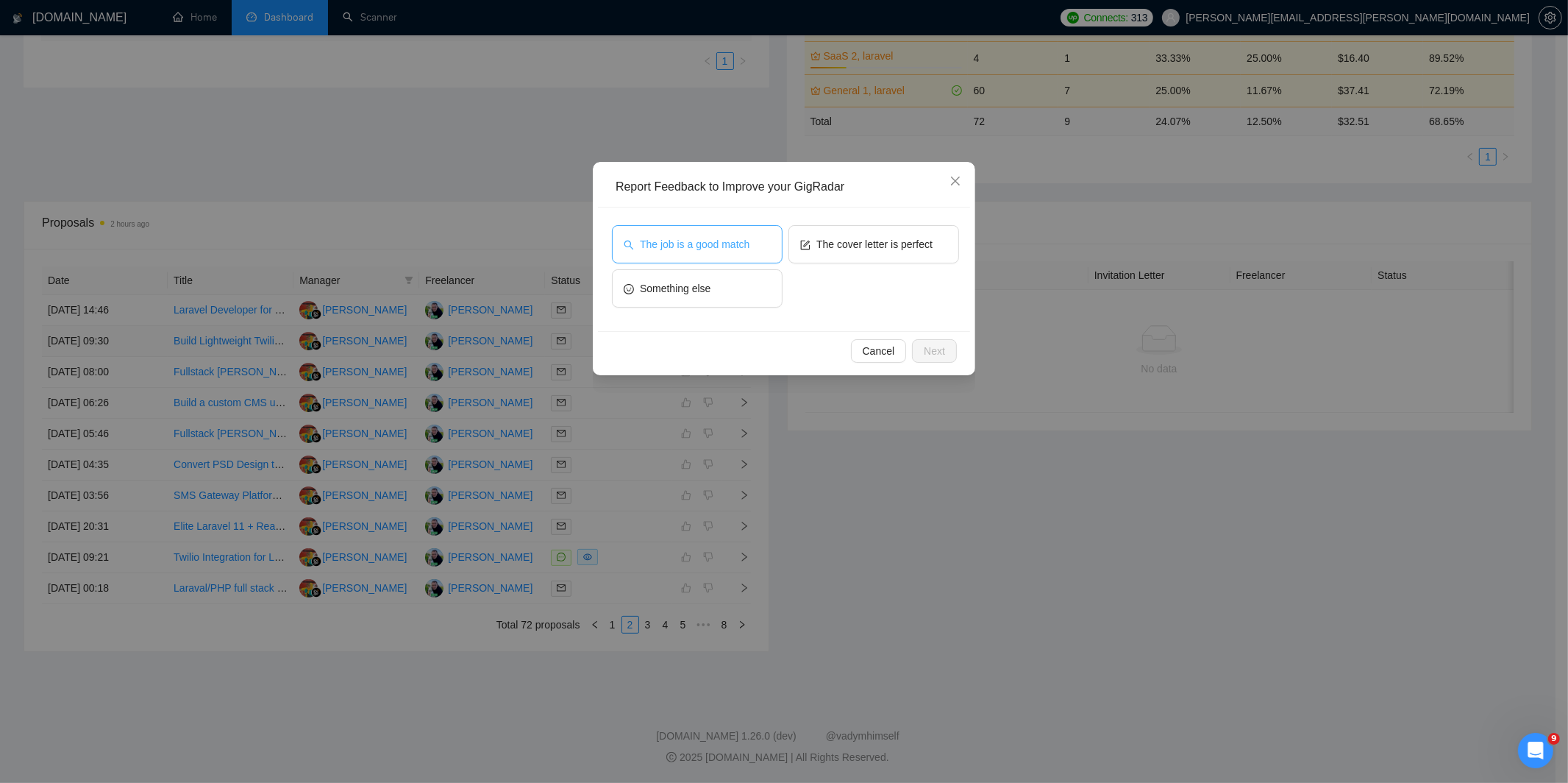
click at [713, 250] on span "The job is a good match" at bounding box center [695, 243] width 110 height 16
click at [900, 254] on button "The cover letter is perfect" at bounding box center [874, 244] width 171 height 38
click at [937, 356] on span "Next" at bounding box center [935, 350] width 22 height 16
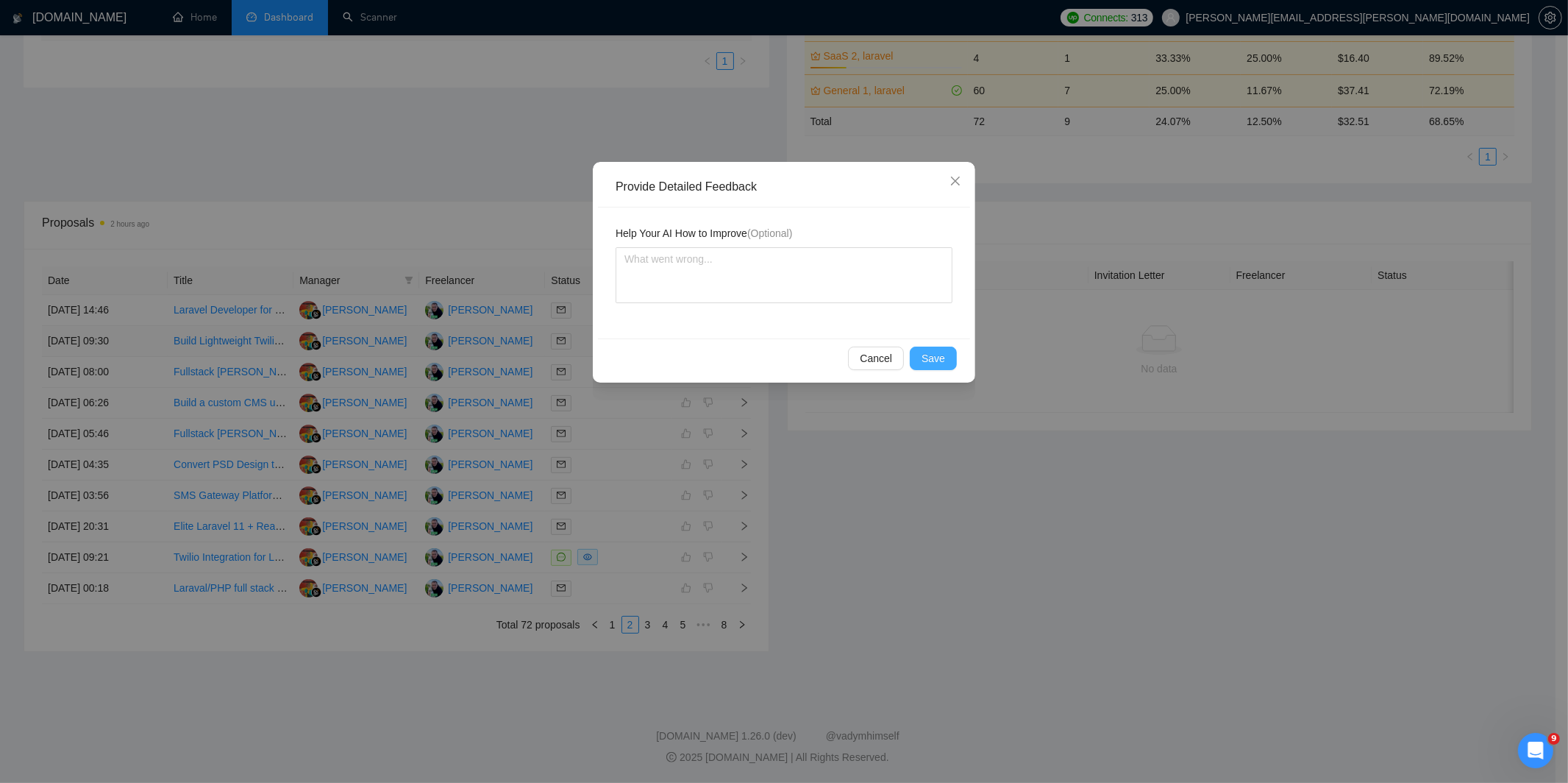
click at [952, 355] on button "Save" at bounding box center [933, 358] width 47 height 23
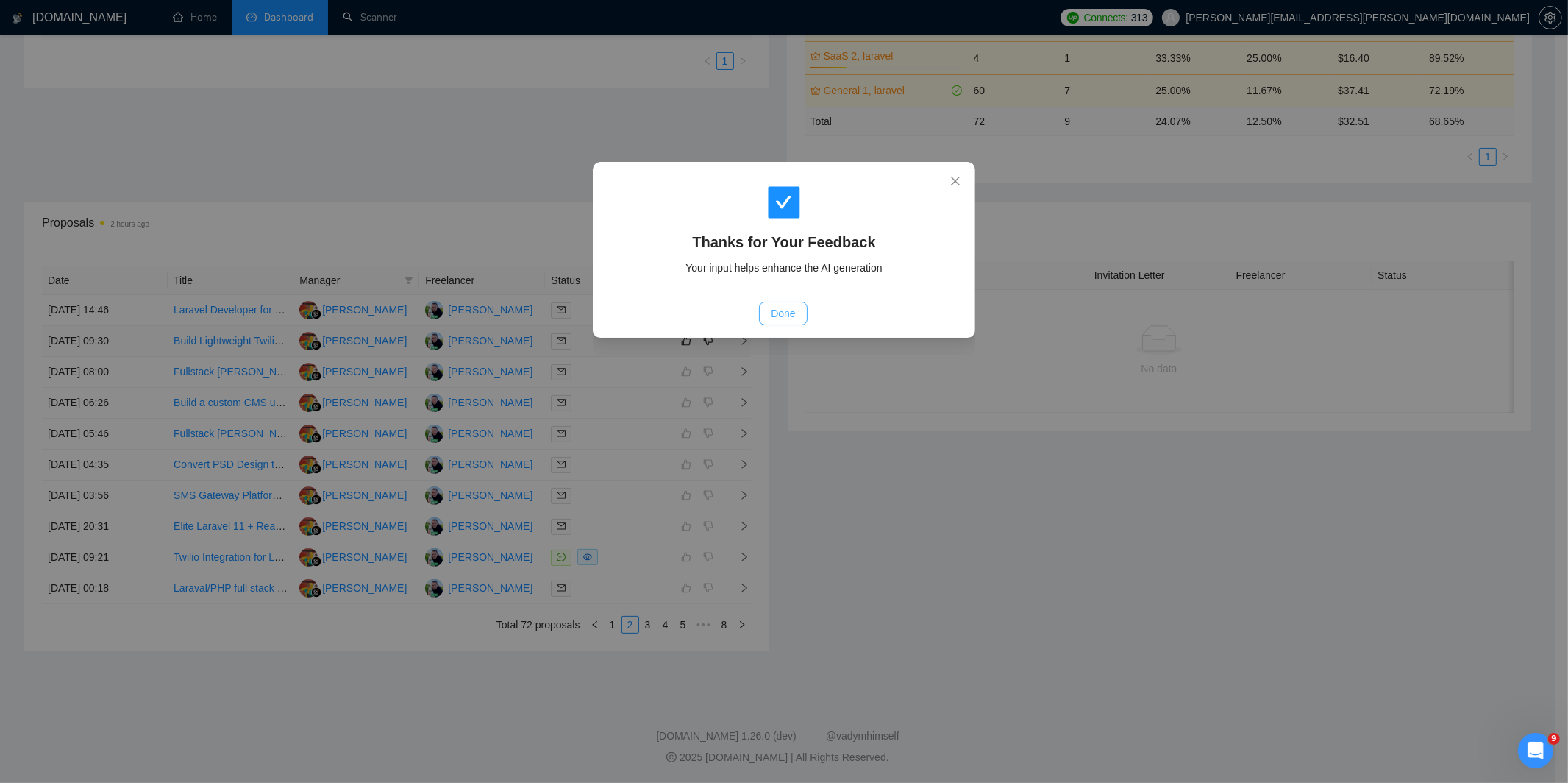
click at [792, 311] on span "Done" at bounding box center [782, 313] width 24 height 16
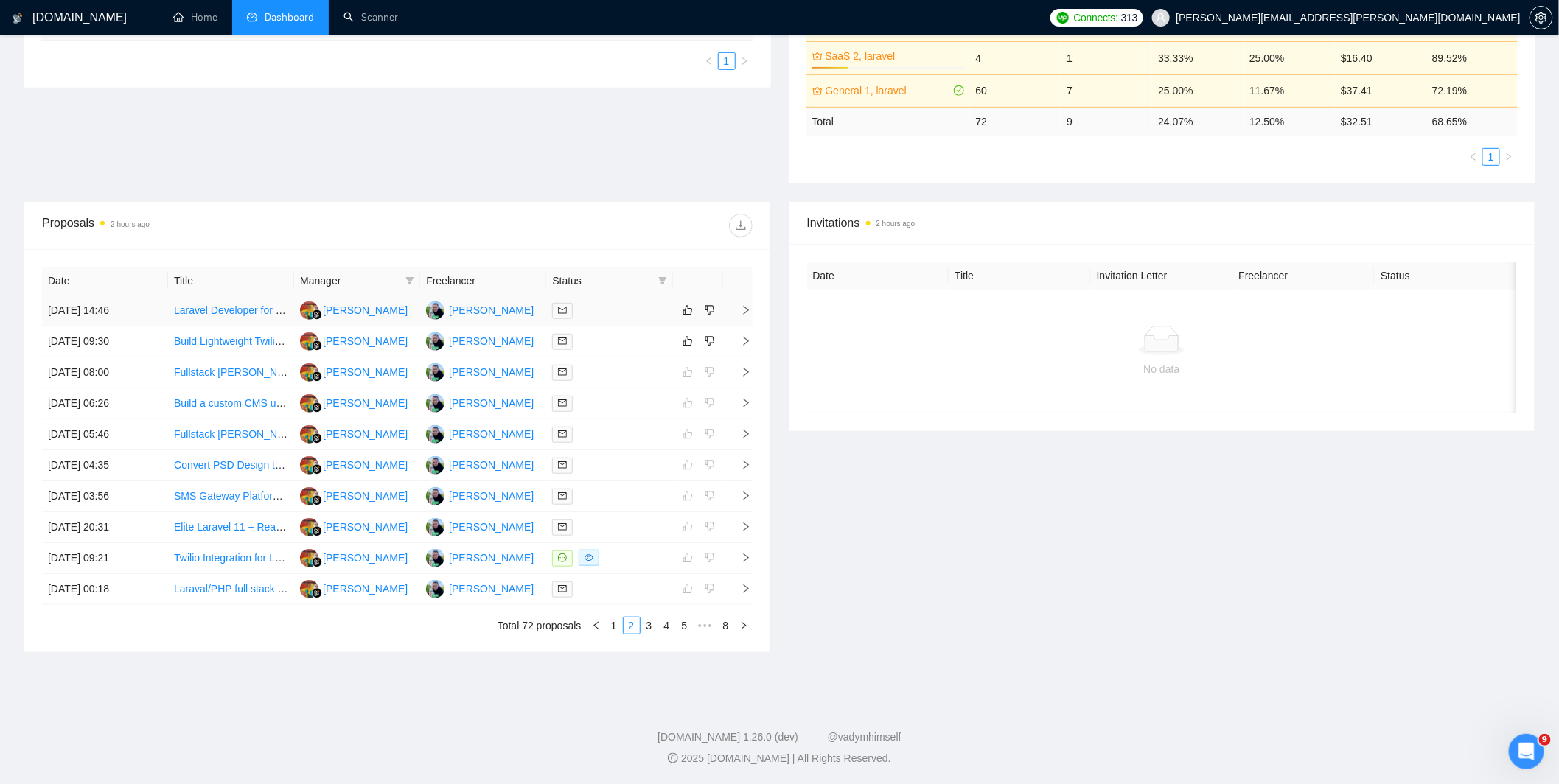
click at [642, 311] on div at bounding box center [608, 310] width 114 height 17
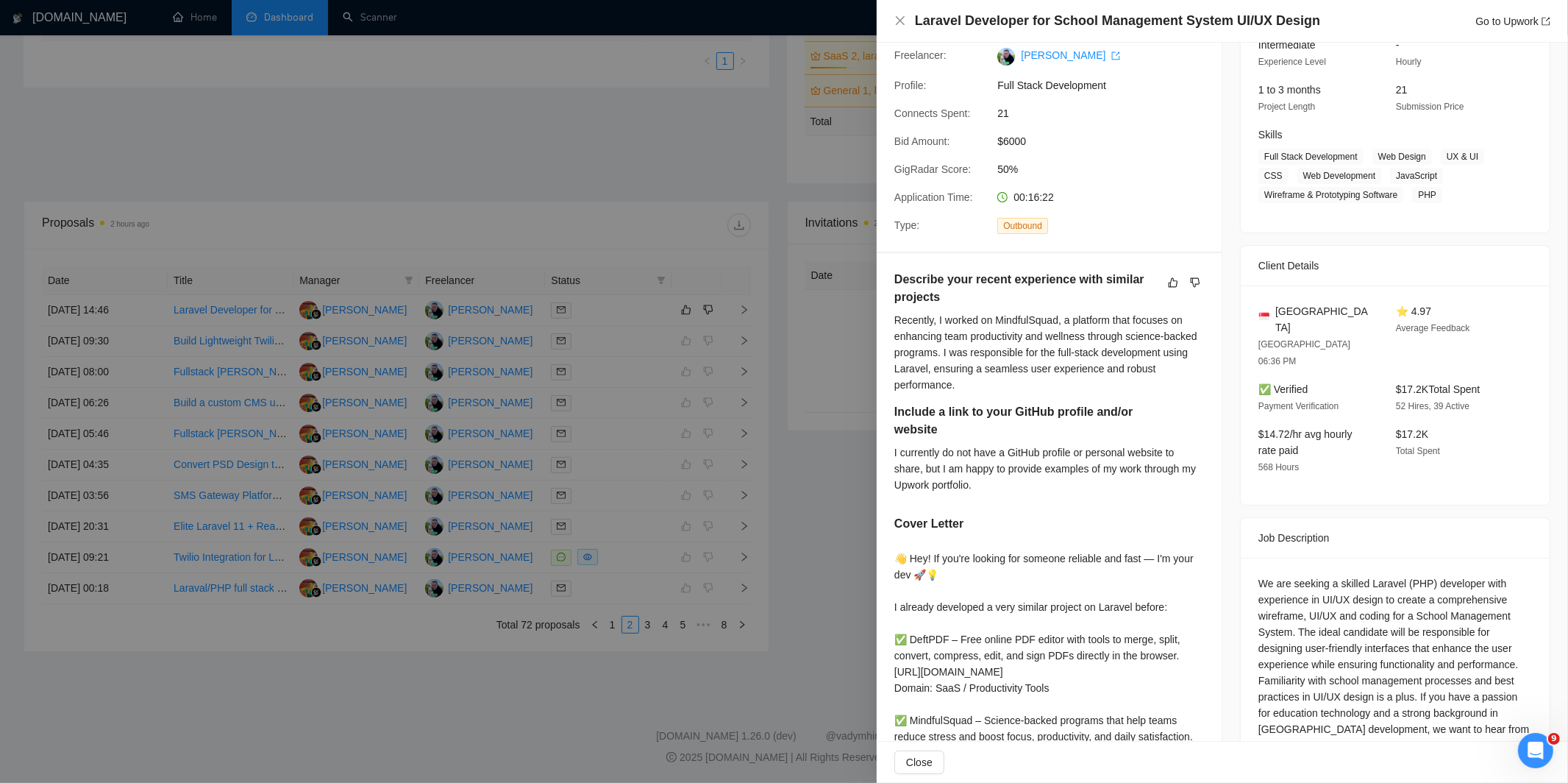
scroll to position [0, 0]
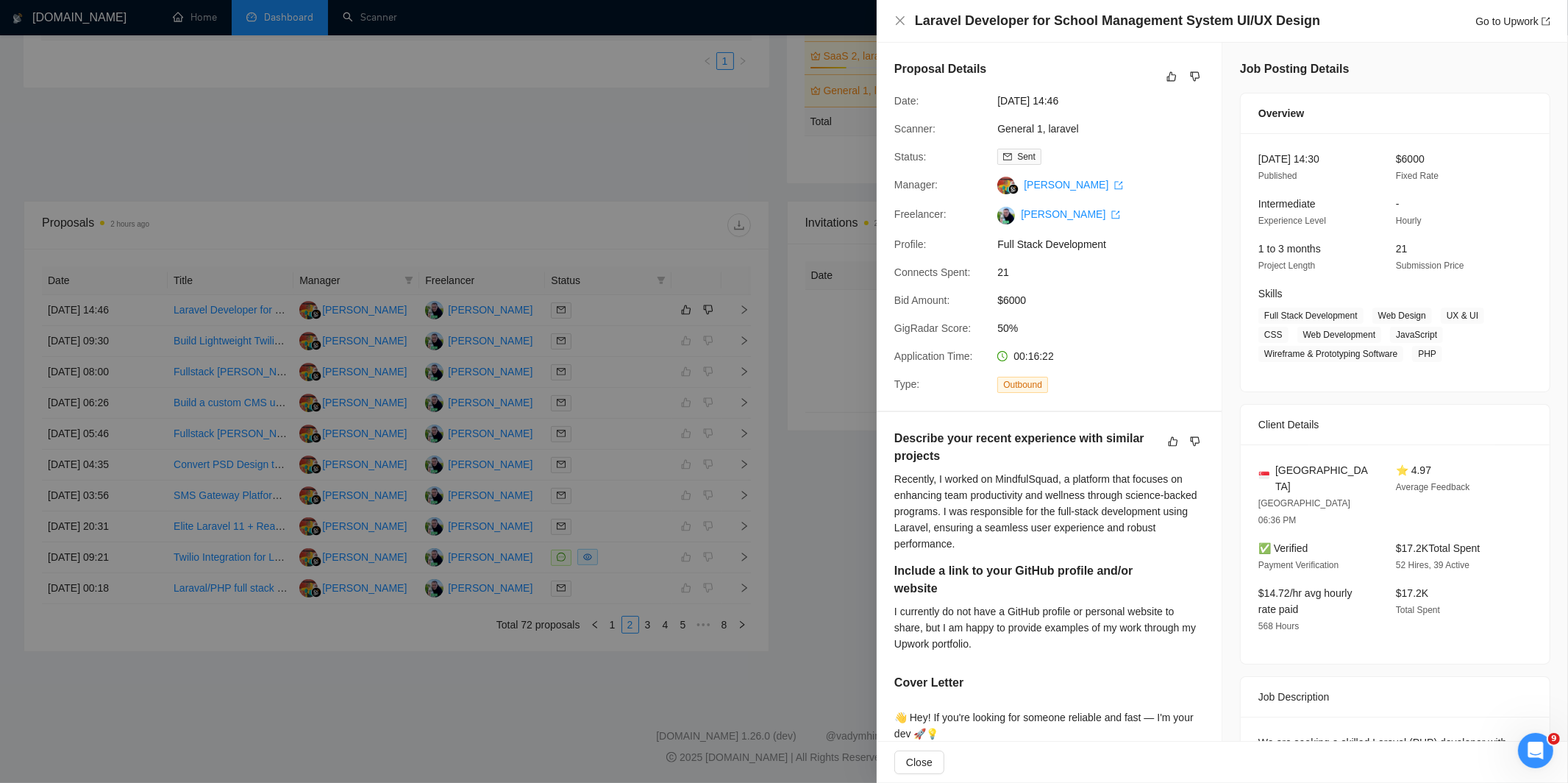
click at [790, 365] on div at bounding box center [784, 391] width 1568 height 783
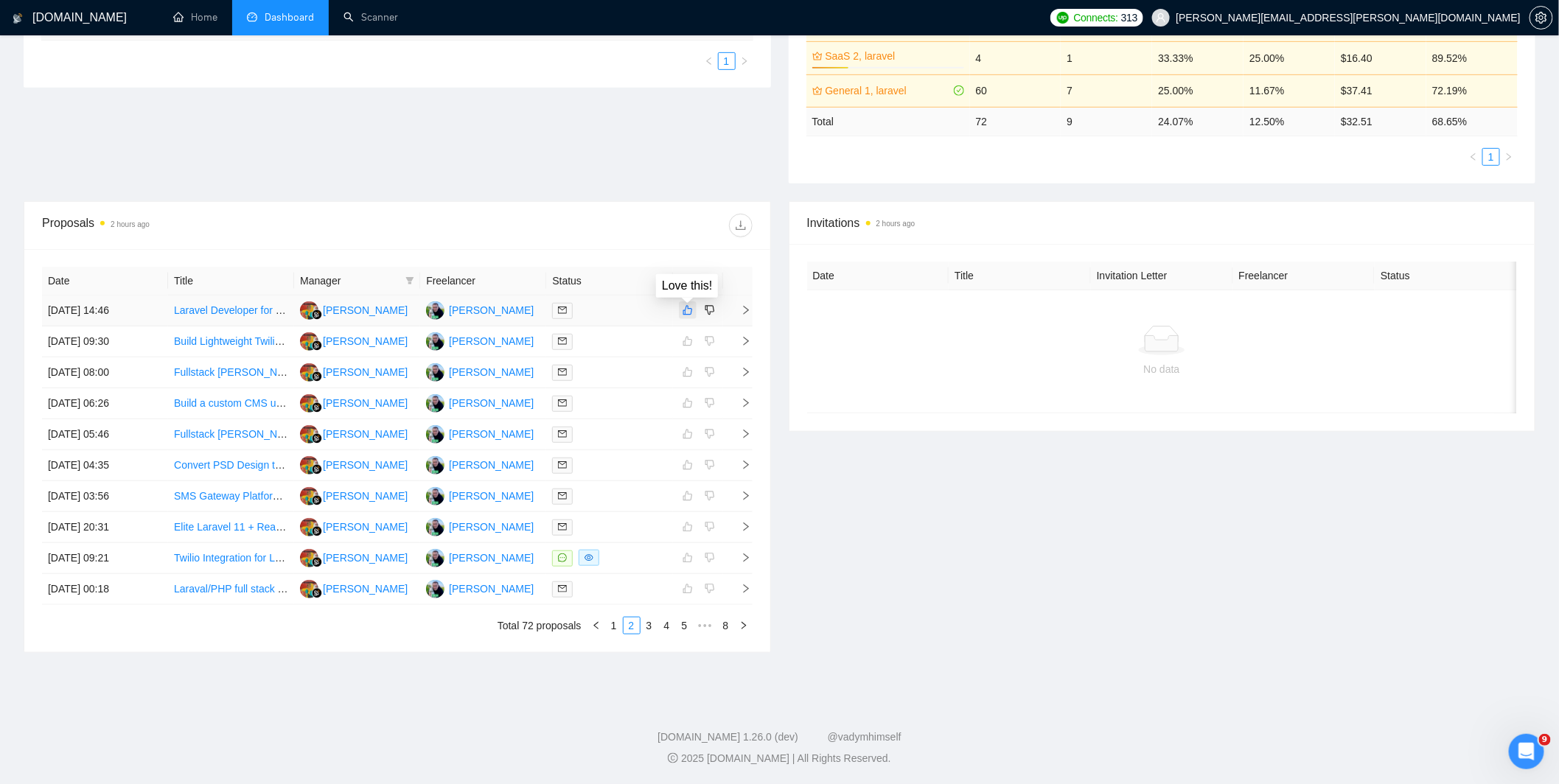
click at [685, 309] on icon "like" at bounding box center [687, 311] width 10 height 10
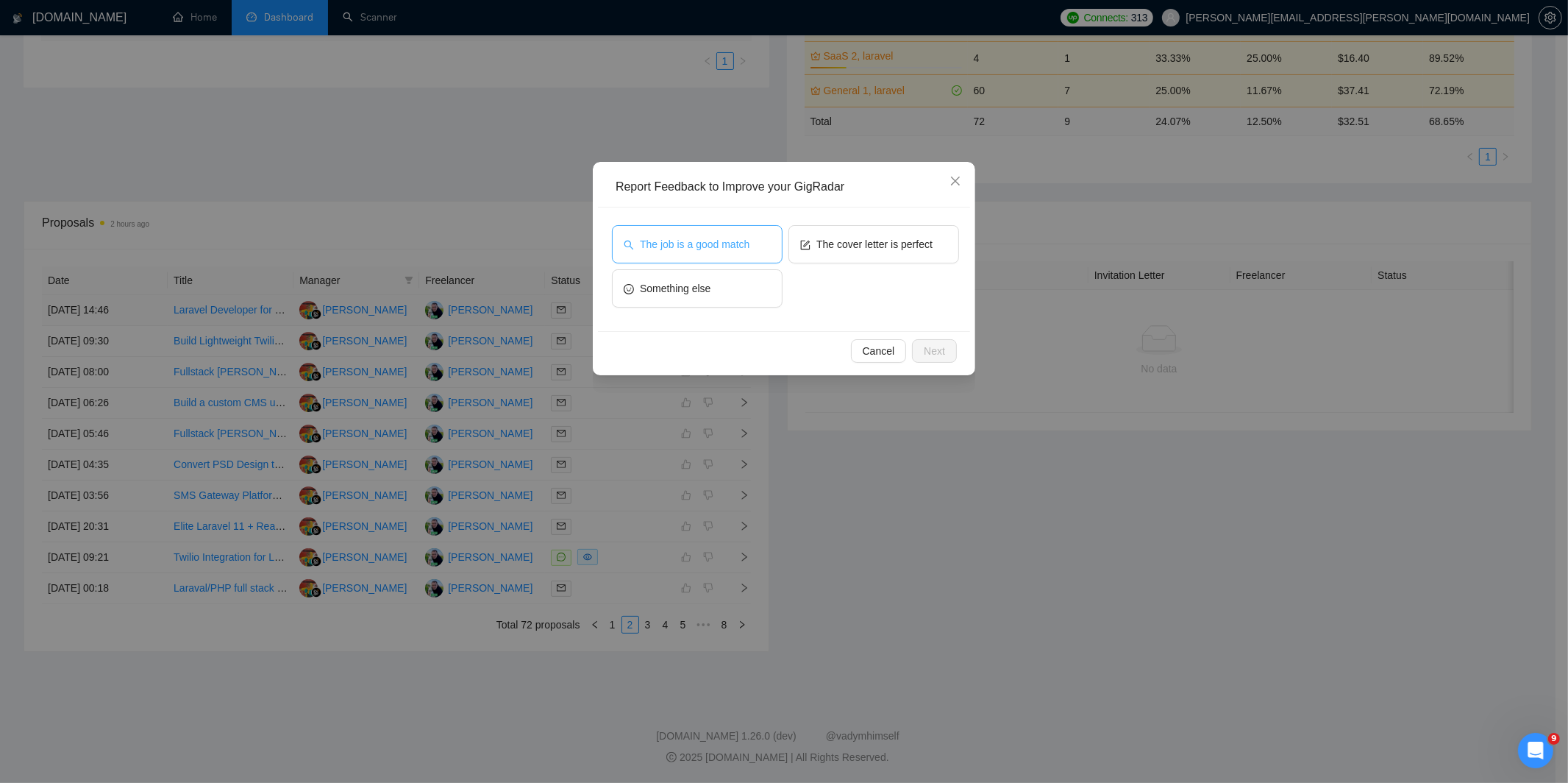
click at [735, 243] on span "The job is a good match" at bounding box center [695, 243] width 110 height 16
click at [864, 237] on span "The cover letter is perfect" at bounding box center [874, 243] width 116 height 16
click at [924, 347] on span "Next" at bounding box center [935, 350] width 22 height 16
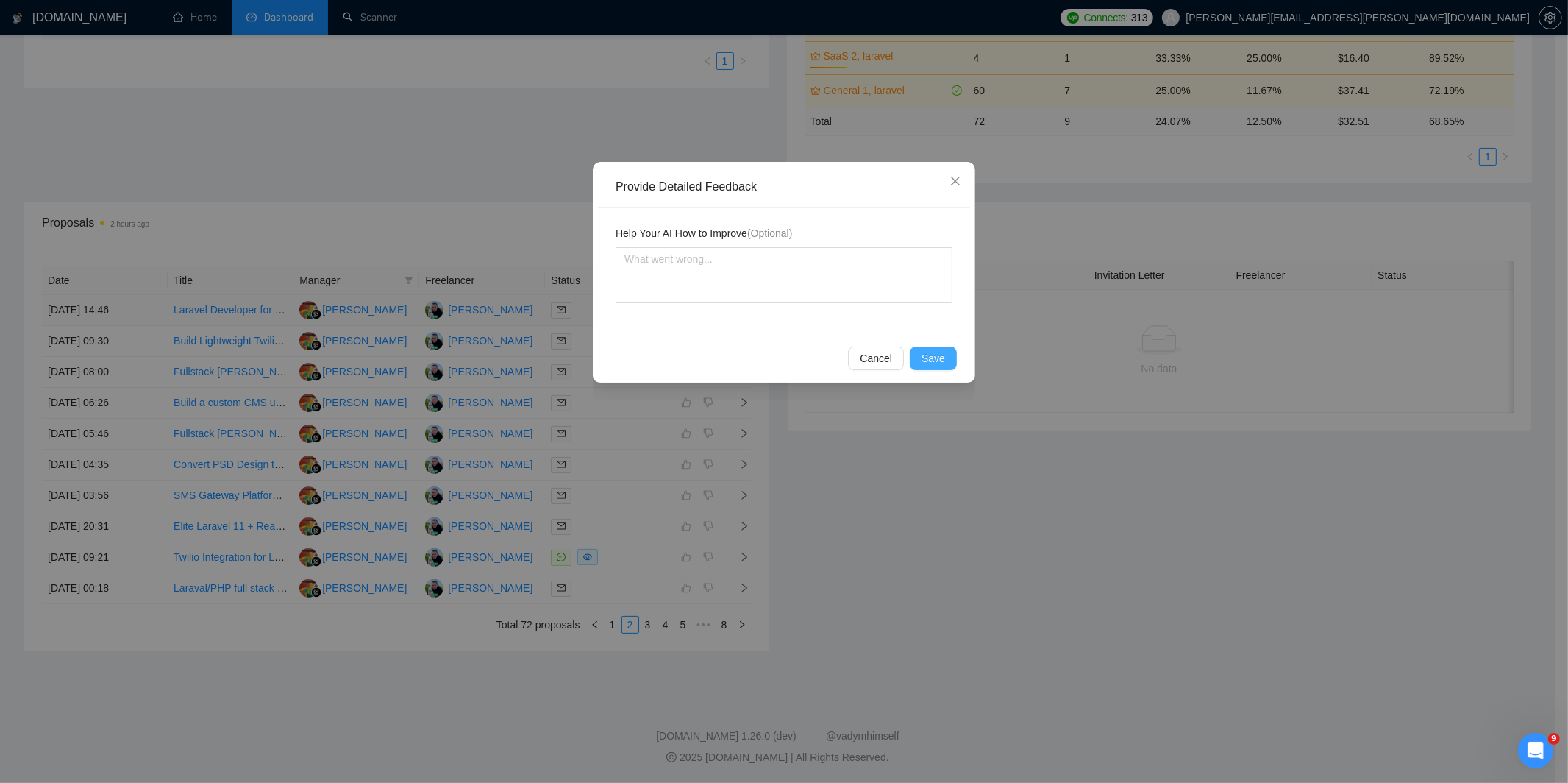
click at [940, 368] on button "Save" at bounding box center [933, 358] width 47 height 23
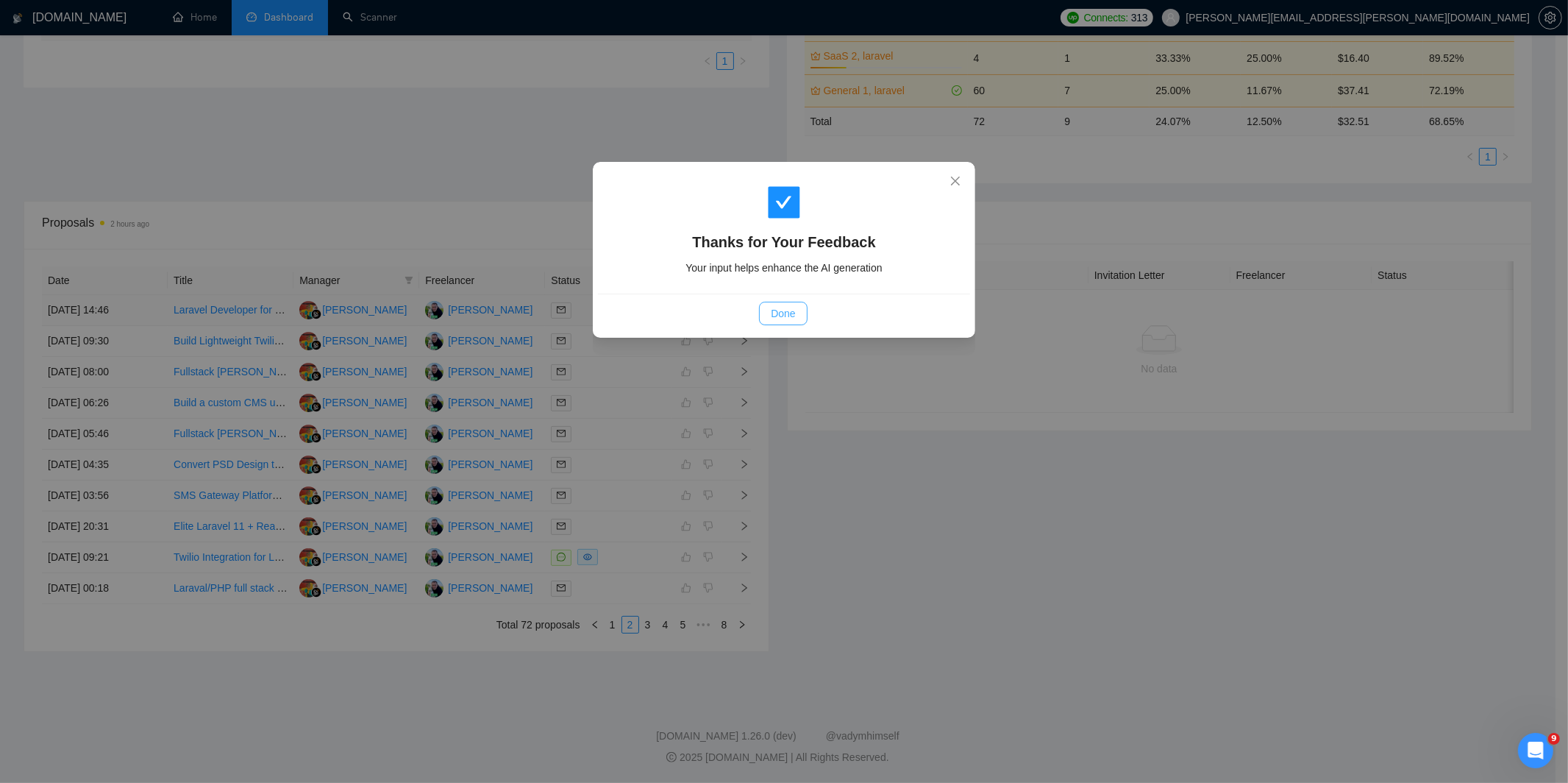
click at [796, 312] on button "Done" at bounding box center [783, 313] width 48 height 23
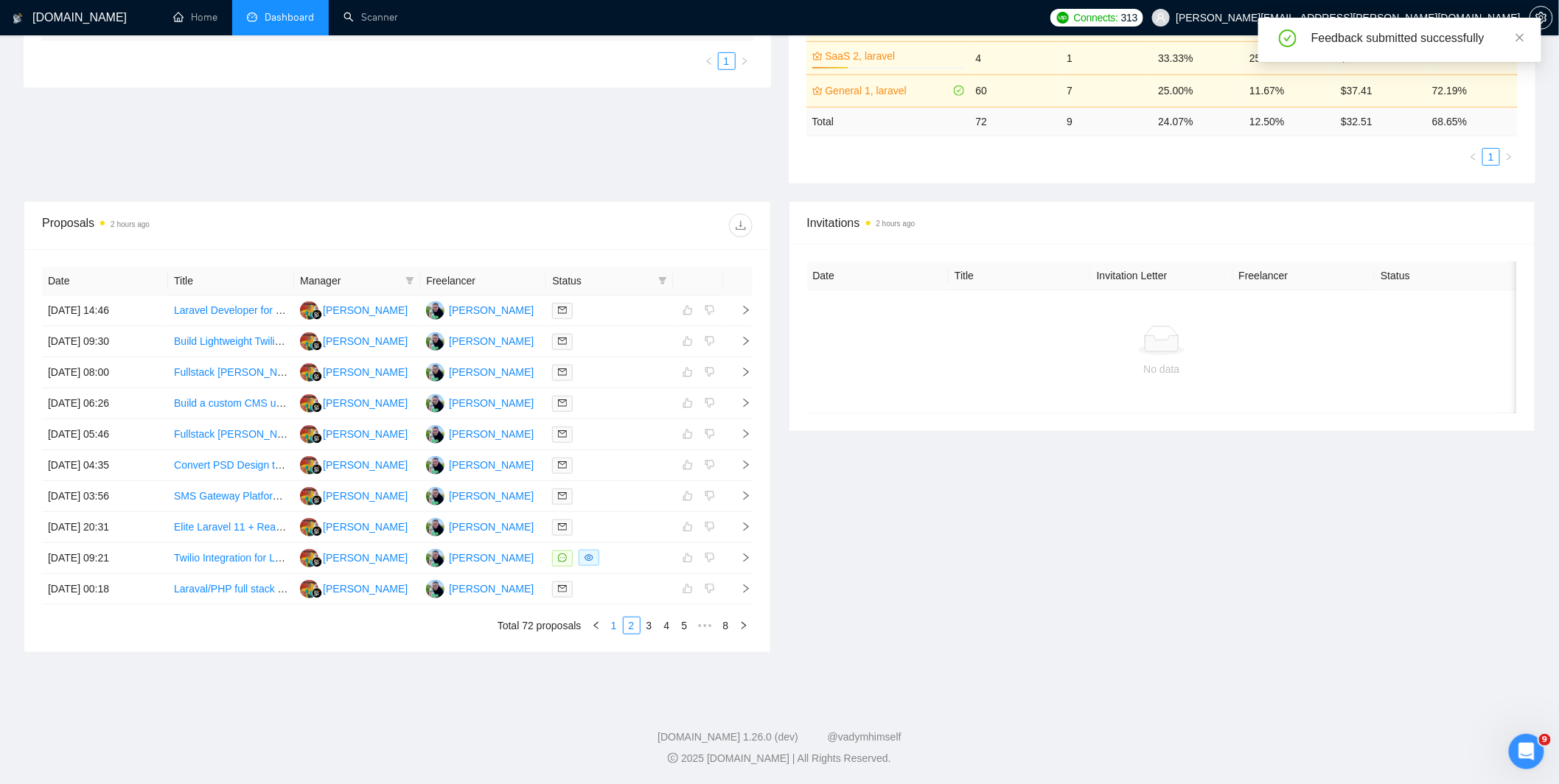
click at [616, 627] on link "1" at bounding box center [613, 624] width 16 height 16
click at [624, 592] on div at bounding box center [608, 589] width 114 height 17
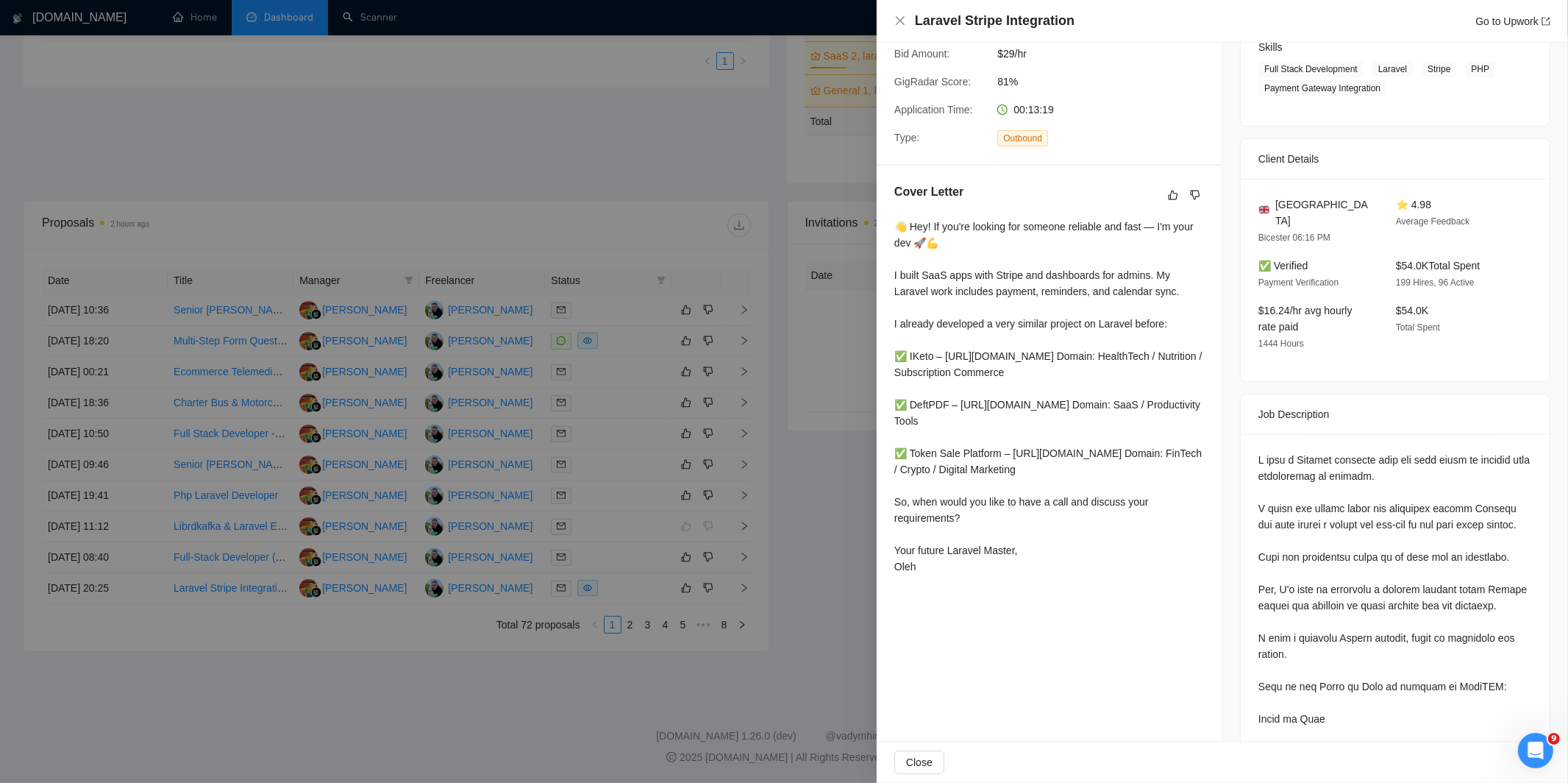
scroll to position [294, 0]
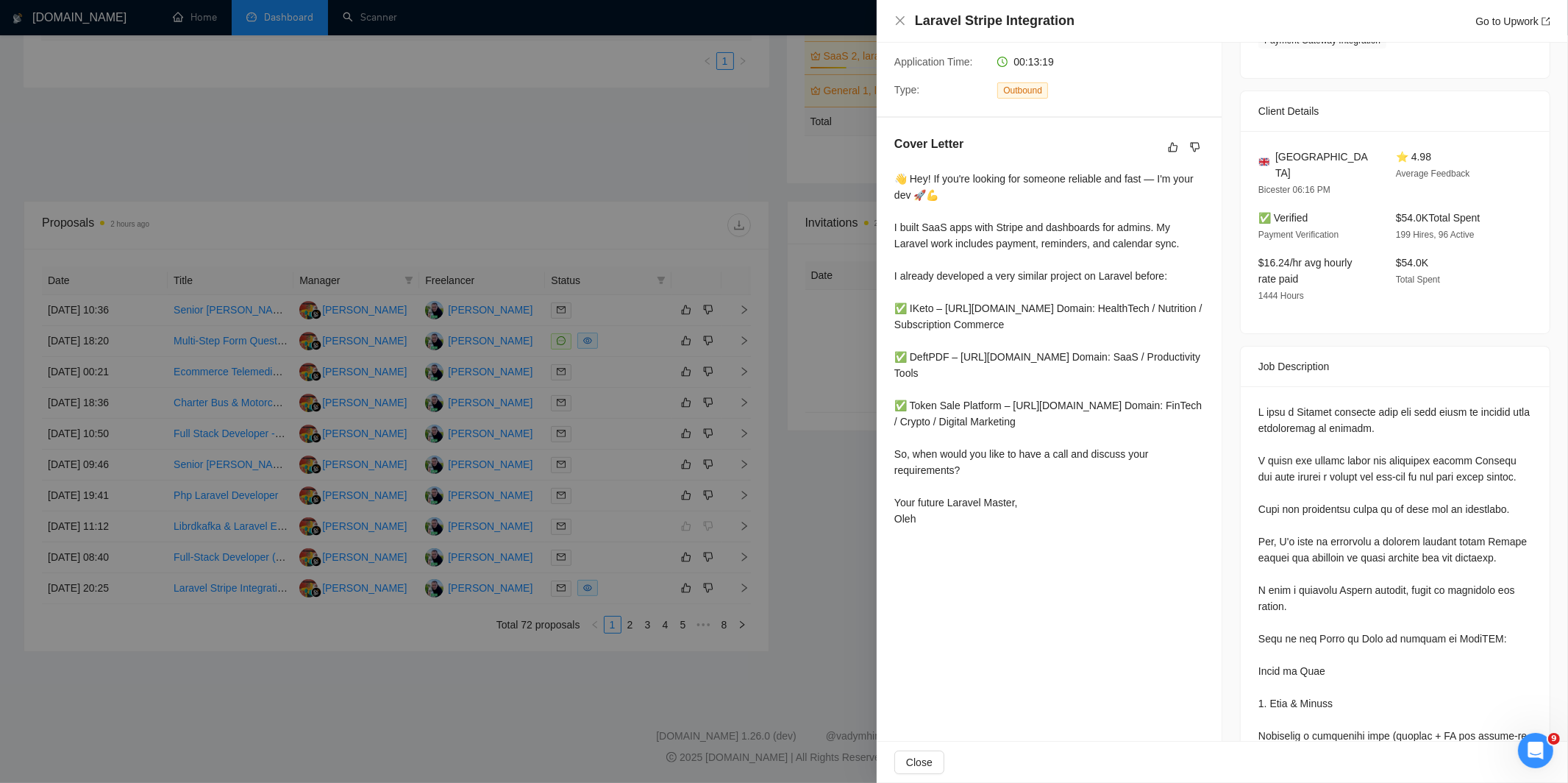
click at [747, 478] on div at bounding box center [784, 391] width 1568 height 783
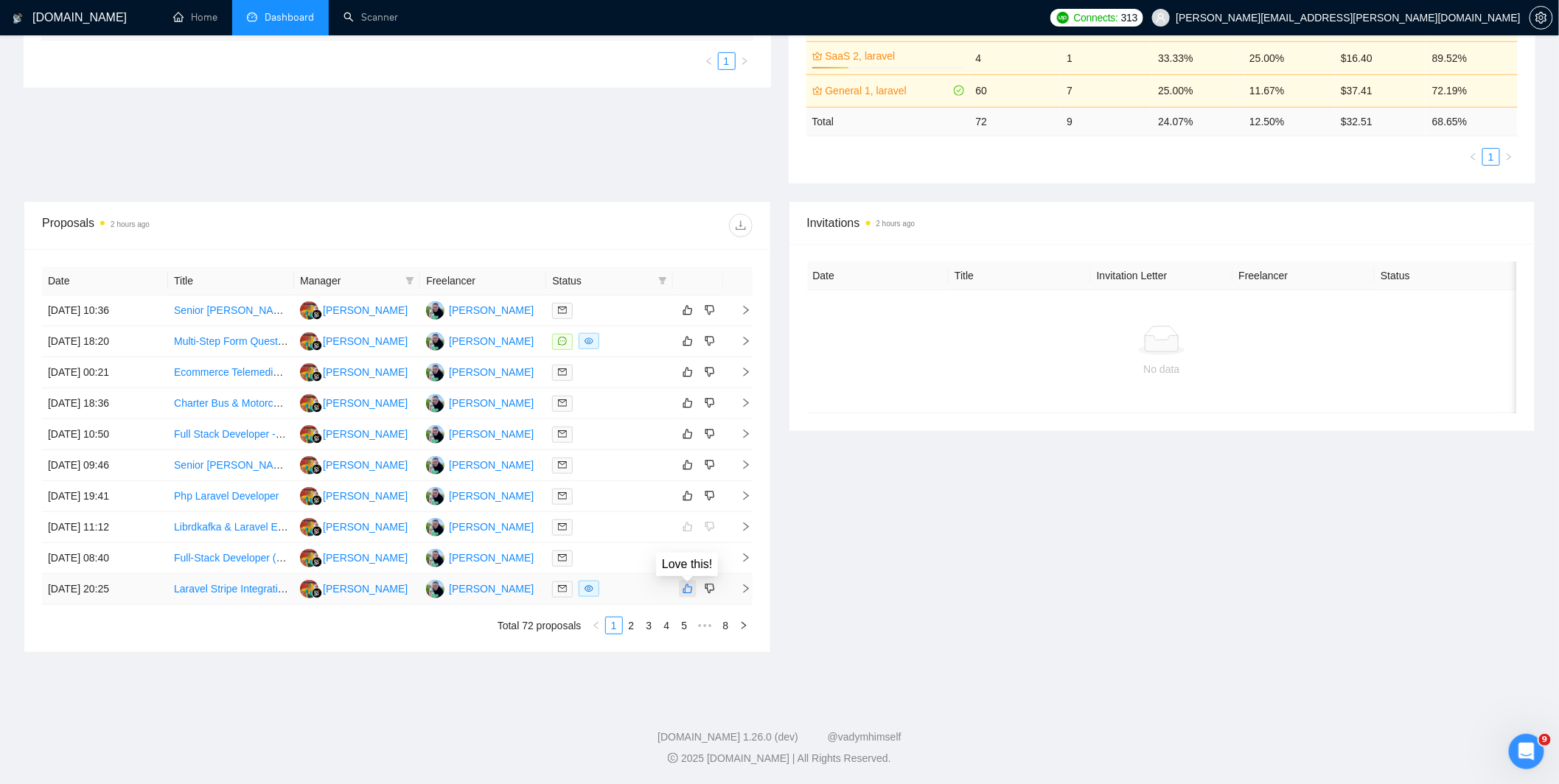
click at [683, 591] on icon "like" at bounding box center [687, 589] width 10 height 12
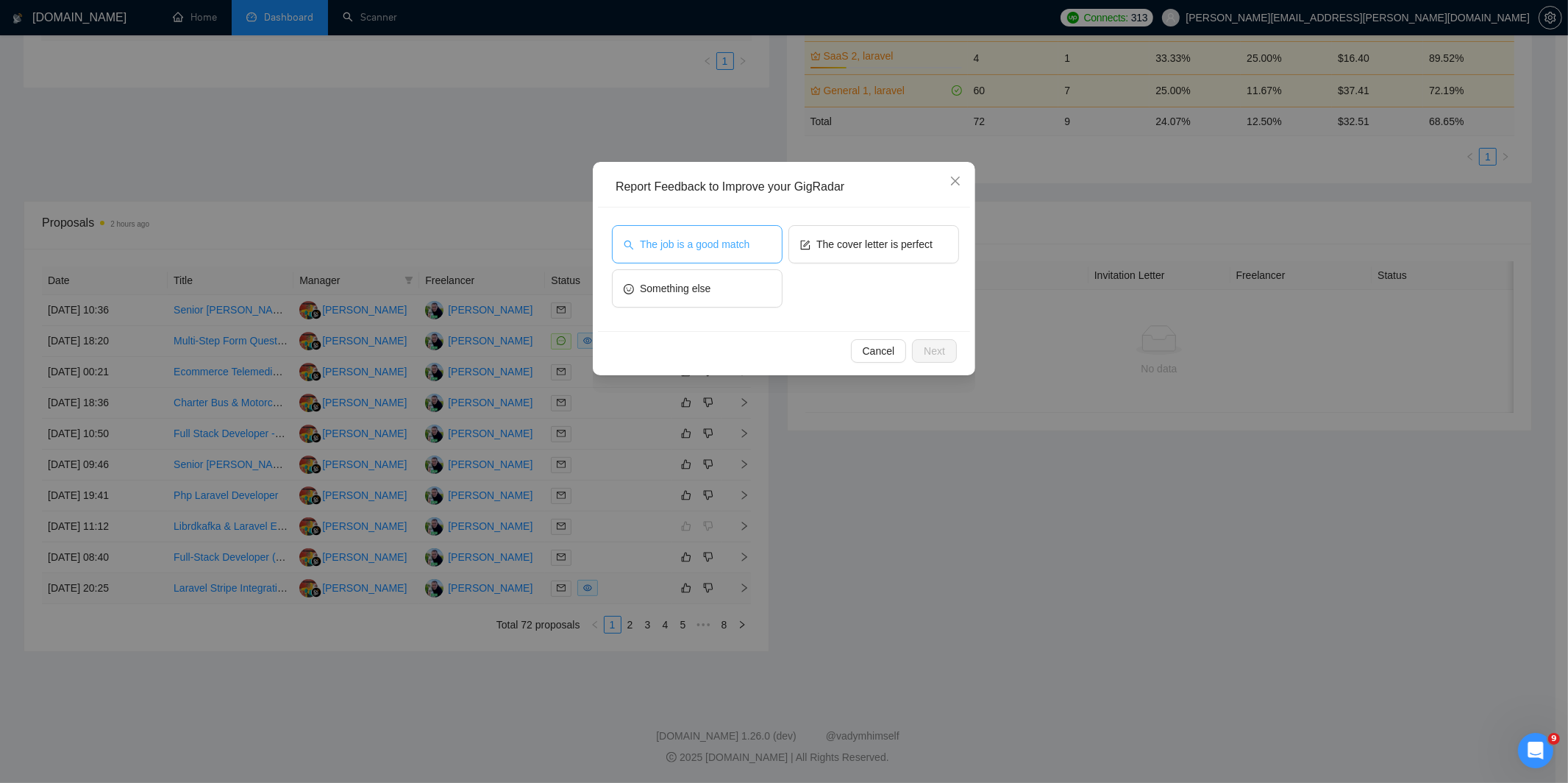
click at [748, 237] on span "The job is a good match" at bounding box center [695, 243] width 110 height 16
click at [872, 237] on span "The cover letter is perfect" at bounding box center [874, 243] width 116 height 16
click at [937, 368] on div "Cancel Next" at bounding box center [784, 350] width 372 height 39
click at [936, 355] on span "Next" at bounding box center [935, 350] width 22 height 16
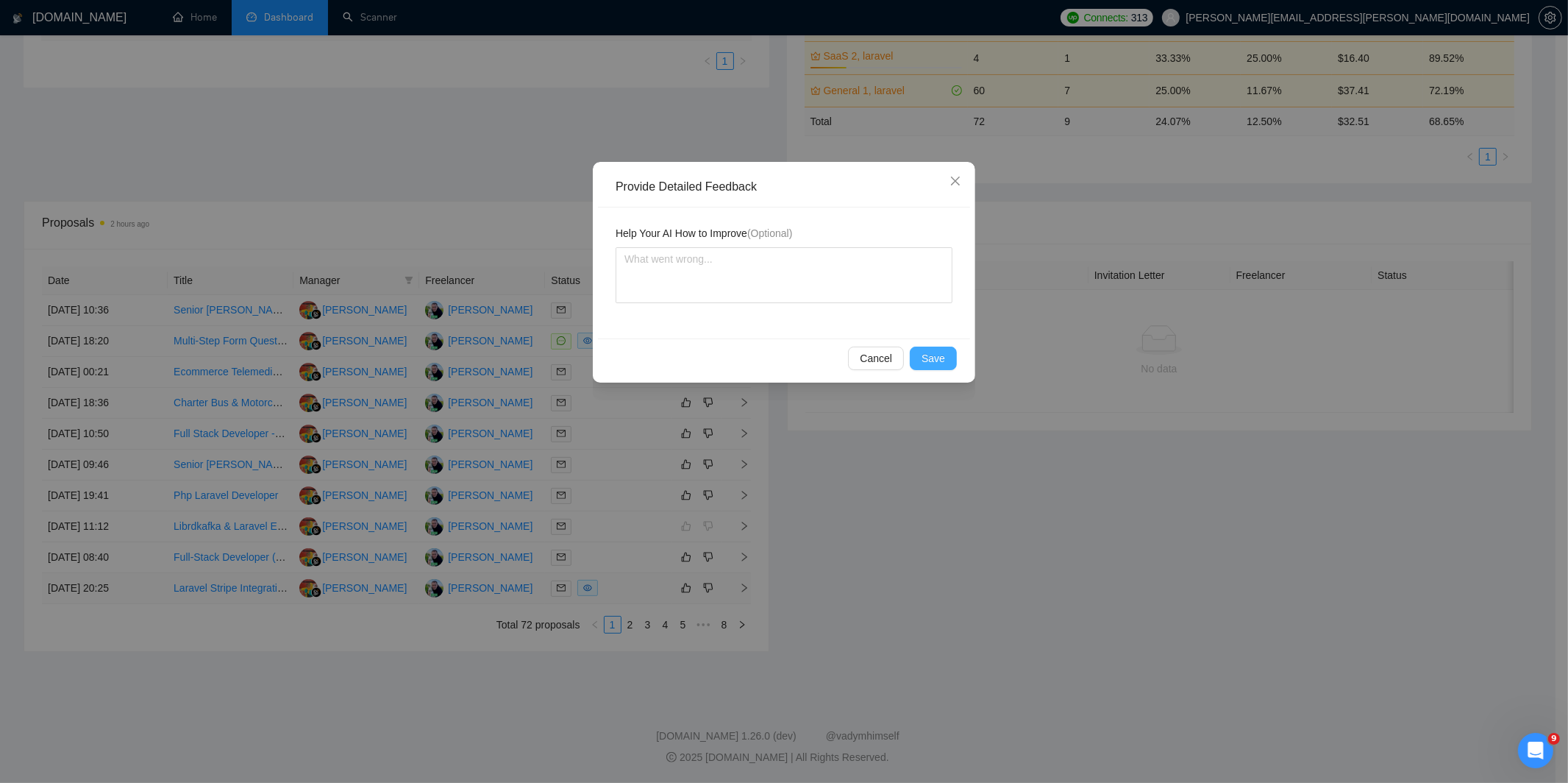
click at [936, 356] on span "Save" at bounding box center [933, 358] width 23 height 16
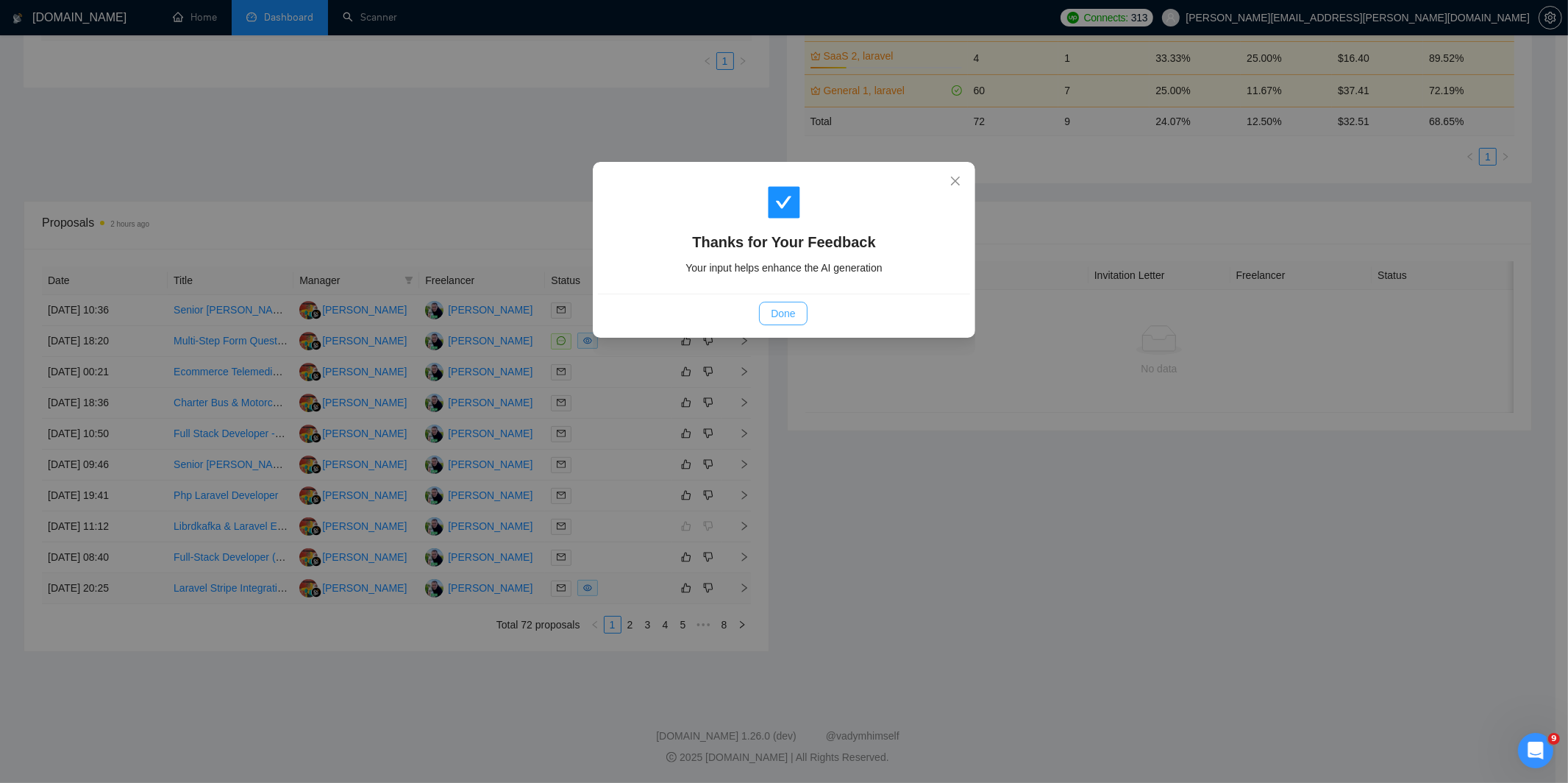
click at [792, 309] on span "Done" at bounding box center [782, 313] width 24 height 16
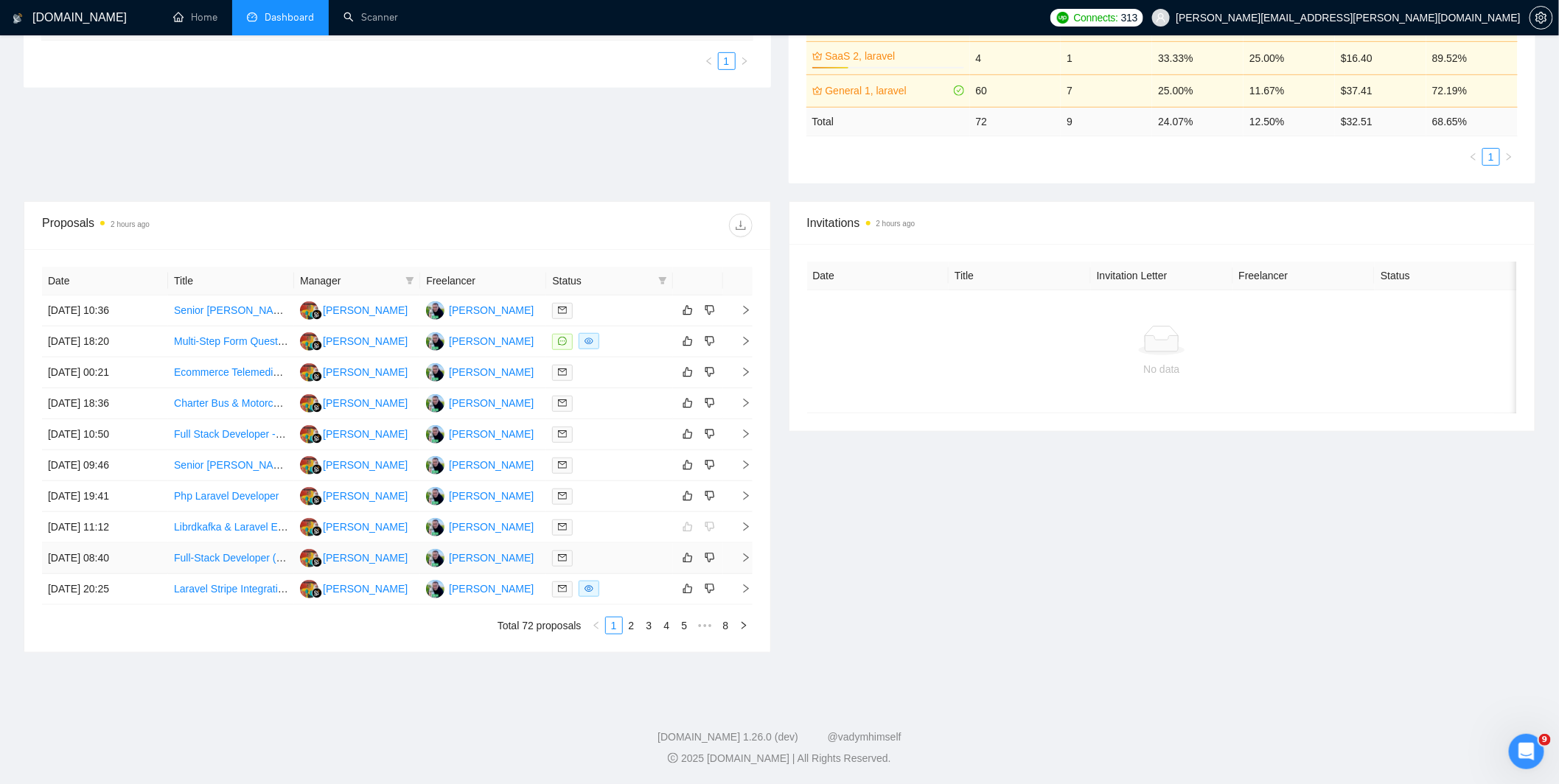
click at [630, 555] on div at bounding box center [608, 558] width 114 height 17
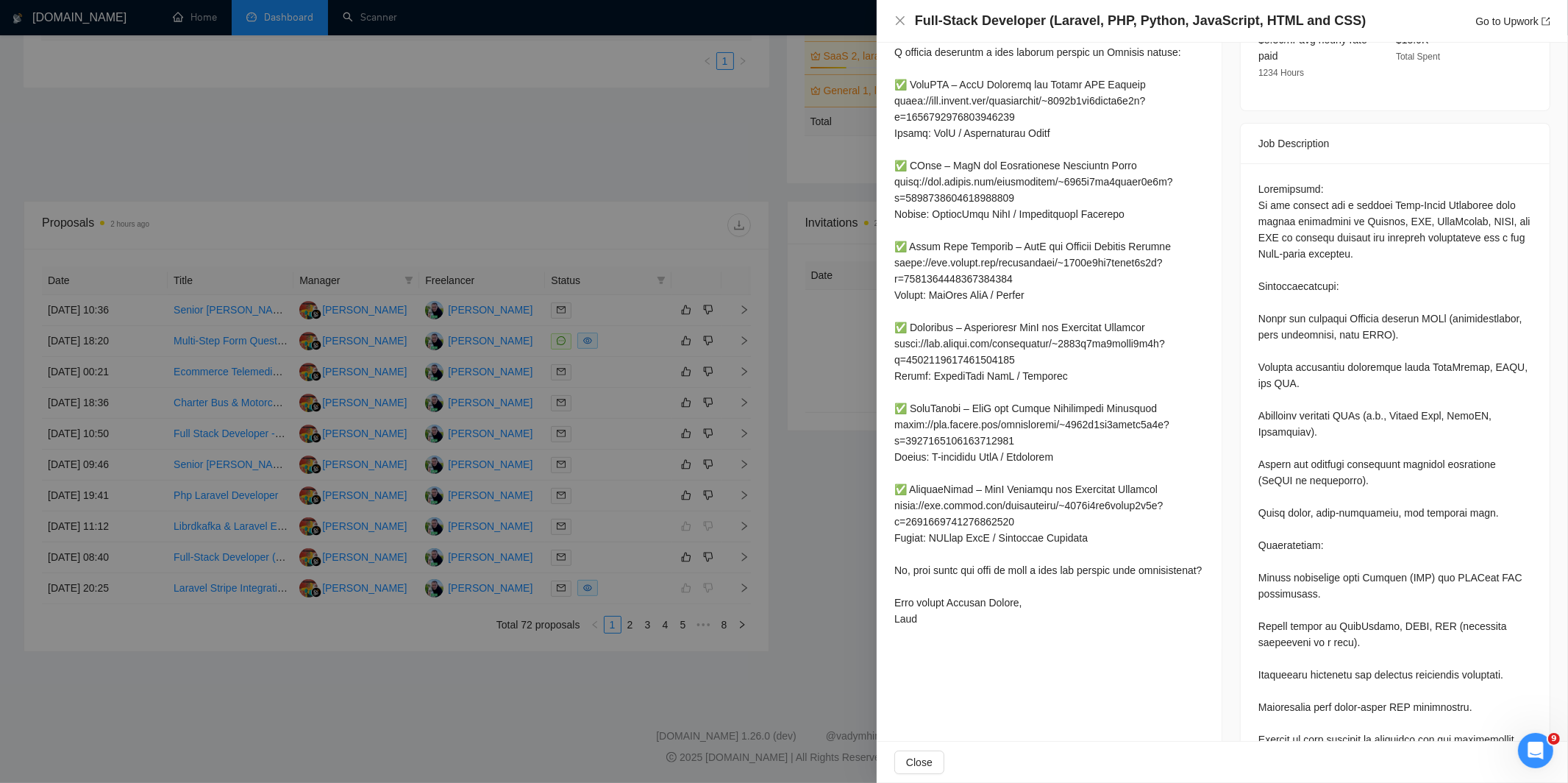
scroll to position [490, 0]
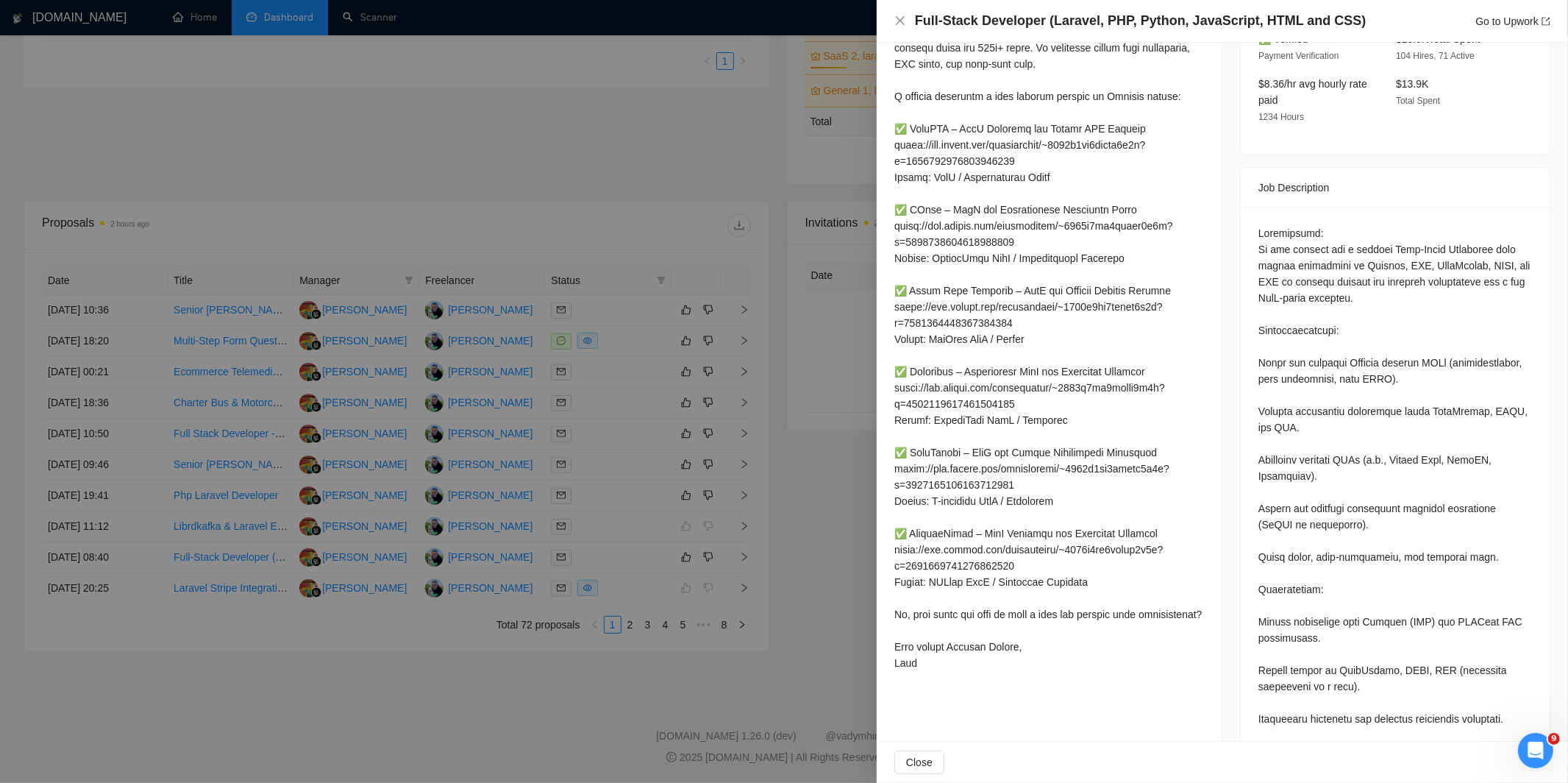
click at [642, 577] on div at bounding box center [784, 391] width 1568 height 783
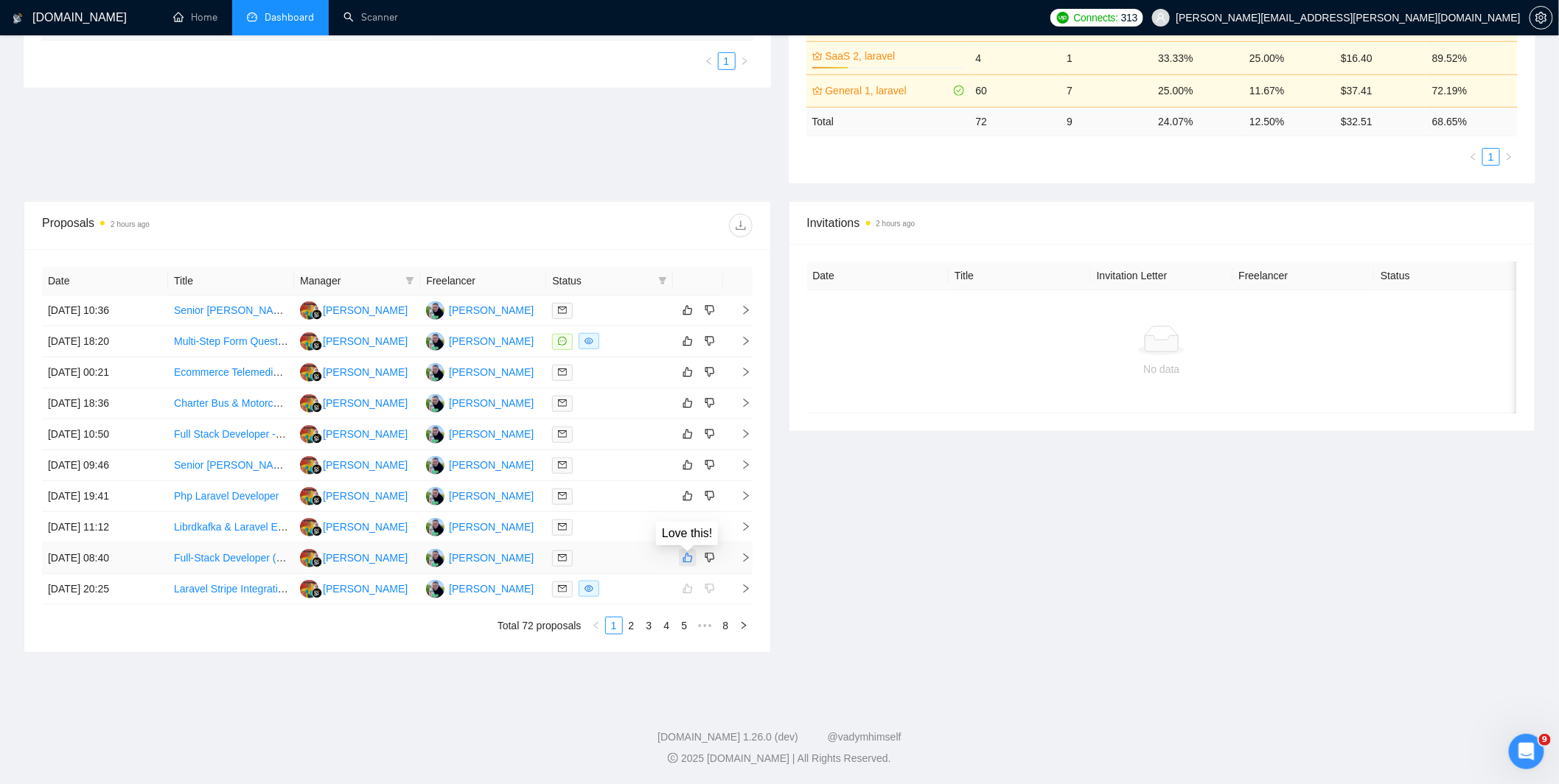
click at [690, 562] on icon "like" at bounding box center [687, 557] width 10 height 12
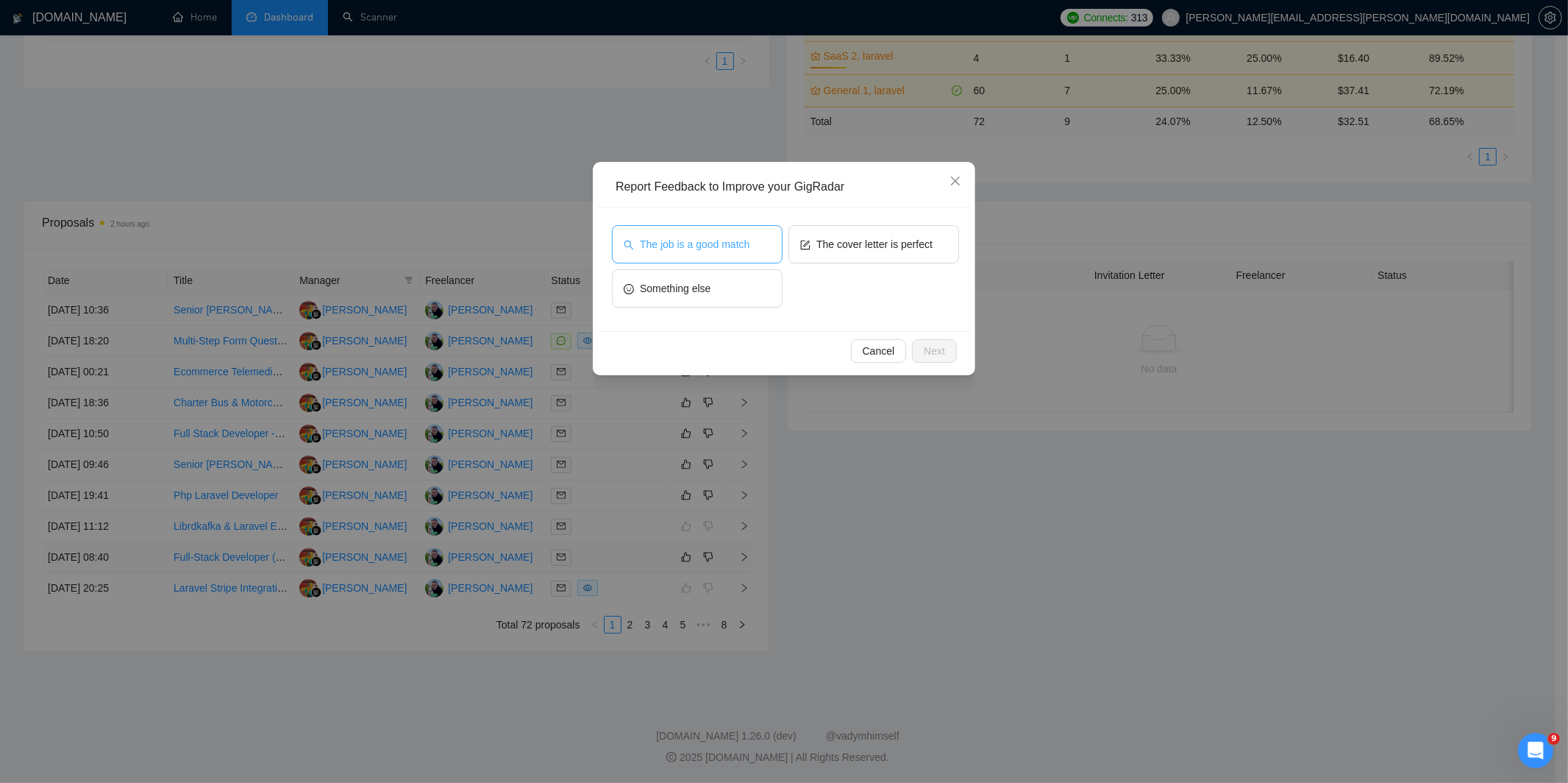
click at [745, 247] on span "The job is a good match" at bounding box center [695, 243] width 110 height 16
click at [878, 242] on span "The cover letter is perfect" at bounding box center [874, 243] width 116 height 16
click at [939, 351] on span "Next" at bounding box center [935, 350] width 22 height 16
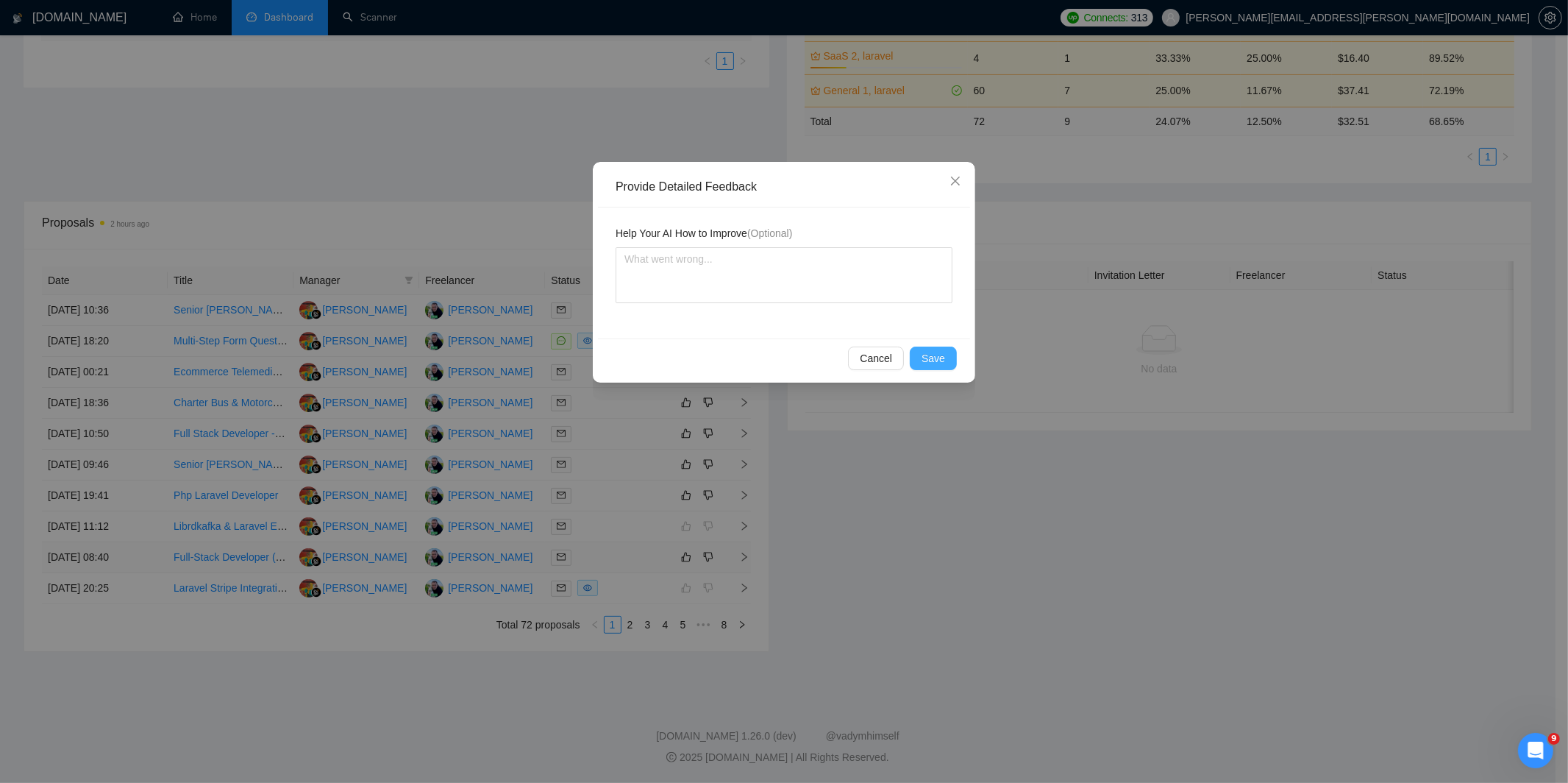
click at [935, 355] on span "Save" at bounding box center [933, 358] width 23 height 16
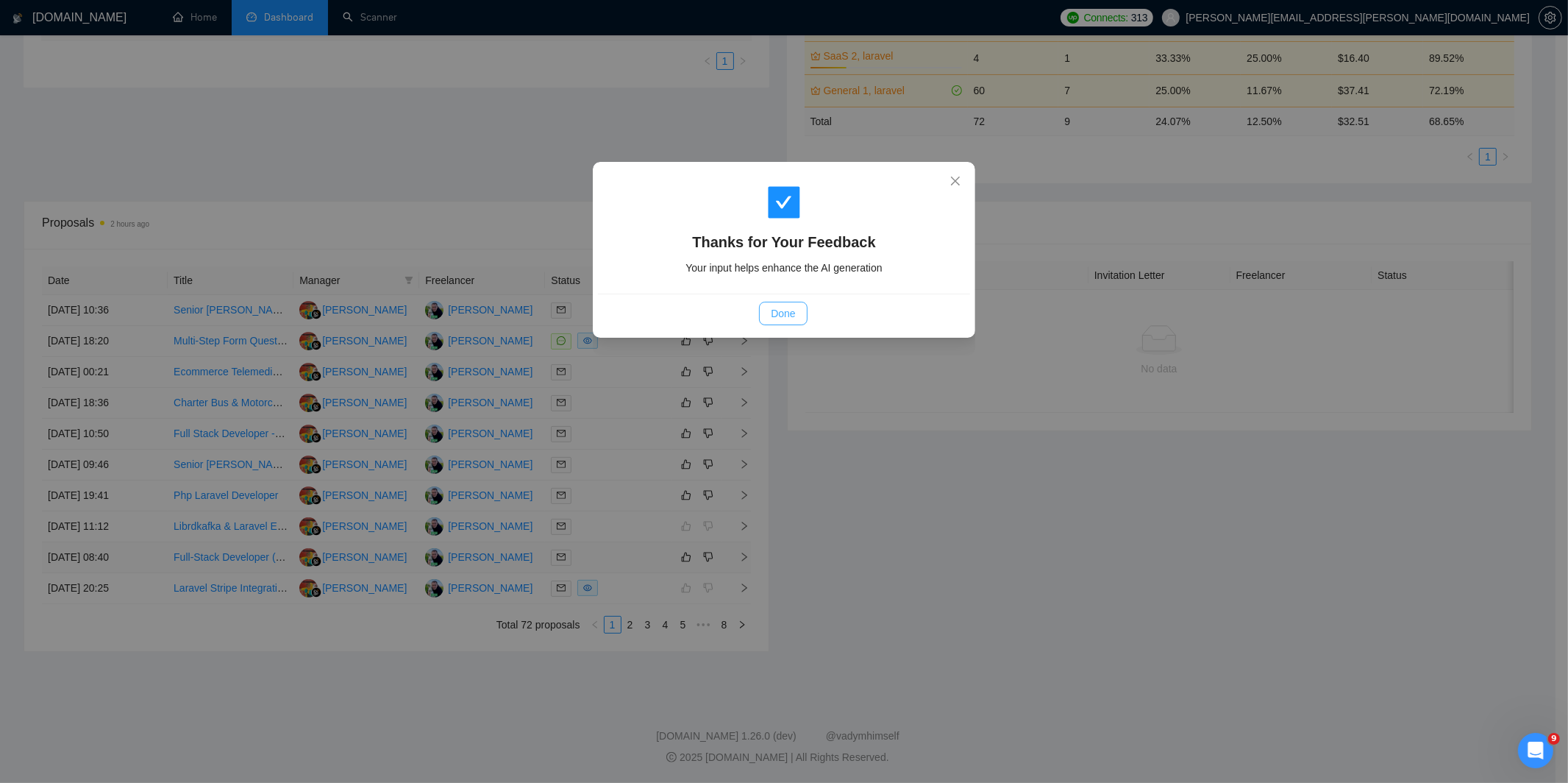
click at [787, 304] on button "Done" at bounding box center [783, 313] width 48 height 23
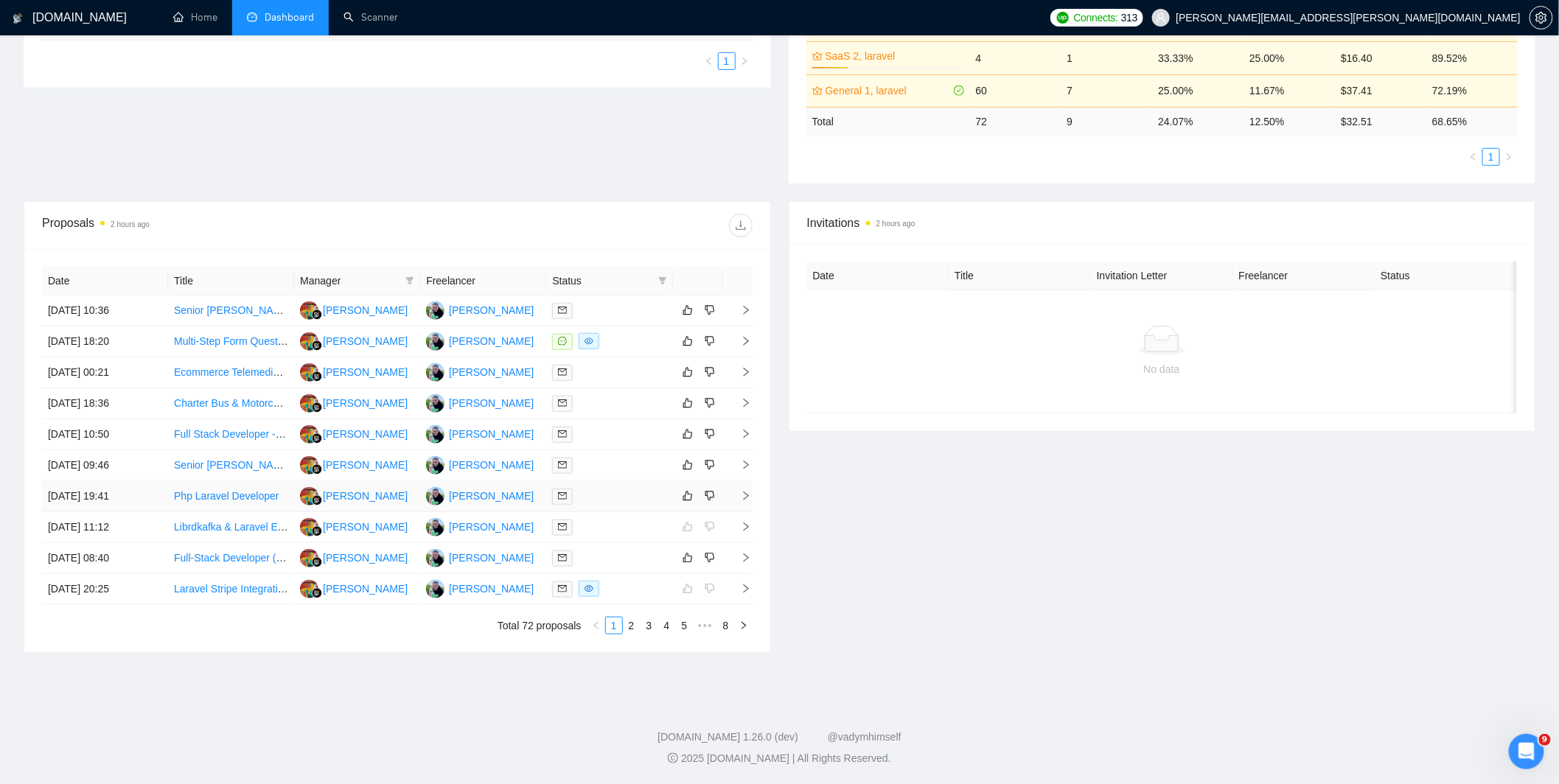
click at [630, 494] on div at bounding box center [608, 496] width 114 height 17
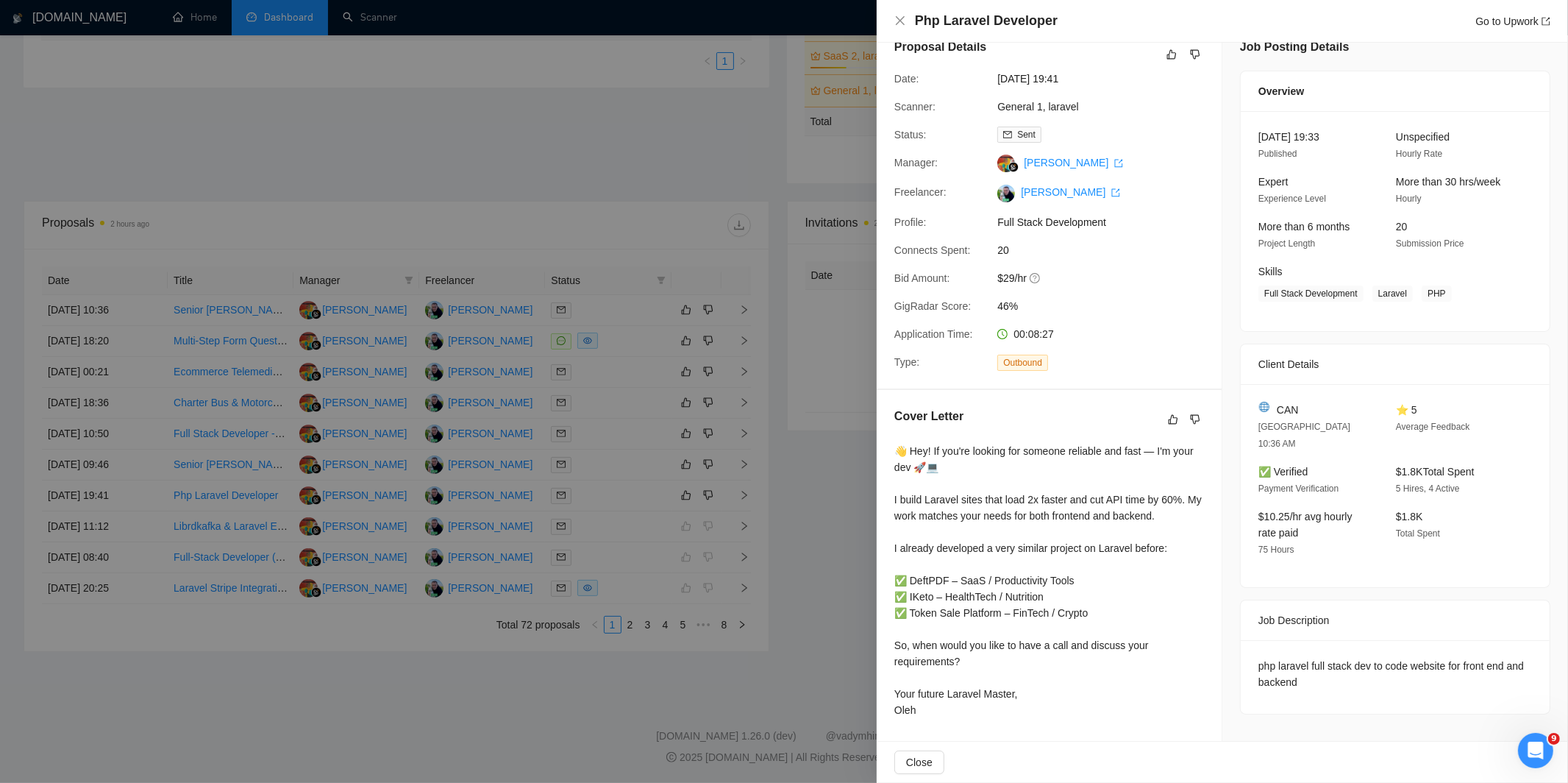
click at [833, 207] on div at bounding box center [784, 391] width 1568 height 783
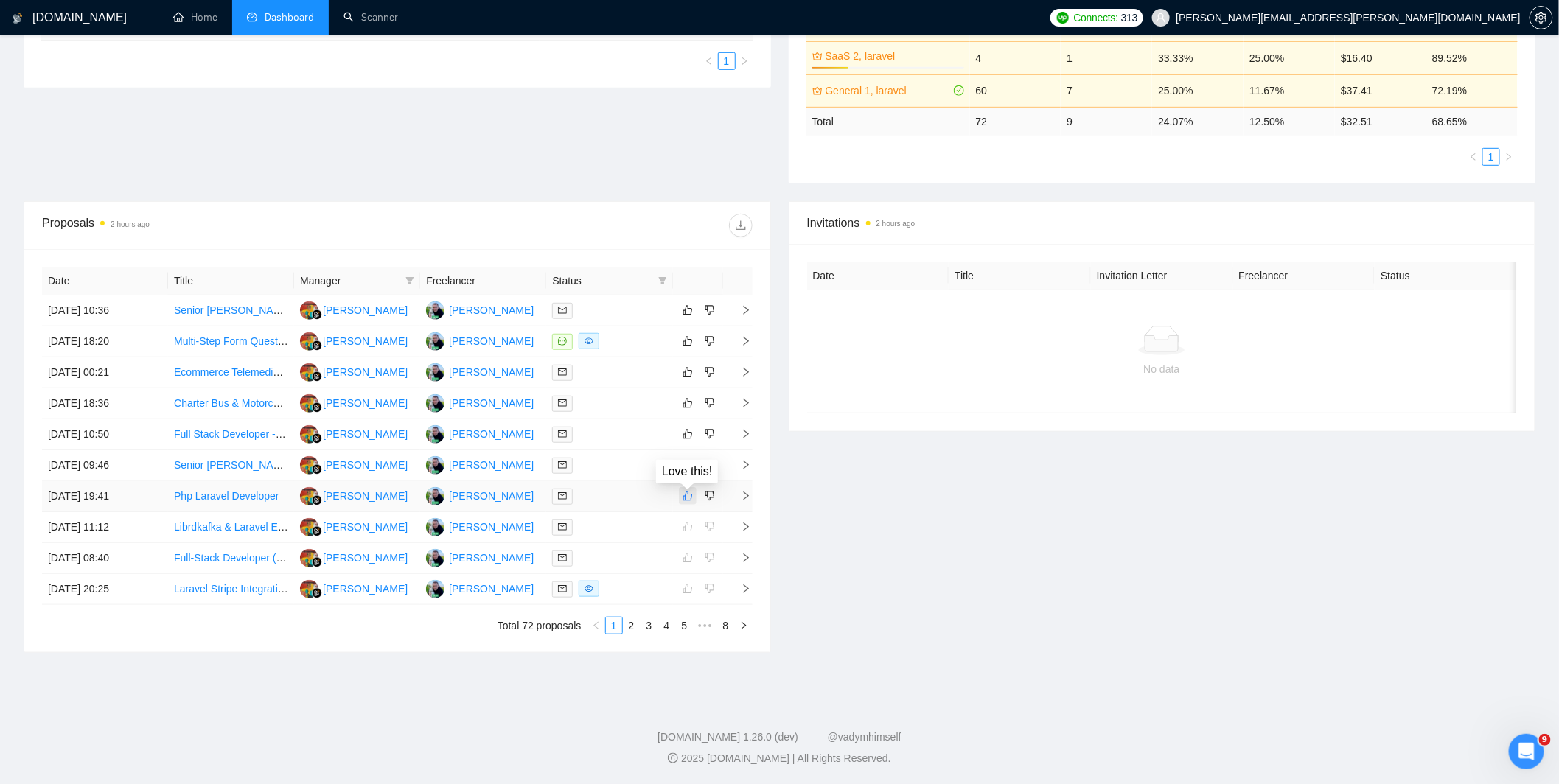
click at [682, 497] on icon "like" at bounding box center [687, 496] width 10 height 10
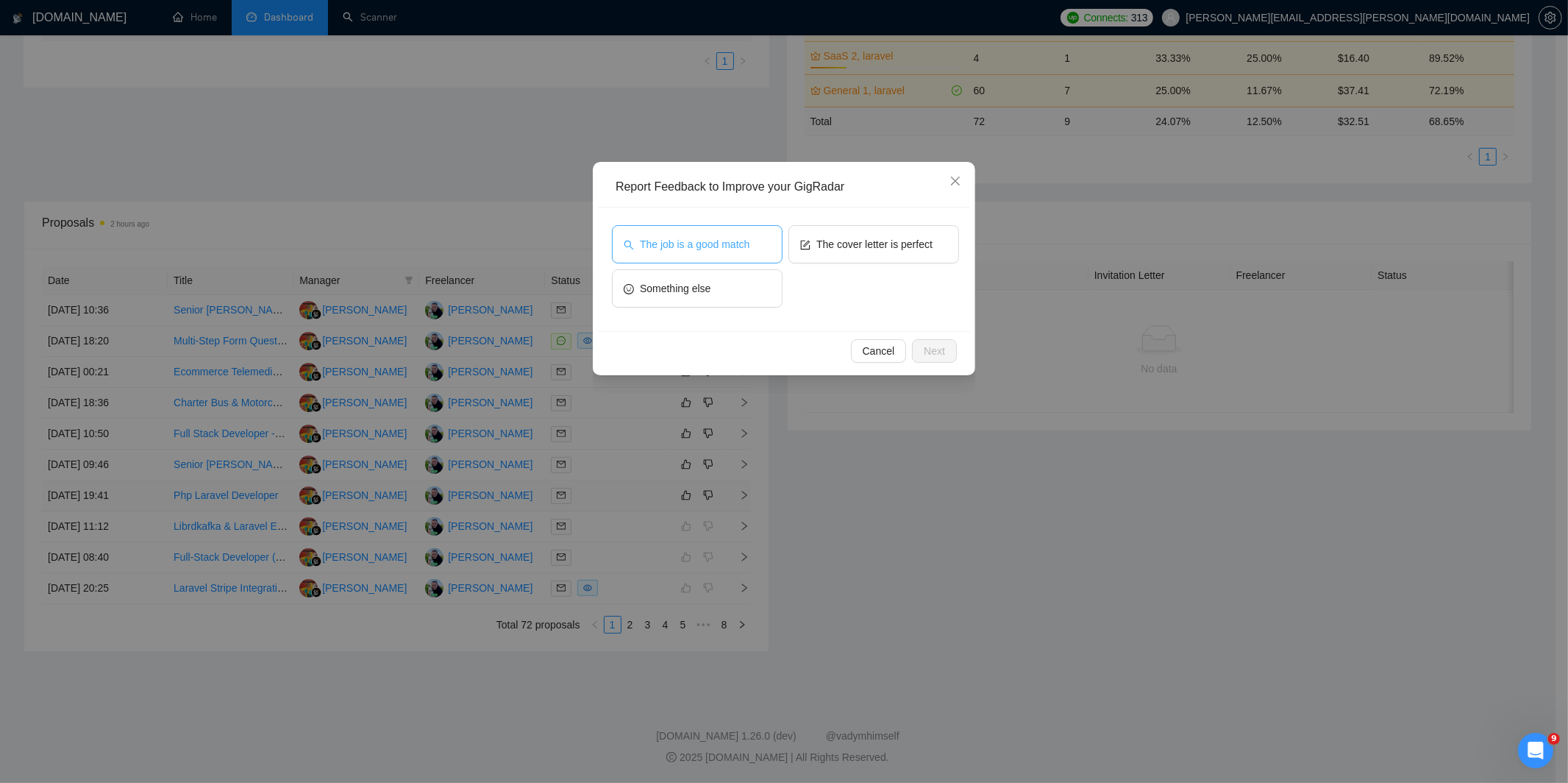
click at [745, 247] on span "The job is a good match" at bounding box center [695, 243] width 110 height 16
click at [841, 238] on span "The cover letter is perfect" at bounding box center [874, 243] width 116 height 16
click at [934, 348] on span "Next" at bounding box center [935, 350] width 22 height 16
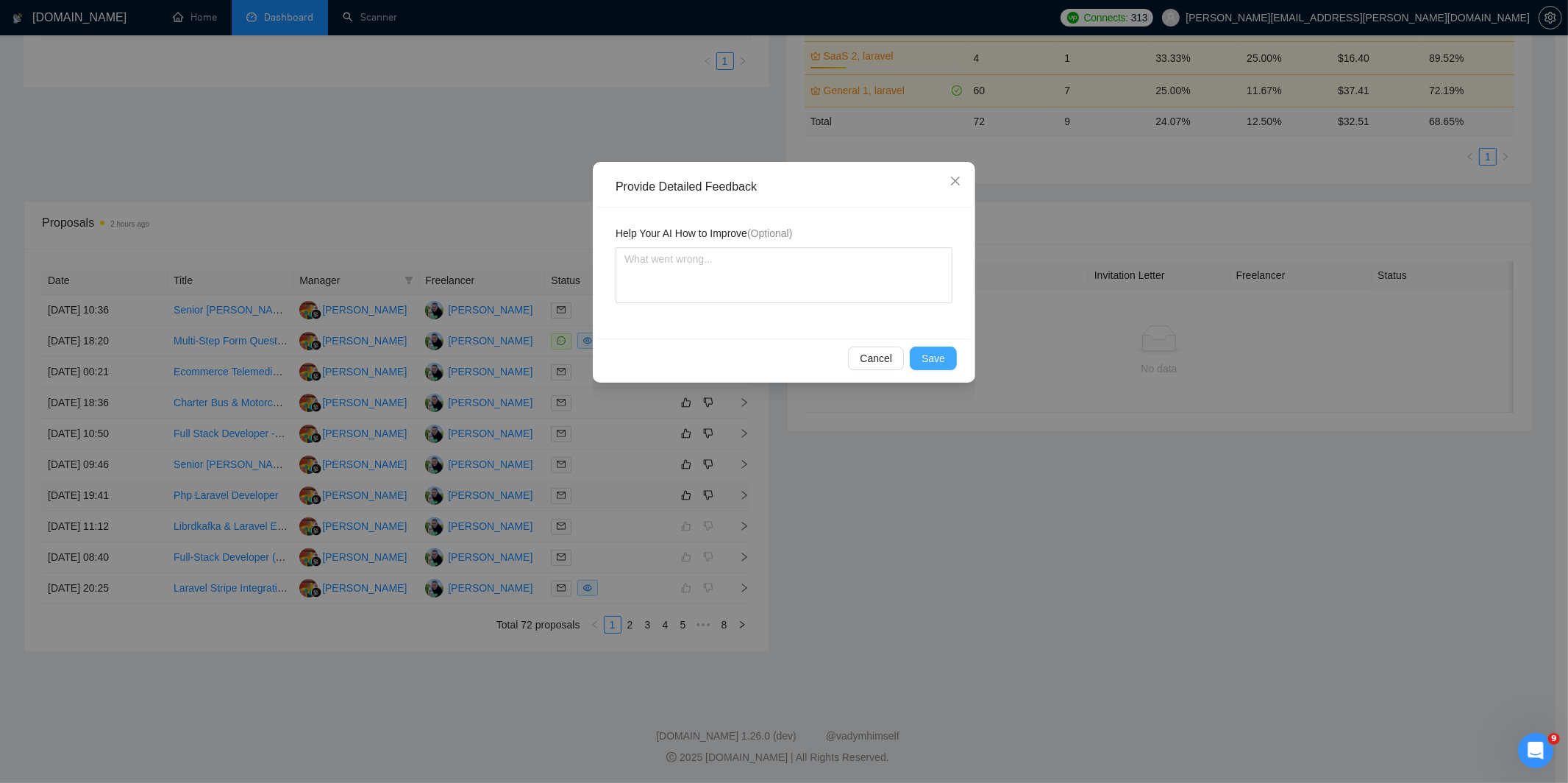
click at [931, 353] on span "Save" at bounding box center [933, 358] width 23 height 16
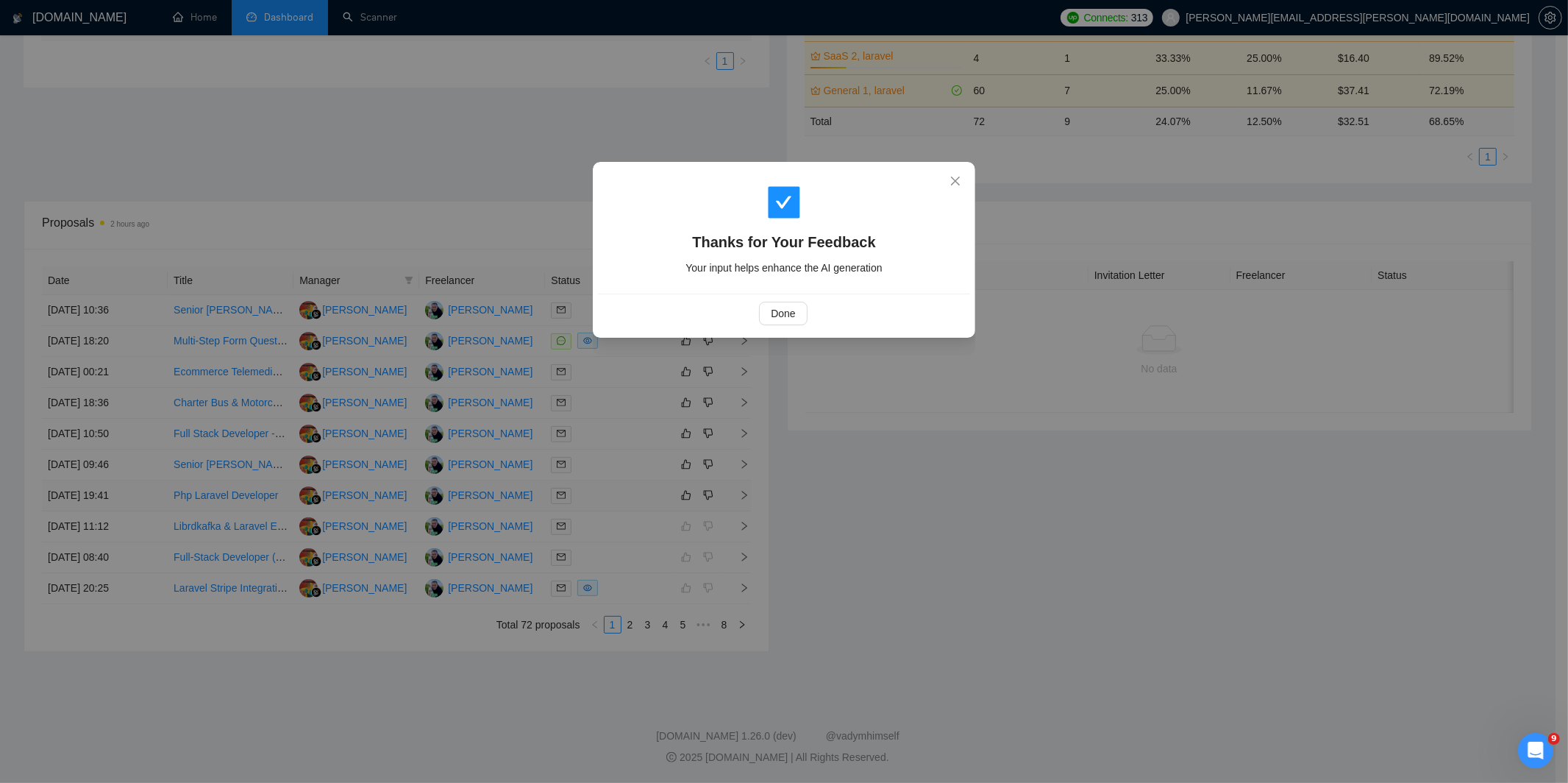
click at [841, 413] on div "Thanks for Your Feedback Your input helps enhance the AI generation Done" at bounding box center [784, 391] width 1568 height 783
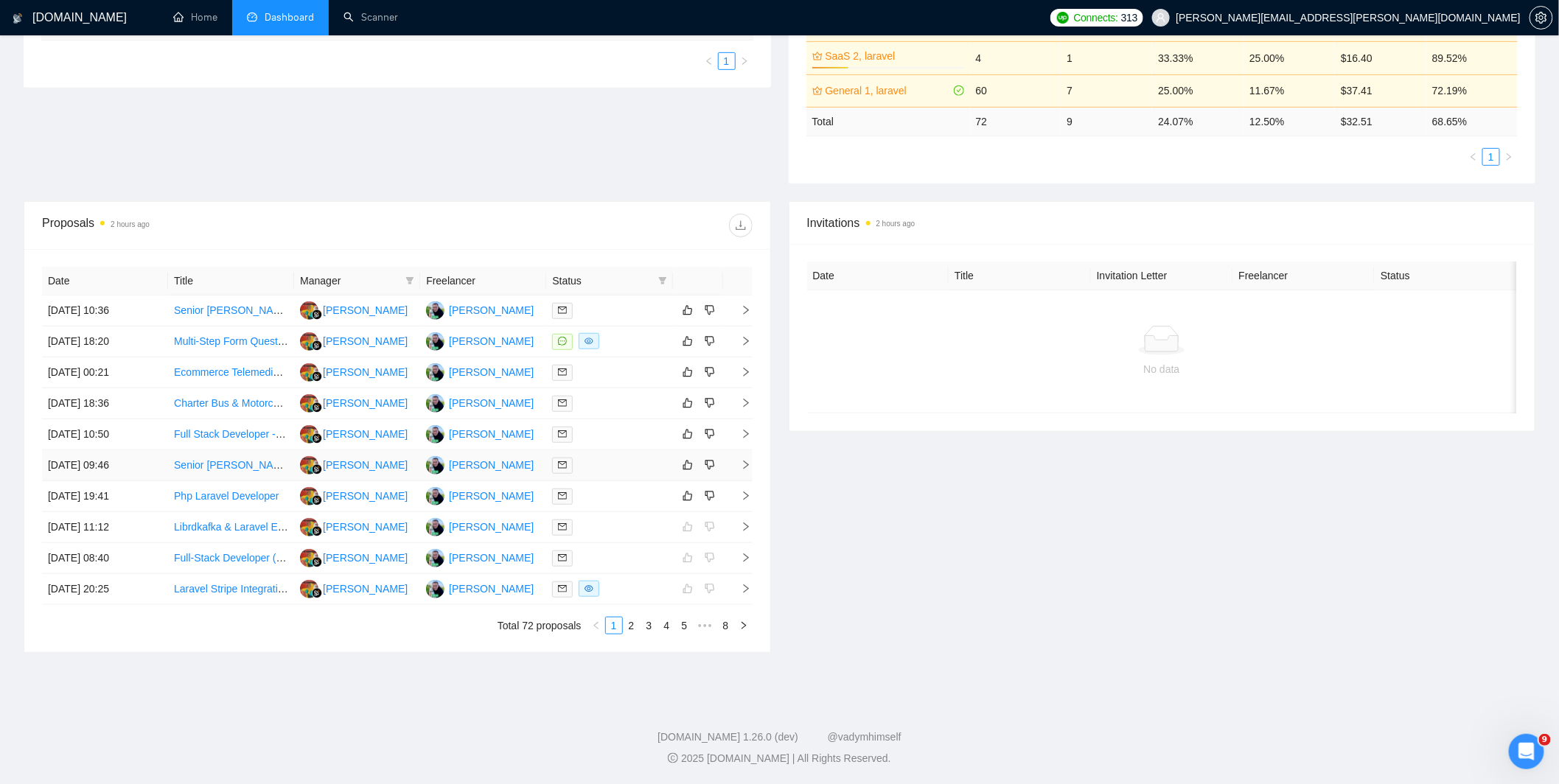
click at [616, 459] on div at bounding box center [608, 465] width 114 height 17
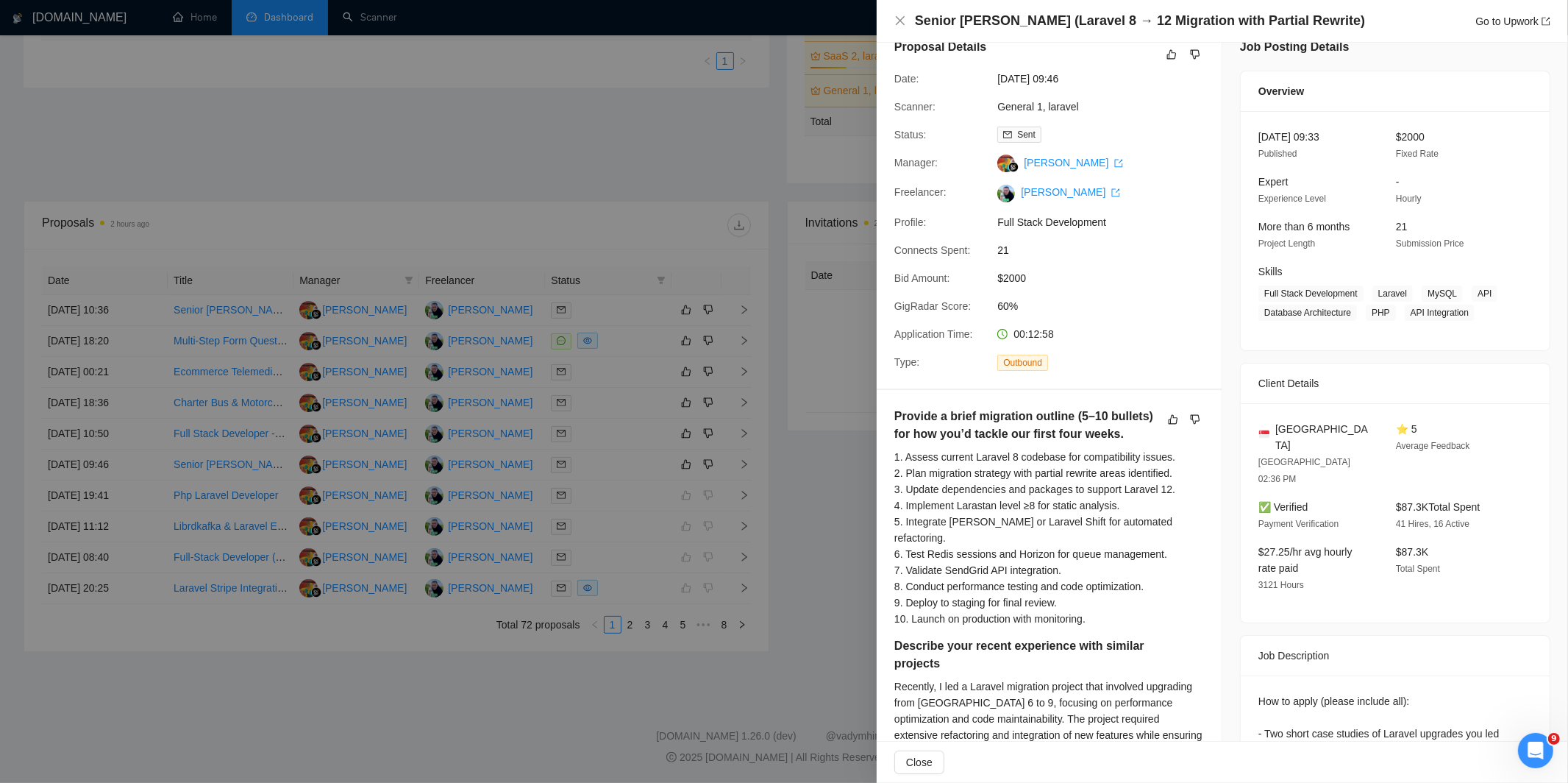
click at [826, 345] on div at bounding box center [784, 391] width 1568 height 783
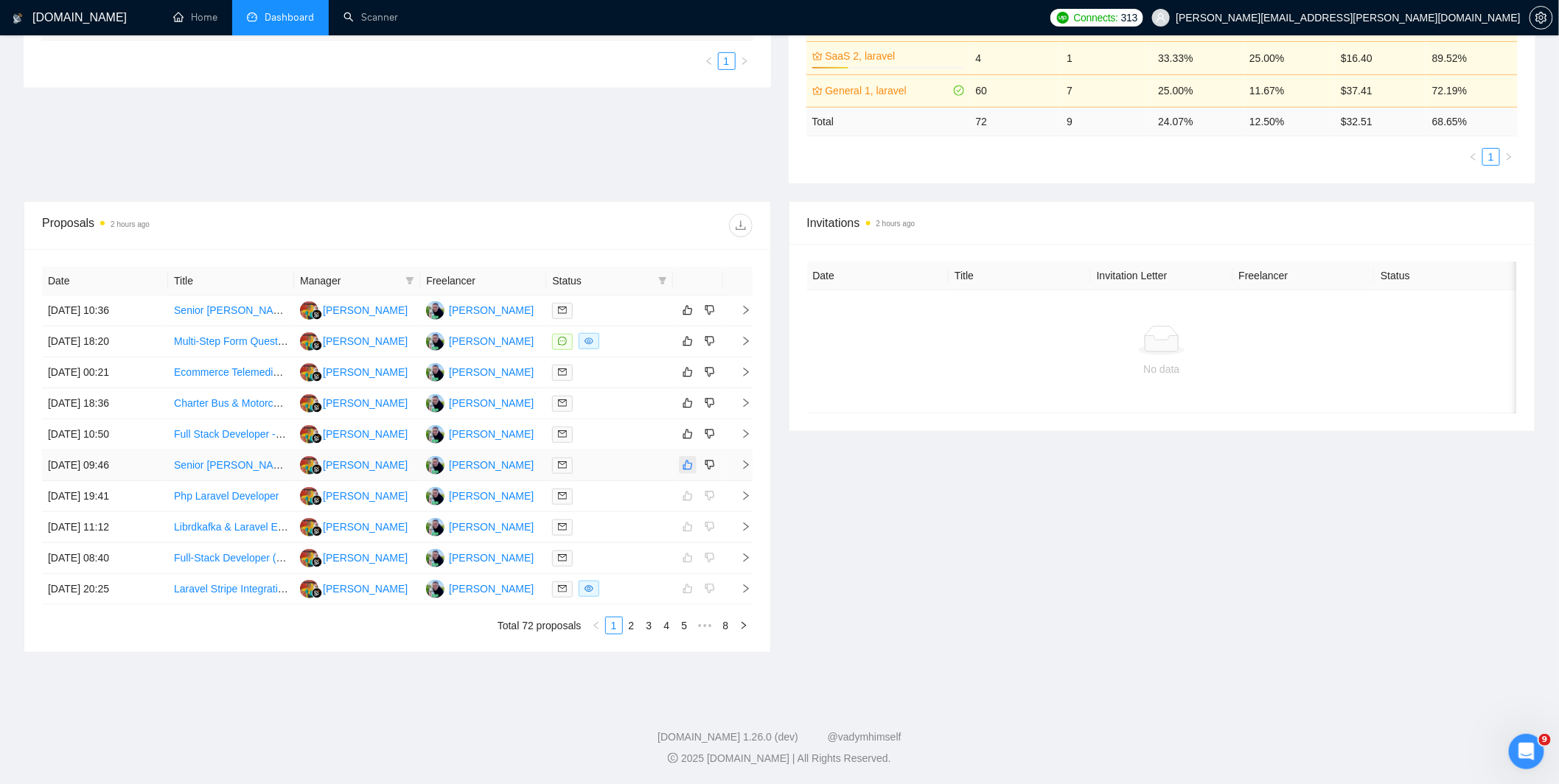
click at [686, 468] on icon "like" at bounding box center [687, 465] width 10 height 12
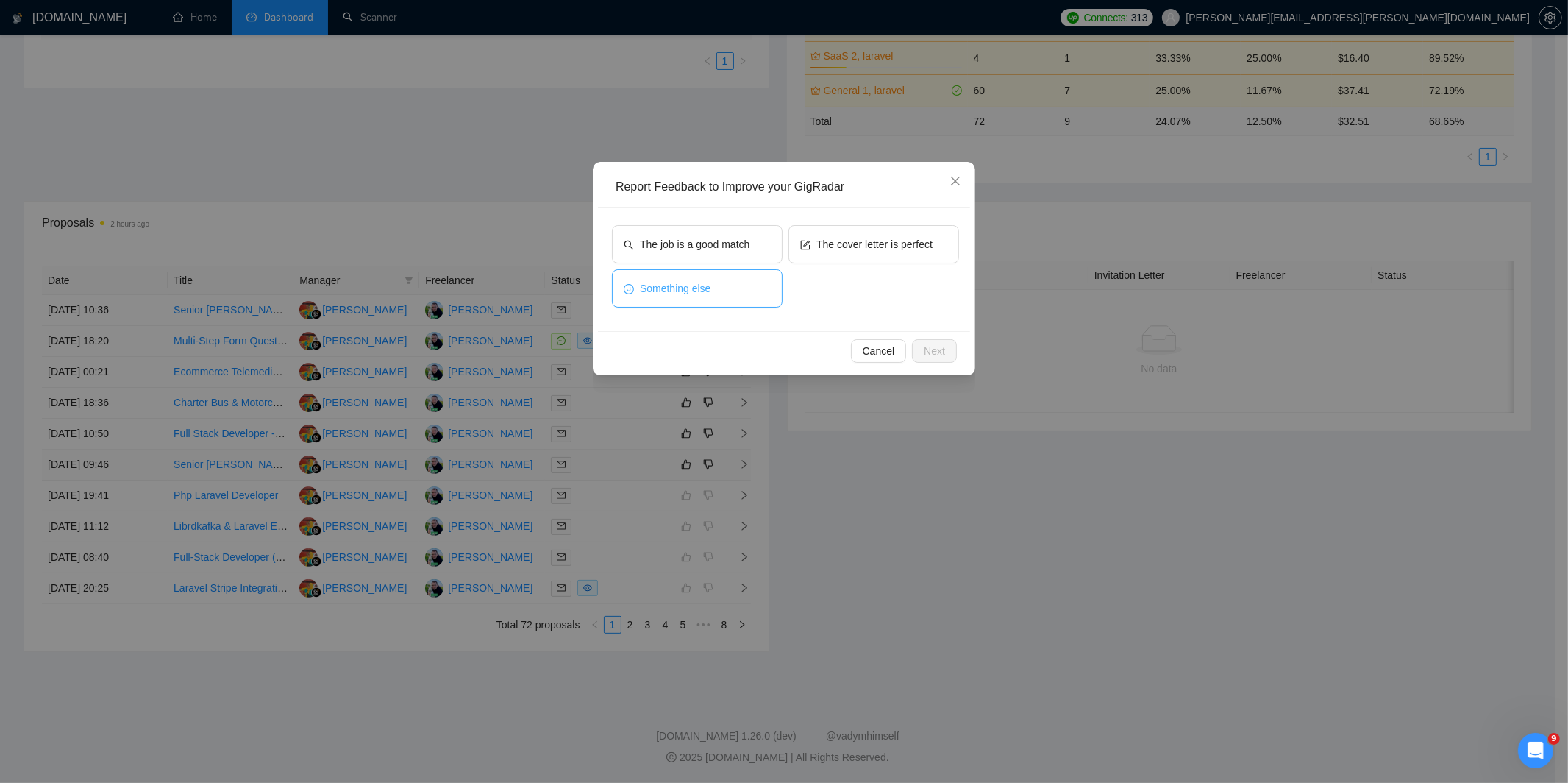
click at [718, 290] on button "Something else" at bounding box center [697, 288] width 171 height 38
click at [922, 358] on button "Next" at bounding box center [934, 350] width 45 height 23
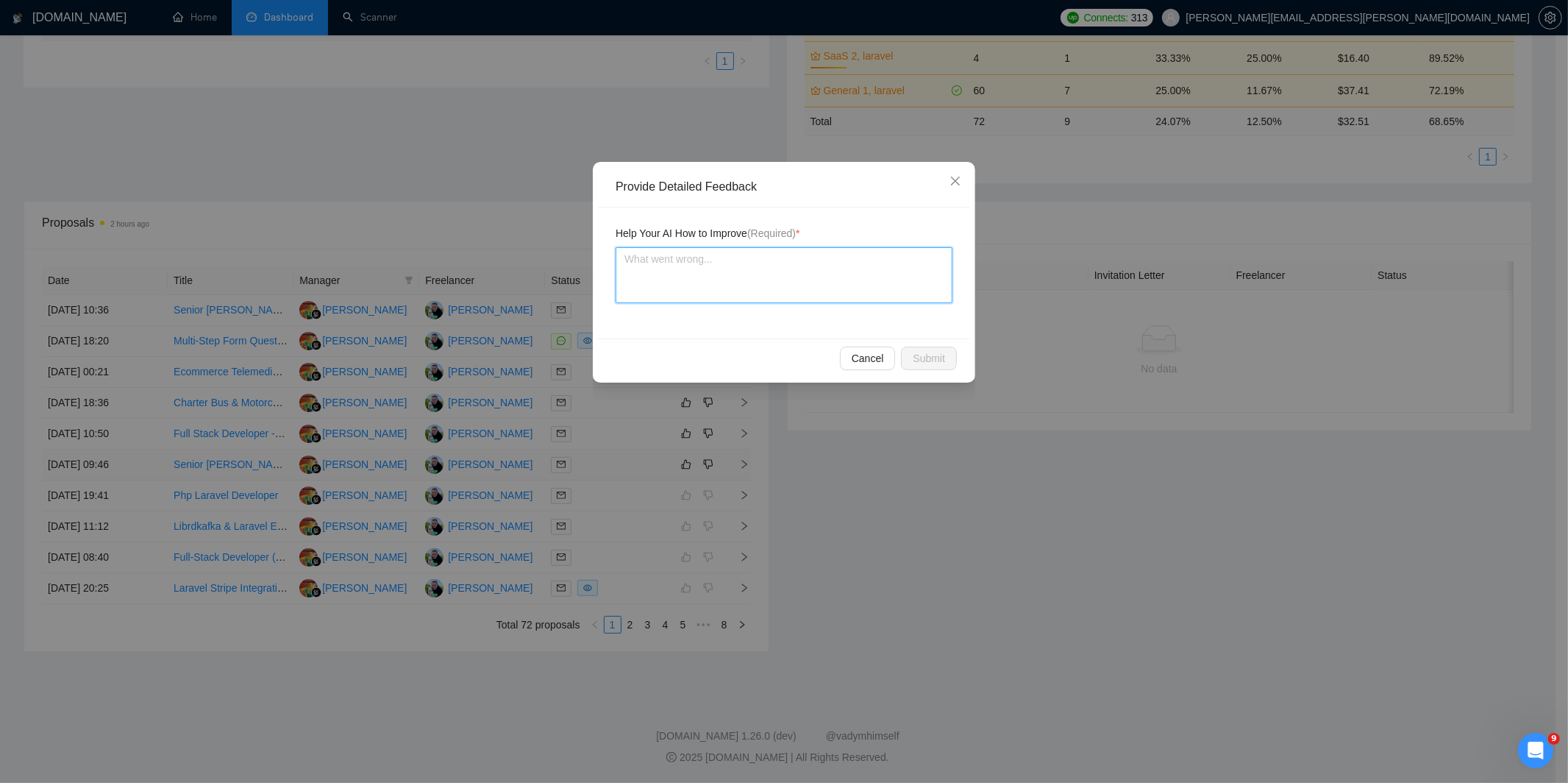
click at [829, 295] on textarea at bounding box center [784, 275] width 337 height 56
type textarea "d"
type textarea "do"
type textarea "don"
type textarea "dont"
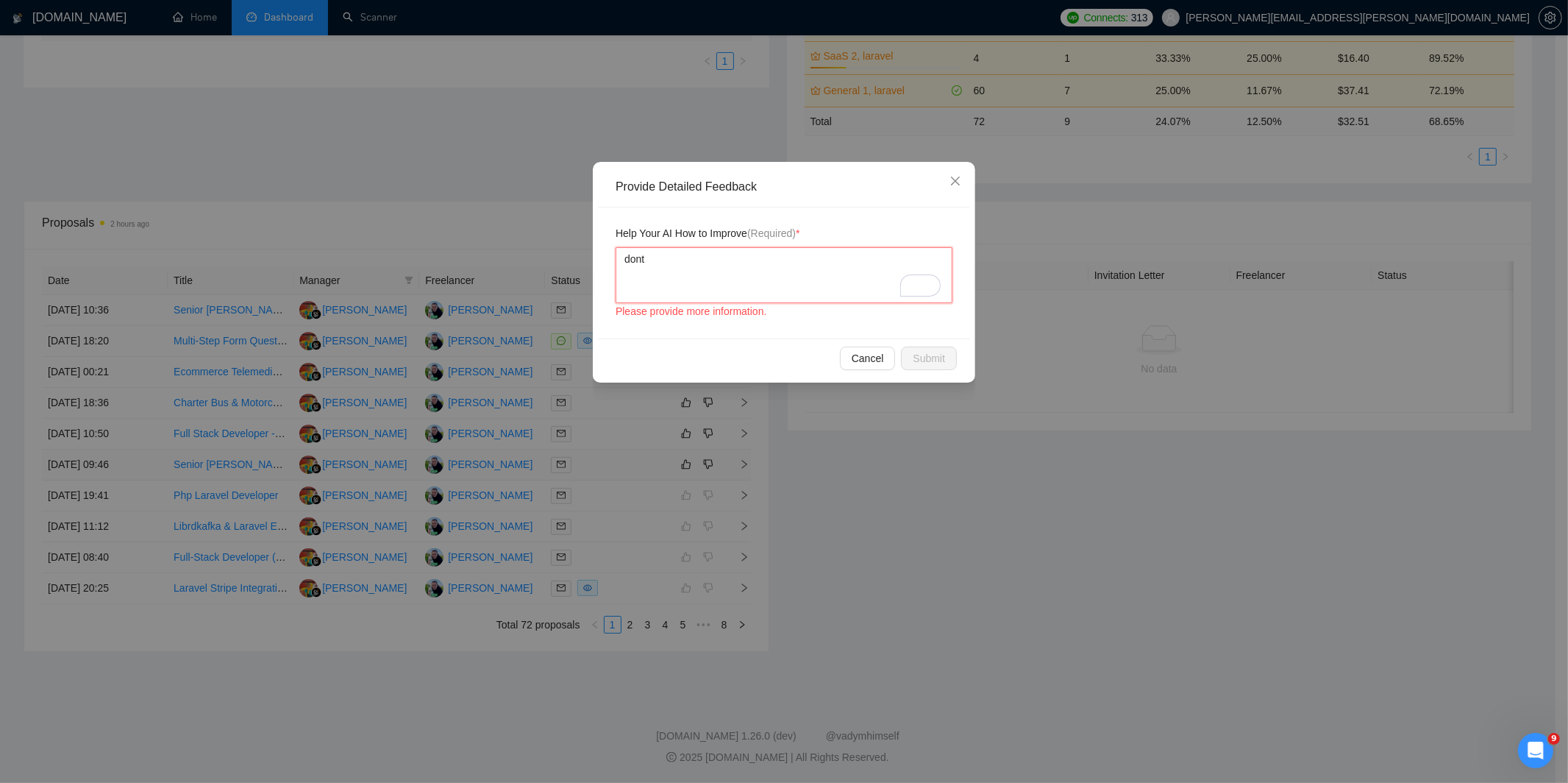
type textarea "don"
type textarea "don'"
type textarea "don't"
type textarea "don't a"
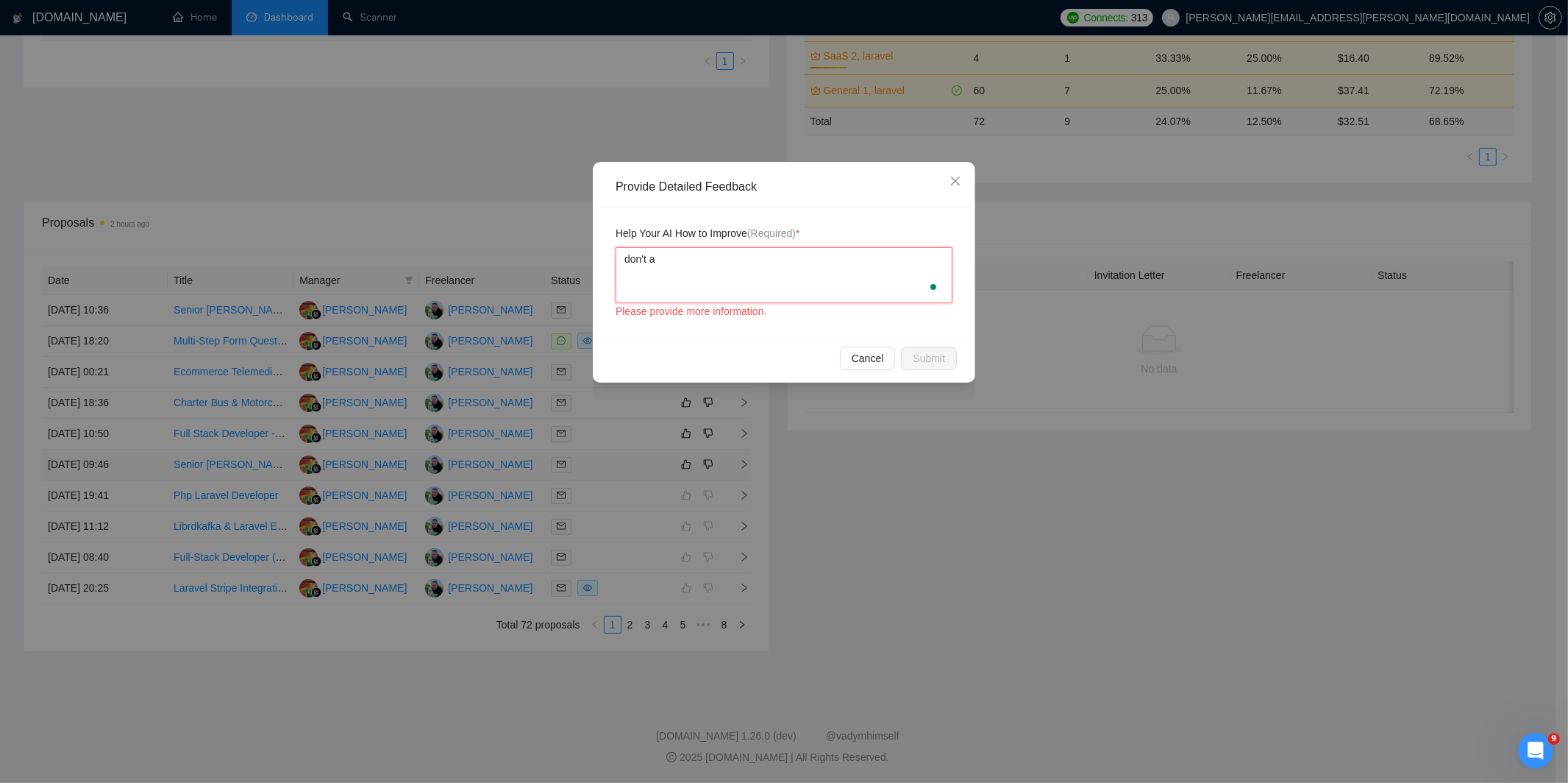
type textarea "don't ap"
type textarea "don't app"
type textarea "don't appl"
type textarea "don't apply"
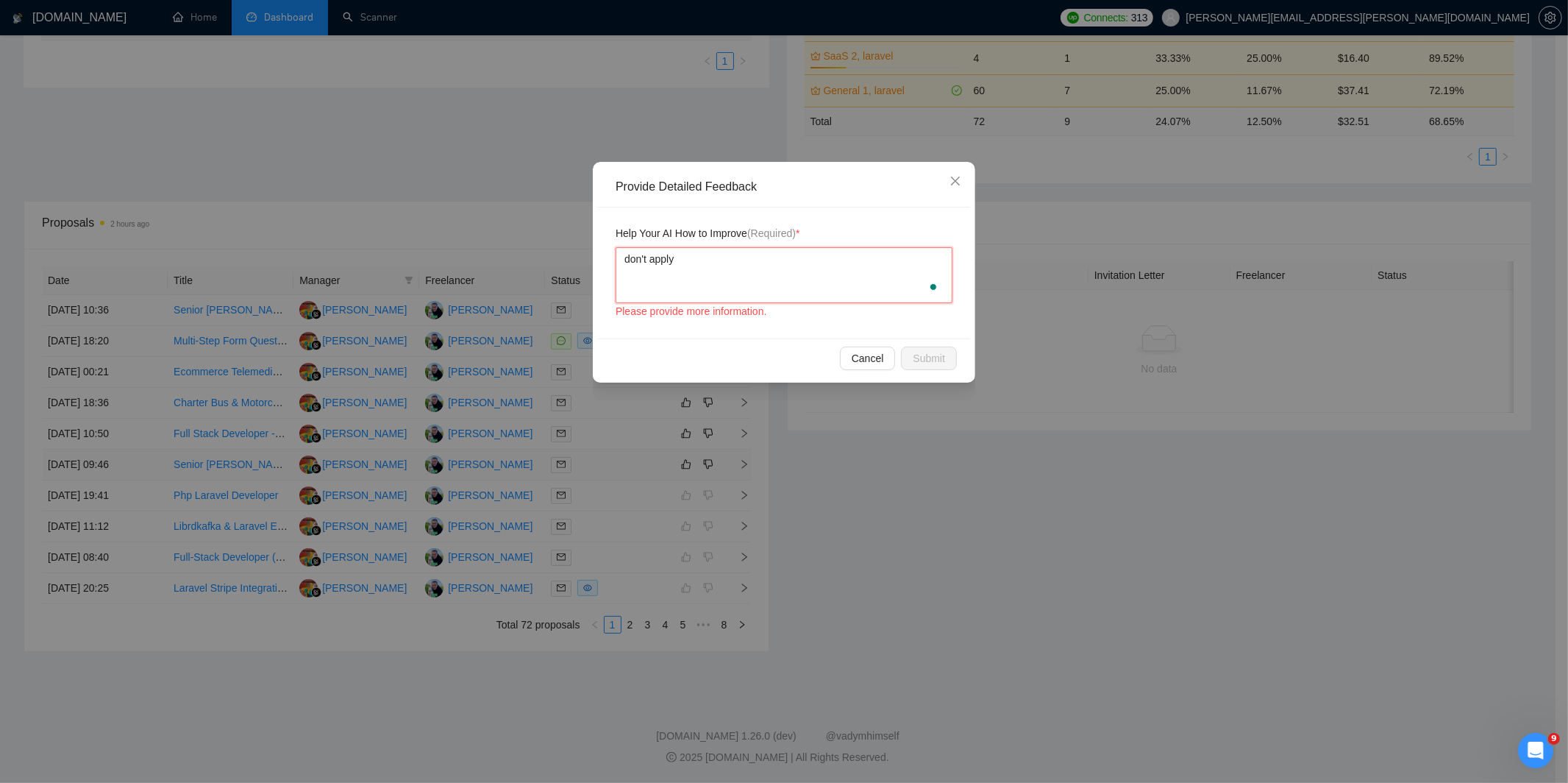
type textarea "don't apply f"
type textarea "don't apply fo"
type textarea "don't apply for"
type textarea "don't apply for l"
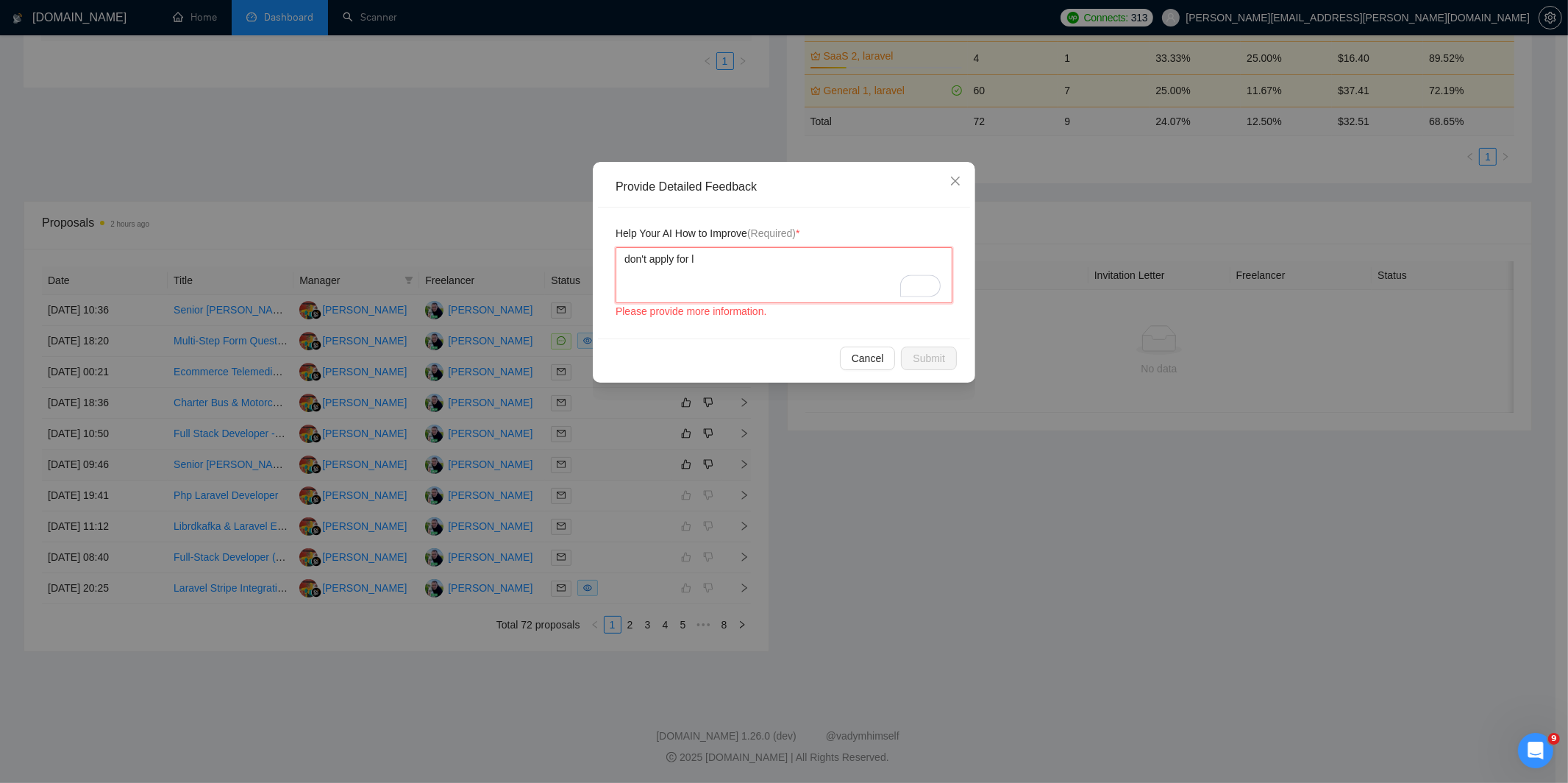
type textarea "don't apply for la"
type textarea "don't apply for lar"
type textarea "don't apply for lara"
type textarea "don't apply for larav"
type textarea "don't apply for larave"
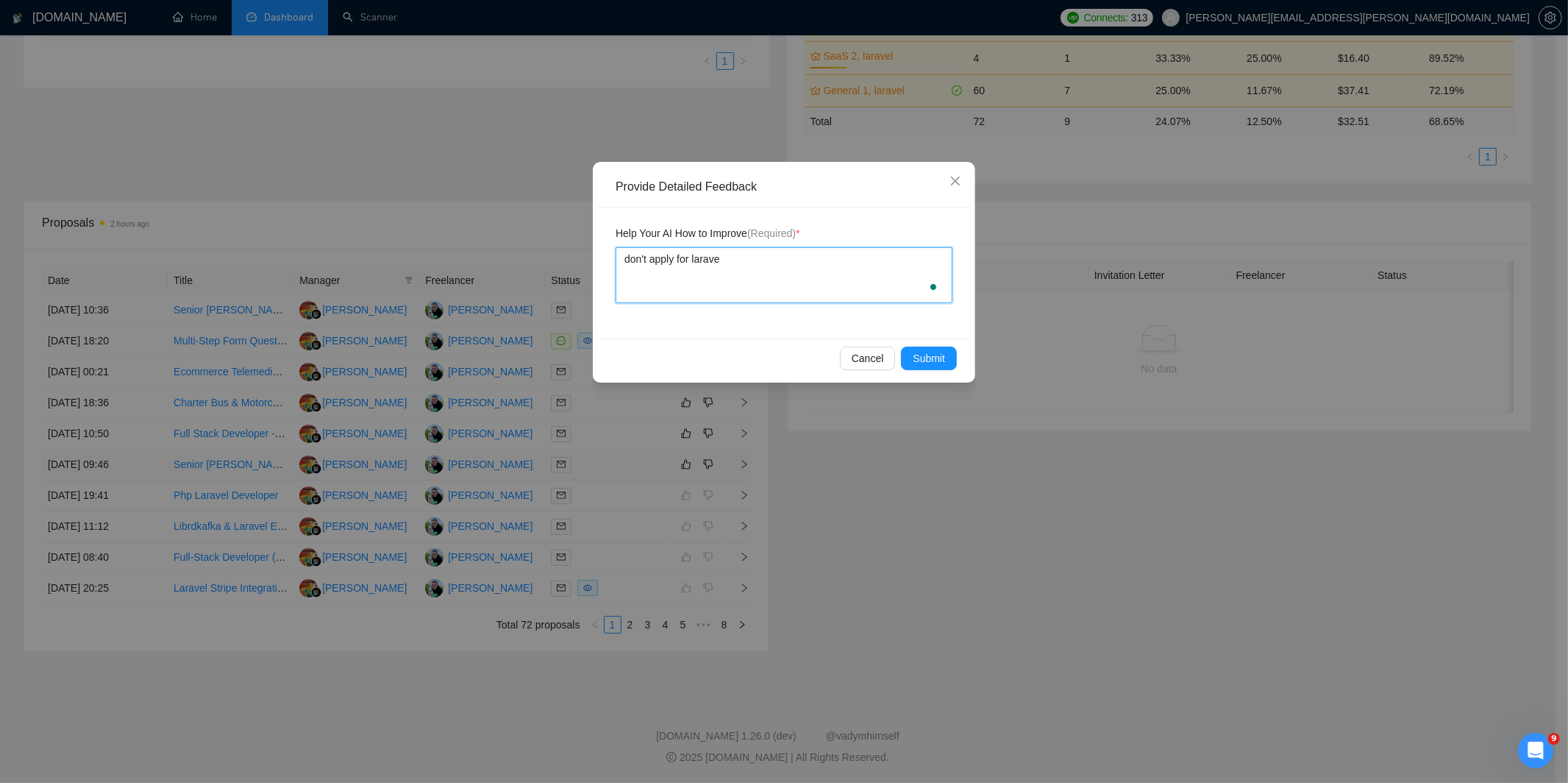
type textarea "don't apply for laravel"
type textarea "don't apply for laravel u"
type textarea "don't apply for laravel up"
type textarea "don't apply for laravel upg"
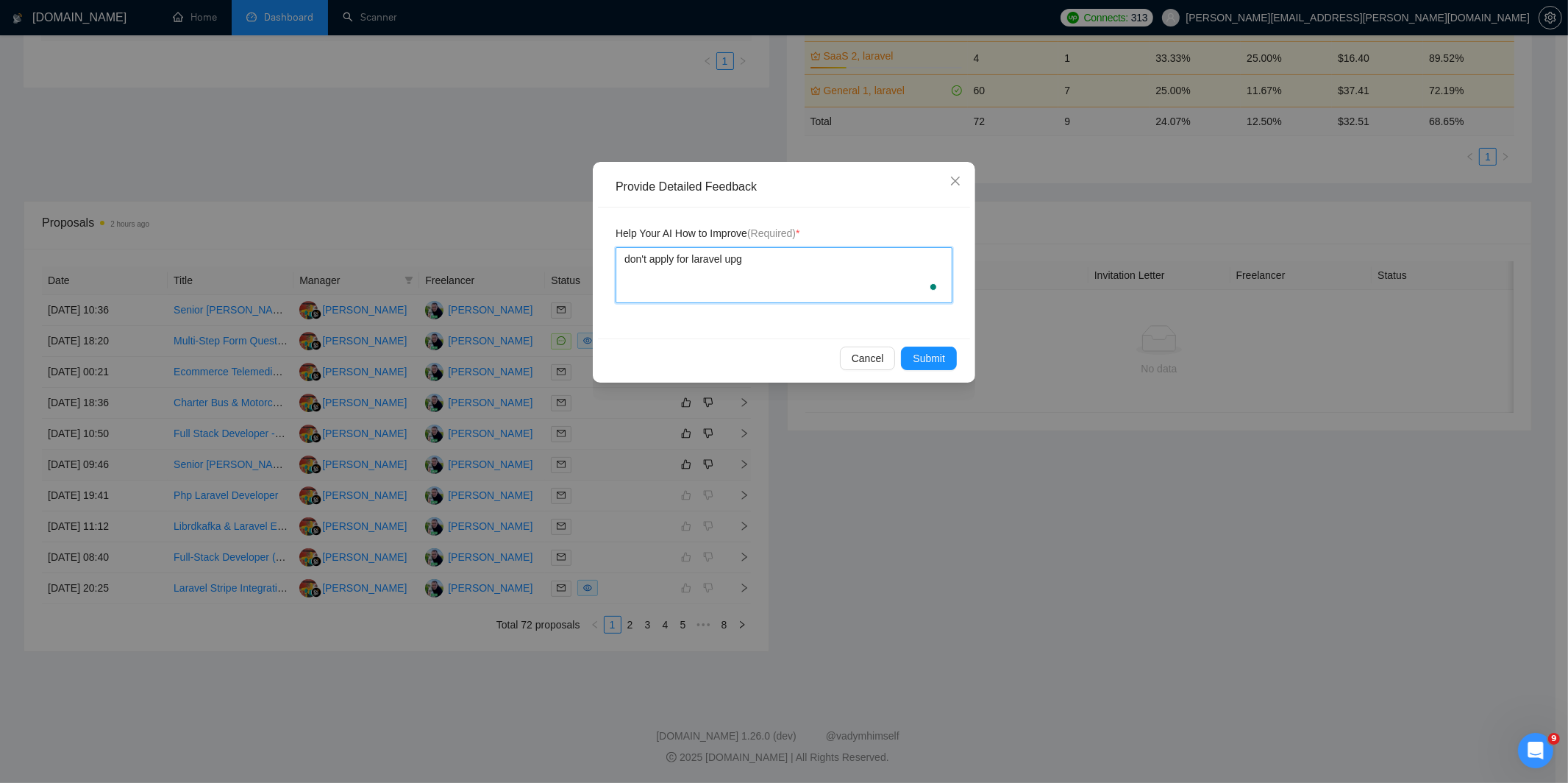
type textarea "don't apply for laravel upgr"
type textarea "don't apply for laravel upgra"
type textarea "don't apply for laravel upgrag"
type textarea "don't apply for laravel upgrage"
type textarea "don't apply for laravel upgrae"
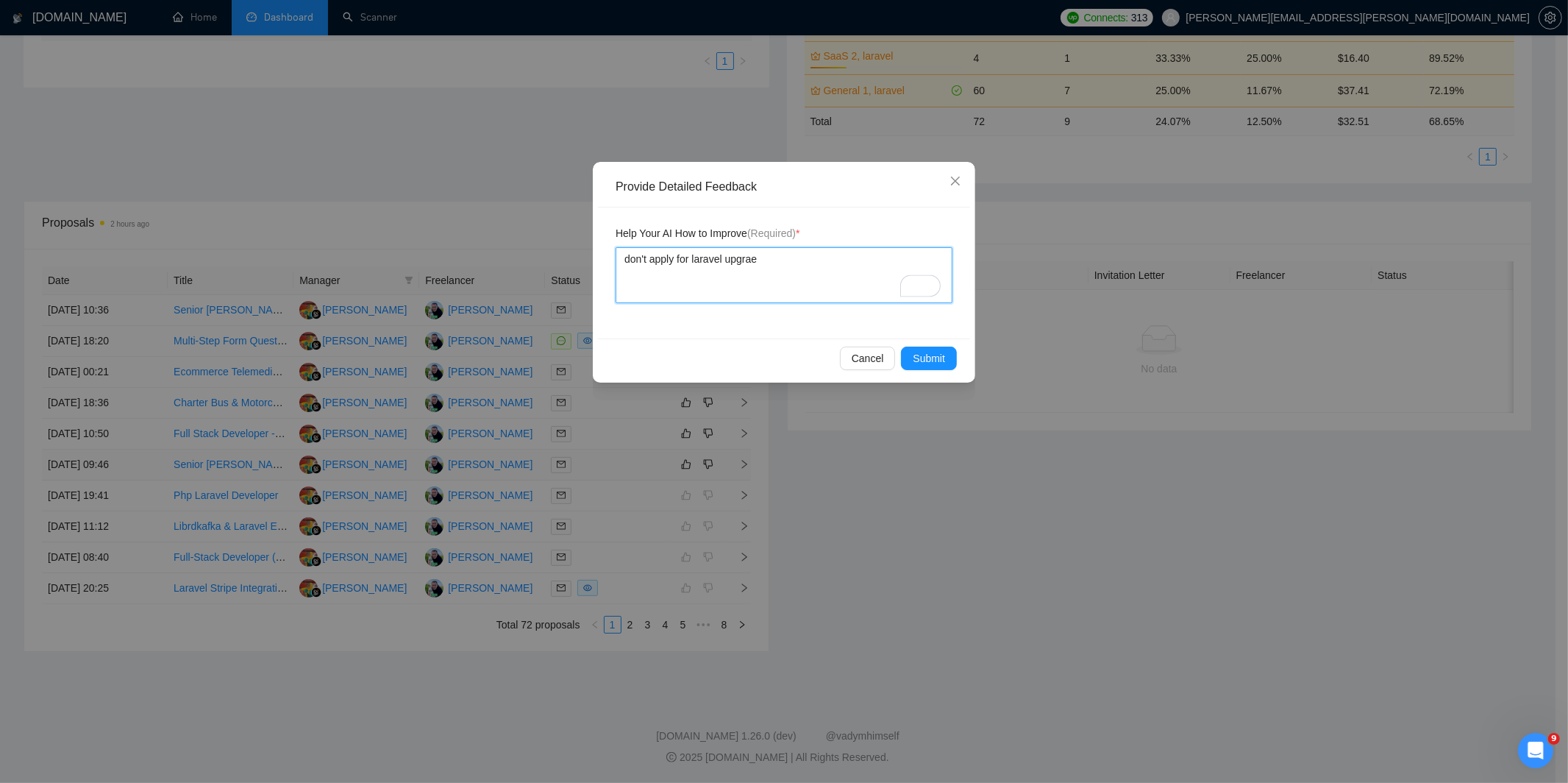
type textarea "don't apply for laravel upgrade"
type textarea "don't apply for laravel upgrade ta"
type textarea "don't apply for laravel upgrade tas"
type textarea "don't apply for laravel upgrade task"
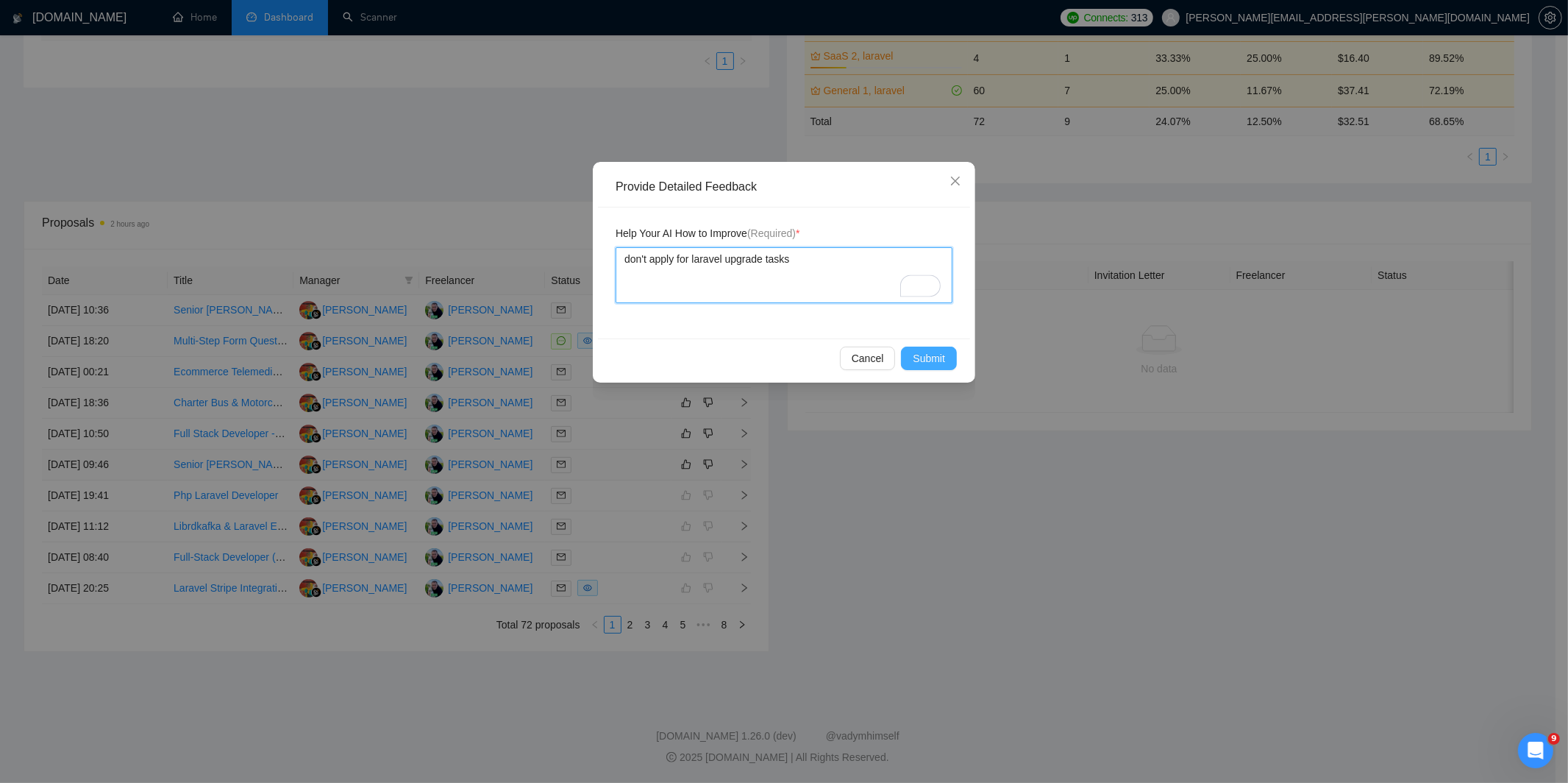
type textarea "don't apply for laravel upgrade tasks"
click at [935, 364] on span "Submit" at bounding box center [928, 358] width 32 height 16
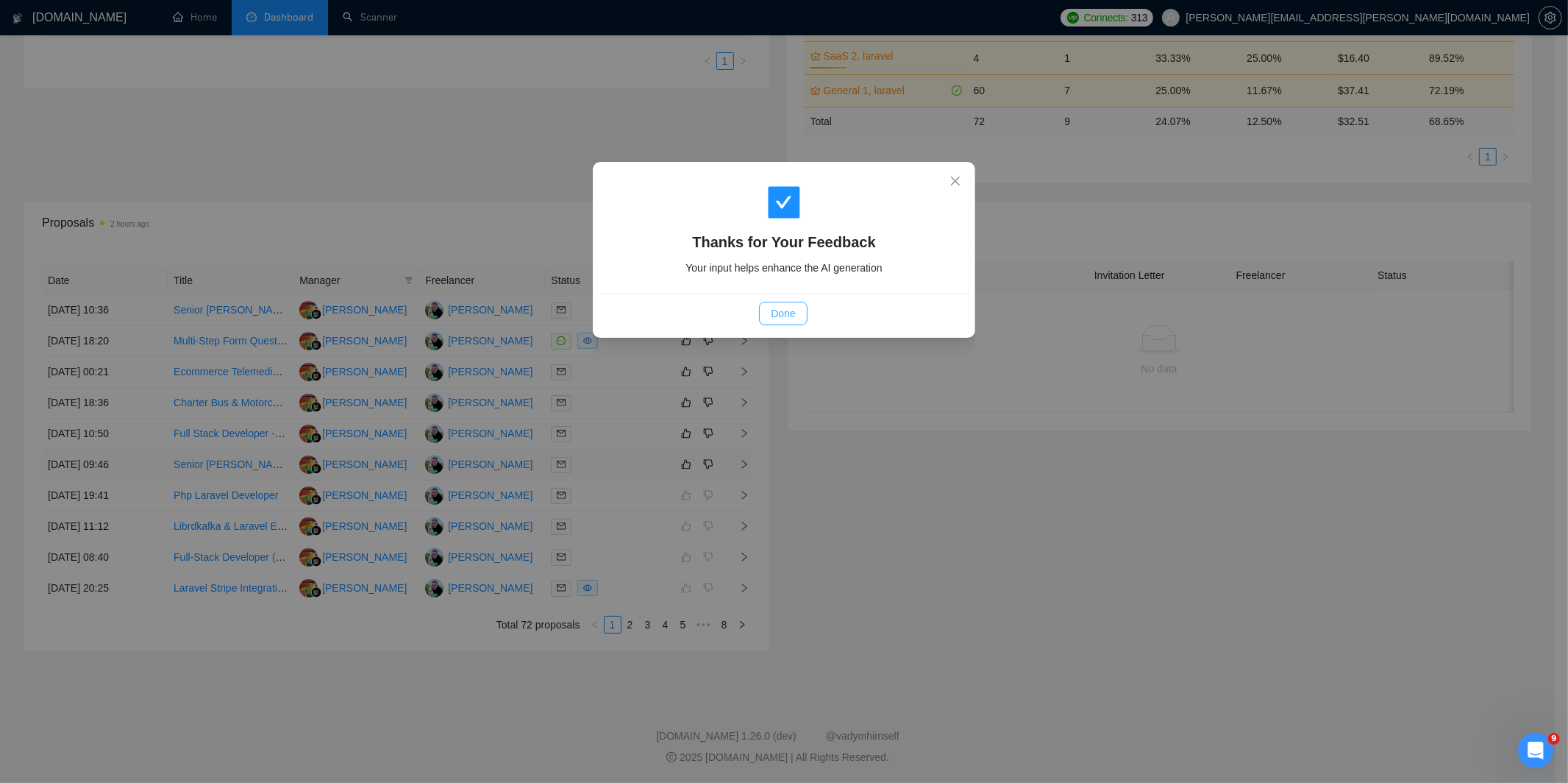
click at [774, 312] on span "Done" at bounding box center [782, 313] width 24 height 16
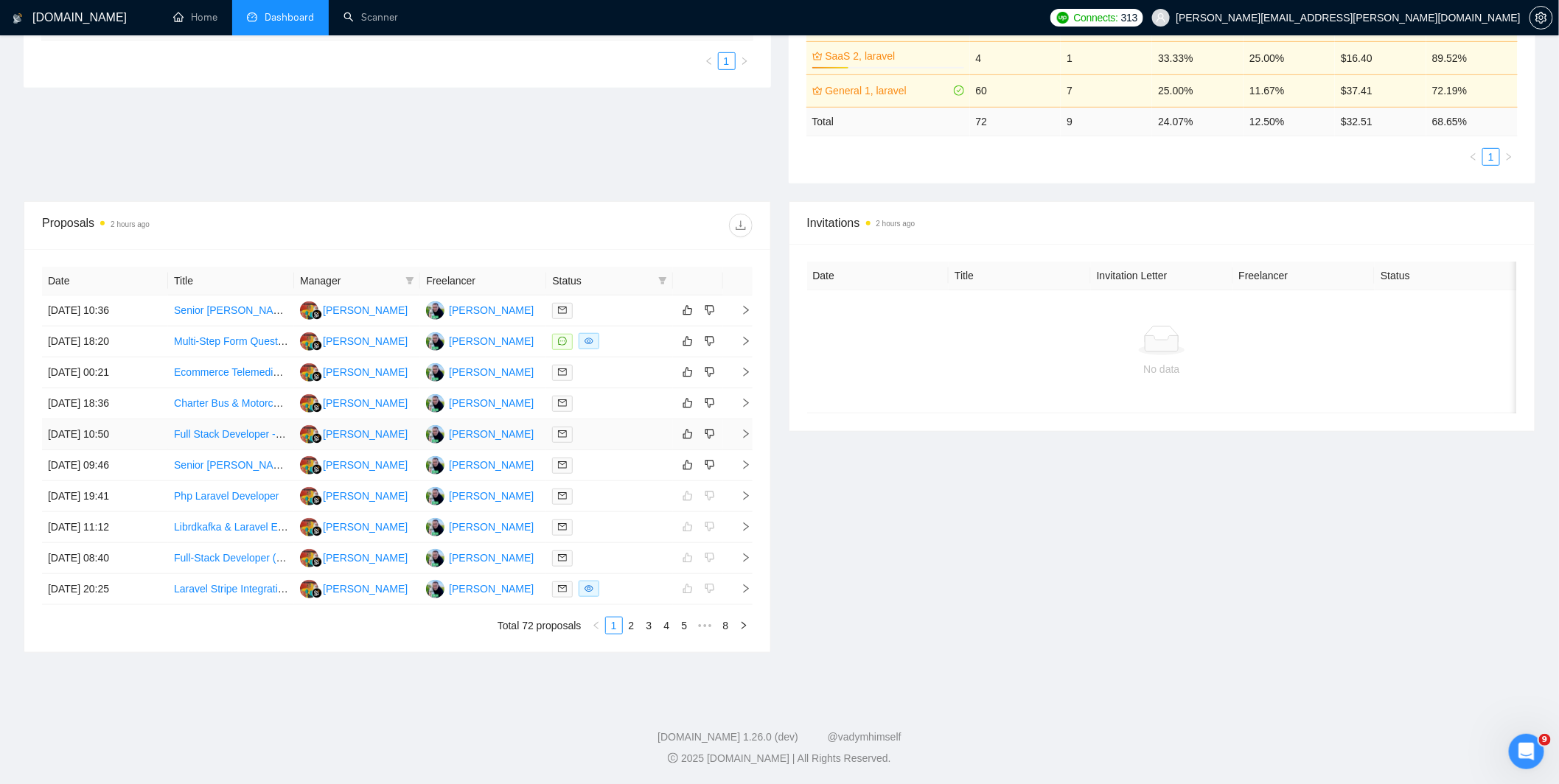
click at [651, 431] on div at bounding box center [608, 434] width 114 height 17
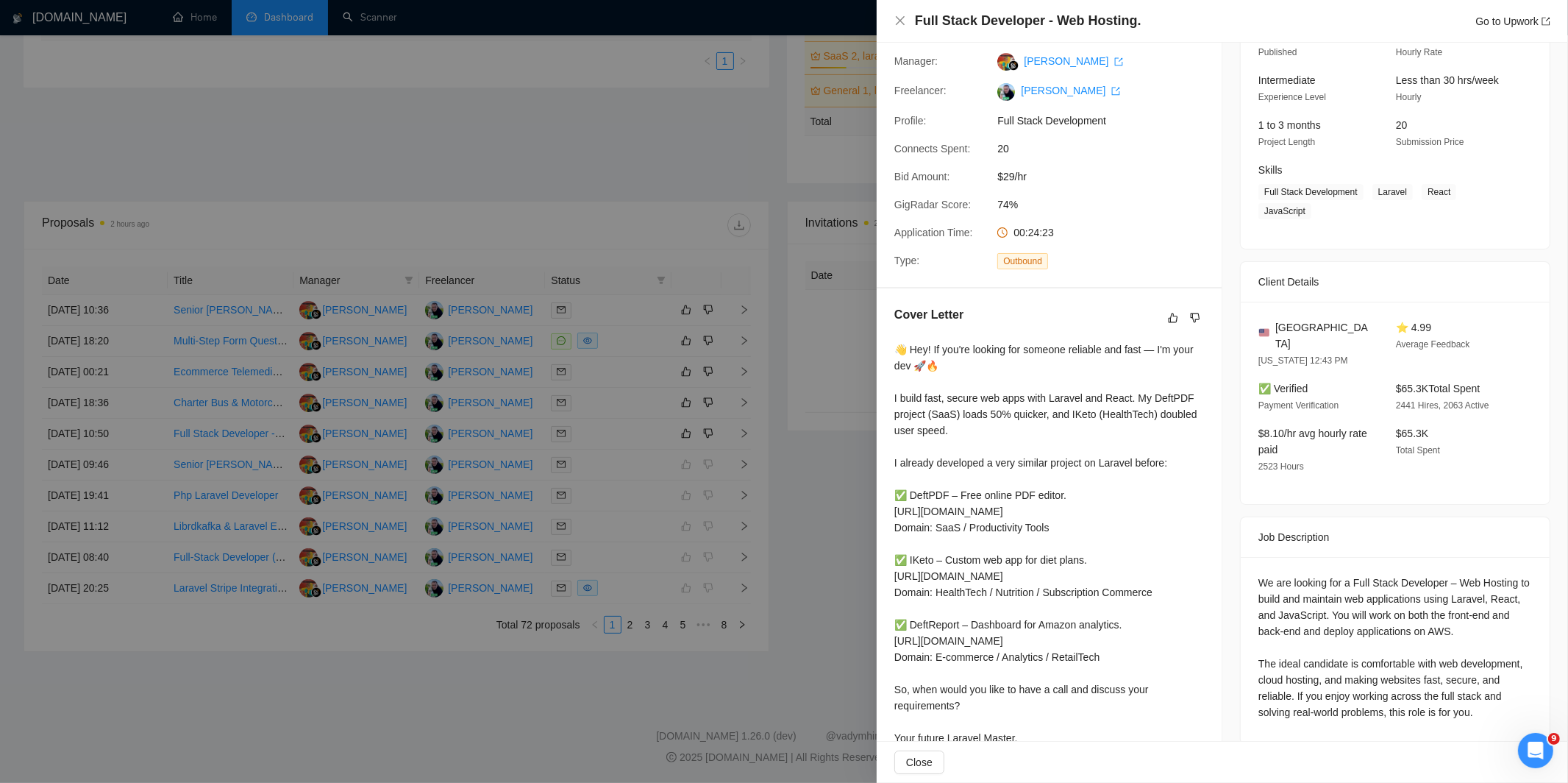
scroll to position [0, 0]
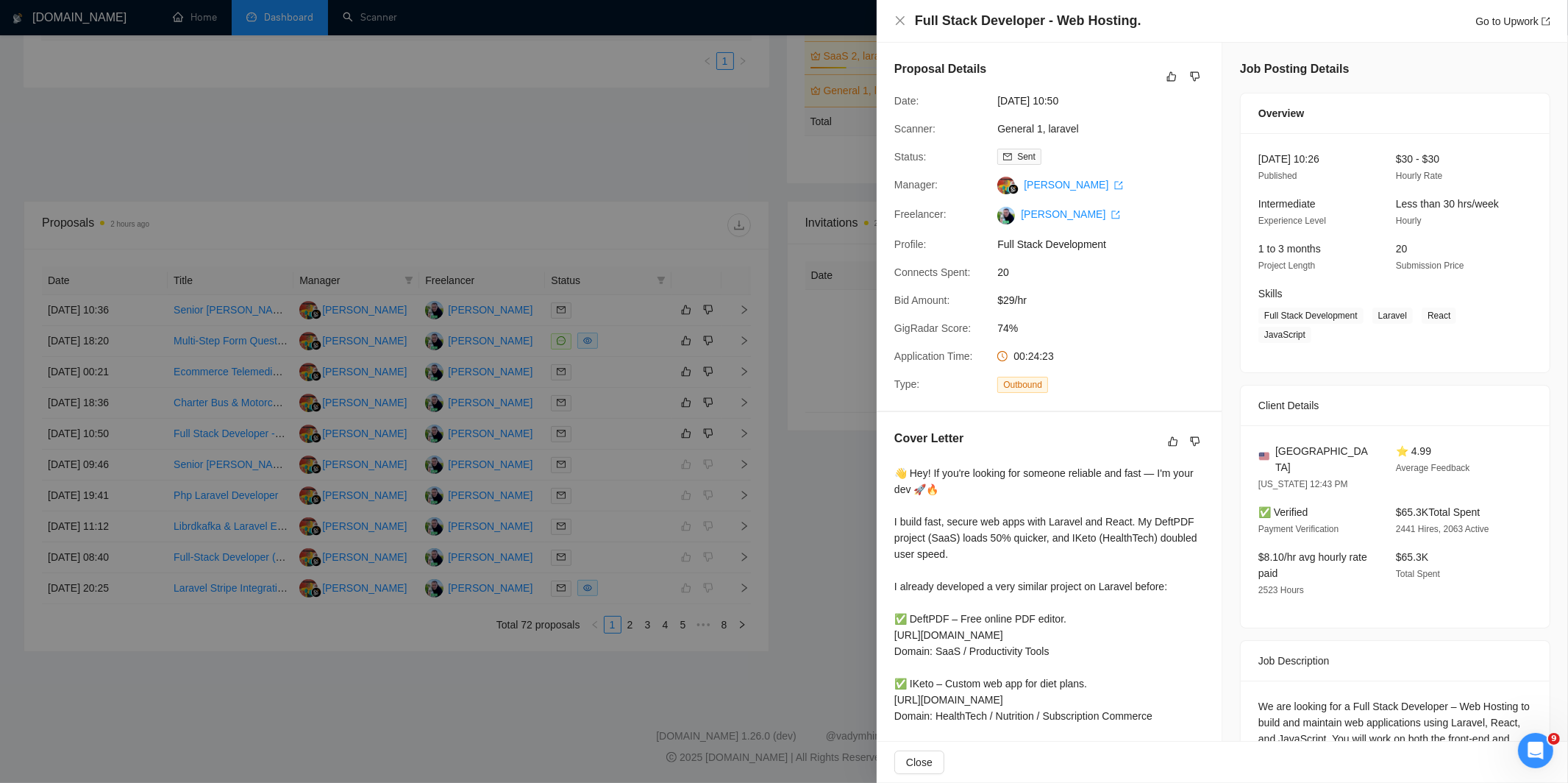
click at [791, 435] on div at bounding box center [784, 391] width 1568 height 783
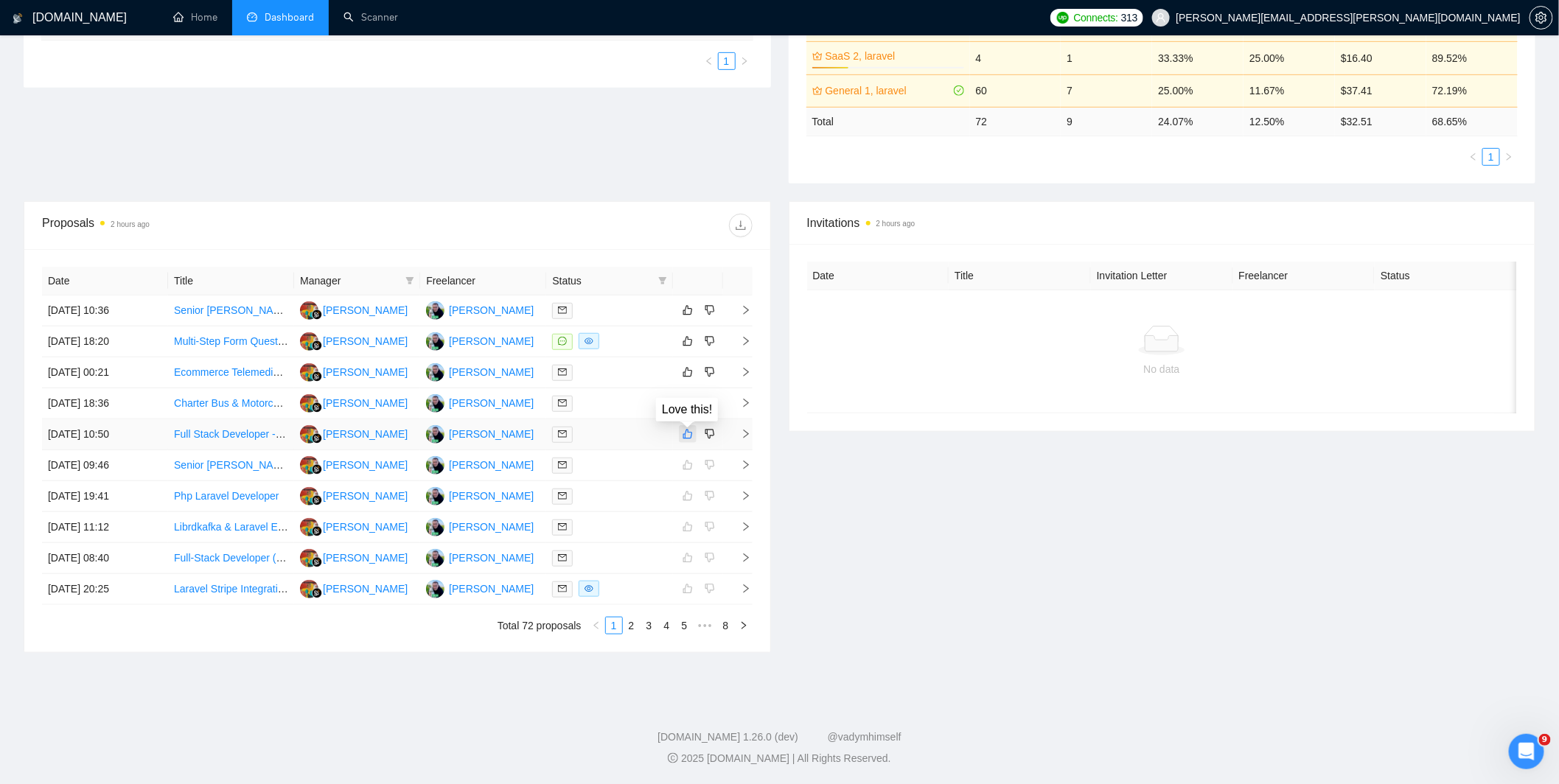
click at [686, 430] on icon "like" at bounding box center [687, 434] width 10 height 10
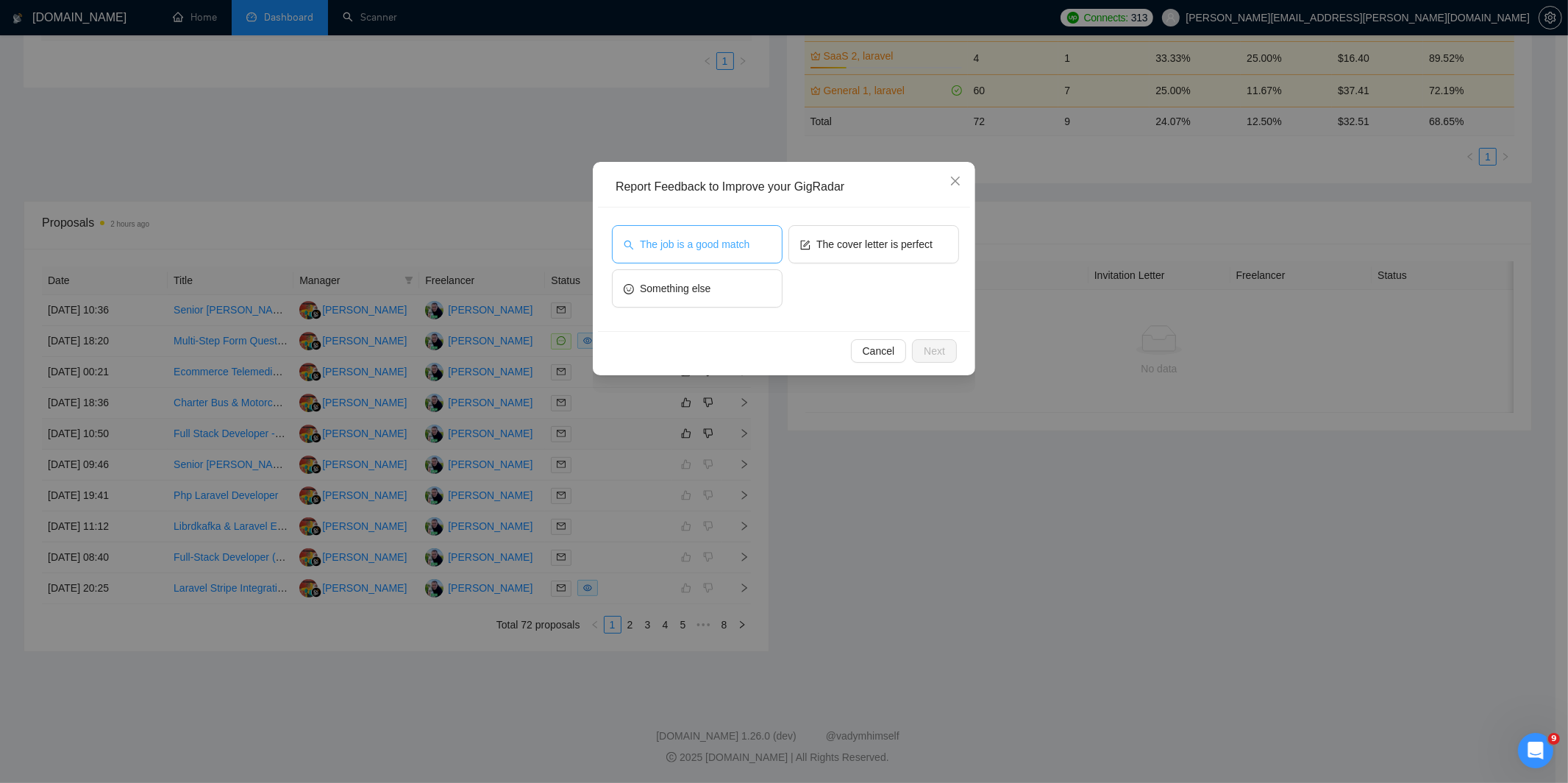
click at [763, 248] on button "The job is a good match" at bounding box center [697, 244] width 171 height 38
click at [846, 241] on span "The cover letter is perfect" at bounding box center [874, 243] width 116 height 16
click at [934, 351] on span "Next" at bounding box center [935, 350] width 22 height 16
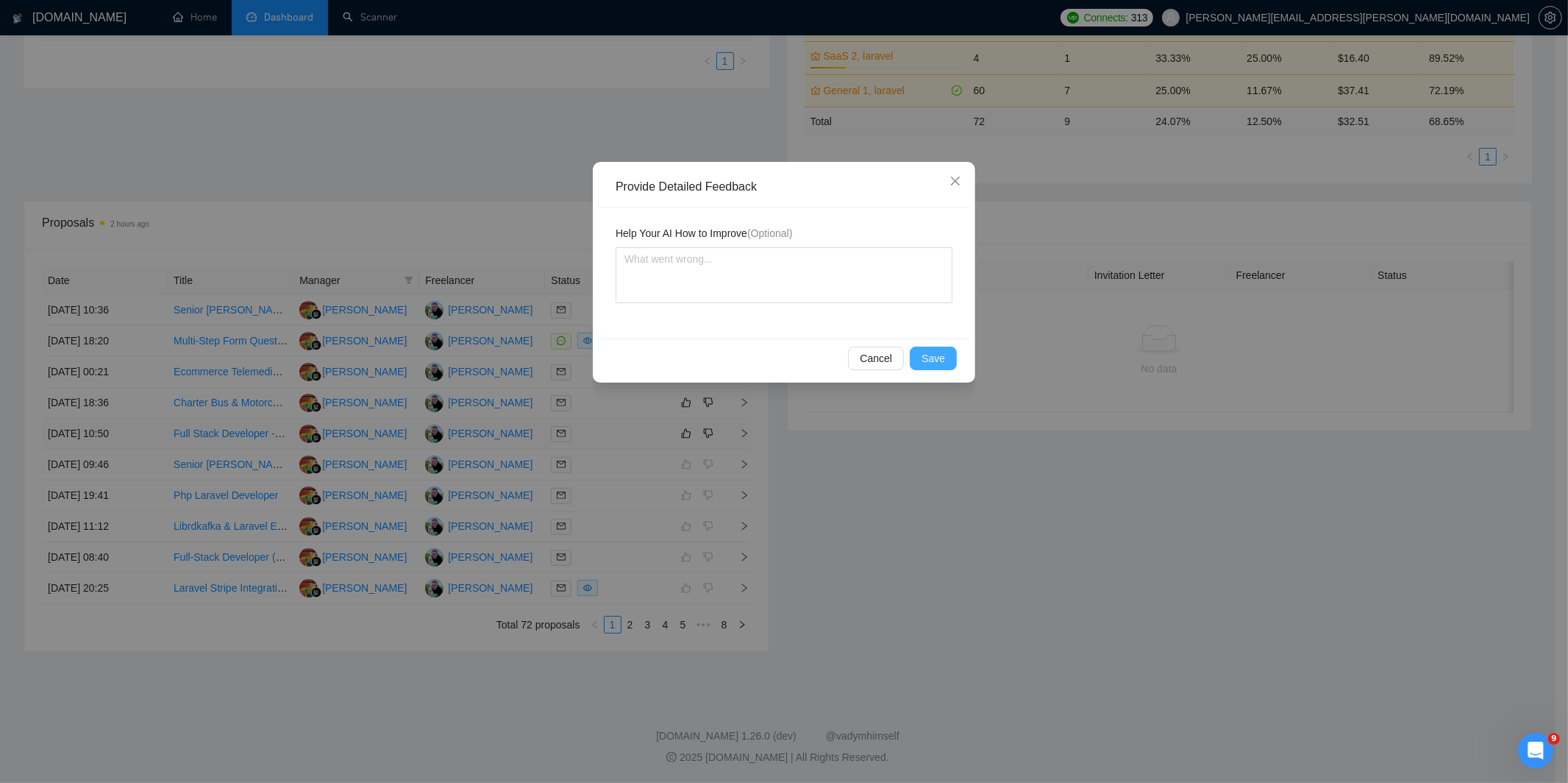
click at [929, 358] on span "Save" at bounding box center [933, 358] width 23 height 16
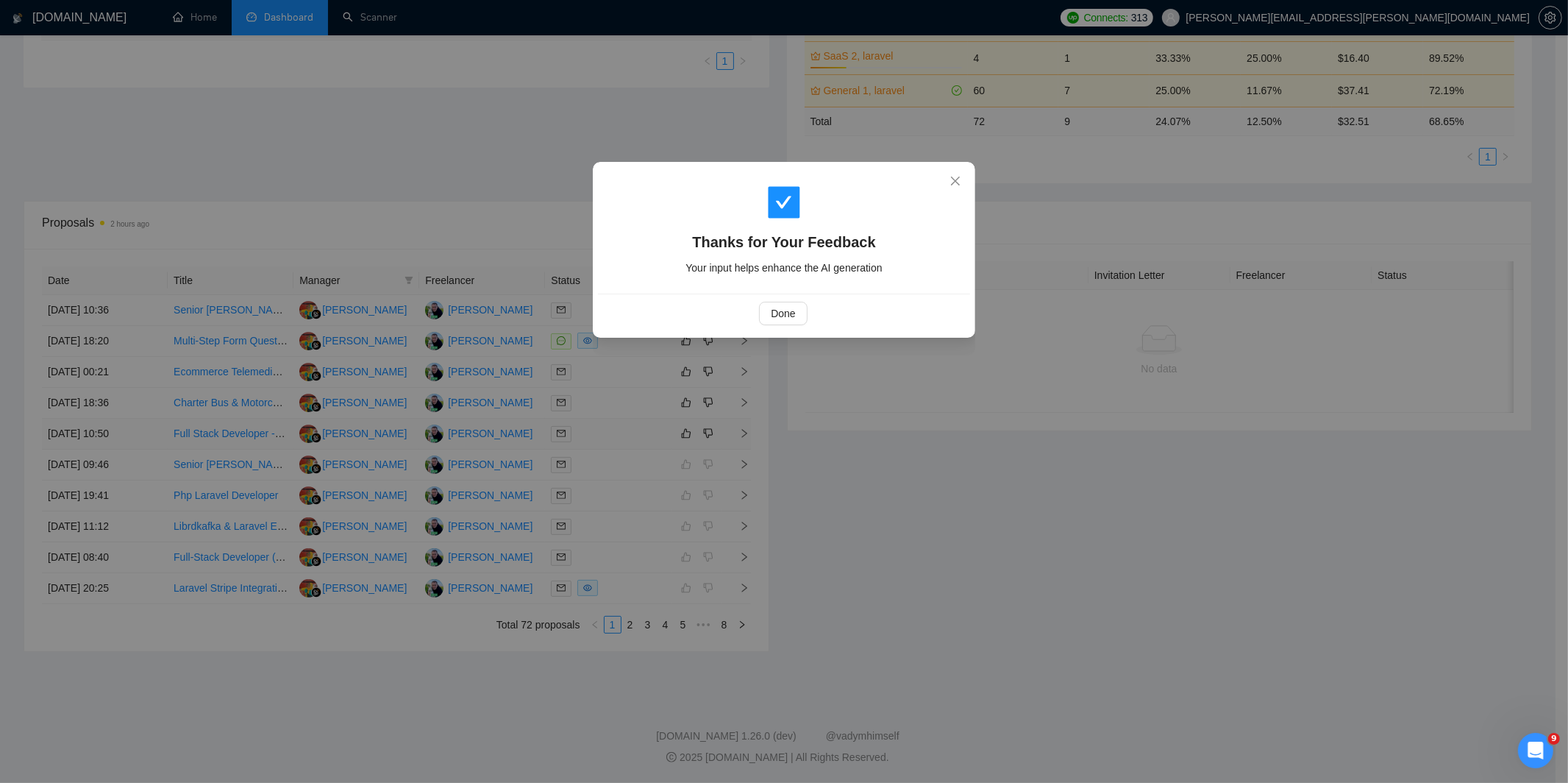
click at [833, 493] on div "Thanks for Your Feedback Your input helps enhance the AI generation Done" at bounding box center [784, 391] width 1568 height 783
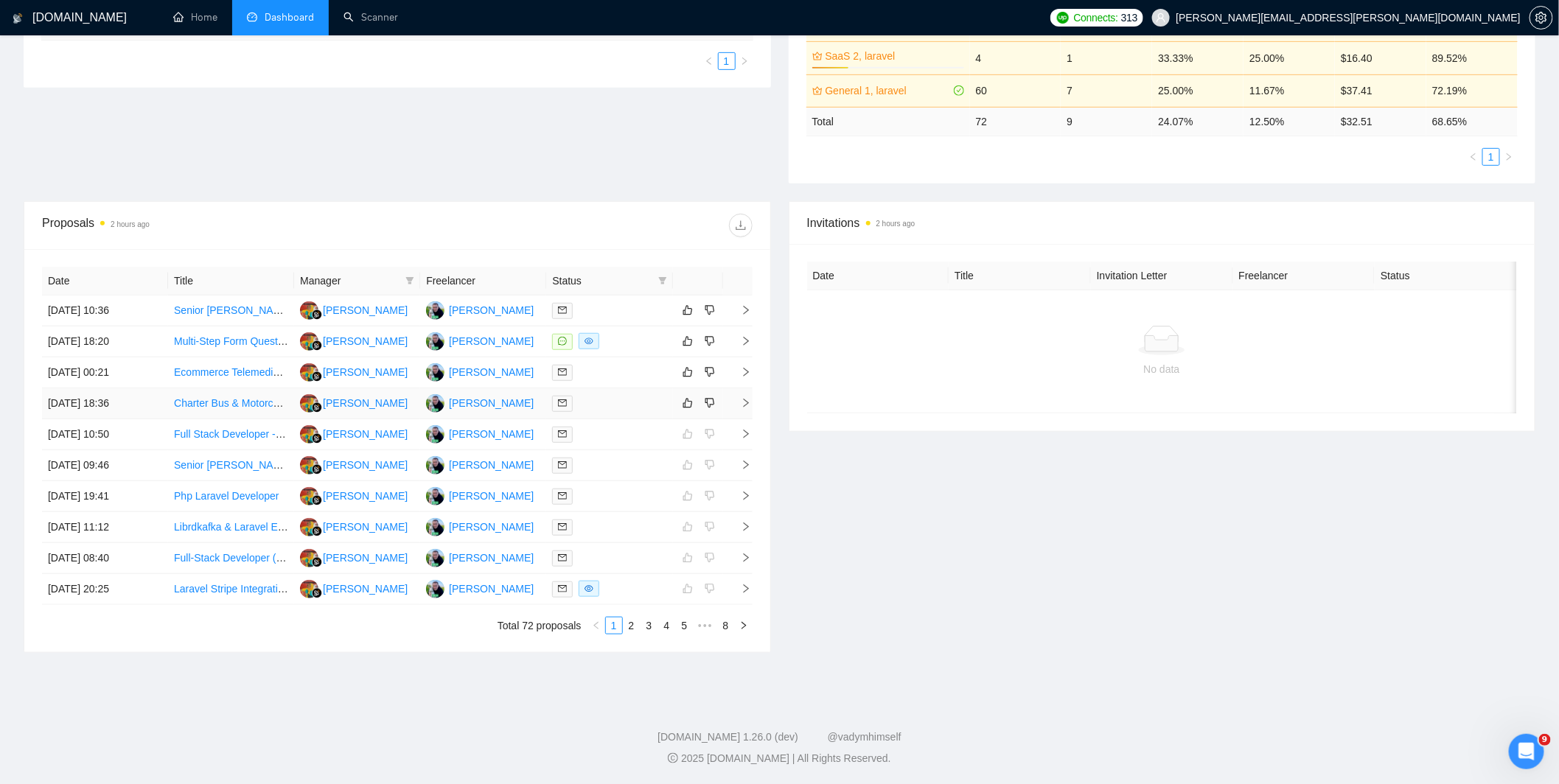
click at [631, 396] on div at bounding box center [608, 403] width 114 height 17
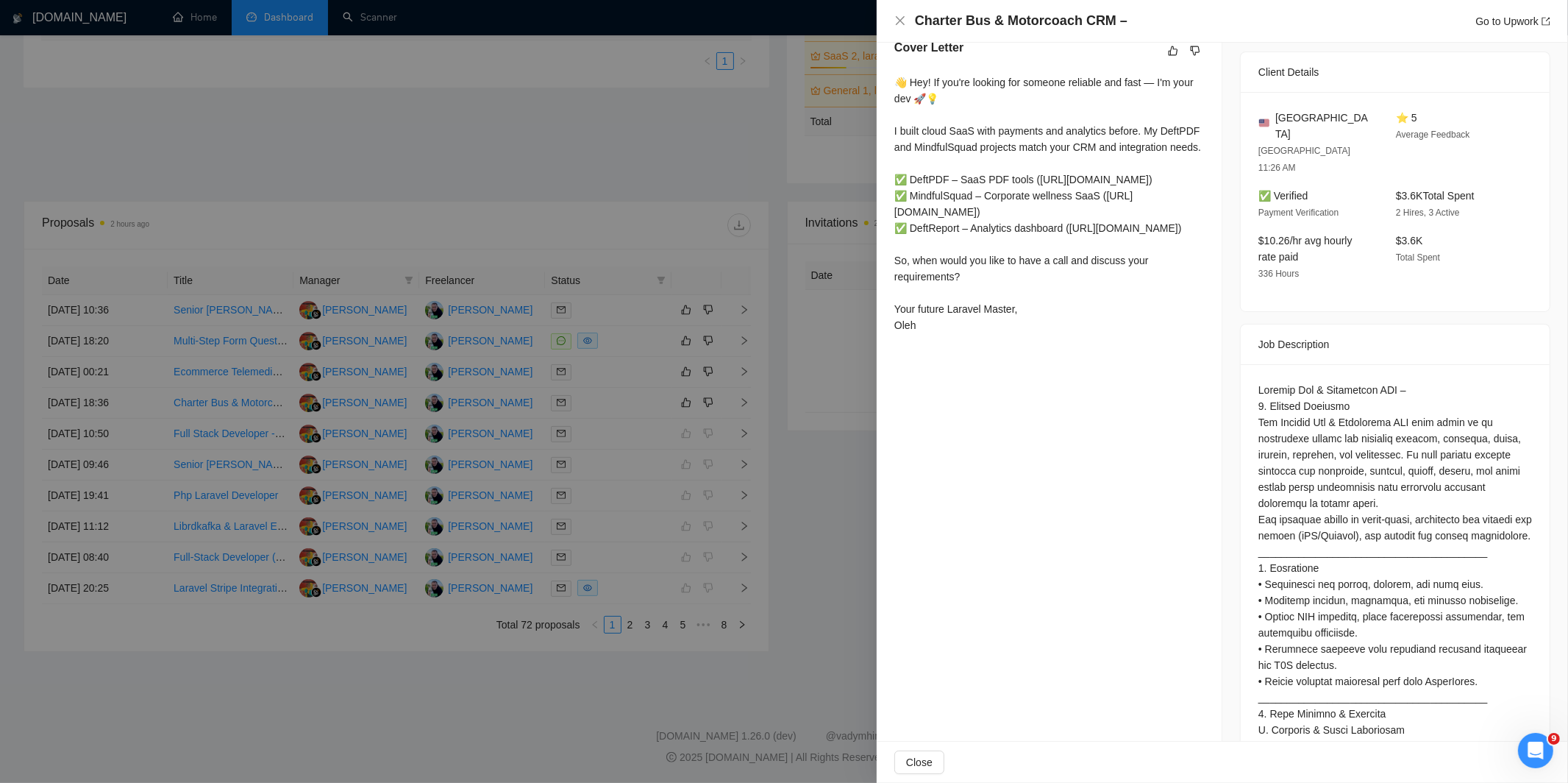
scroll to position [392, 0]
click at [655, 497] on div at bounding box center [784, 391] width 1568 height 783
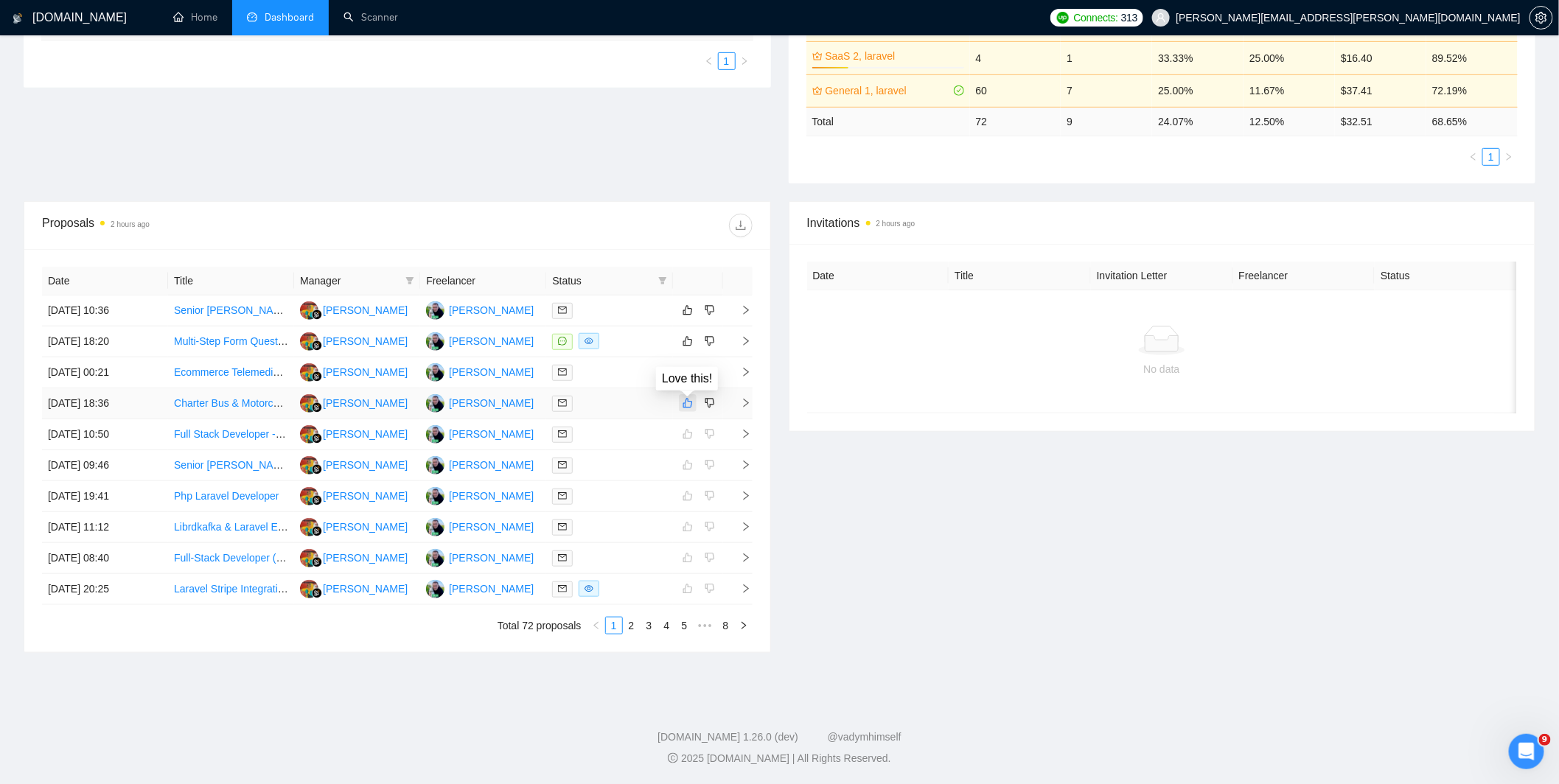
click at [685, 403] on icon "like" at bounding box center [687, 402] width 10 height 12
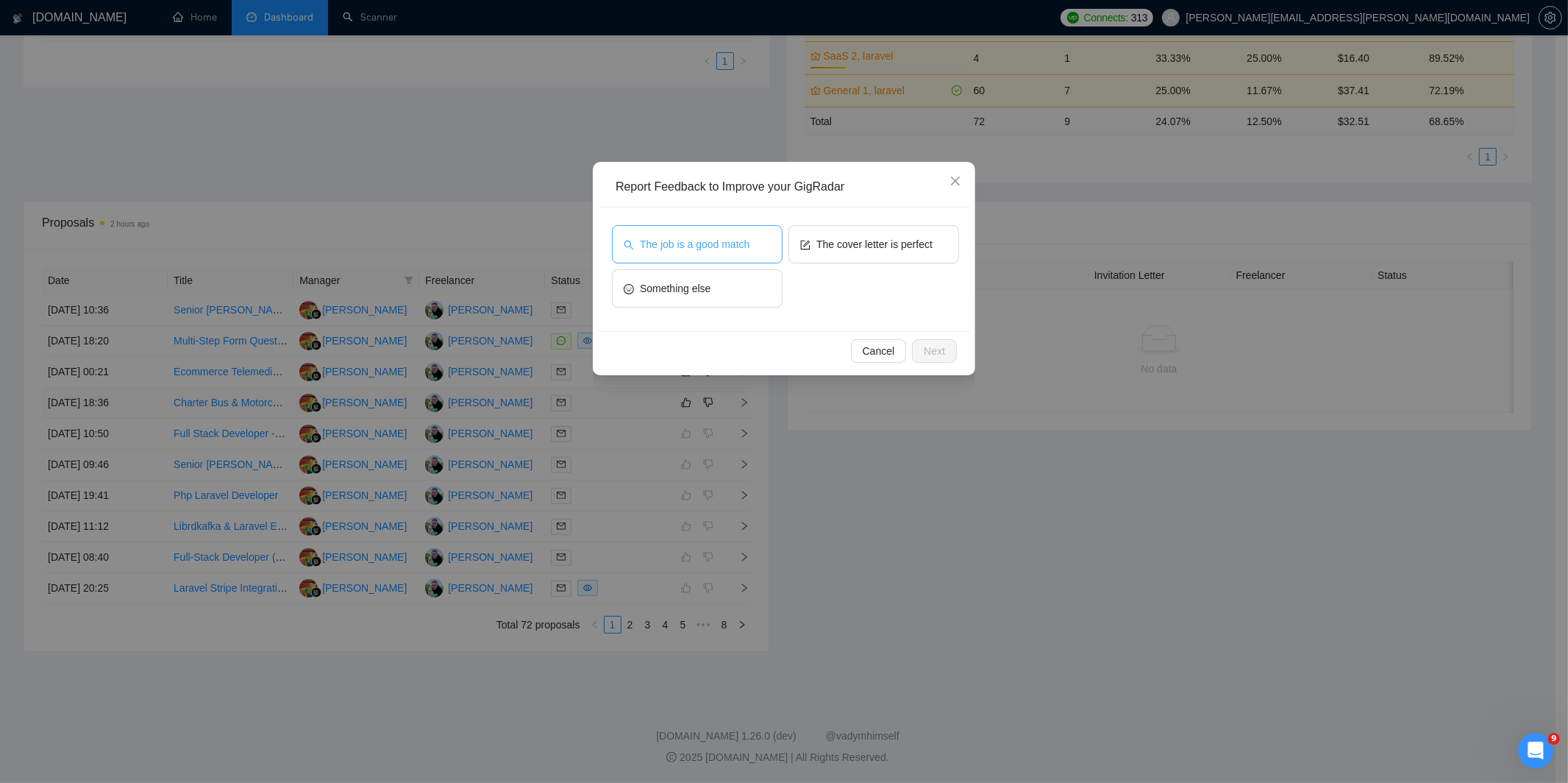
drag, startPoint x: 733, startPoint y: 252, endPoint x: 821, endPoint y: 240, distance: 88.8
click at [734, 252] on button "The job is a good match" at bounding box center [697, 244] width 171 height 38
click at [863, 236] on span "The cover letter is perfect" at bounding box center [874, 243] width 116 height 16
click at [951, 364] on div "Cancel Next" at bounding box center [784, 350] width 372 height 39
click at [945, 351] on button "Next" at bounding box center [934, 350] width 45 height 23
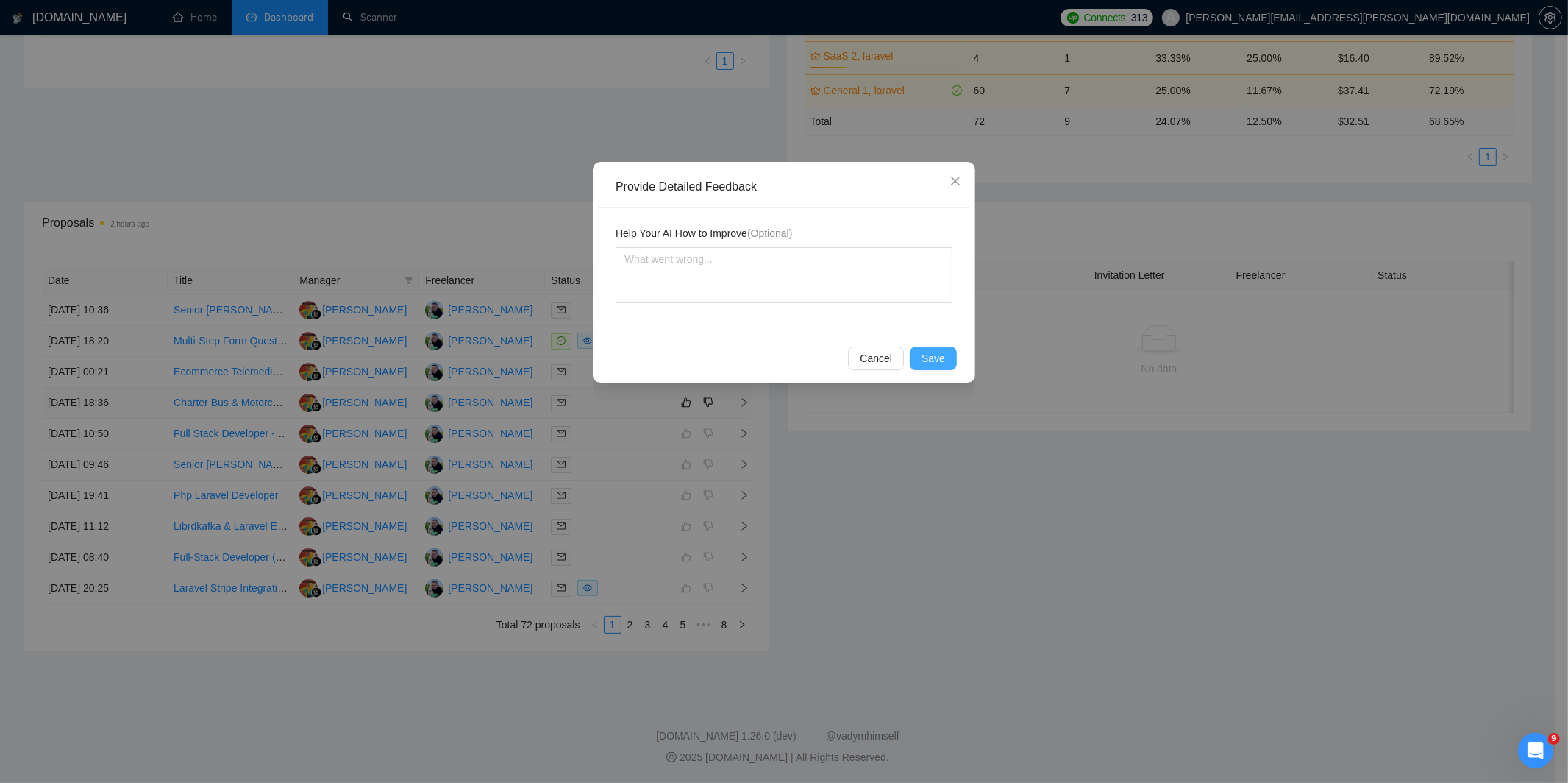
click at [929, 357] on span "Save" at bounding box center [933, 358] width 23 height 16
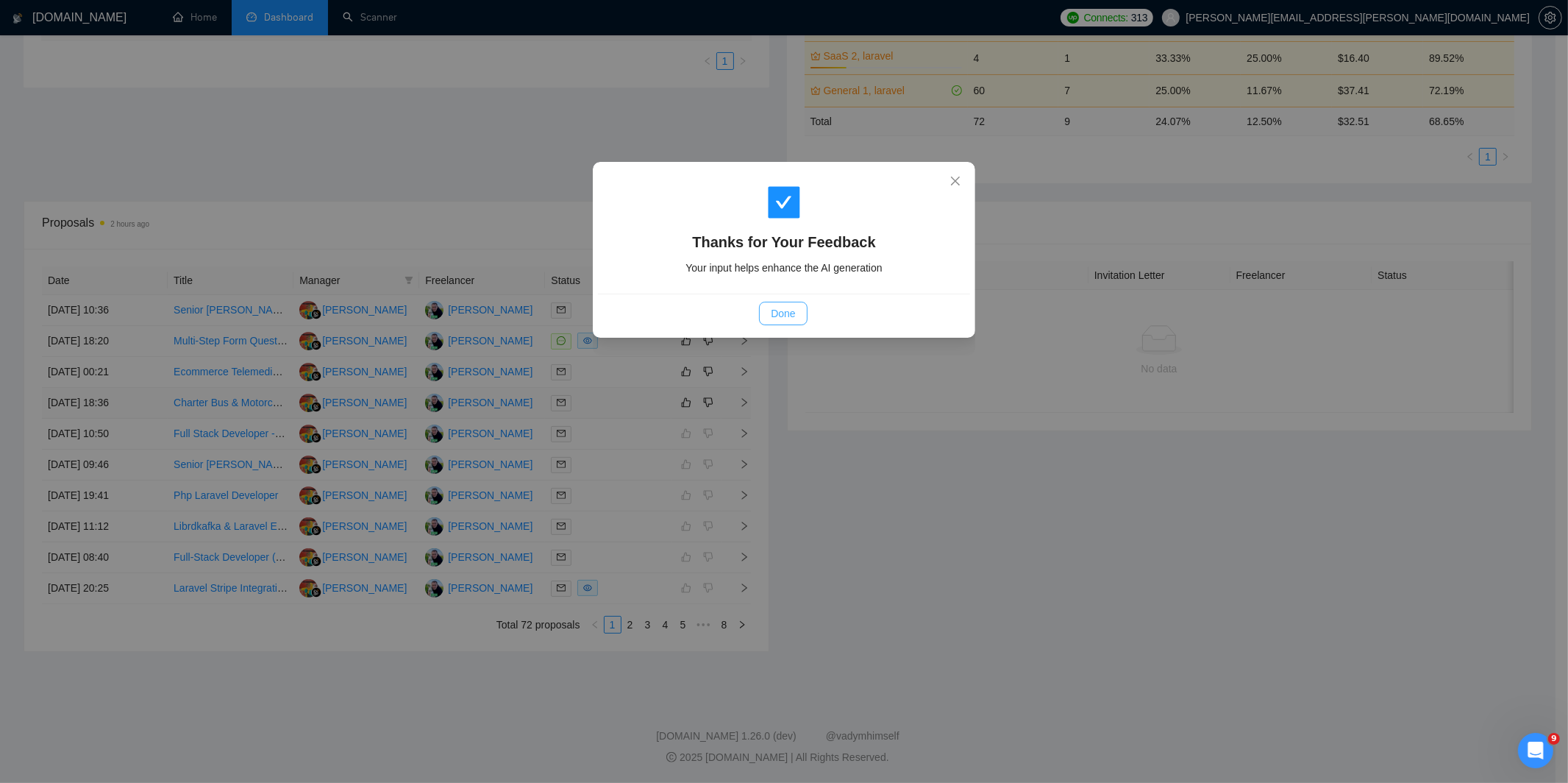
click at [777, 315] on span "Done" at bounding box center [782, 313] width 24 height 16
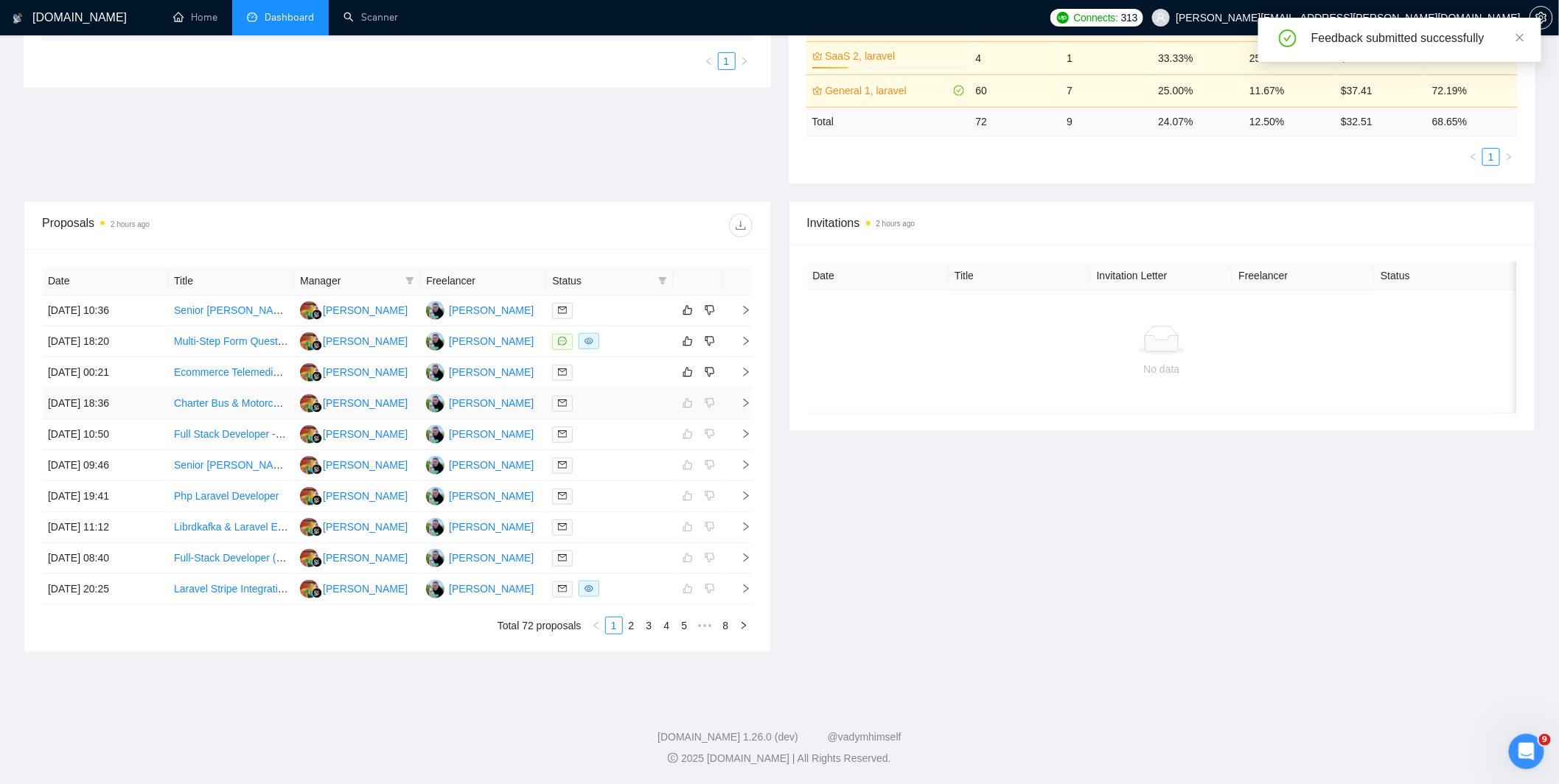
click at [631, 395] on div at bounding box center [608, 403] width 114 height 17
click at [626, 372] on div at bounding box center [608, 372] width 114 height 17
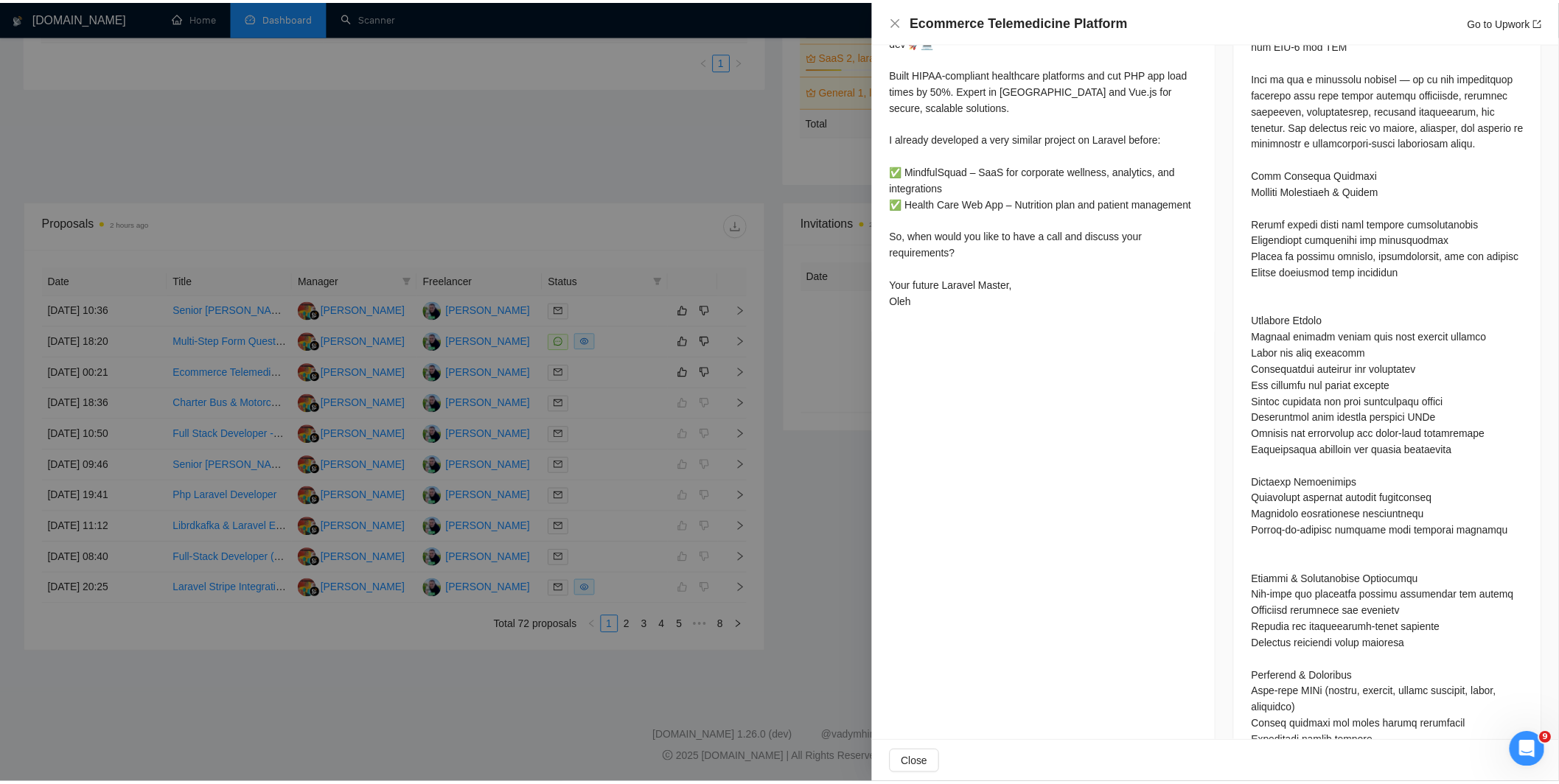
scroll to position [884, 0]
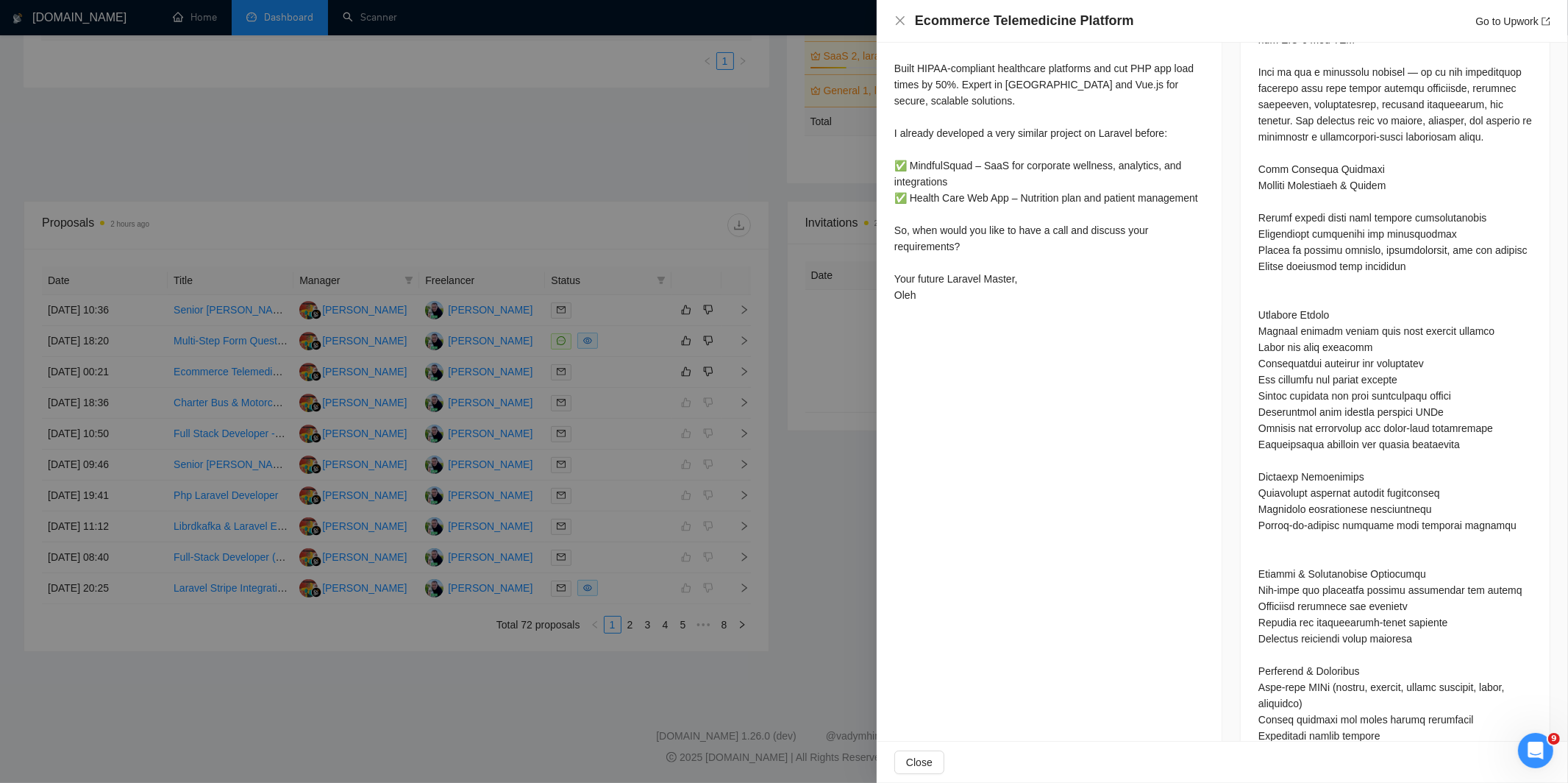
click at [852, 365] on div at bounding box center [784, 391] width 1568 height 783
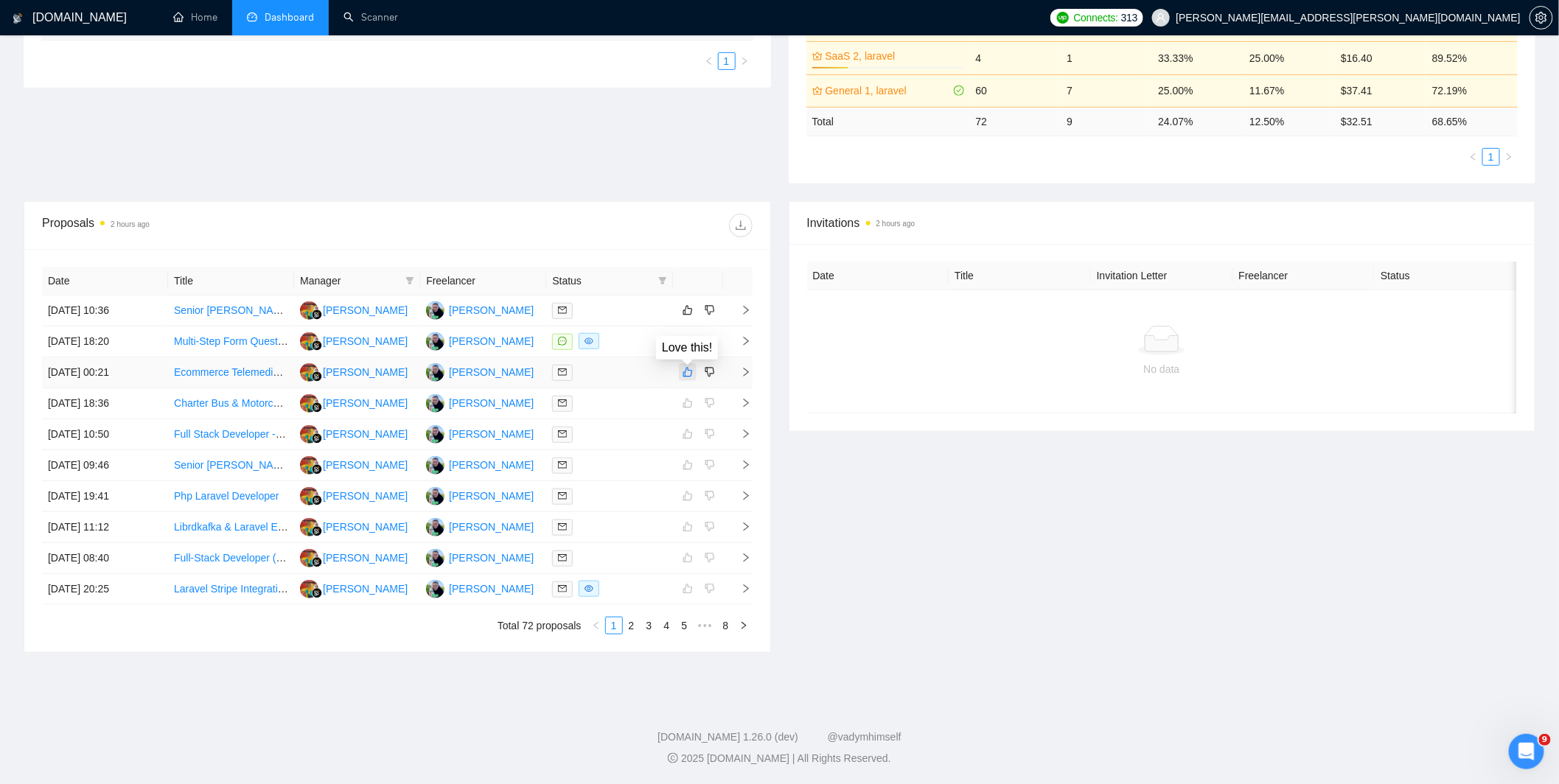
click at [687, 371] on icon "like" at bounding box center [687, 372] width 10 height 12
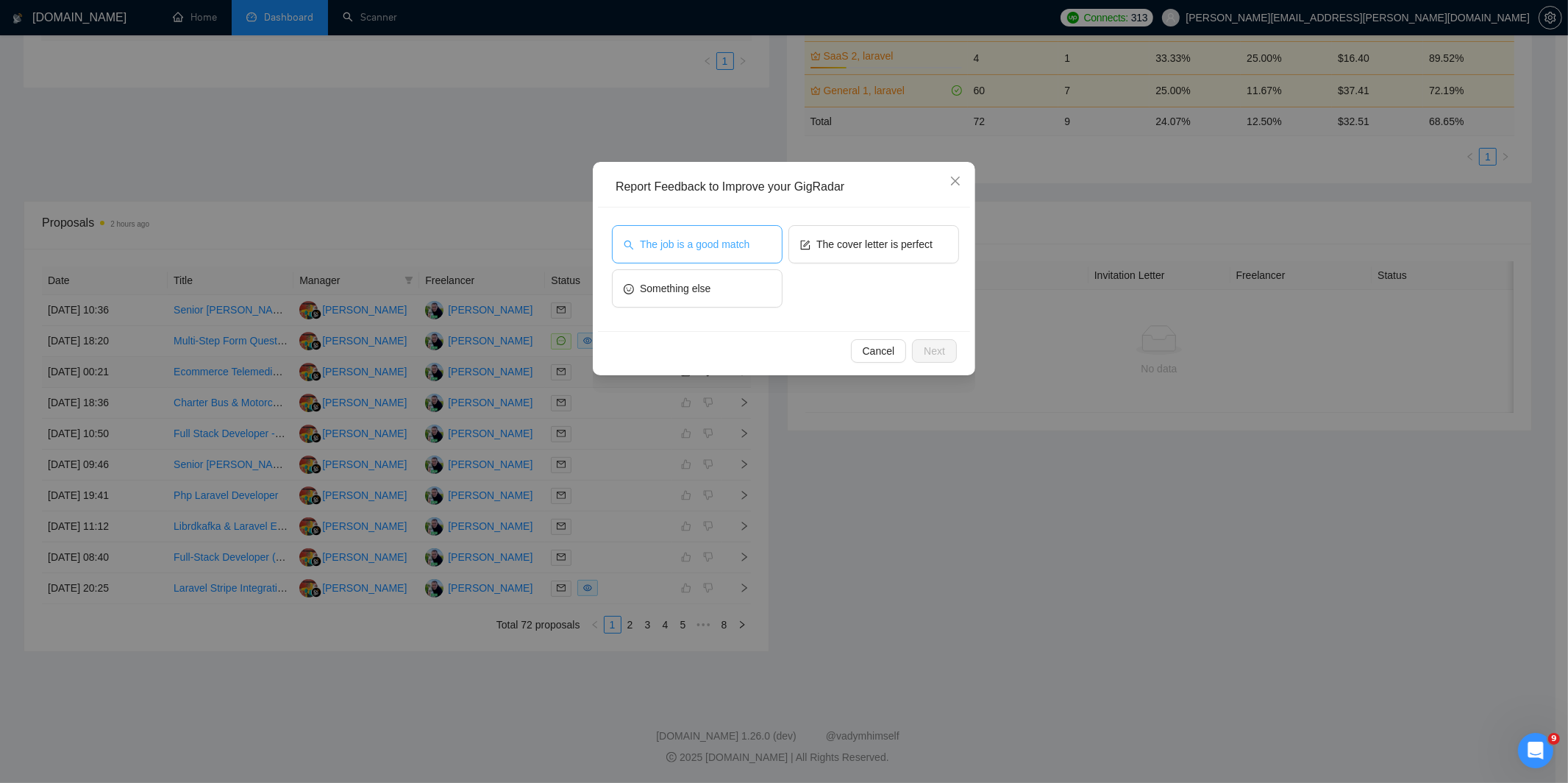
click at [776, 245] on button "The job is a good match" at bounding box center [697, 244] width 171 height 38
click at [854, 242] on span "The cover letter is perfect" at bounding box center [874, 243] width 116 height 16
click at [946, 345] on button "Next" at bounding box center [934, 350] width 45 height 23
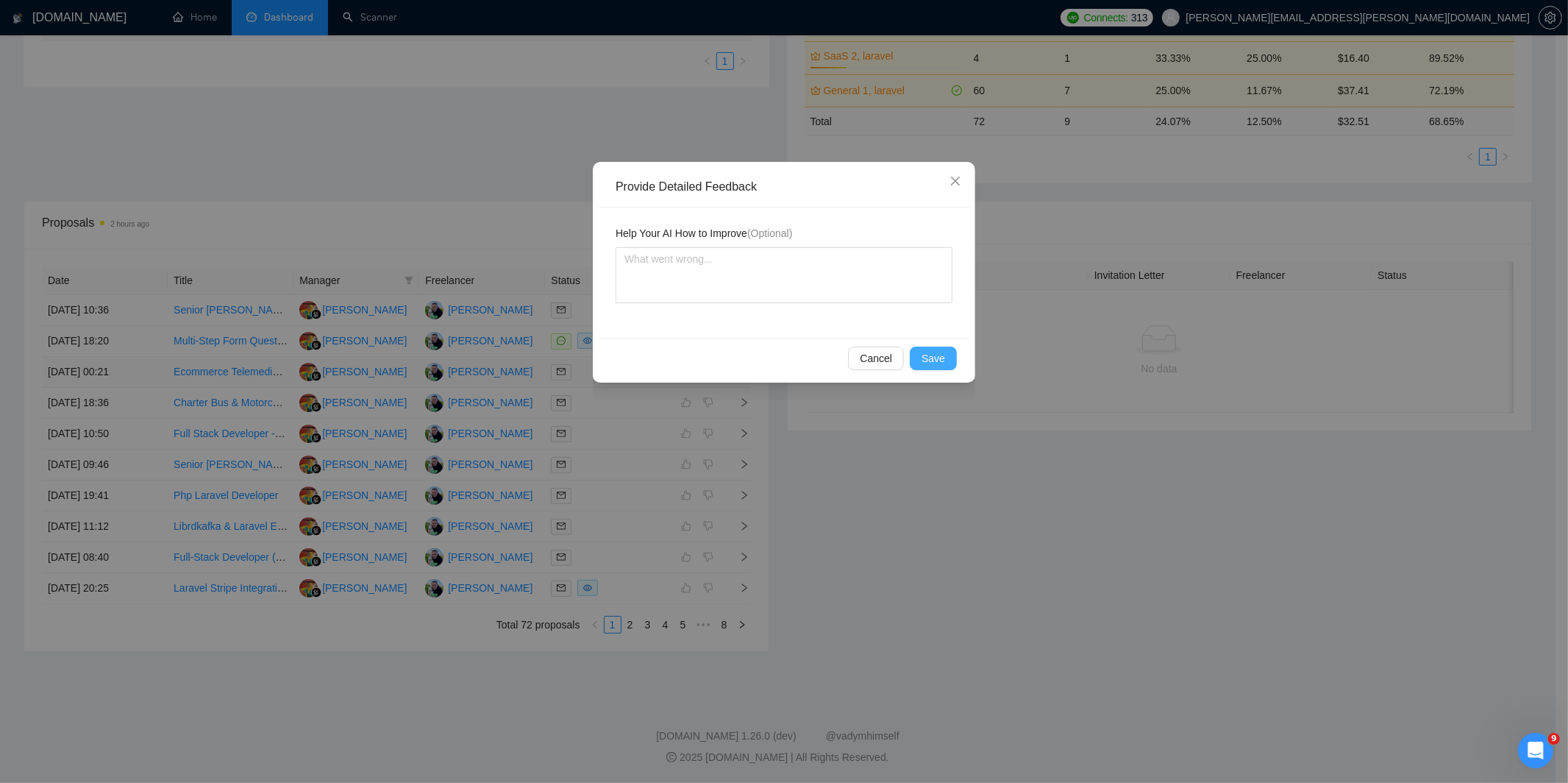
click at [935, 361] on span "Save" at bounding box center [933, 358] width 23 height 16
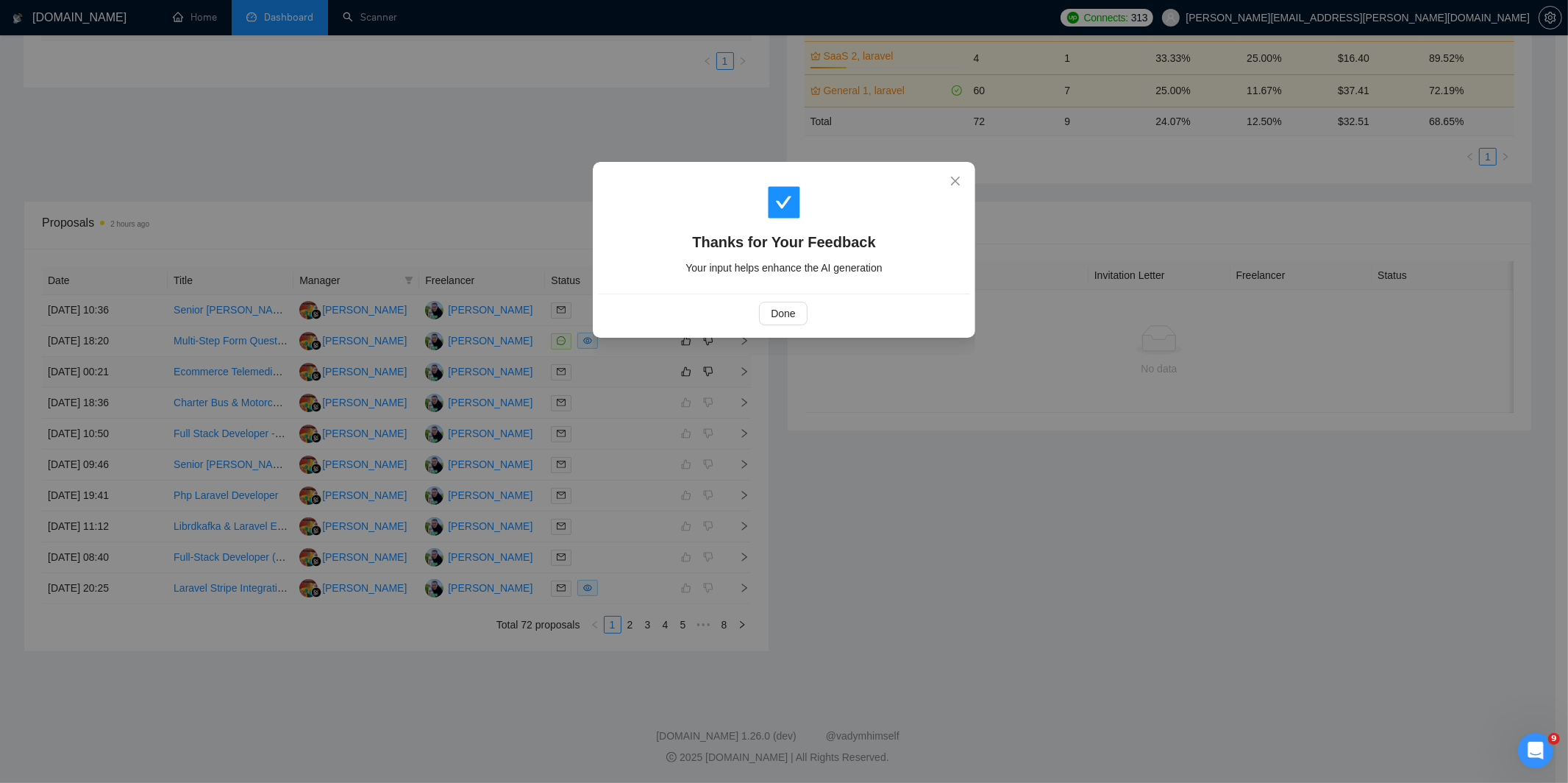
click at [798, 409] on div "Thanks for Your Feedback Your input helps enhance the AI generation Done" at bounding box center [784, 391] width 1568 height 783
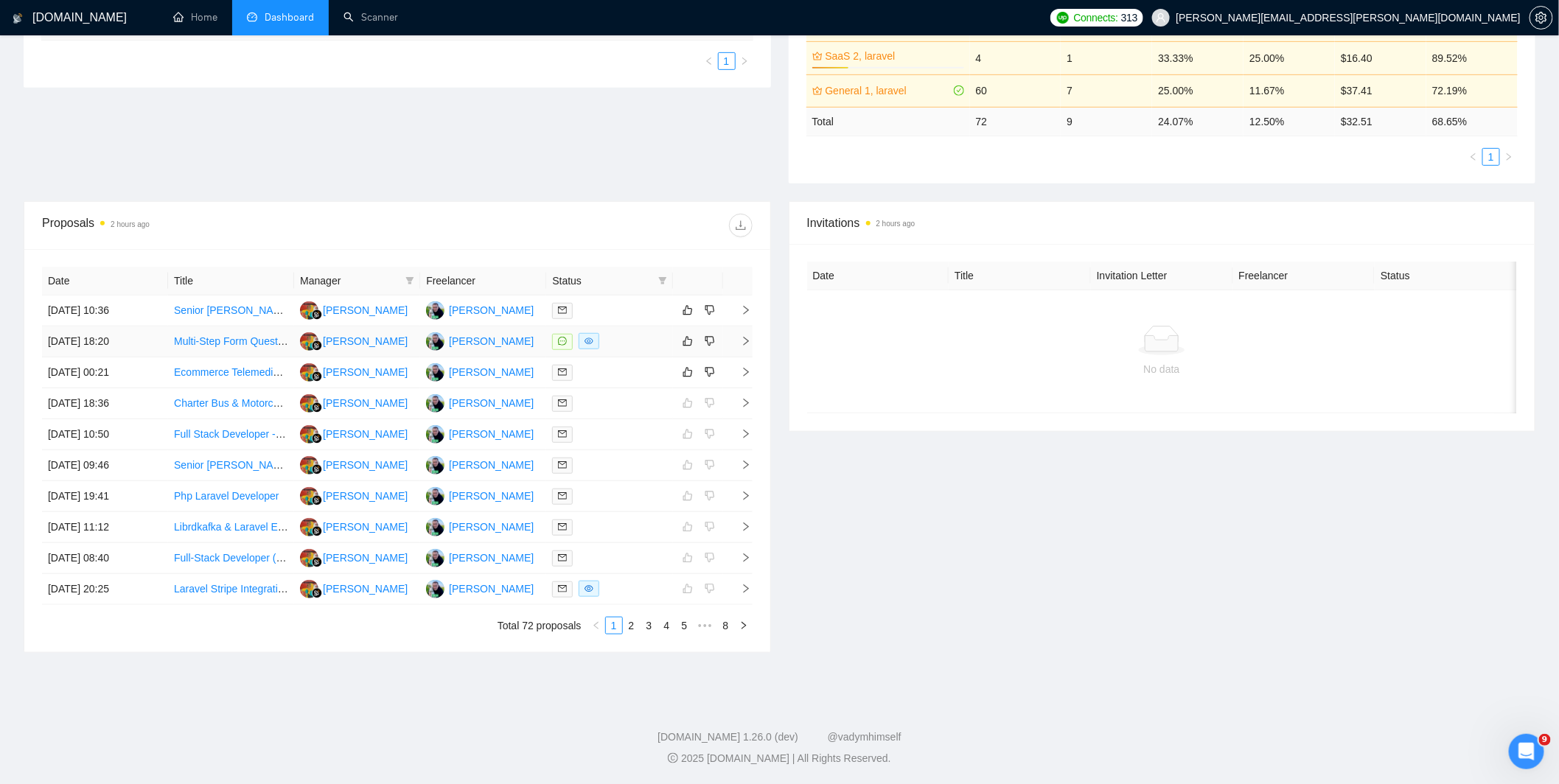
click at [659, 334] on div at bounding box center [608, 341] width 114 height 17
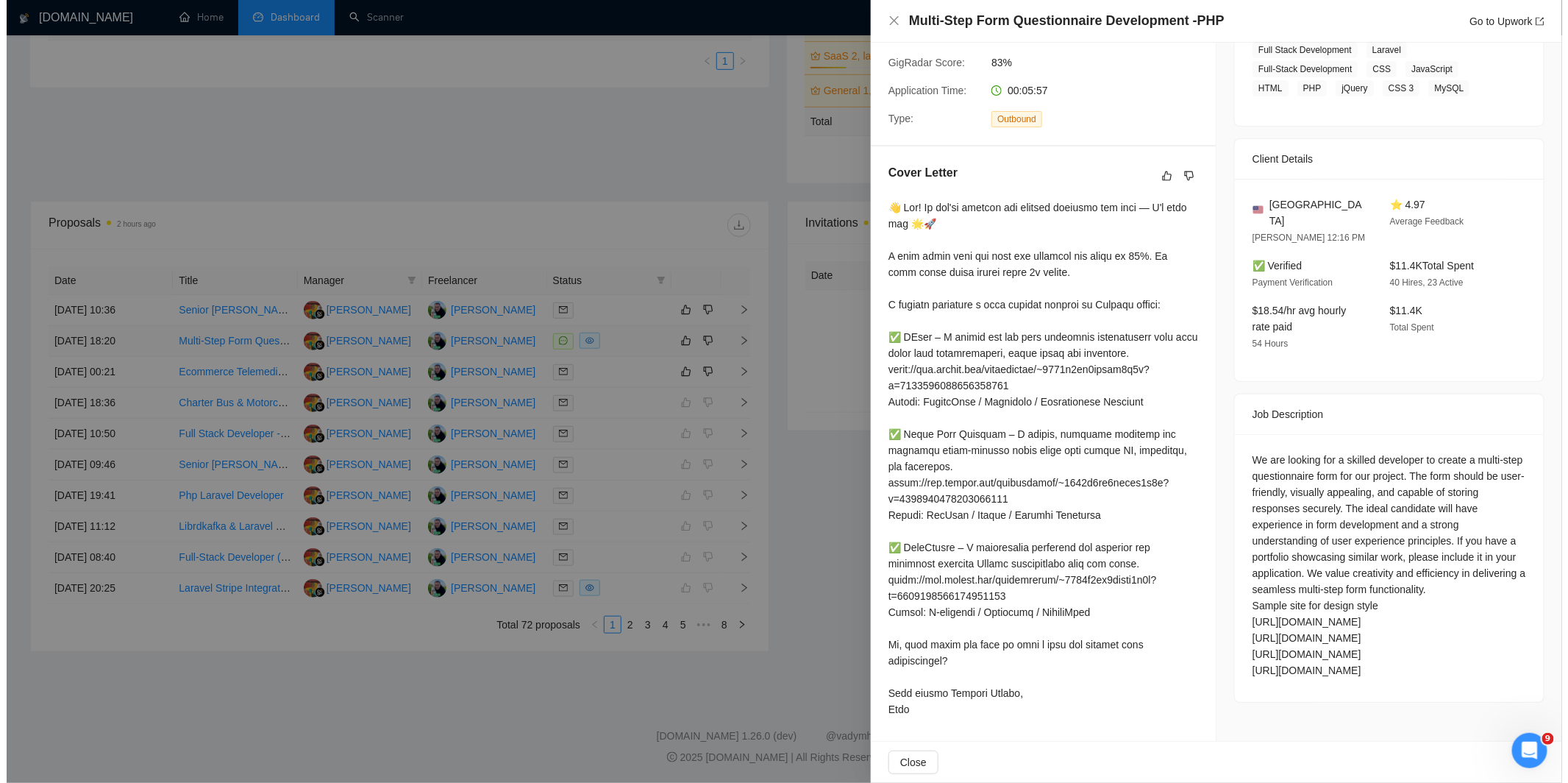
scroll to position [265, 0]
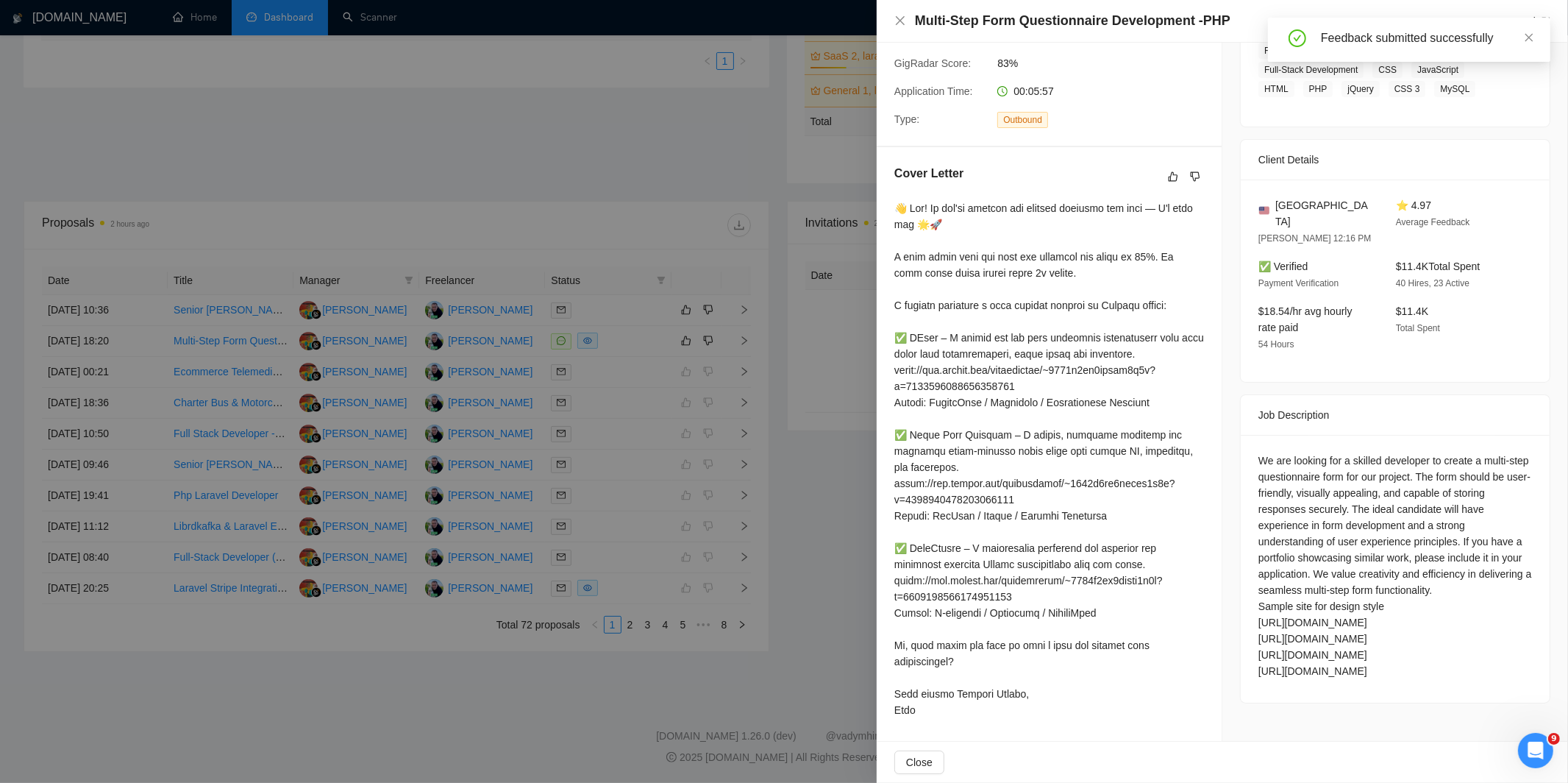
click at [765, 315] on div at bounding box center [784, 391] width 1568 height 783
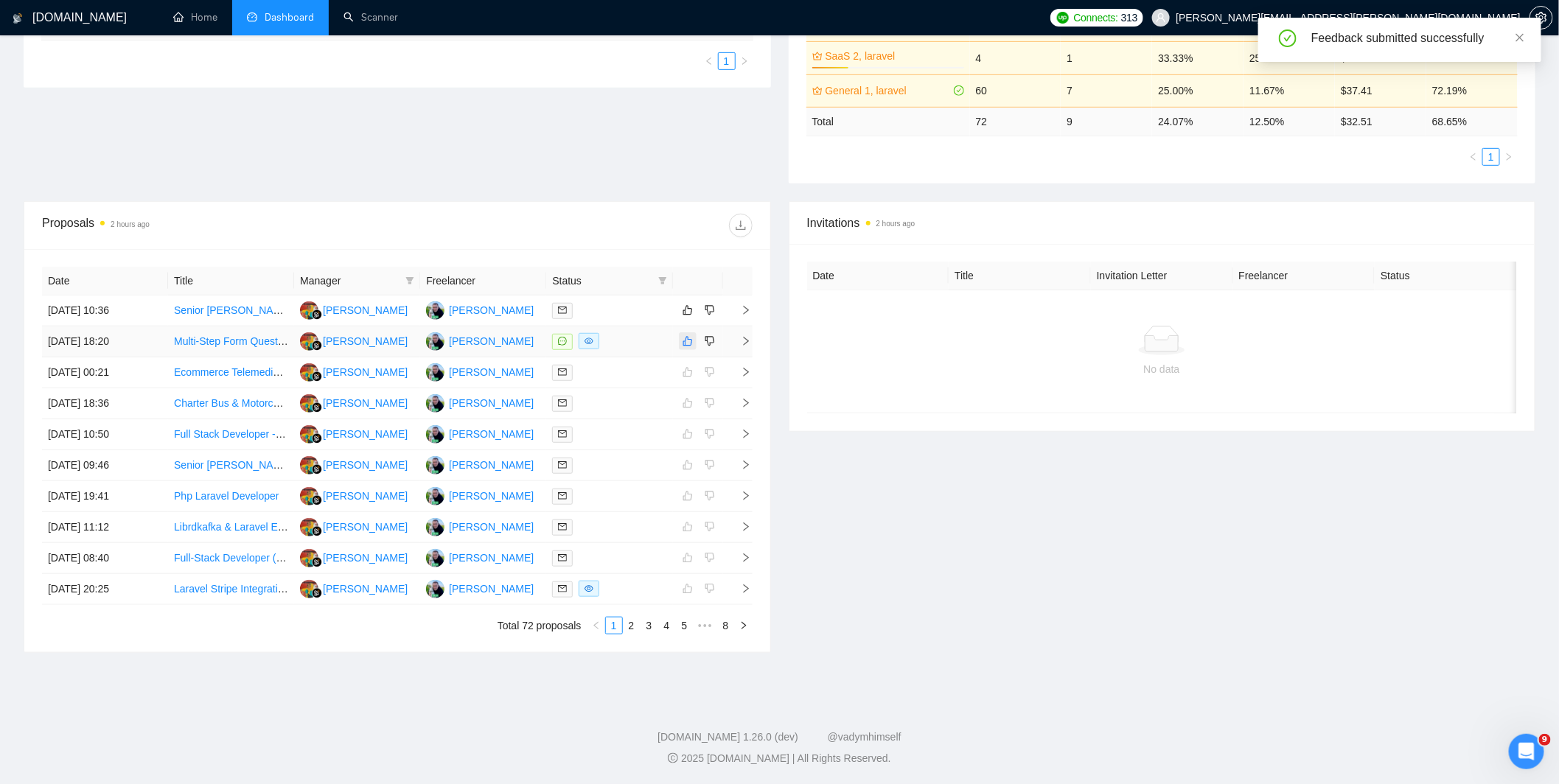
click at [685, 336] on icon "like" at bounding box center [687, 341] width 10 height 12
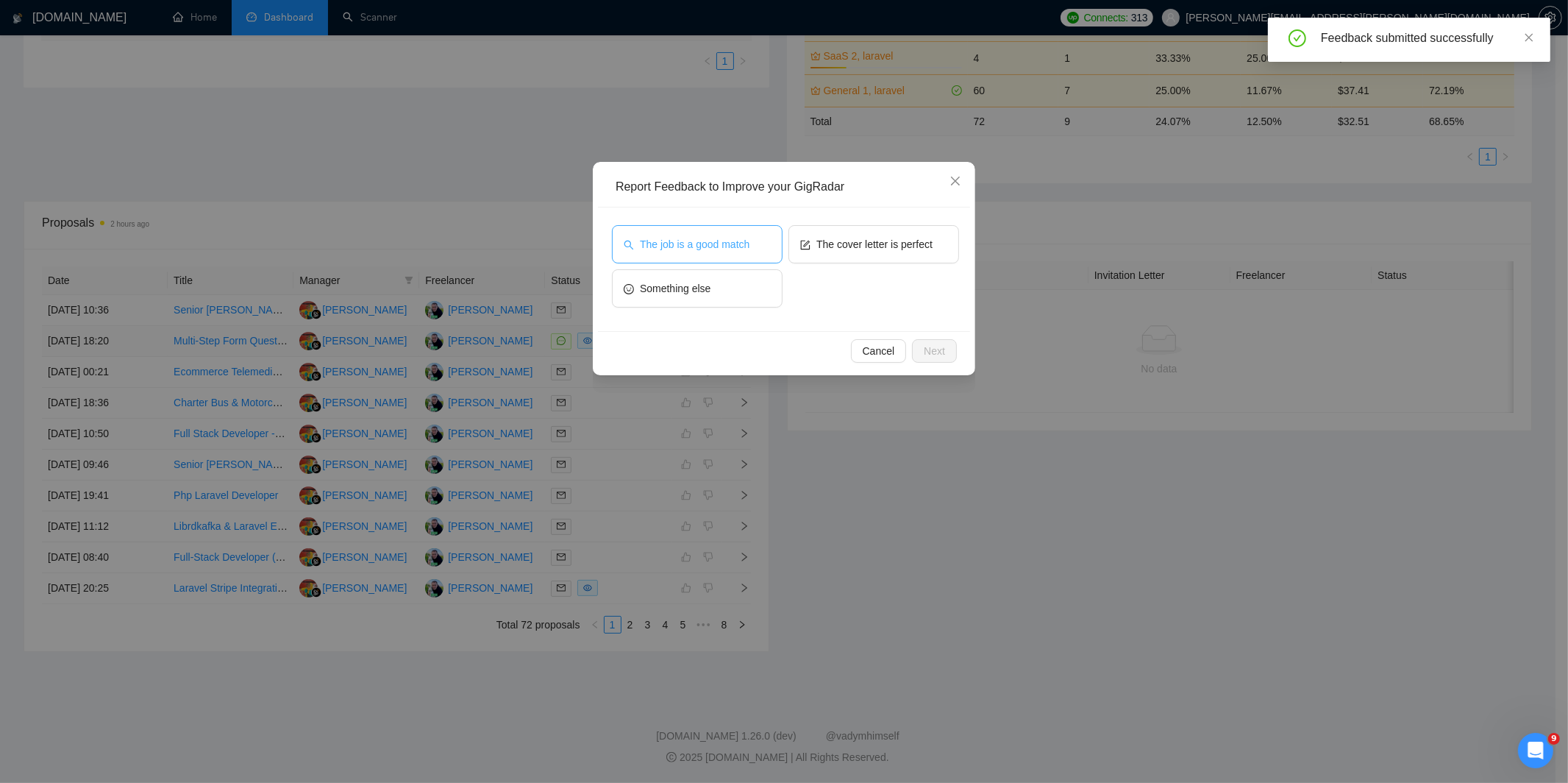
click at [702, 256] on button "The job is a good match" at bounding box center [697, 244] width 171 height 38
click at [853, 248] on span "The cover letter is perfect" at bounding box center [874, 243] width 116 height 16
click at [930, 345] on span "Next" at bounding box center [935, 350] width 22 height 16
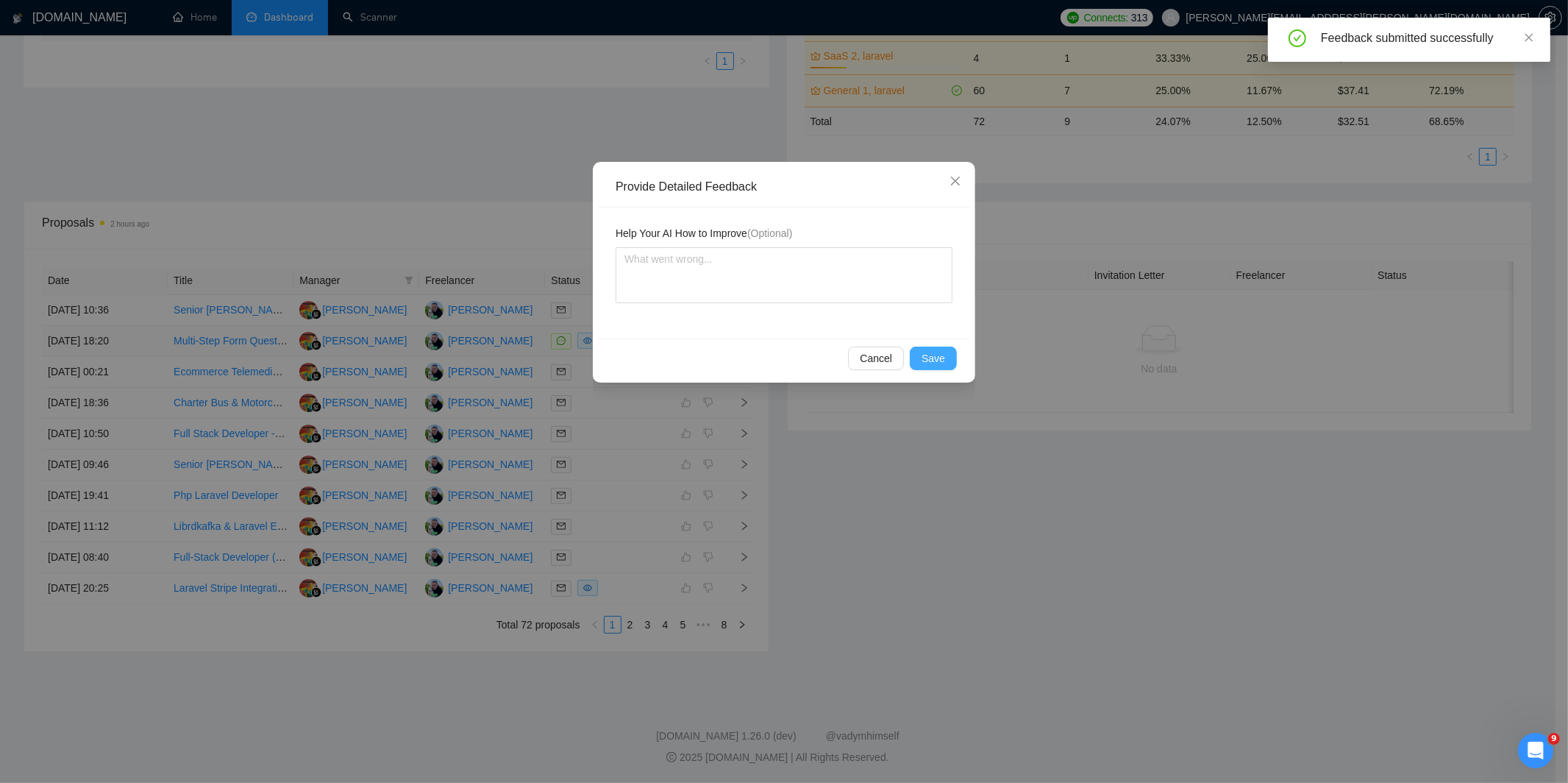
click at [931, 355] on span "Save" at bounding box center [933, 358] width 23 height 16
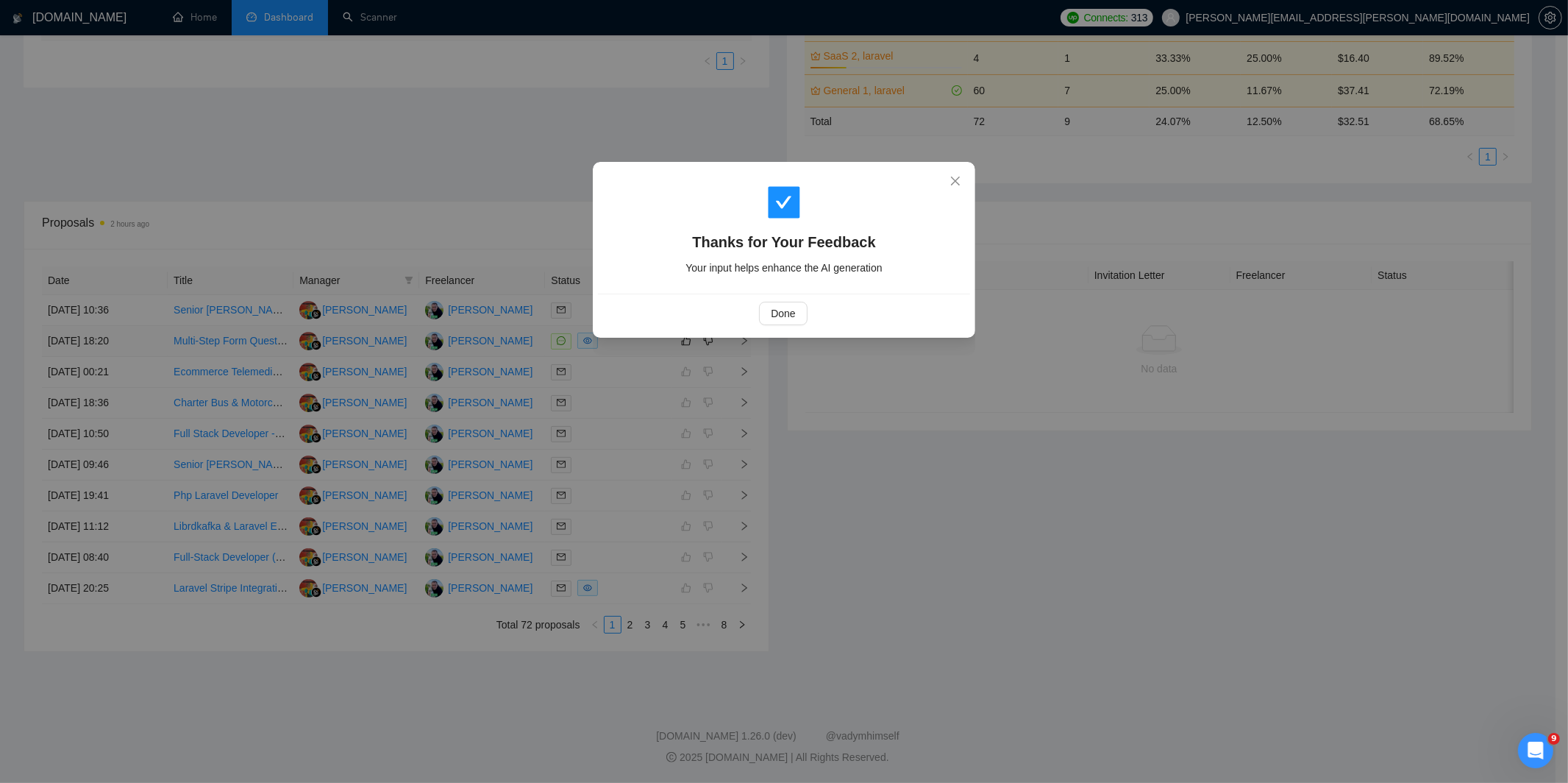
click at [777, 395] on div "Thanks for Your Feedback Your input helps enhance the AI generation Done" at bounding box center [784, 391] width 1568 height 783
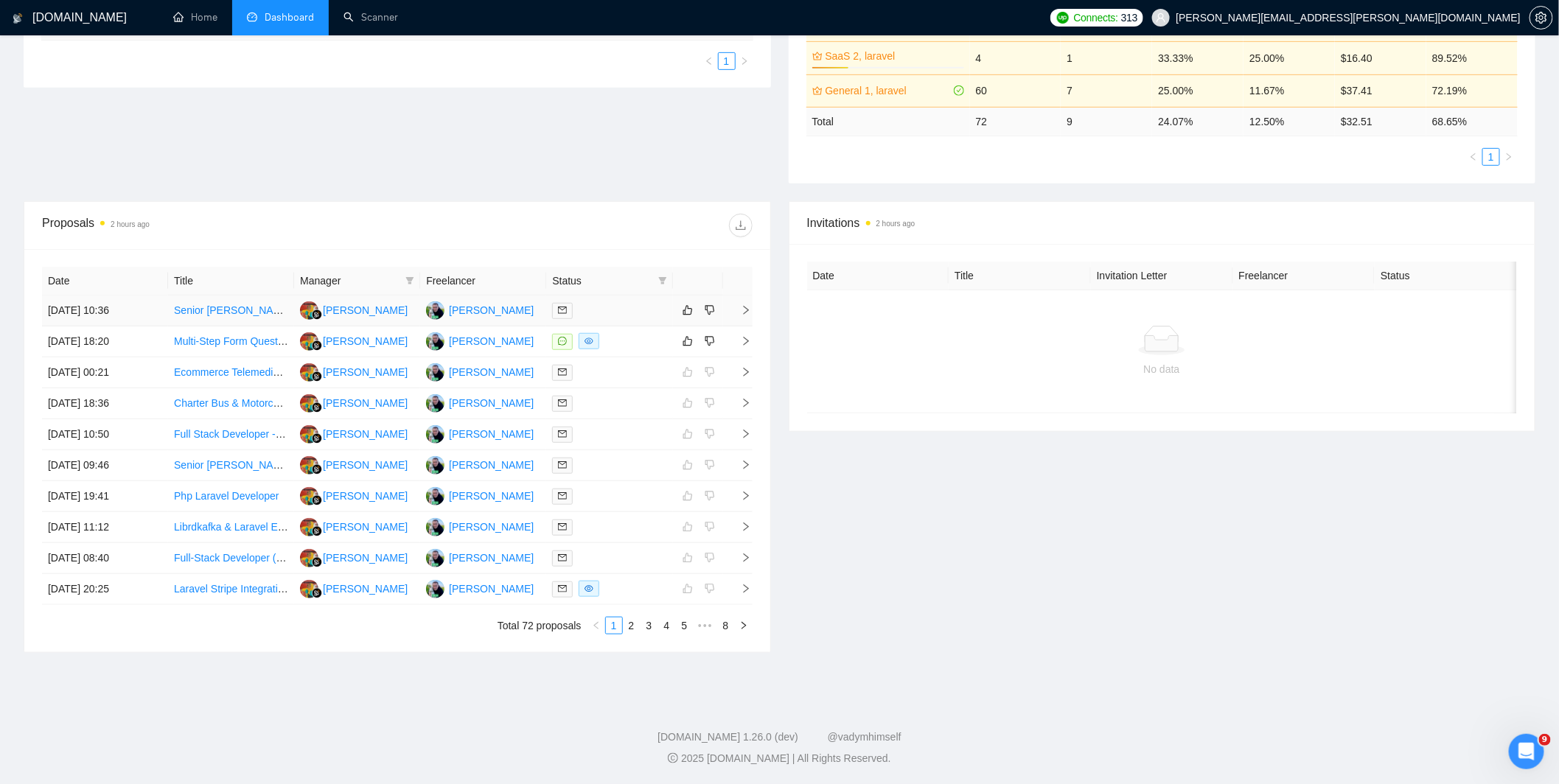
click at [649, 309] on div at bounding box center [608, 310] width 114 height 17
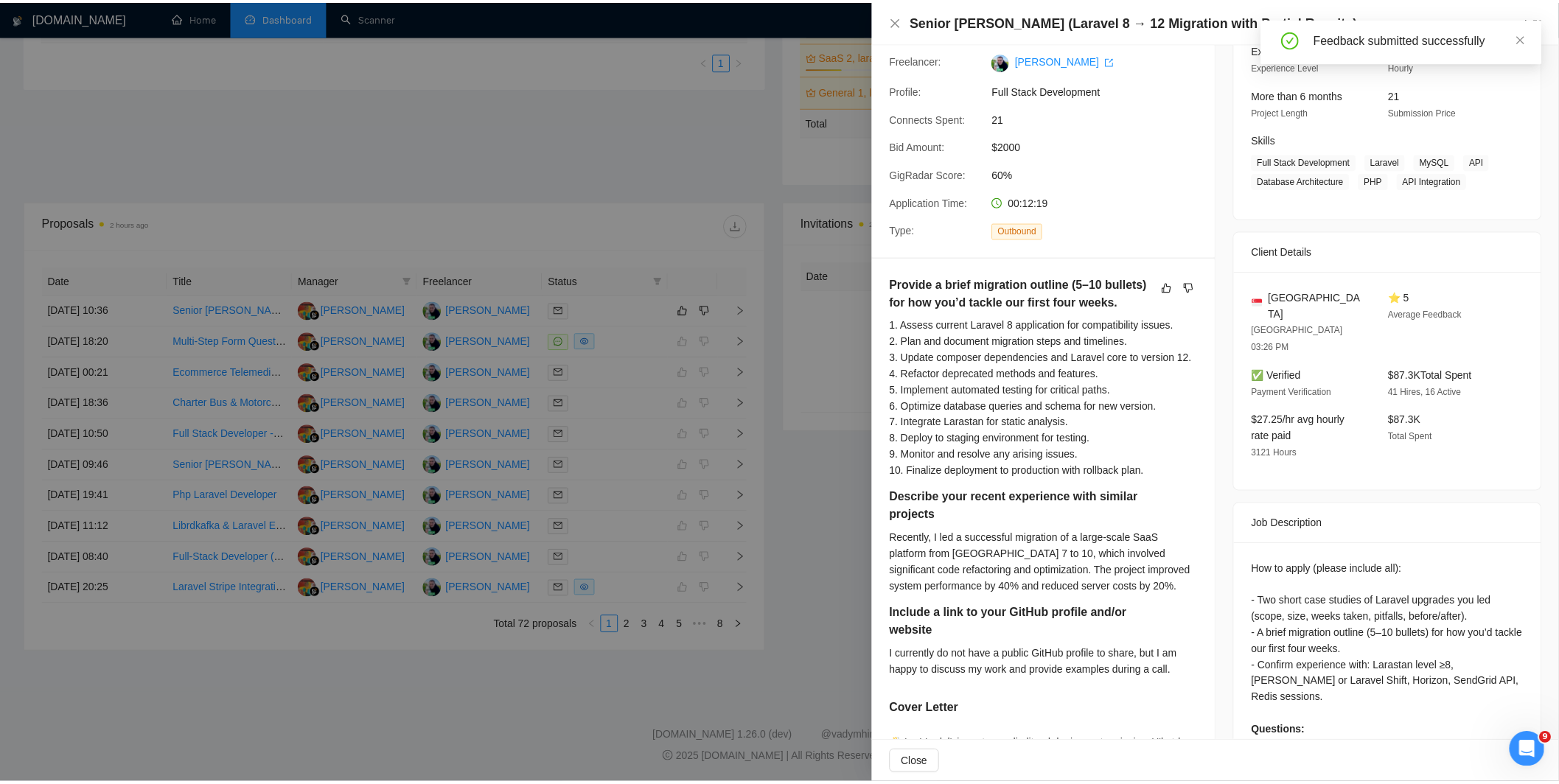
scroll to position [0, 0]
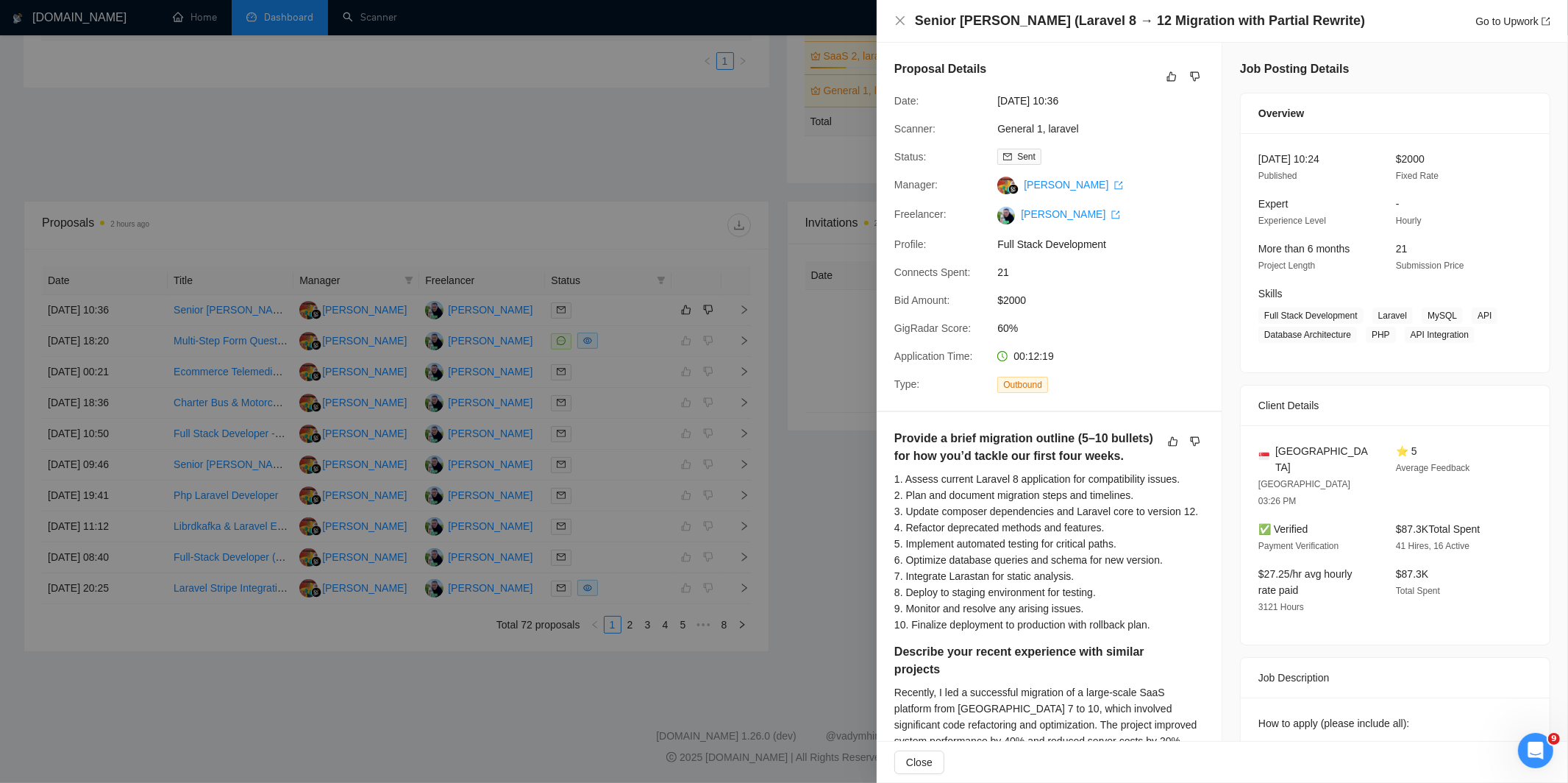
click at [804, 218] on div at bounding box center [784, 391] width 1568 height 783
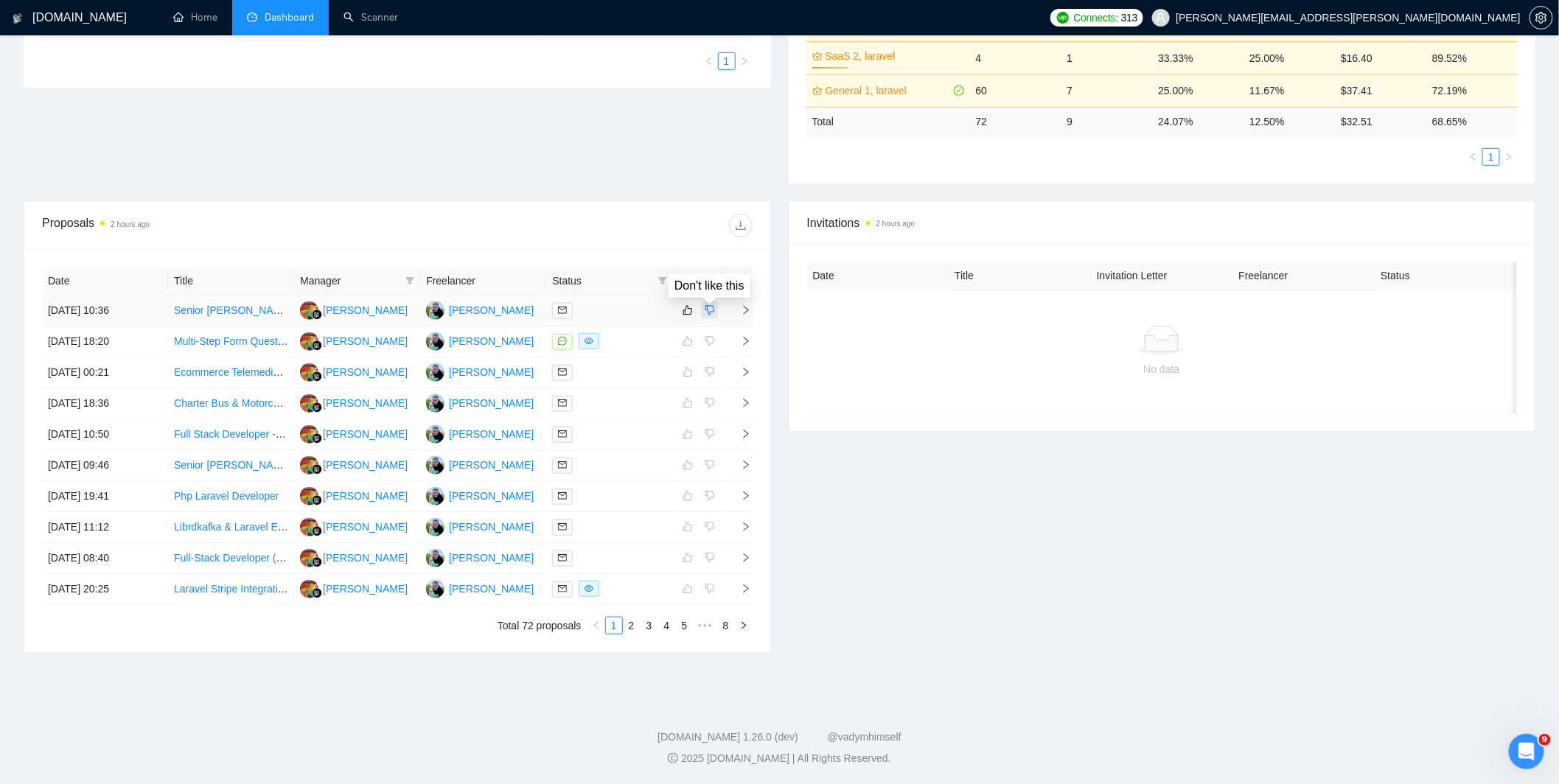
click at [712, 307] on icon "dislike" at bounding box center [710, 310] width 10 height 12
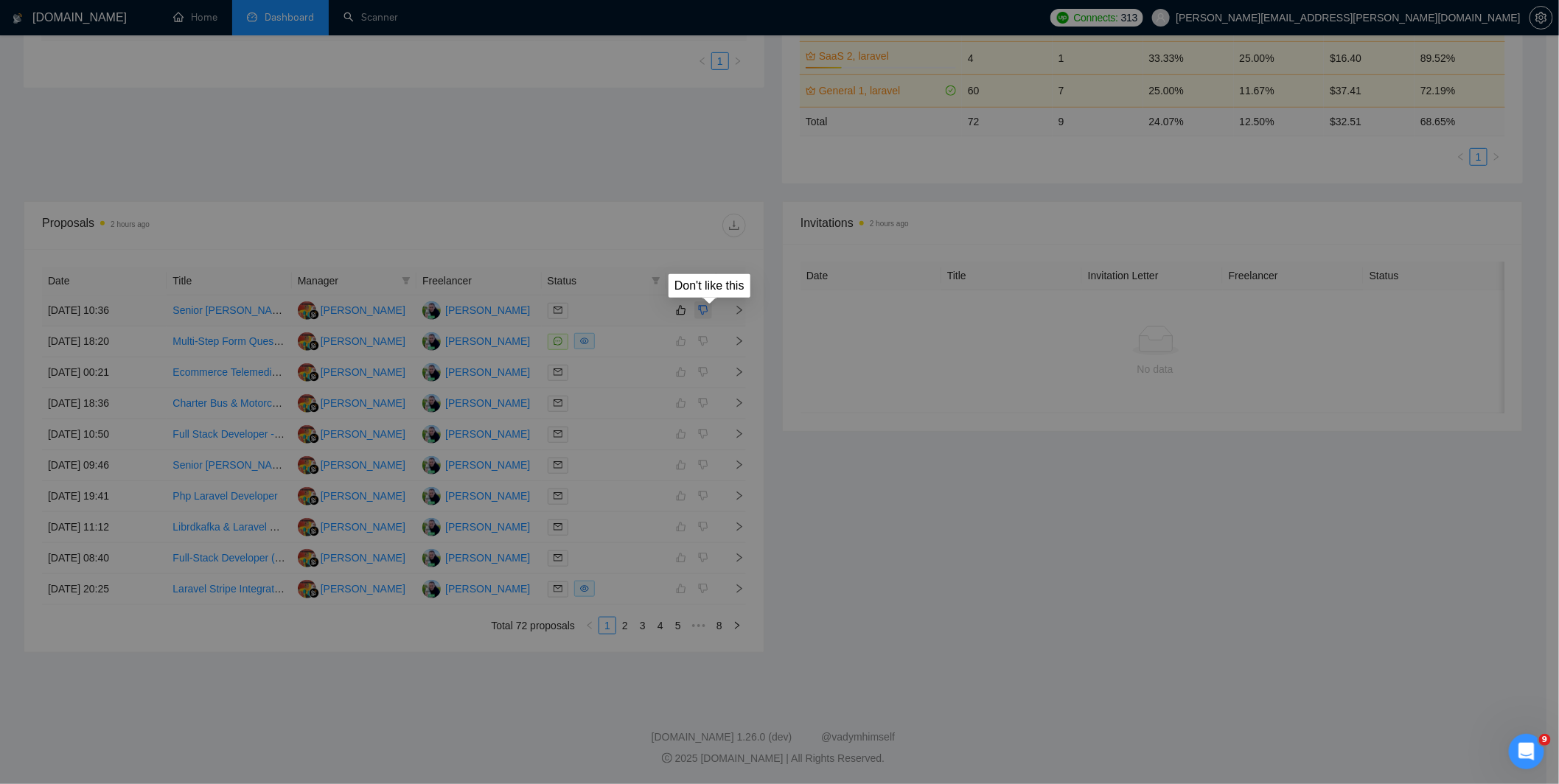
click at [712, 307] on span "This is a SPAM job" at bounding box center [679, 312] width 87 height 16
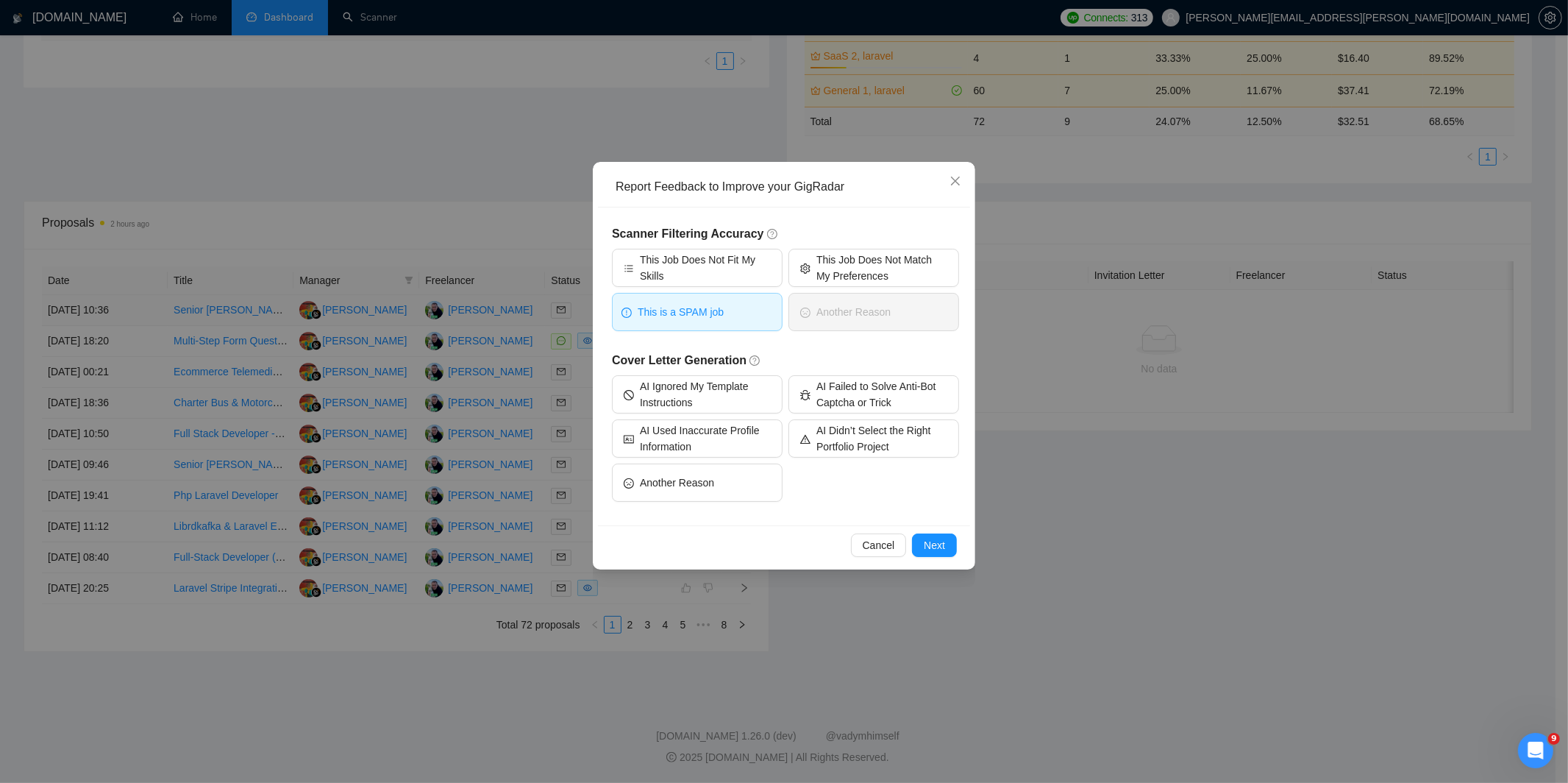
click at [740, 322] on button "This is a SPAM job" at bounding box center [697, 312] width 171 height 38
click at [725, 321] on button "This is a SPAM job" at bounding box center [697, 312] width 171 height 38
click at [927, 546] on span "Next" at bounding box center [935, 545] width 22 height 16
click at [927, 546] on div "Report Feedback to Improve your GigRadar Scanner Filtering Accuracy This Job Do…" at bounding box center [784, 391] width 1568 height 783
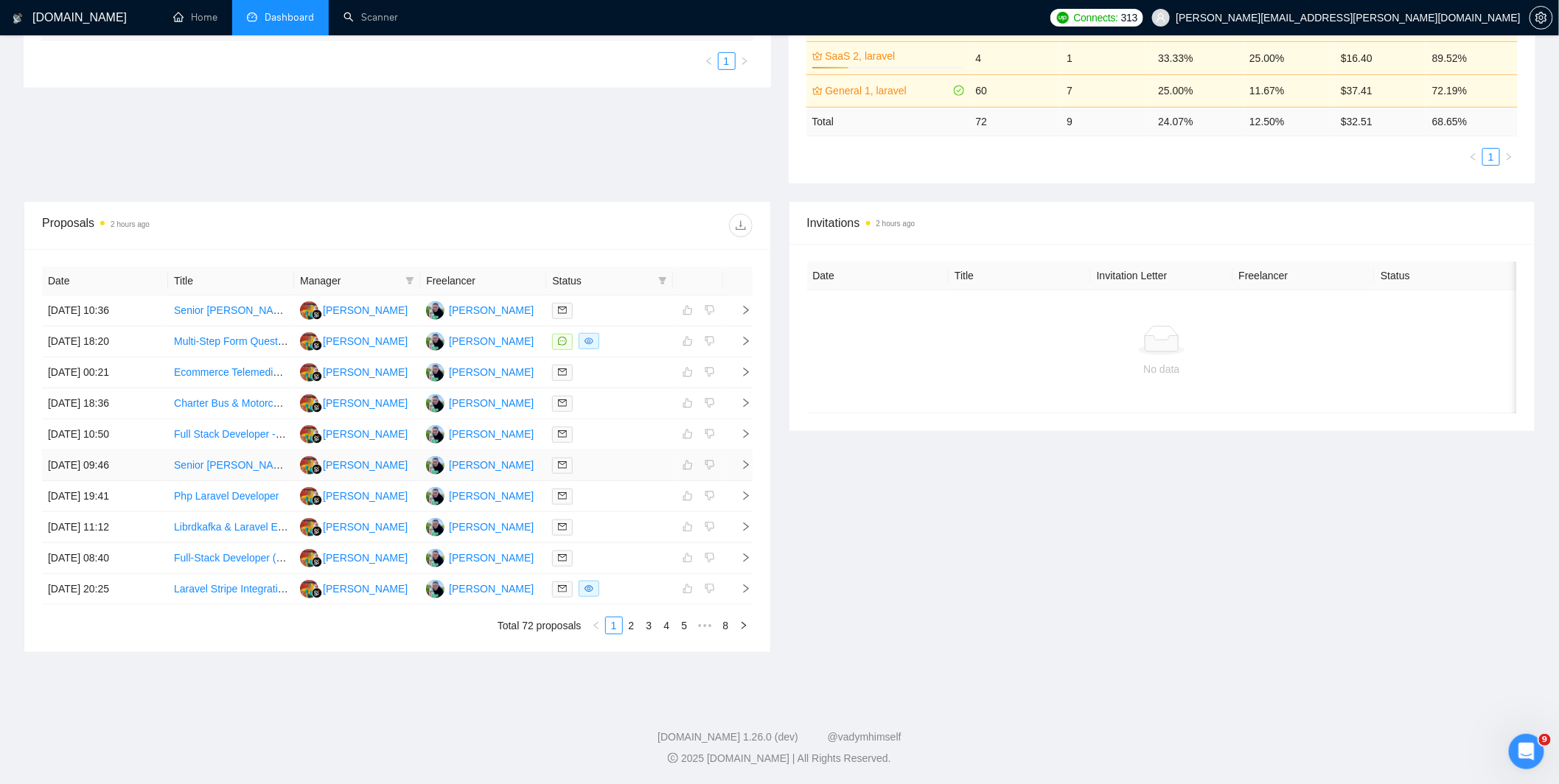
click at [729, 462] on span "right" at bounding box center [740, 465] width 22 height 10
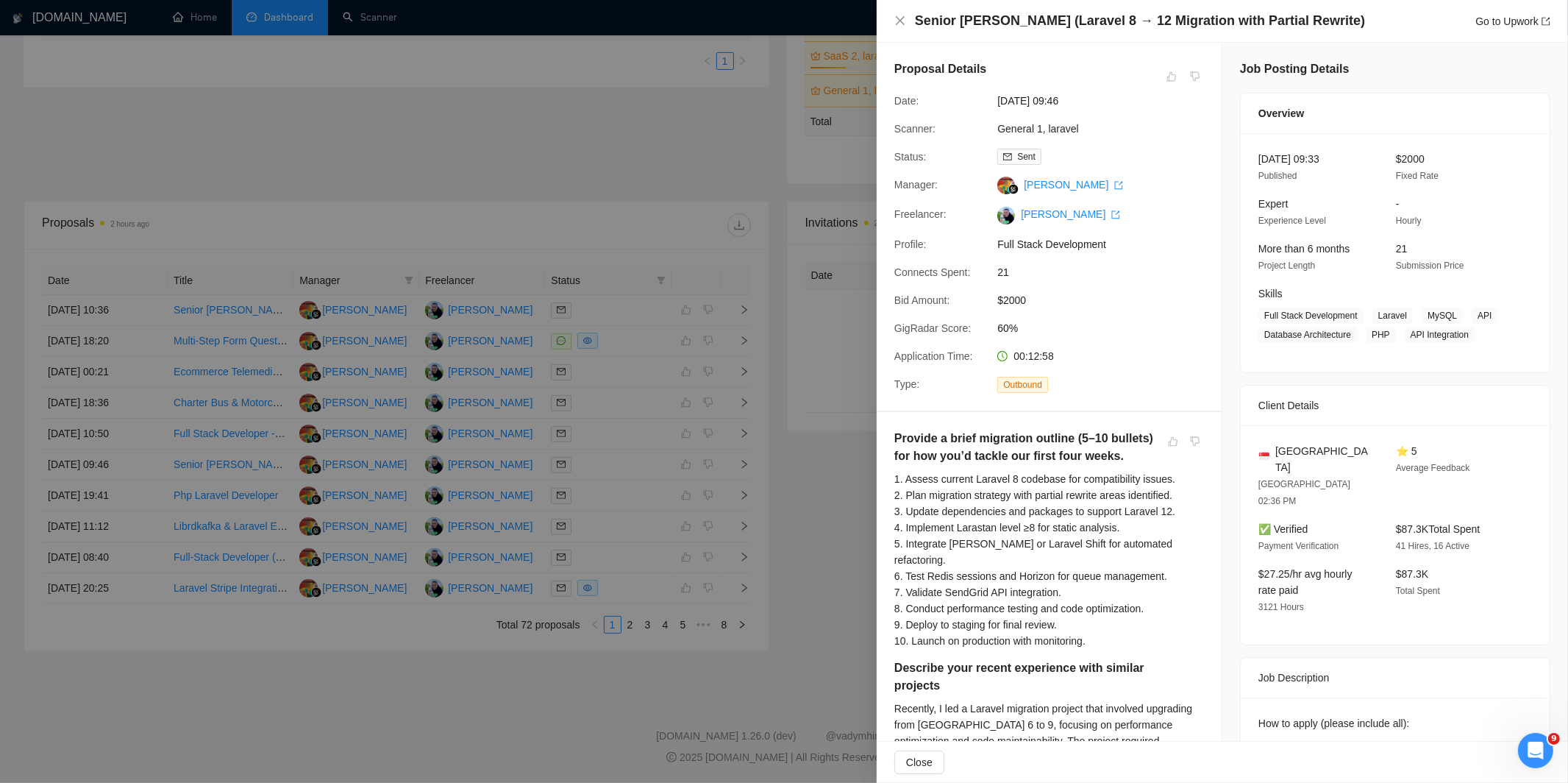
click at [757, 130] on div at bounding box center [784, 391] width 1568 height 783
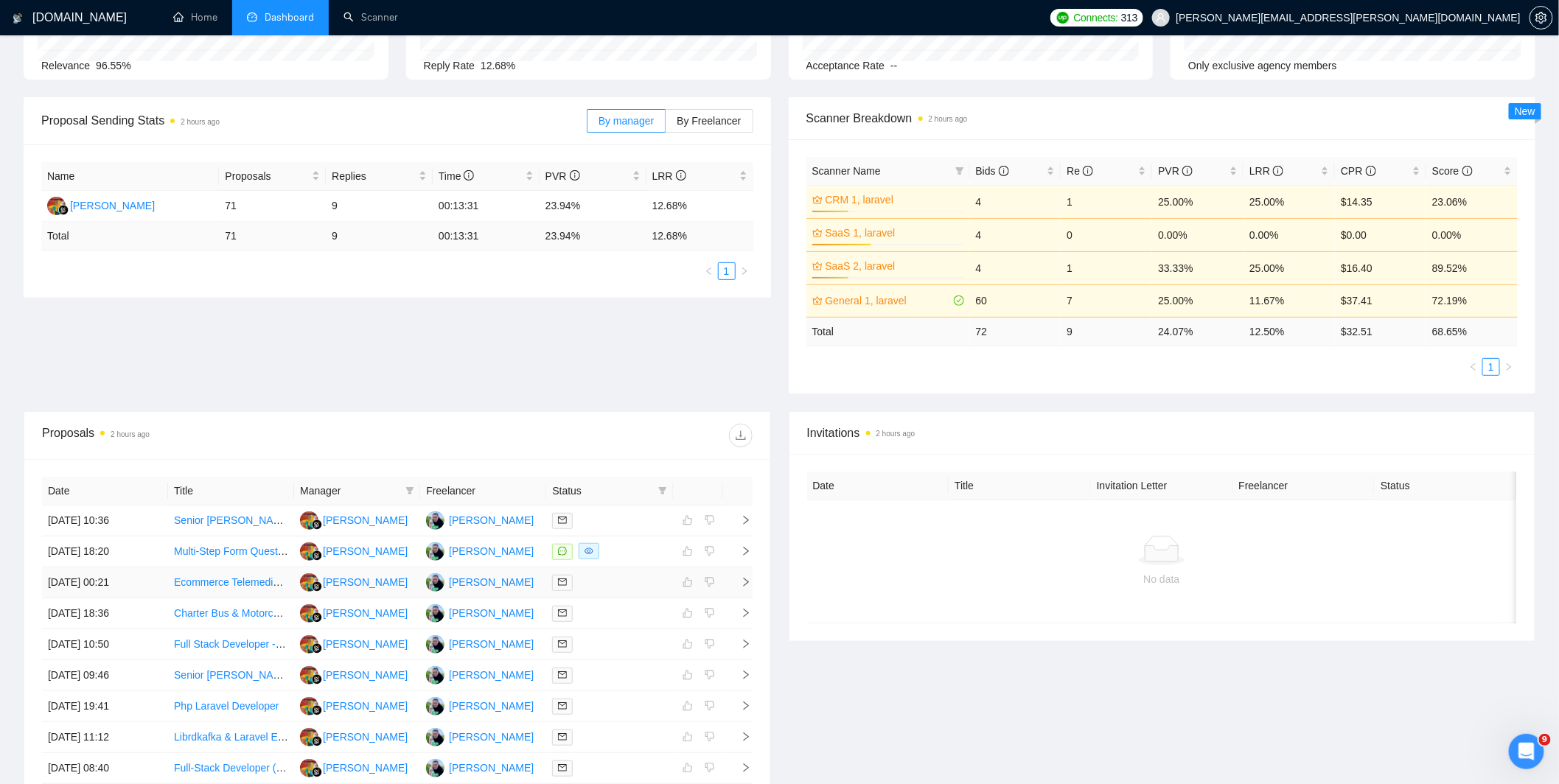
scroll to position [196, 0]
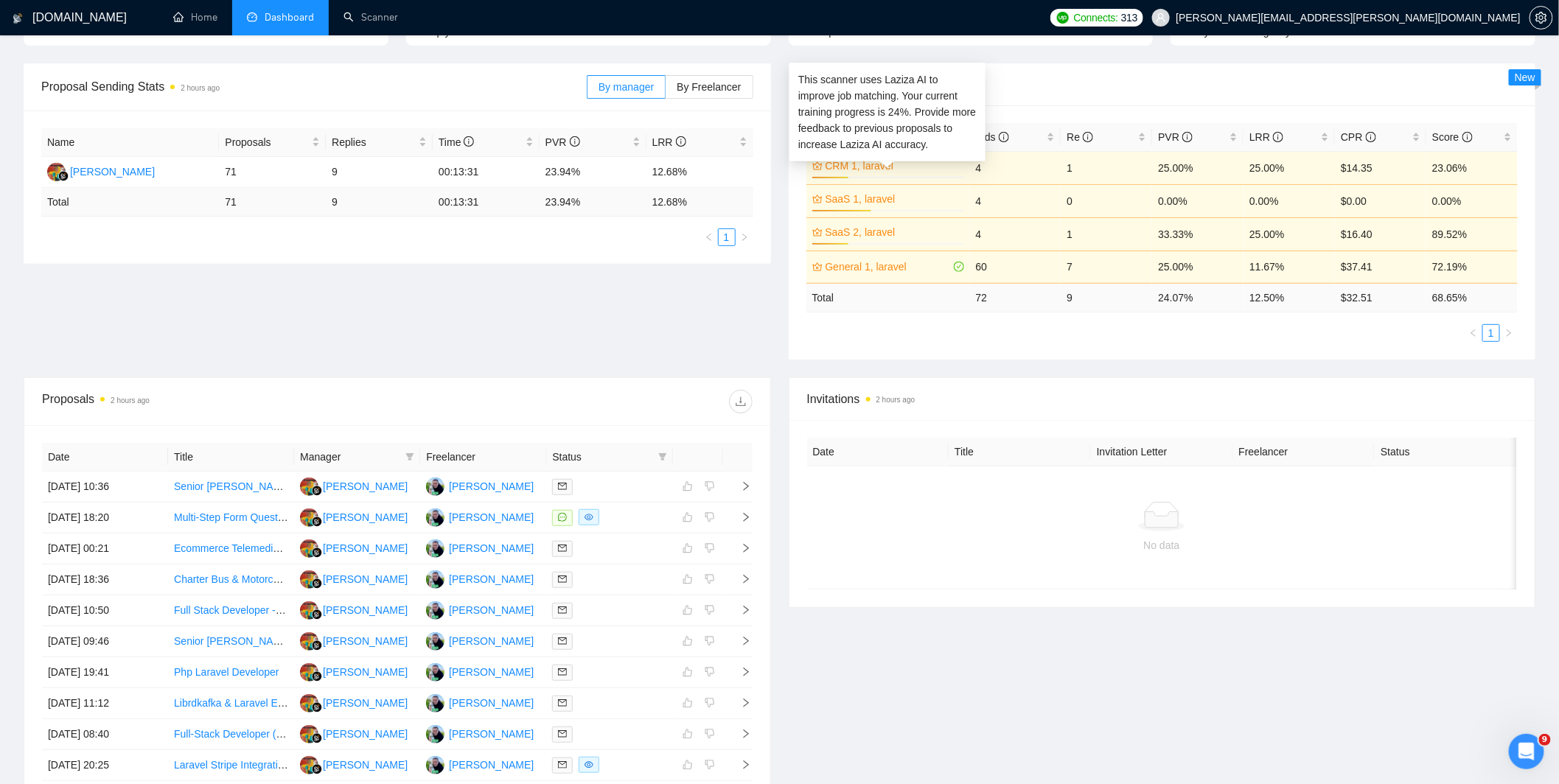
click at [956, 165] on link "CRM 1, laravel" at bounding box center [893, 165] width 136 height 16
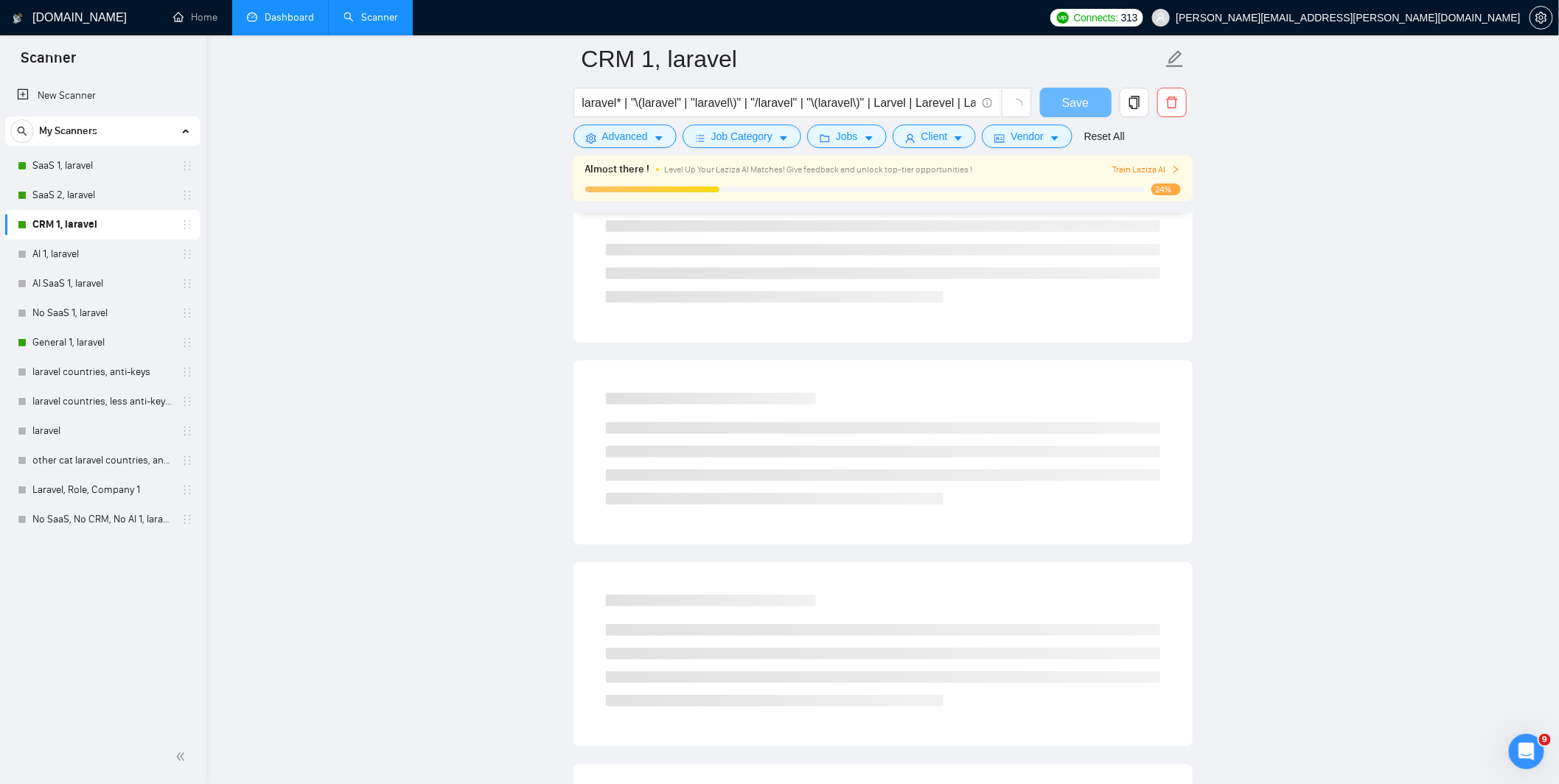
scroll to position [402, 0]
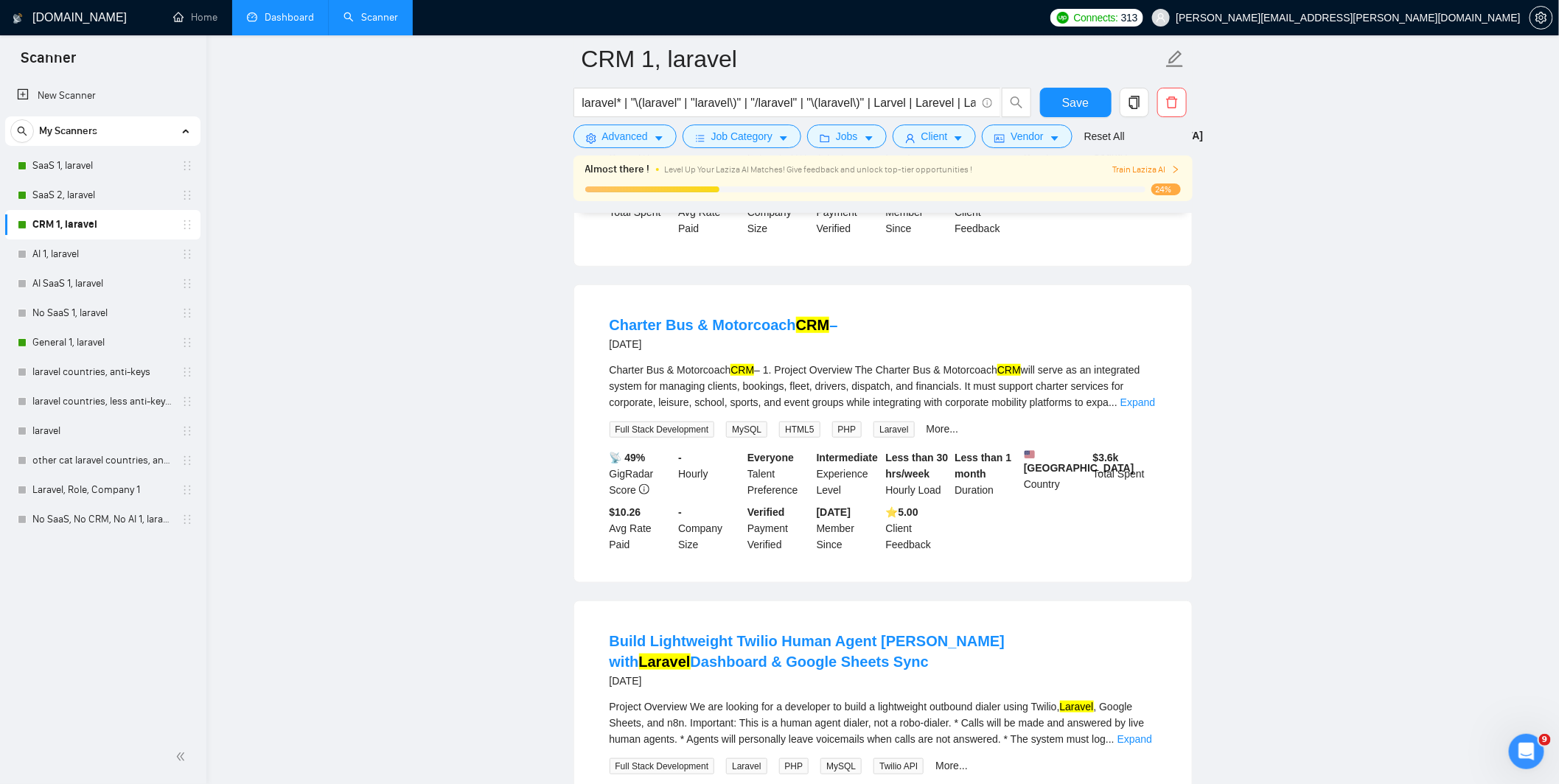
click at [901, 322] on div "Charter Bus & Motorcoach CRM – 2 days ago" at bounding box center [883, 333] width 547 height 38
click at [282, 23] on link "Dashboard" at bounding box center [280, 17] width 67 height 12
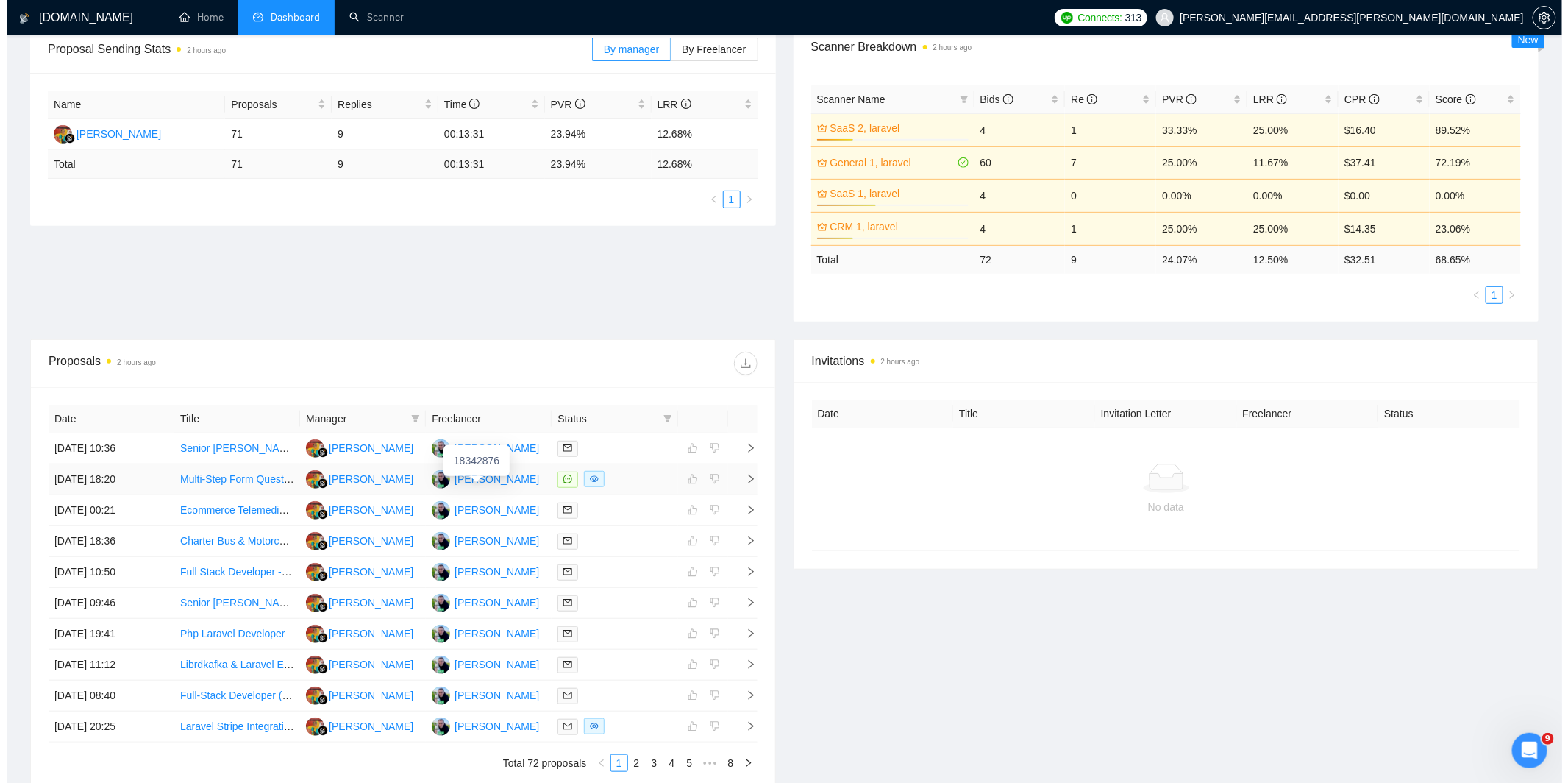
scroll to position [274, 0]
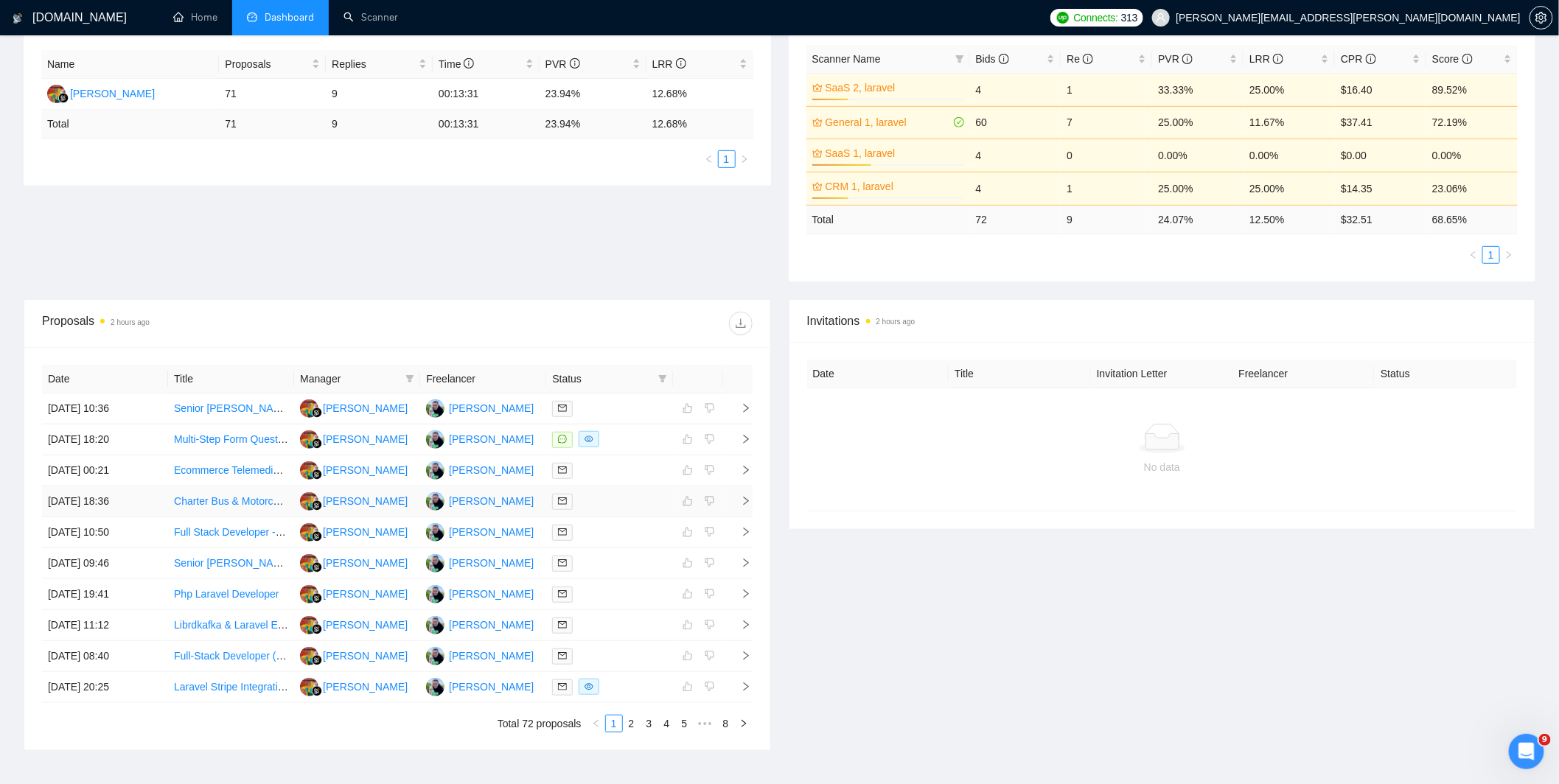
click at [601, 500] on div at bounding box center [608, 501] width 114 height 17
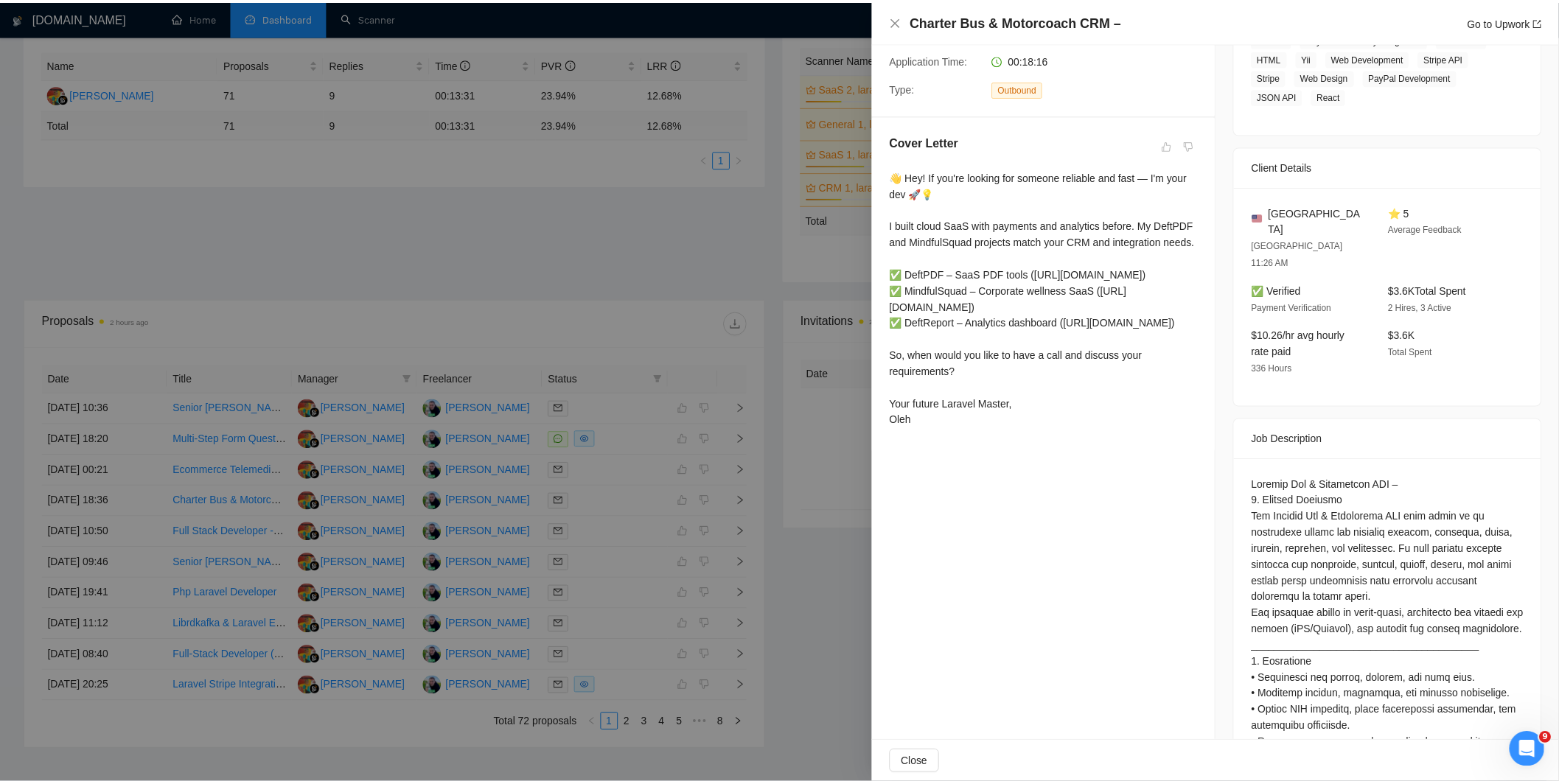
scroll to position [294, 0]
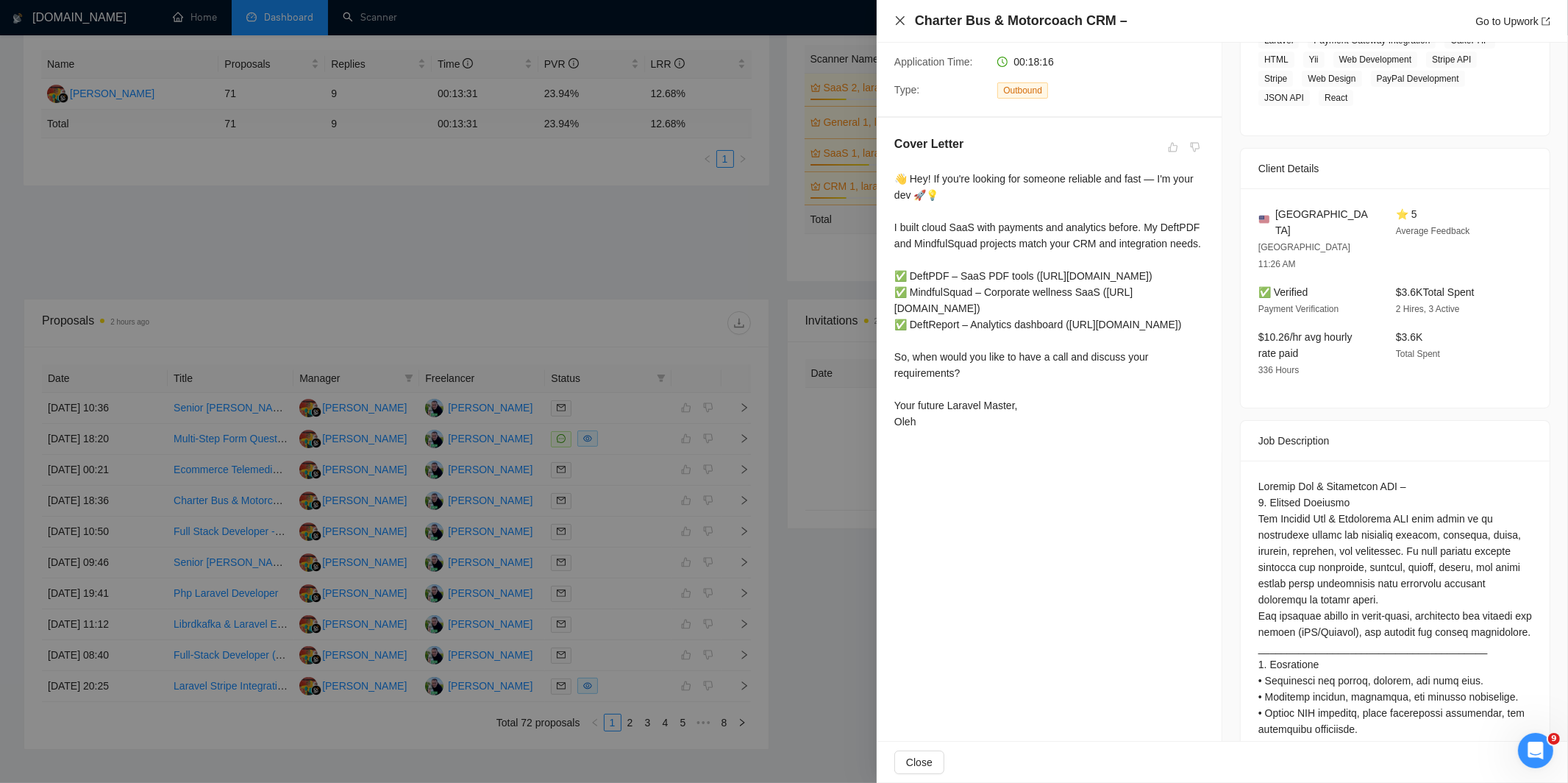
click at [894, 22] on icon "close" at bounding box center [900, 21] width 12 height 12
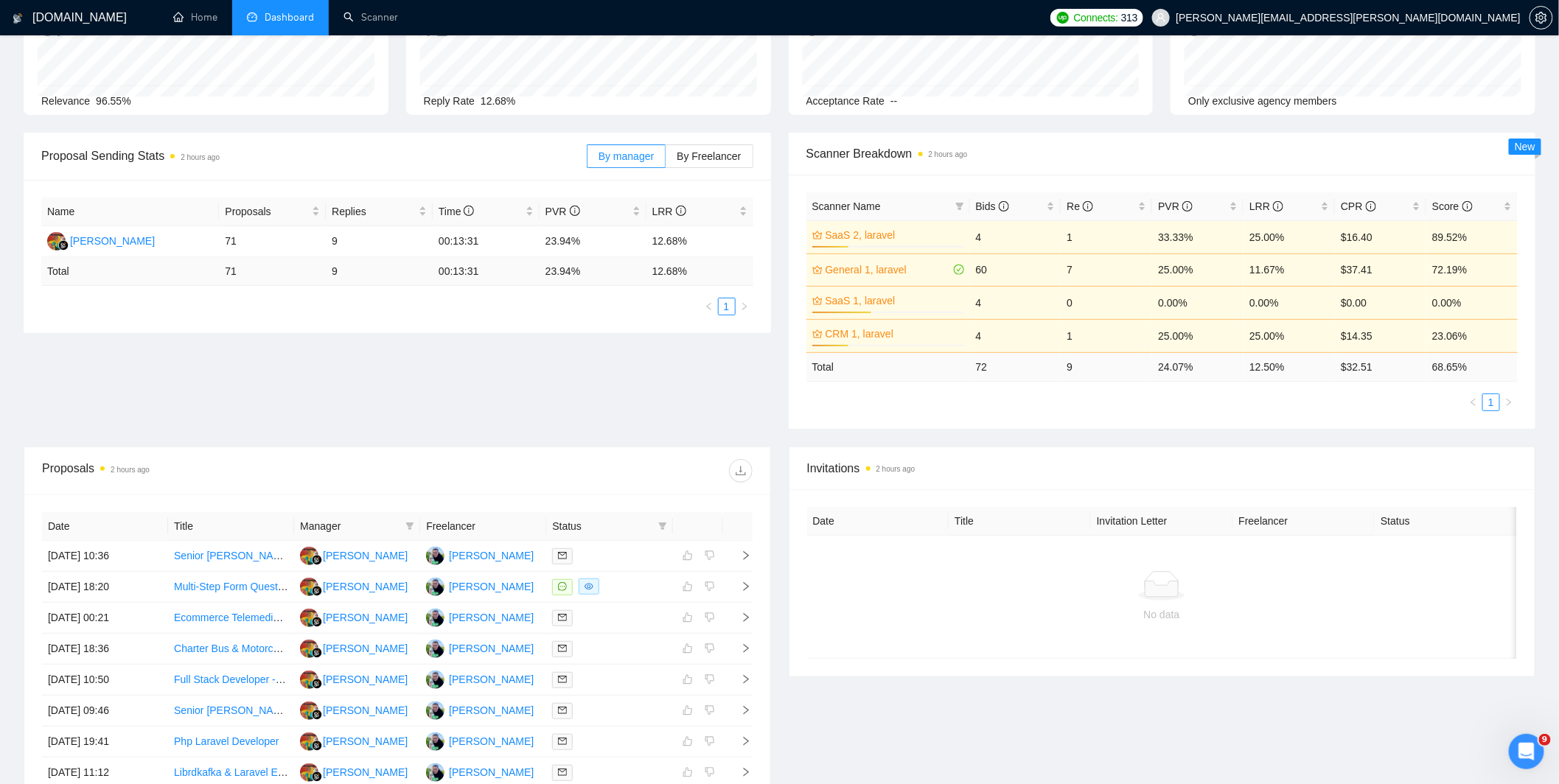
scroll to position [0, 0]
